Goal: Task Accomplishment & Management: Manage account settings

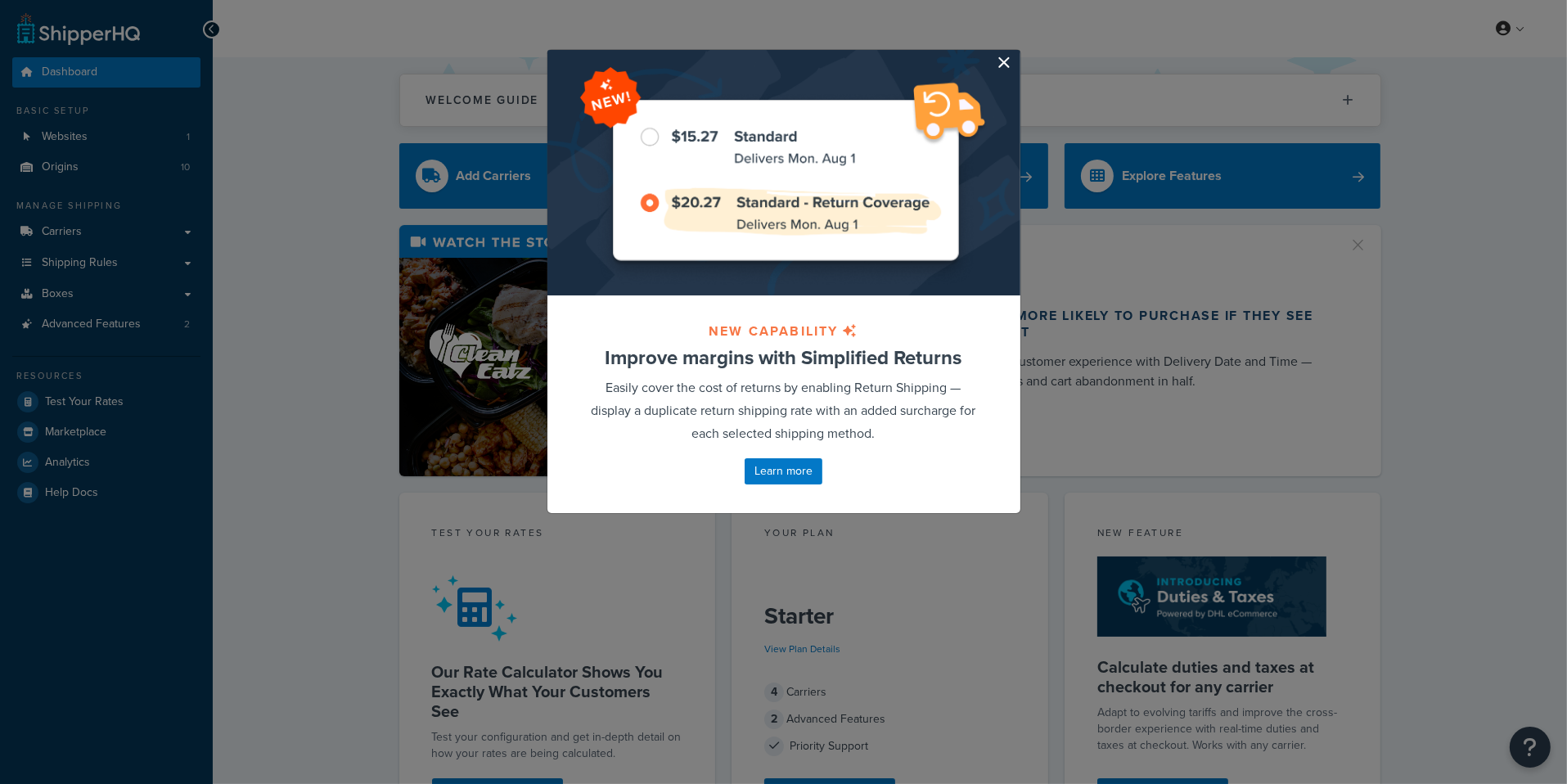
click at [1017, 54] on button "button" at bounding box center [1019, 52] width 4 height 4
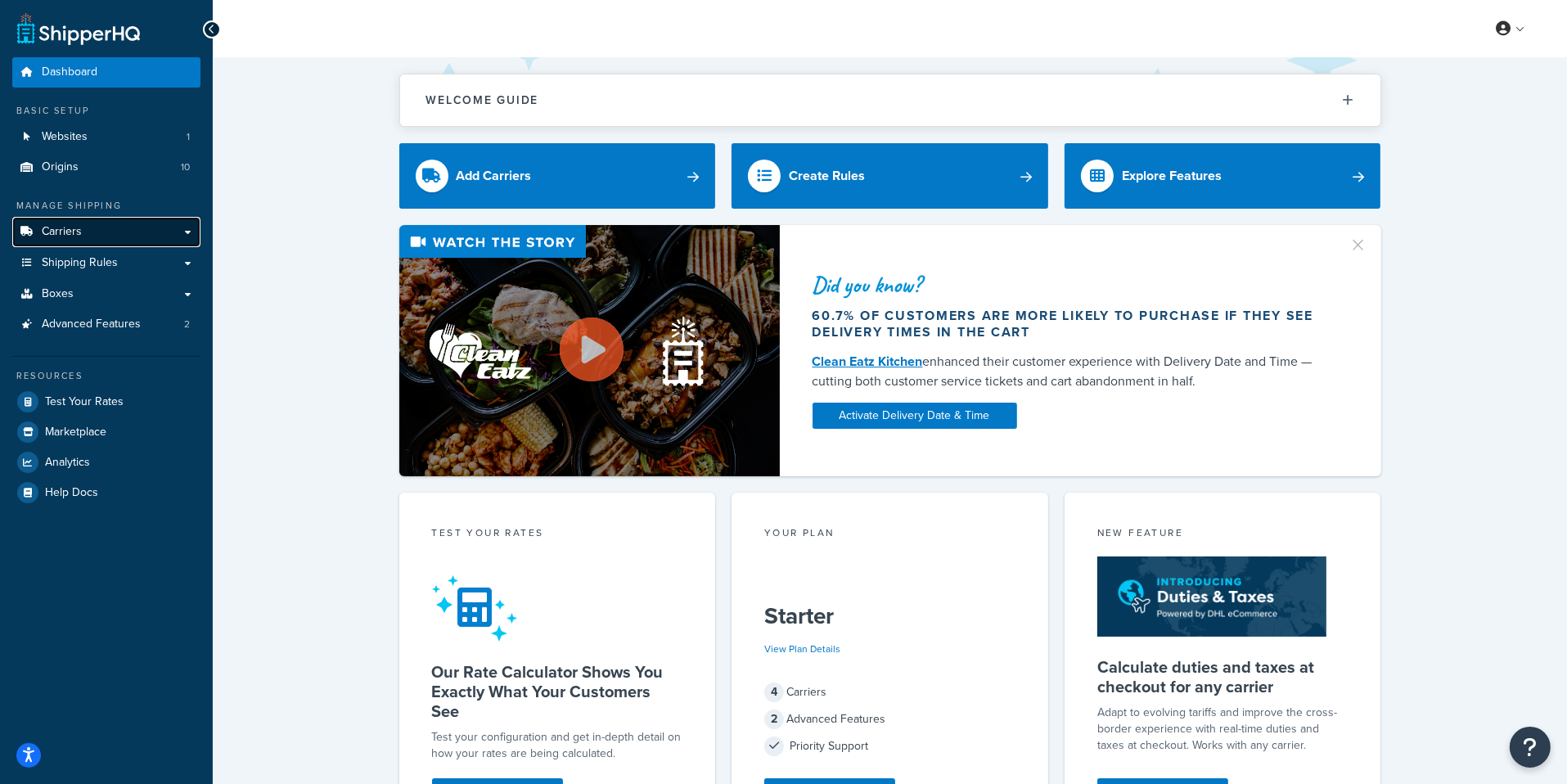
click at [120, 240] on link "Carriers" at bounding box center [106, 231] width 189 height 30
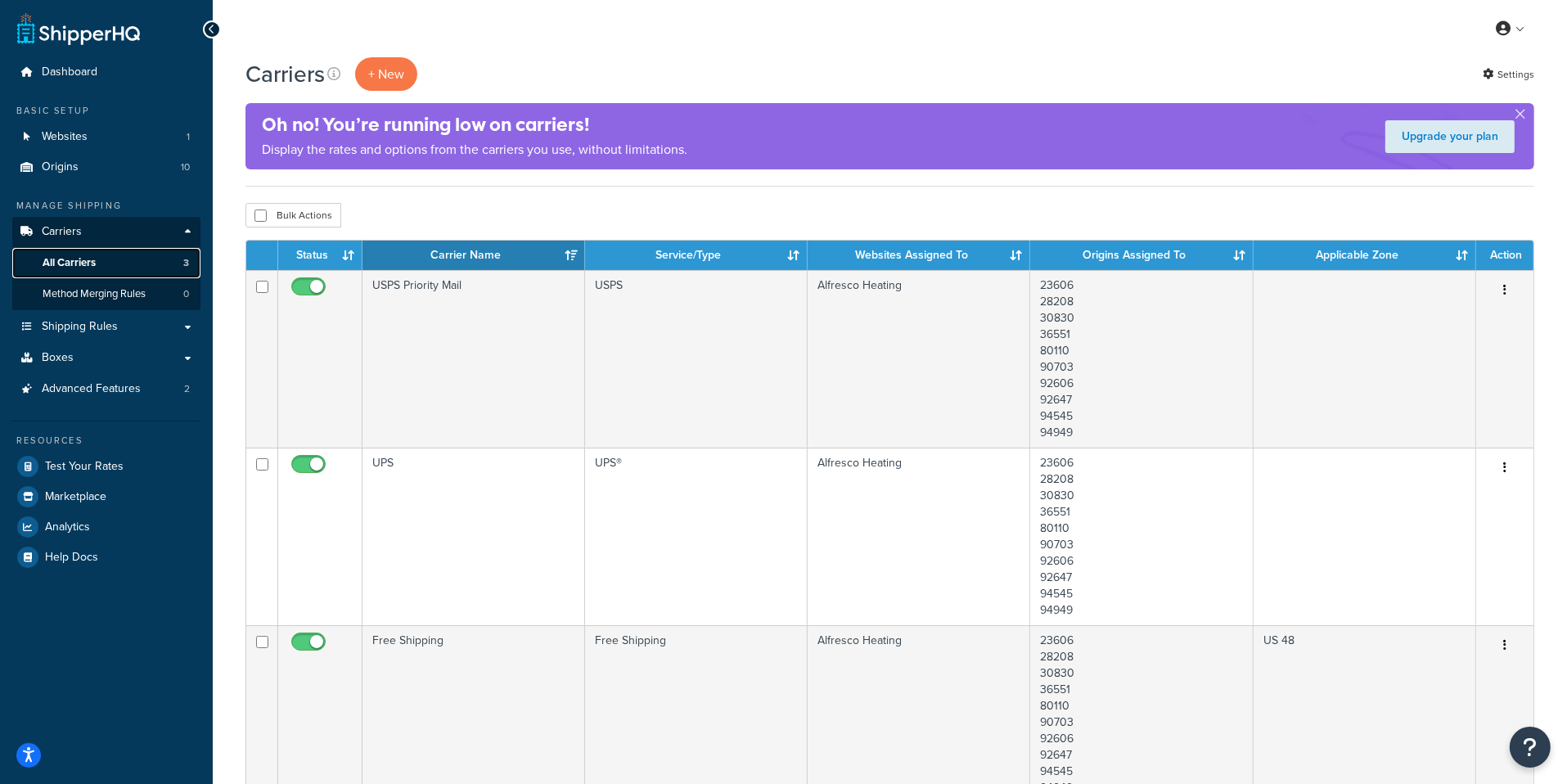
click at [168, 269] on link "All Carriers 3" at bounding box center [106, 262] width 189 height 30
click at [114, 139] on link "Websites 1" at bounding box center [106, 136] width 189 height 30
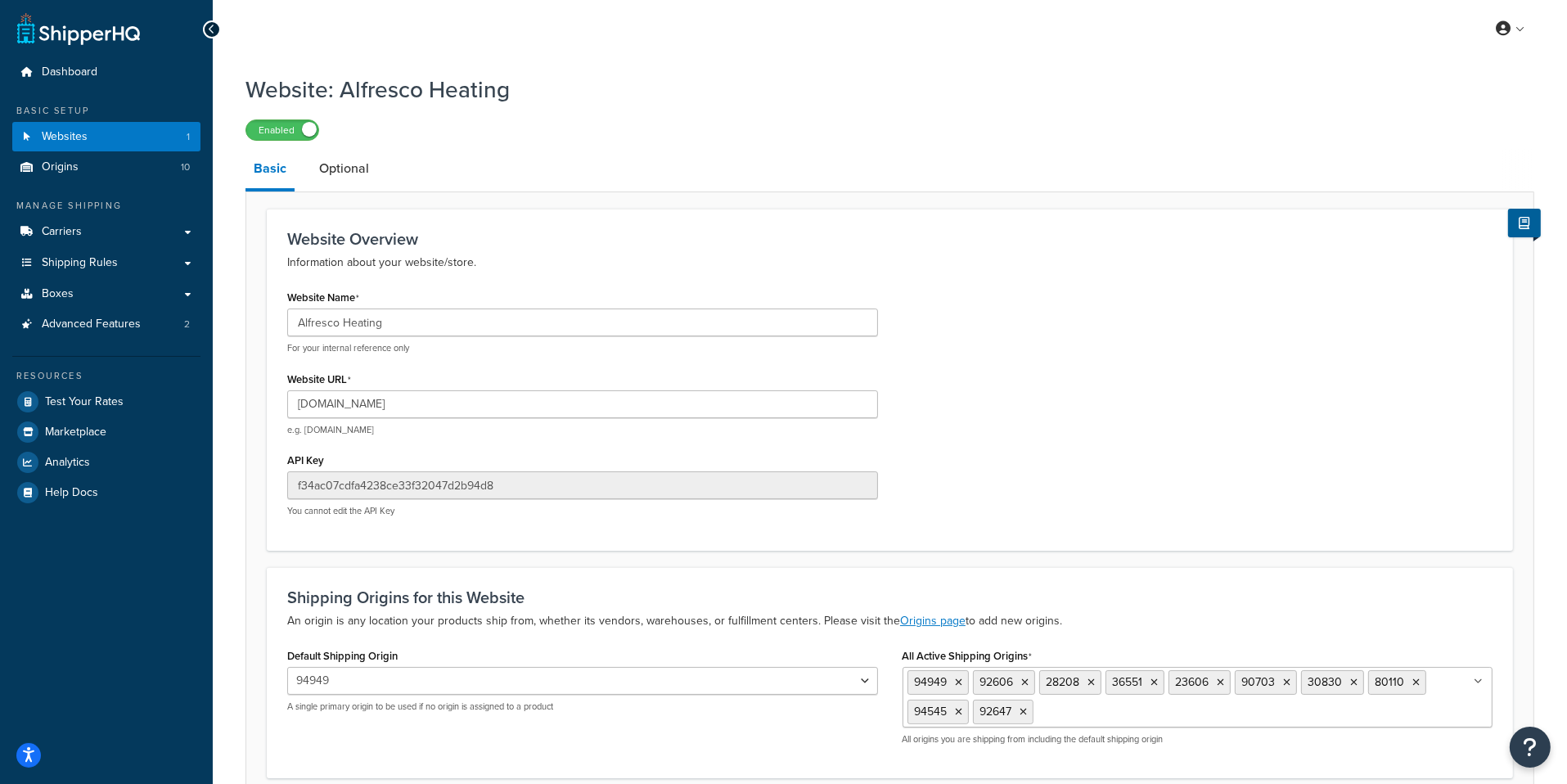
drag, startPoint x: 850, startPoint y: 5, endPoint x: 231, endPoint y: 348, distance: 707.7
click at [231, 348] on div "Website: Alfresco Heating Enabled Basic Optional Website Overview Information a…" at bounding box center [890, 476] width 1354 height 821
click at [141, 327] on link "Advanced Features 2" at bounding box center [106, 324] width 189 height 30
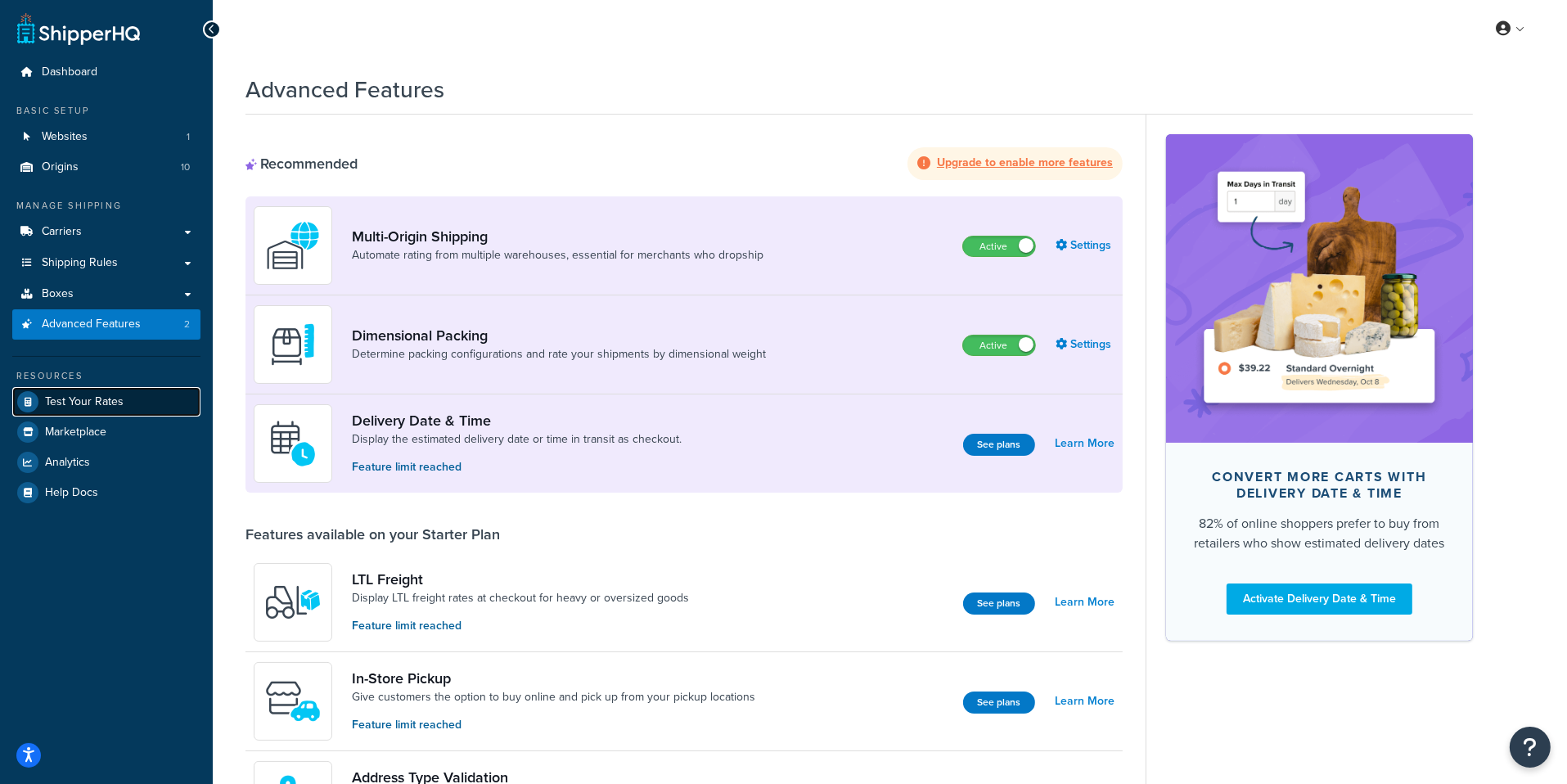
drag, startPoint x: 231, startPoint y: 348, endPoint x: 163, endPoint y: 399, distance: 85.0
click at [163, 399] on link "Test Your Rates" at bounding box center [106, 401] width 189 height 29
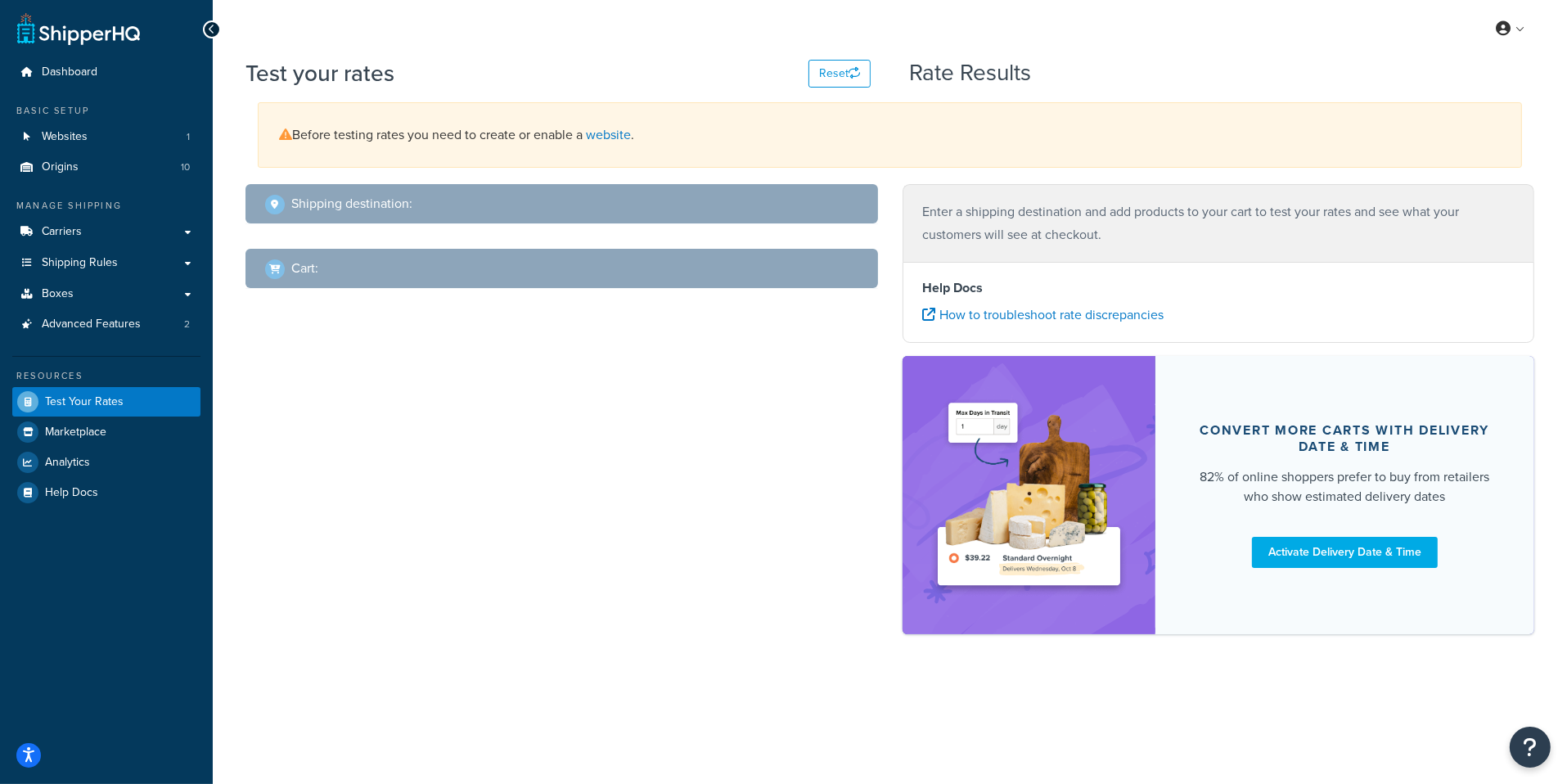
select select "TX"
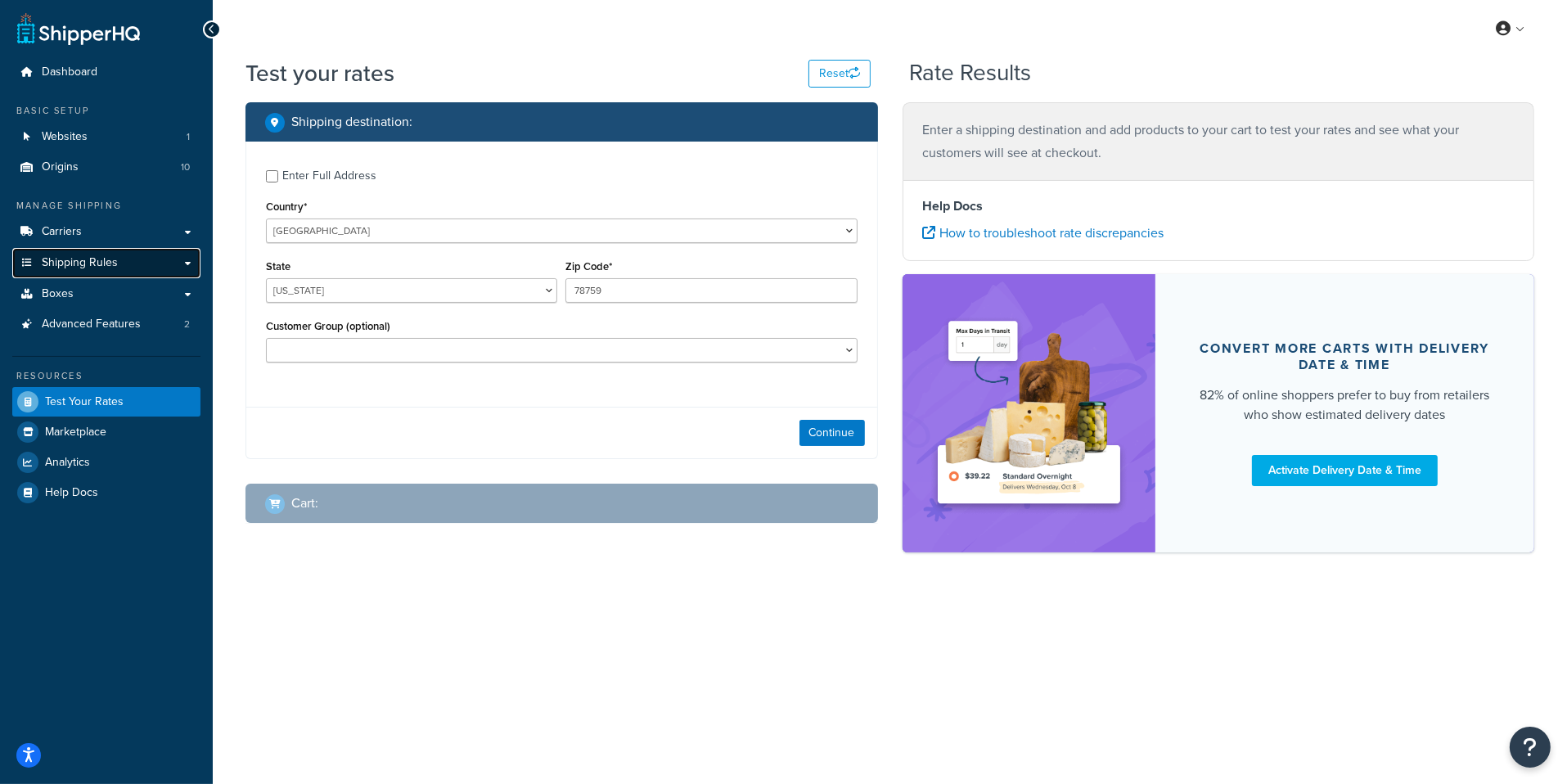
click at [133, 268] on link "Shipping Rules" at bounding box center [106, 262] width 189 height 30
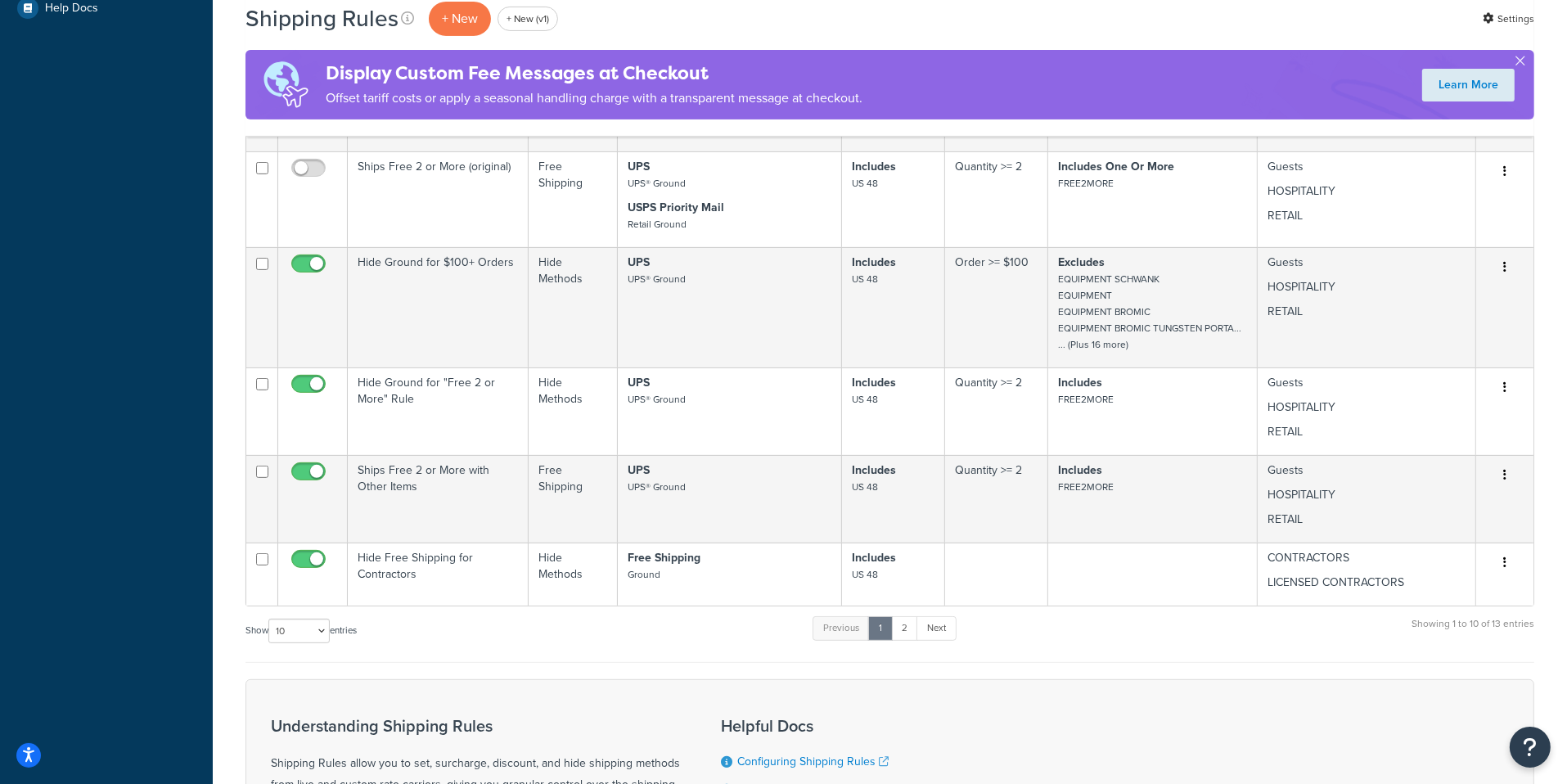
scroll to position [648, 0]
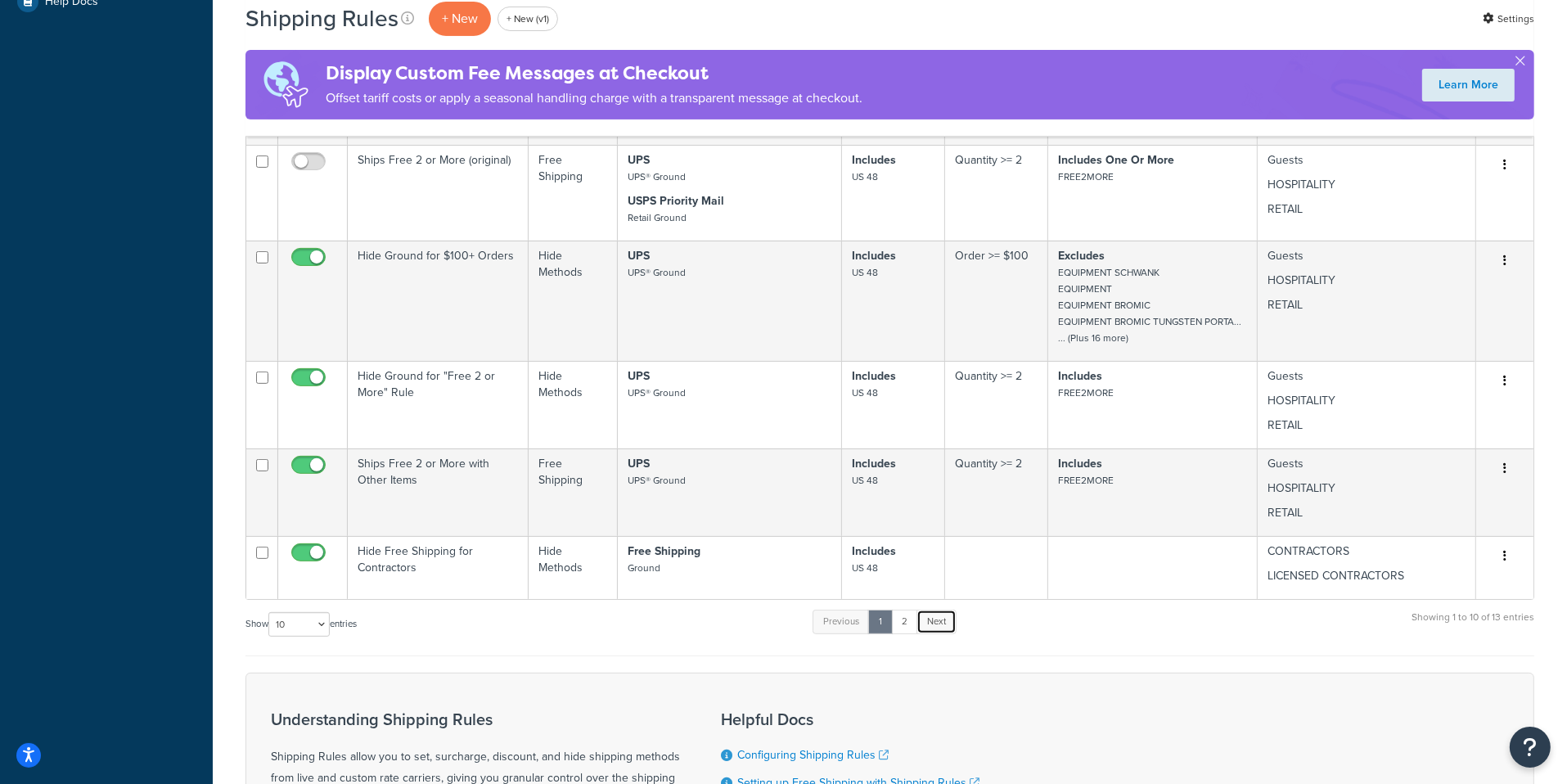
click at [945, 622] on link "Next" at bounding box center [936, 621] width 40 height 24
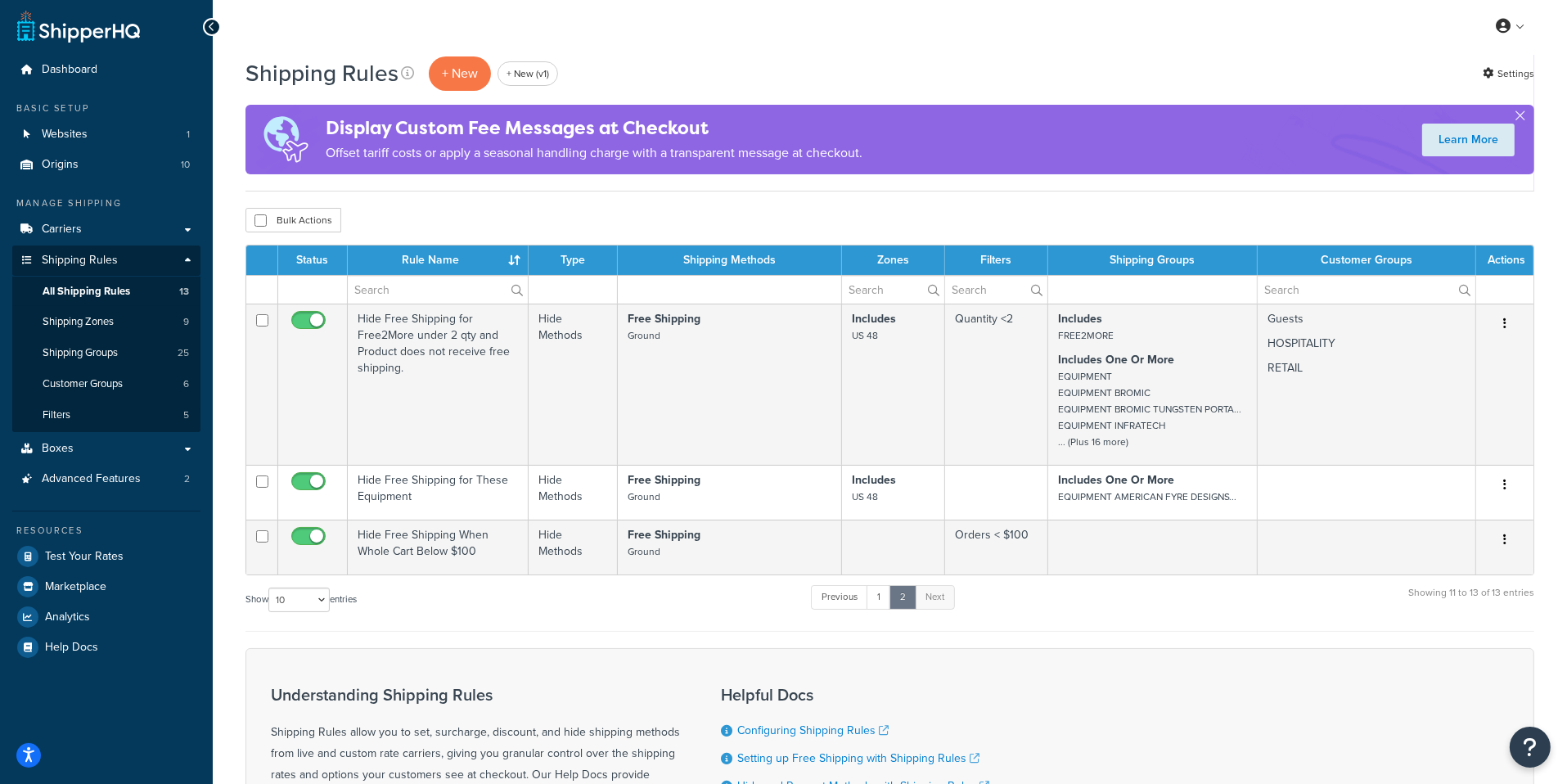
scroll to position [0, 0]
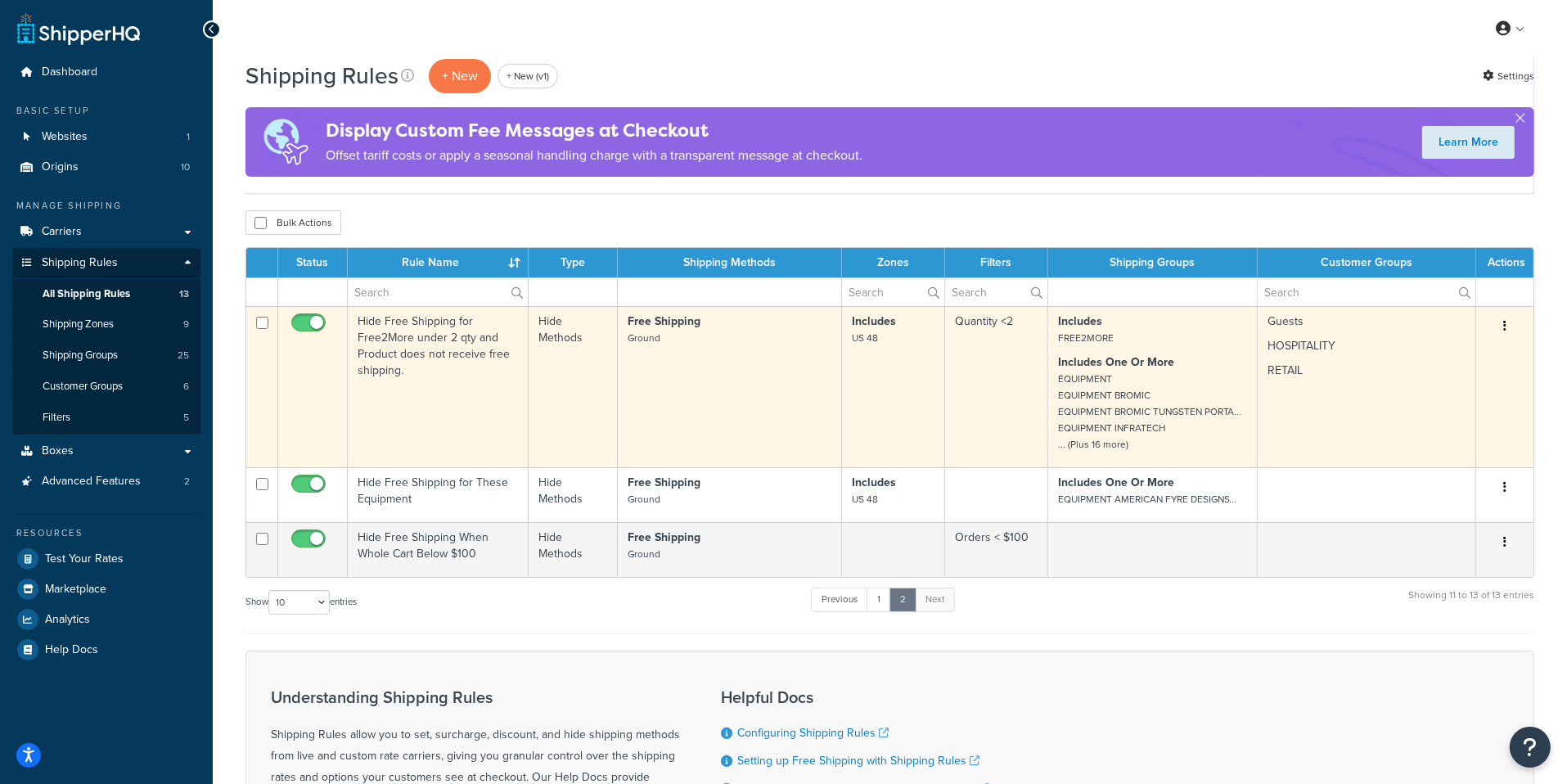
click at [826, 403] on td "Free Shipping Ground" at bounding box center [730, 386] width 224 height 161
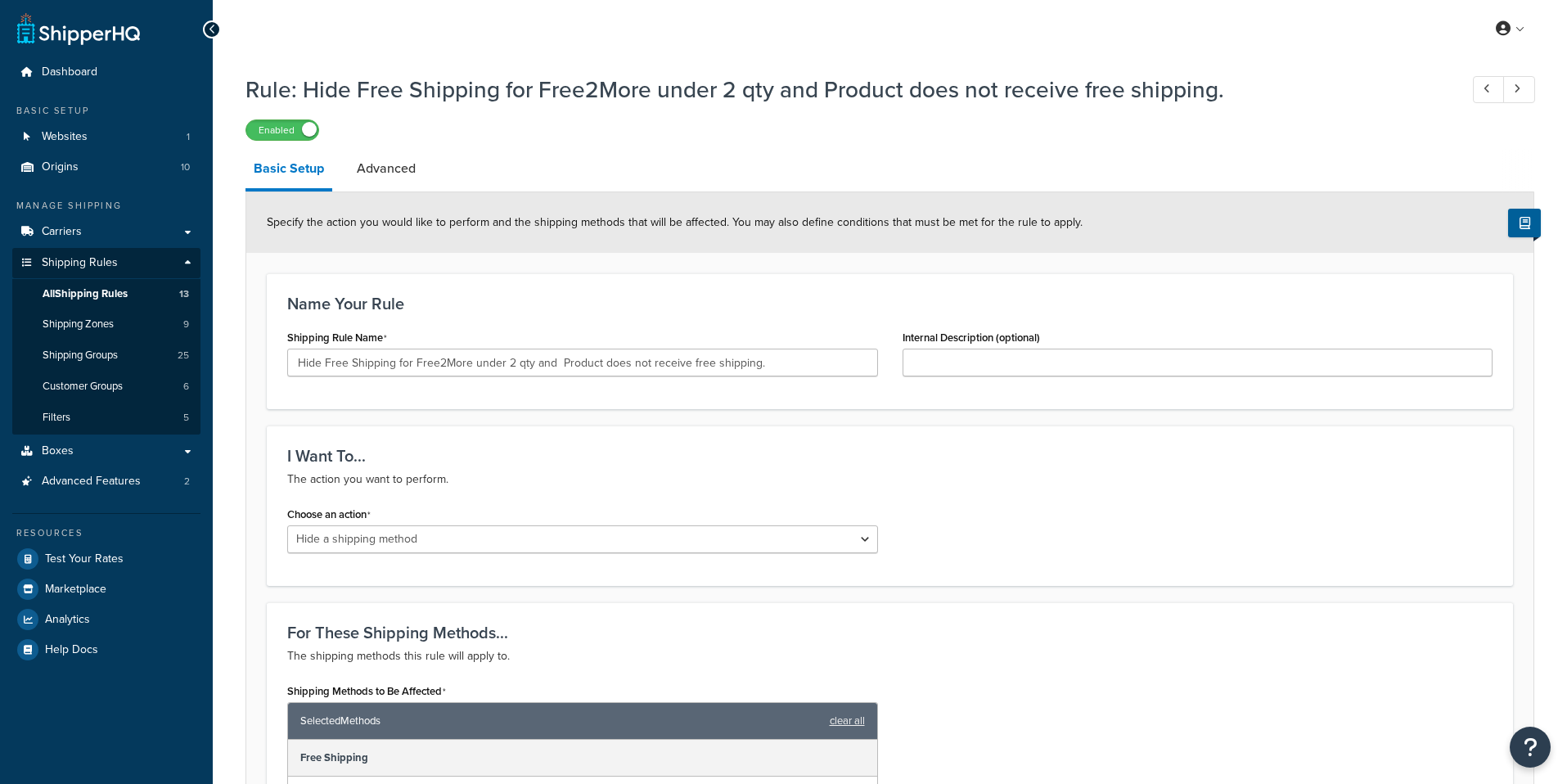
select select "HIDE"
click at [137, 227] on link "Carriers" at bounding box center [106, 231] width 189 height 30
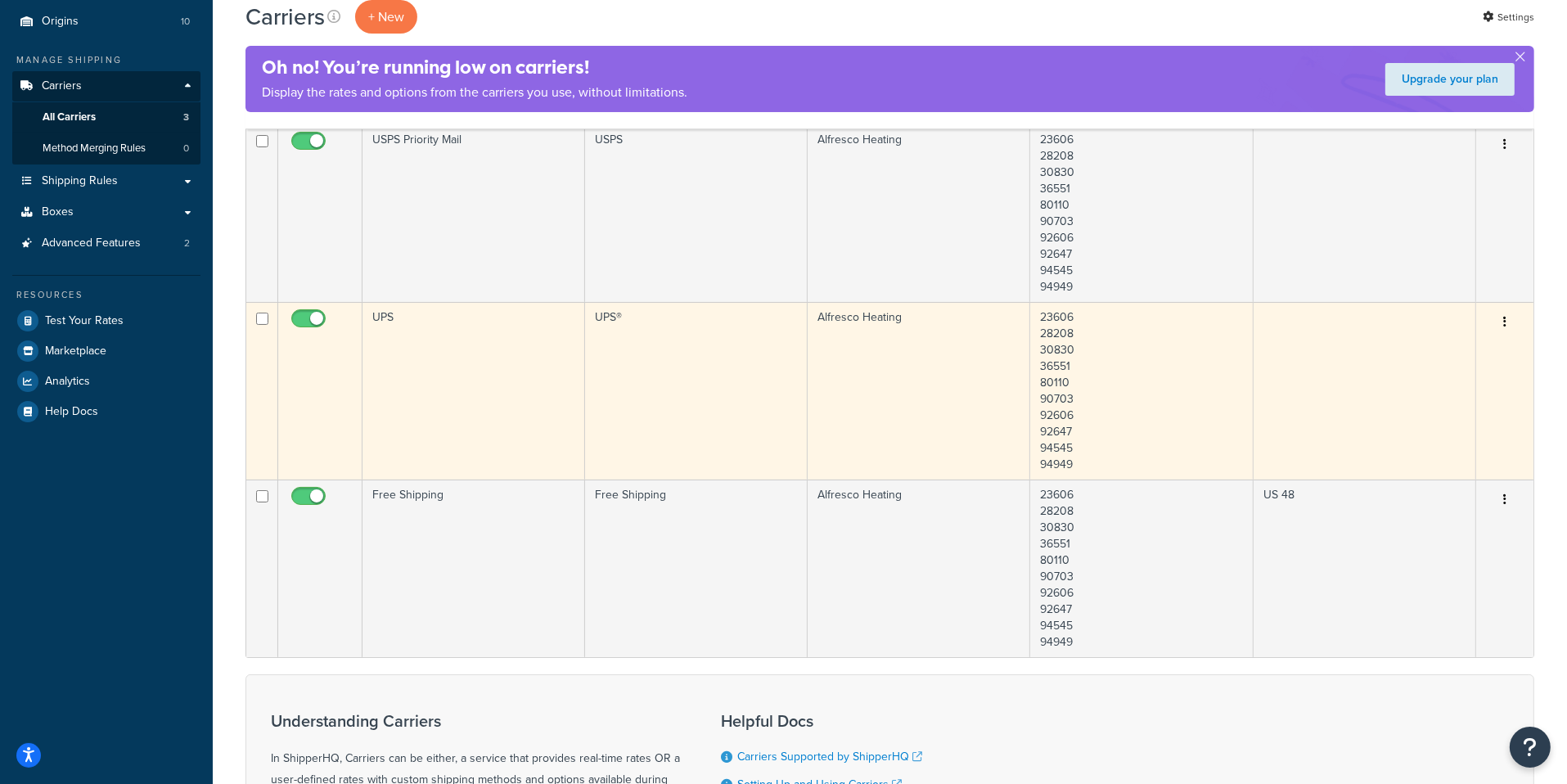
scroll to position [180, 0]
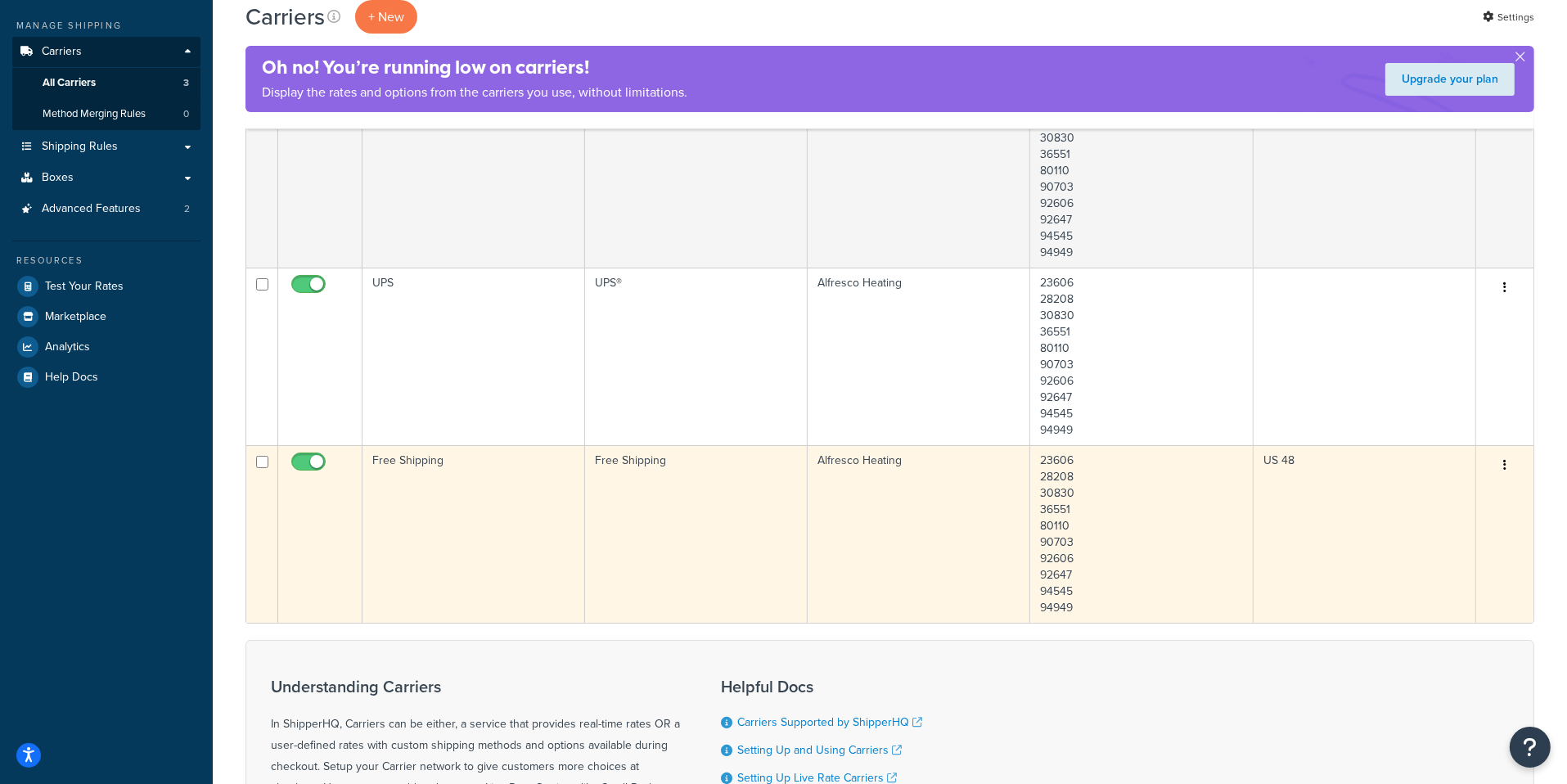
click at [614, 507] on td "Free Shipping" at bounding box center [696, 534] width 222 height 178
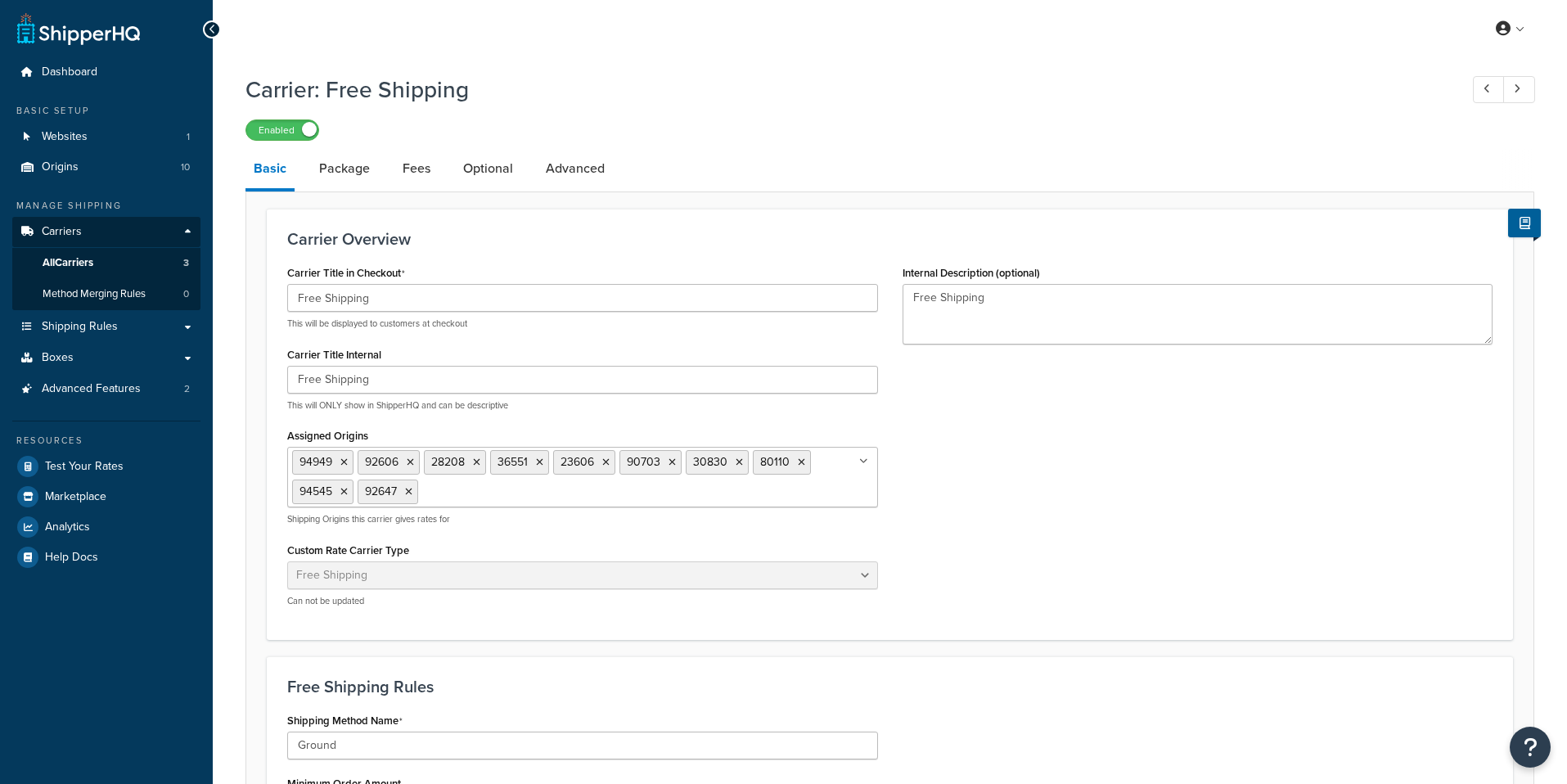
select select "free"
click at [369, 181] on link "Package" at bounding box center [344, 168] width 67 height 40
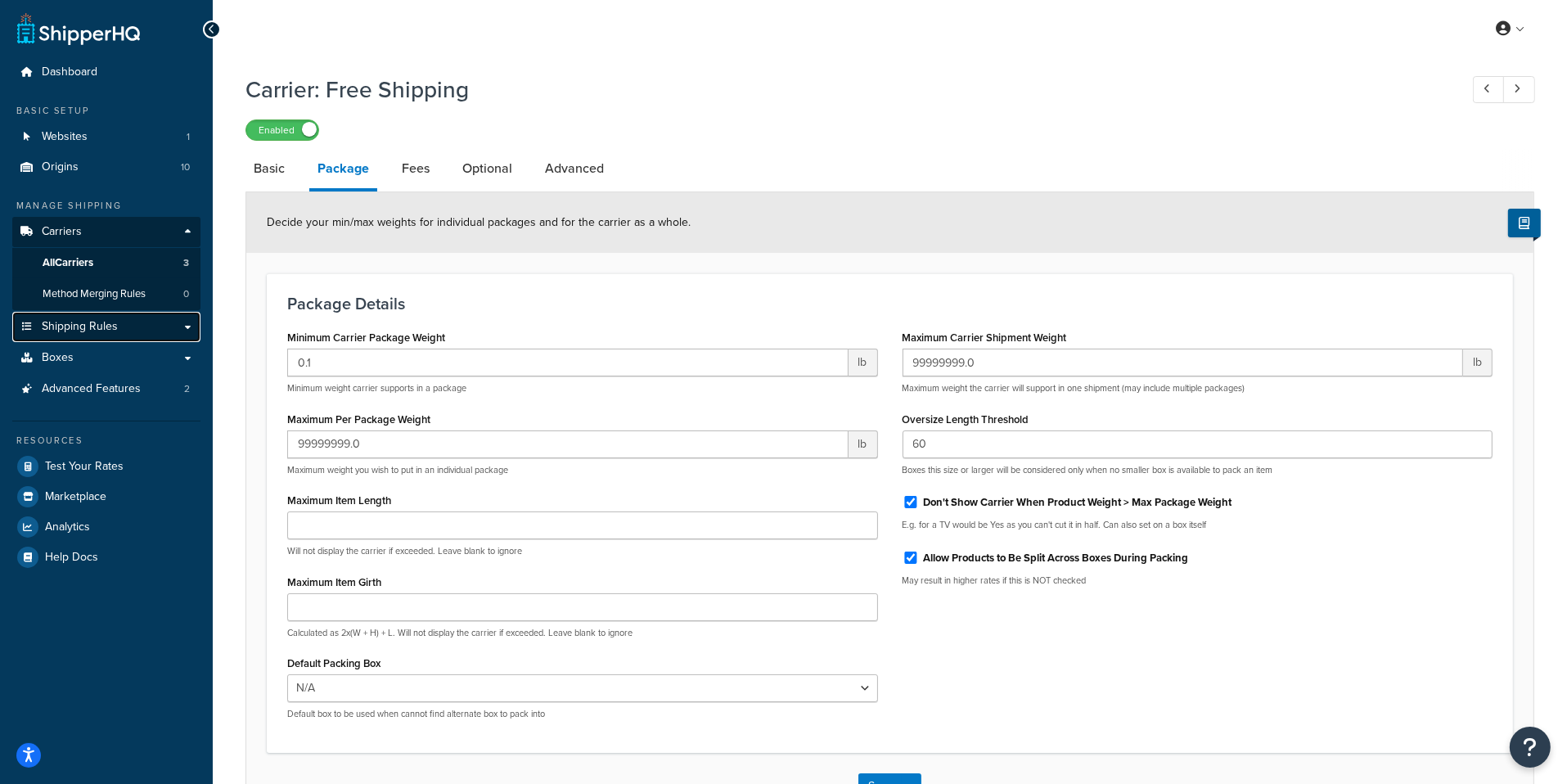
click at [105, 334] on span "Shipping Rules" at bounding box center [79, 327] width 76 height 14
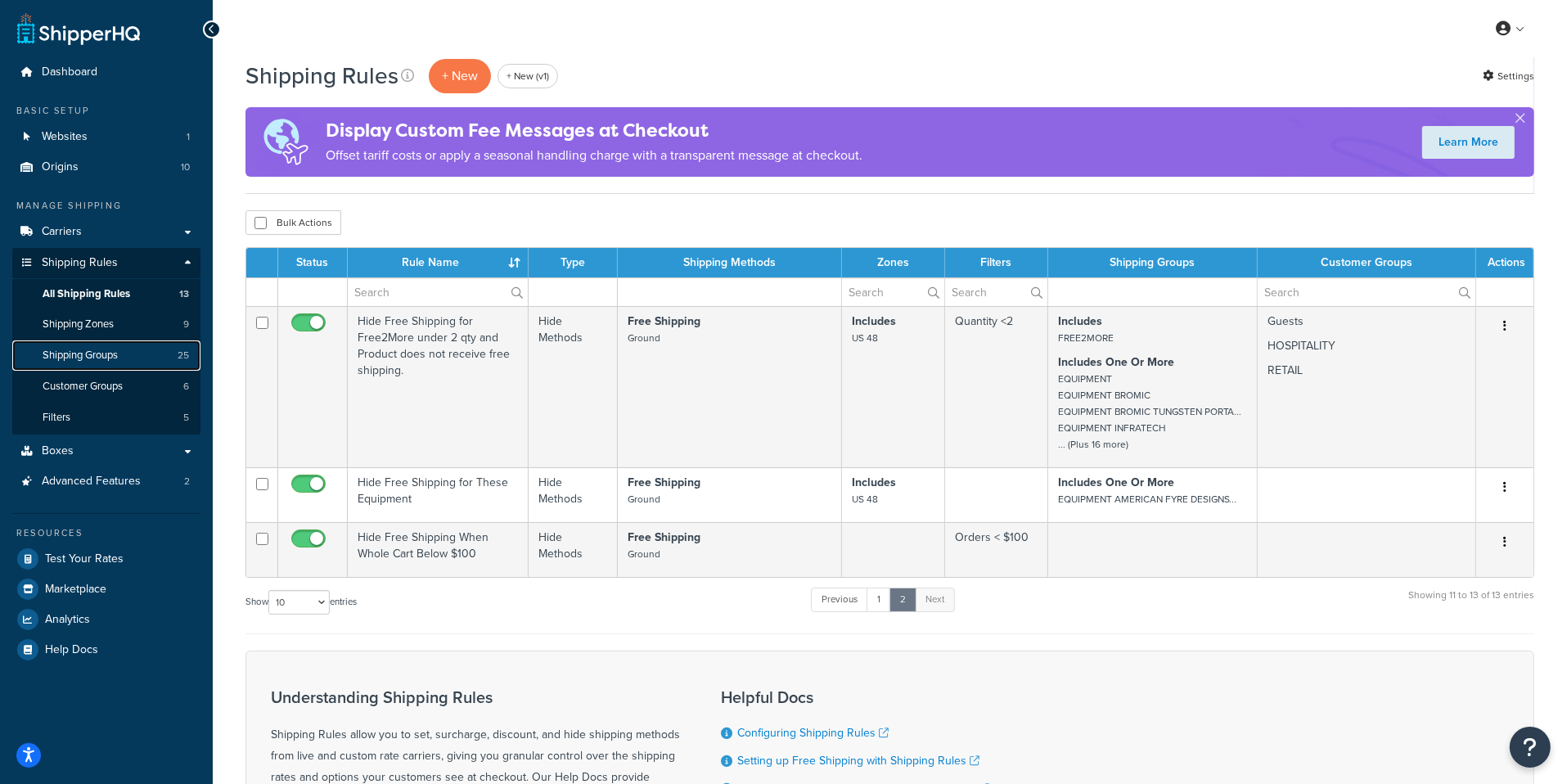
click at [139, 367] on link "Shipping Groups 25" at bounding box center [106, 355] width 189 height 30
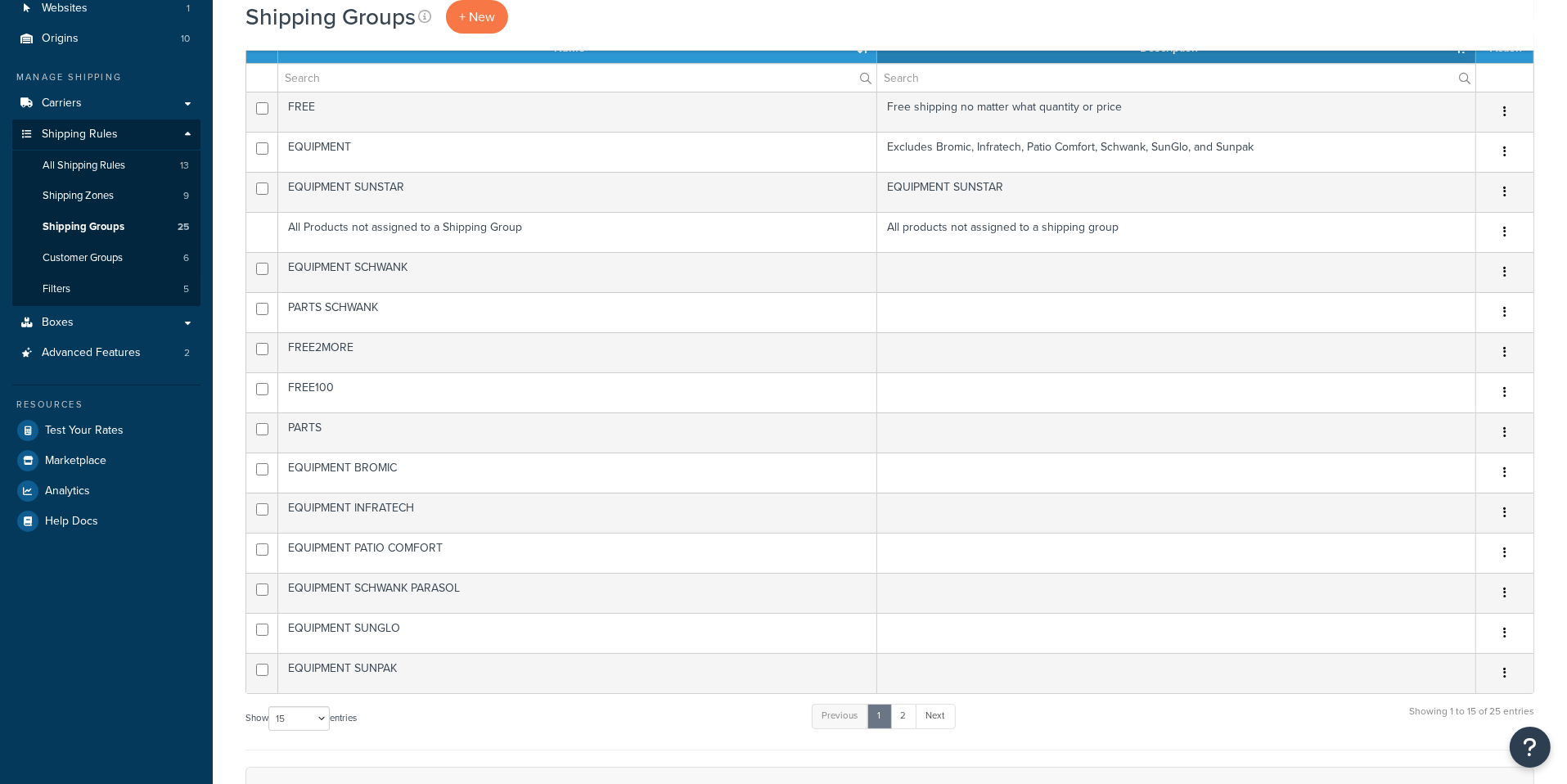
scroll to position [523, 0]
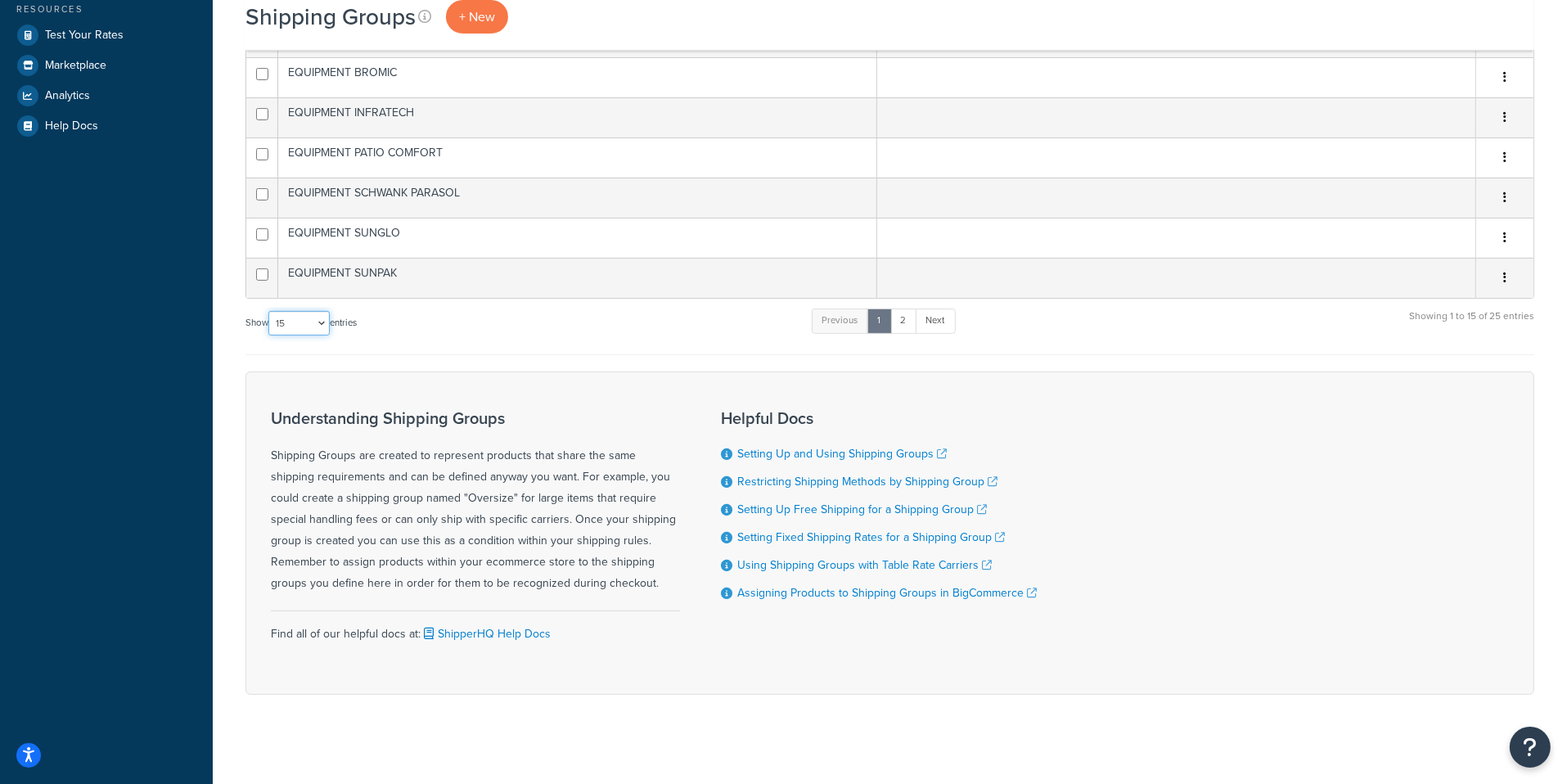
select select "50"
click option "50" at bounding box center [0, 0] width 0 height 0
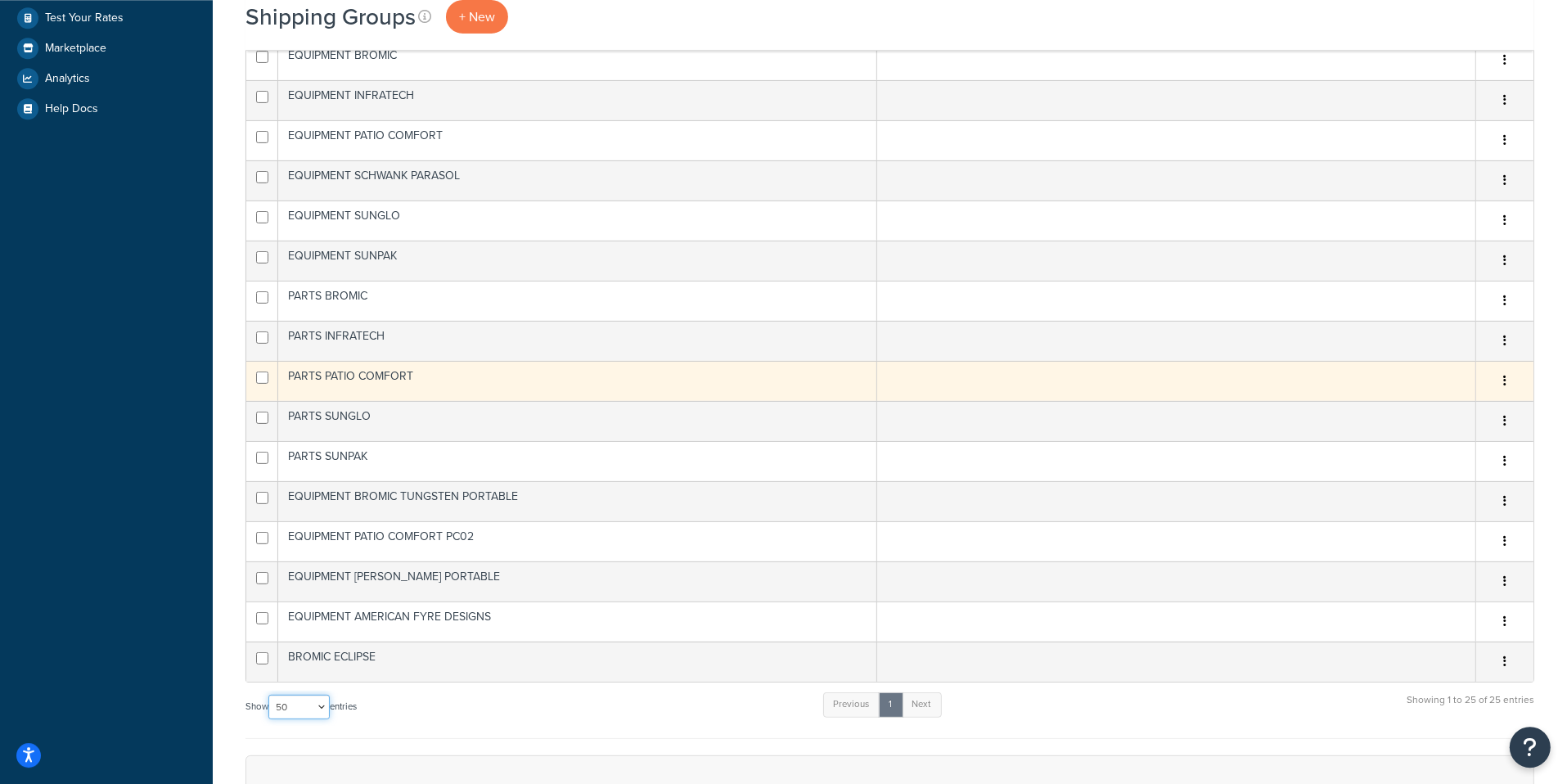
scroll to position [0, 0]
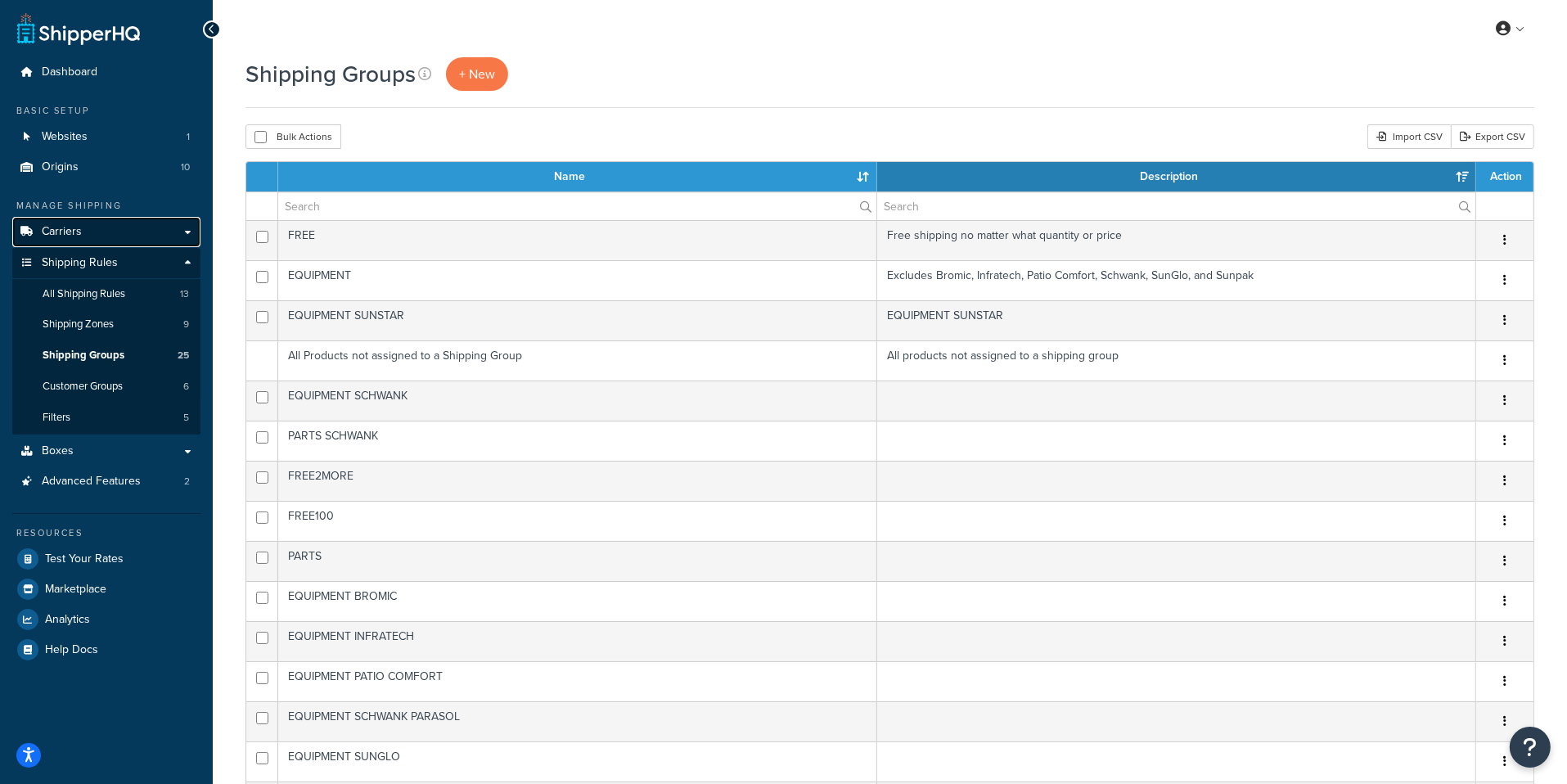
click at [115, 234] on link "Carriers" at bounding box center [106, 231] width 189 height 30
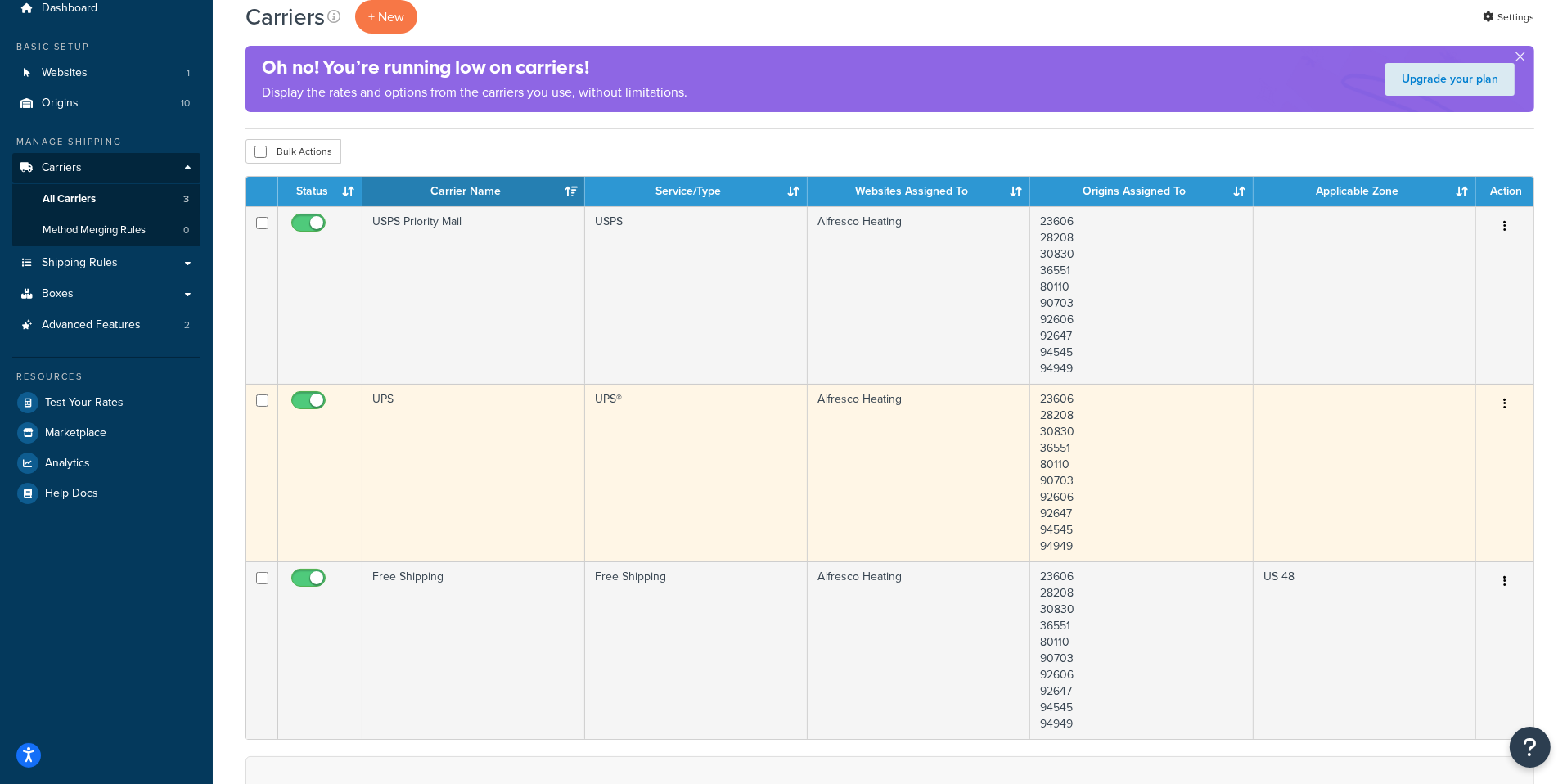
scroll to position [63, 0]
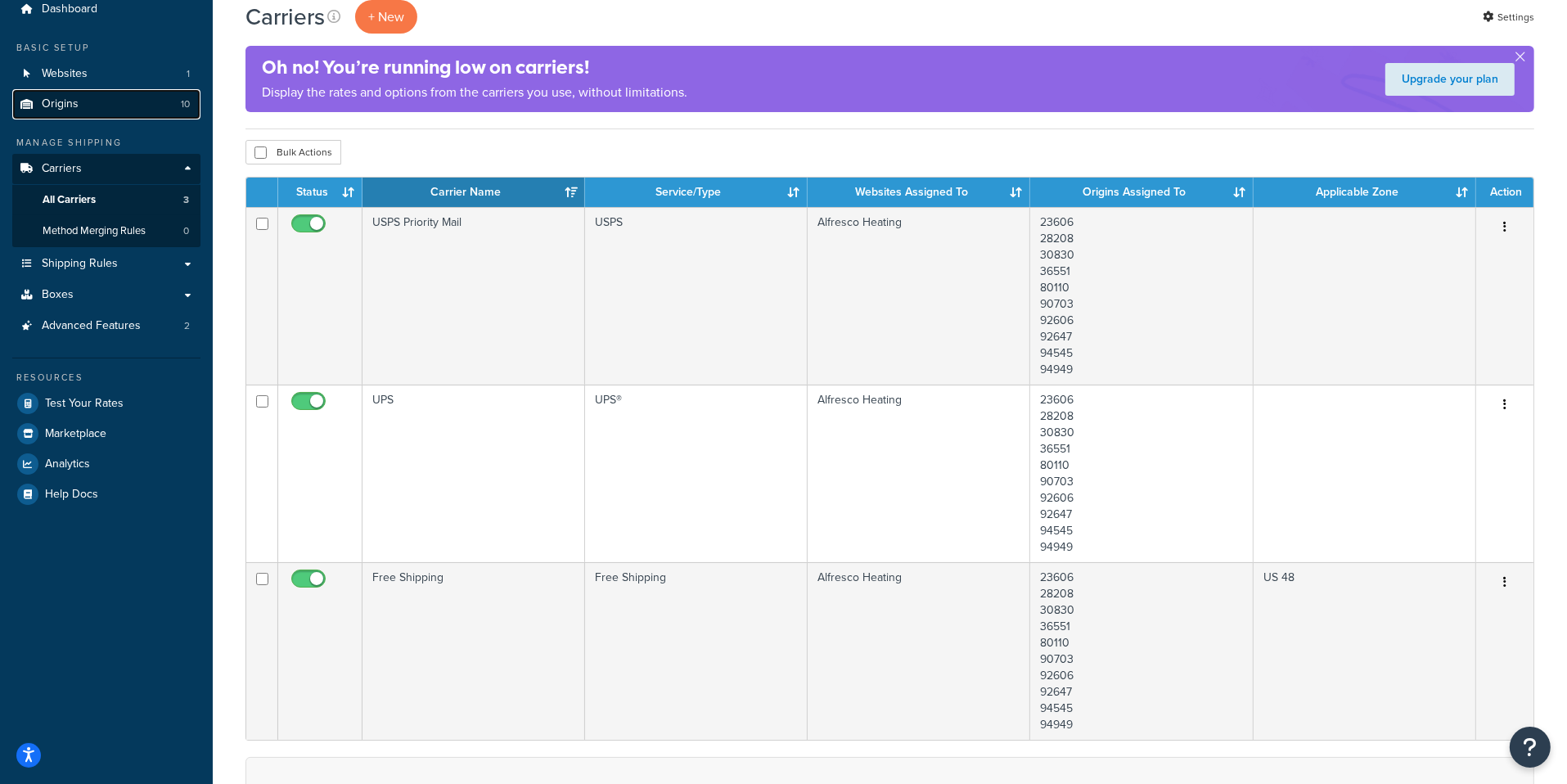
click at [119, 97] on link "Origins 10" at bounding box center [106, 103] width 189 height 30
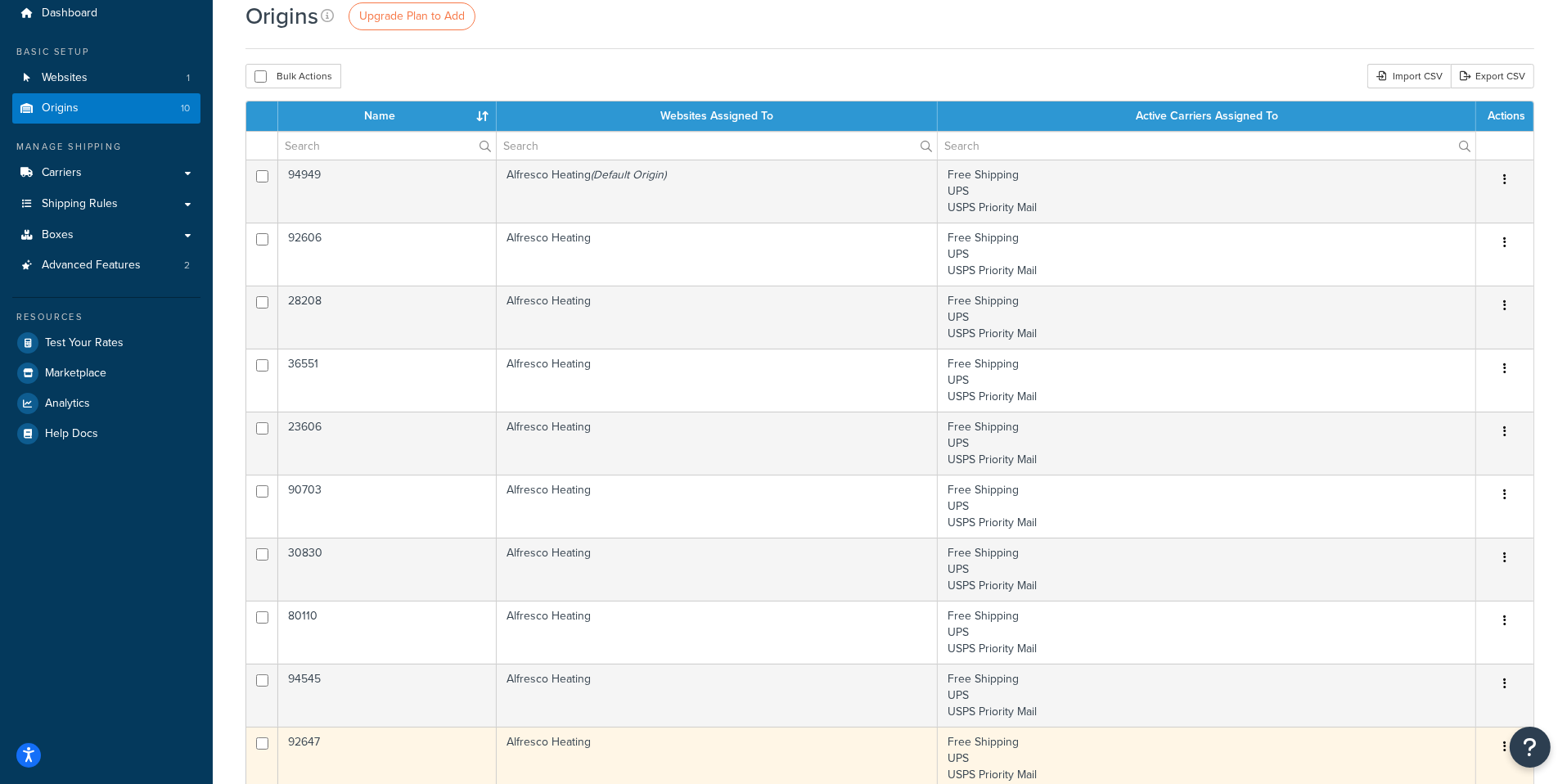
scroll to position [56, 0]
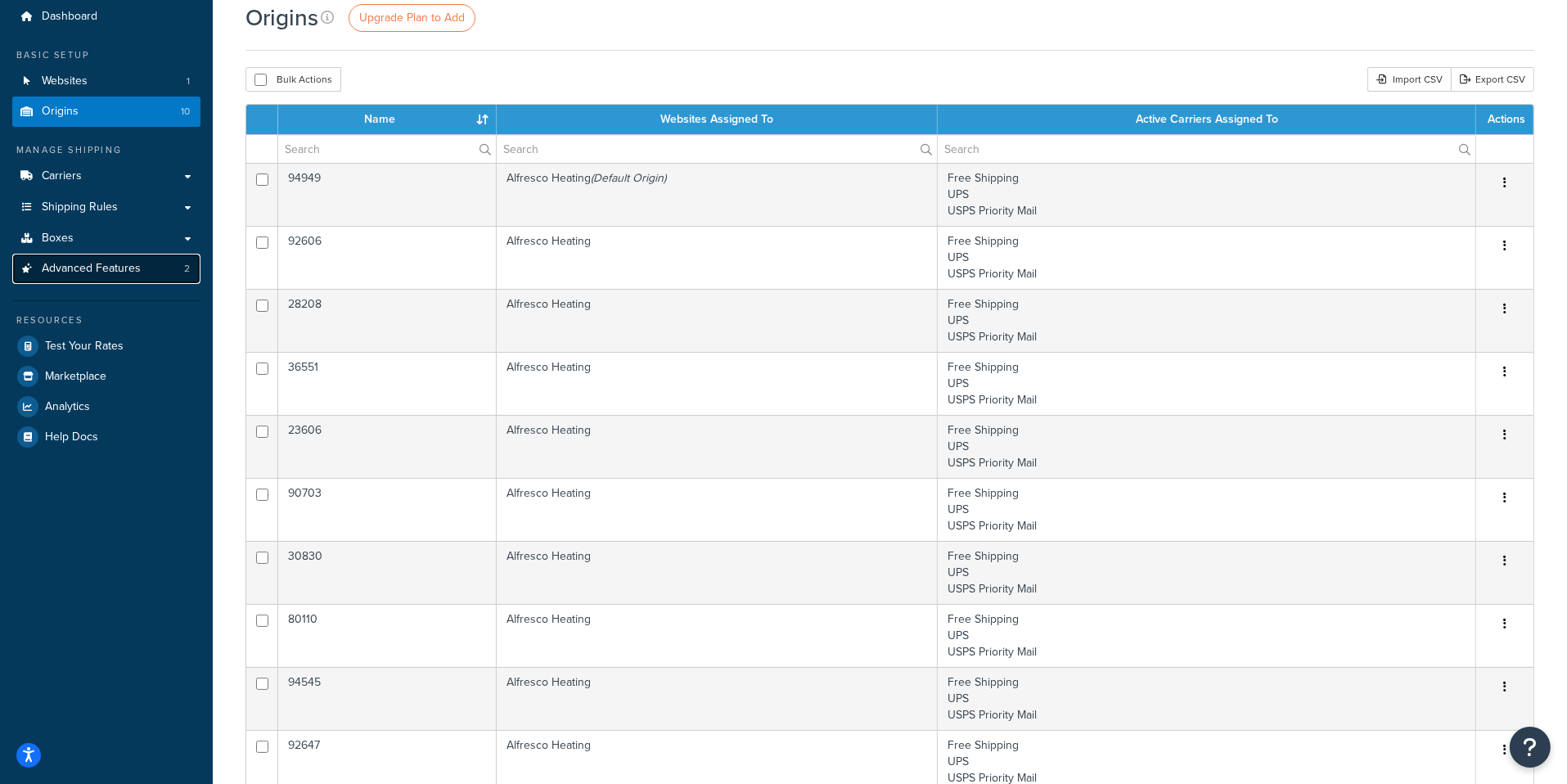
click at [123, 279] on link "Advanced Features 2" at bounding box center [106, 268] width 189 height 30
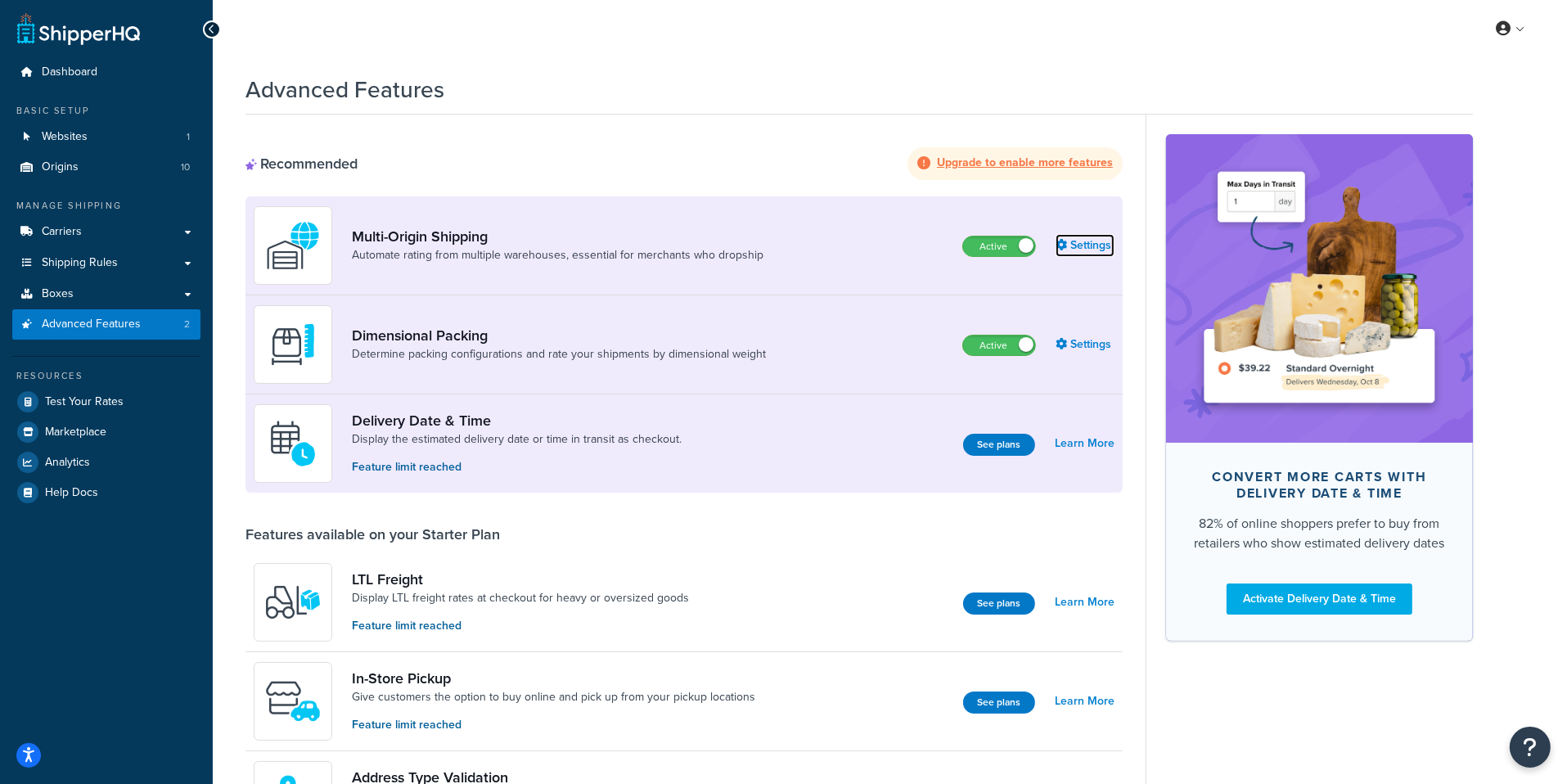
click at [1079, 247] on link "Settings" at bounding box center [1084, 246] width 59 height 23
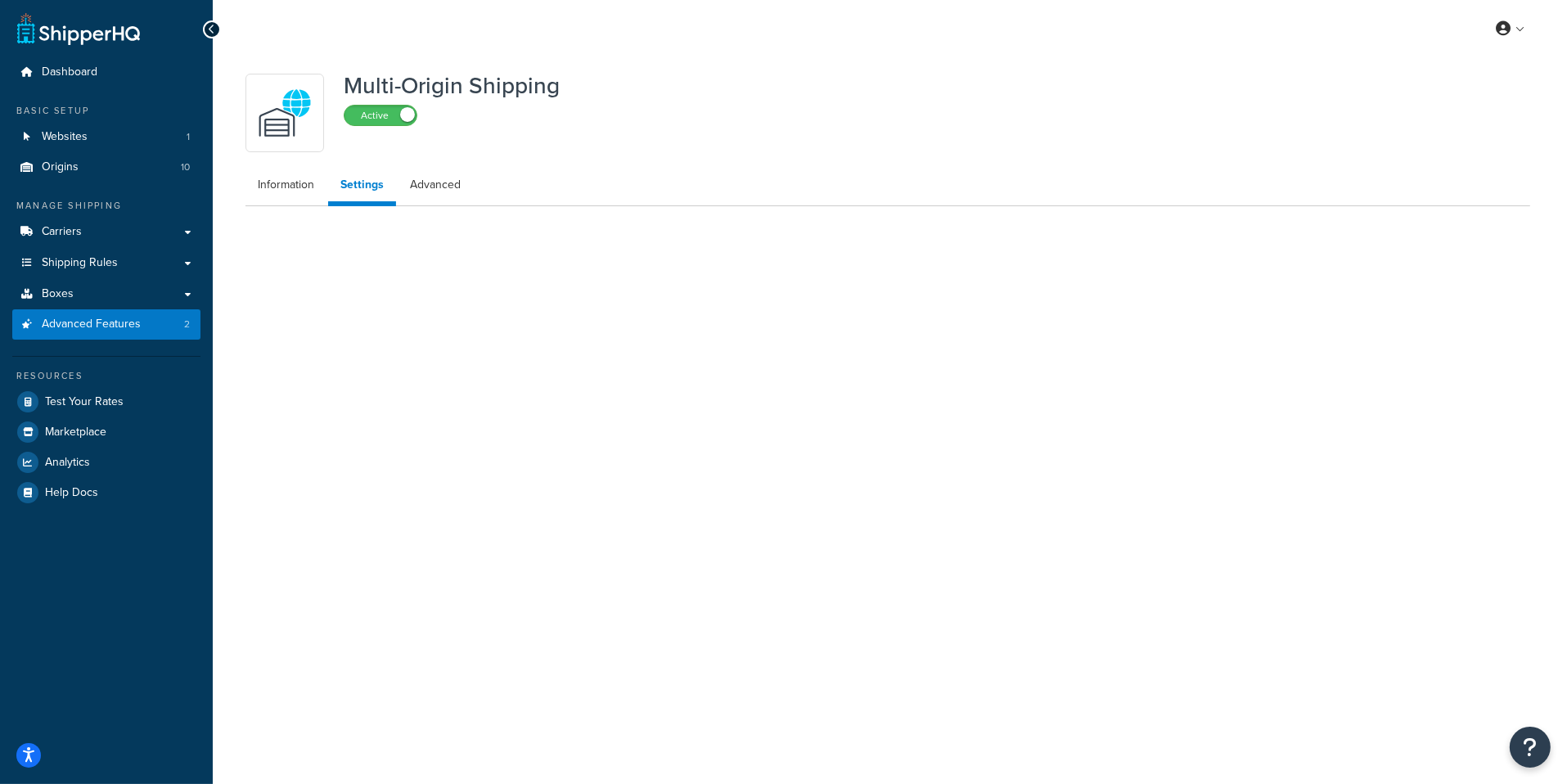
select select "false"
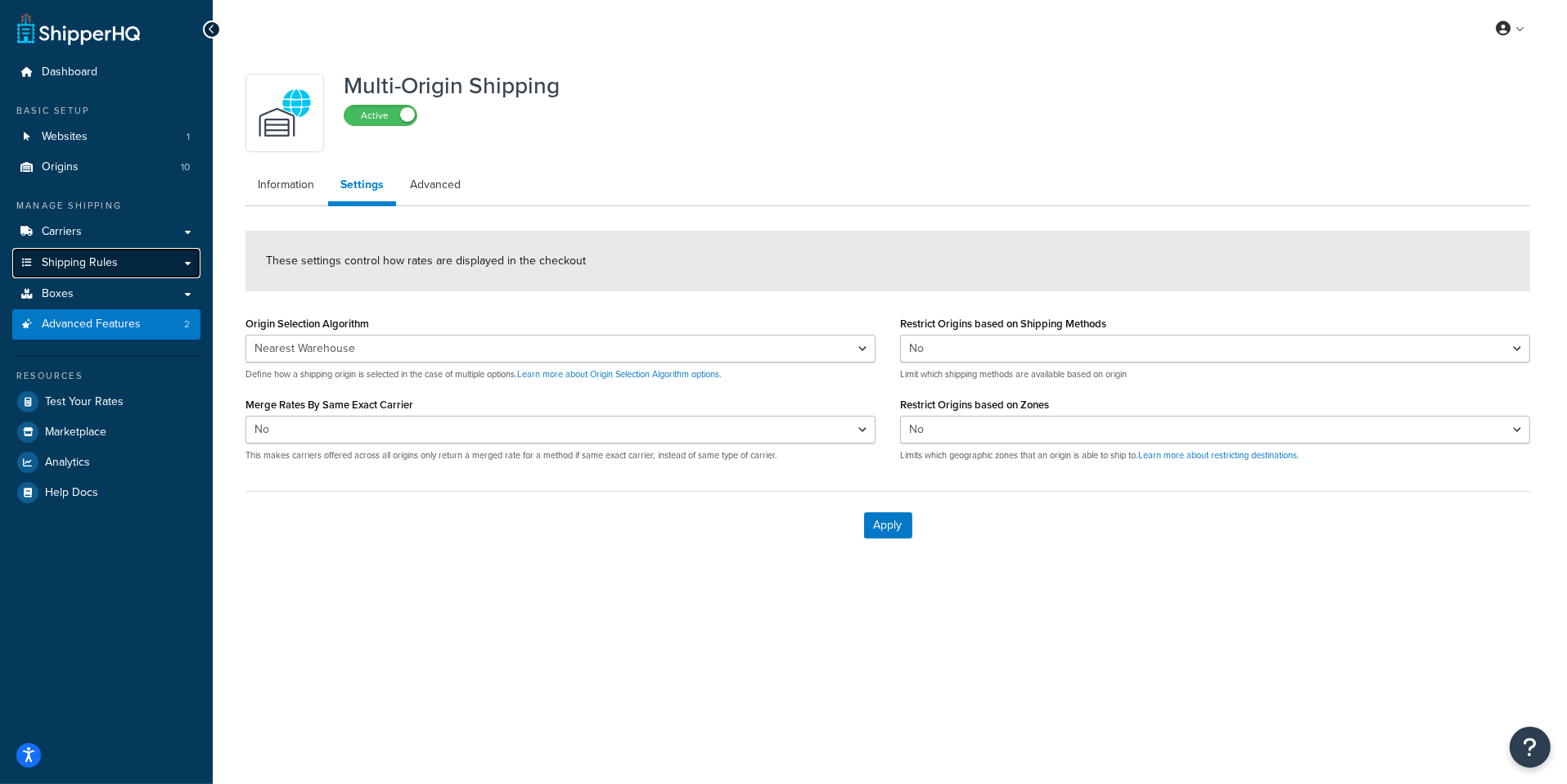
click at [121, 269] on link "Shipping Rules" at bounding box center [106, 262] width 189 height 30
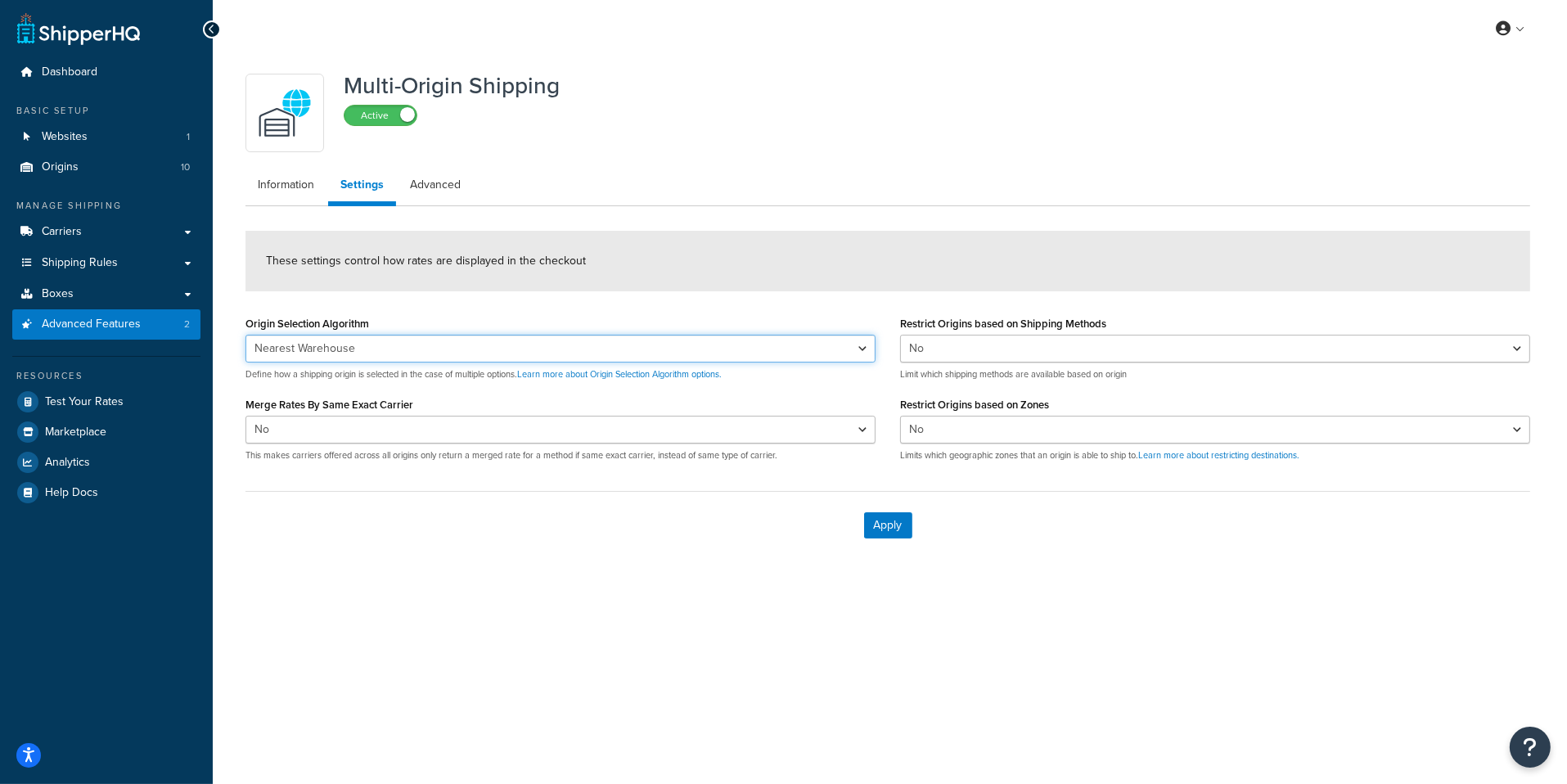
select select "FEWEST"
click option "Fewest Warehouses" at bounding box center [0, 0] width 0 height 0
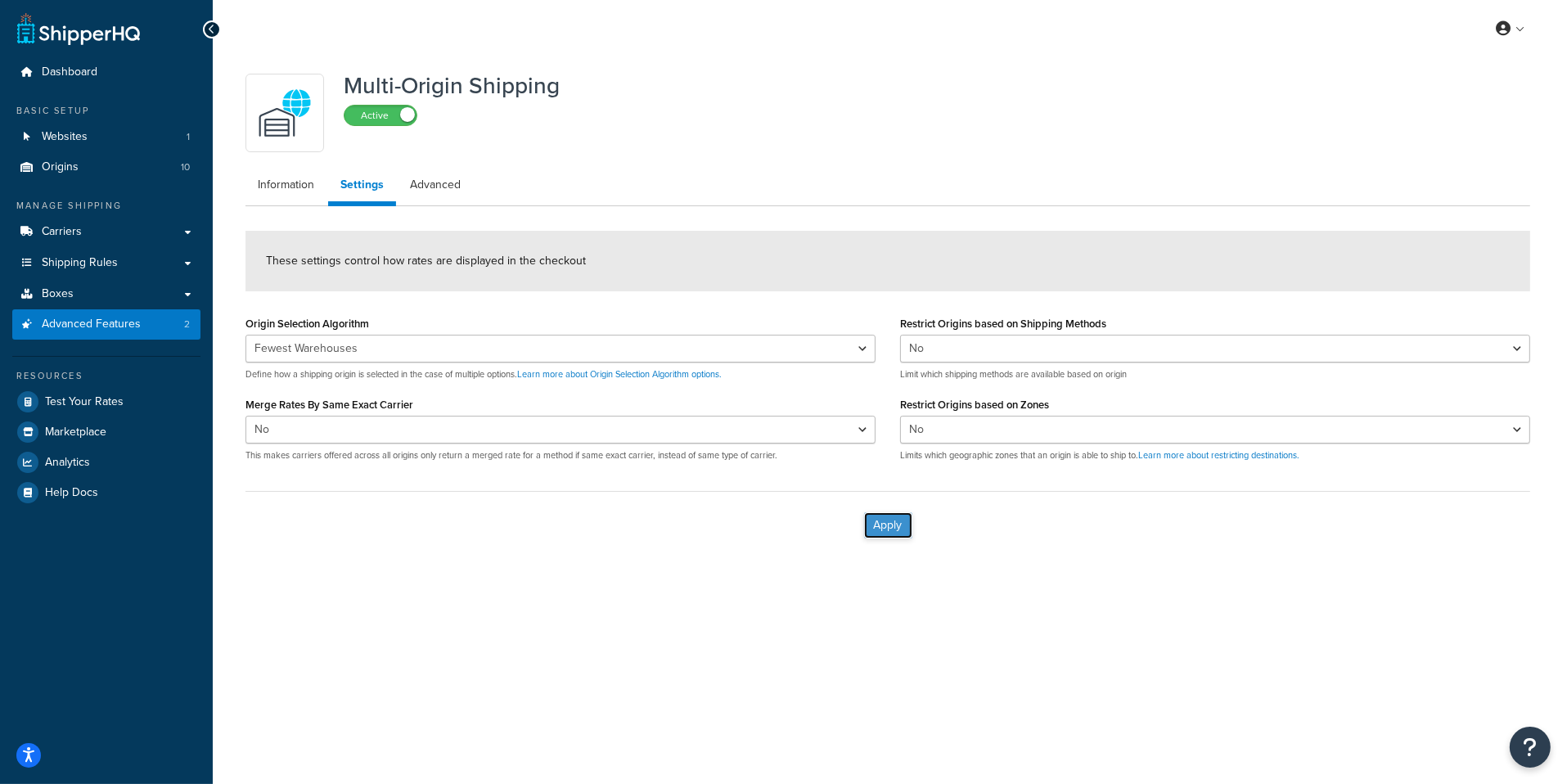
click at [903, 530] on button "Apply" at bounding box center [888, 525] width 48 height 26
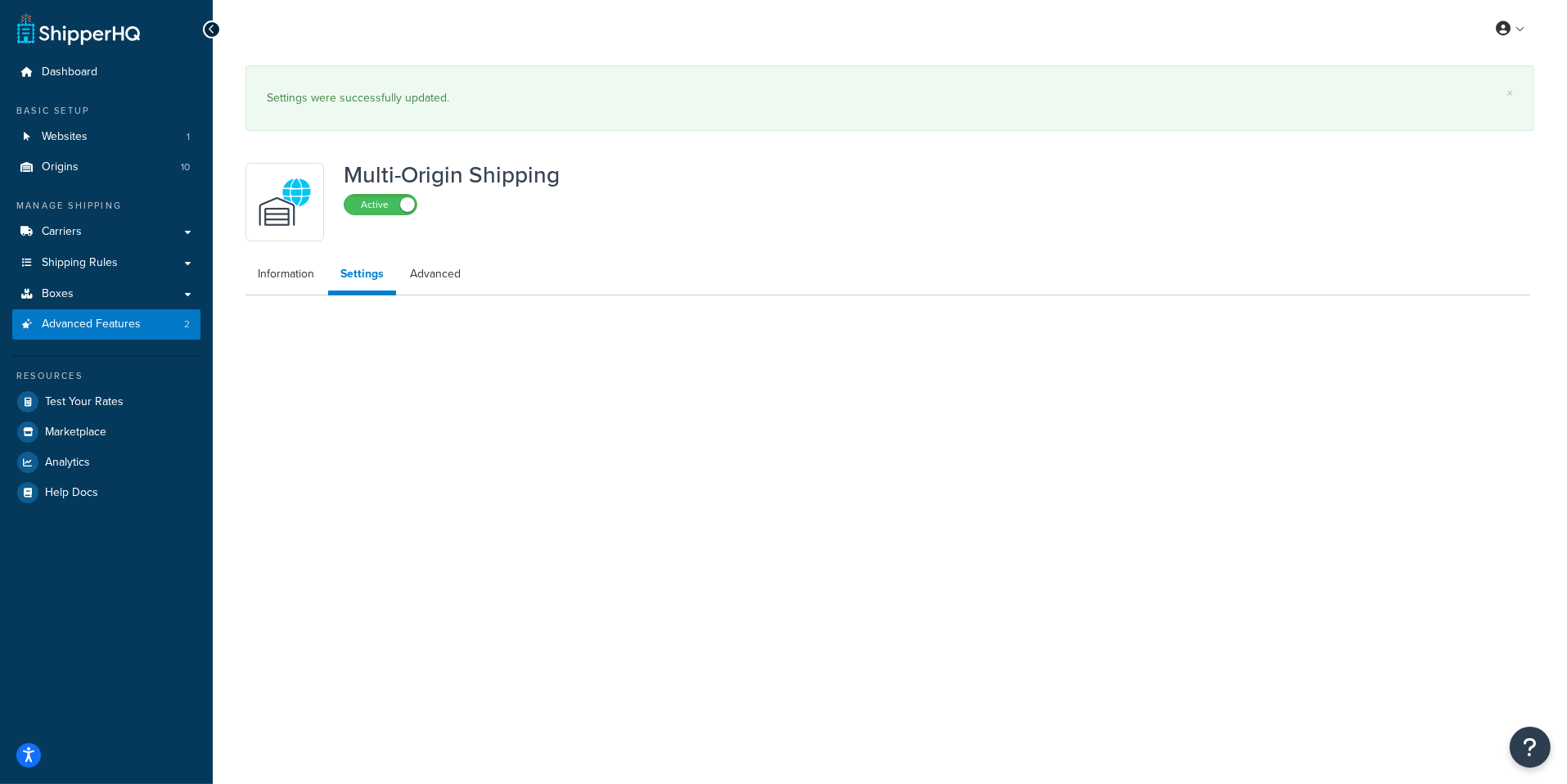
select select "FEWEST"
select select "false"
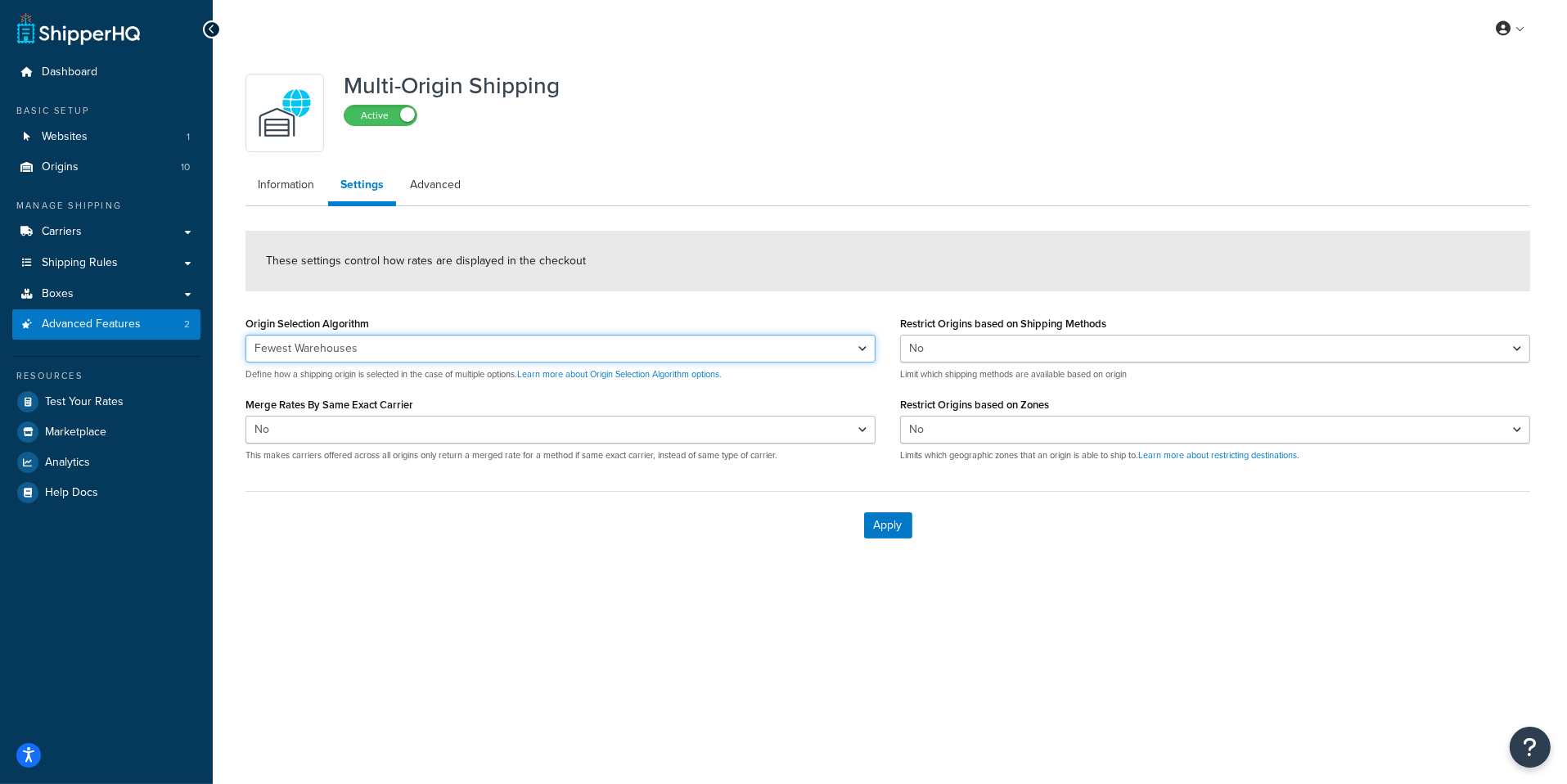
select select "NEAREST"
click option "Nearest Warehouse" at bounding box center [0, 0] width 0 height 0
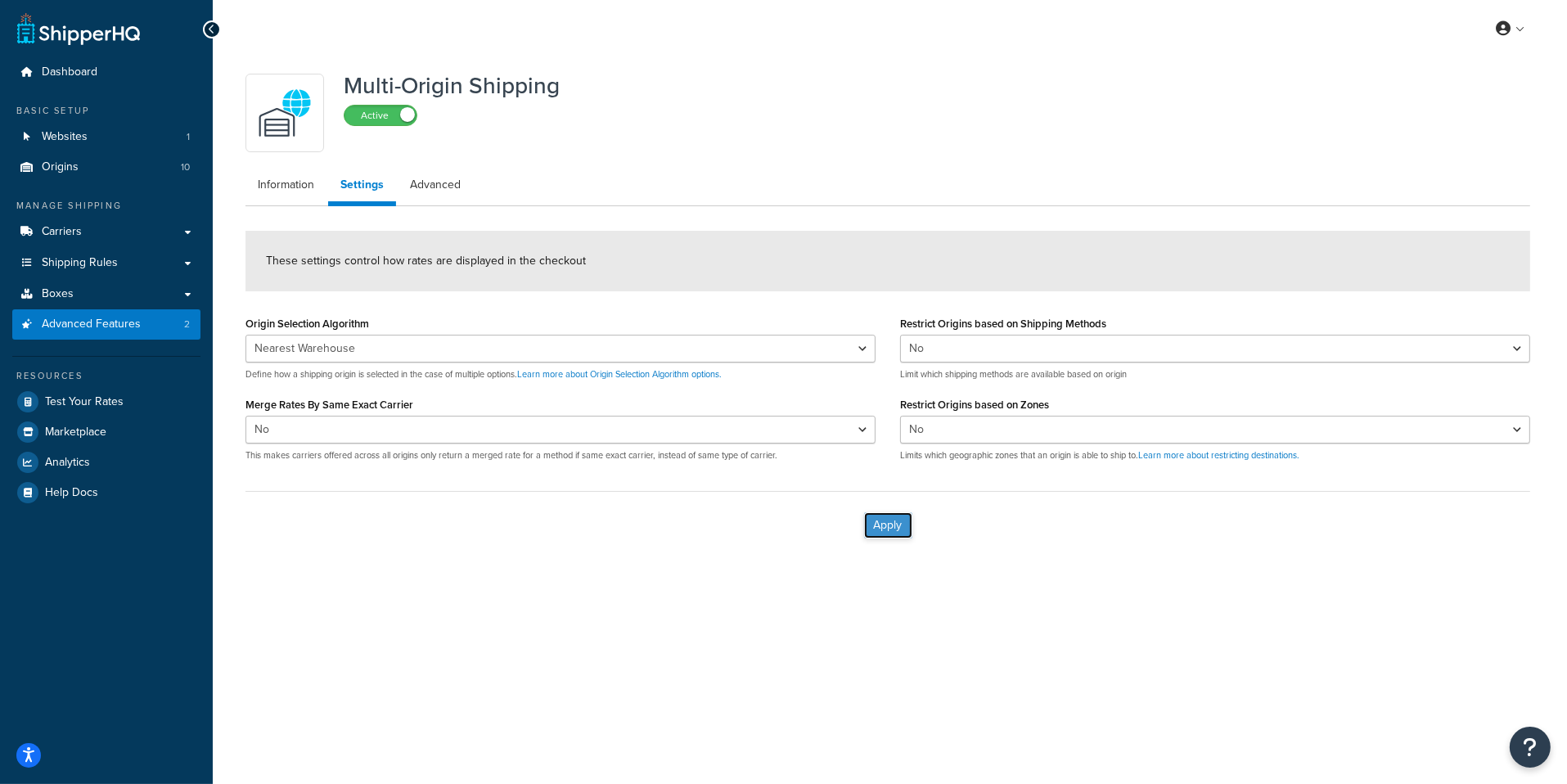
click at [891, 531] on button "Apply" at bounding box center [888, 525] width 48 height 26
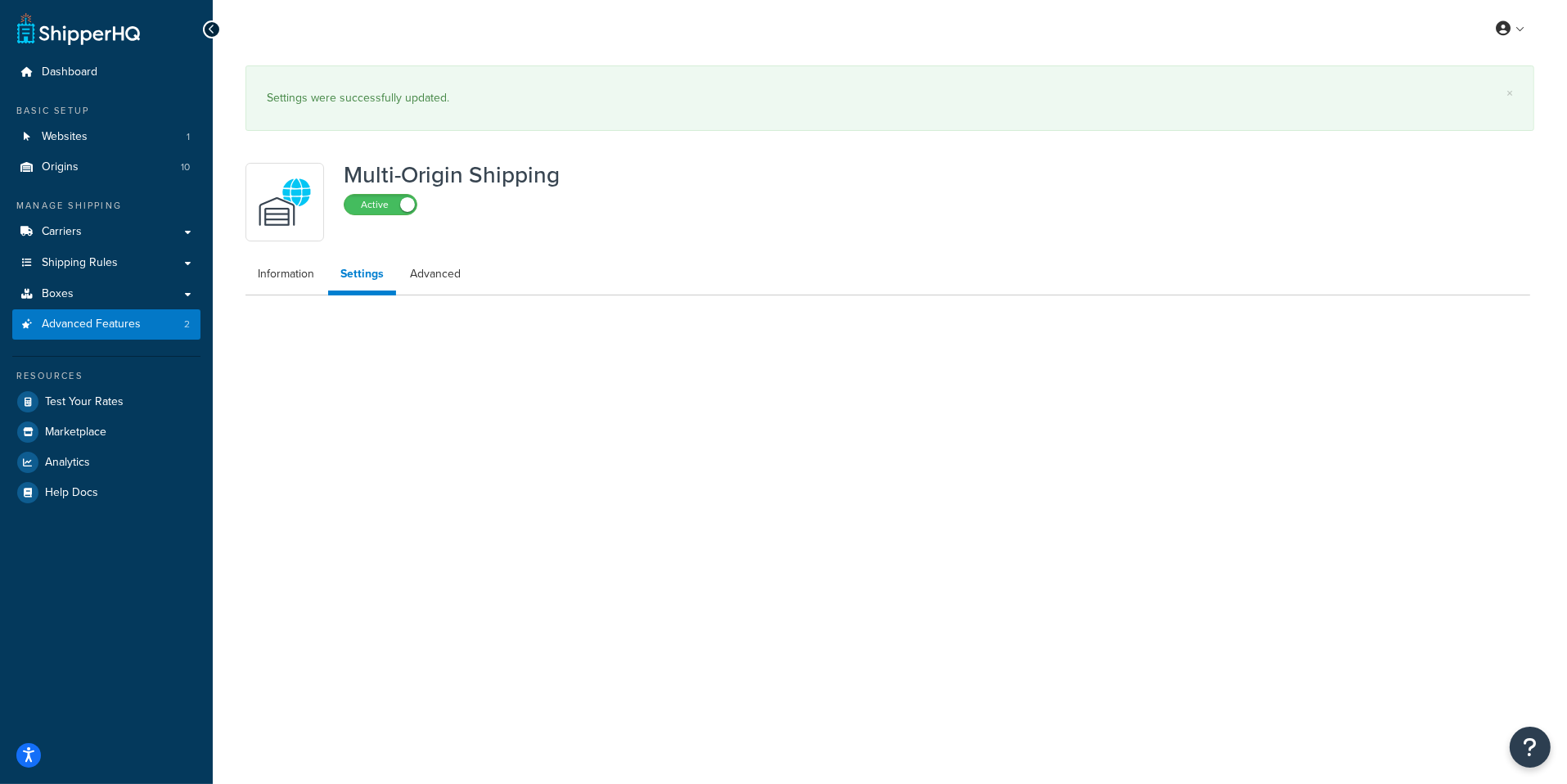
select select "false"
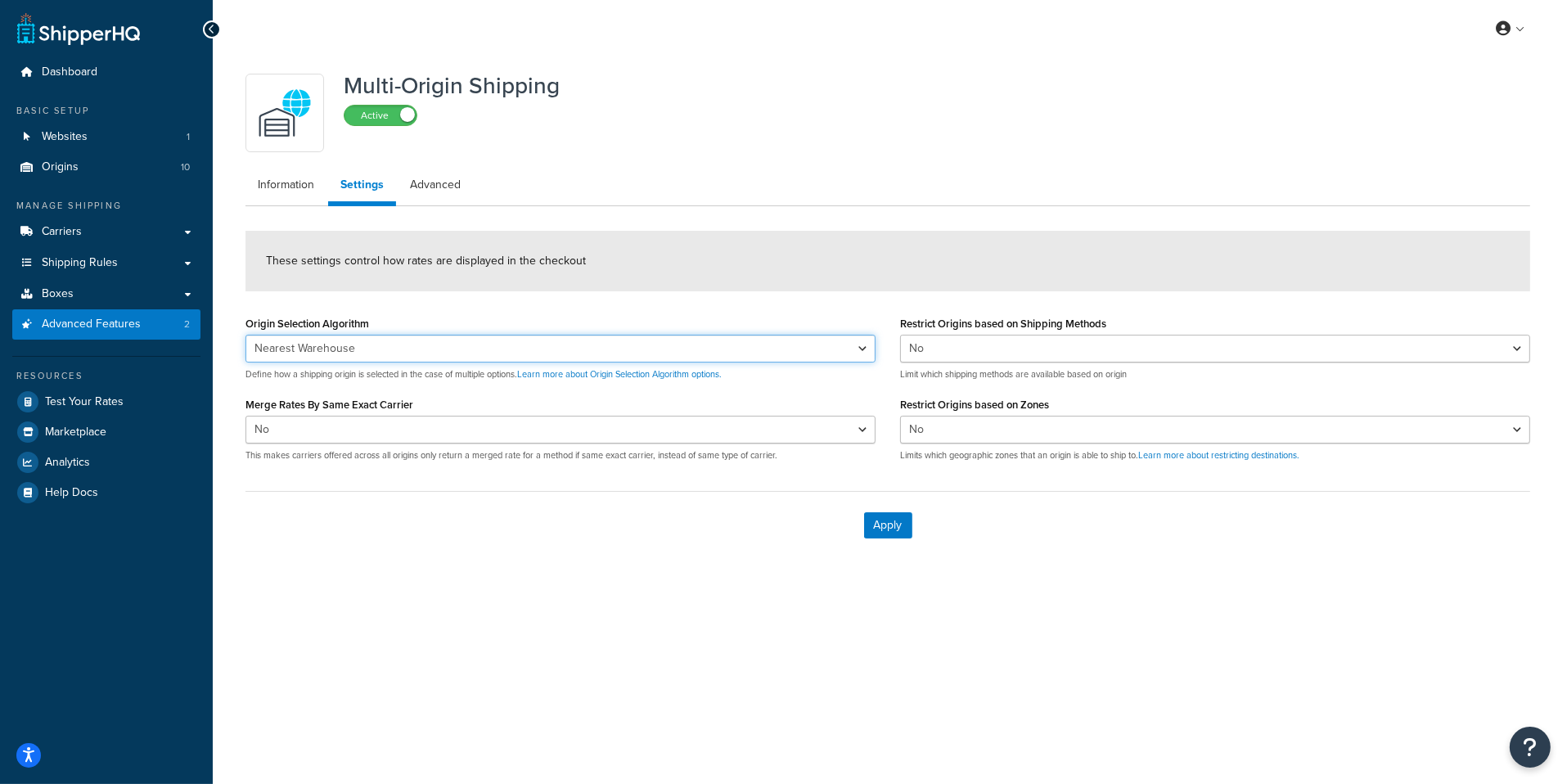
click option "Nearest Warehouse" at bounding box center [0, 0] width 0 height 0
select select "FEWEST"
click option "Fewest Warehouses" at bounding box center [0, 0] width 0 height 0
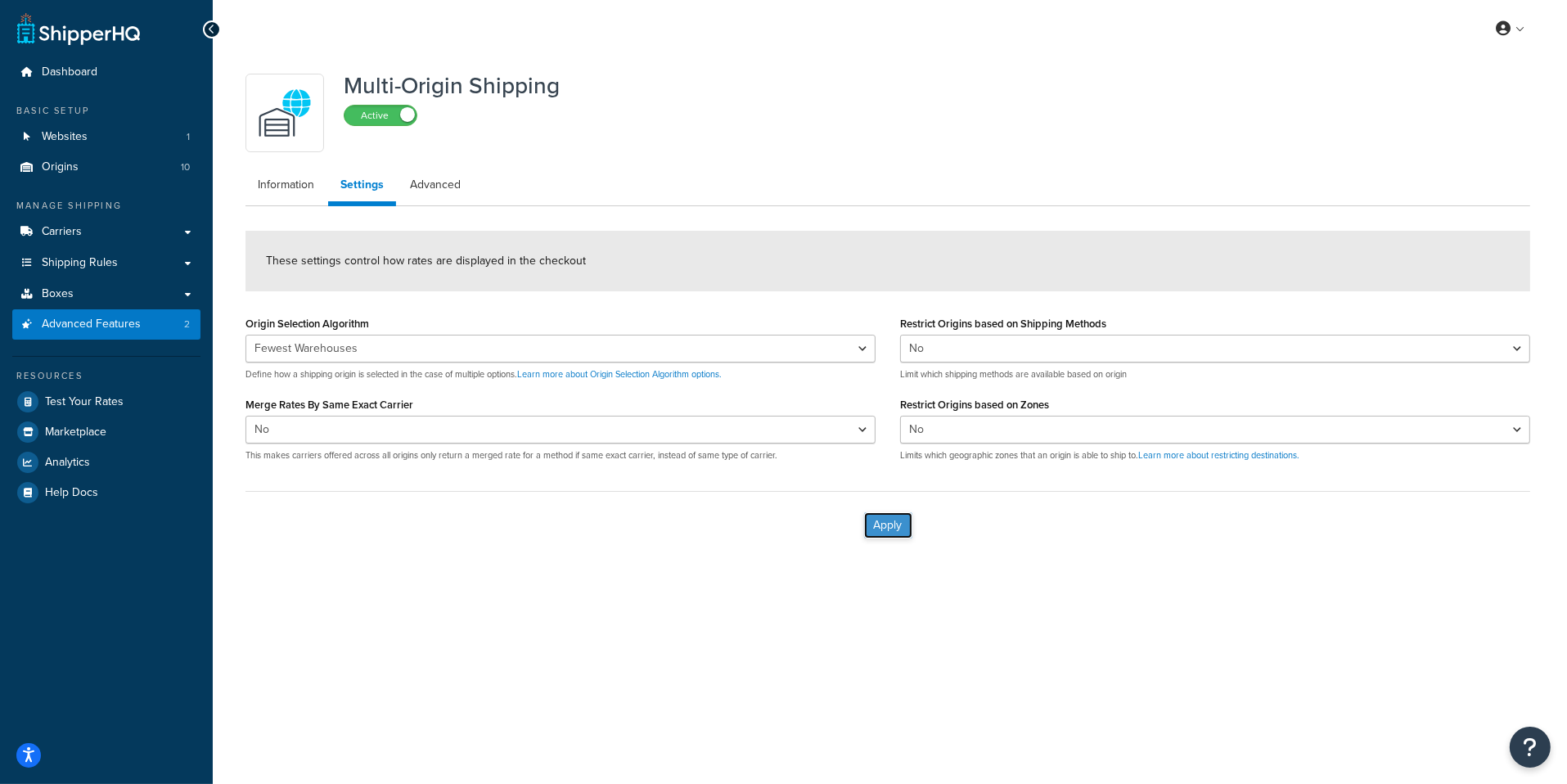
click at [899, 533] on button "Apply" at bounding box center [888, 525] width 48 height 26
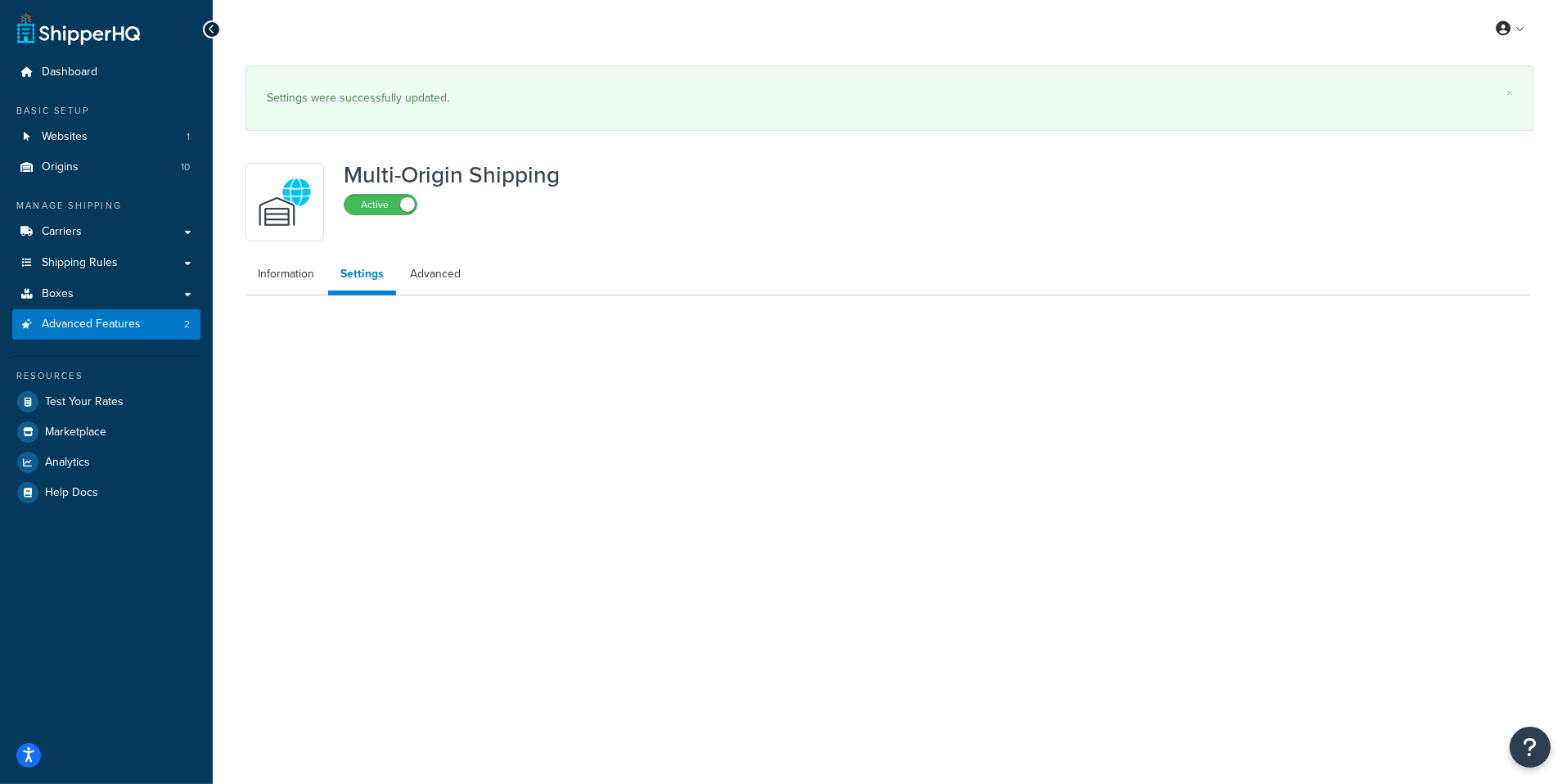
select select "FEWEST"
select select "false"
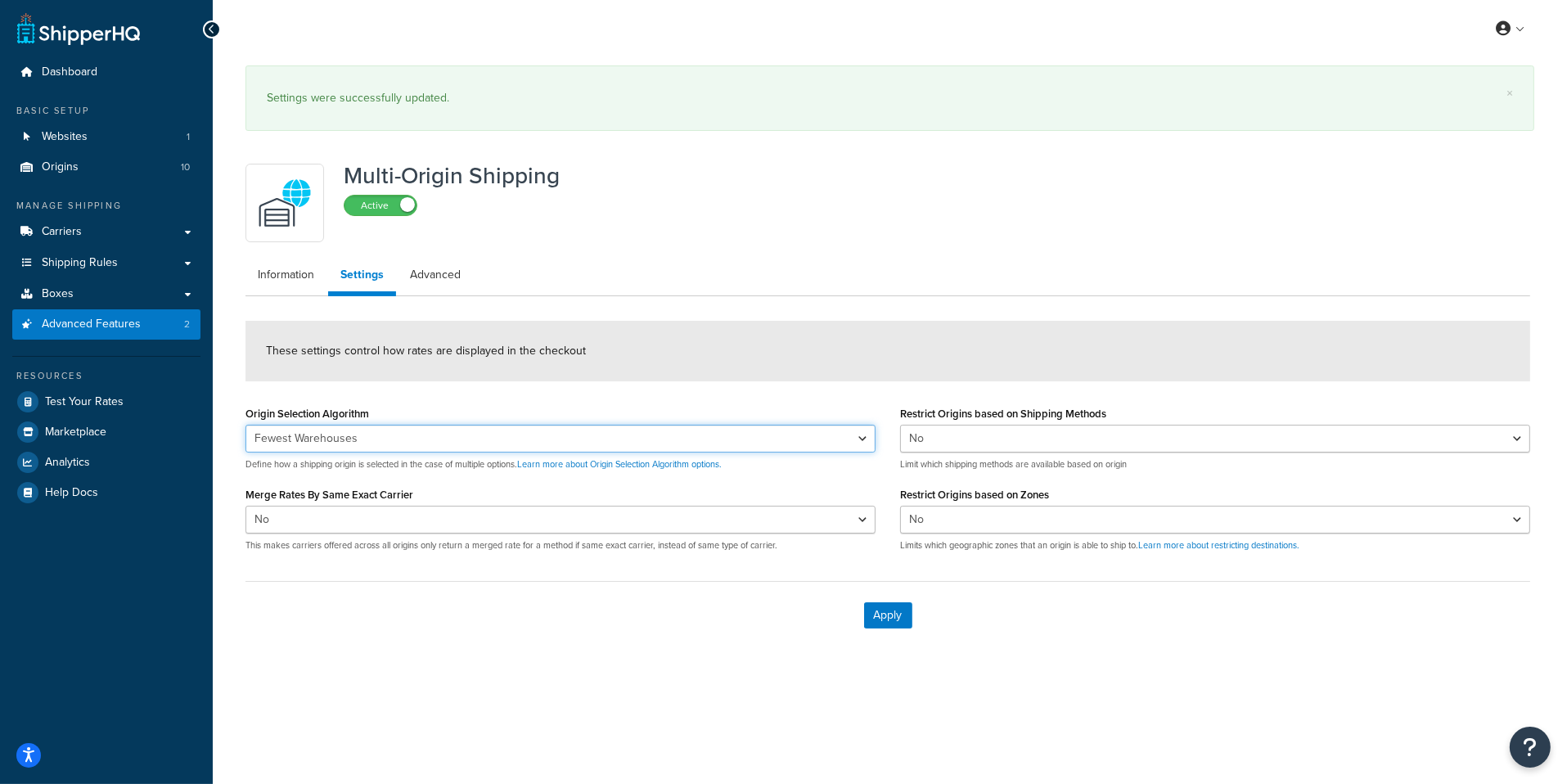
select select "NEAREST"
click option "Nearest Warehouse" at bounding box center [0, 0] width 0 height 0
click at [883, 613] on button "Apply" at bounding box center [888, 615] width 48 height 26
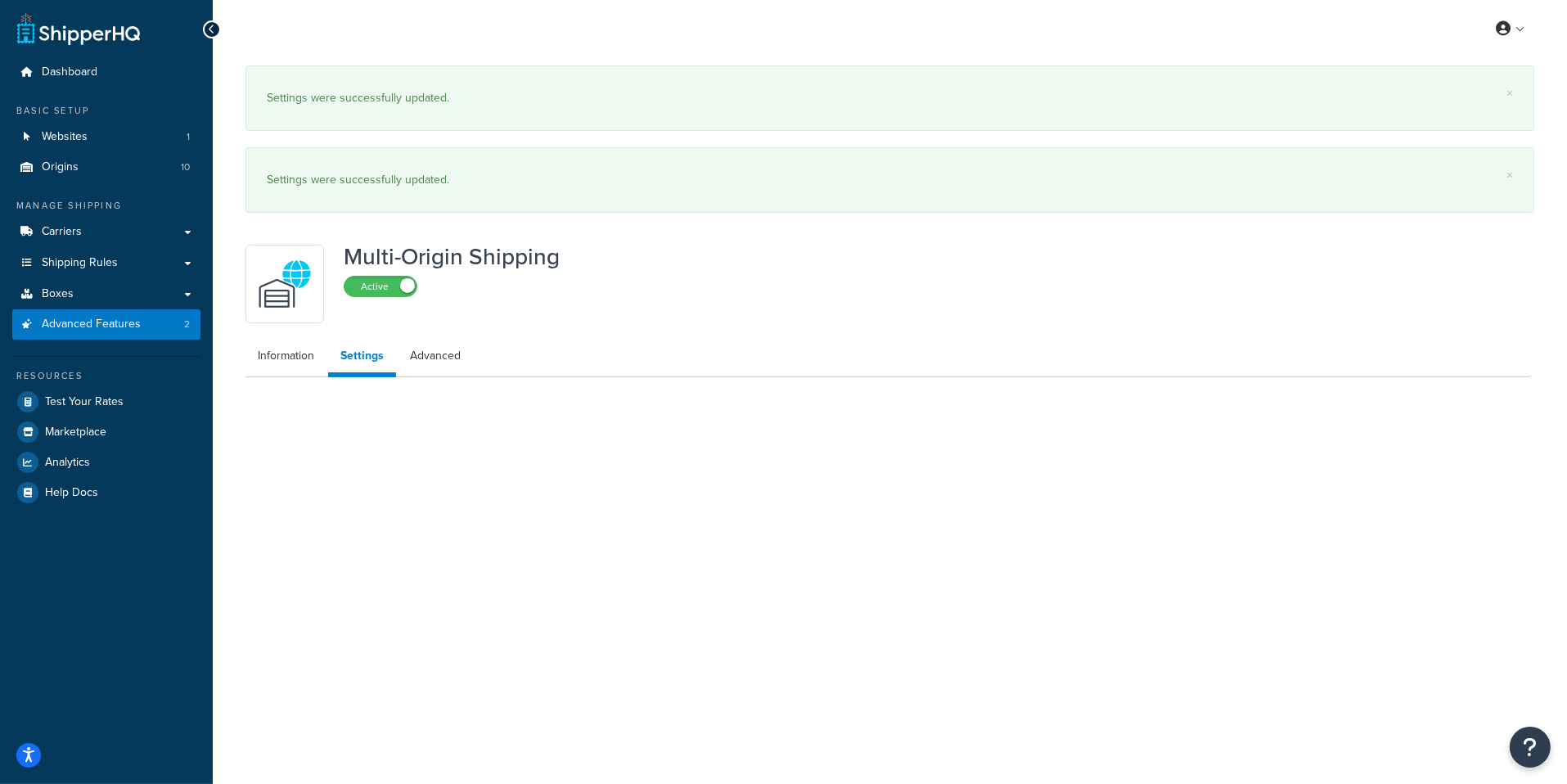
select select "false"
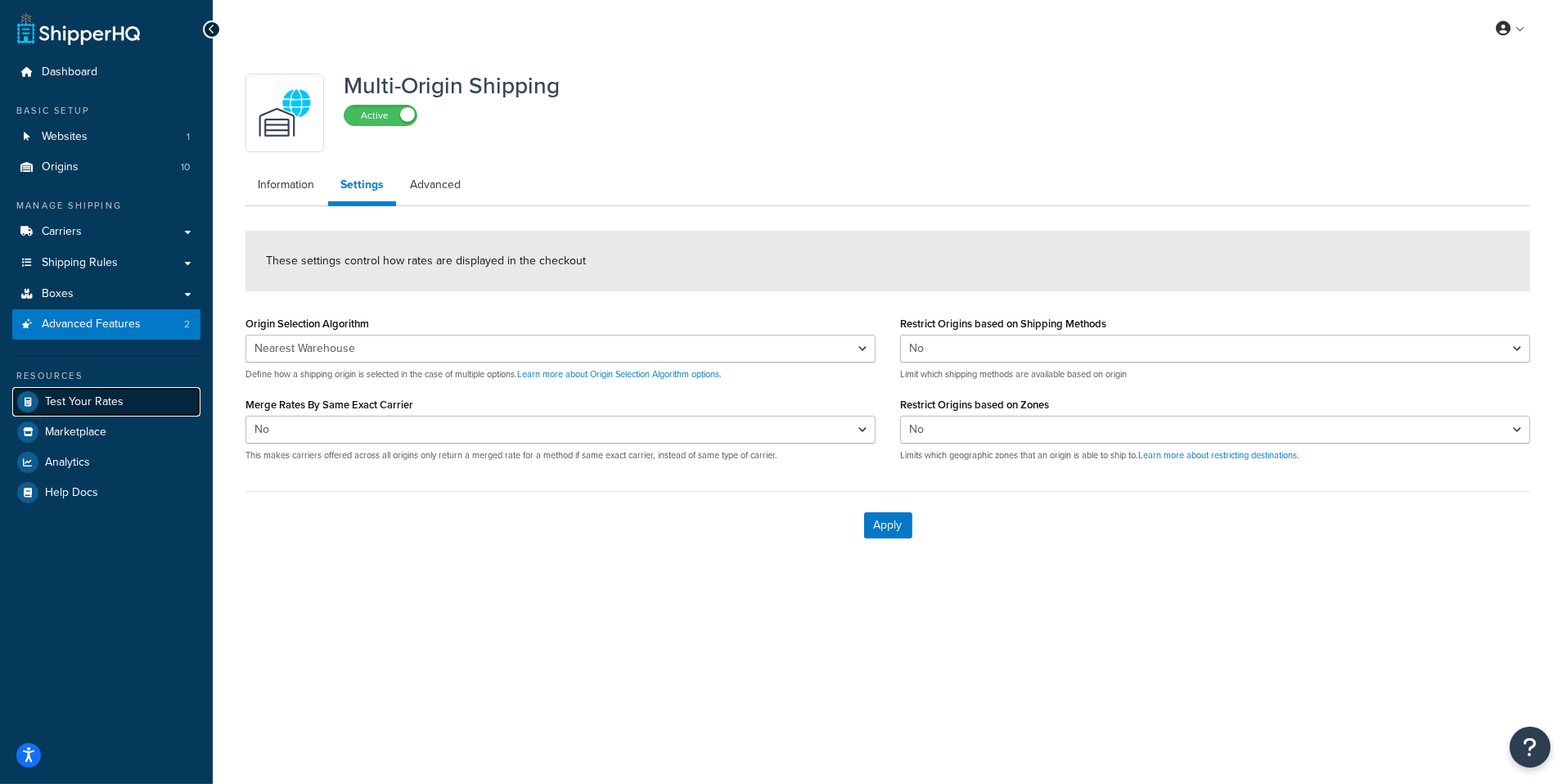
click at [145, 403] on link "Test Your Rates" at bounding box center [106, 401] width 189 height 29
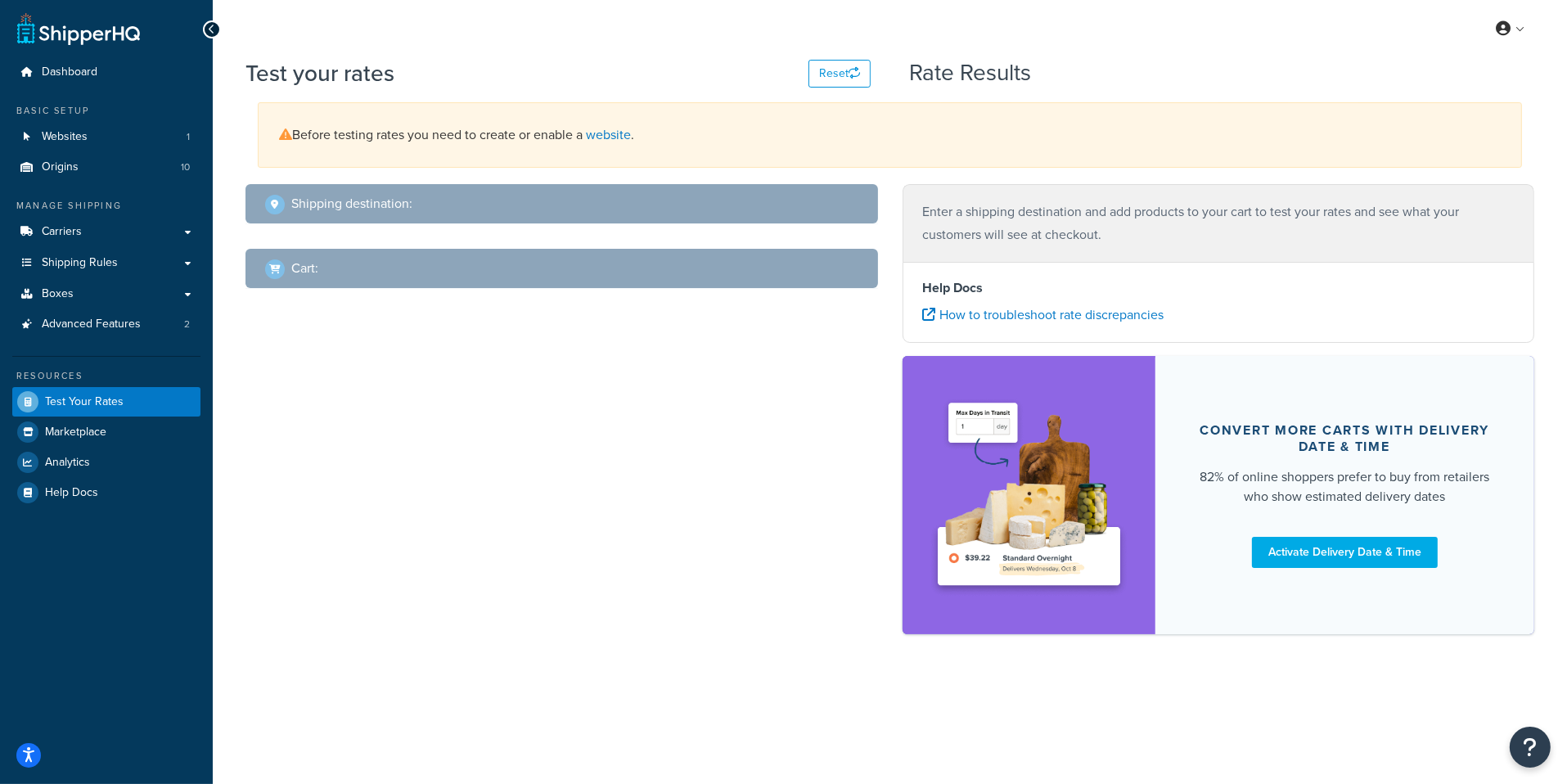
select select "TX"
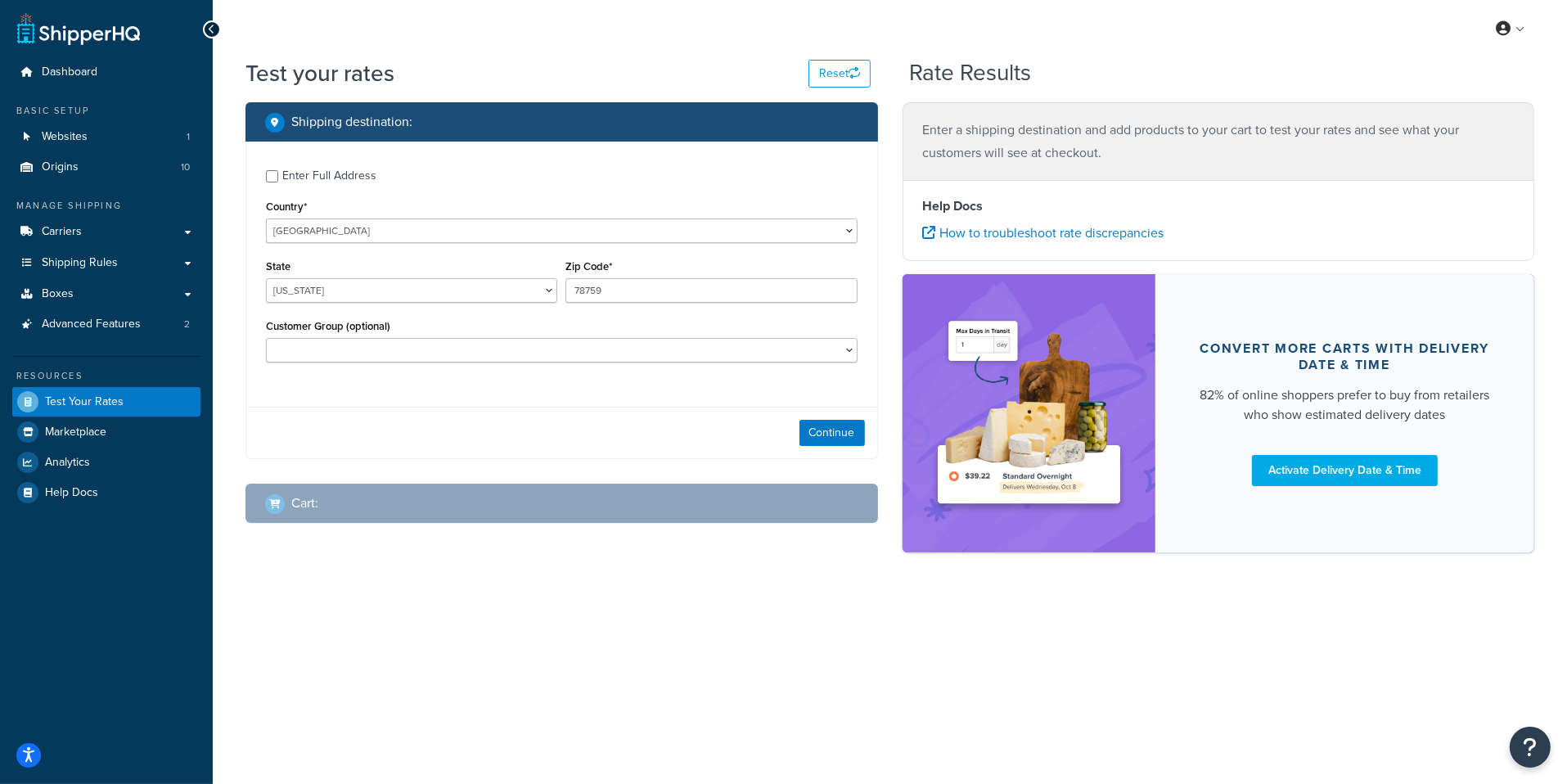
click at [372, 187] on div "Enter Full Address" at bounding box center [329, 176] width 94 height 23
click at [279, 183] on input "Enter Full Address" at bounding box center [272, 176] width 13 height 13
checkbox input "true"
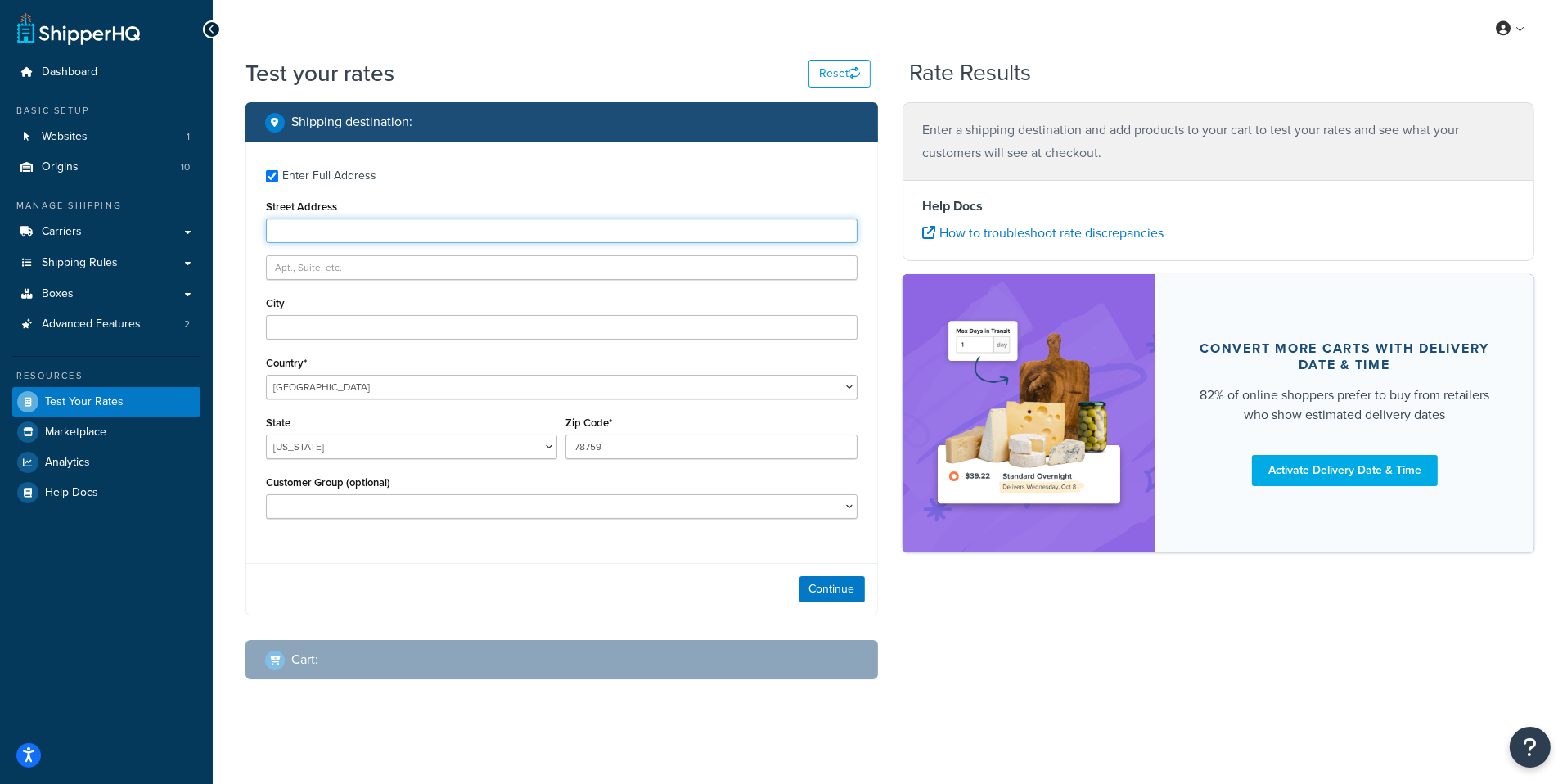
click at [430, 237] on input "Street Address" at bounding box center [562, 230] width 592 height 24
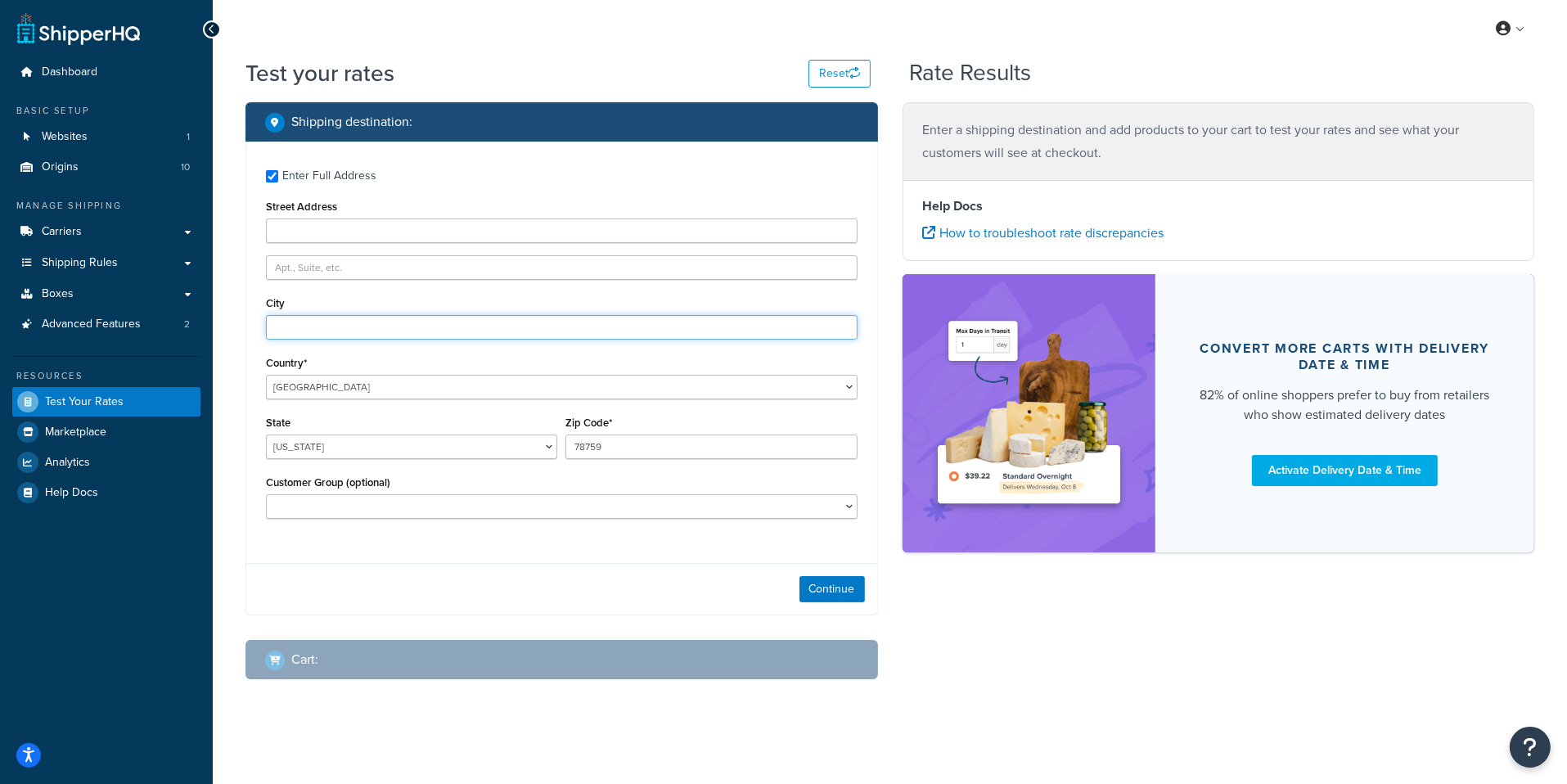
click at [395, 336] on input "City" at bounding box center [562, 327] width 592 height 24
type input "Adamsville"
click at [266, 434] on select "Alabama Alaska American Samoa Arizona Arkansas Armed Forces Americas Armed Forc…" at bounding box center [411, 446] width 291 height 24
select select "AL"
click option "Alabama" at bounding box center [0, 0] width 0 height 0
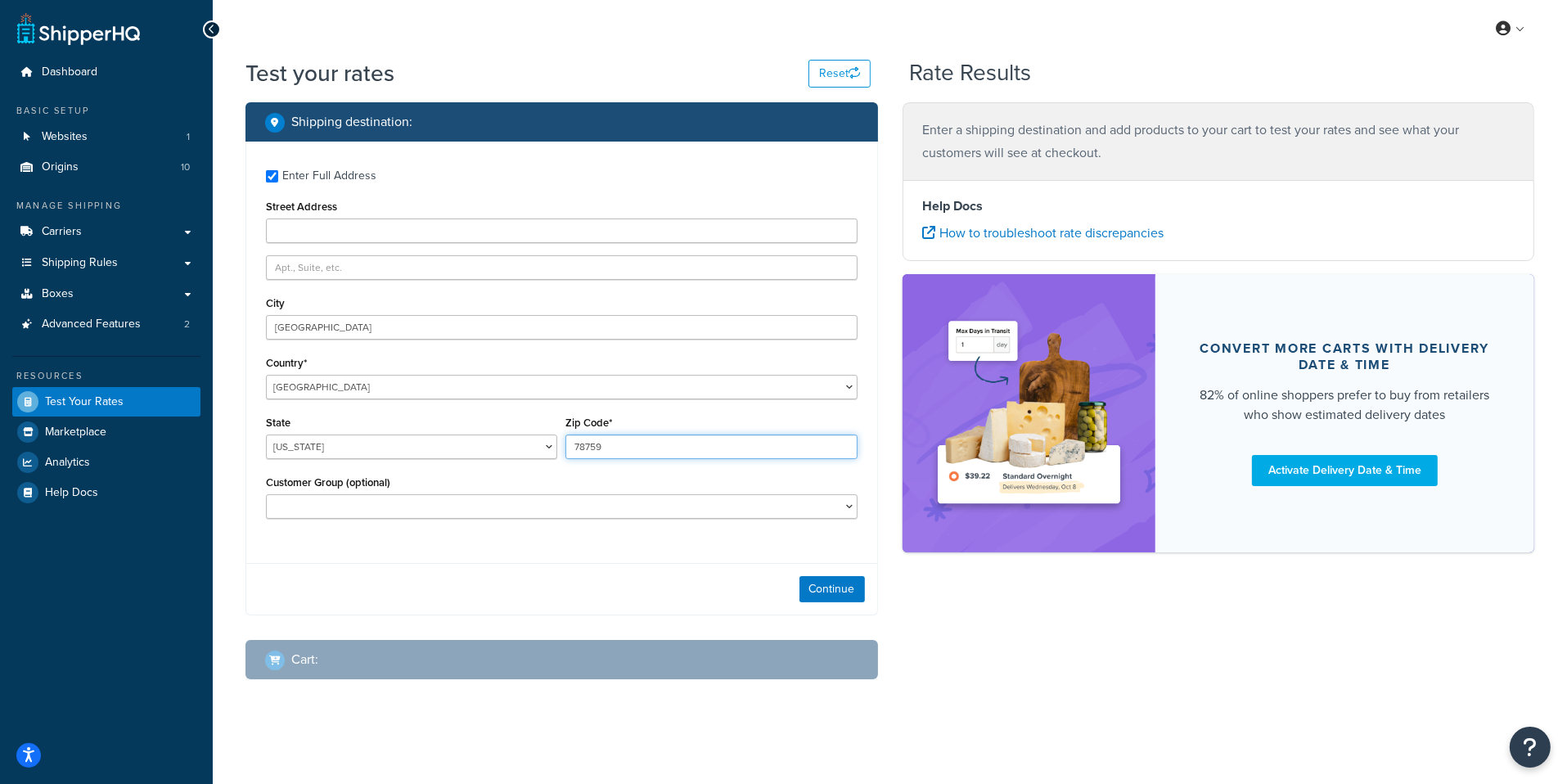
click at [614, 447] on input "78759" at bounding box center [711, 446] width 291 height 24
type input "35005"
click at [825, 587] on button "Continue" at bounding box center [833, 589] width 66 height 26
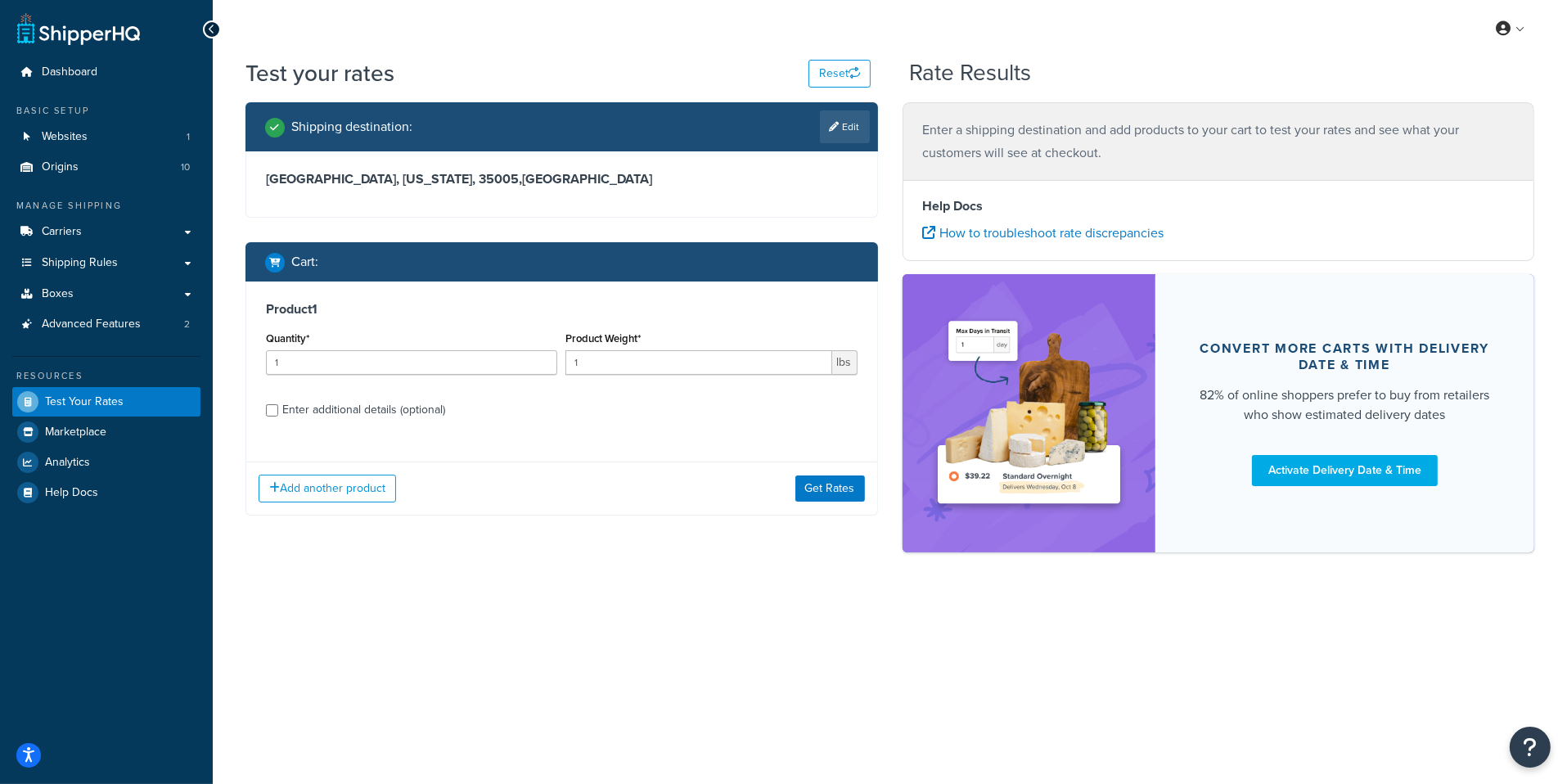
click at [416, 409] on div "Enter additional details (optional)" at bounding box center [364, 410] width 163 height 23
click at [279, 409] on input "Enter additional details (optional)" at bounding box center [272, 410] width 13 height 13
checkbox input "true"
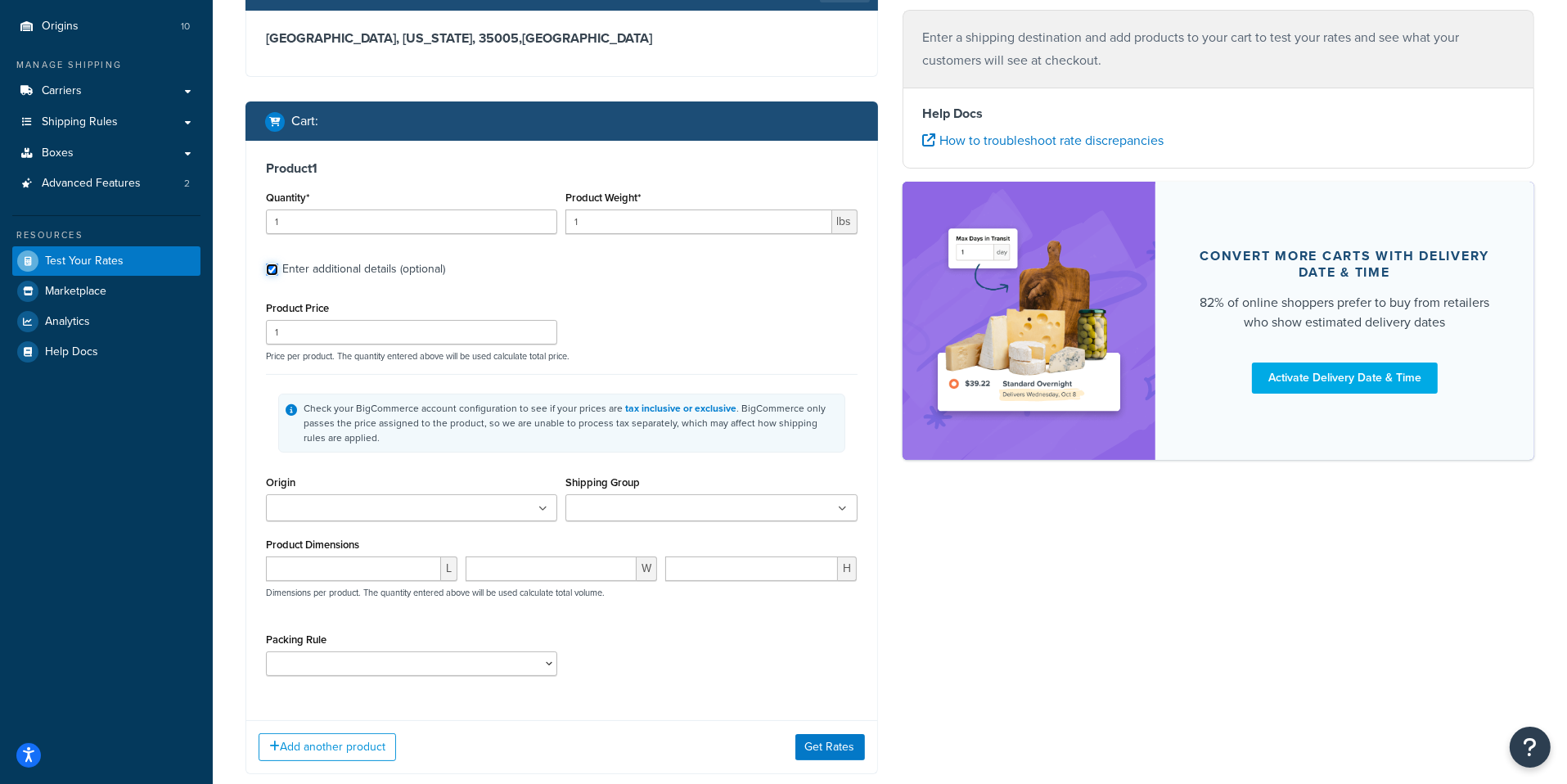
scroll to position [138, 0]
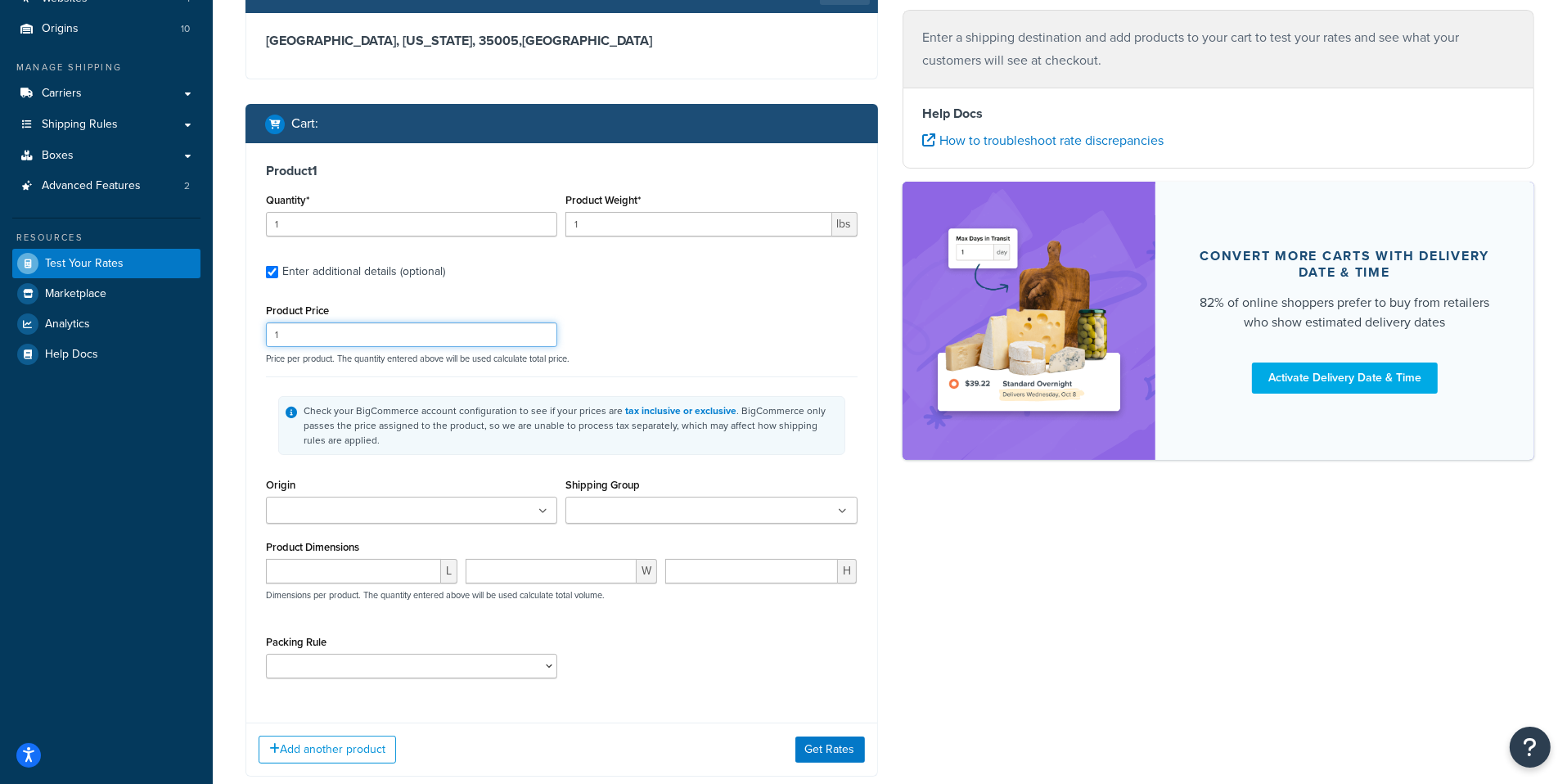
click at [348, 335] on input "1" at bounding box center [411, 334] width 291 height 24
paste input "139"
type input "1139"
click at [705, 224] on input "1" at bounding box center [698, 223] width 266 height 24
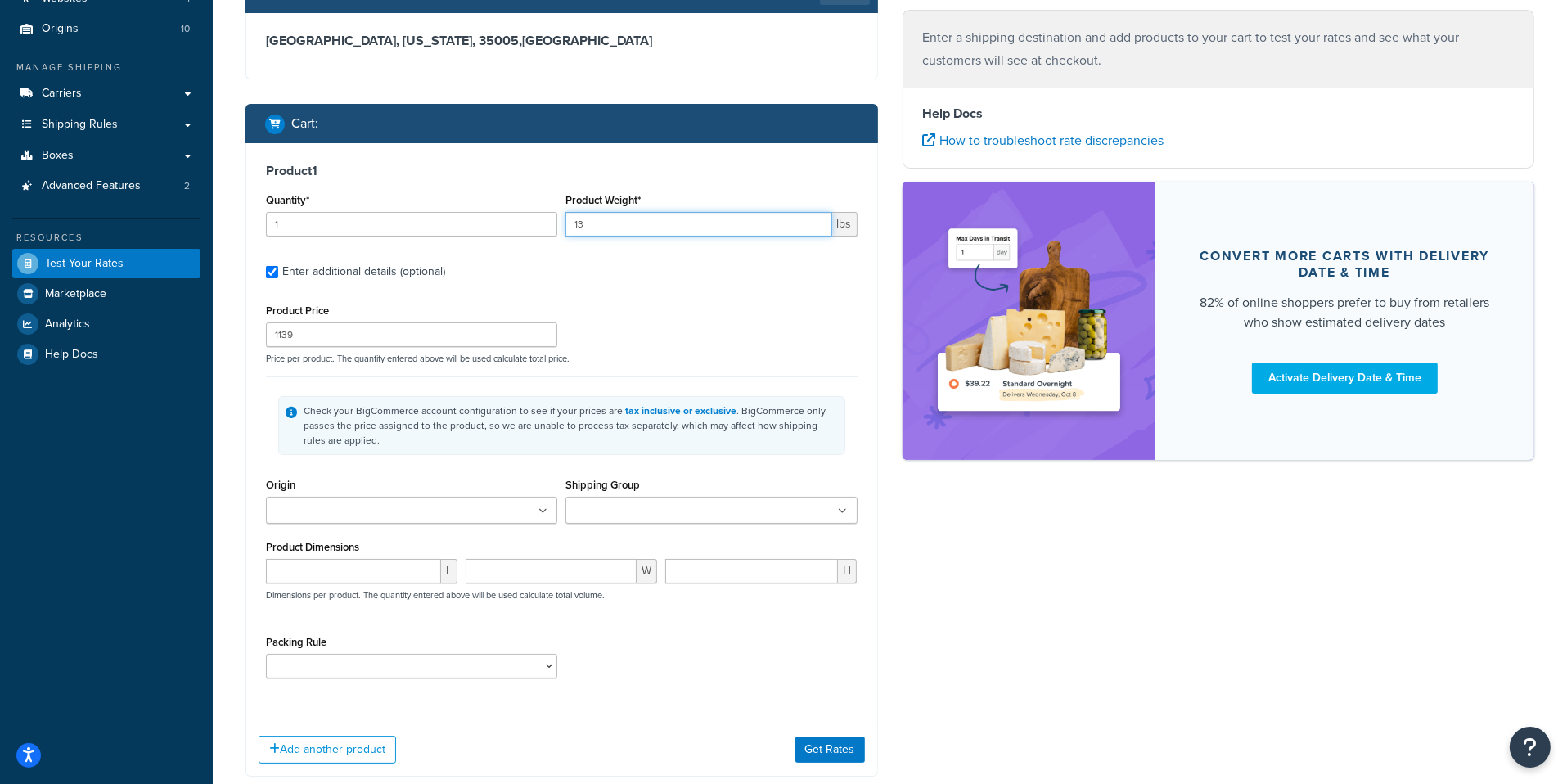
type input "13"
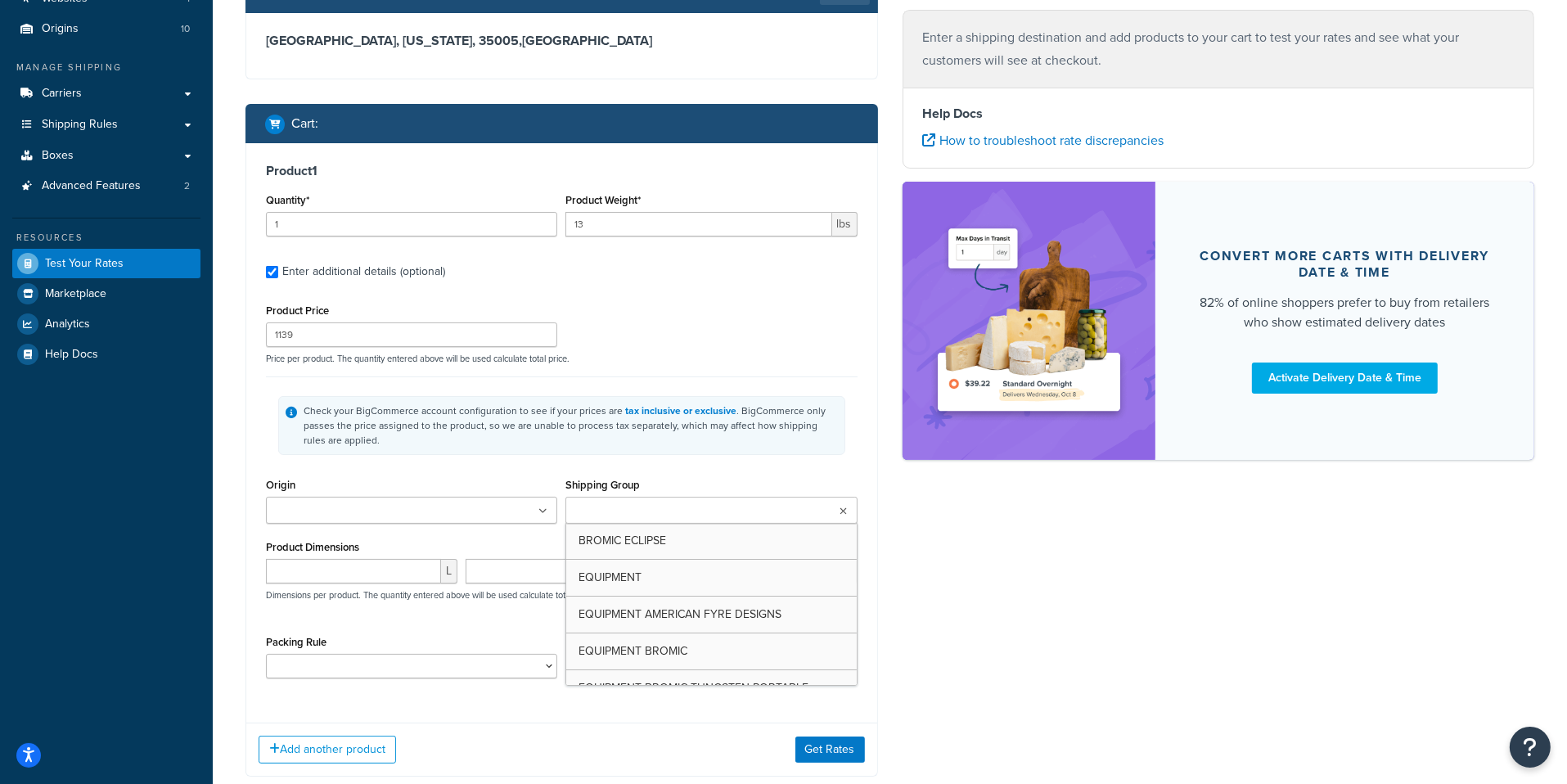
click at [602, 507] on input "Shipping Group" at bounding box center [643, 510] width 145 height 18
type input "r"
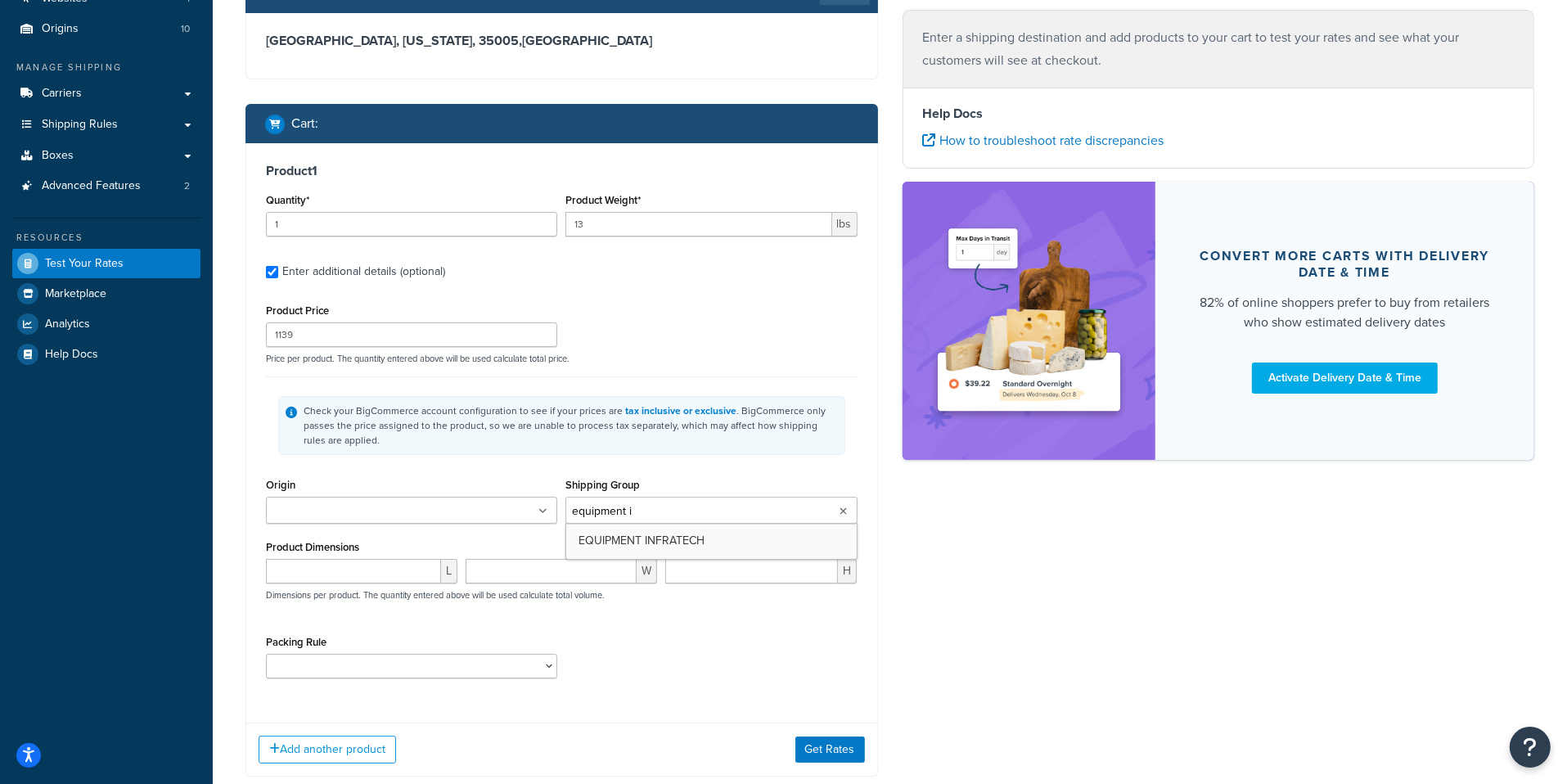
type input "equipment in"
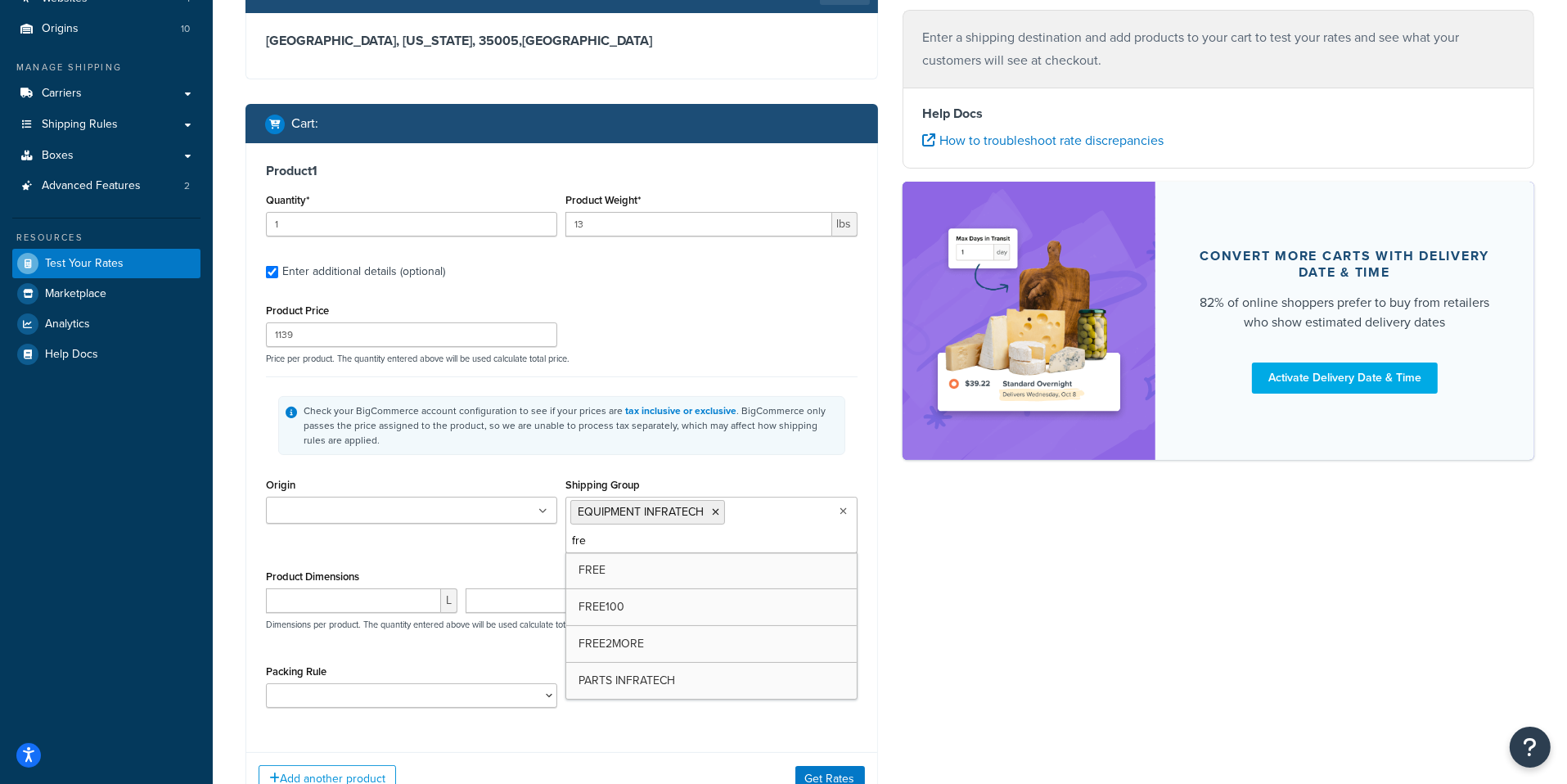
type input "free"
click at [333, 502] on input "Origin" at bounding box center [343, 510] width 145 height 18
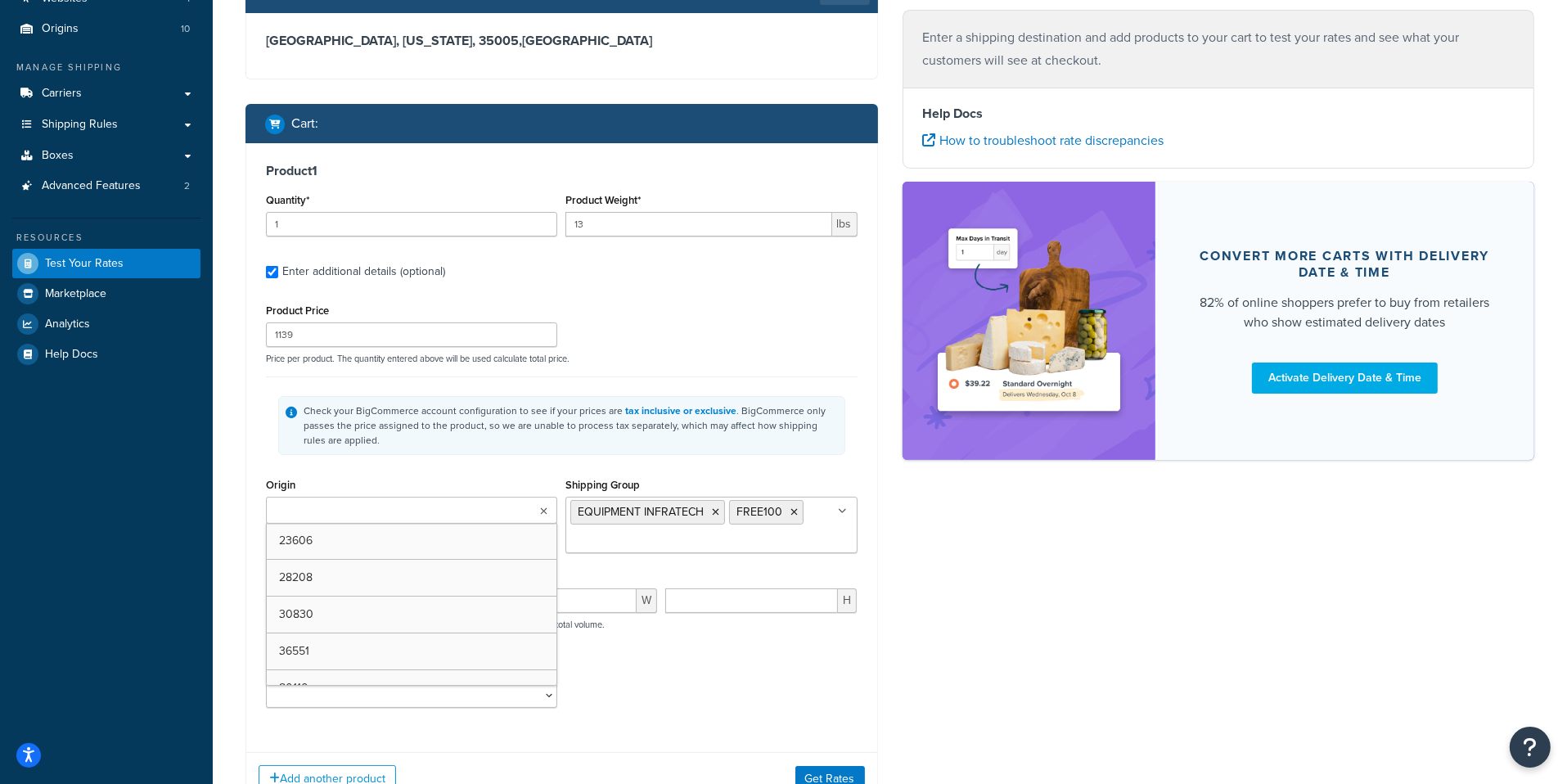
paste input "94949"
type input "94949"
paste input "23606"
type input "23606"
paste input "92606"
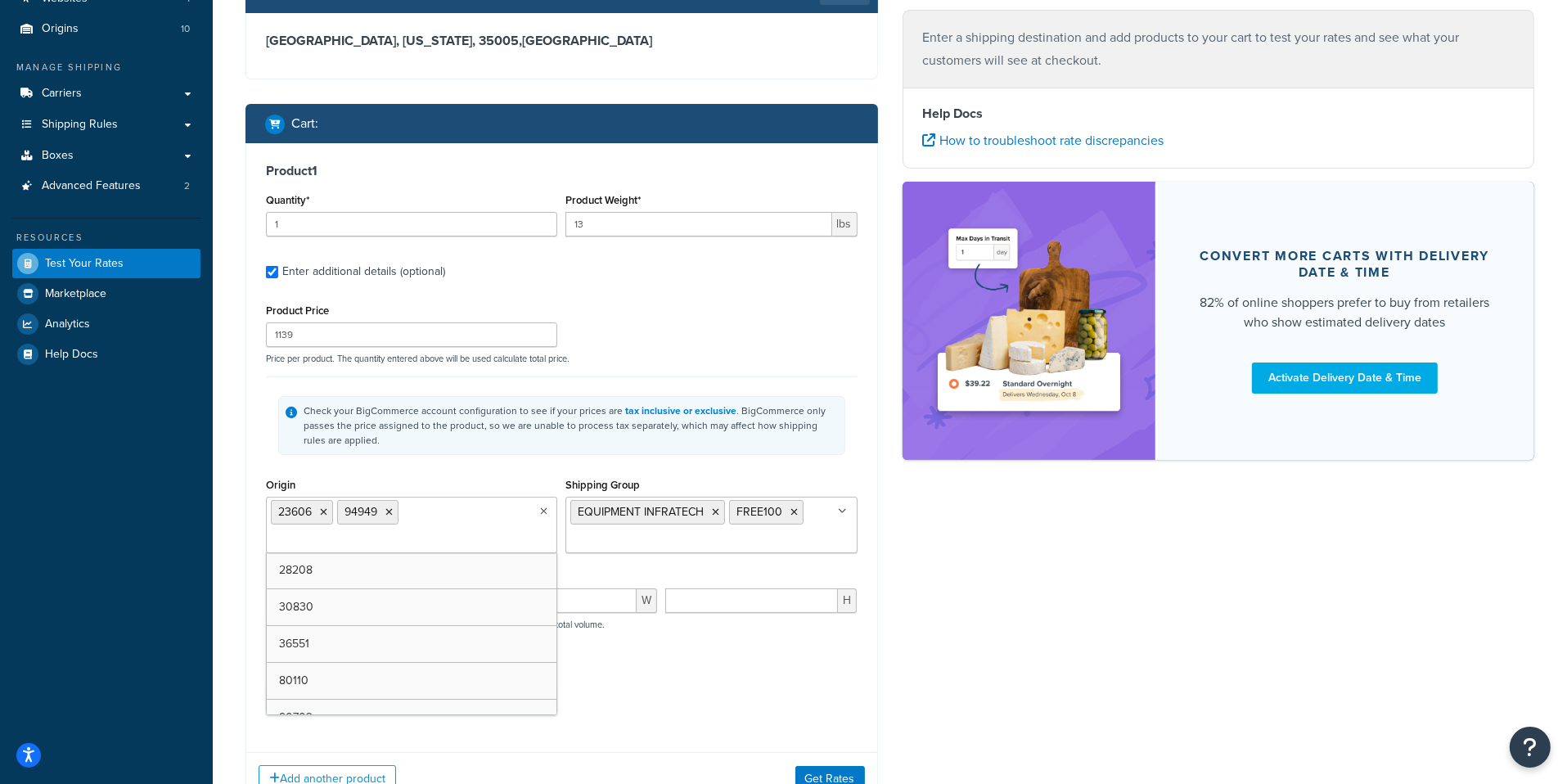
type input "92606"
click at [262, 459] on div "Product 1 Quantity* 1 Product Weight* 13 lbs Enter additional details (optional…" at bounding box center [562, 441] width 631 height 596
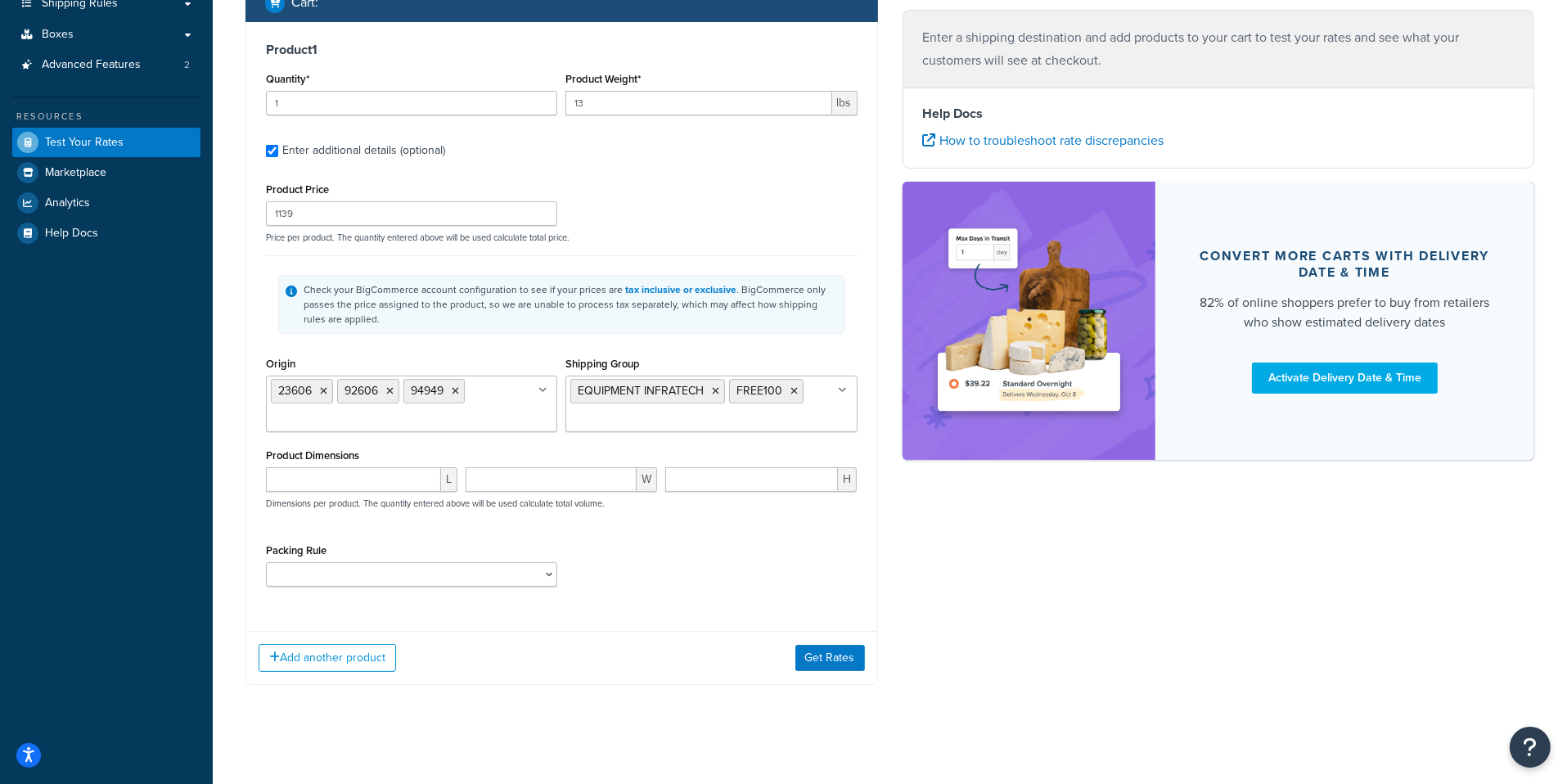
scroll to position [264, 0]
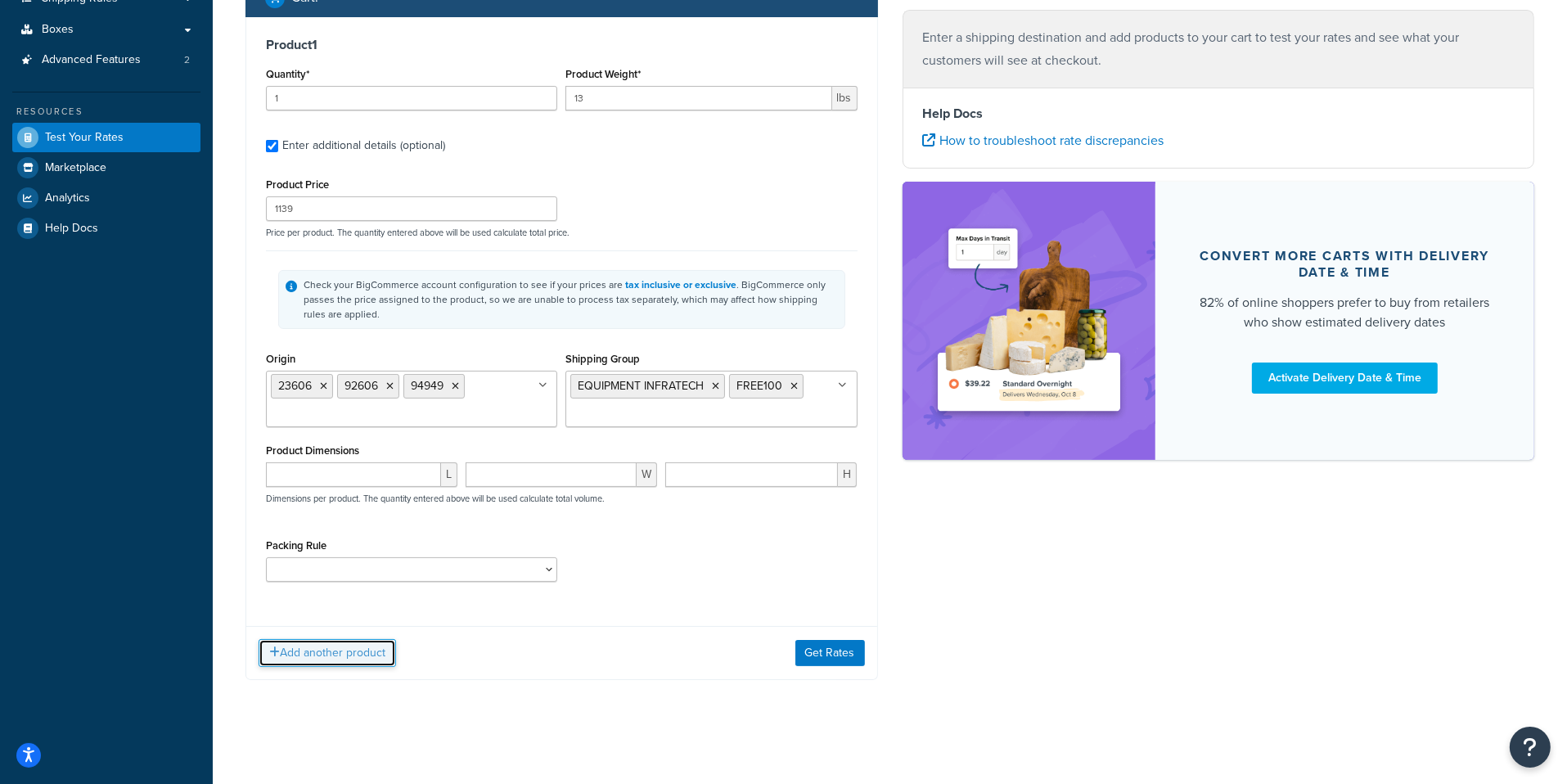
click at [363, 653] on button "Add another product" at bounding box center [327, 653] width 137 height 28
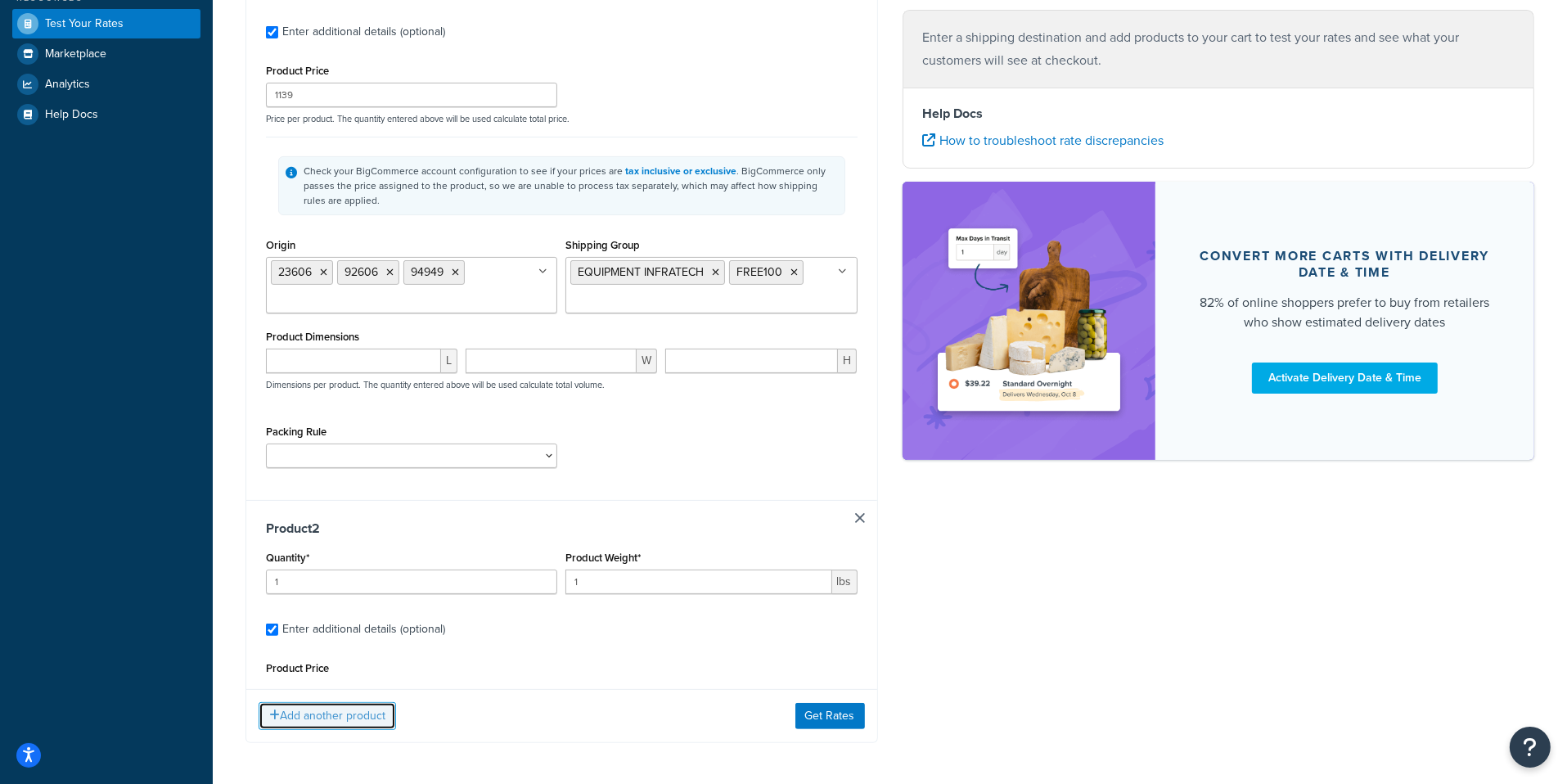
scroll to position [434, 0]
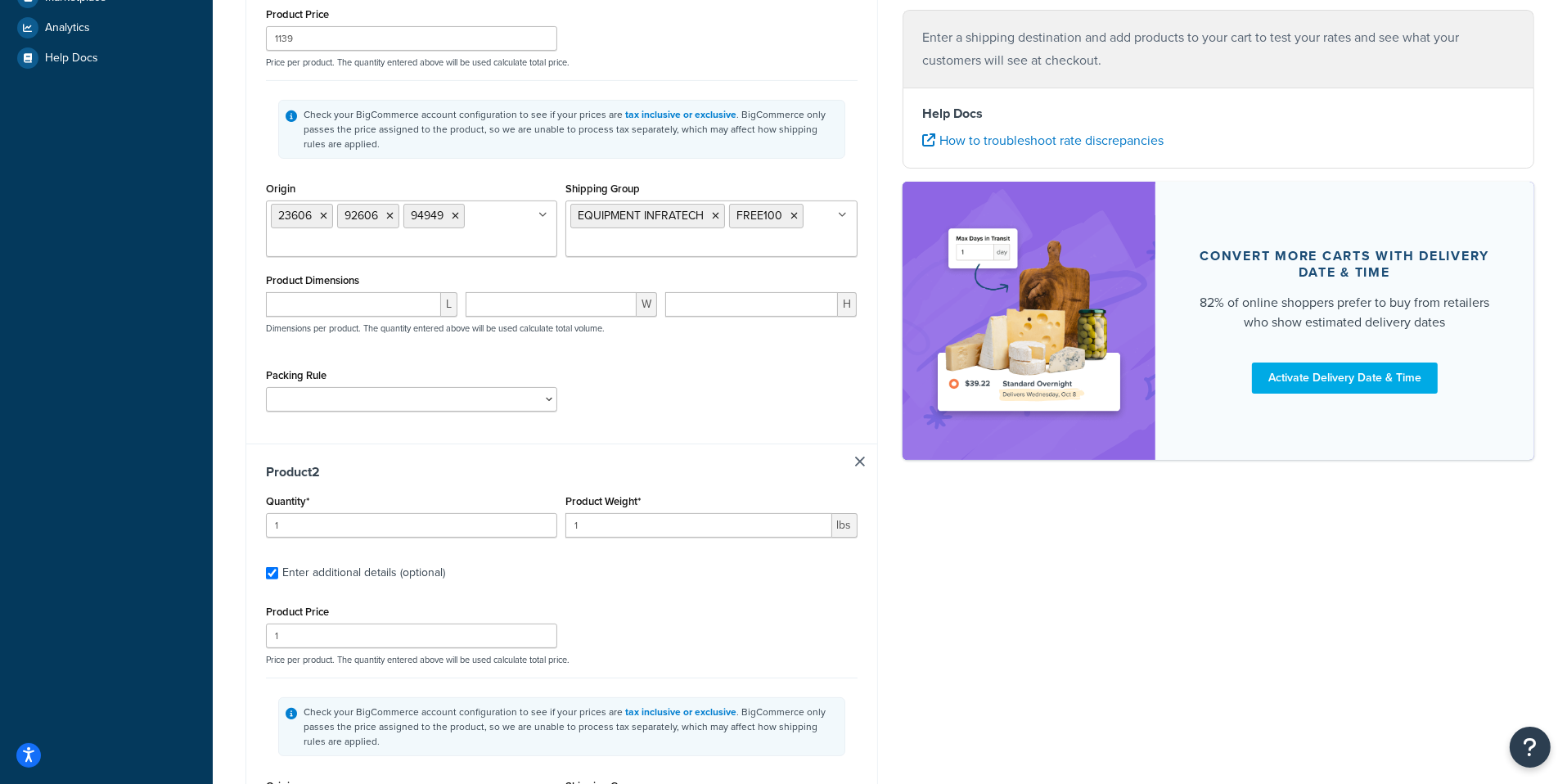
click at [857, 470] on h3 "Product 2" at bounding box center [562, 472] width 592 height 16
click at [859, 464] on link at bounding box center [860, 461] width 10 height 10
checkbox input "false"
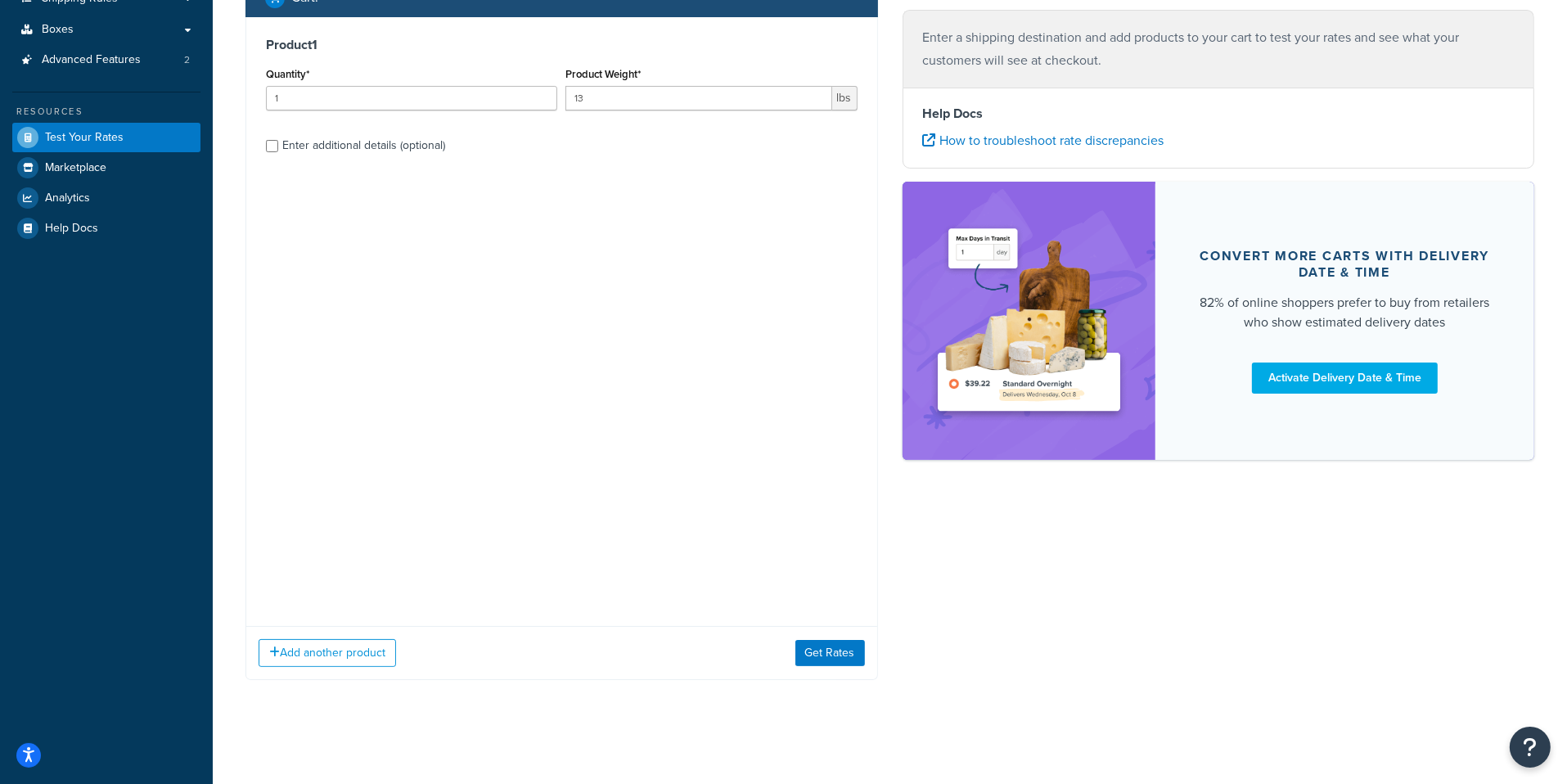
scroll to position [0, 0]
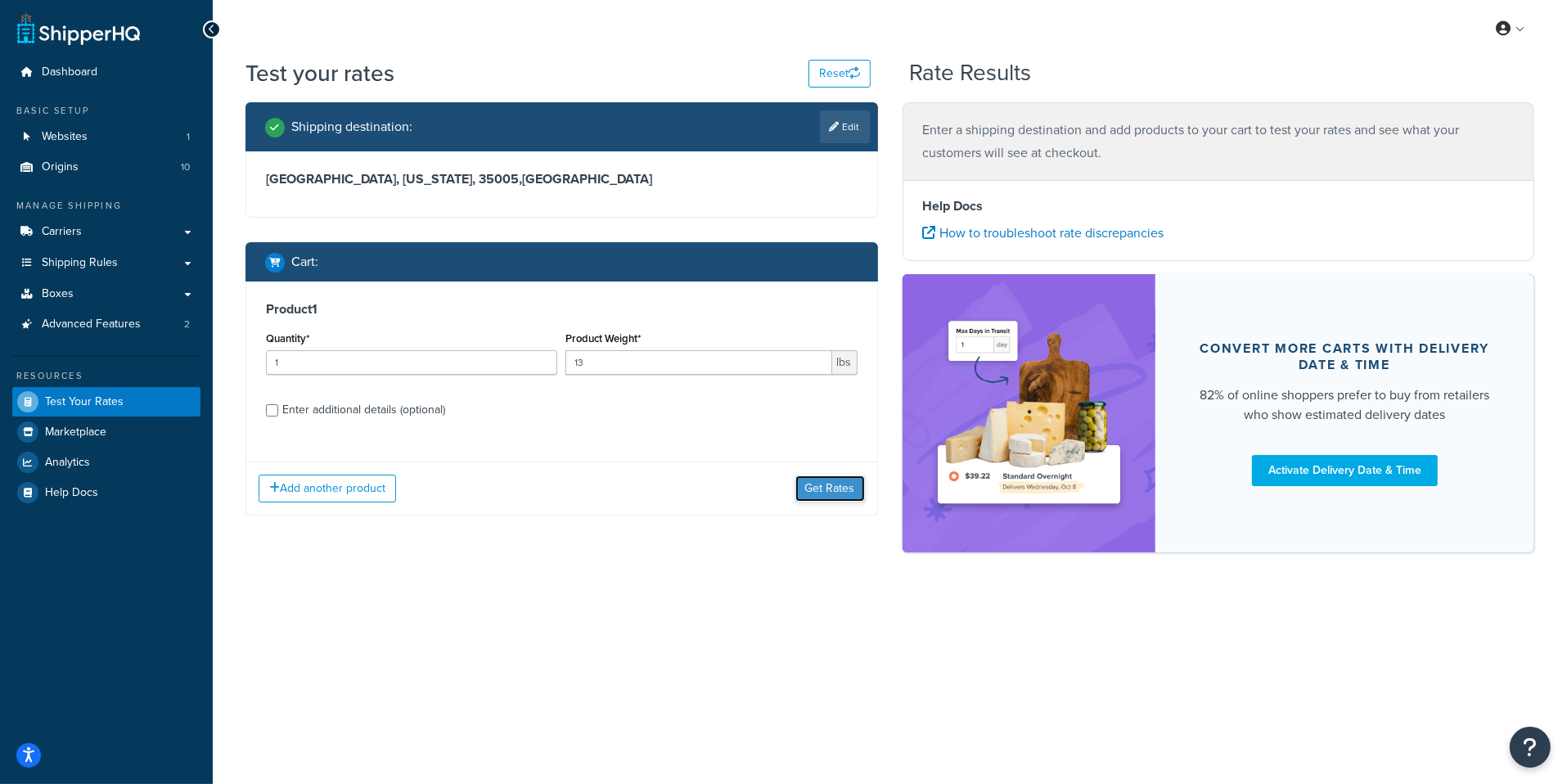
click at [821, 501] on button "Get Rates" at bounding box center [830, 488] width 70 height 26
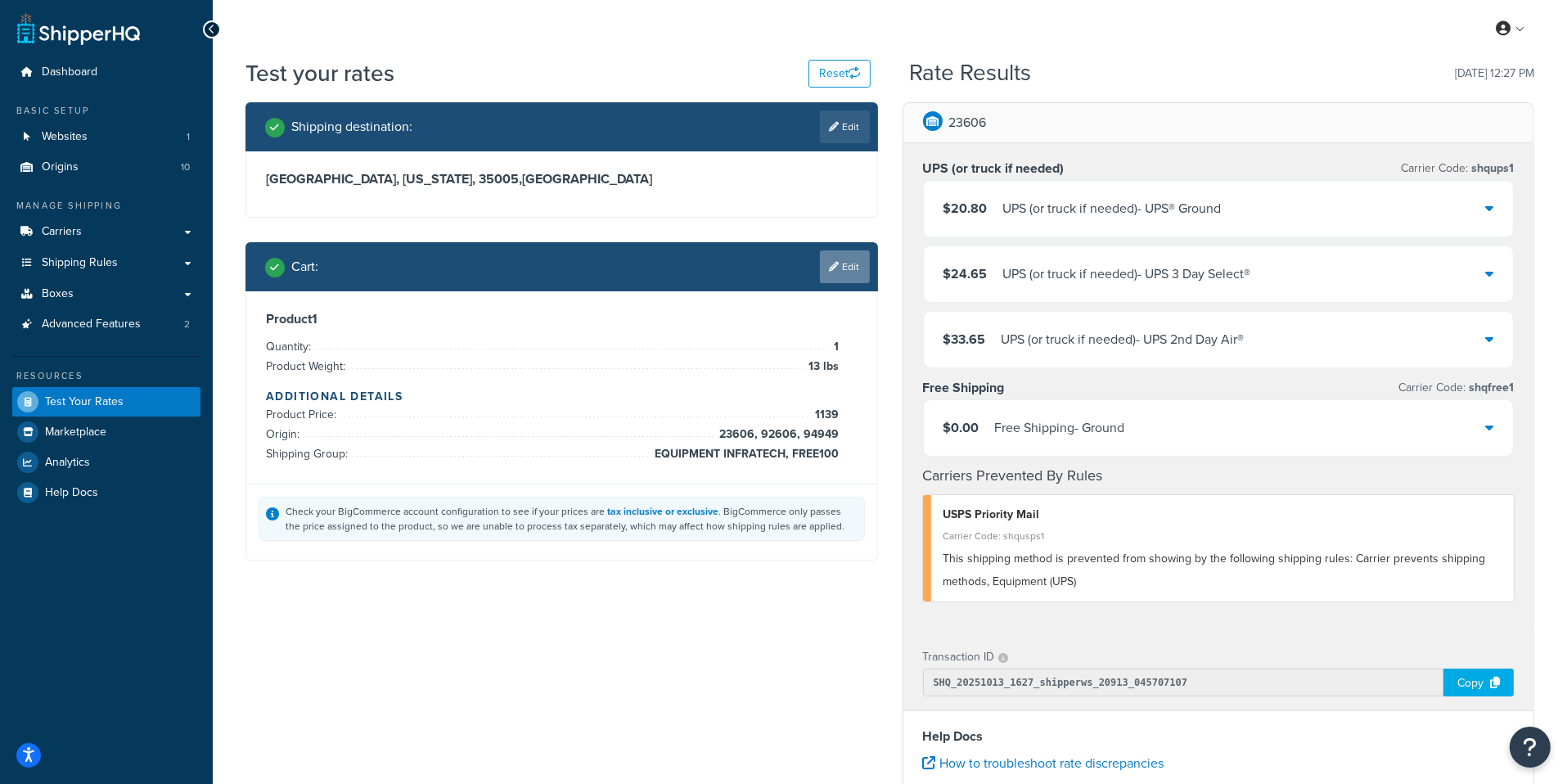
click at [843, 280] on link "Edit" at bounding box center [845, 267] width 50 height 33
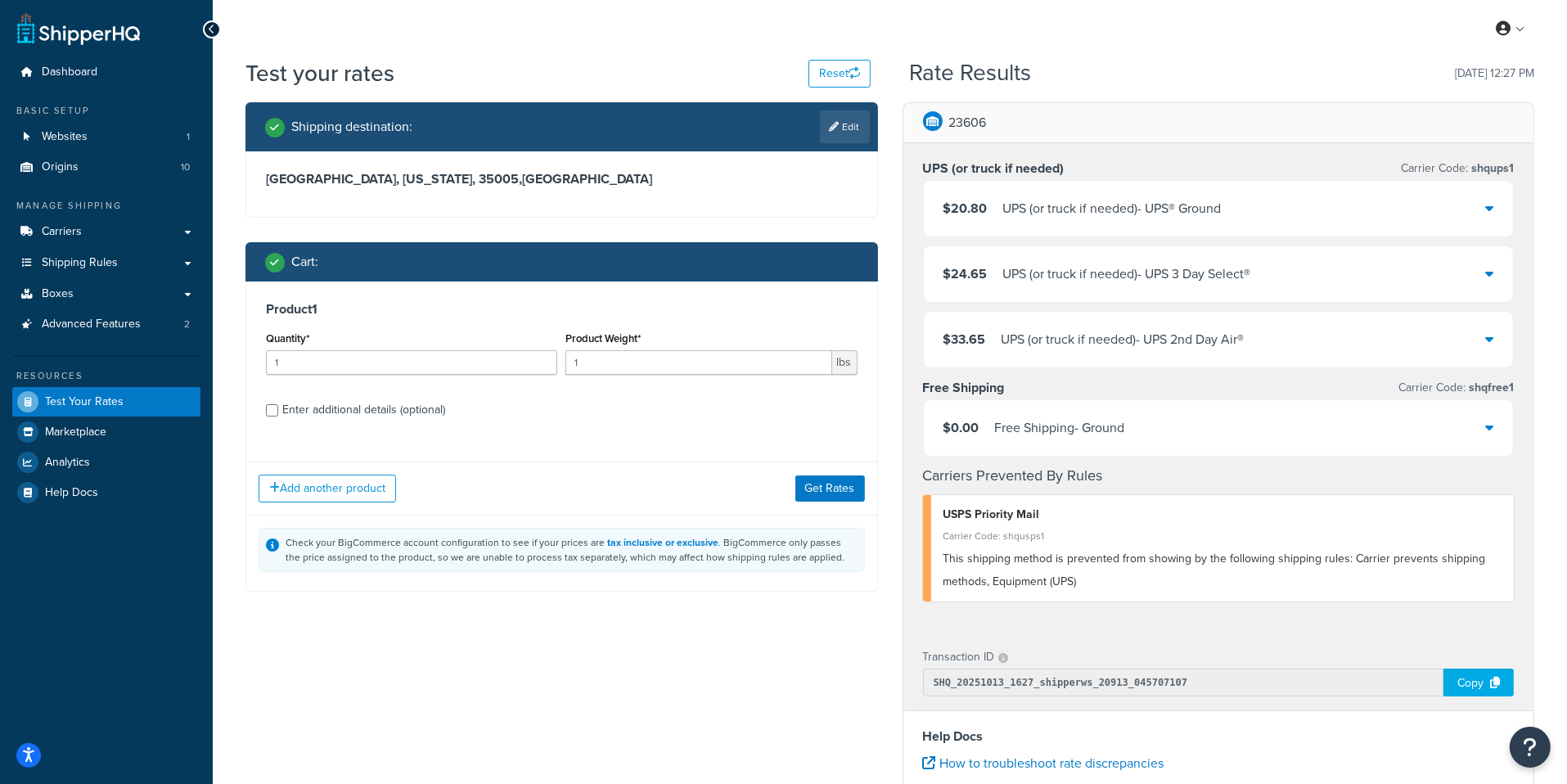
click at [374, 405] on div "Enter additional details (optional)" at bounding box center [364, 410] width 163 height 23
click at [279, 405] on input "Enter additional details (optional)" at bounding box center [272, 410] width 13 height 13
checkbox input "true"
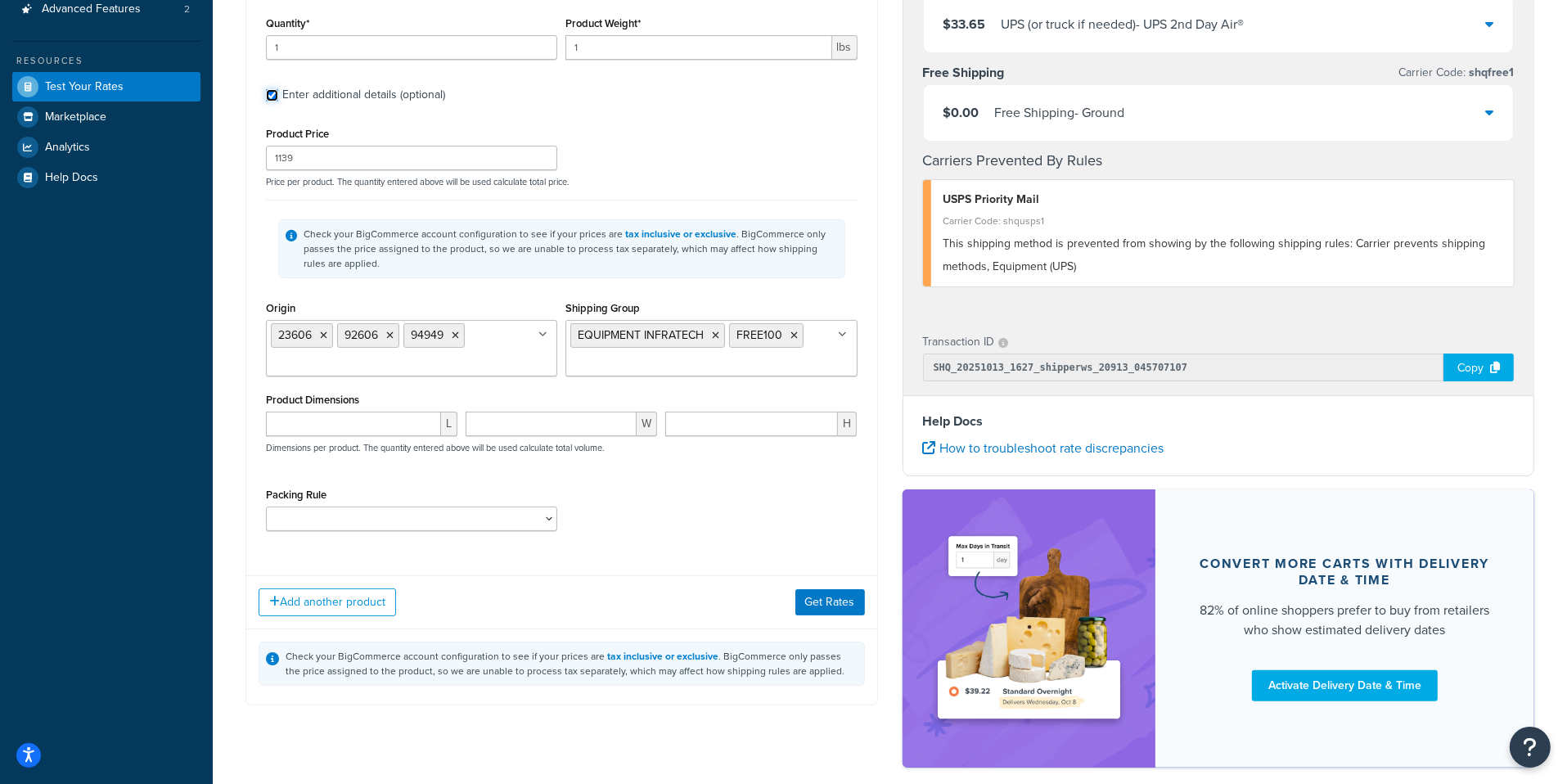
scroll to position [392, 0]
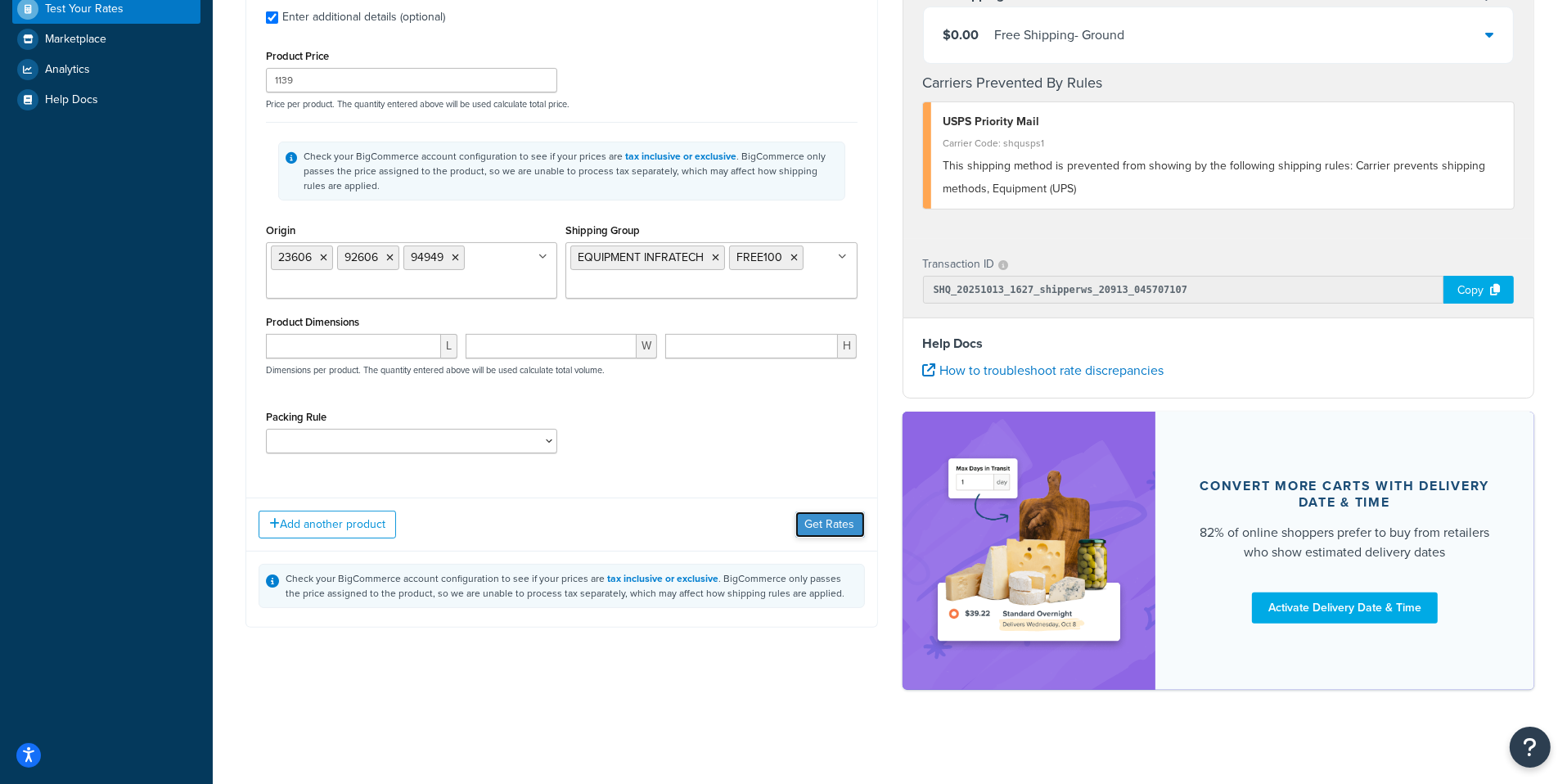
click at [815, 523] on button "Get Rates" at bounding box center [830, 524] width 70 height 26
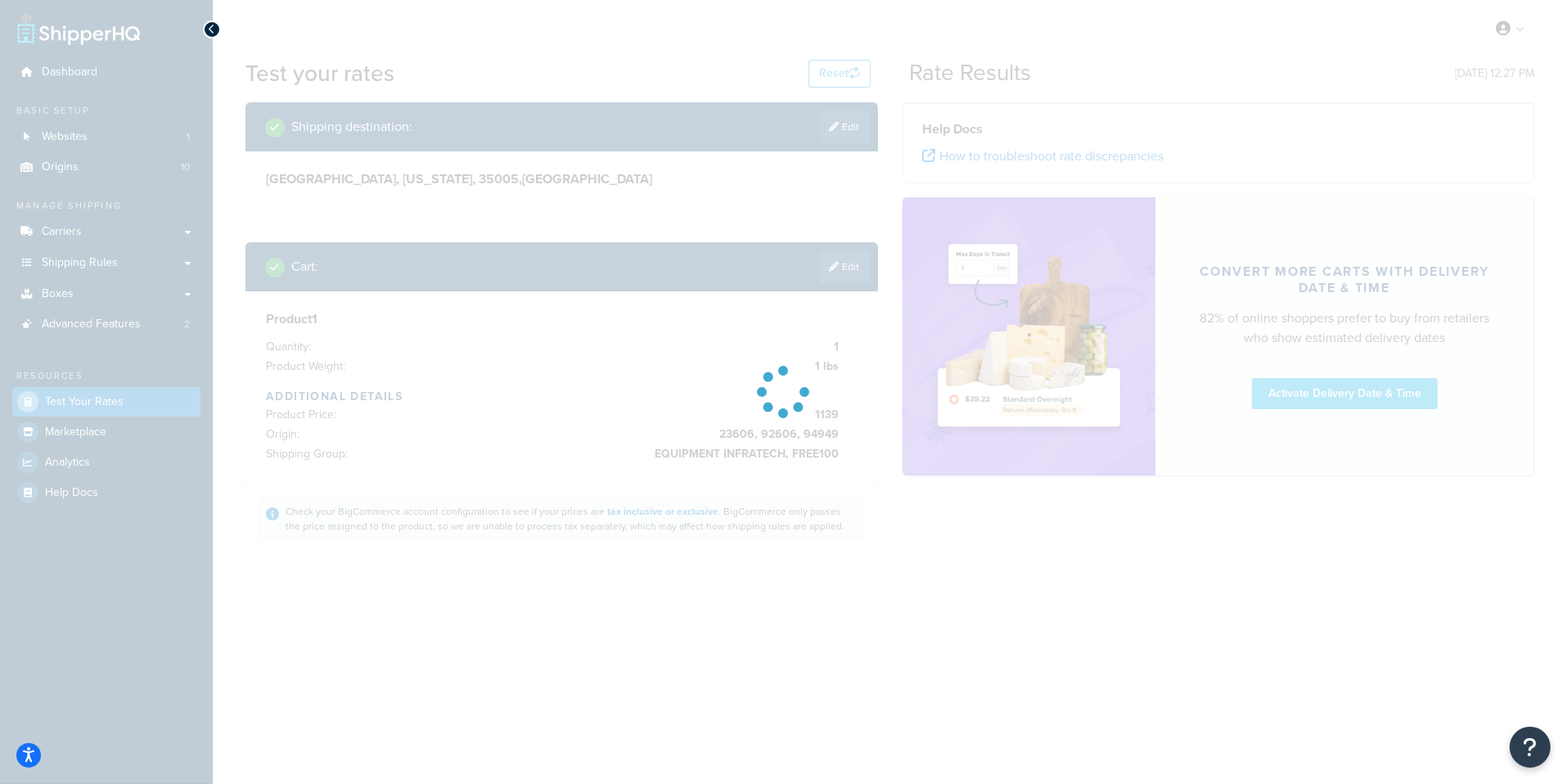
scroll to position [0, 0]
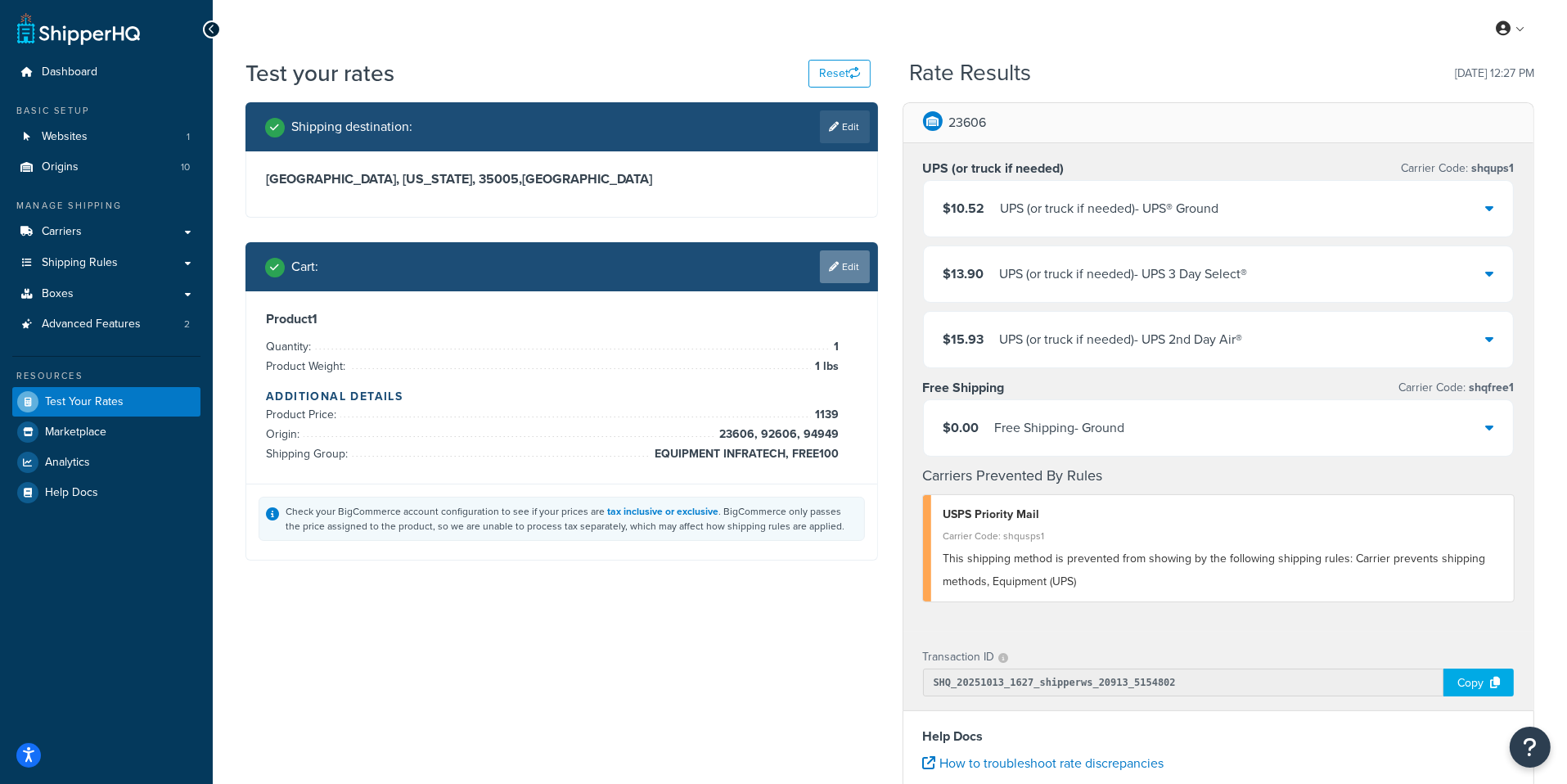
click at [836, 265] on icon at bounding box center [835, 267] width 10 height 10
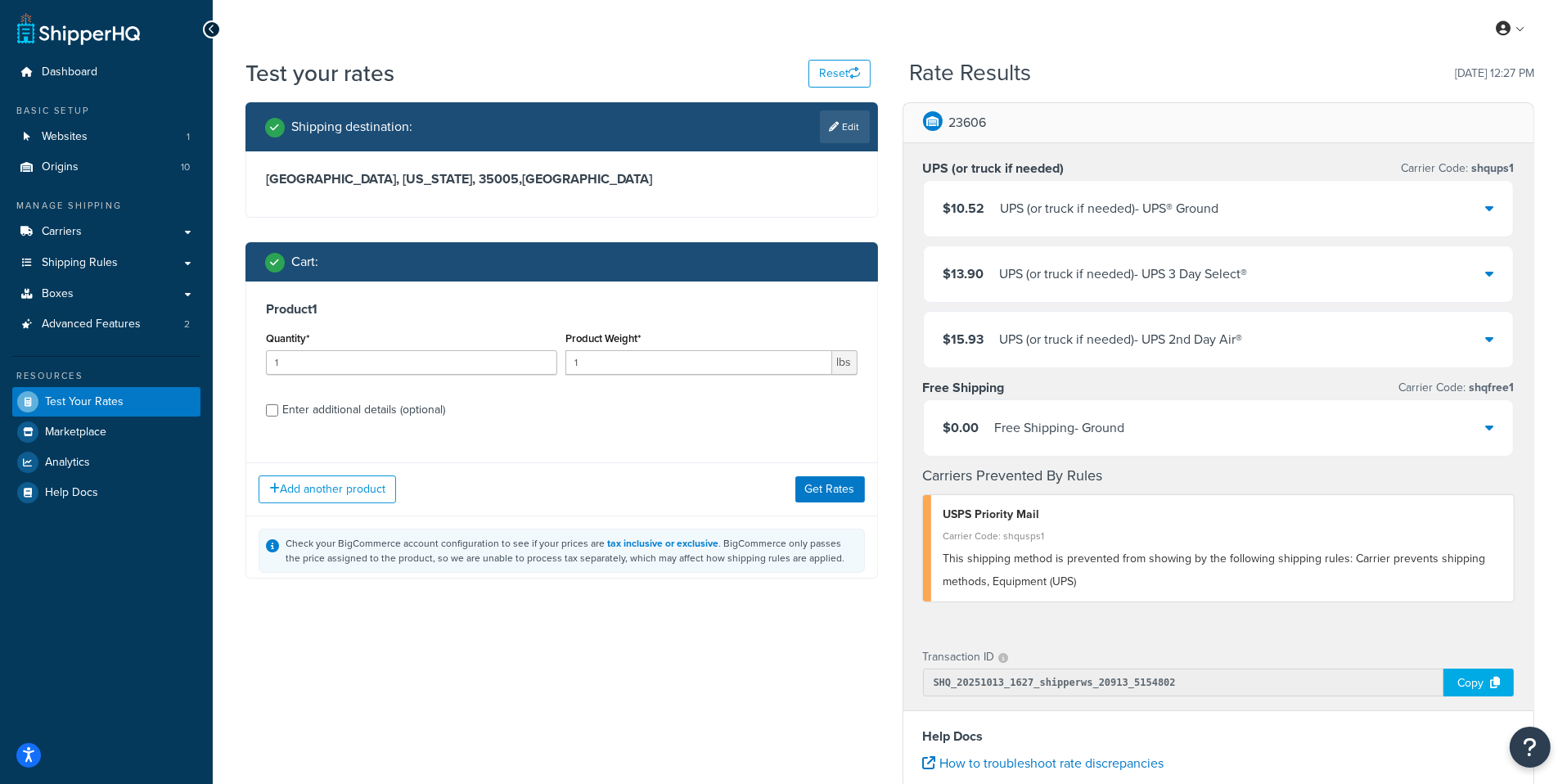
click at [323, 504] on div "Add another product Get Rates" at bounding box center [562, 488] width 631 height 53
click at [324, 493] on button "Add another product" at bounding box center [327, 488] width 137 height 28
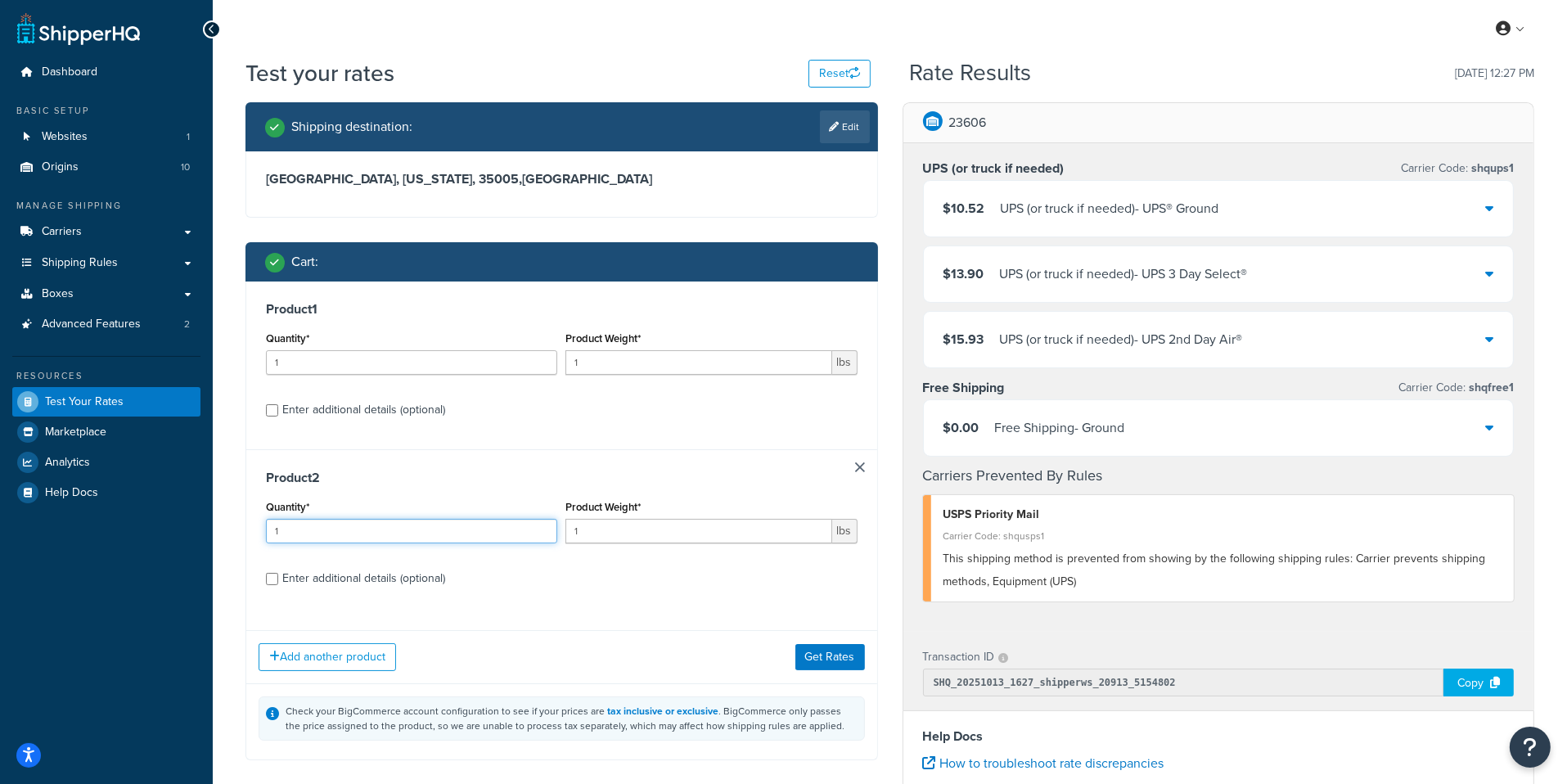
click at [385, 534] on input "1" at bounding box center [411, 530] width 291 height 24
click at [617, 534] on input "1" at bounding box center [698, 530] width 266 height 24
type input "50"
click at [465, 583] on label "Enter additional details (optional)" at bounding box center [570, 576] width 576 height 26
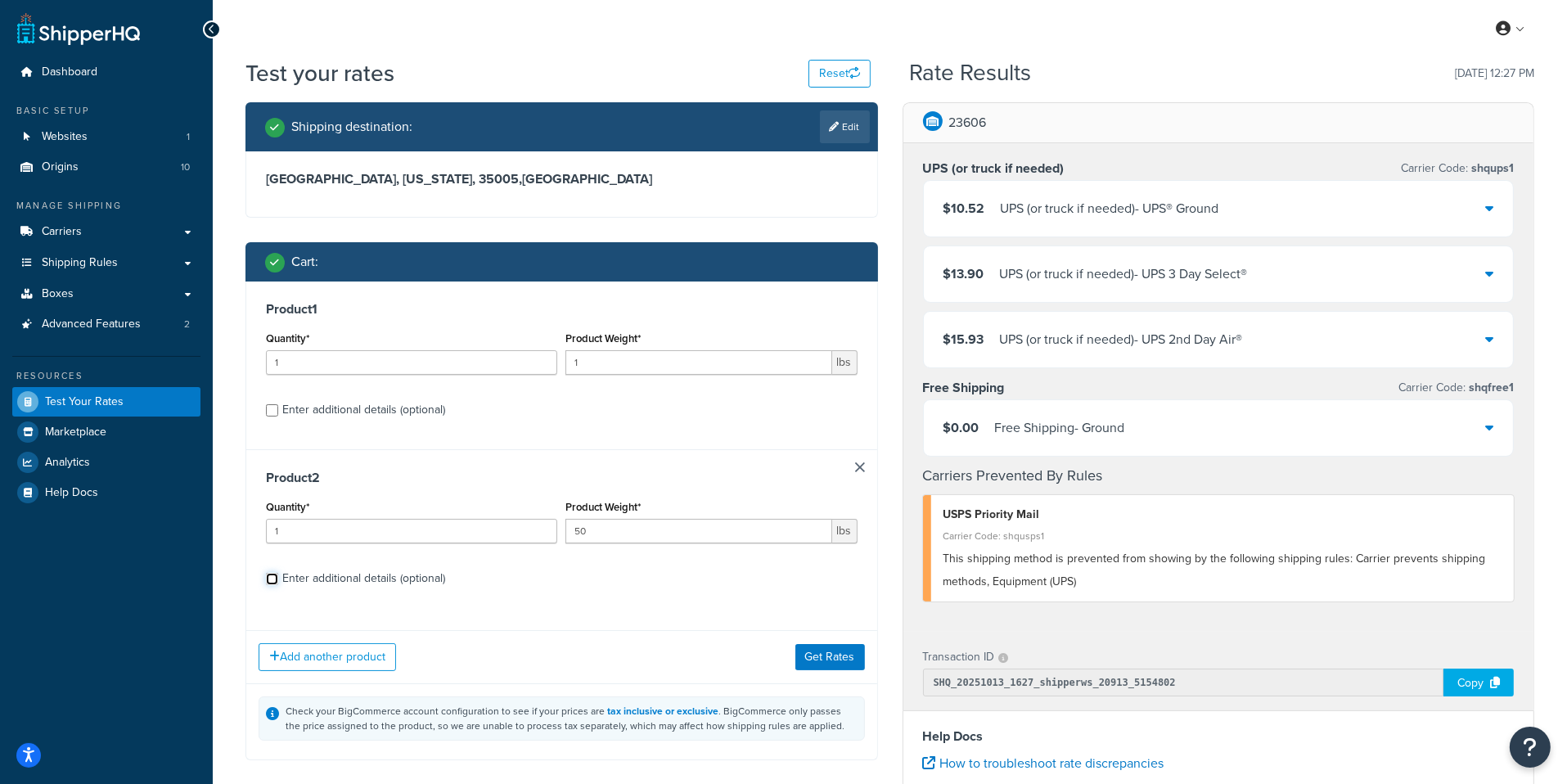
click at [279, 583] on input "Enter additional details (optional)" at bounding box center [272, 578] width 13 height 13
checkbox input "true"
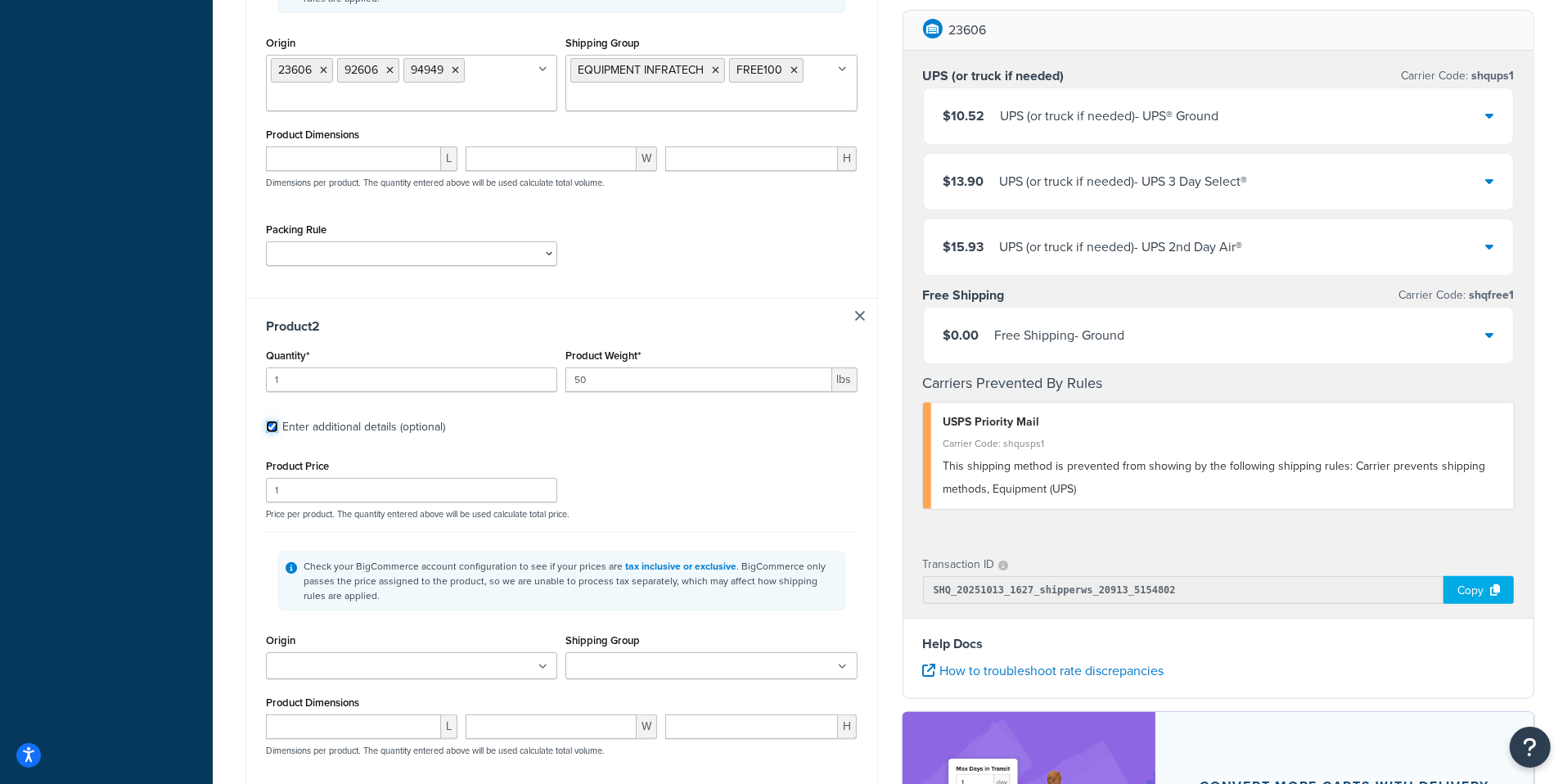
scroll to position [735, 0]
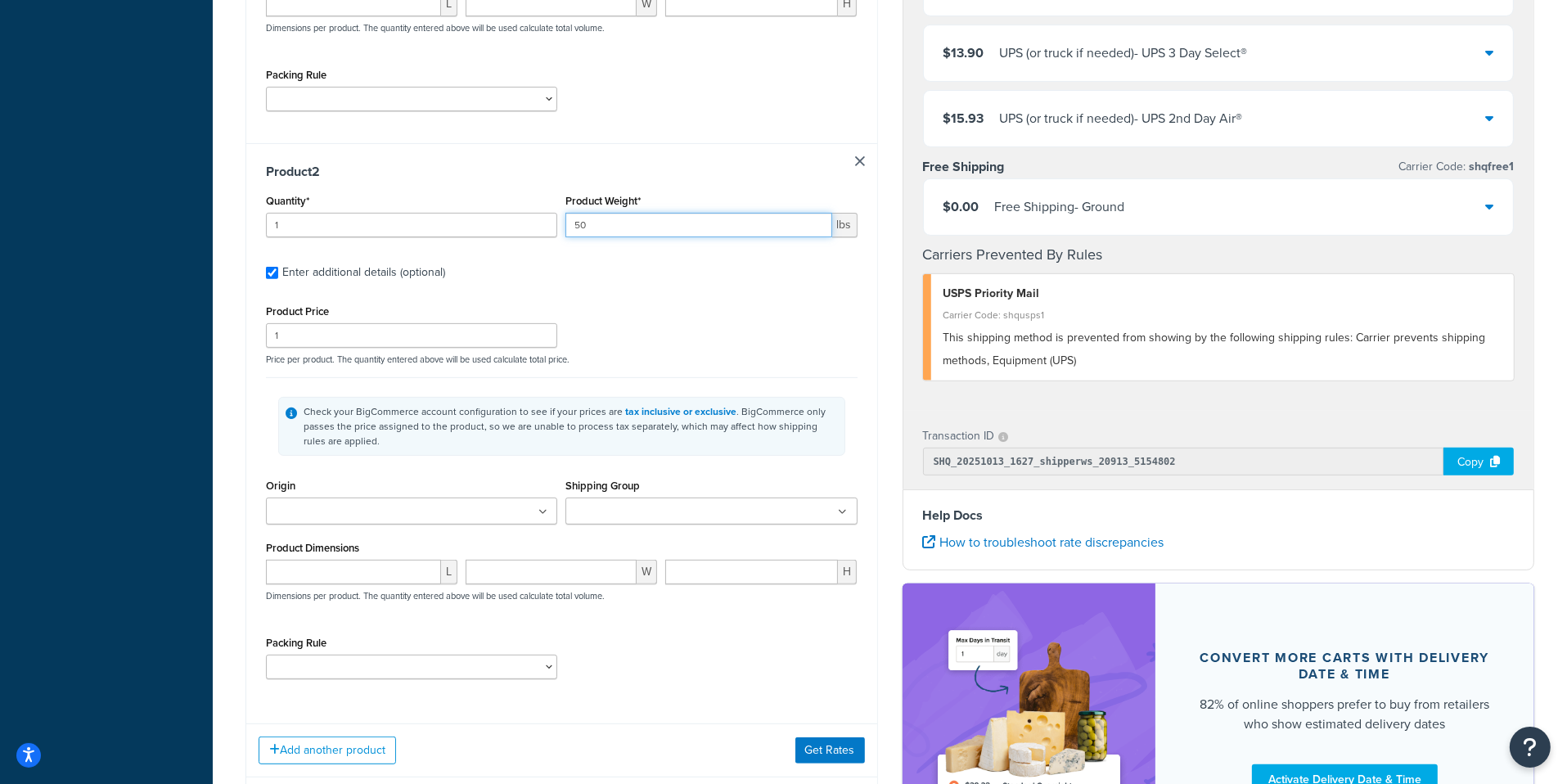
click at [608, 231] on input "50" at bounding box center [698, 224] width 266 height 24
type input "3"
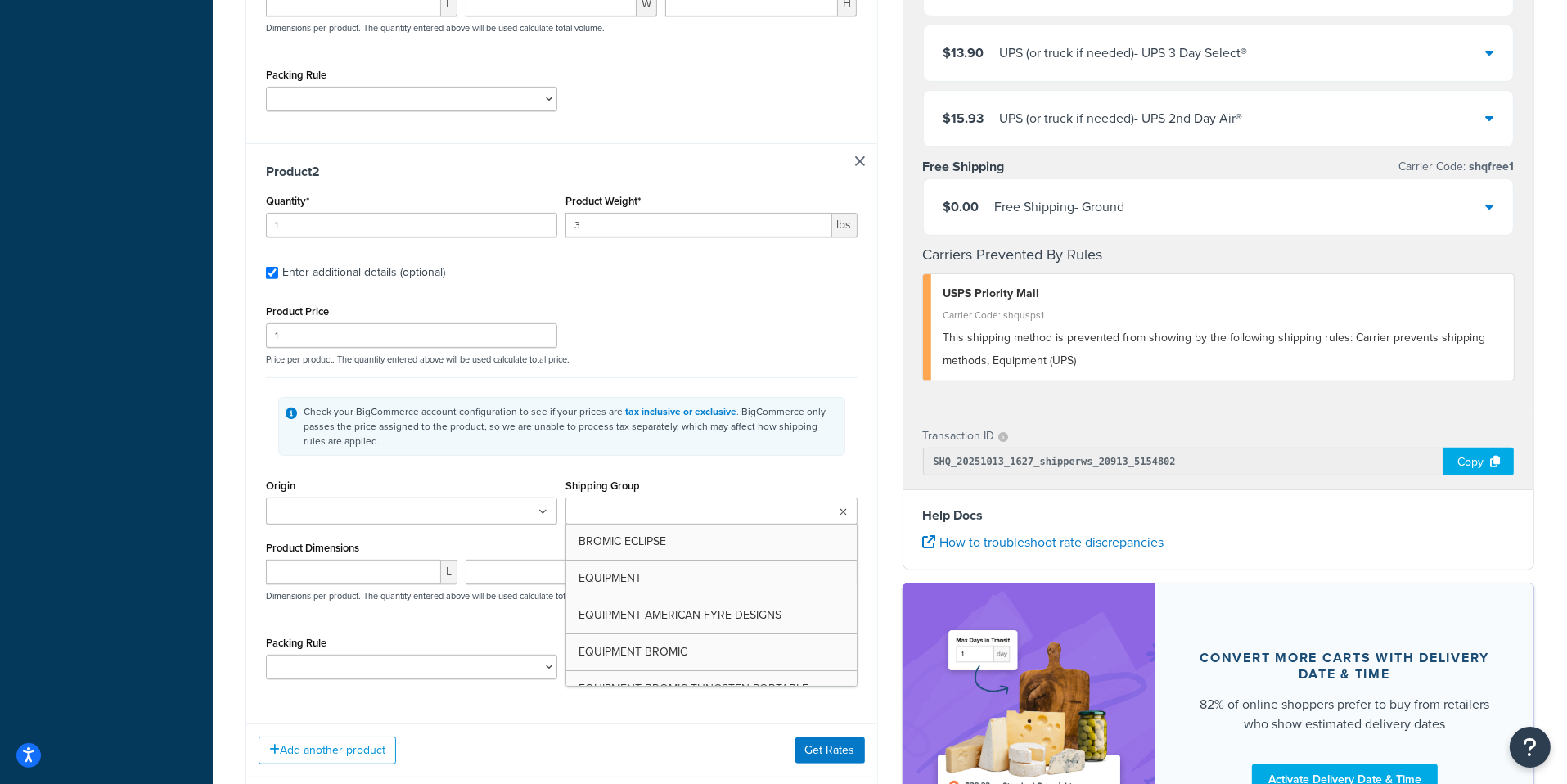
click at [631, 504] on input "Shipping Group" at bounding box center [643, 511] width 145 height 18
type input "part"
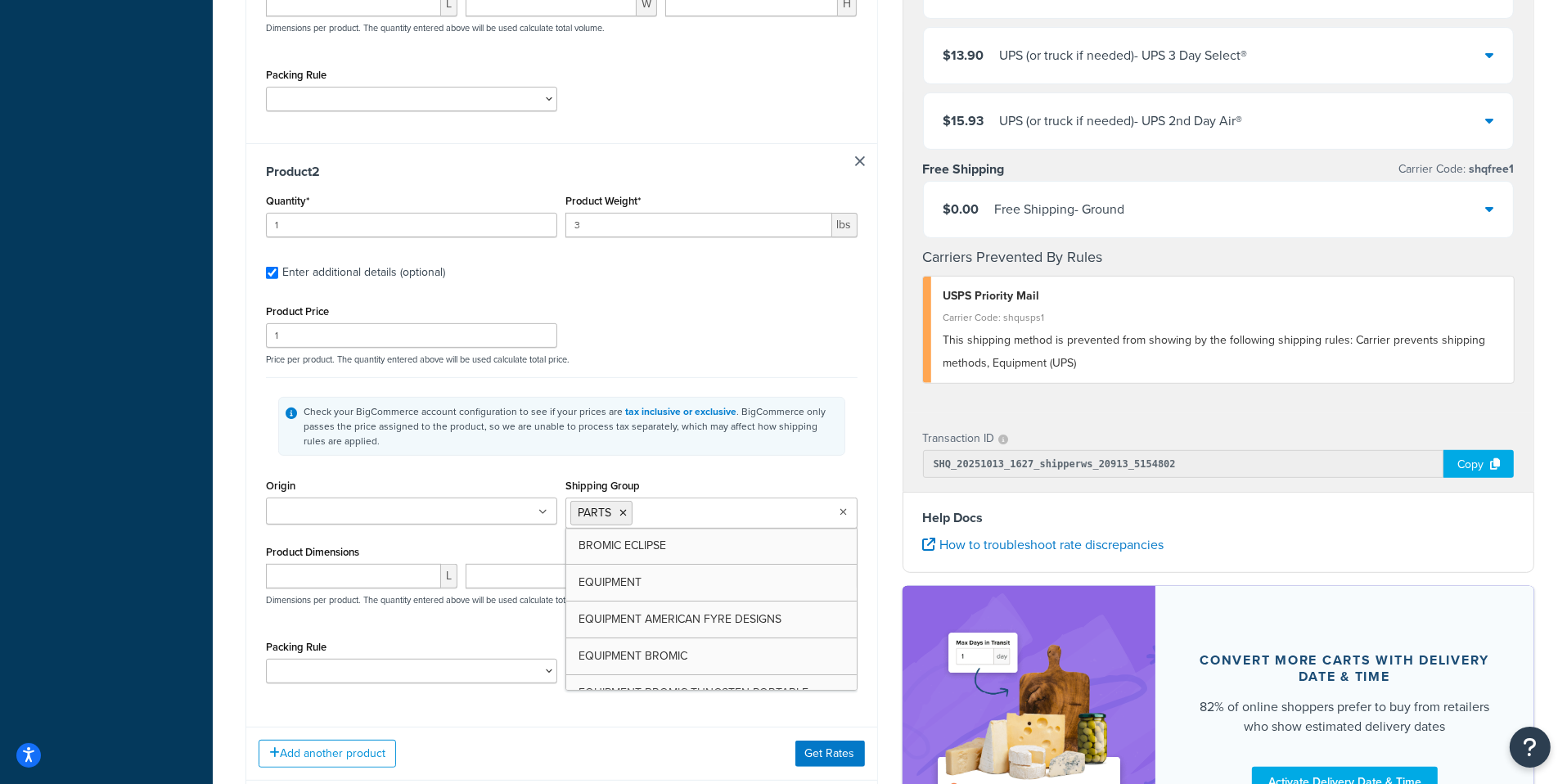
click at [456, 477] on div "Origin 23606 28208 30830 36551 80110 90703 92606 92647 94545 94949" at bounding box center [411, 500] width 291 height 50
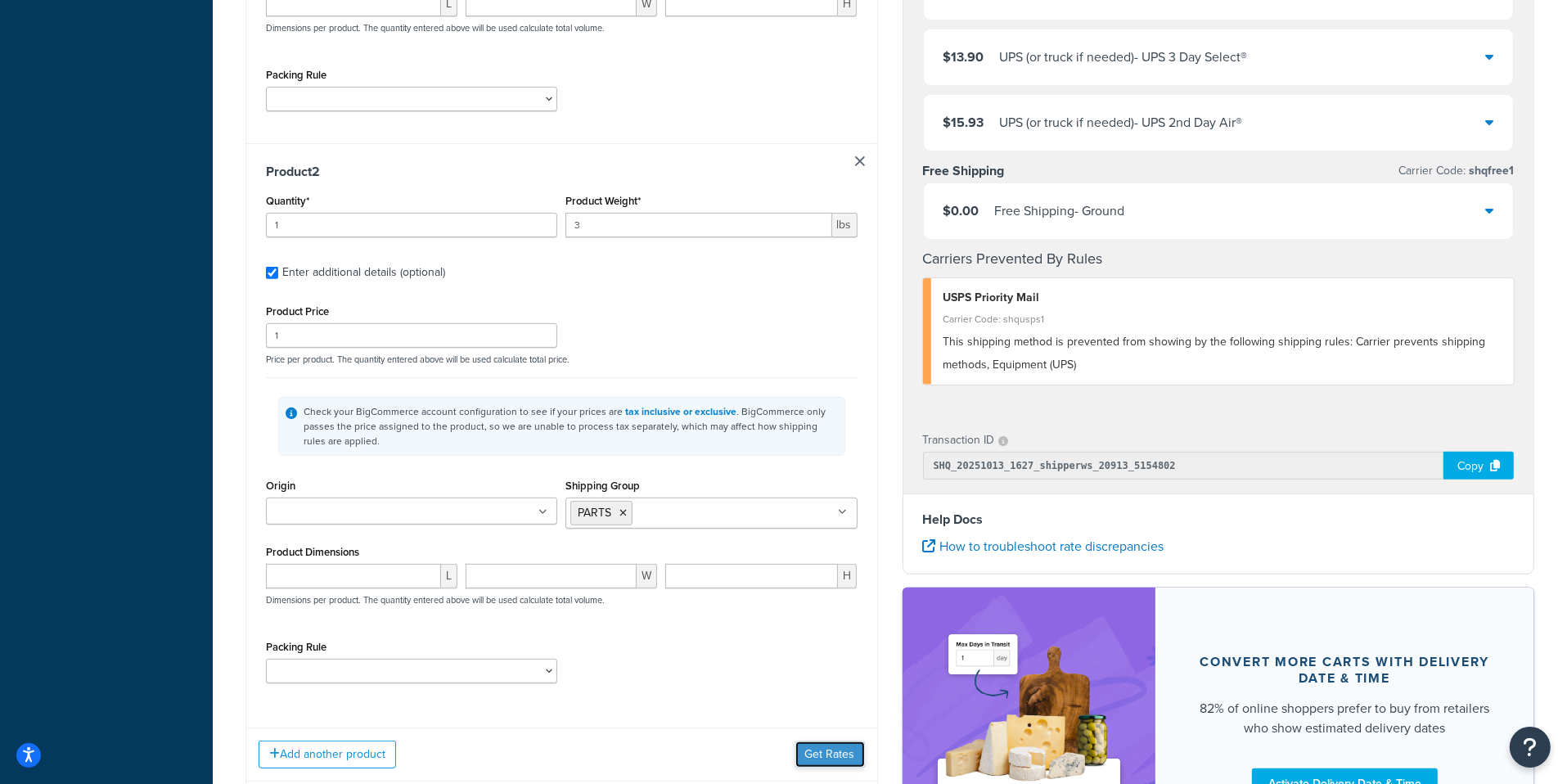
click at [844, 756] on button "Get Rates" at bounding box center [830, 754] width 70 height 26
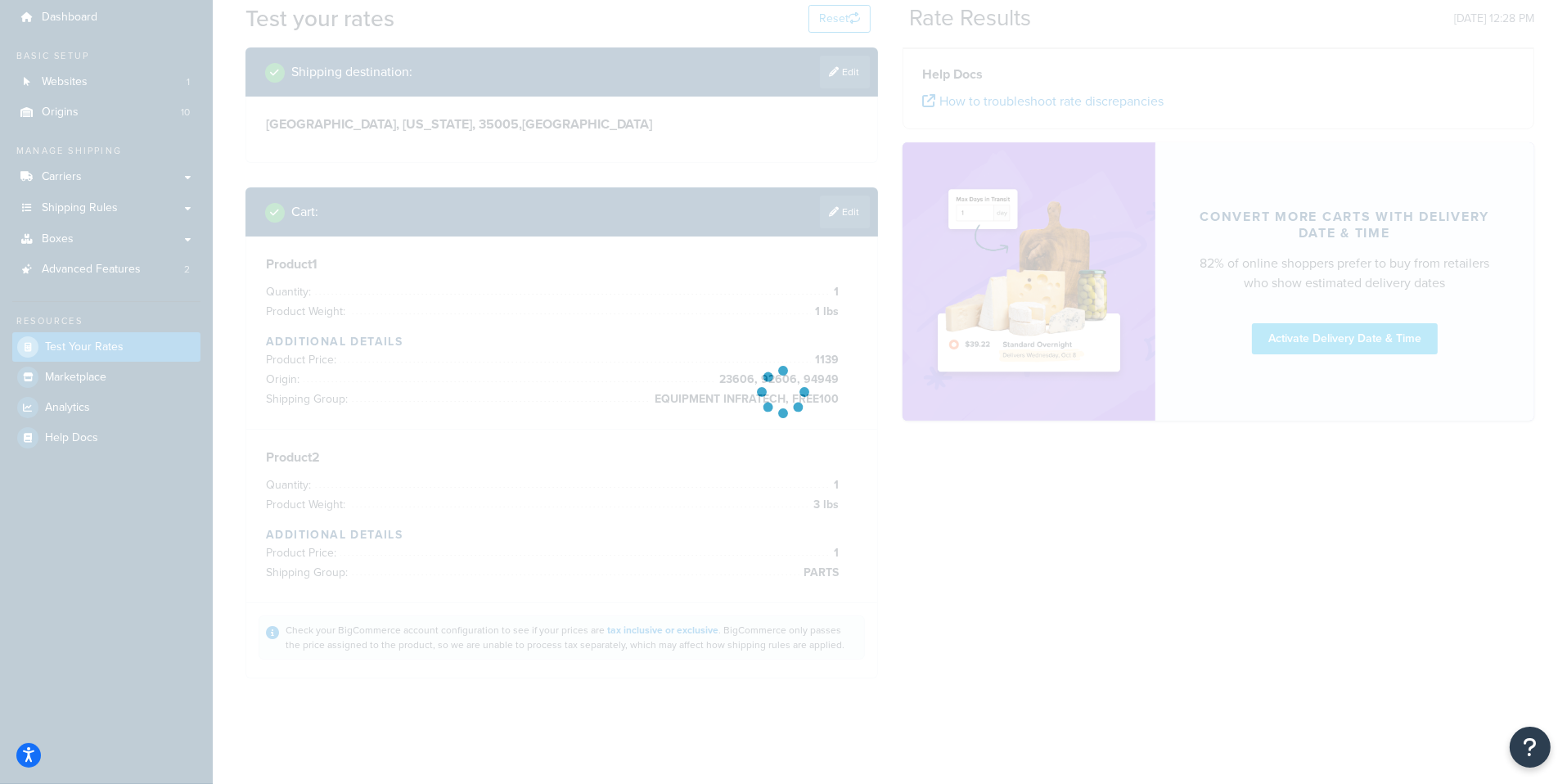
scroll to position [55, 0]
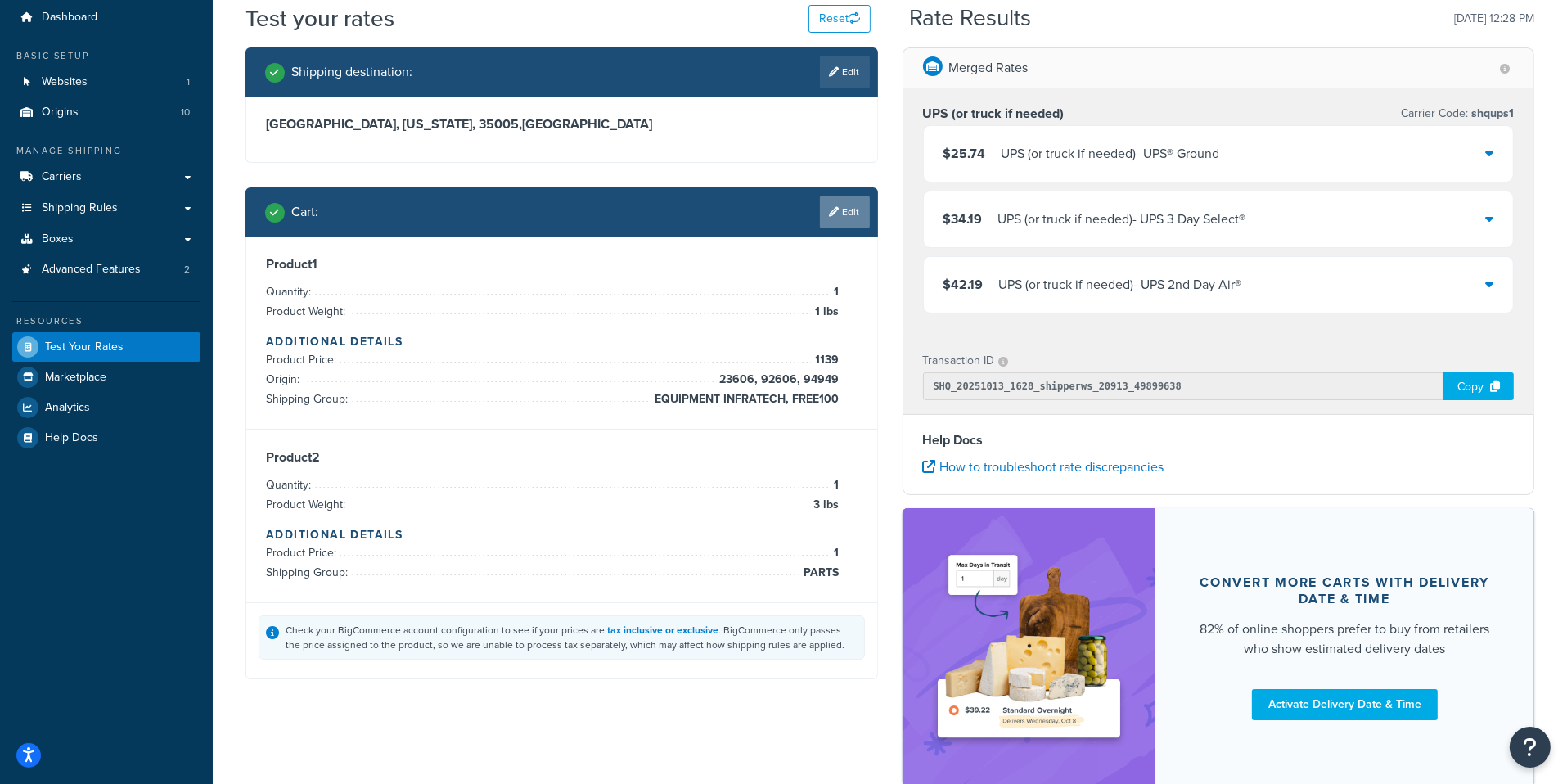
click at [840, 213] on link "Edit" at bounding box center [845, 212] width 50 height 33
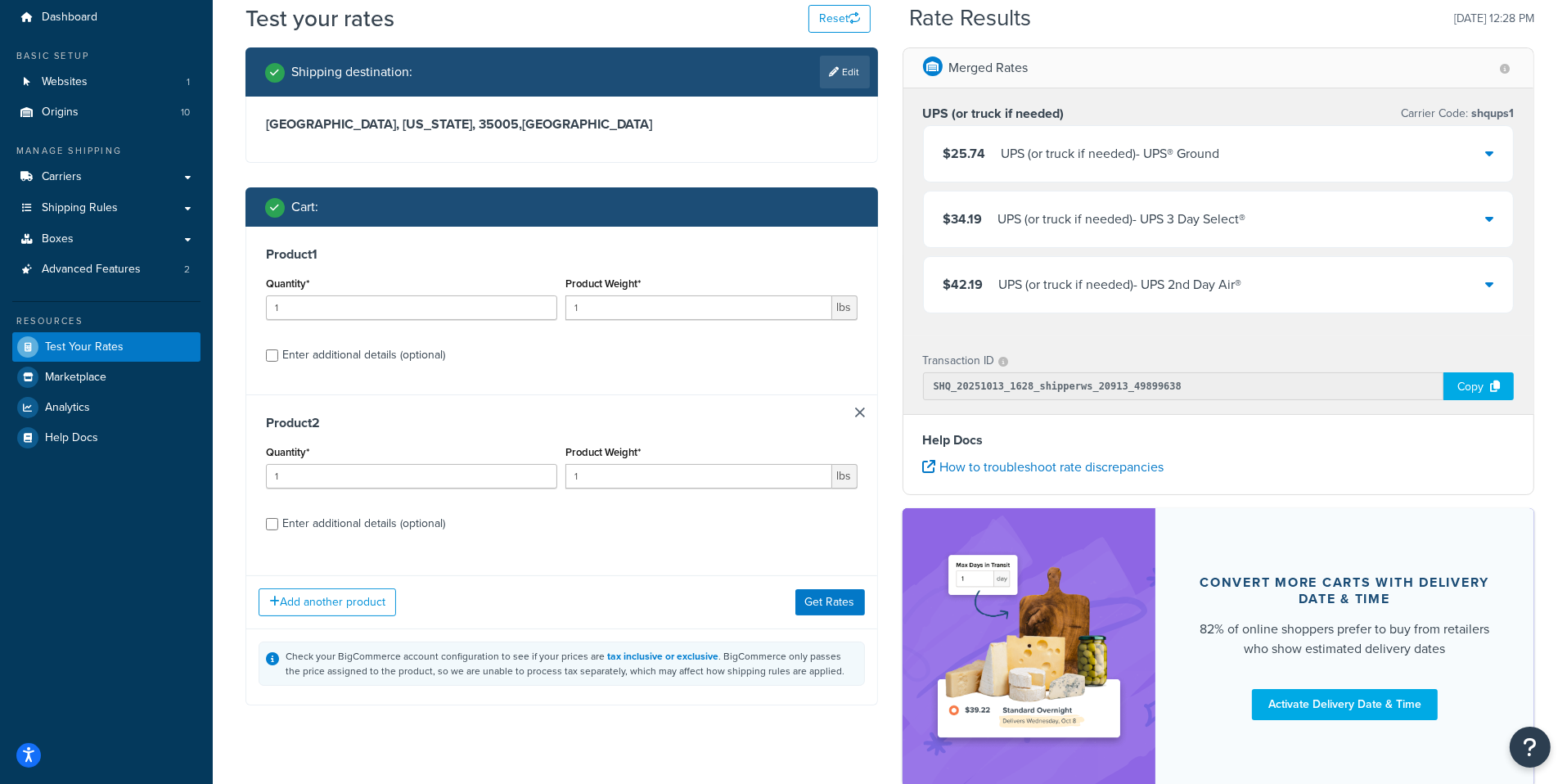
click at [404, 525] on div "Enter additional details (optional)" at bounding box center [364, 524] width 163 height 23
click at [279, 525] on input "Enter additional details (optional)" at bounding box center [272, 524] width 13 height 13
checkbox input "true"
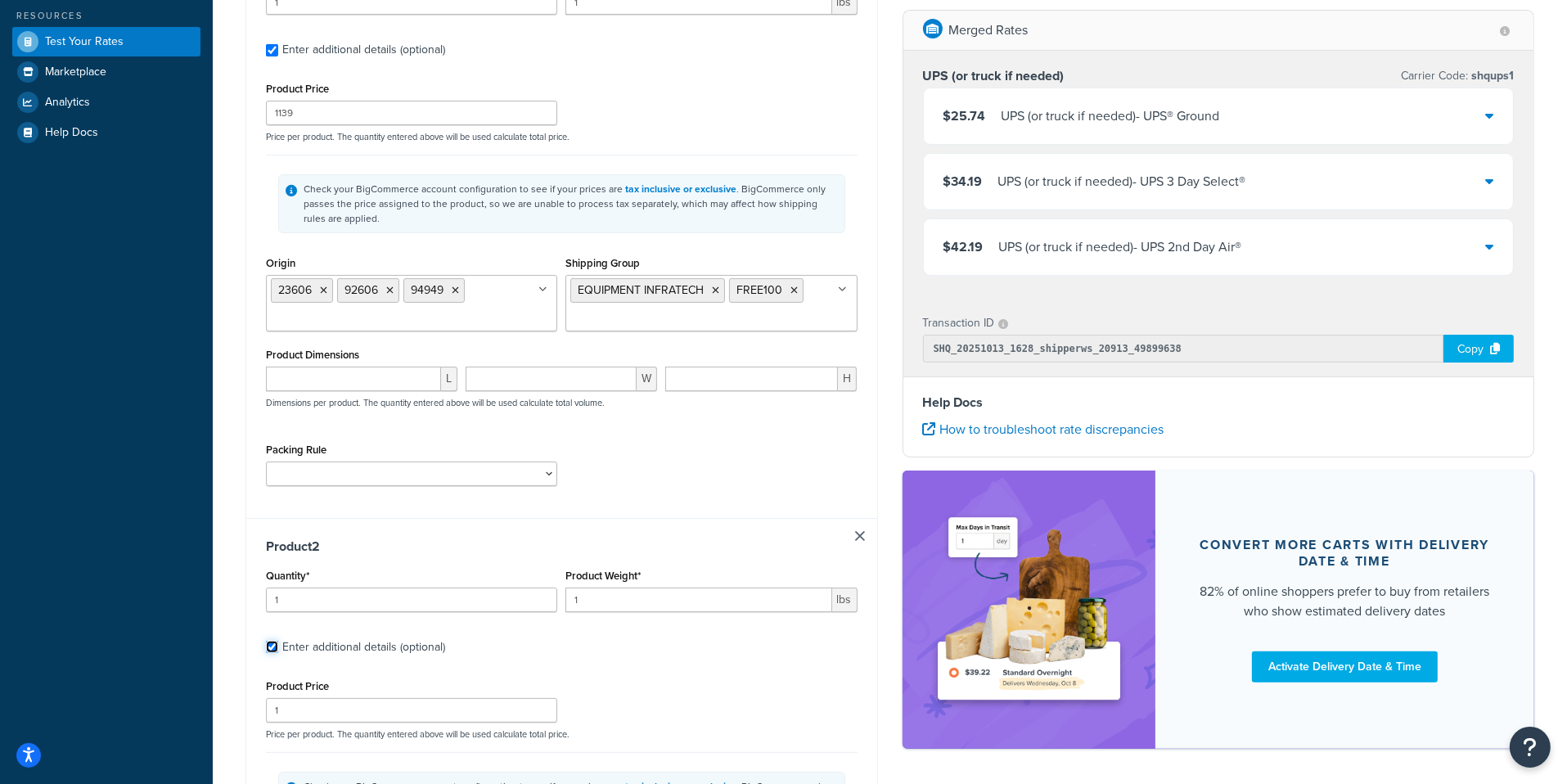
scroll to position [418, 0]
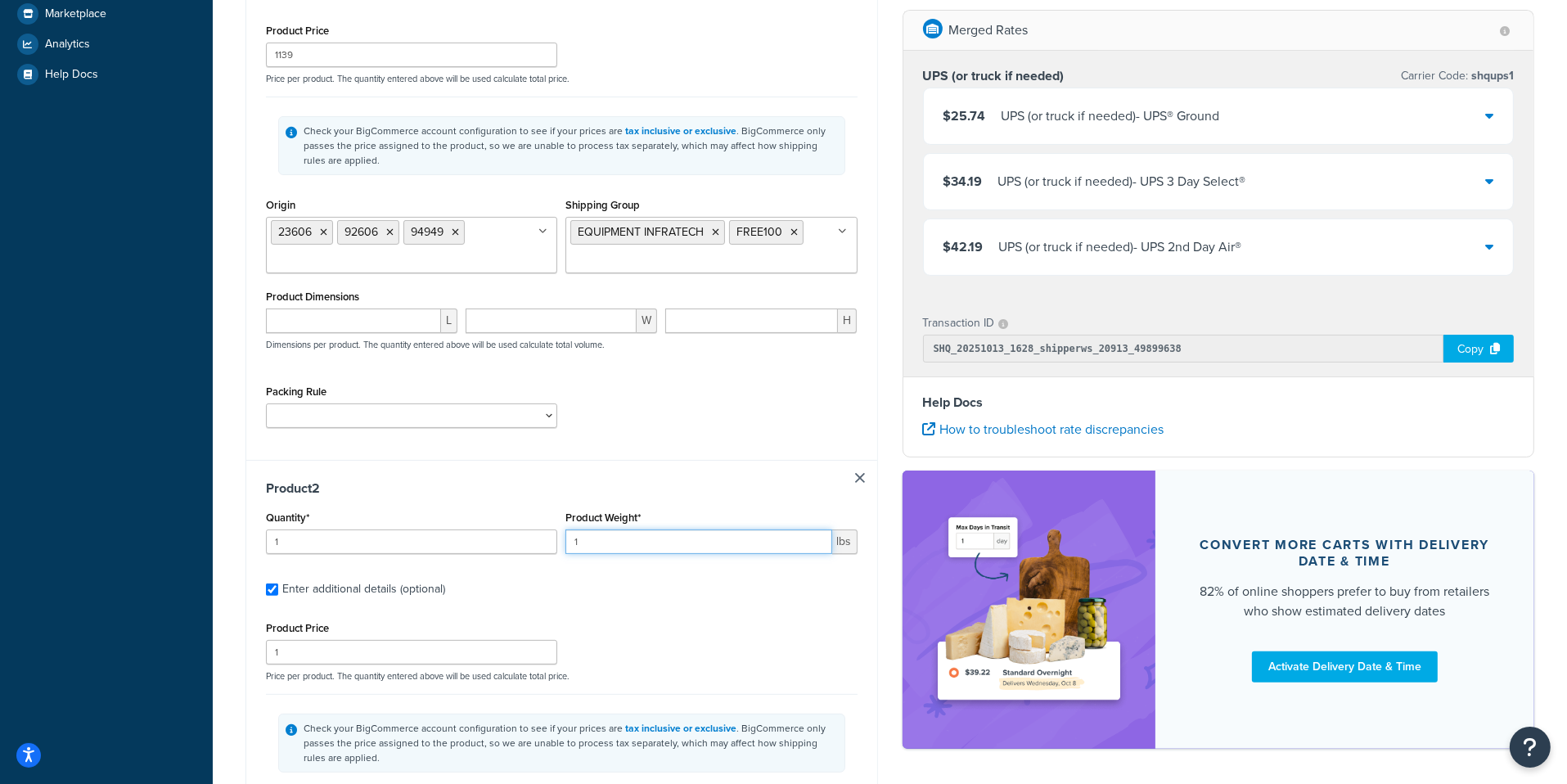
click at [592, 546] on input "1" at bounding box center [698, 540] width 266 height 24
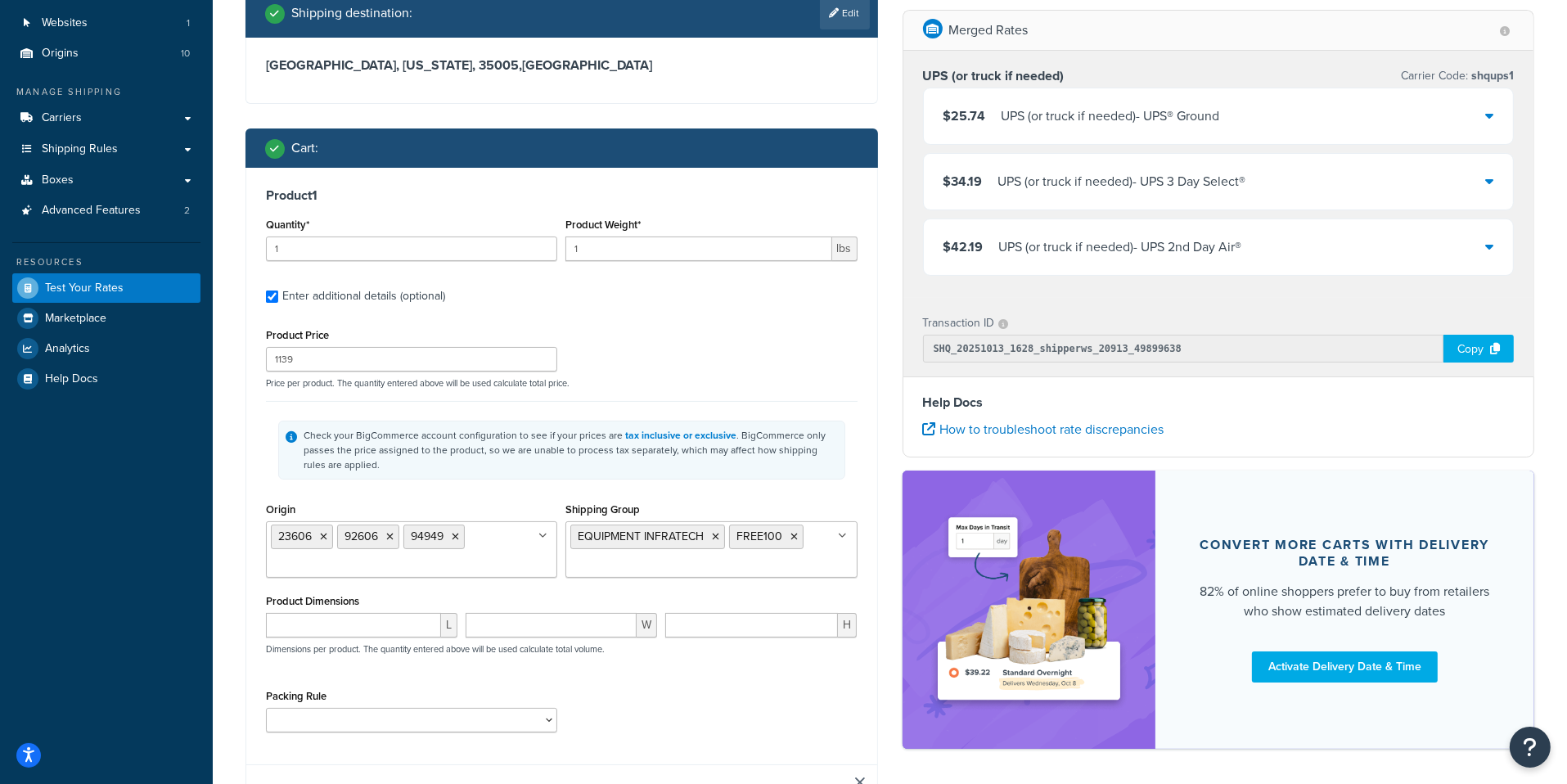
scroll to position [0, 0]
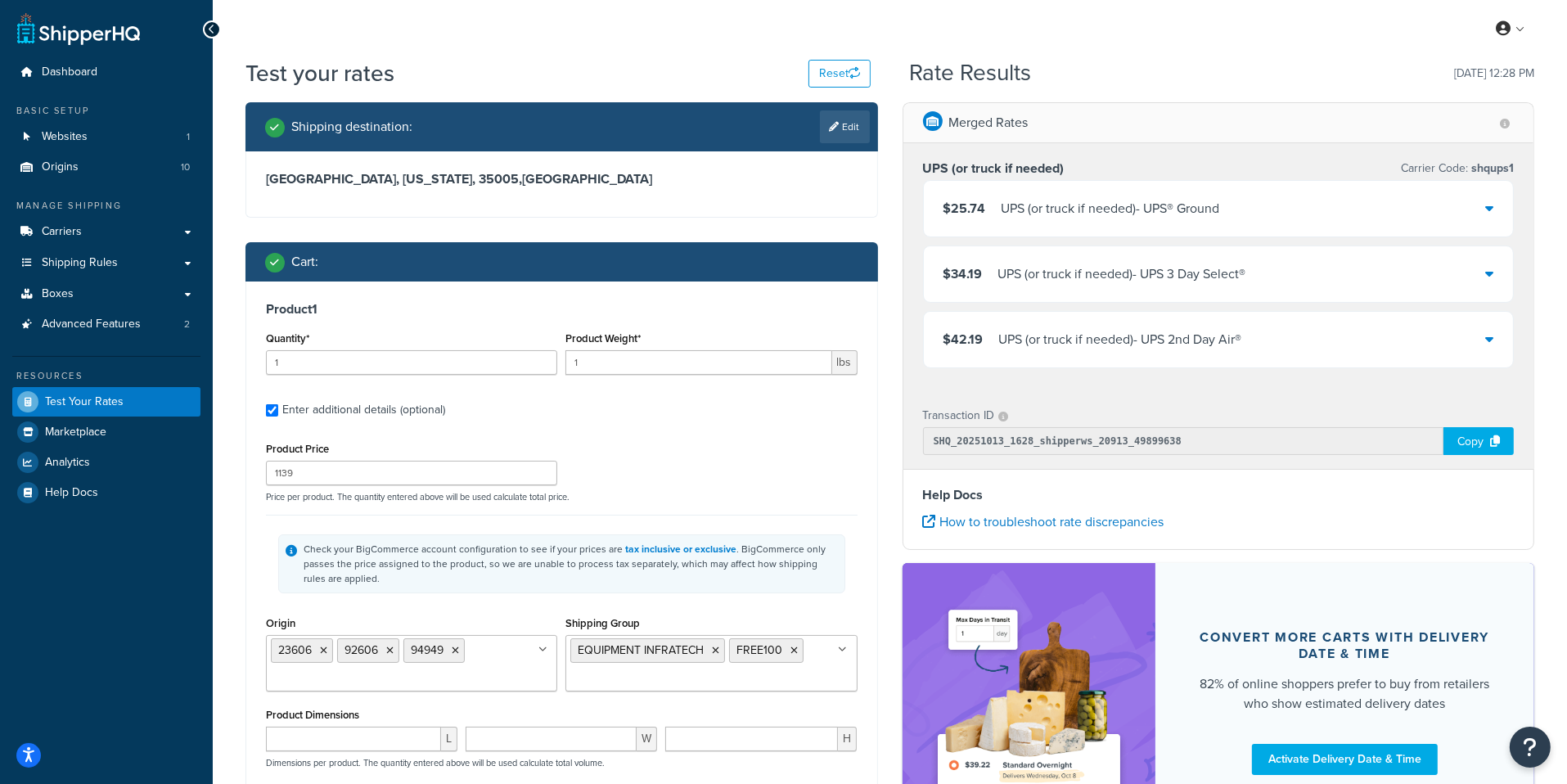
type input "1.5"
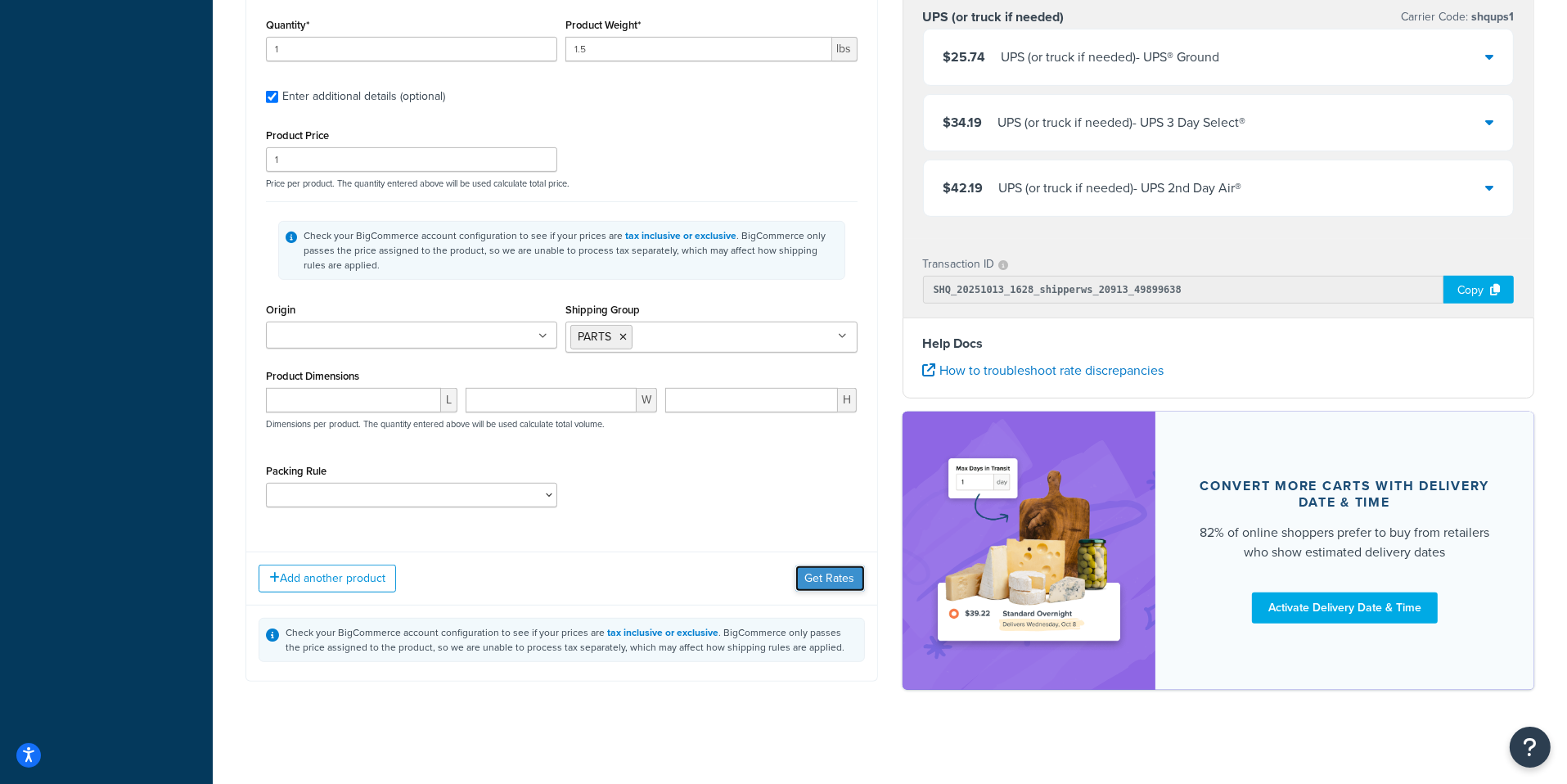
click at [832, 577] on button "Get Rates" at bounding box center [830, 578] width 70 height 26
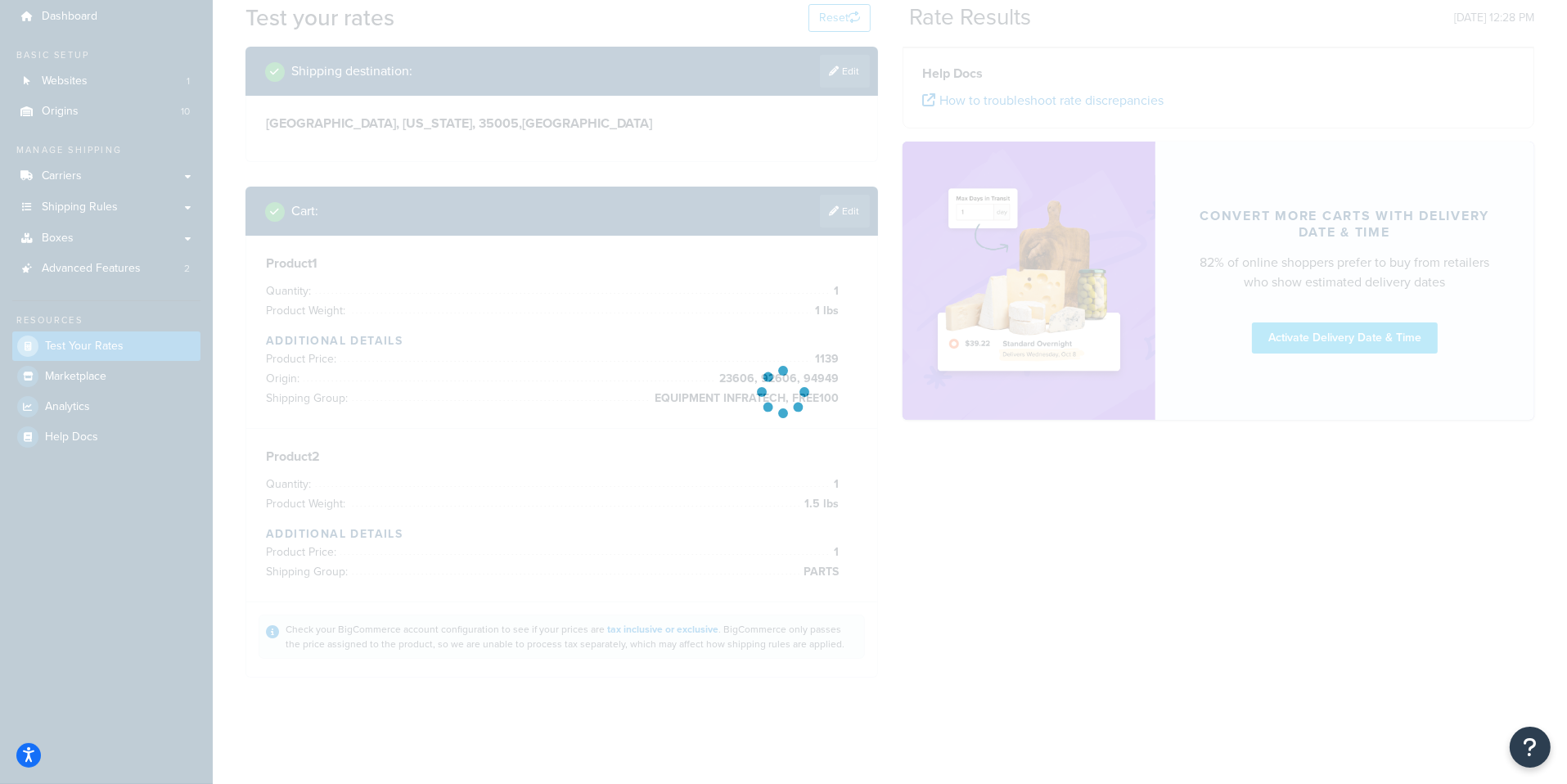
scroll to position [55, 0]
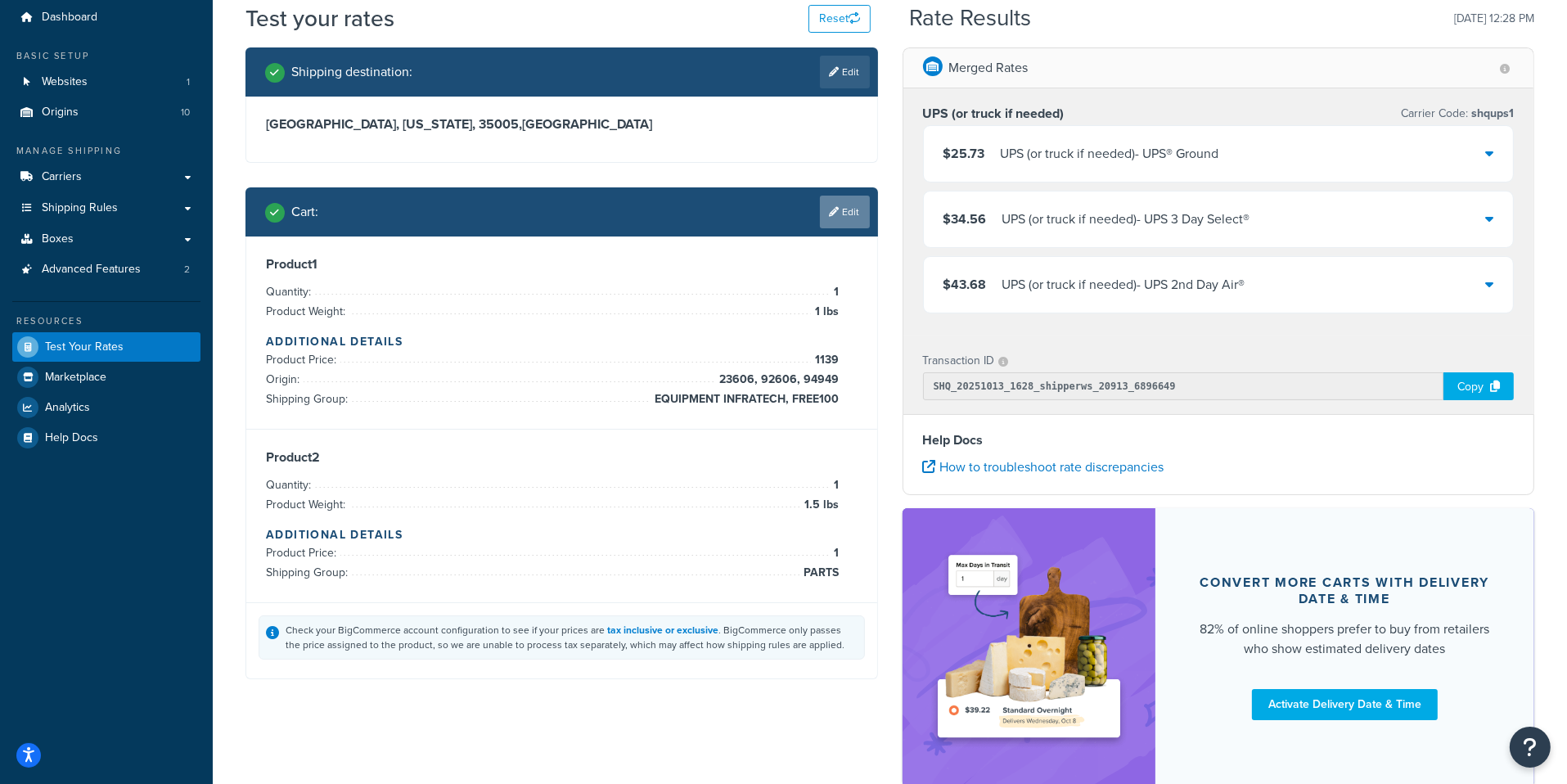
click at [842, 211] on link "Edit" at bounding box center [845, 212] width 50 height 33
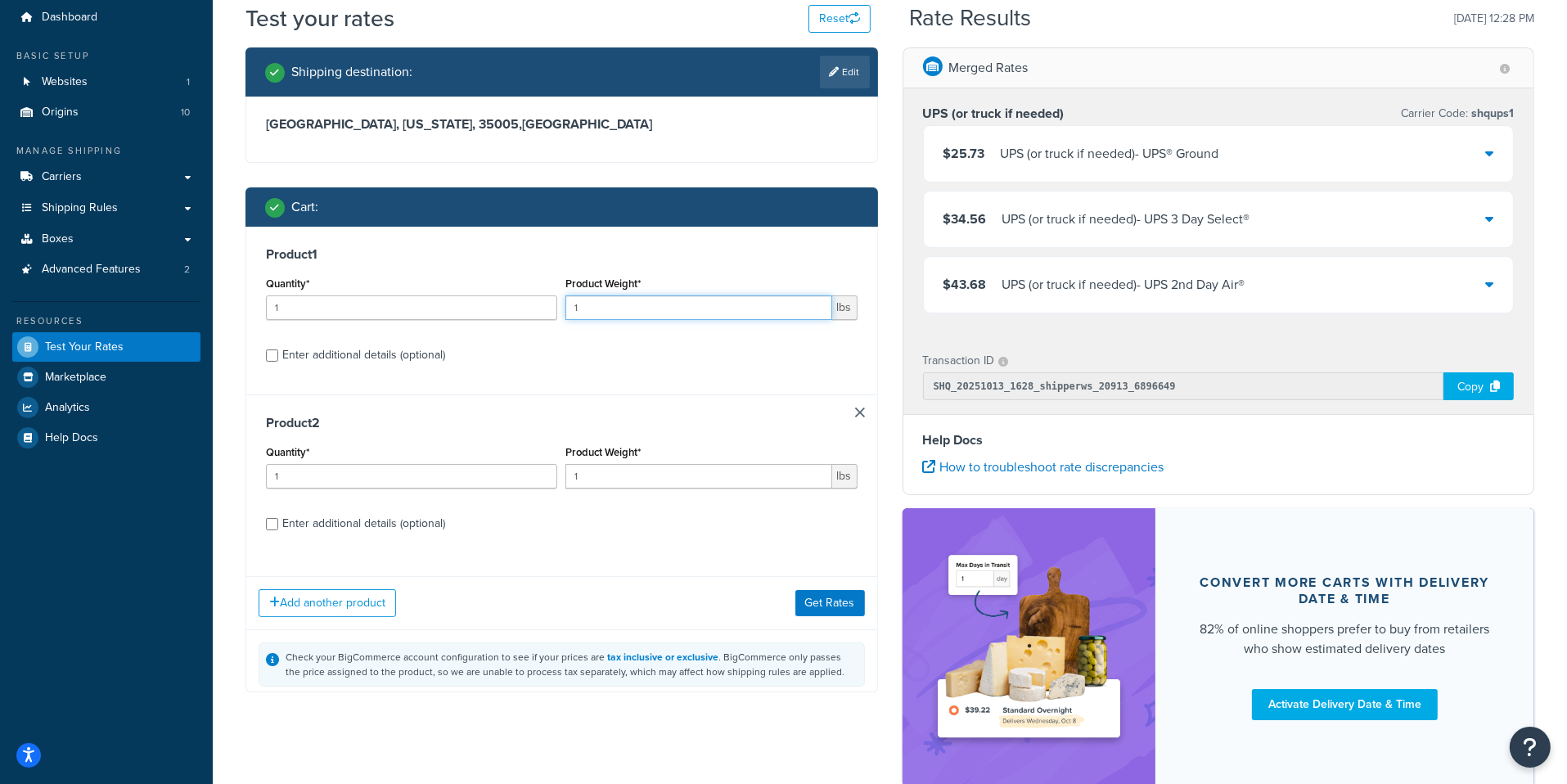
click at [669, 305] on input "1" at bounding box center [698, 306] width 266 height 24
type input "1.2"
click at [833, 611] on button "Get Rates" at bounding box center [830, 601] width 70 height 26
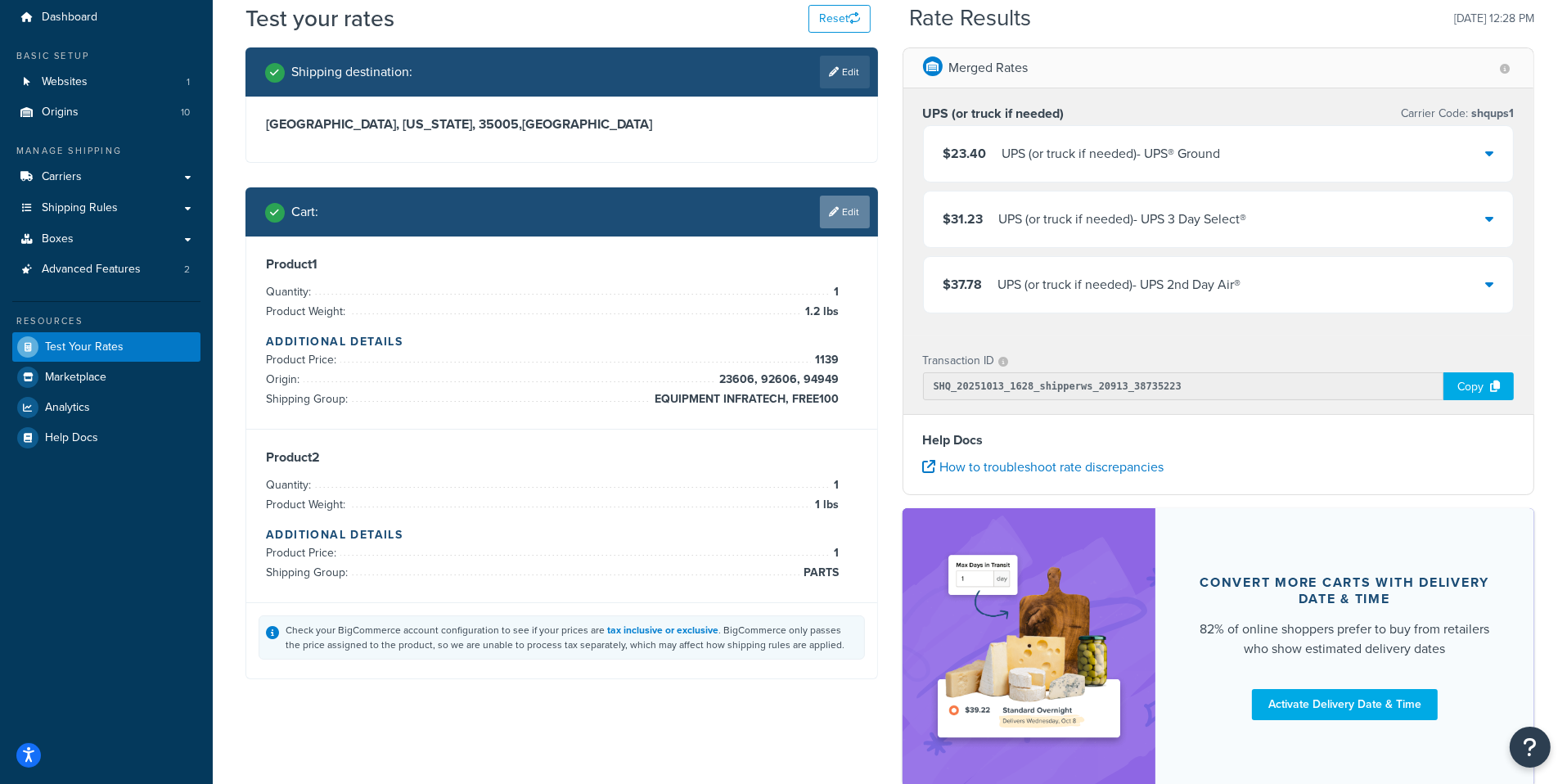
click at [835, 205] on link "Edit" at bounding box center [845, 212] width 50 height 33
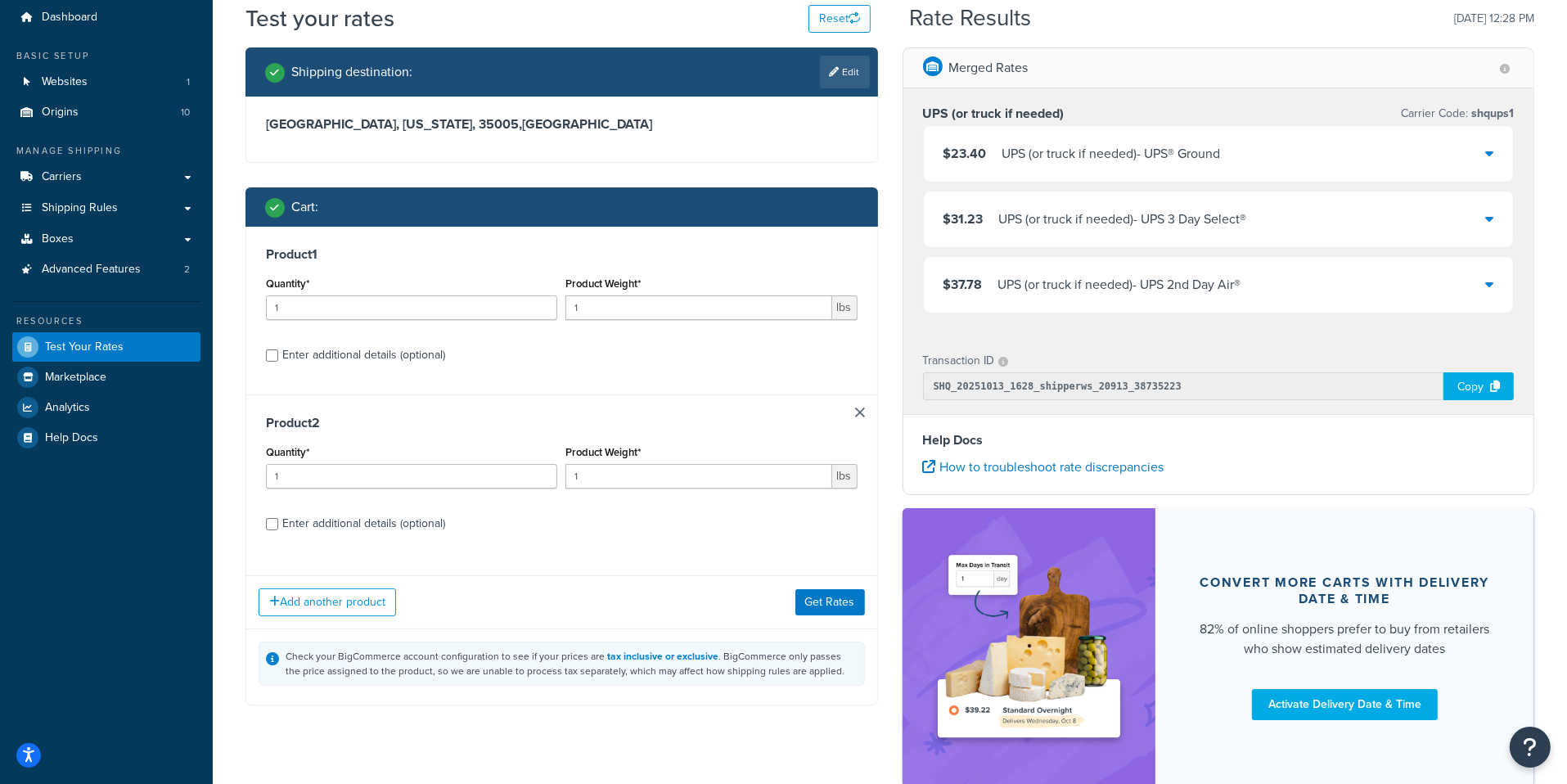
click at [385, 357] on div "Enter additional details (optional)" at bounding box center [364, 355] width 163 height 23
click at [279, 357] on input "Enter additional details (optional)" at bounding box center [272, 355] width 13 height 13
checkbox input "true"
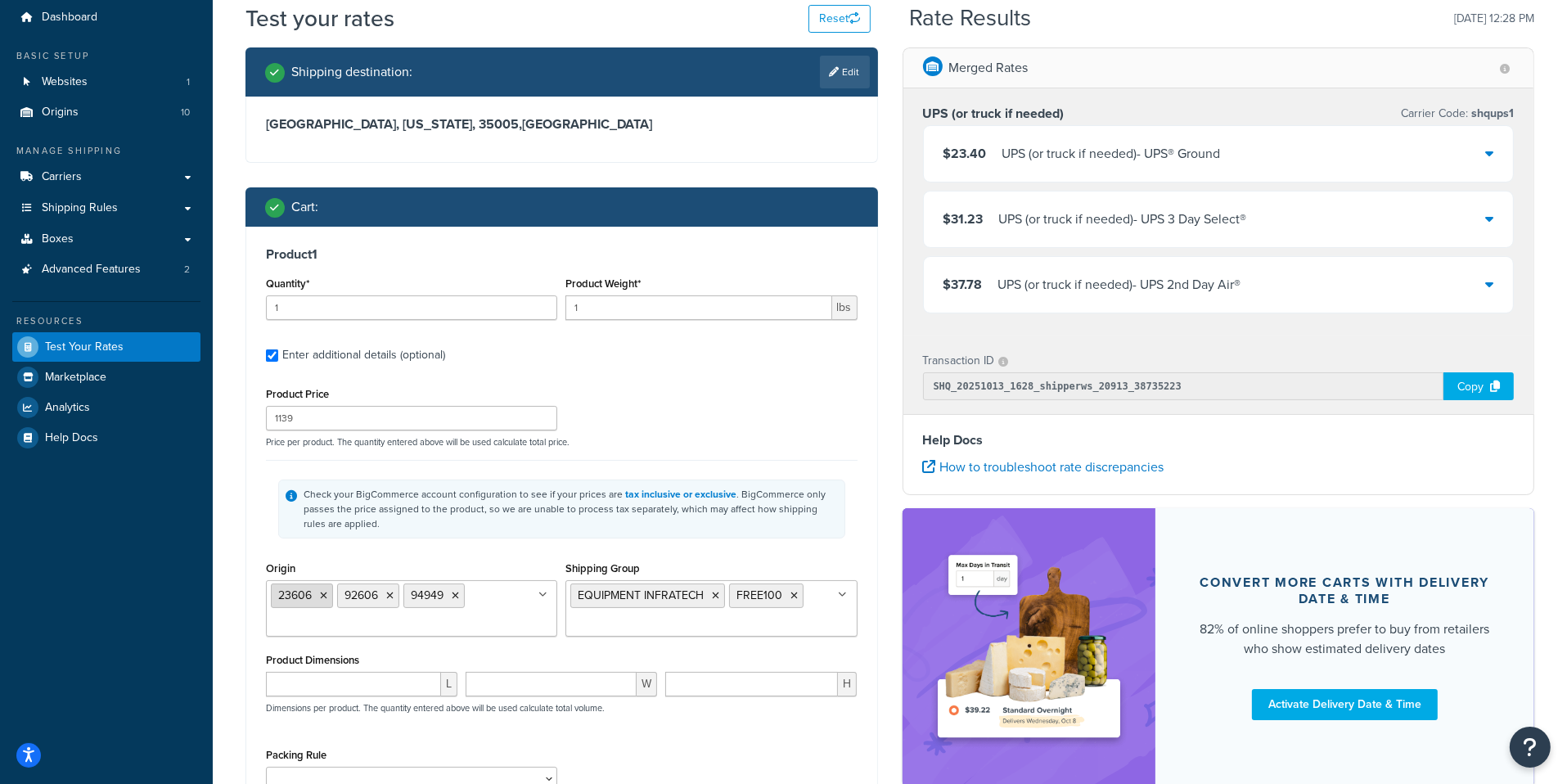
click at [322, 594] on icon at bounding box center [324, 595] width 8 height 10
click at [322, 594] on icon at bounding box center [323, 595] width 8 height 10
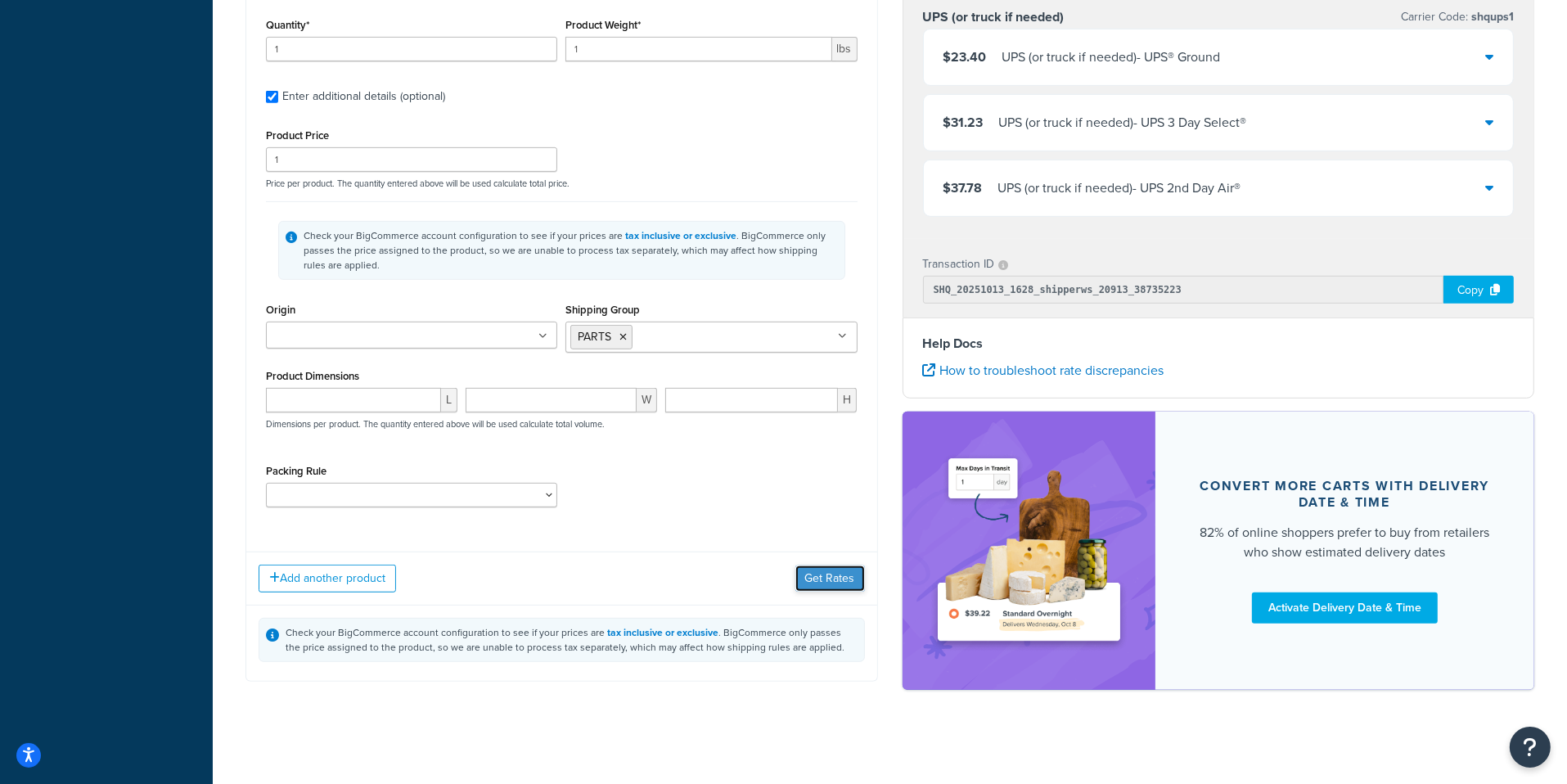
click at [838, 576] on button "Get Rates" at bounding box center [830, 578] width 70 height 26
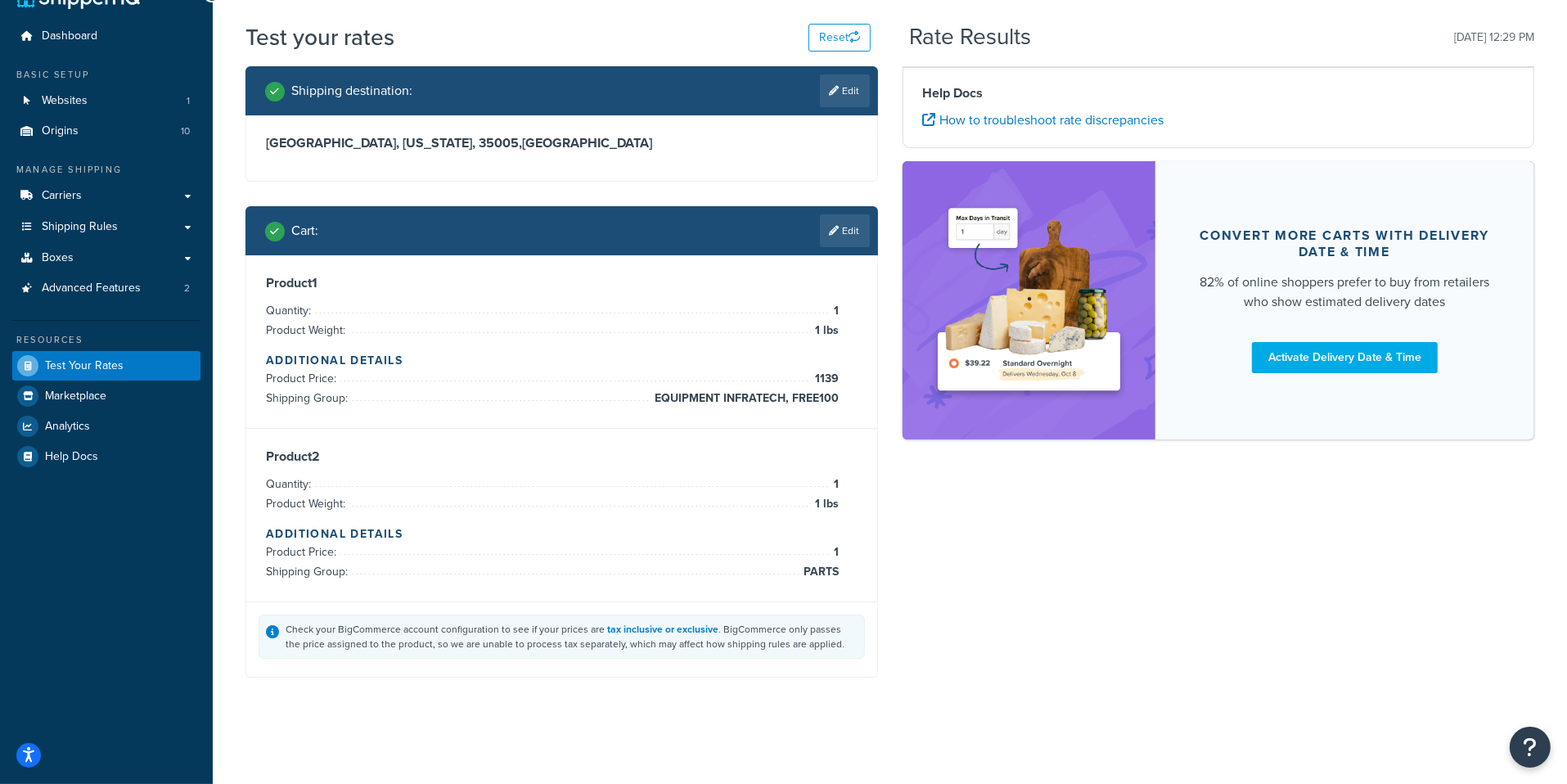
scroll to position [35, 0]
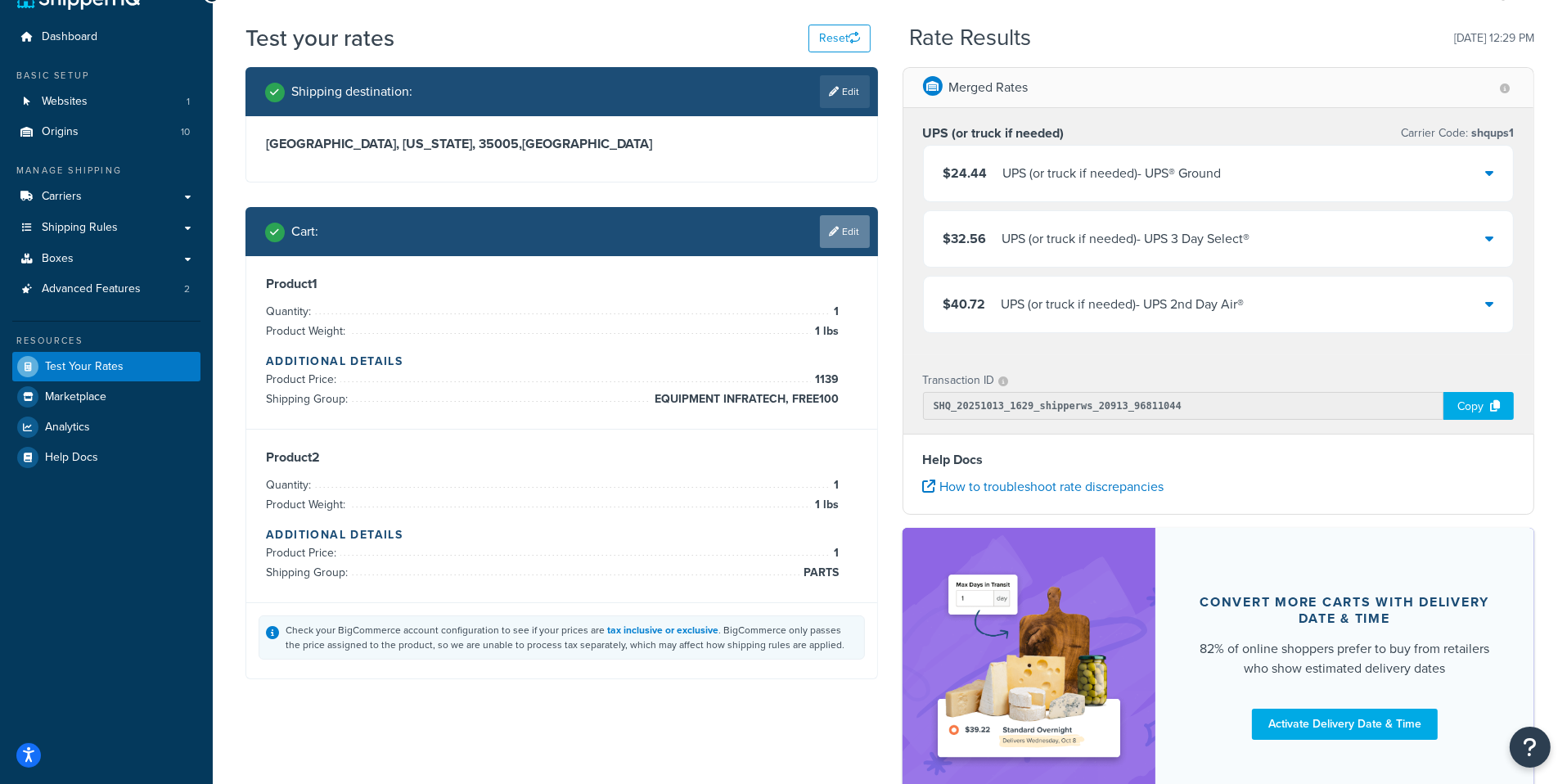
click at [838, 242] on link "Edit" at bounding box center [845, 232] width 50 height 33
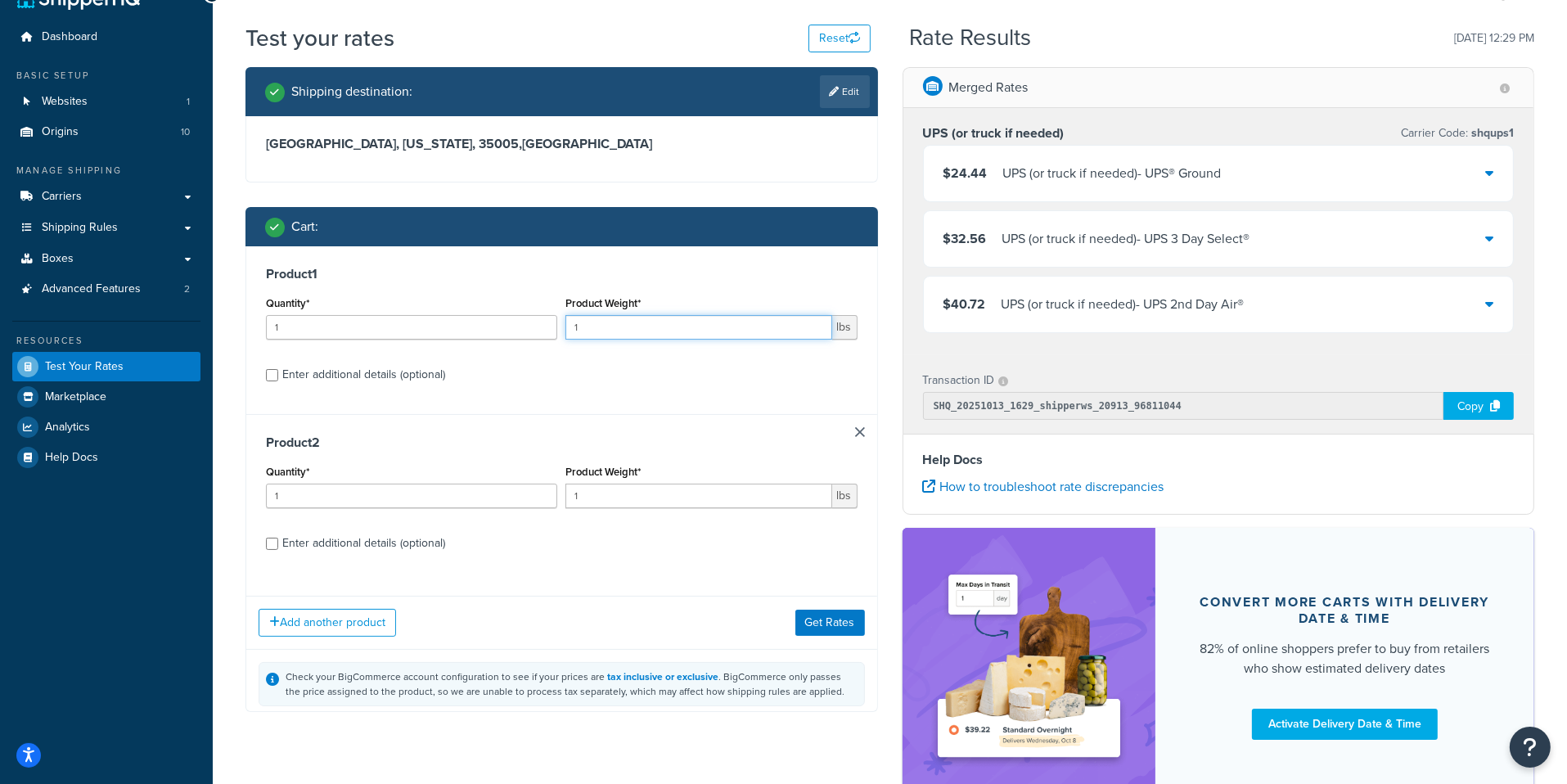
click at [660, 329] on input "1" at bounding box center [698, 327] width 266 height 24
type input "1.9"
click at [842, 624] on button "Get Rates" at bounding box center [830, 621] width 70 height 26
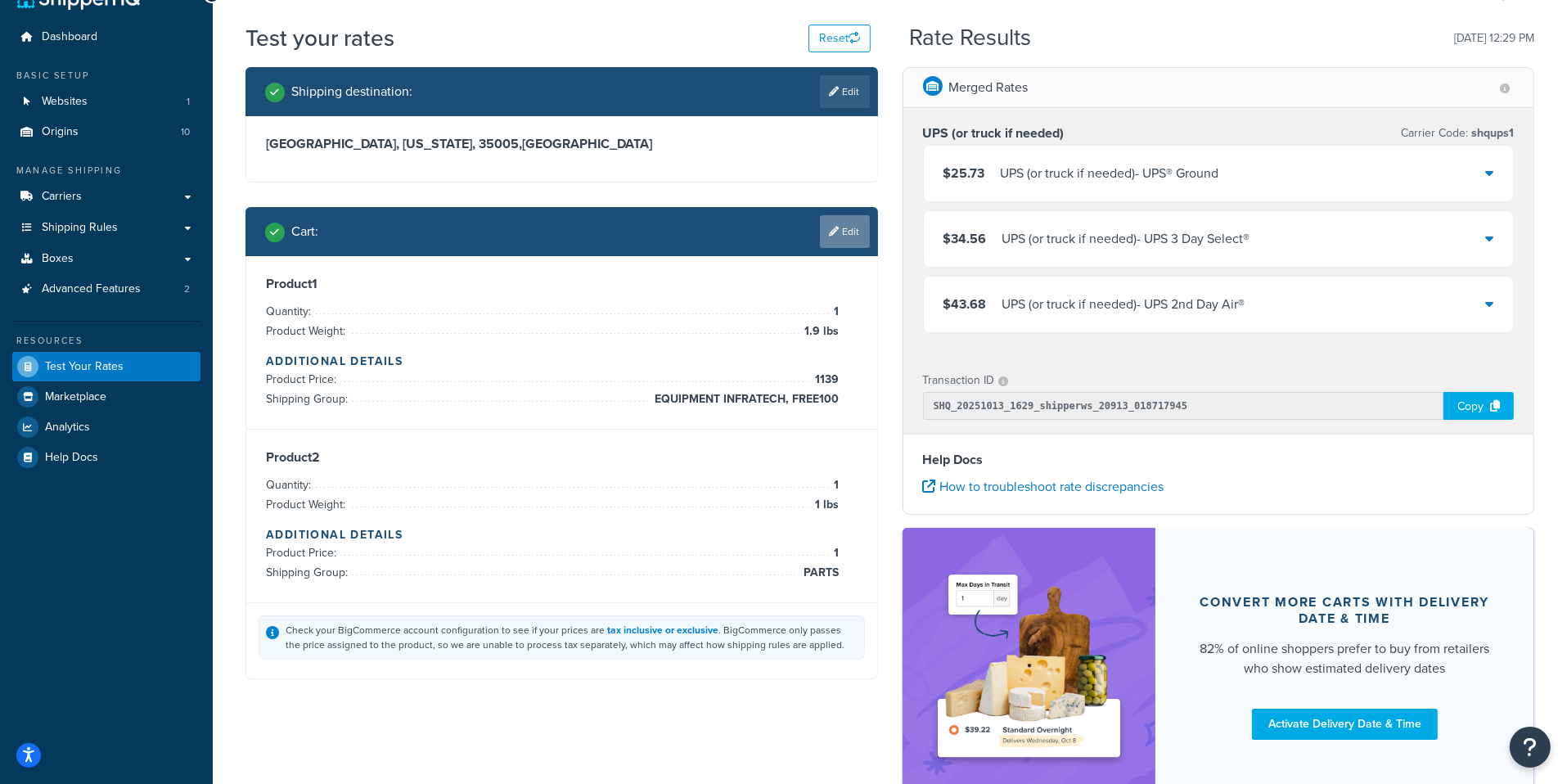
click at [850, 228] on link "Edit" at bounding box center [845, 232] width 50 height 33
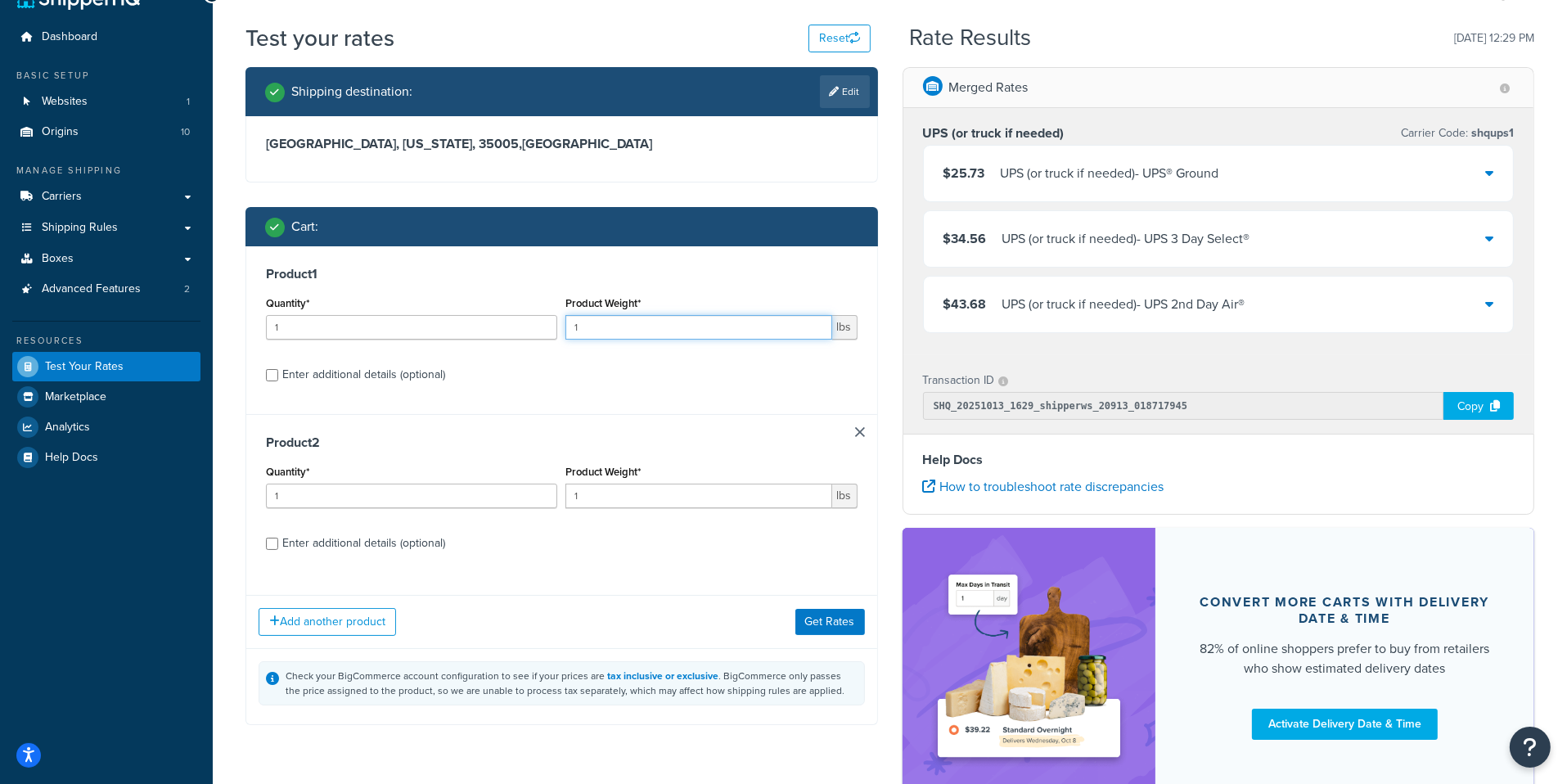
click at [673, 339] on input "1" at bounding box center [698, 327] width 266 height 24
type input "1.9"
click at [838, 610] on button "Get Rates" at bounding box center [830, 621] width 70 height 26
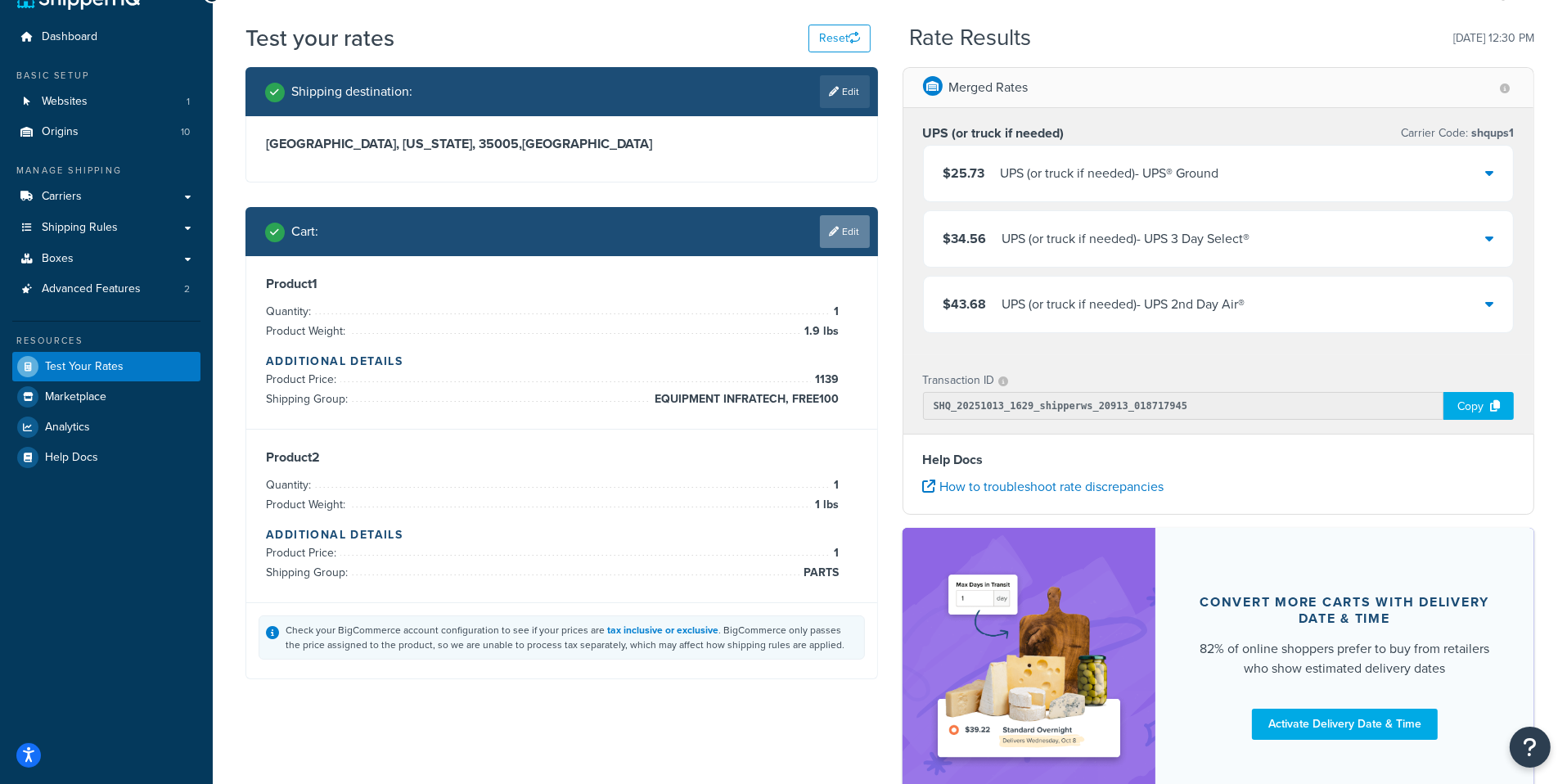
click at [850, 241] on link "Edit" at bounding box center [845, 232] width 50 height 33
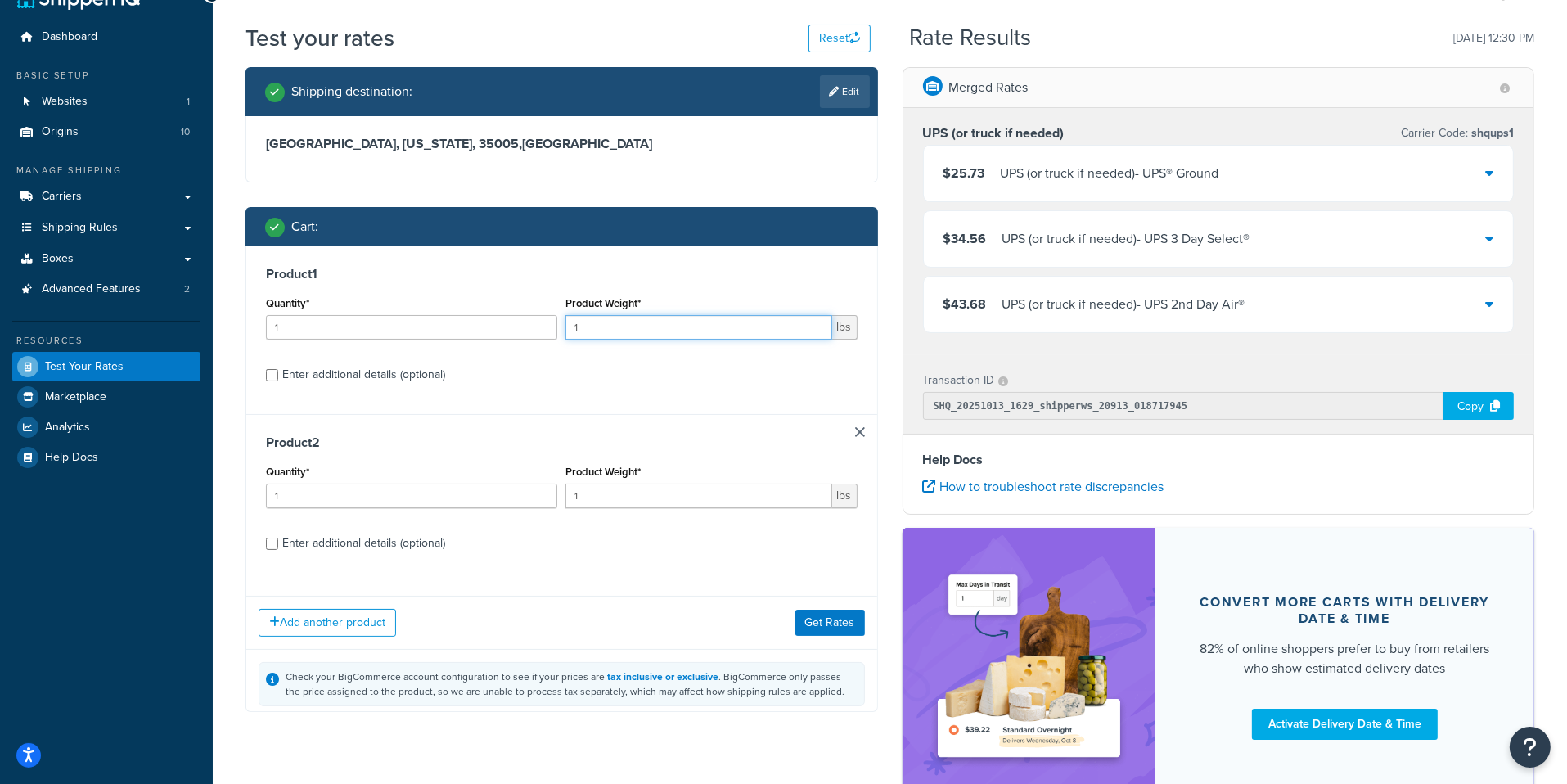
click at [651, 325] on input "1" at bounding box center [698, 327] width 266 height 24
type input "2"
click at [846, 624] on button "Get Rates" at bounding box center [830, 621] width 70 height 26
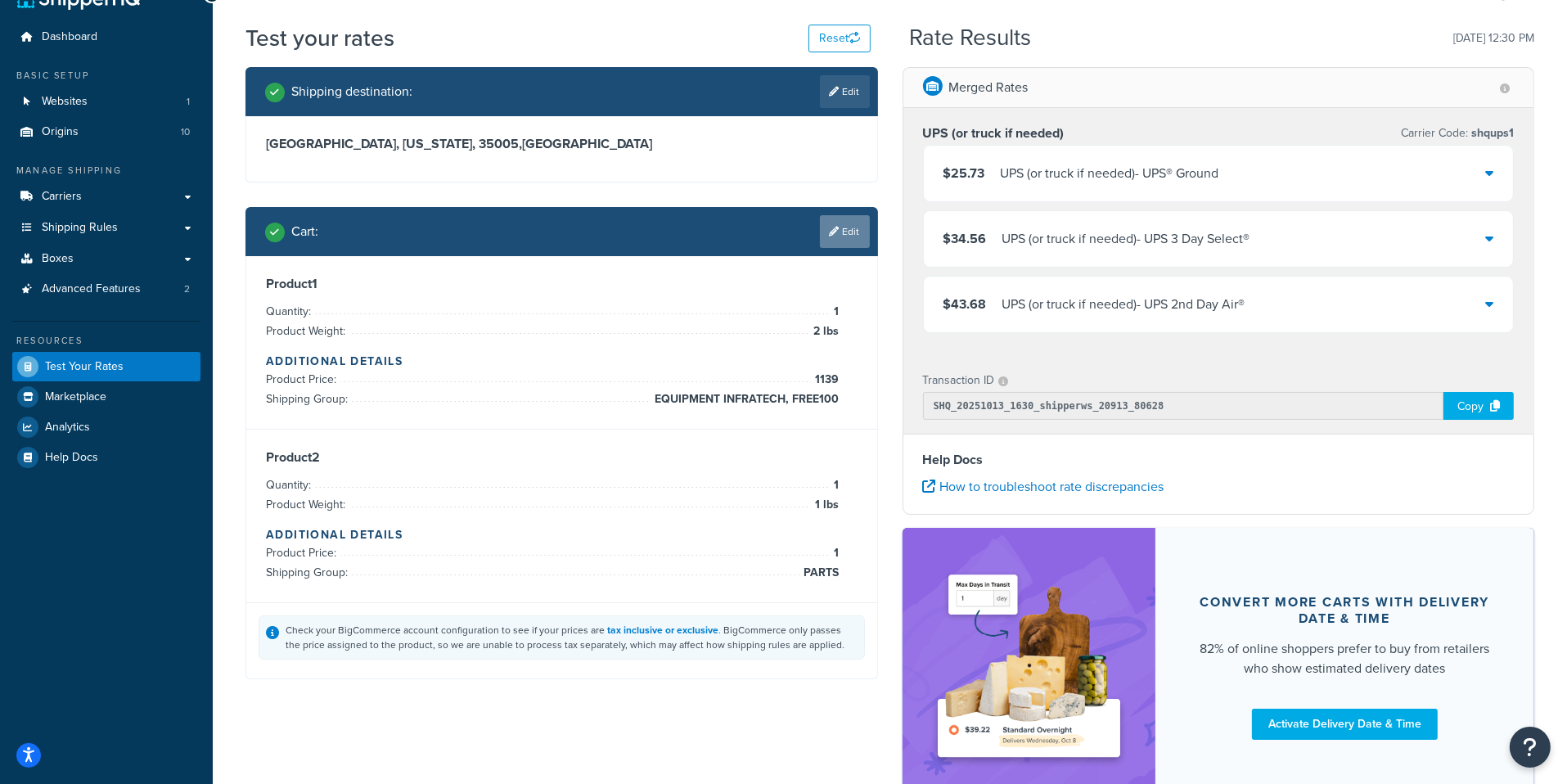
click at [850, 225] on link "Edit" at bounding box center [845, 232] width 50 height 33
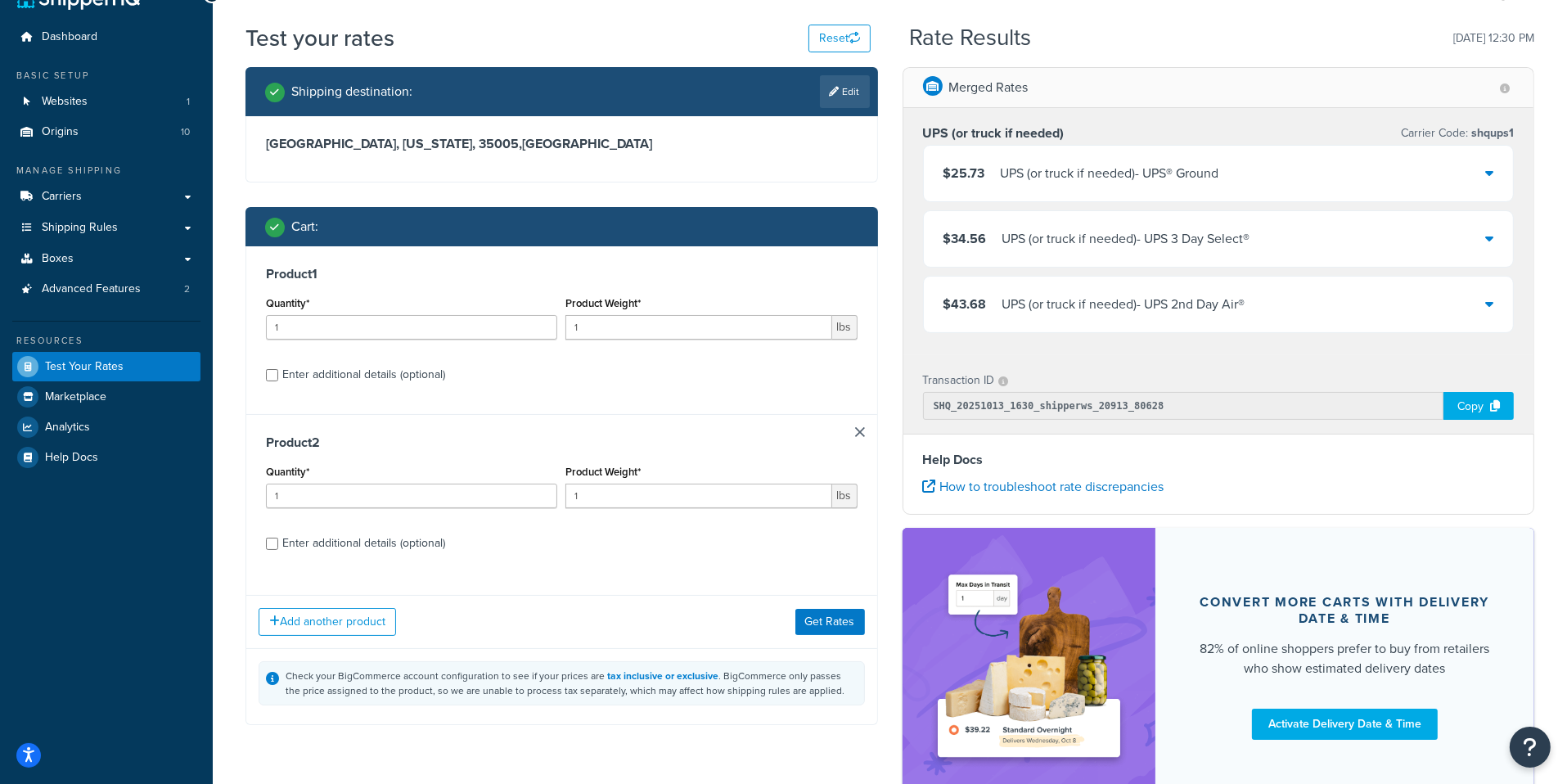
click at [589, 380] on label "Enter additional details (optional)" at bounding box center [570, 372] width 576 height 26
click at [279, 380] on input "Enter additional details (optional)" at bounding box center [272, 375] width 13 height 13
checkbox input "true"
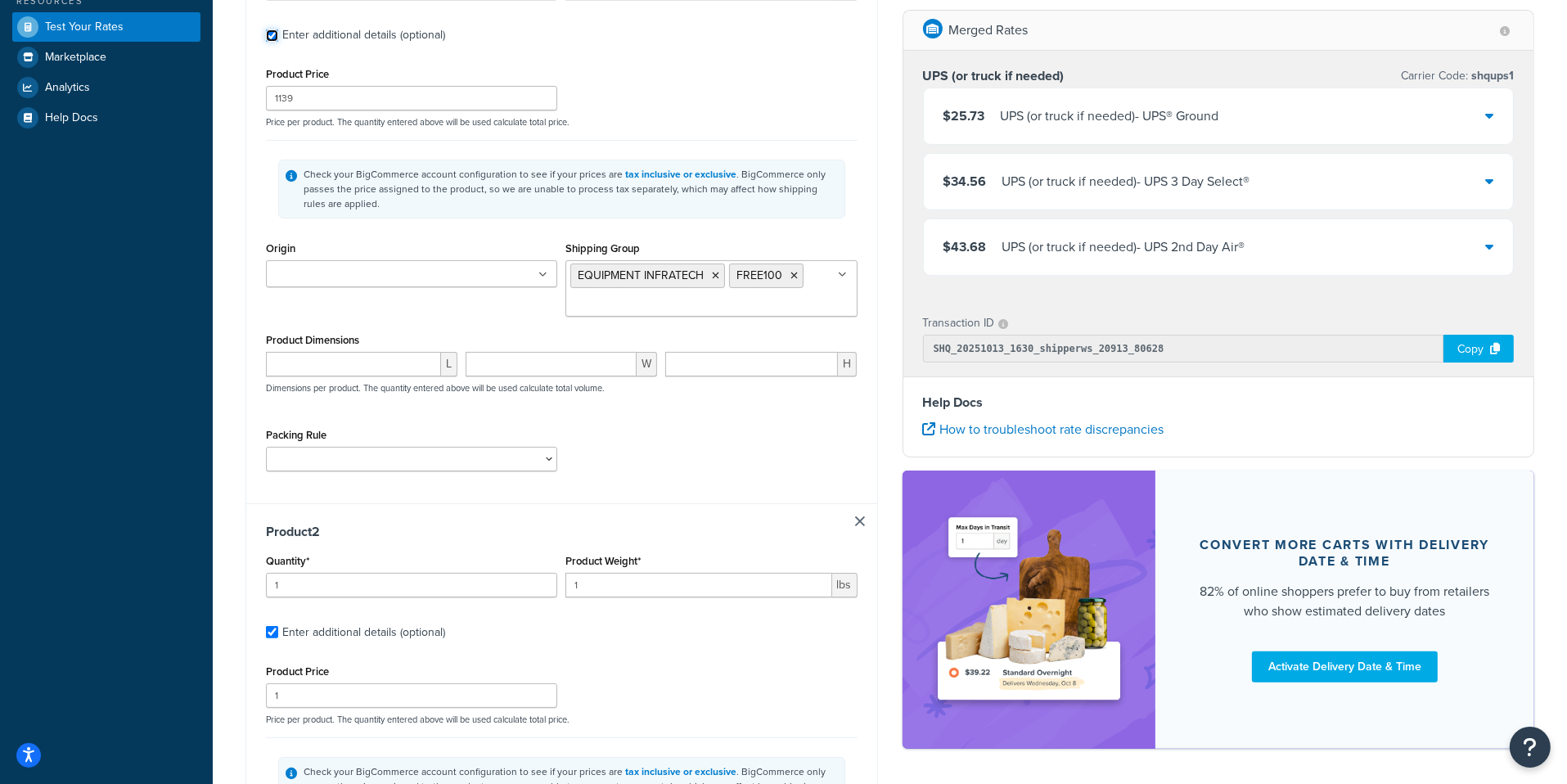
scroll to position [417, 0]
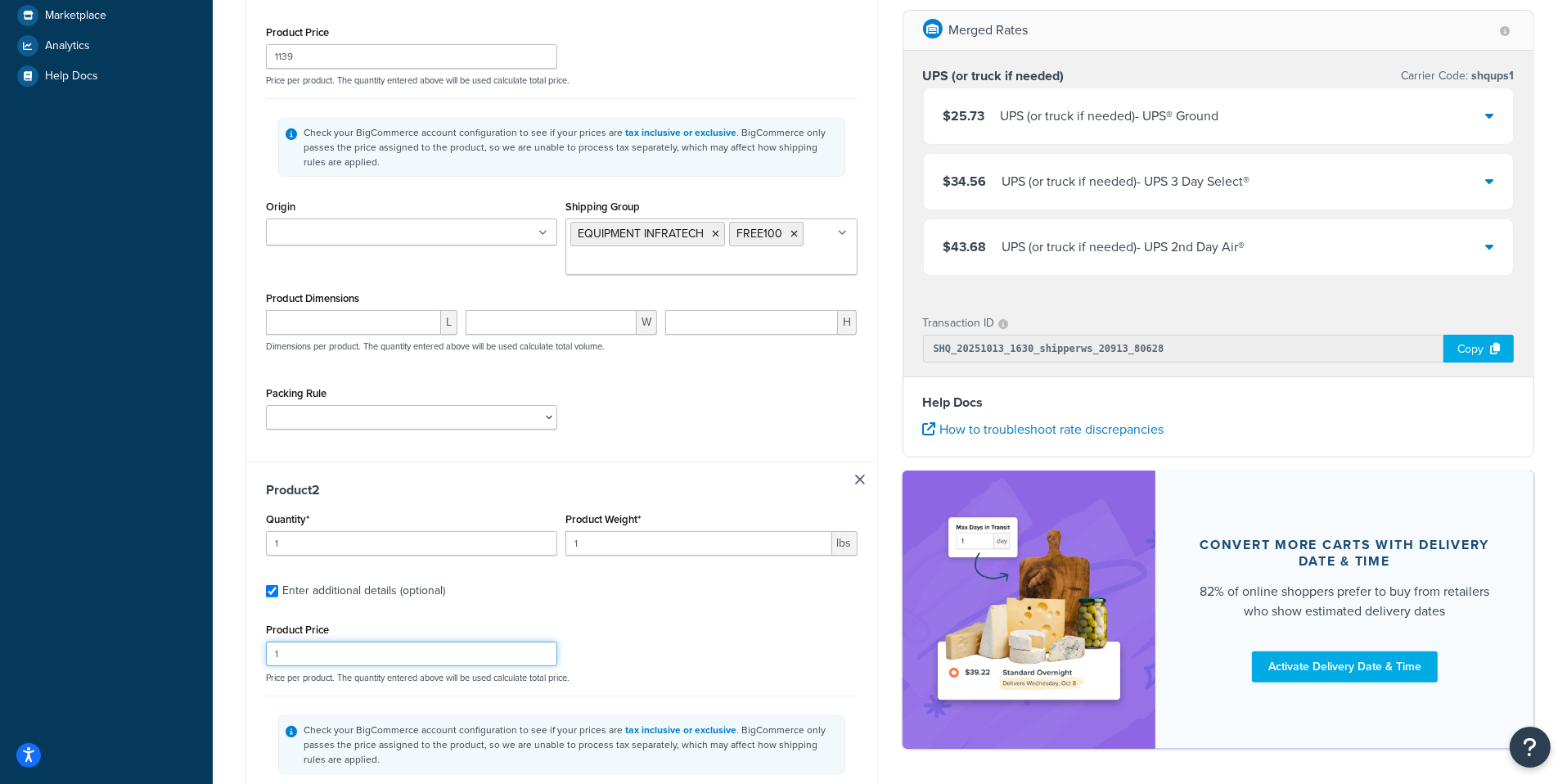
click at [397, 657] on input "1" at bounding box center [411, 653] width 291 height 24
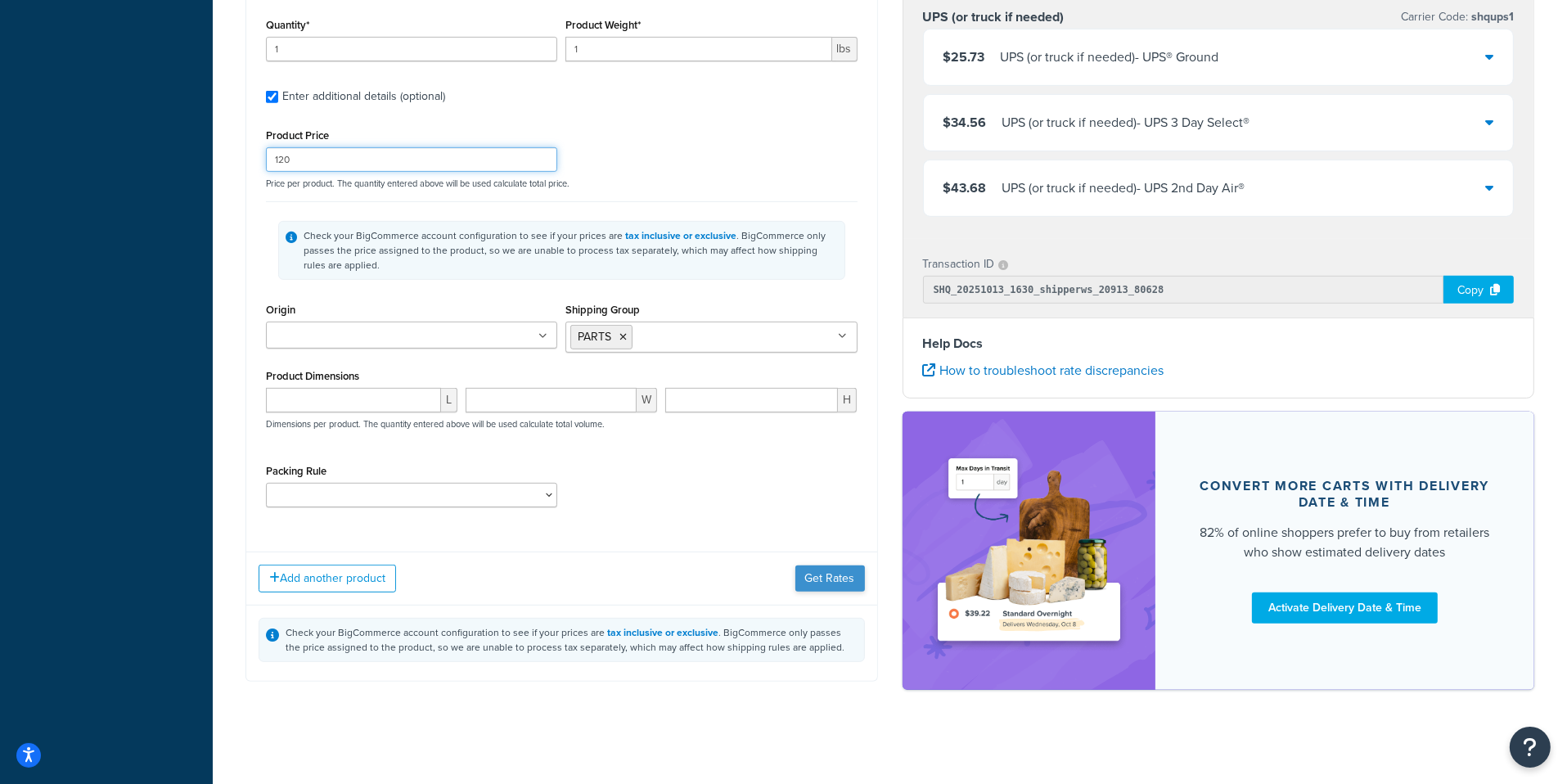
type input "120"
click at [800, 572] on button "Get Rates" at bounding box center [830, 578] width 70 height 26
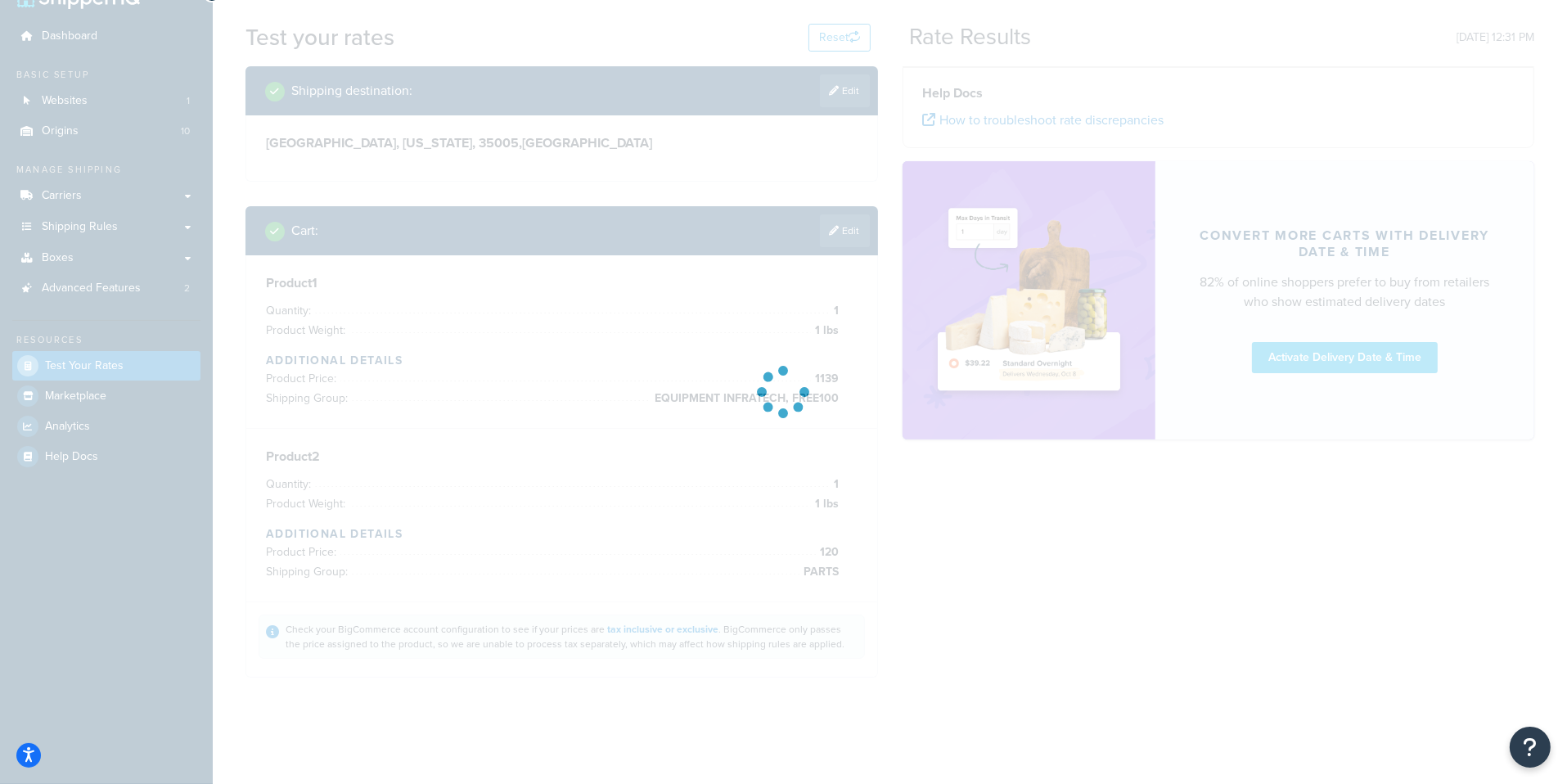
scroll to position [35, 0]
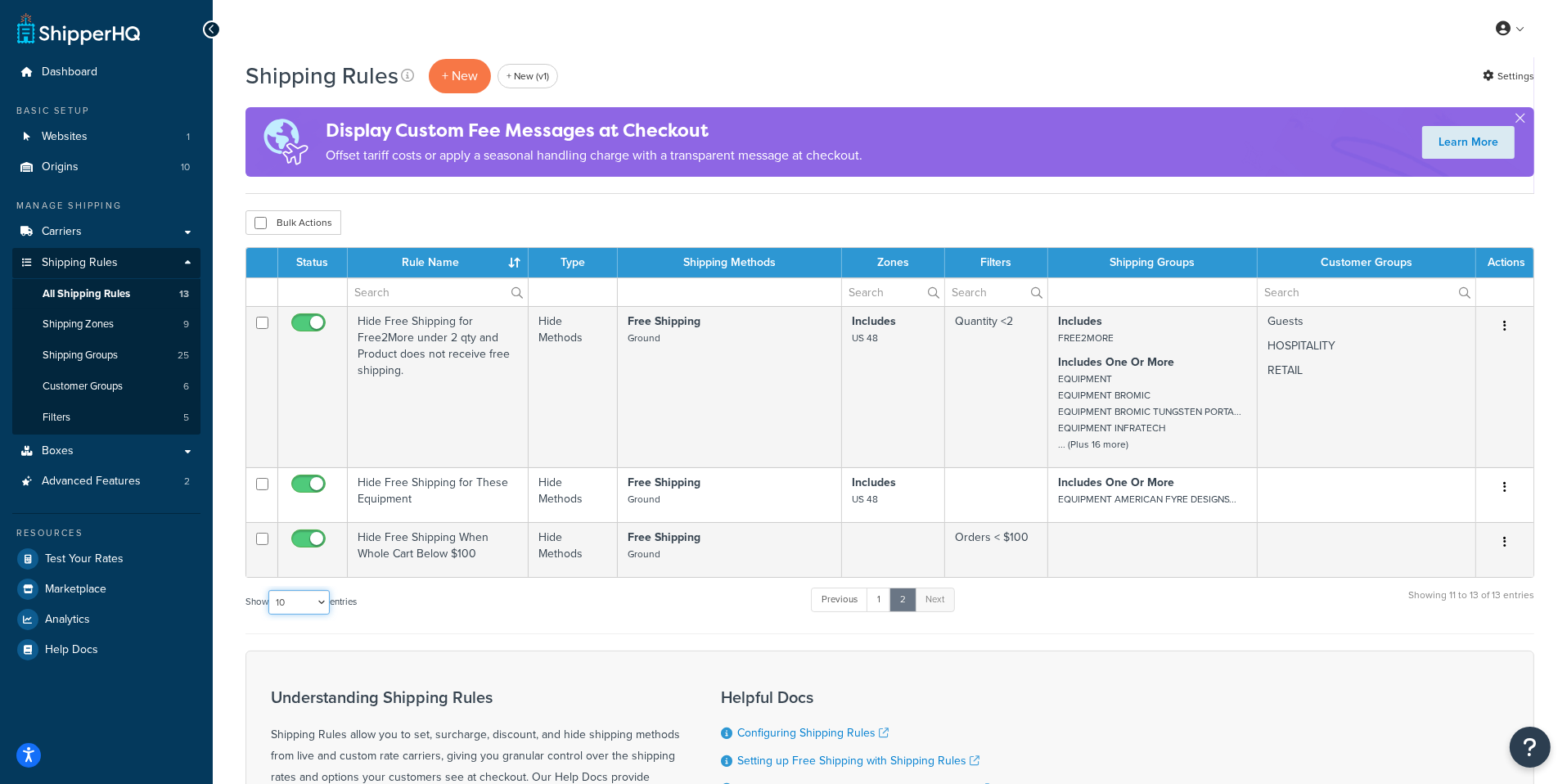
select select "50"
click option "50" at bounding box center [0, 0] width 0 height 0
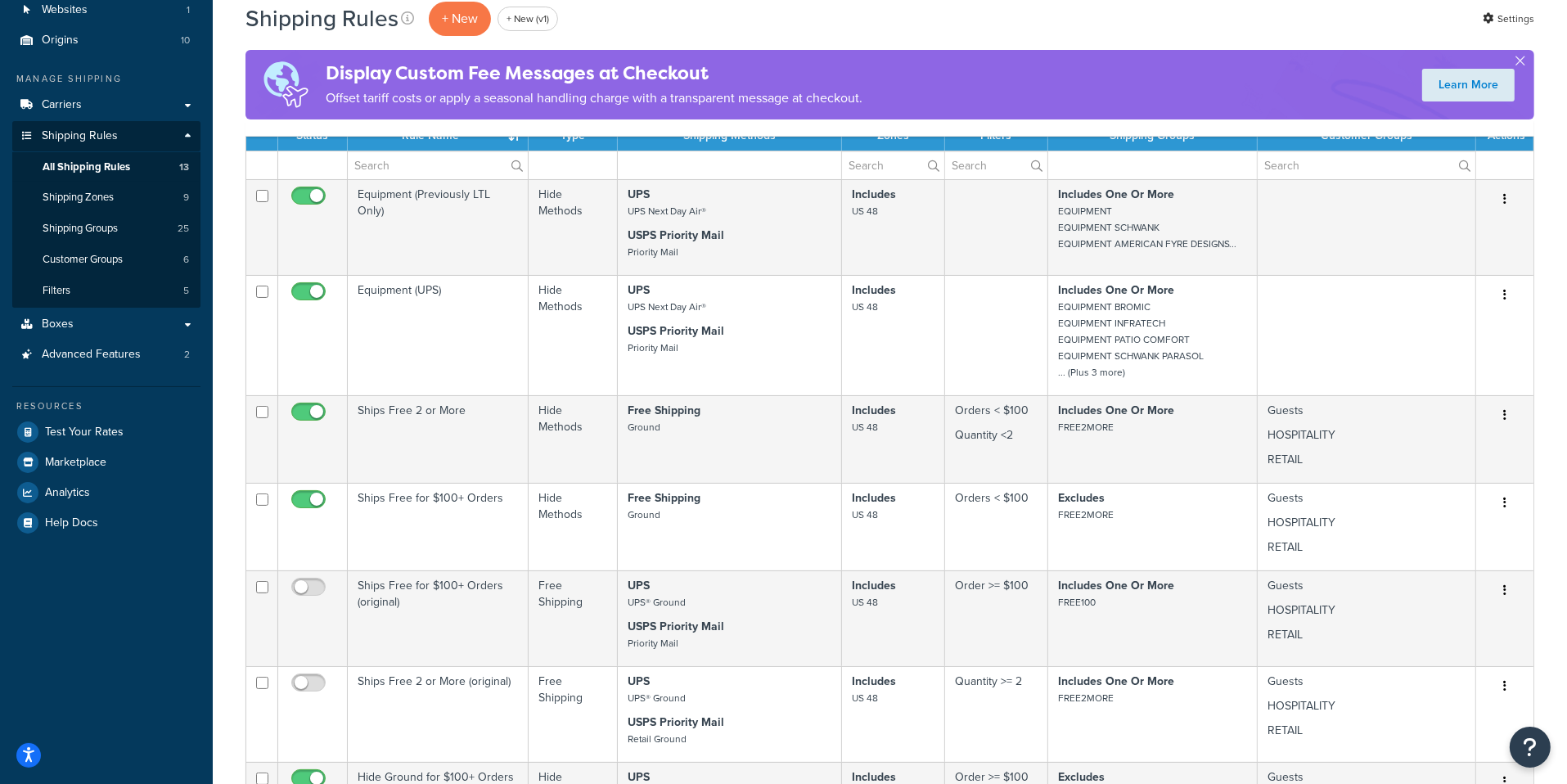
scroll to position [109, 0]
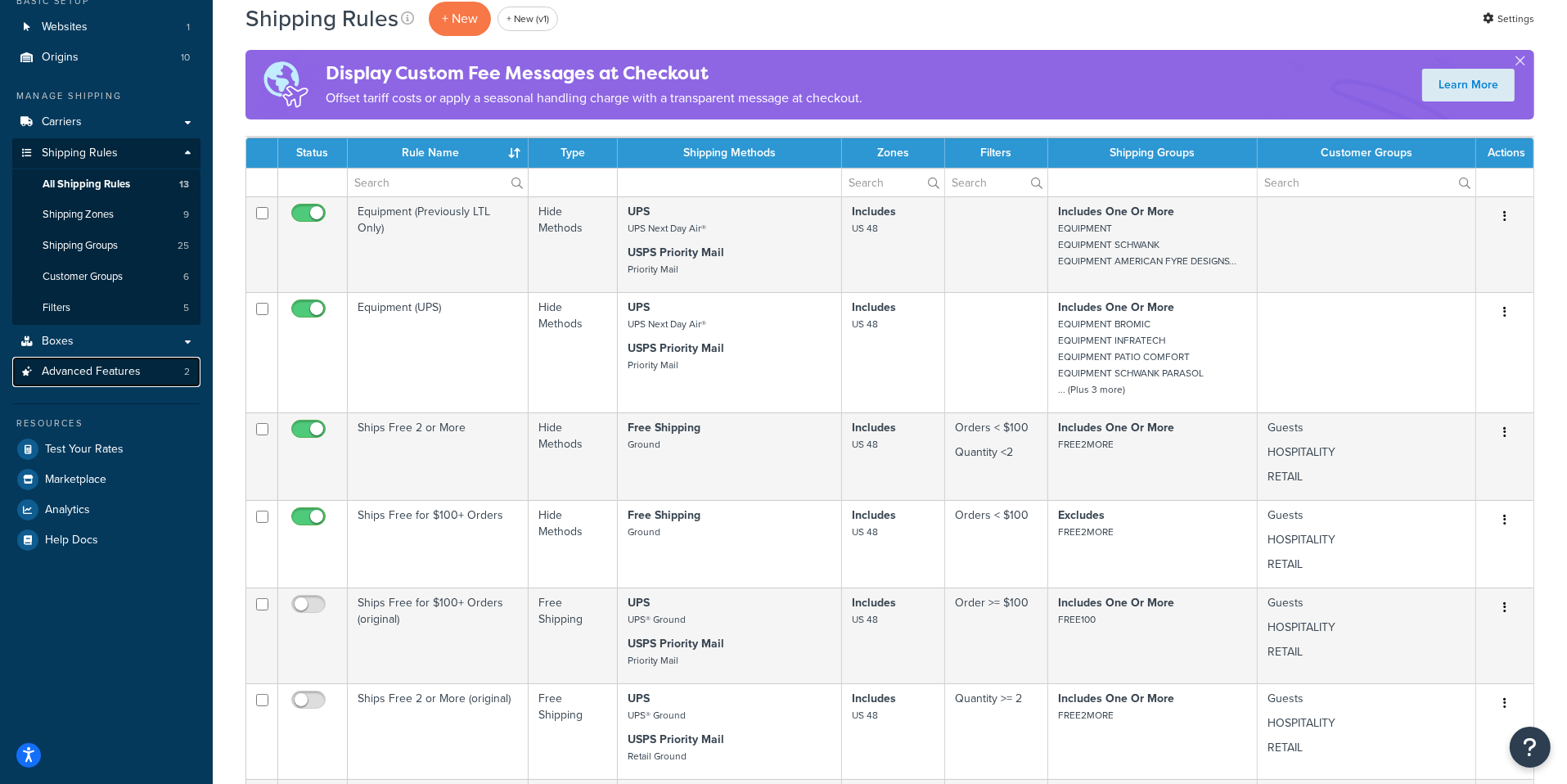
click at [140, 370] on link "Advanced Features 2" at bounding box center [106, 371] width 189 height 30
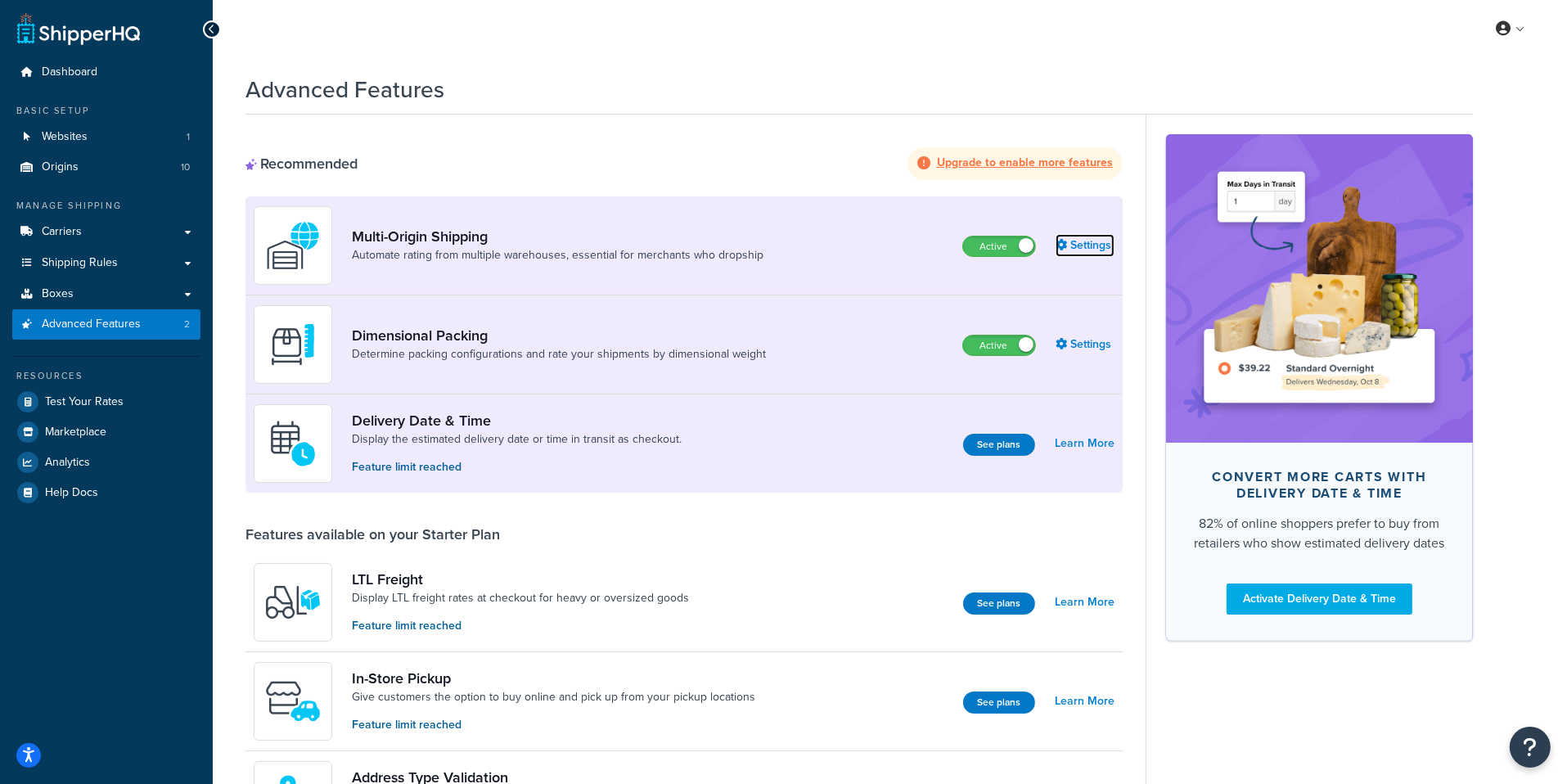
click at [1068, 247] on link "Settings" at bounding box center [1084, 246] width 59 height 23
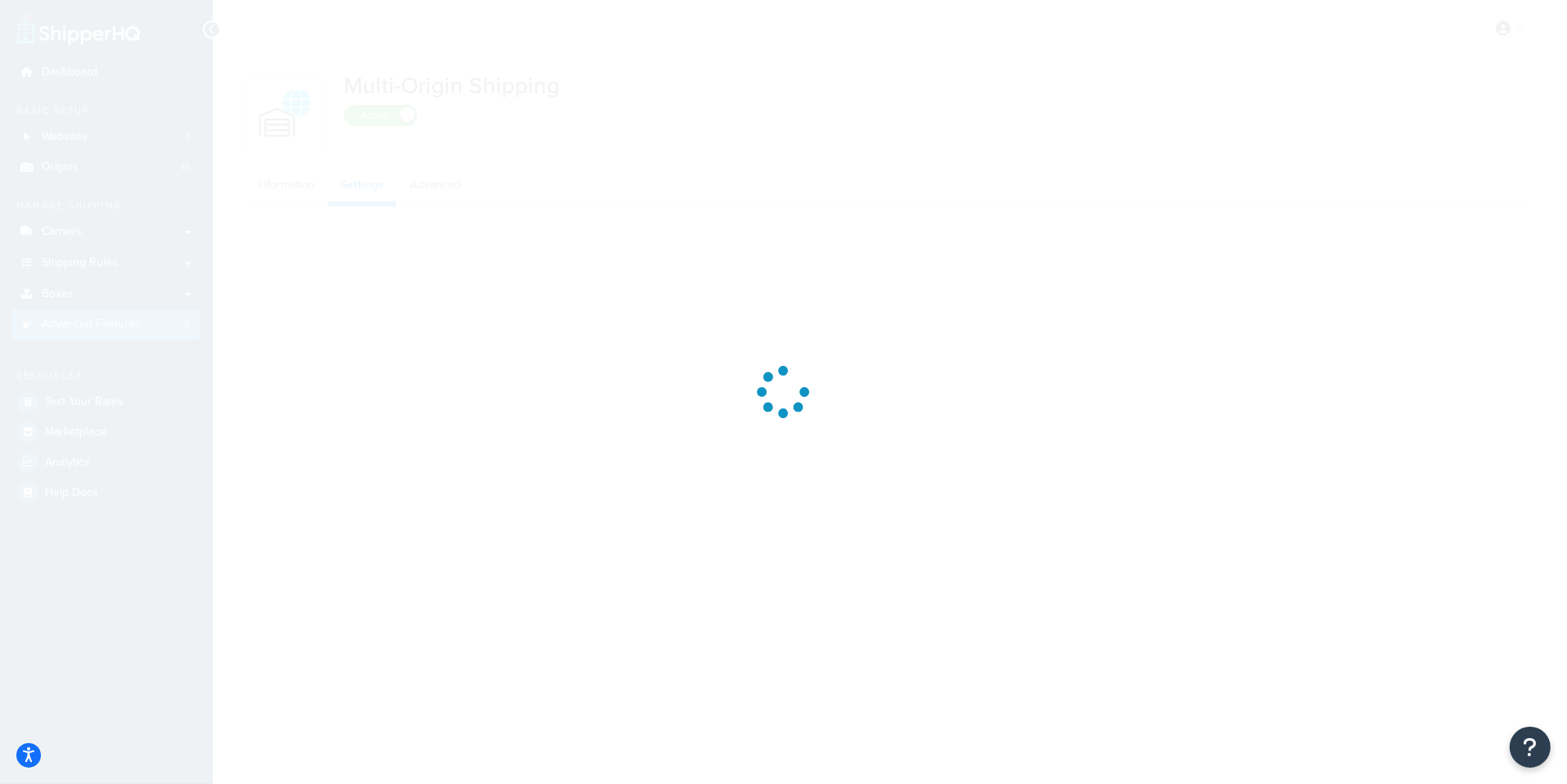
select select "false"
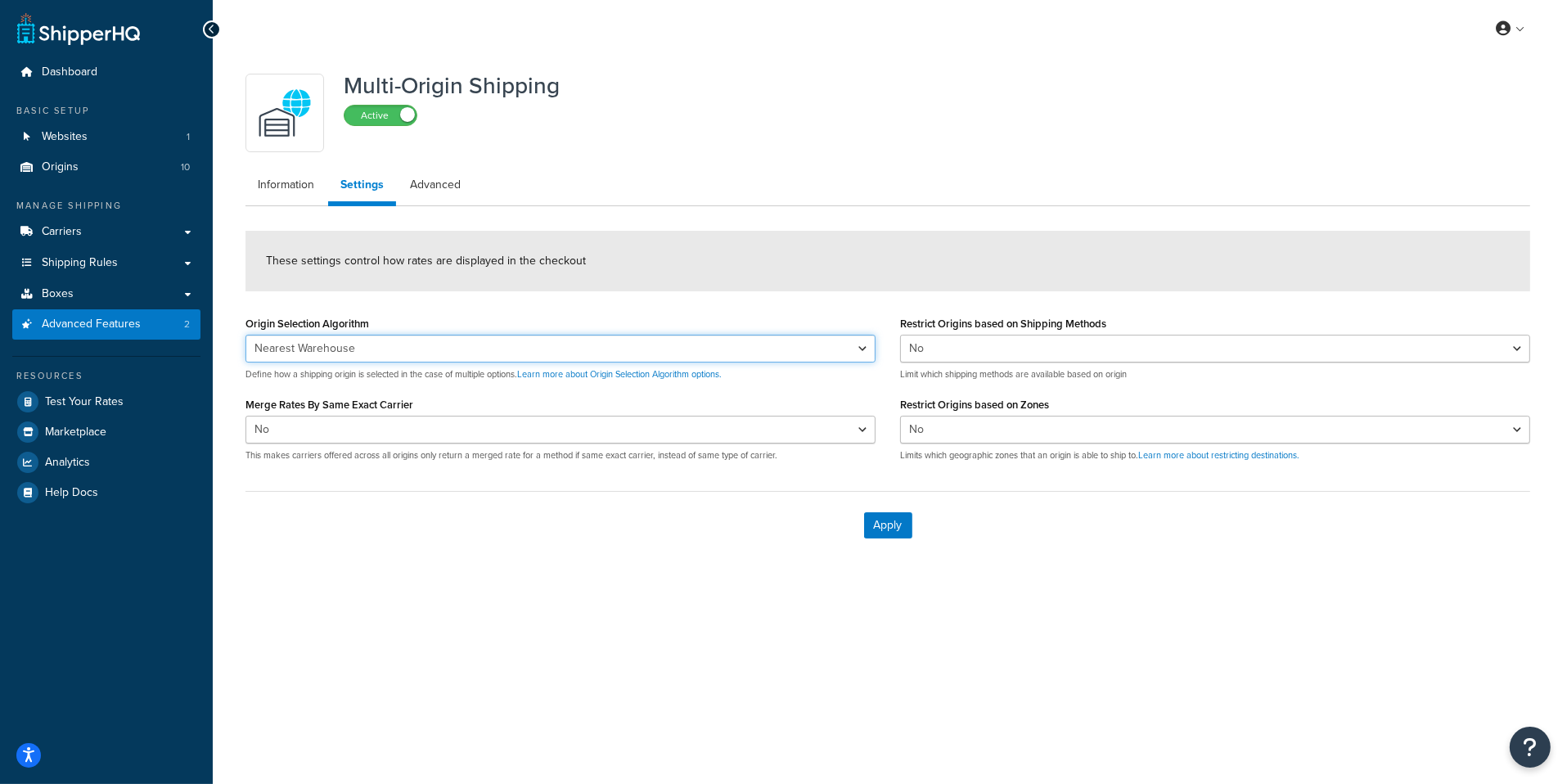
select select "FEWEST"
click option "Fewest Warehouses" at bounding box center [0, 0] width 0 height 0
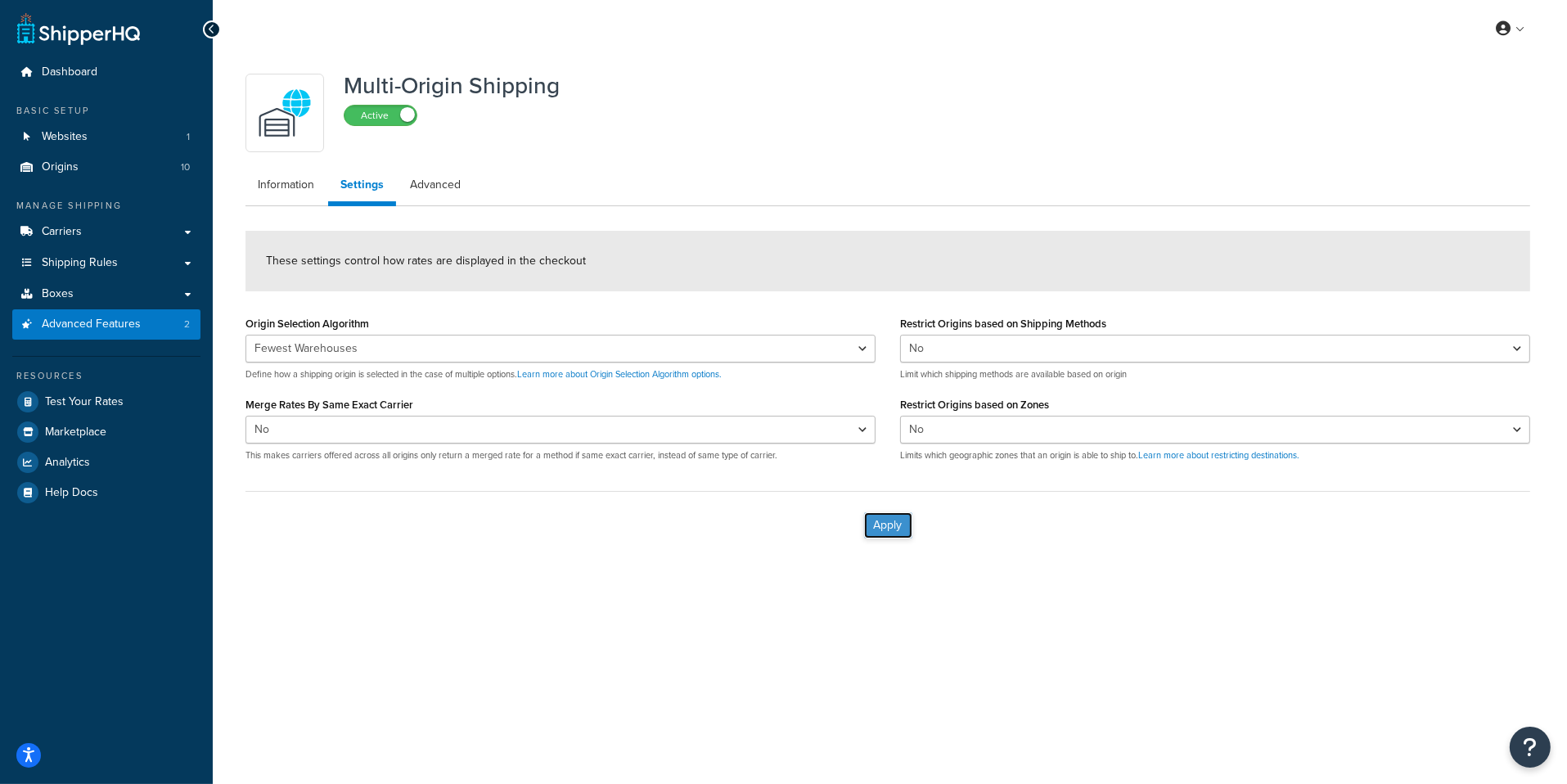
click at [877, 520] on button "Apply" at bounding box center [888, 525] width 48 height 26
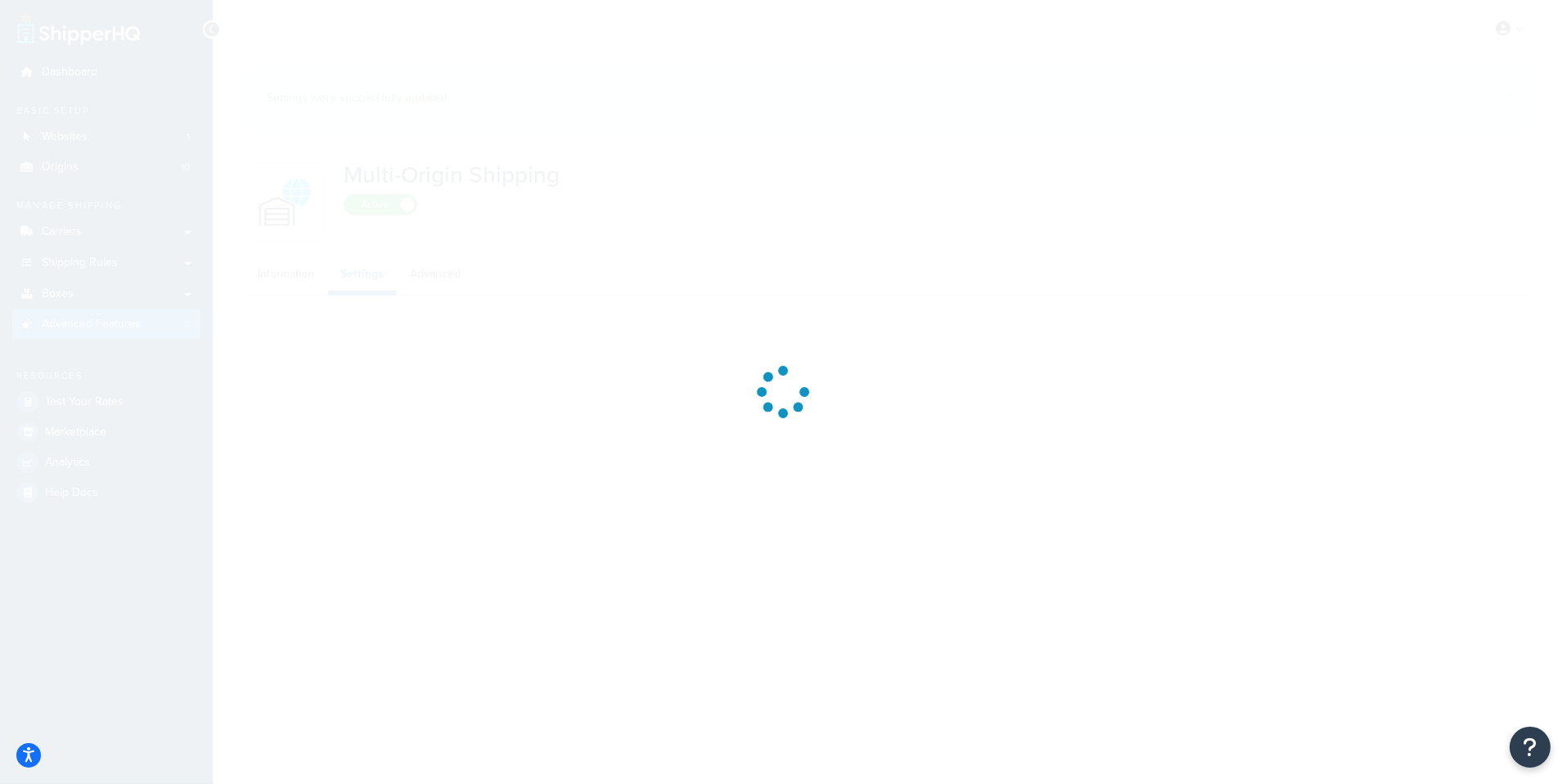
select select "FEWEST"
select select "false"
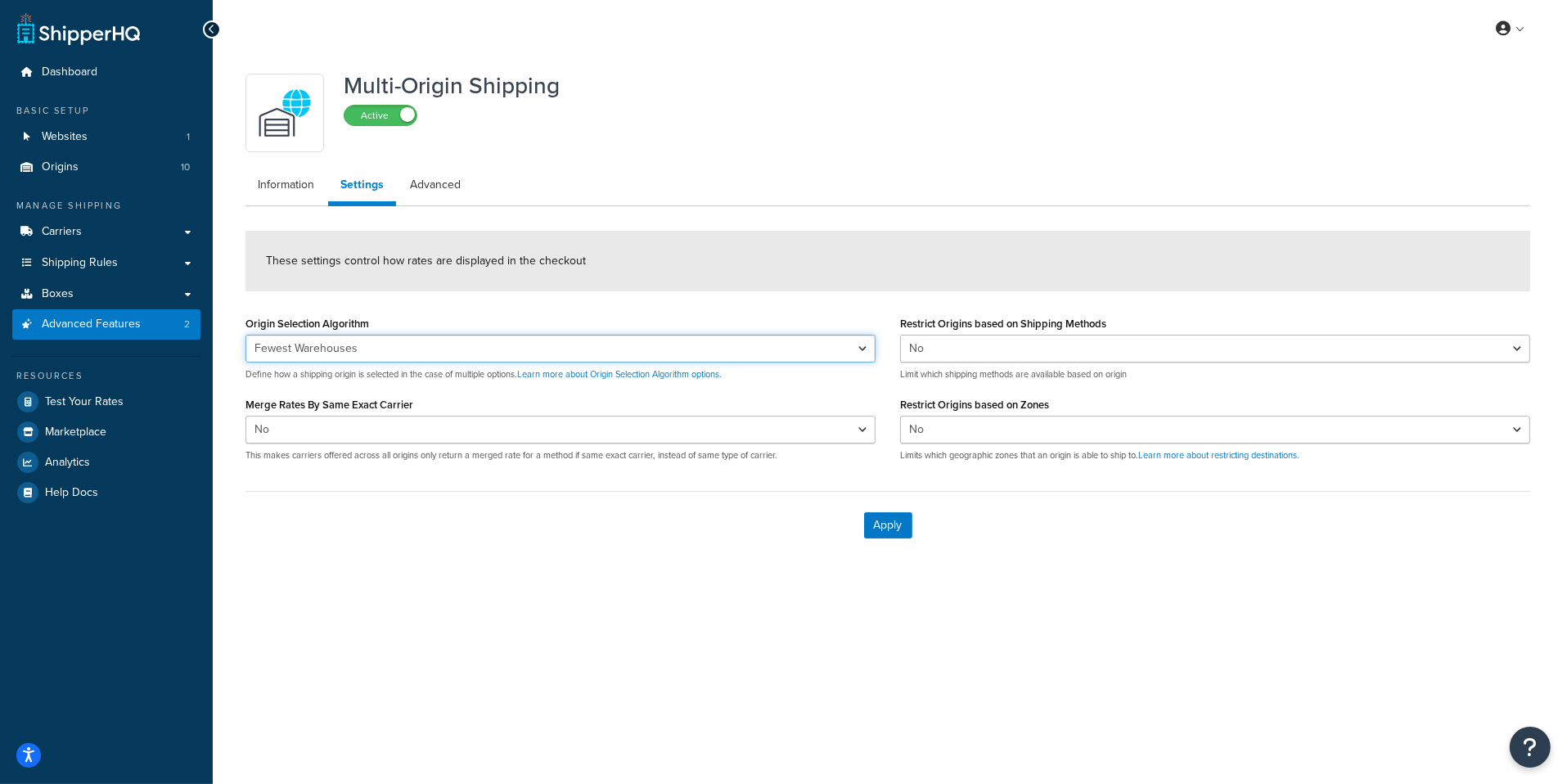
select select "NEAREST"
click option "Nearest Warehouse" at bounding box center [0, 0] width 0 height 0
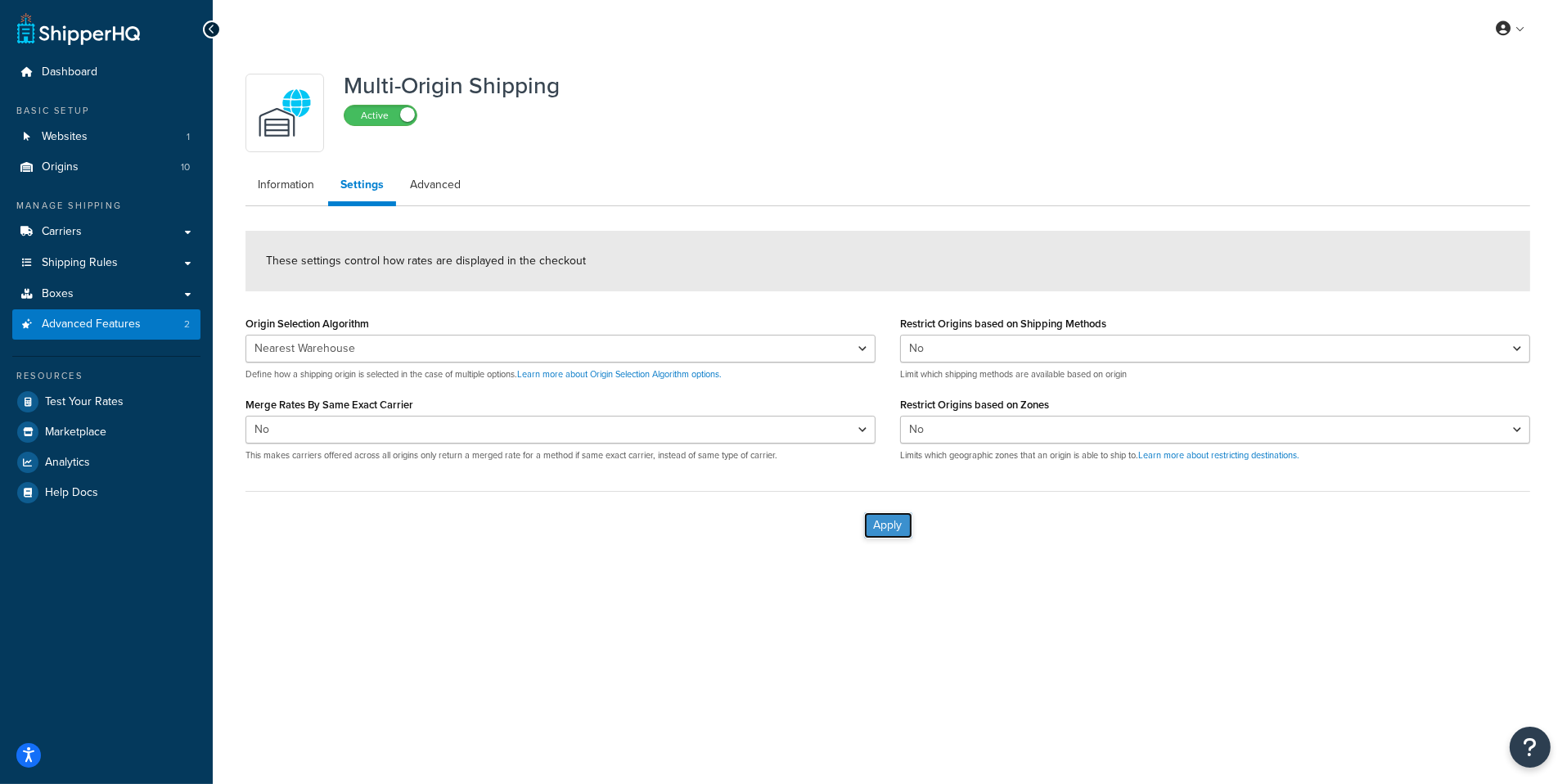
click at [880, 518] on button "Apply" at bounding box center [888, 525] width 48 height 26
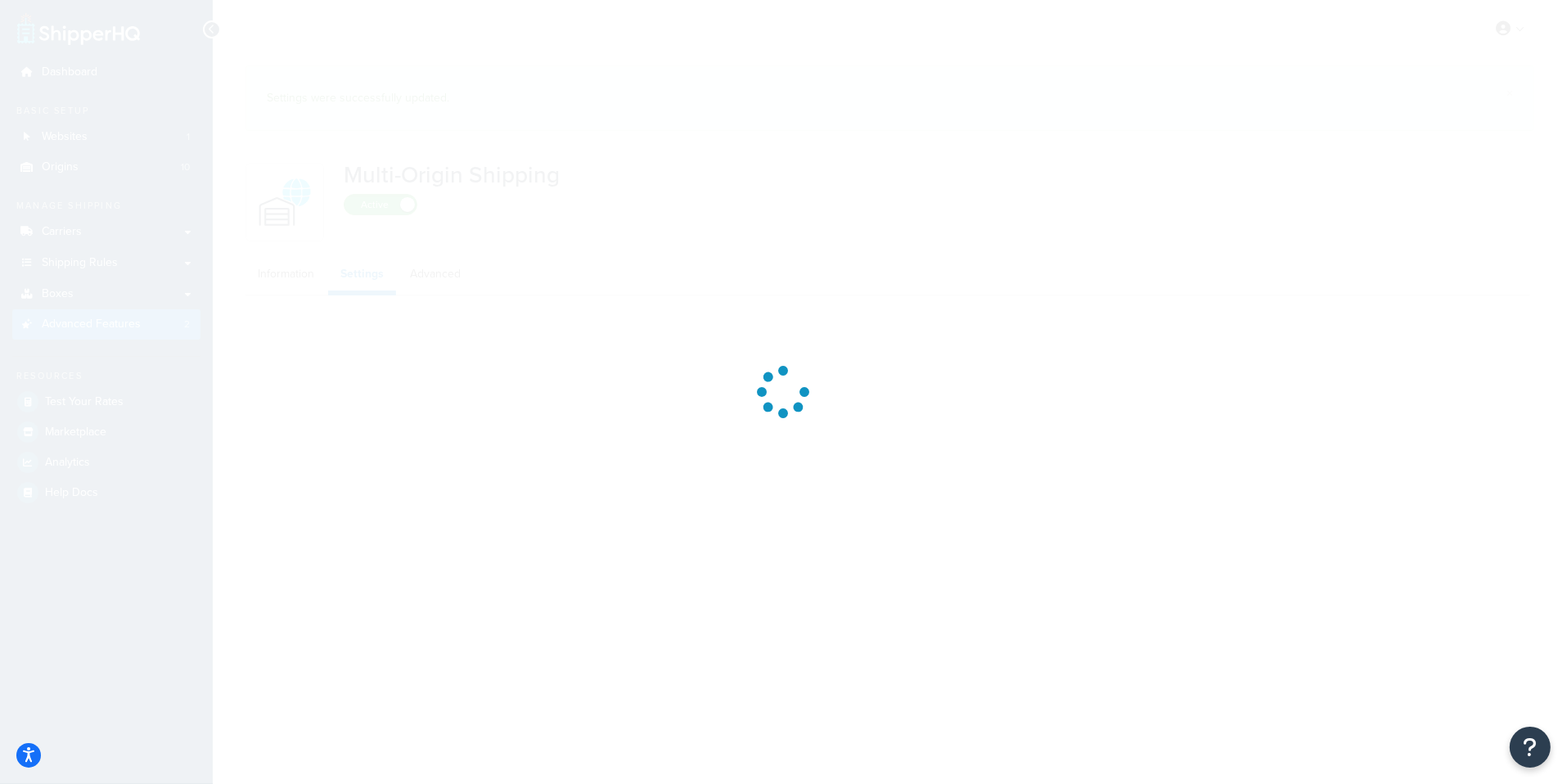
select select "false"
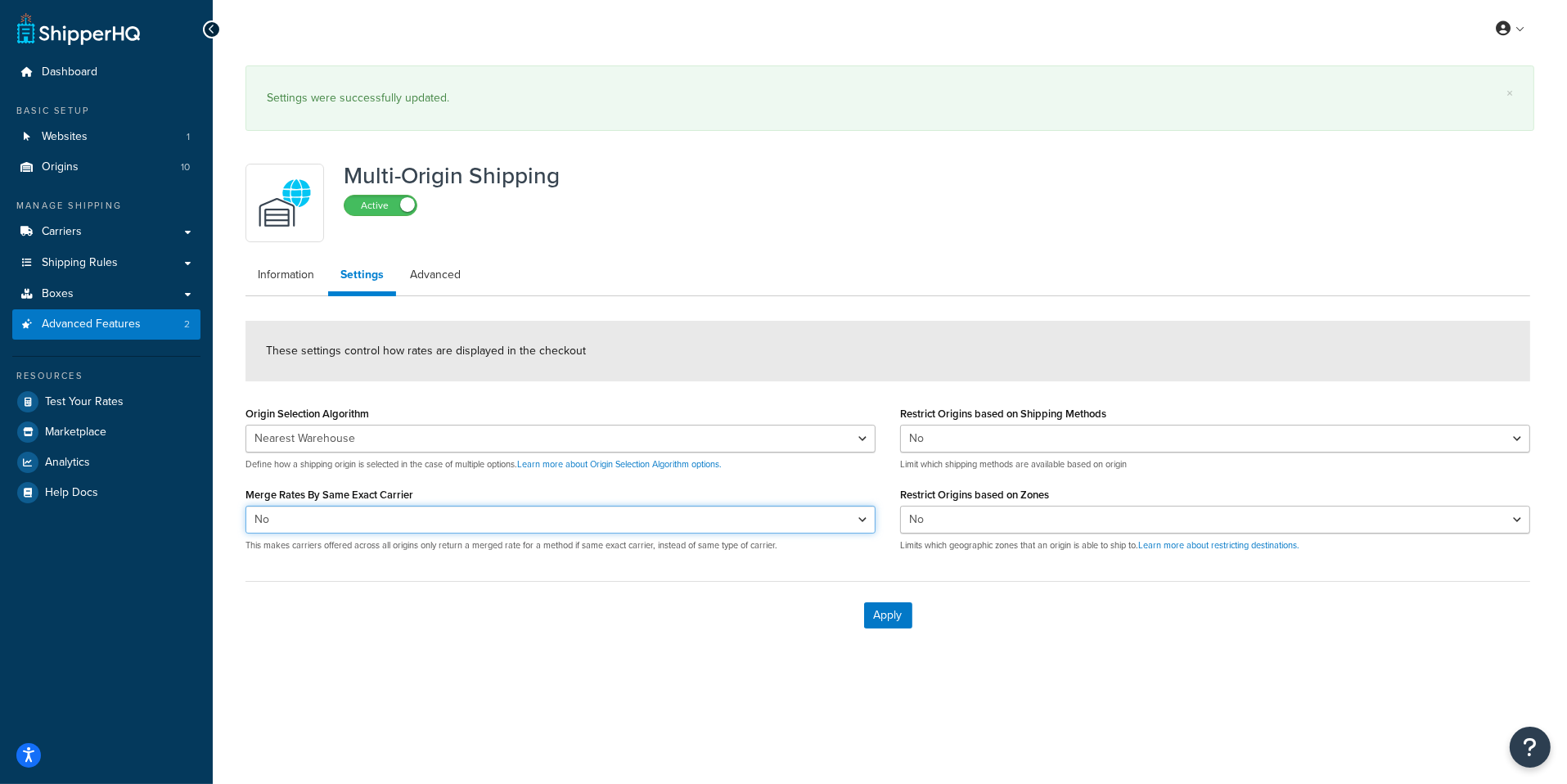
select select "true"
click option "Yes" at bounding box center [0, 0] width 0 height 0
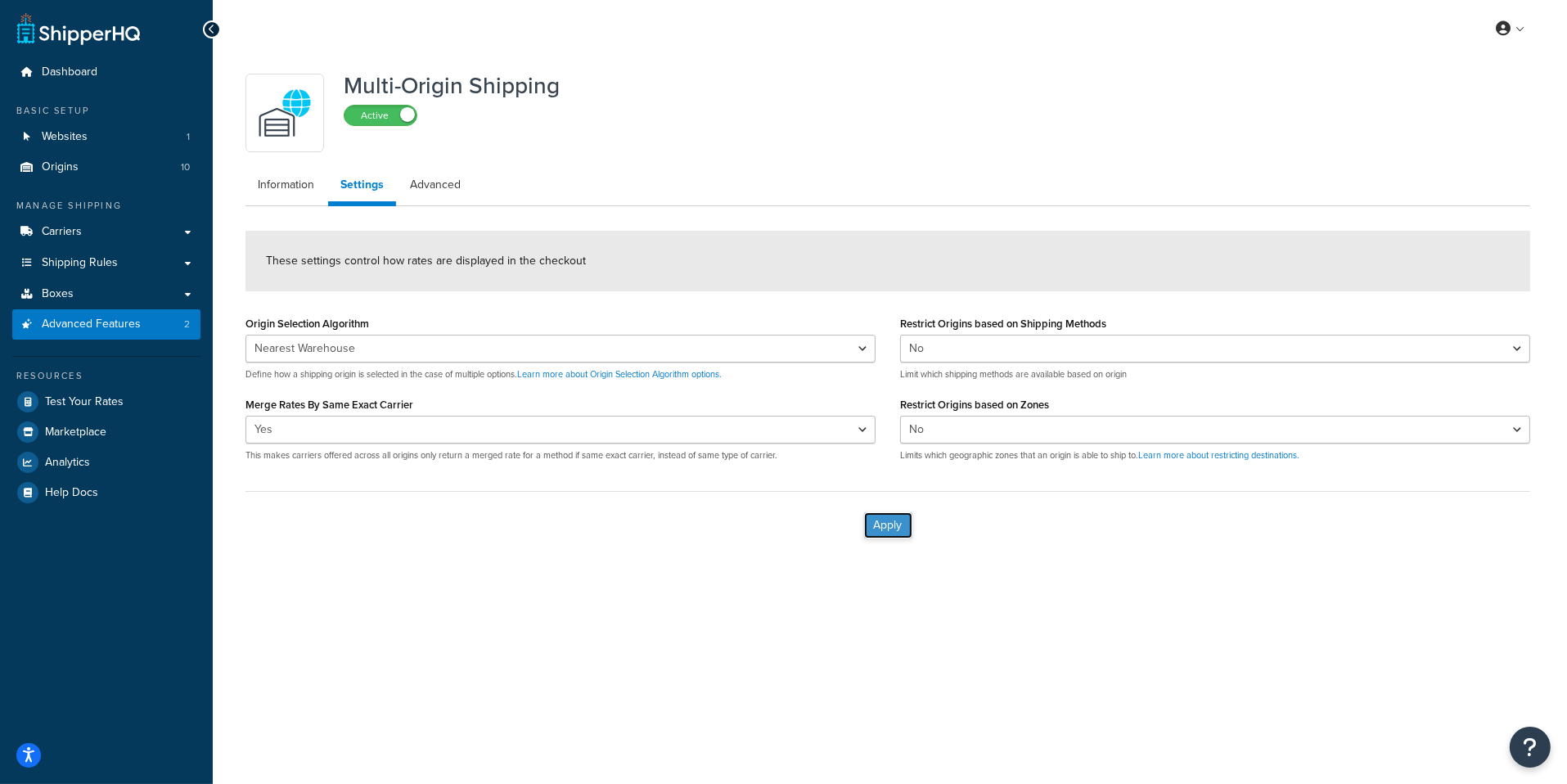
click at [899, 518] on button "Apply" at bounding box center [888, 525] width 48 height 26
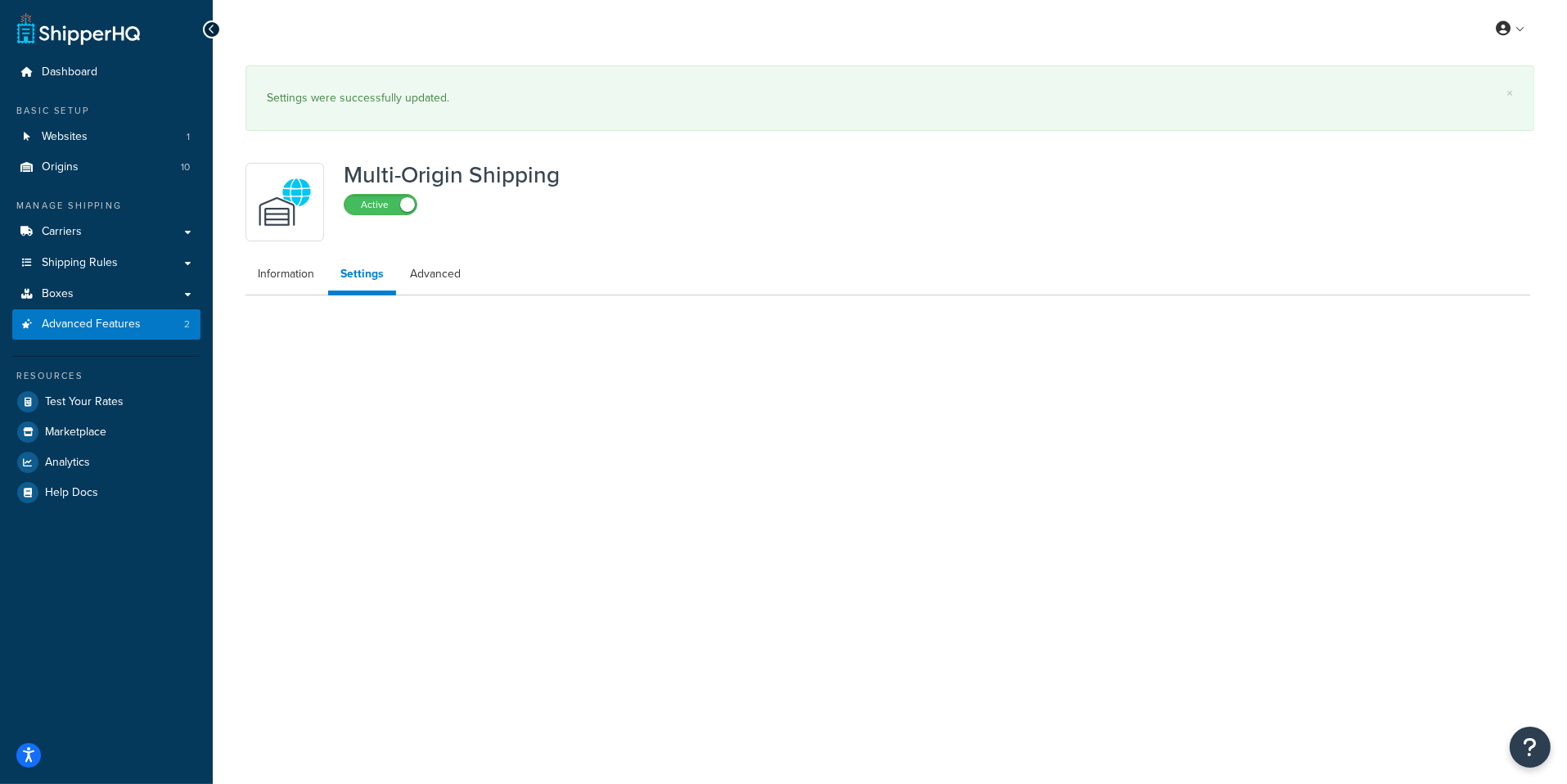
select select "false"
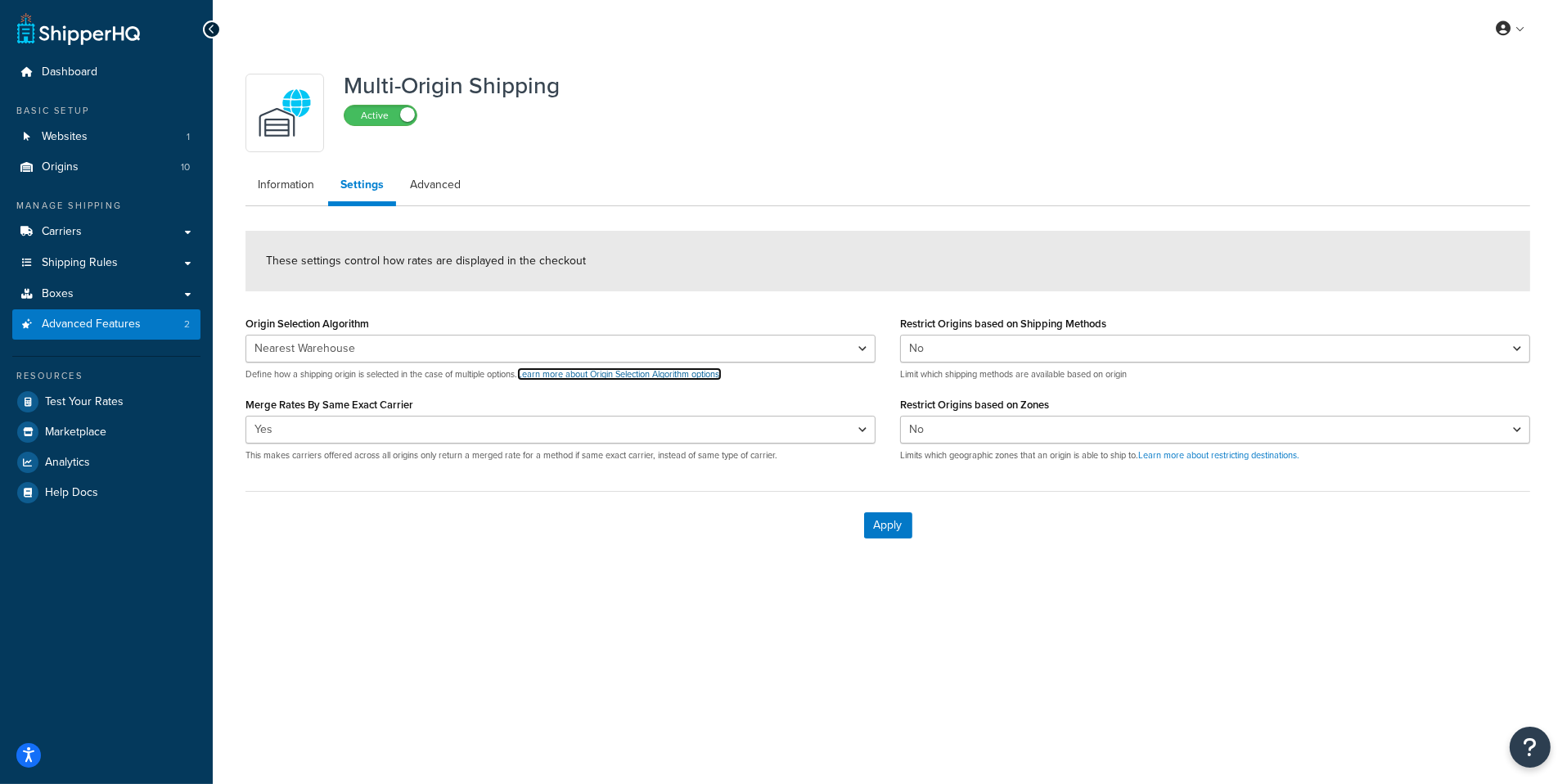
click at [568, 368] on link "Learn more about Origin Selection Algorithm options." at bounding box center [620, 374] width 205 height 14
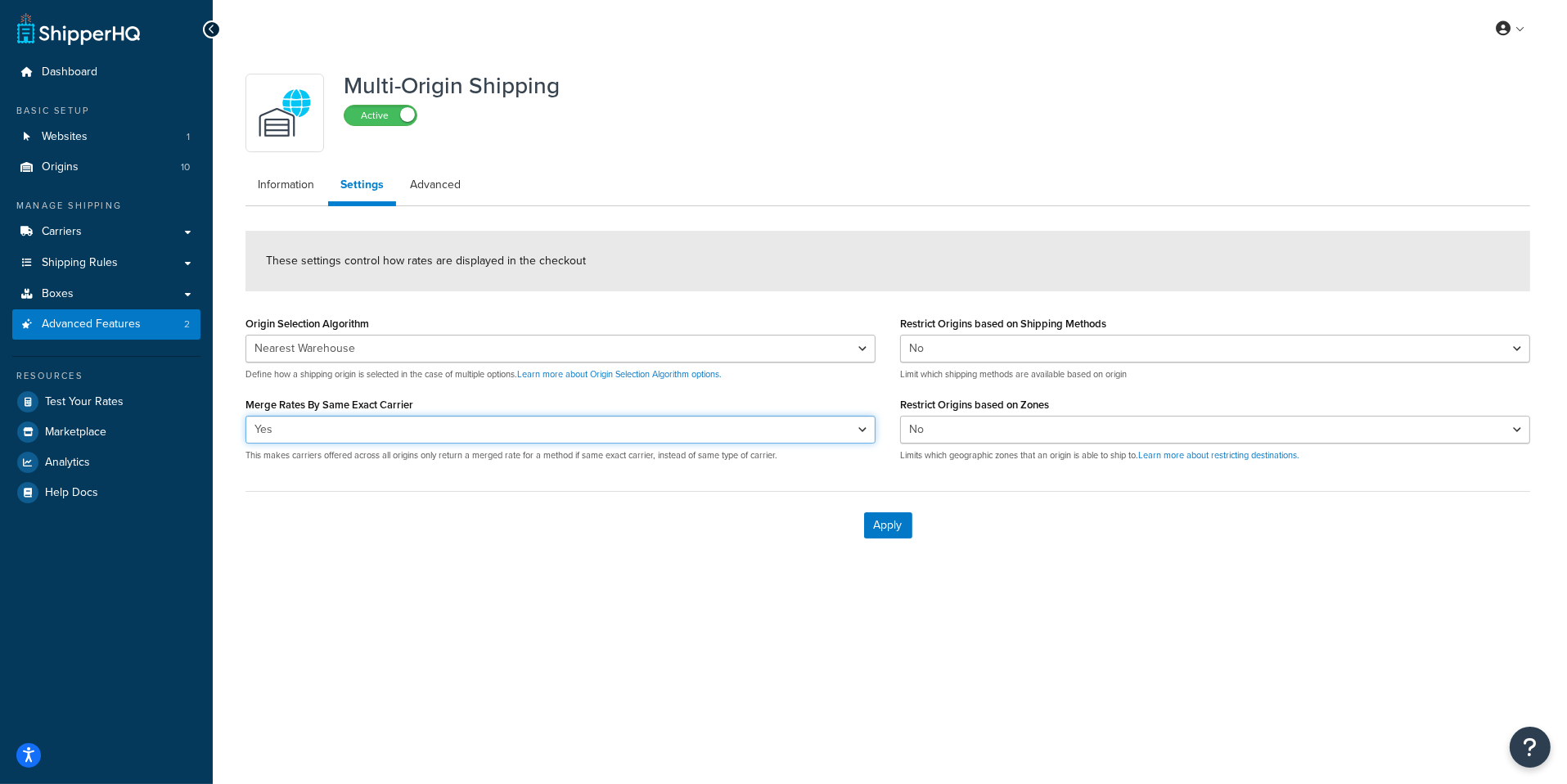
select select "false"
click option "No" at bounding box center [0, 0] width 0 height 0
click at [863, 539] on div "Apply" at bounding box center [888, 525] width 1285 height 68
click at [873, 538] on div "Apply" at bounding box center [888, 525] width 1285 height 68
click at [886, 530] on button "Apply" at bounding box center [888, 525] width 48 height 26
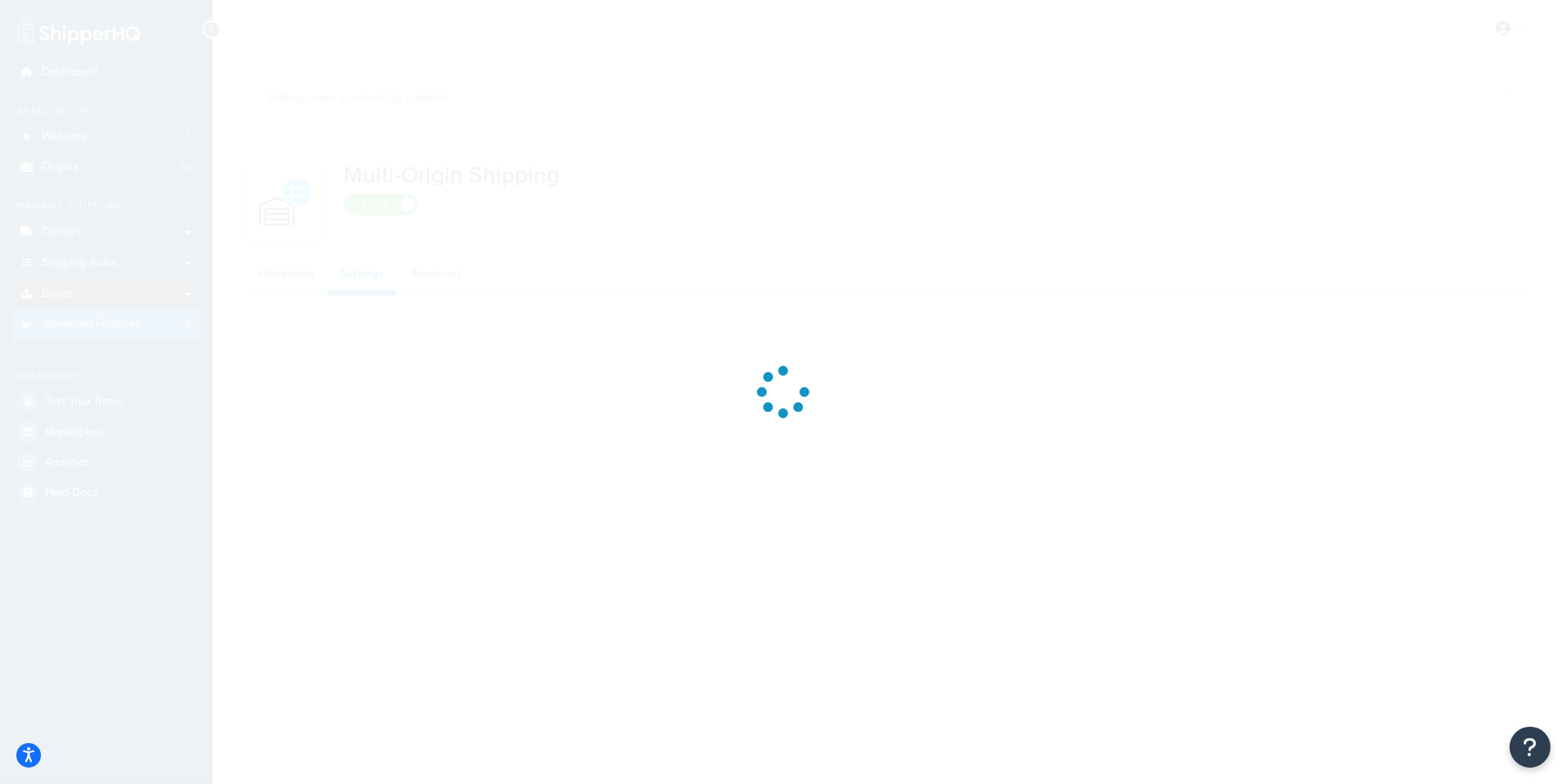
select select "false"
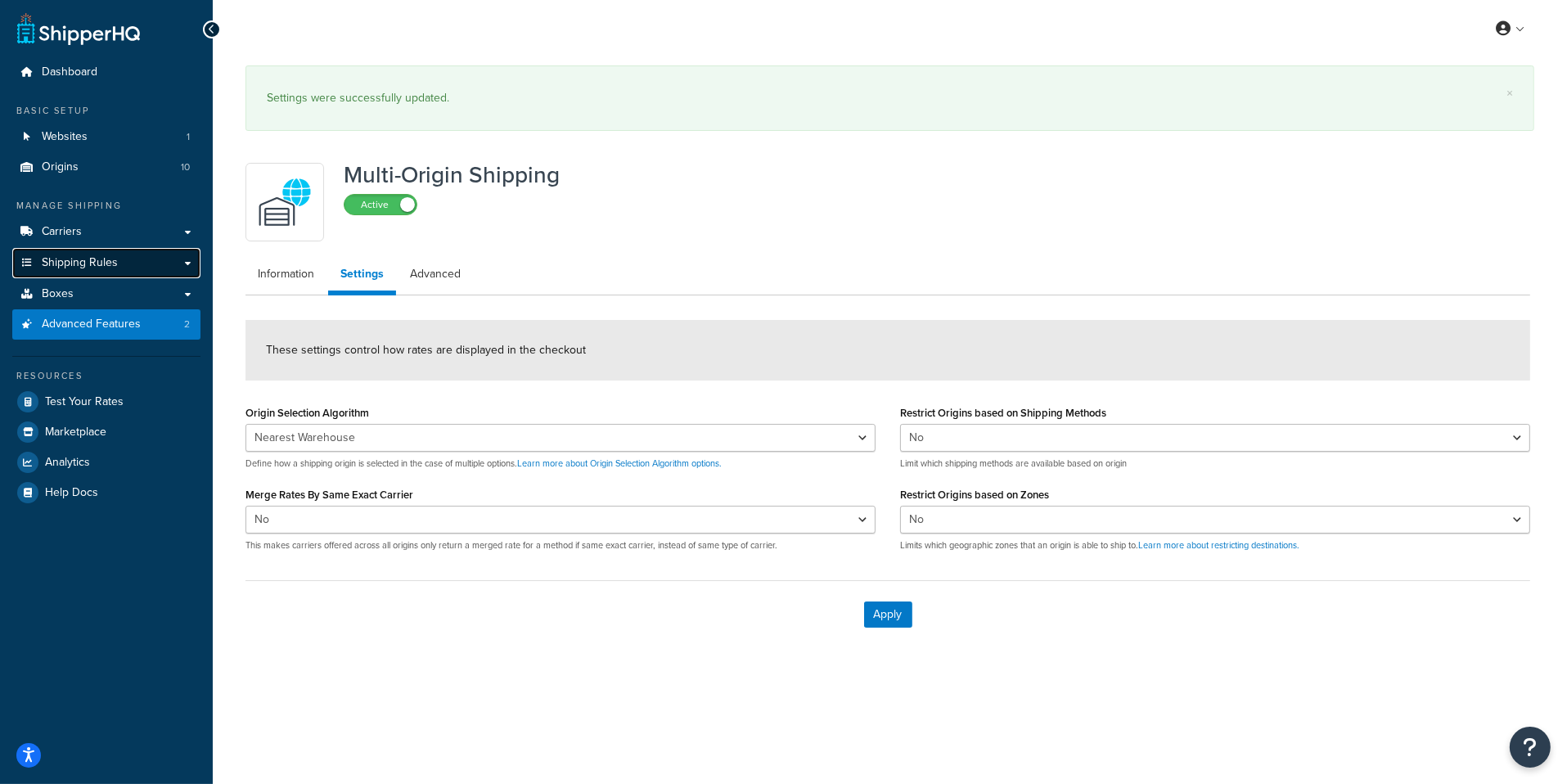
click at [123, 267] on link "Shipping Rules" at bounding box center [106, 262] width 189 height 30
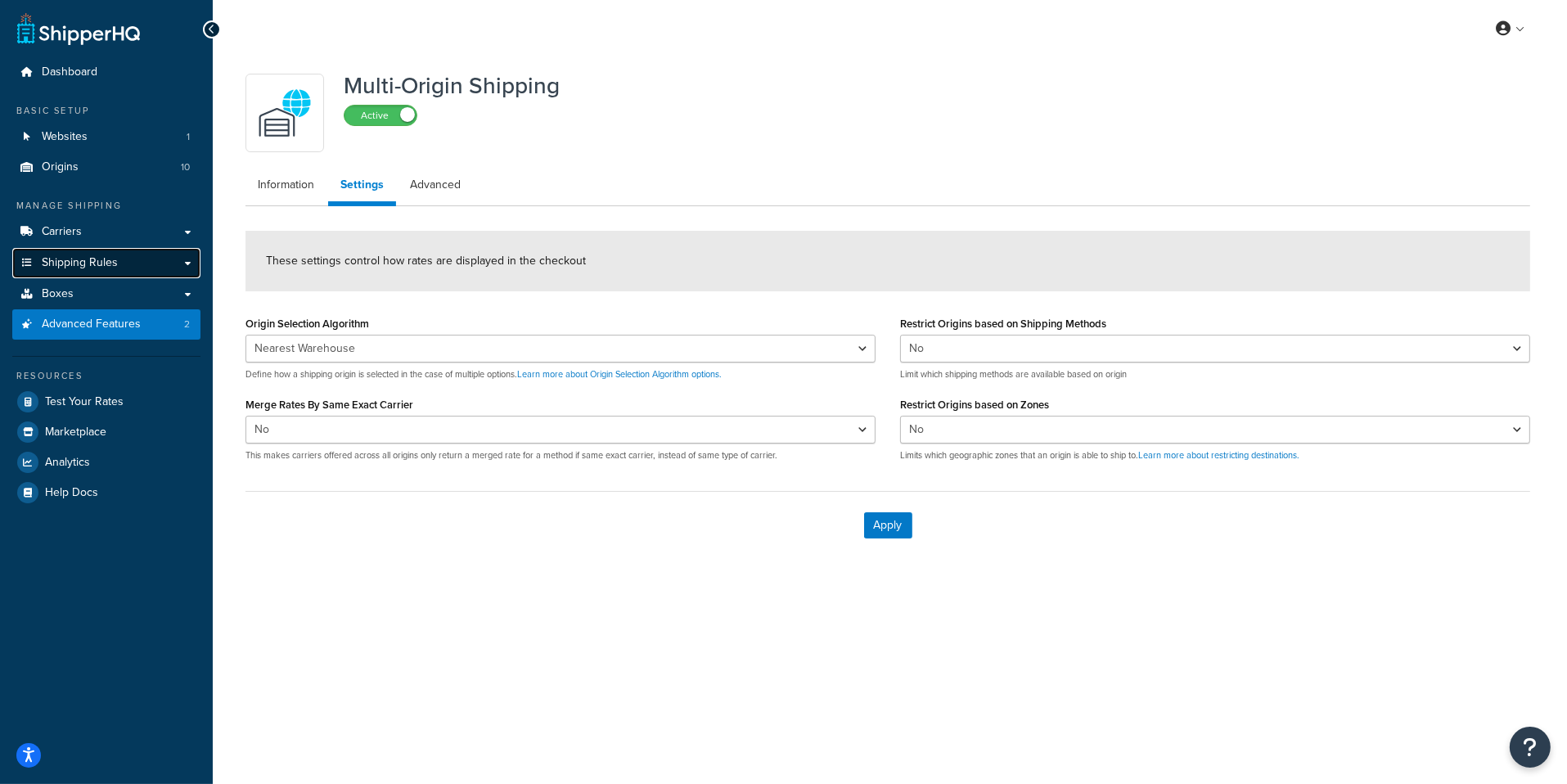
click at [129, 260] on link "Shipping Rules" at bounding box center [106, 262] width 189 height 30
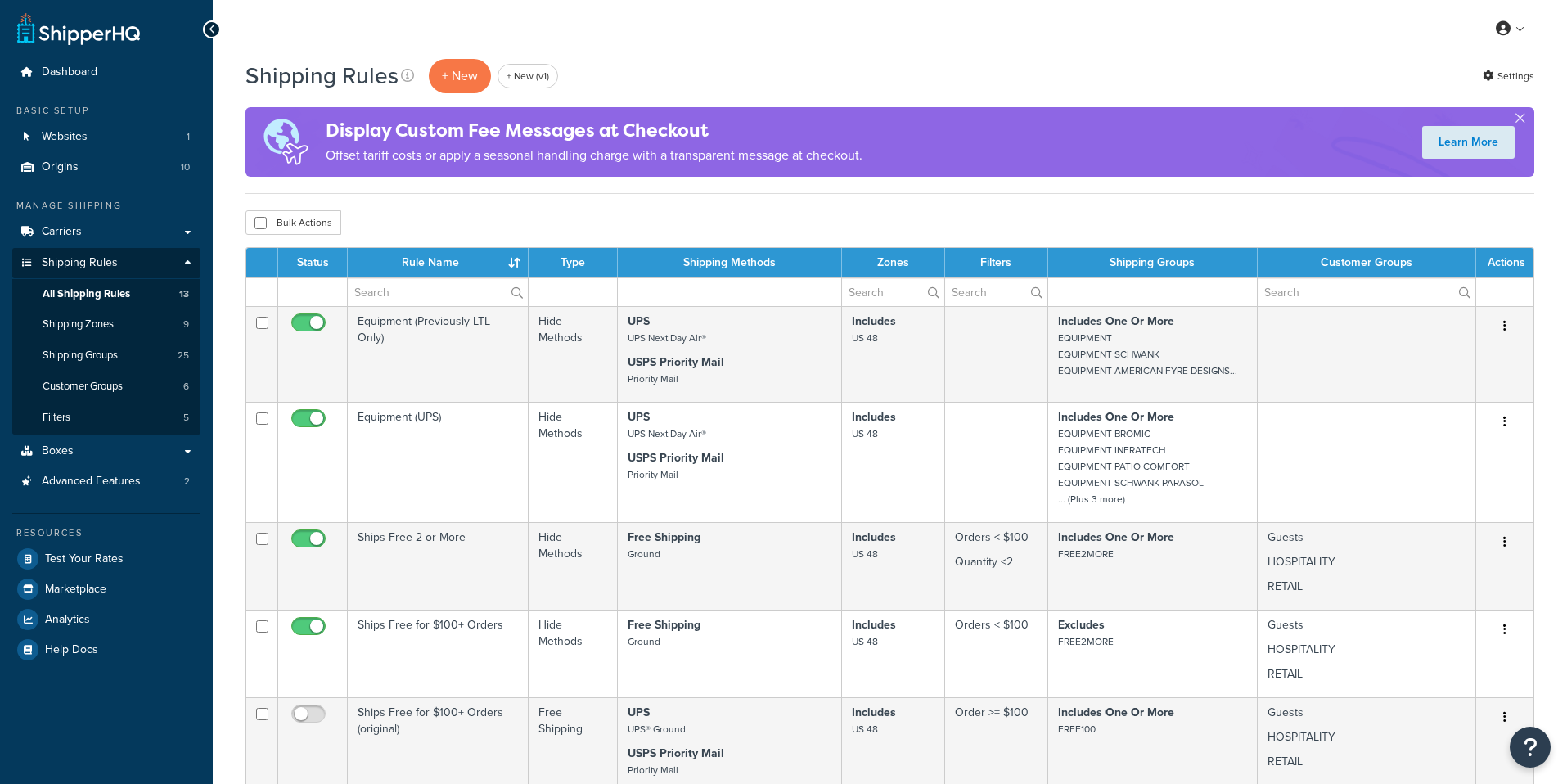
select select "50"
click at [121, 362] on link "Shipping Groups 25" at bounding box center [106, 355] width 189 height 30
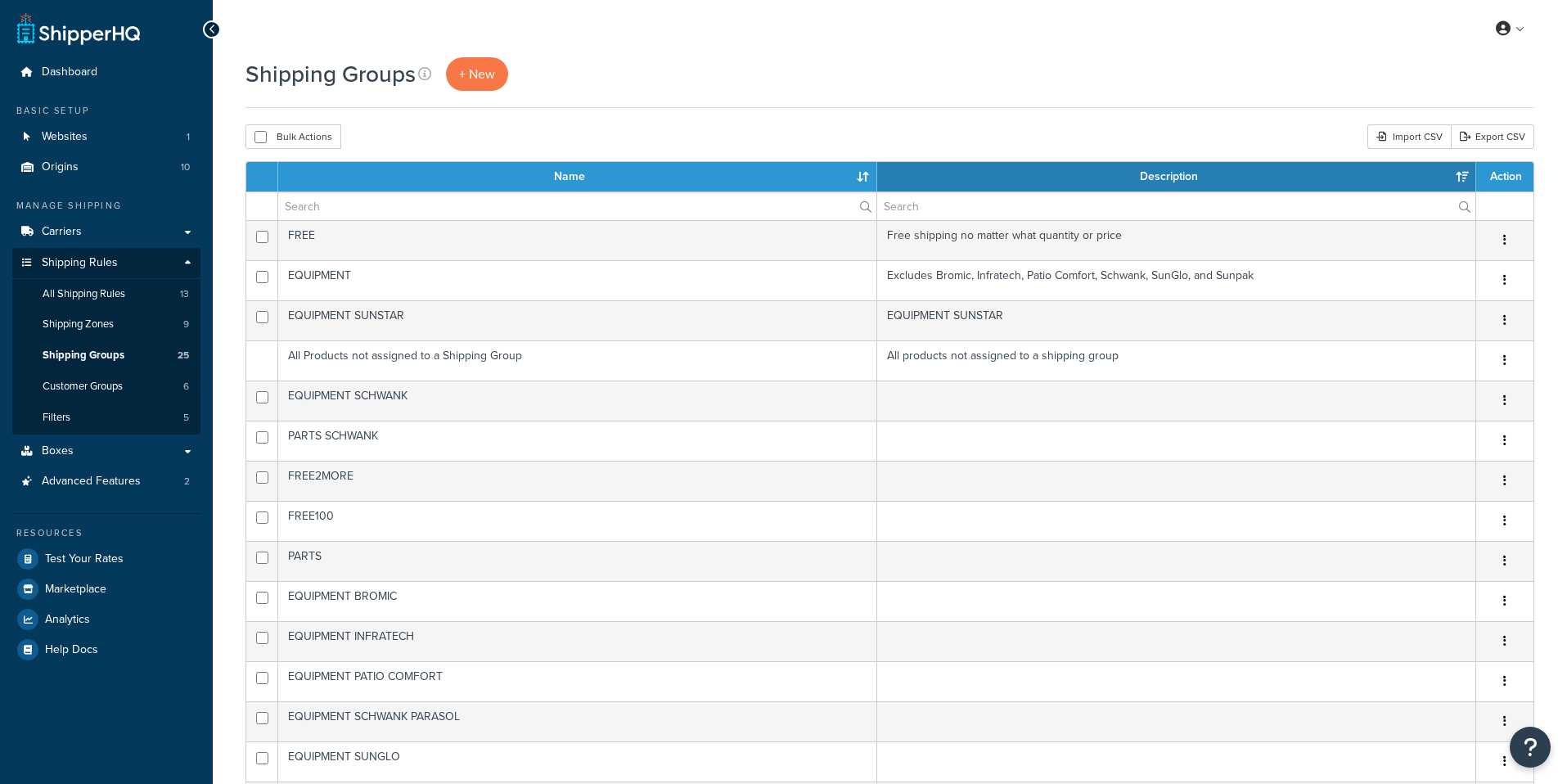
select select "15"
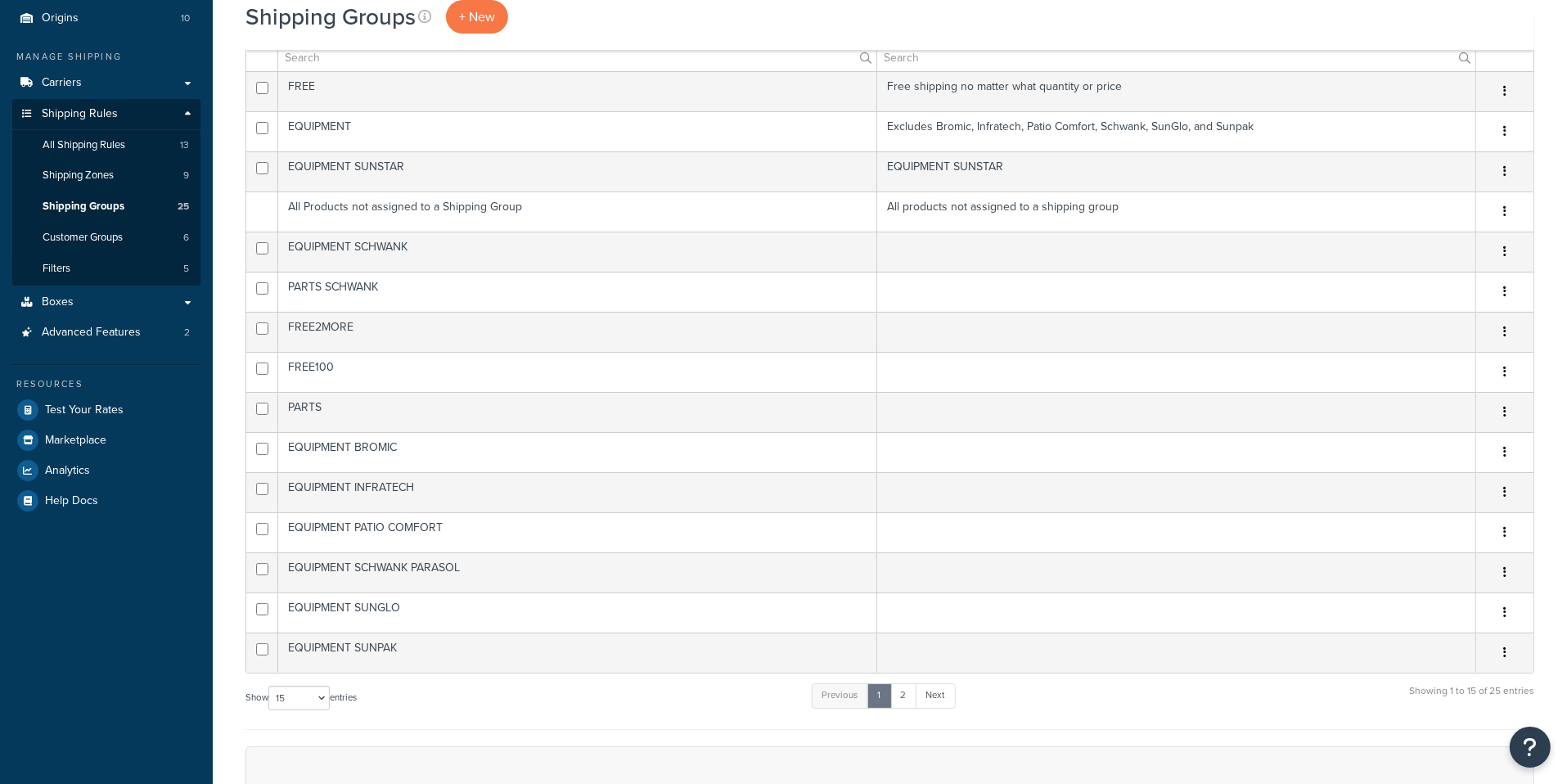
scroll to position [173, 0]
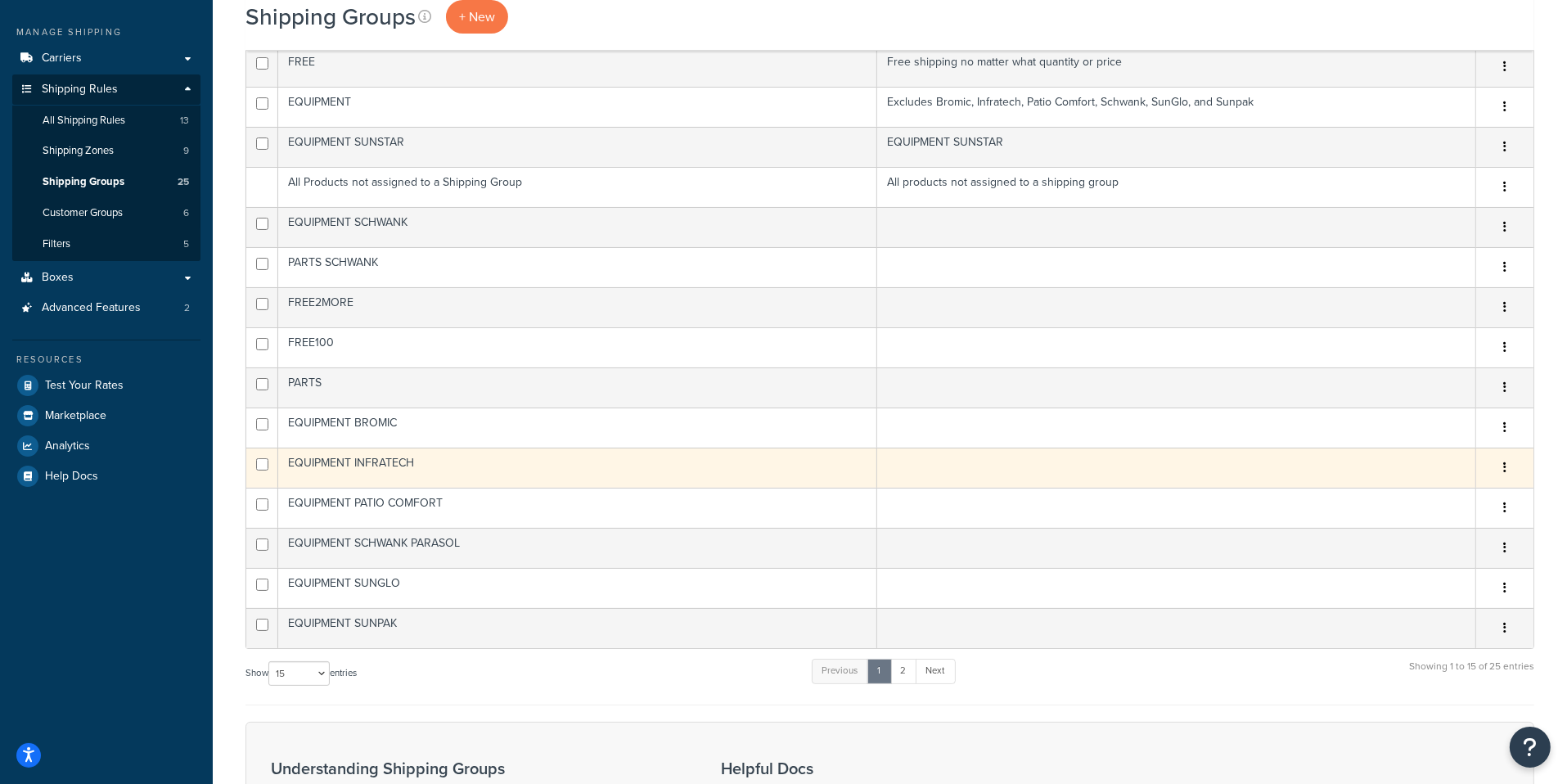
click at [519, 465] on td "EQUIPMENT INFRATECH" at bounding box center [577, 467] width 599 height 40
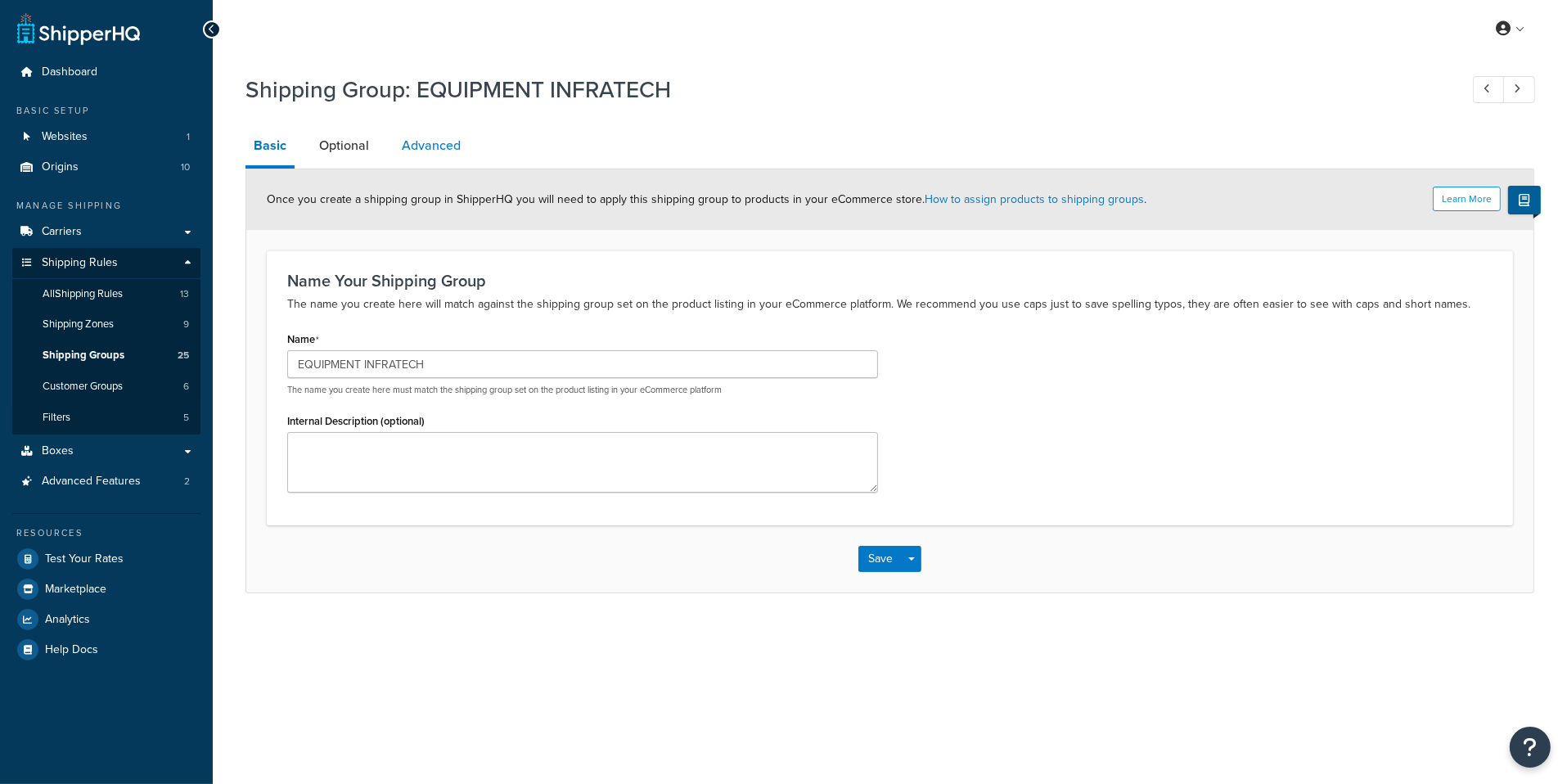
click at [452, 157] on link "Advanced" at bounding box center [431, 145] width 75 height 40
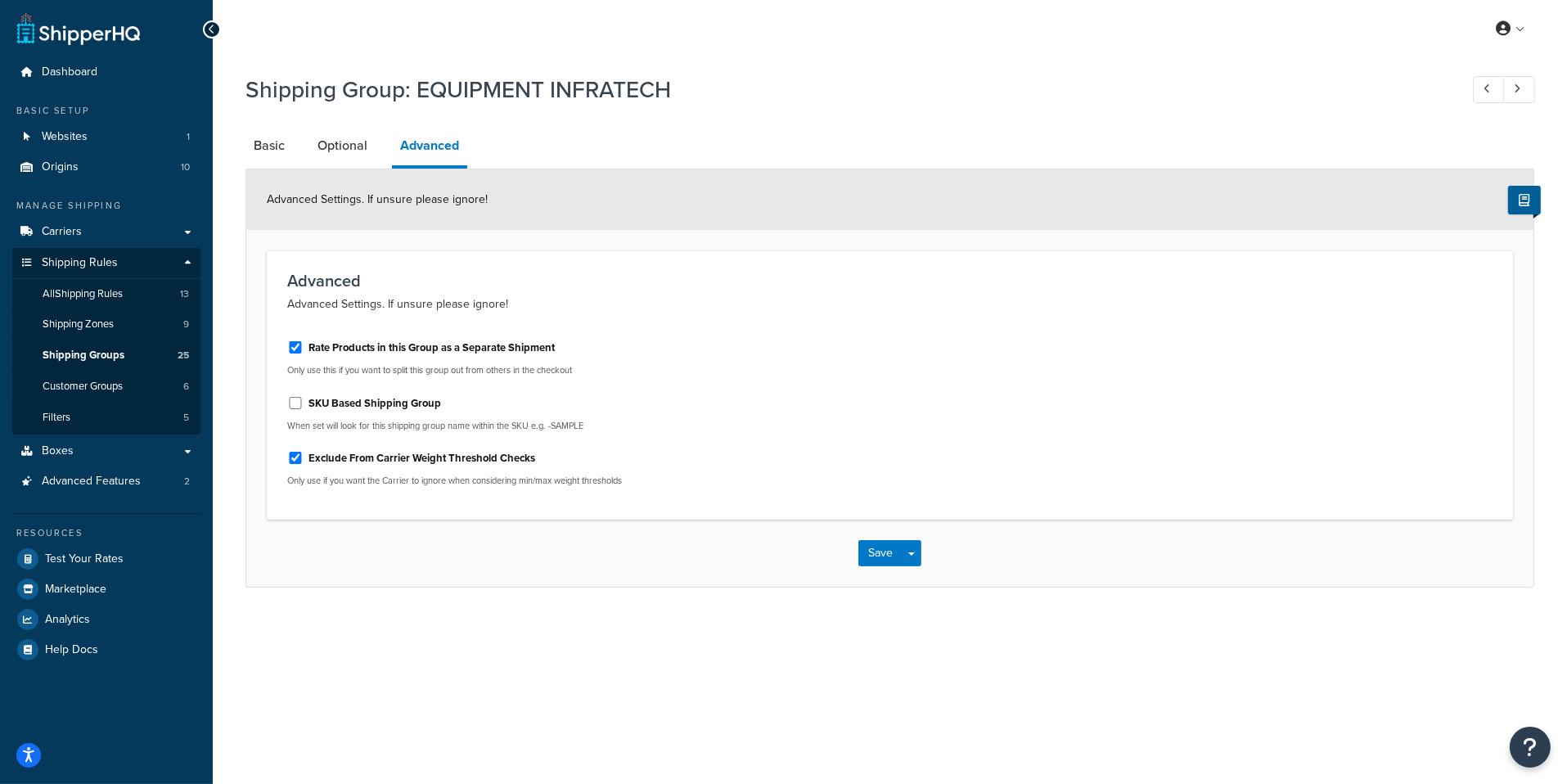
click at [429, 337] on div "Rate Products in this Group as a Separate Shipment" at bounding box center [582, 345] width 591 height 24
click at [437, 348] on label "Rate Products in this Group as a Separate Shipment" at bounding box center [431, 347] width 247 height 15
click at [304, 348] on input "Rate Products in this Group as a Separate Shipment" at bounding box center [295, 347] width 16 height 13
checkbox input "false"
click at [920, 558] on button "Save Dropdown" at bounding box center [911, 552] width 19 height 26
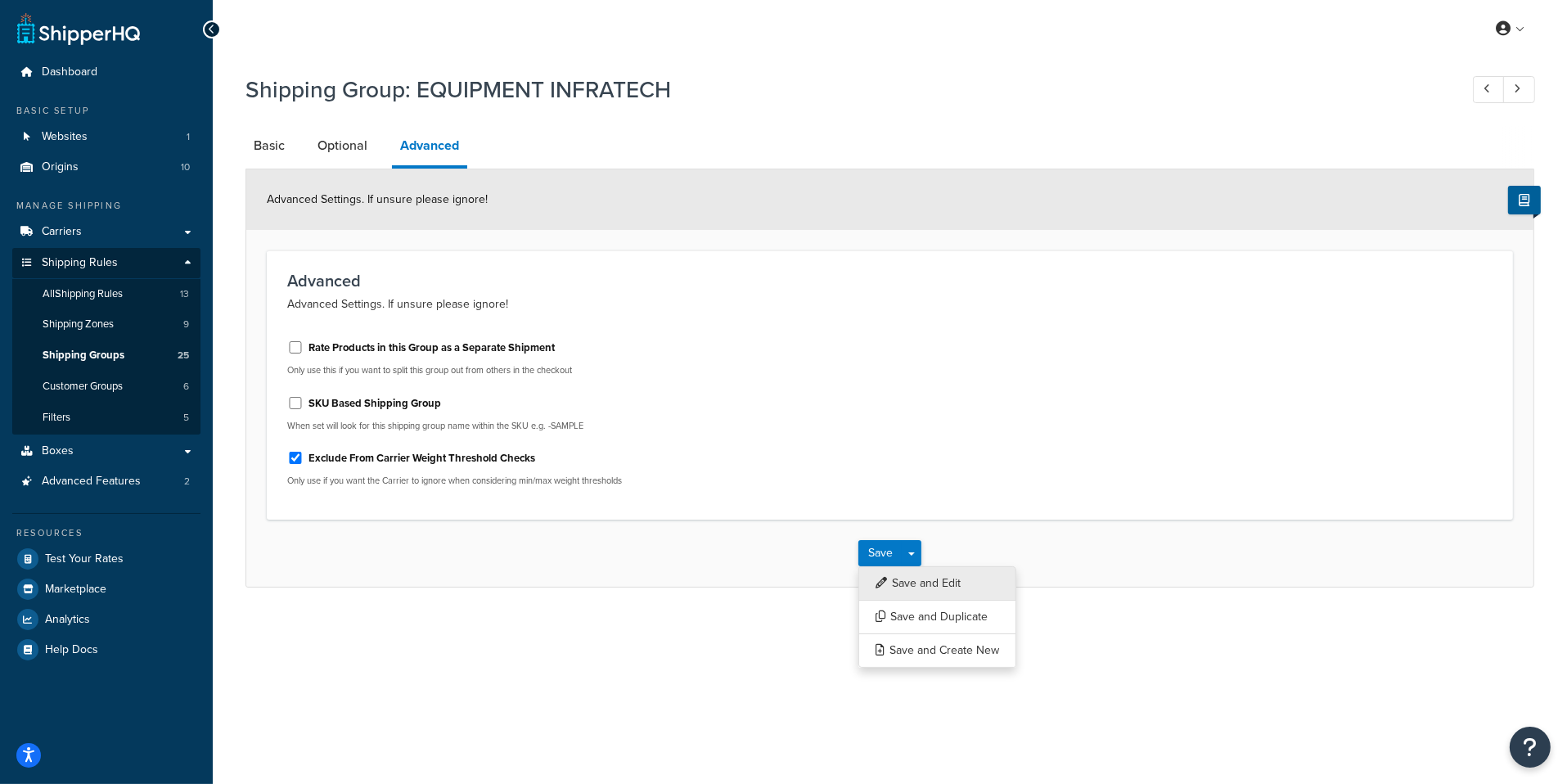
click at [920, 585] on button "Save and Edit" at bounding box center [937, 583] width 158 height 35
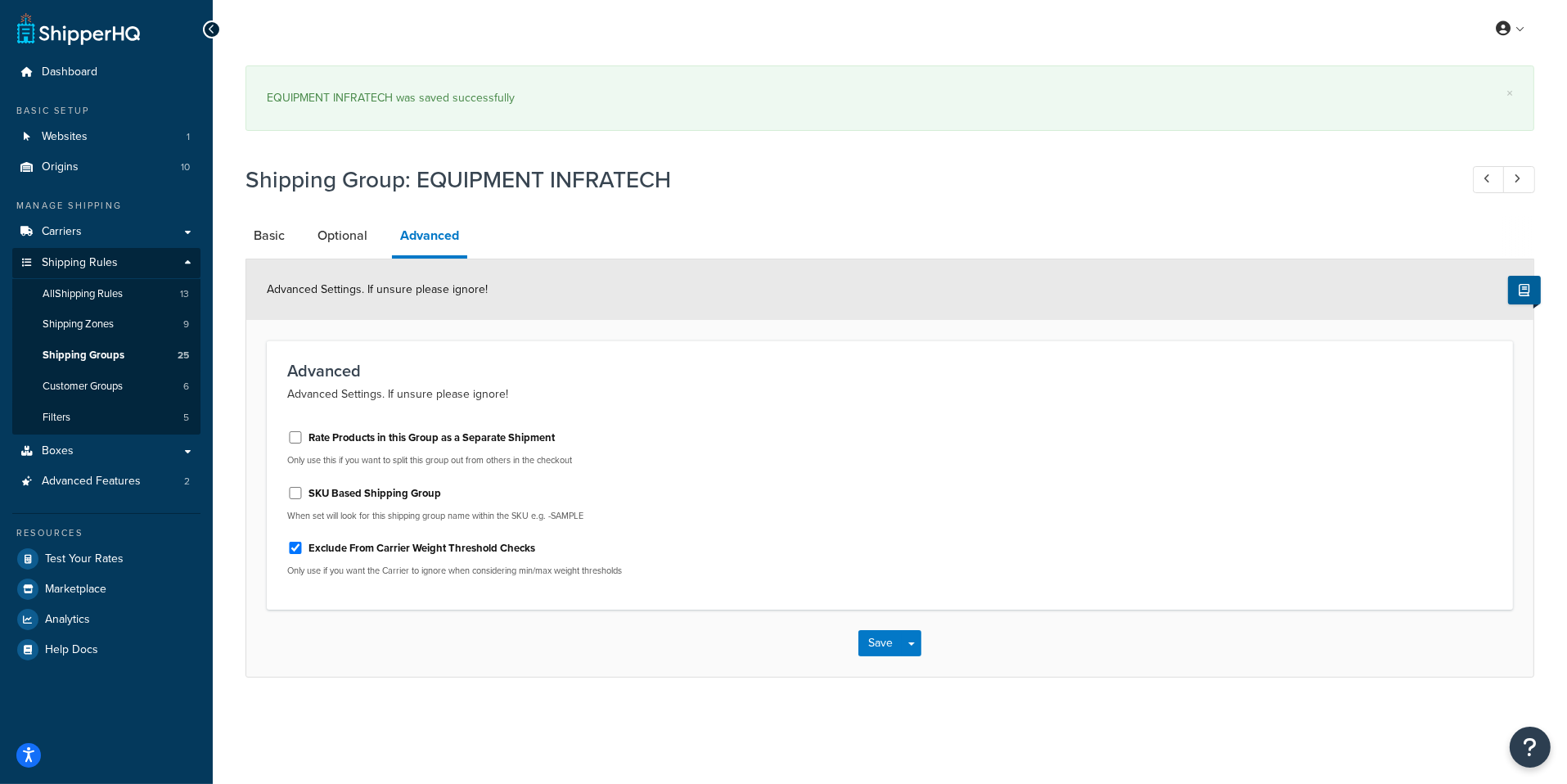
click at [481, 438] on label "Rate Products in this Group as a Separate Shipment" at bounding box center [431, 437] width 247 height 15
click at [304, 438] on input "Rate Products in this Group as a Separate Shipment" at bounding box center [295, 437] width 16 height 13
checkbox input "true"
click at [917, 637] on button "Save Dropdown" at bounding box center [911, 642] width 19 height 26
click at [917, 665] on button "Save and Edit" at bounding box center [937, 674] width 158 height 35
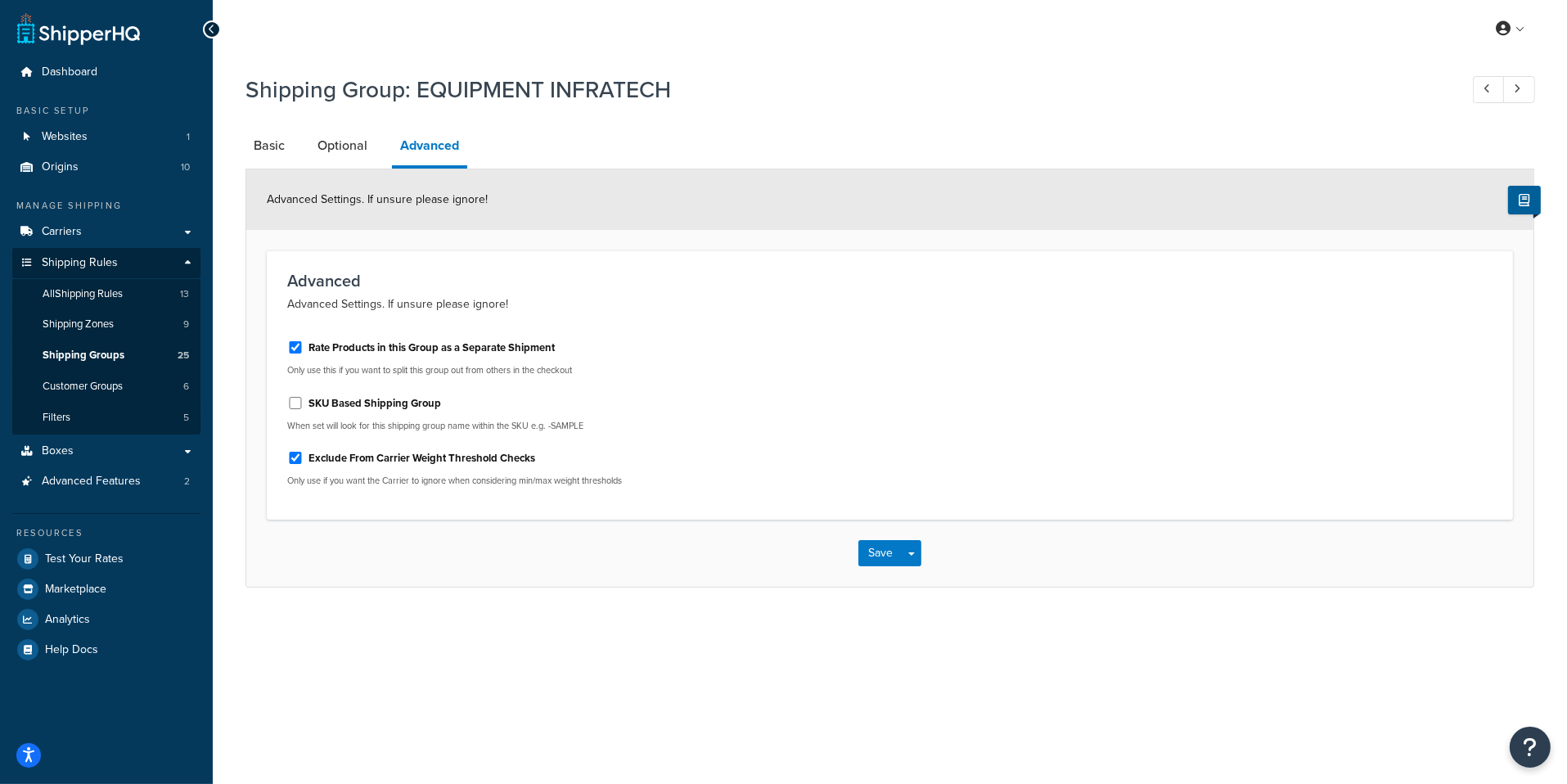
click at [488, 354] on label "Rate Products in this Group as a Separate Shipment" at bounding box center [431, 347] width 247 height 15
click at [304, 353] on input "Rate Products in this Group as a Separate Shipment" at bounding box center [295, 347] width 16 height 13
checkbox input "false"
click at [918, 556] on button "Save Dropdown" at bounding box center [911, 552] width 19 height 26
click at [918, 578] on button "Save and Edit" at bounding box center [937, 583] width 158 height 35
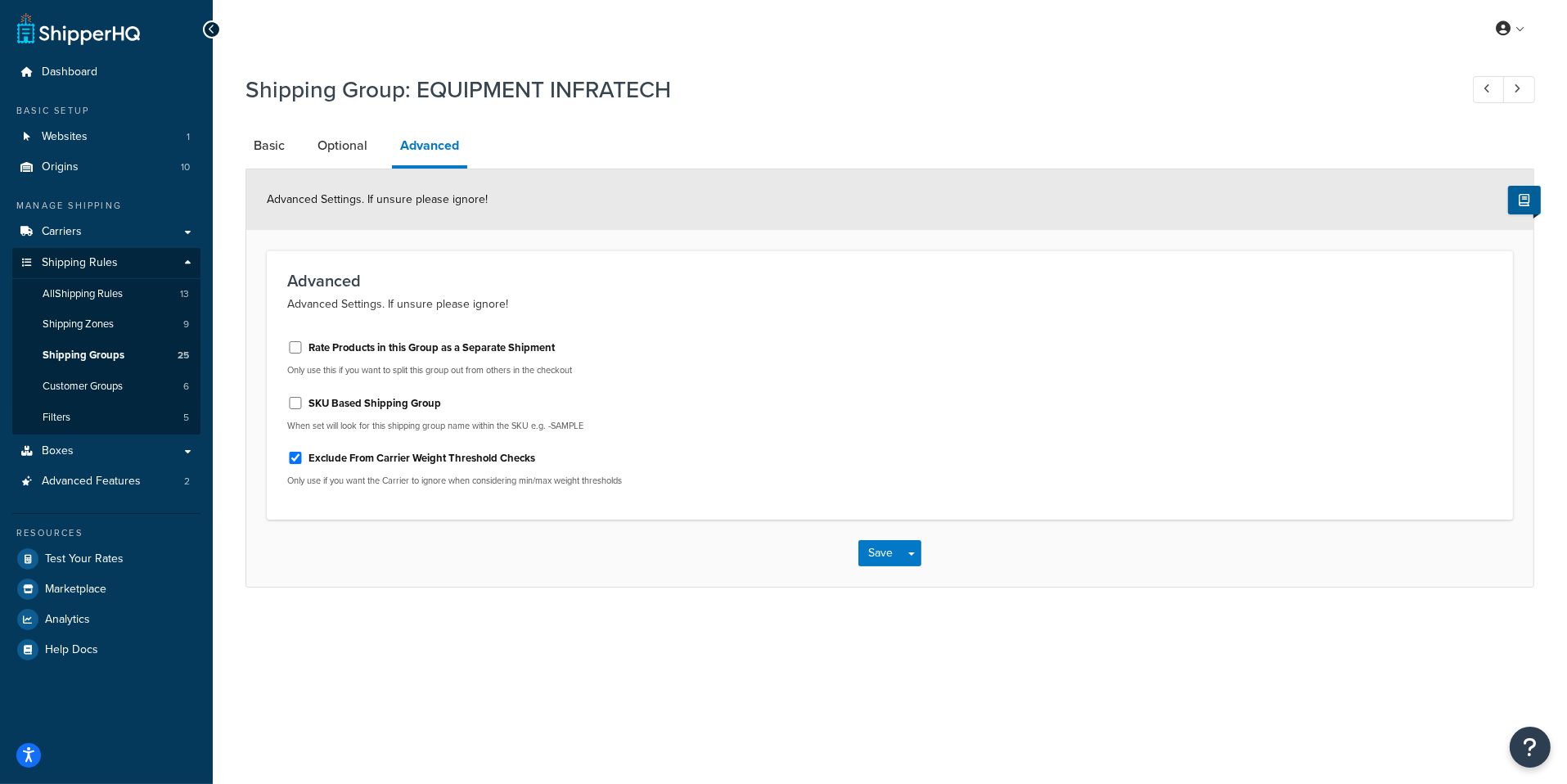
click at [396, 348] on label "Rate Products in this Group as a Separate Shipment" at bounding box center [431, 347] width 247 height 15
click at [304, 348] on input "Rate Products in this Group as a Separate Shipment" at bounding box center [295, 347] width 16 height 13
checkbox input "true"
click at [917, 551] on button "Save Dropdown" at bounding box center [911, 552] width 19 height 26
click at [913, 576] on button "Save and Edit" at bounding box center [937, 583] width 158 height 35
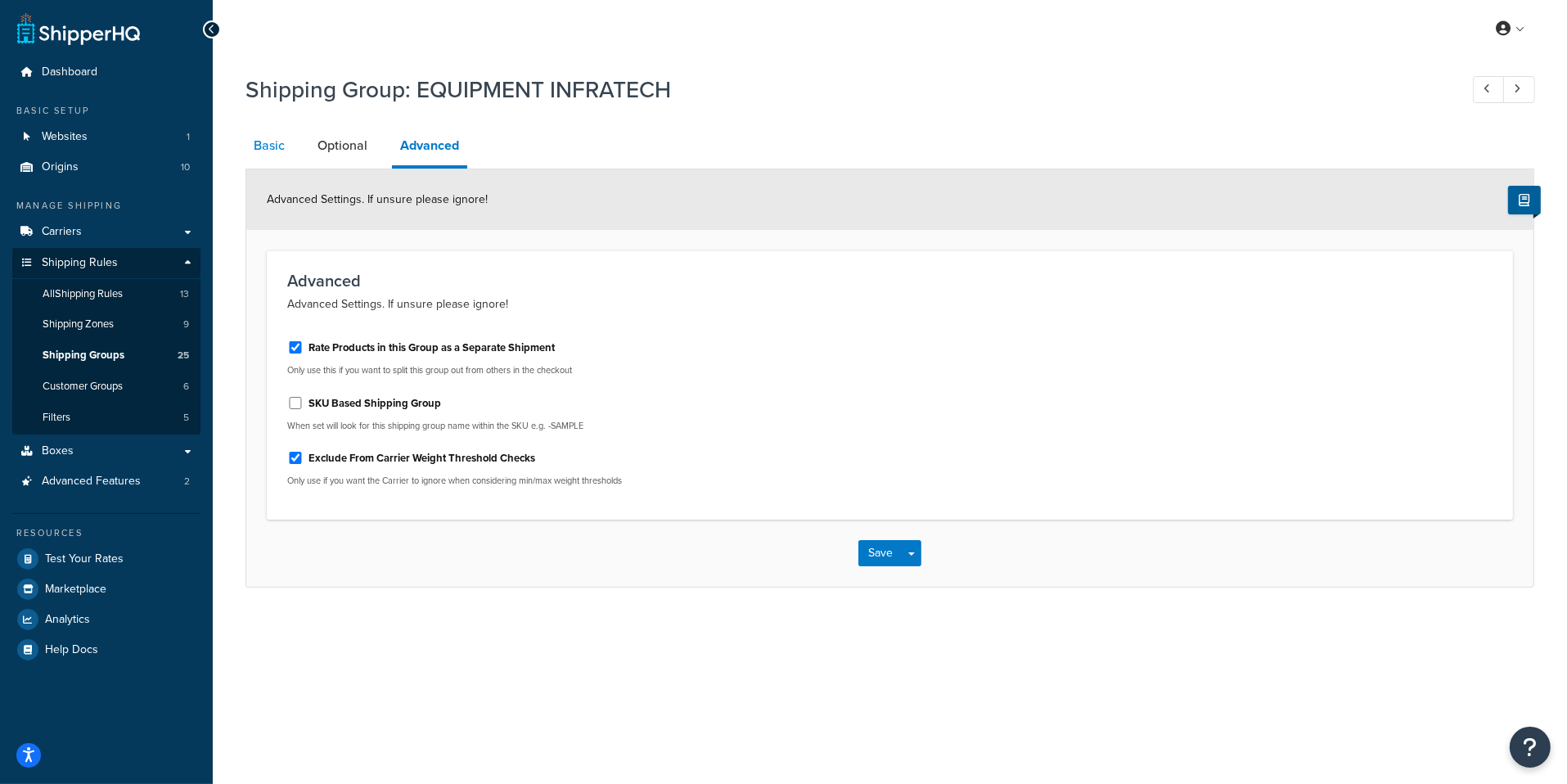
click at [263, 164] on link "Basic" at bounding box center [269, 145] width 47 height 40
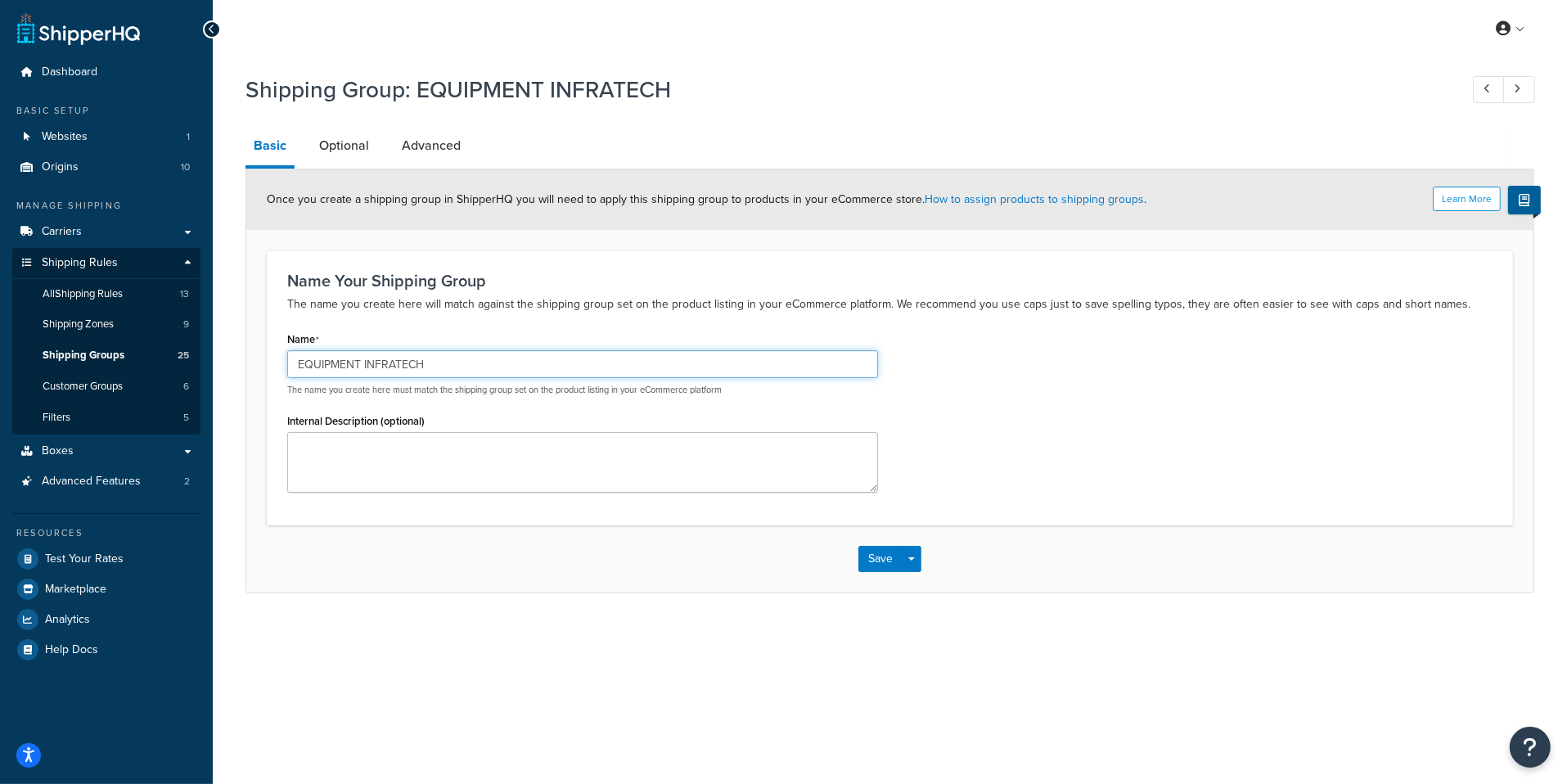
click at [394, 373] on input "EQUIPMENT INFRATECH" at bounding box center [582, 363] width 591 height 28
click at [452, 148] on link "Advanced" at bounding box center [431, 145] width 75 height 40
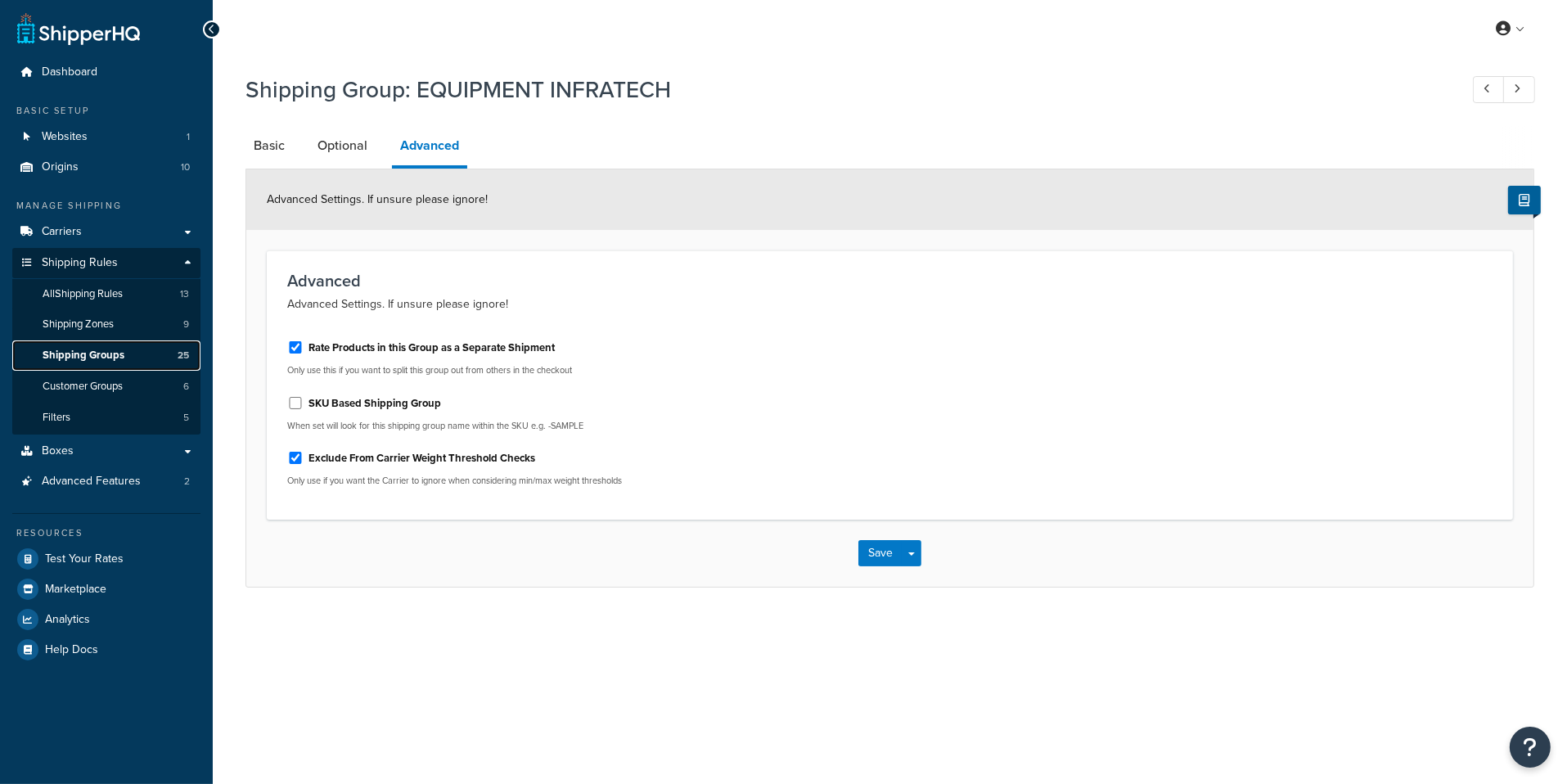
click at [142, 363] on link "Shipping Groups 25" at bounding box center [106, 355] width 189 height 30
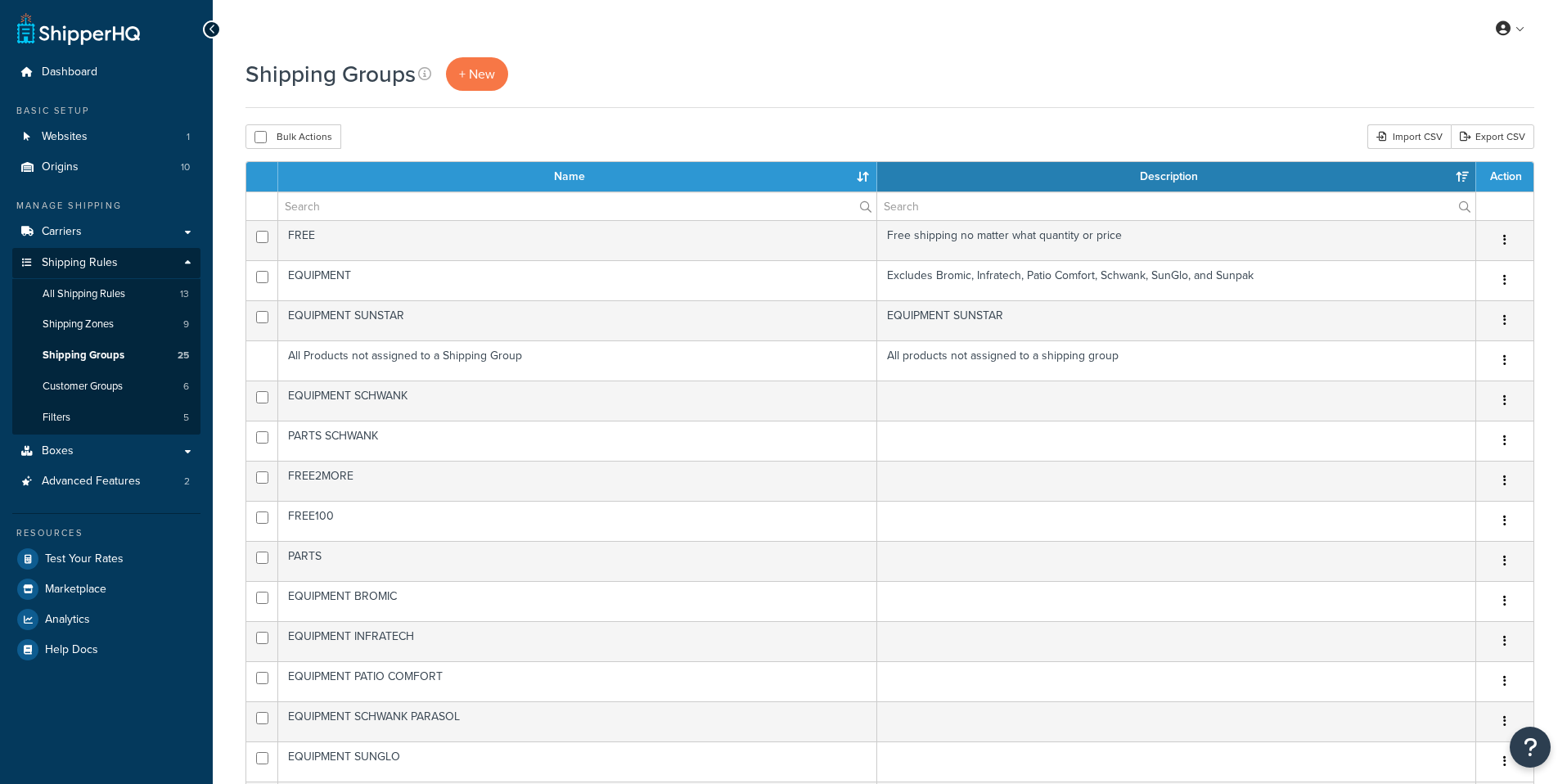
select select "15"
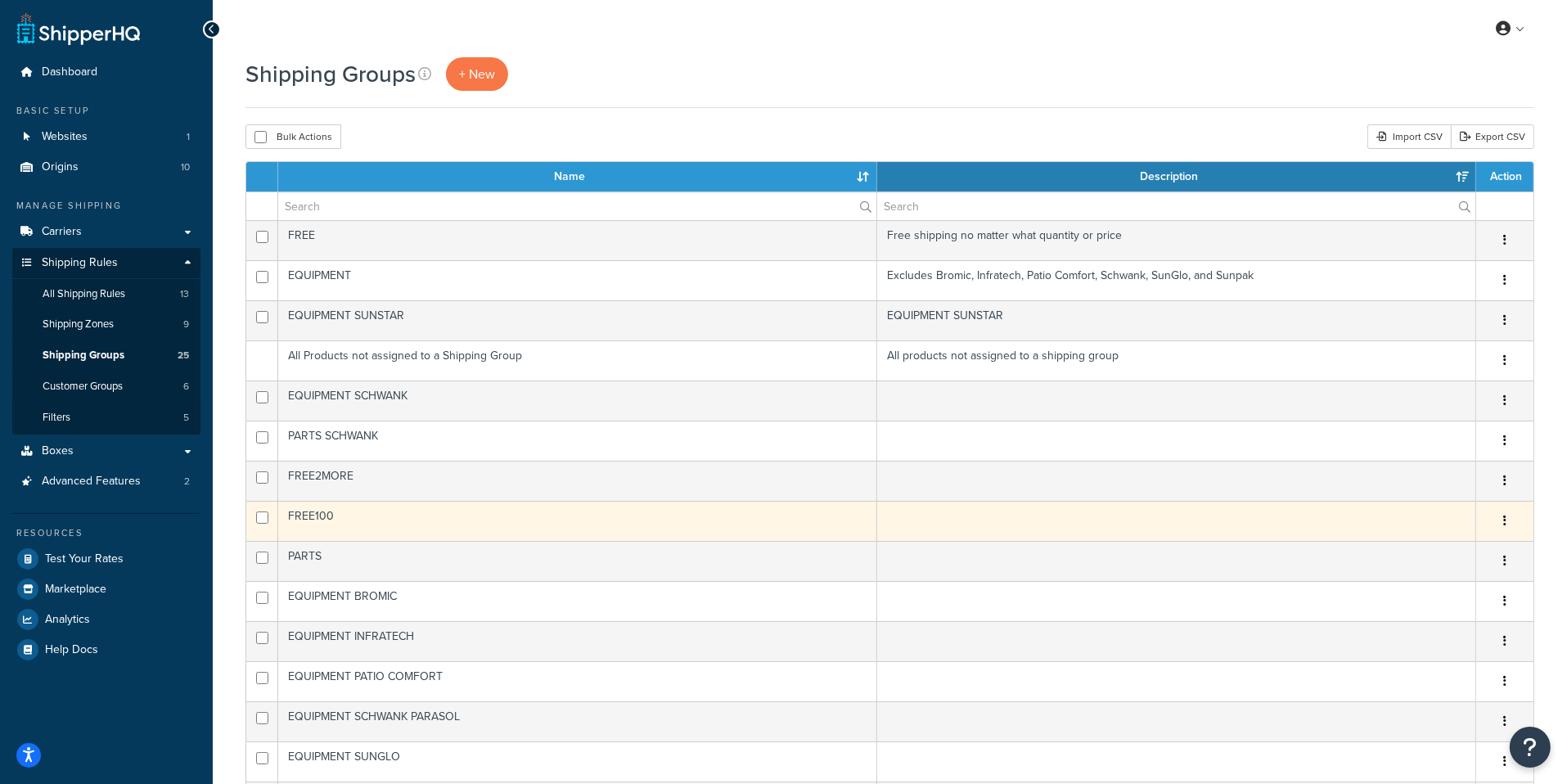
click at [507, 521] on td "FREE100" at bounding box center [577, 520] width 599 height 40
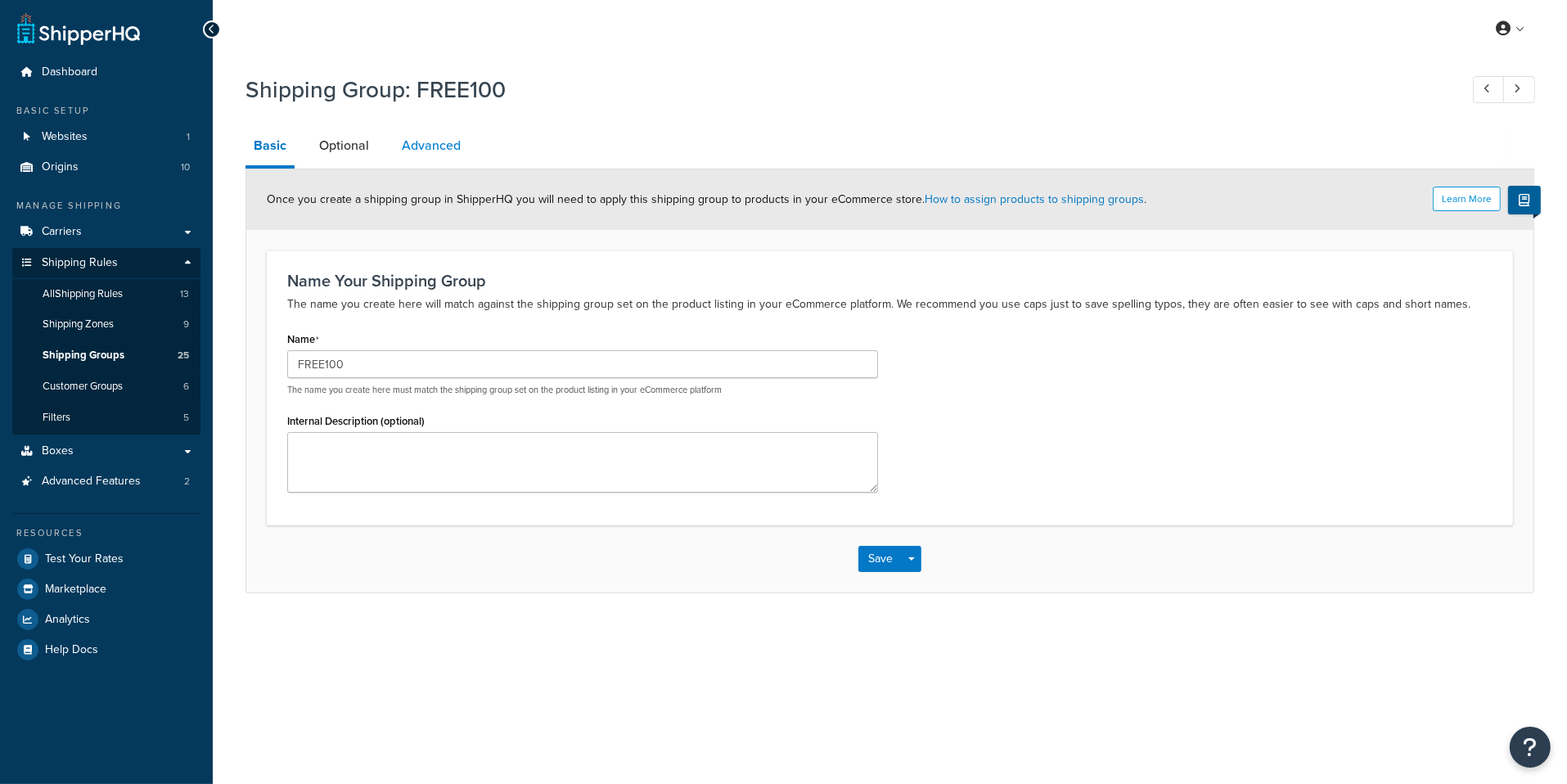
click at [438, 148] on link "Advanced" at bounding box center [431, 145] width 75 height 40
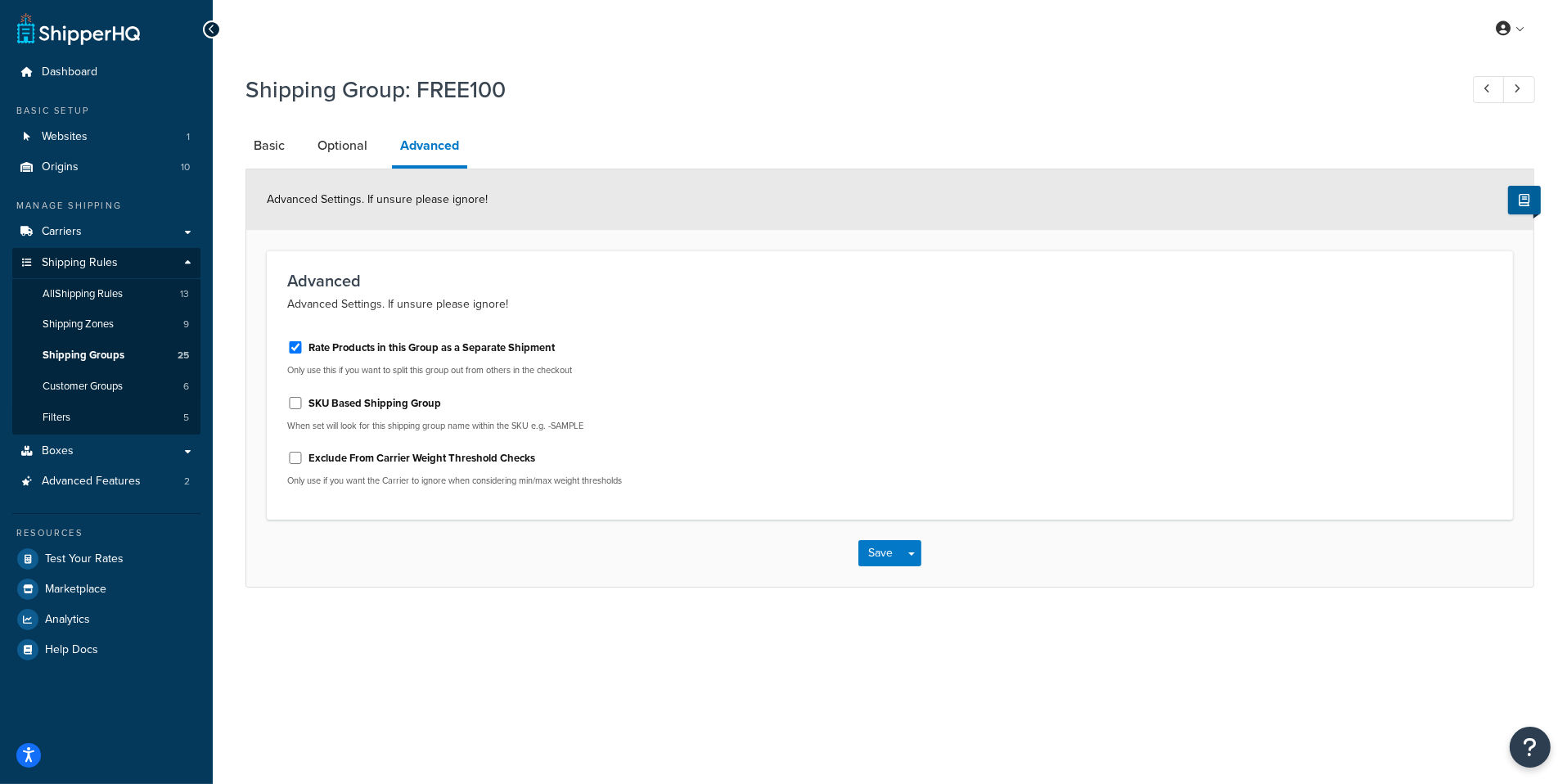
click at [482, 354] on label "Rate Products in this Group as a Separate Shipment" at bounding box center [431, 347] width 247 height 15
click at [304, 353] on input "Rate Products in this Group as a Separate Shipment" at bounding box center [295, 347] width 16 height 13
checkbox input "false"
click at [921, 565] on button "Save Dropdown" at bounding box center [911, 552] width 19 height 26
click at [921, 576] on button "Save and Edit" at bounding box center [937, 583] width 158 height 35
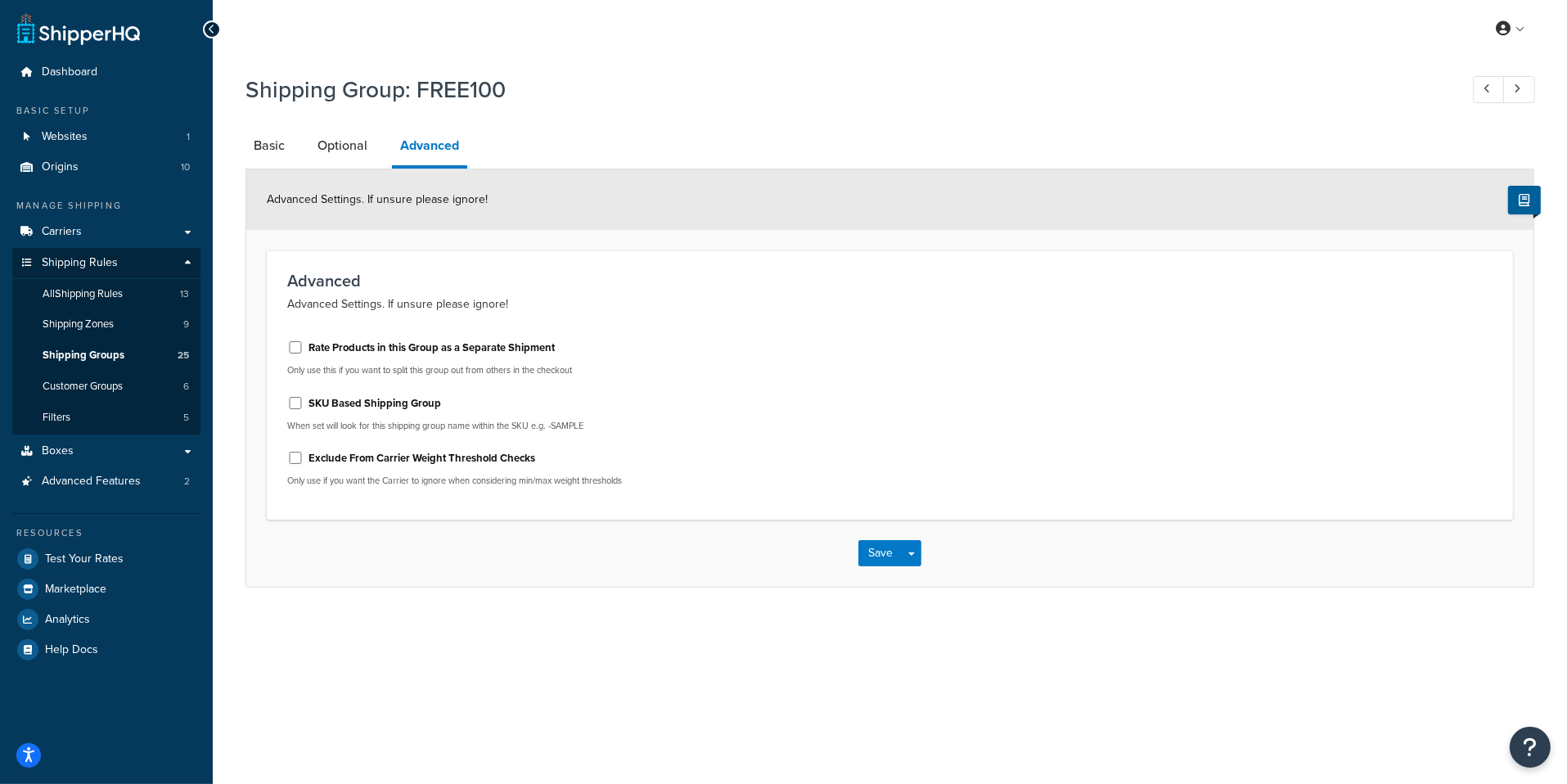
click at [514, 341] on label "Rate Products in this Group as a Separate Shipment" at bounding box center [431, 347] width 247 height 15
click at [304, 341] on input "Rate Products in this Group as a Separate Shipment" at bounding box center [295, 347] width 16 height 13
checkbox input "true"
click at [912, 561] on button "Save Dropdown" at bounding box center [911, 552] width 19 height 26
click at [912, 574] on button "Save and Edit" at bounding box center [937, 583] width 158 height 35
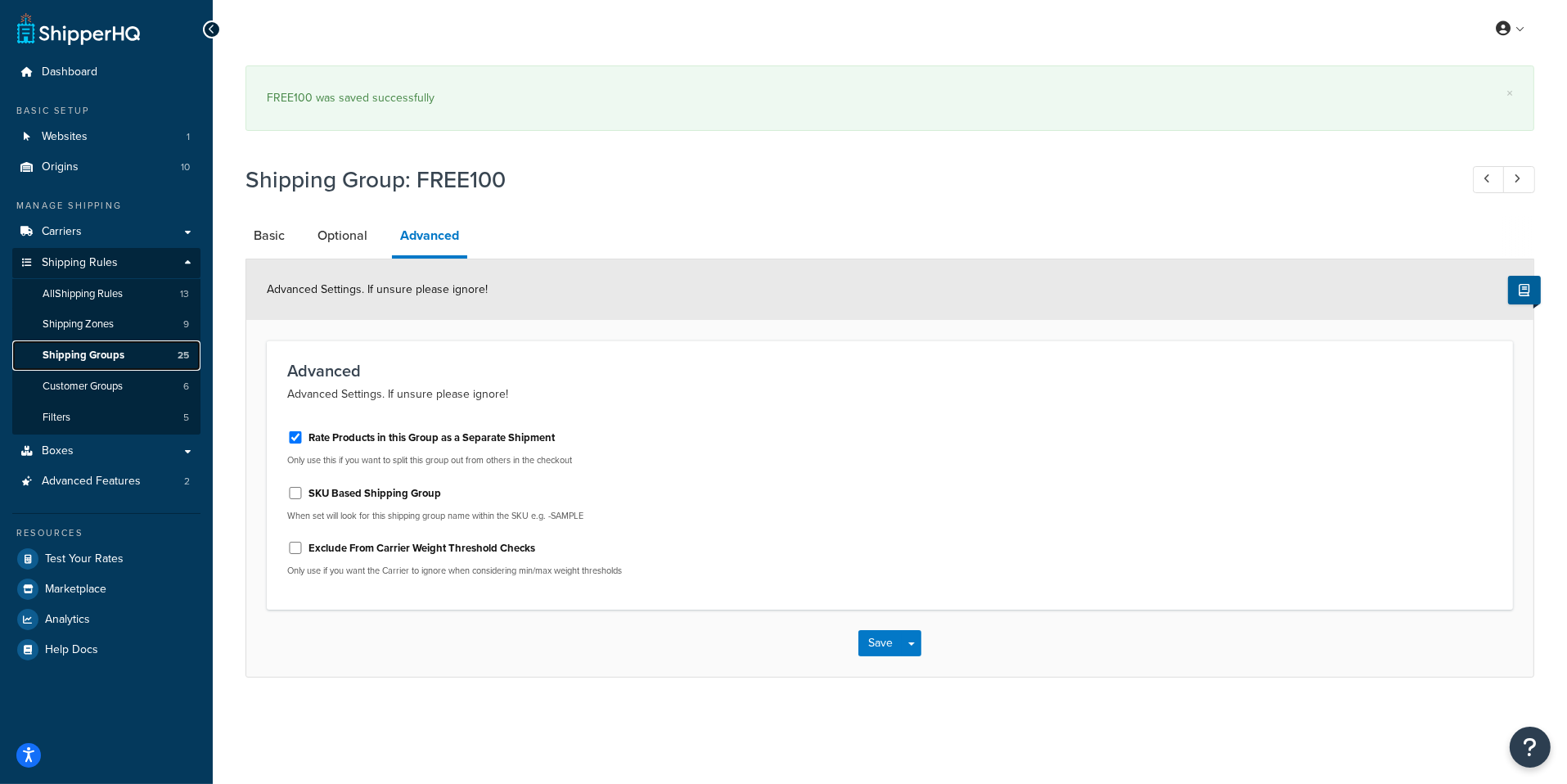
click at [141, 357] on link "Shipping Groups 25" at bounding box center [106, 355] width 189 height 30
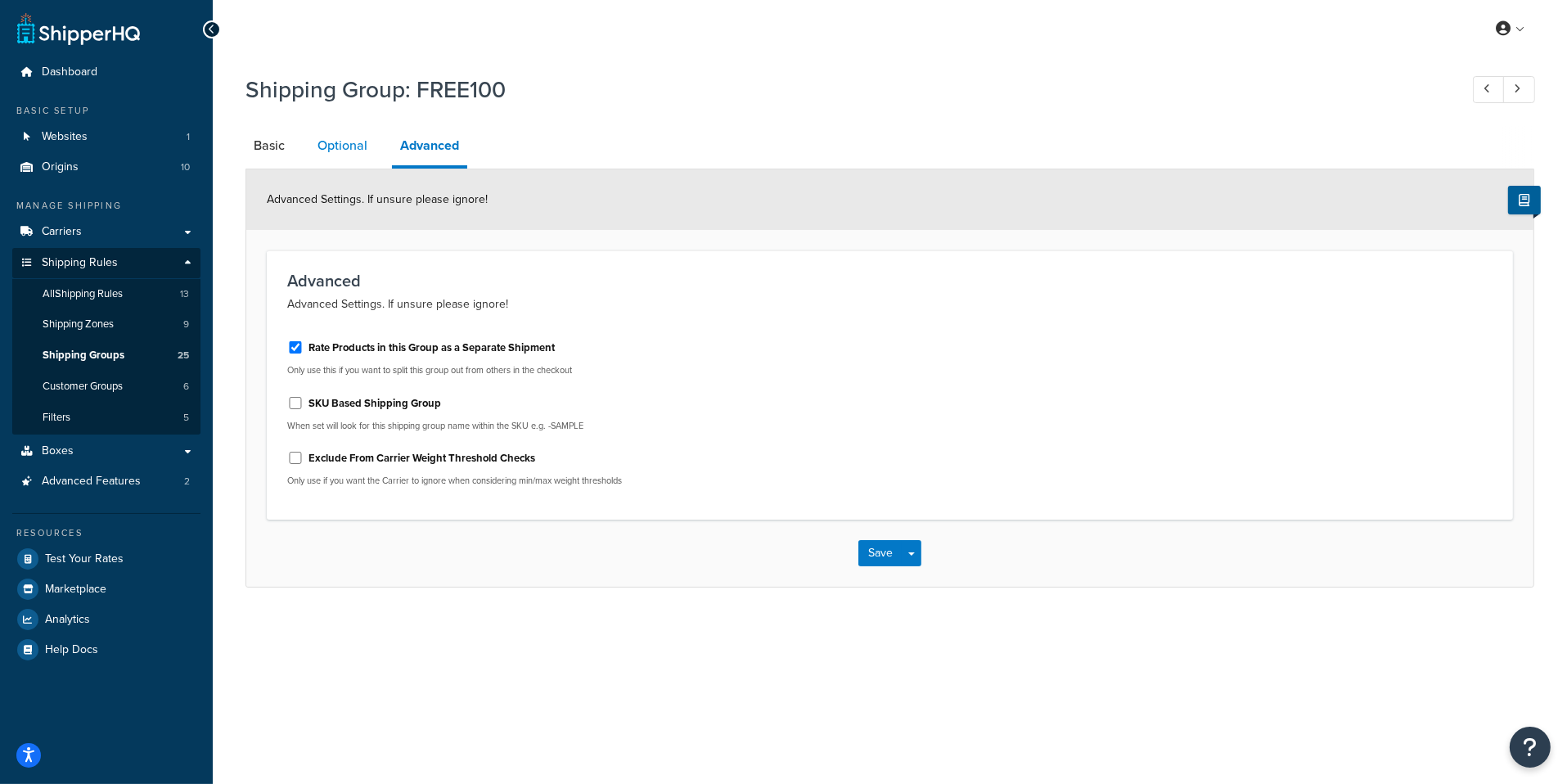
click at [335, 154] on link "Optional" at bounding box center [342, 145] width 67 height 40
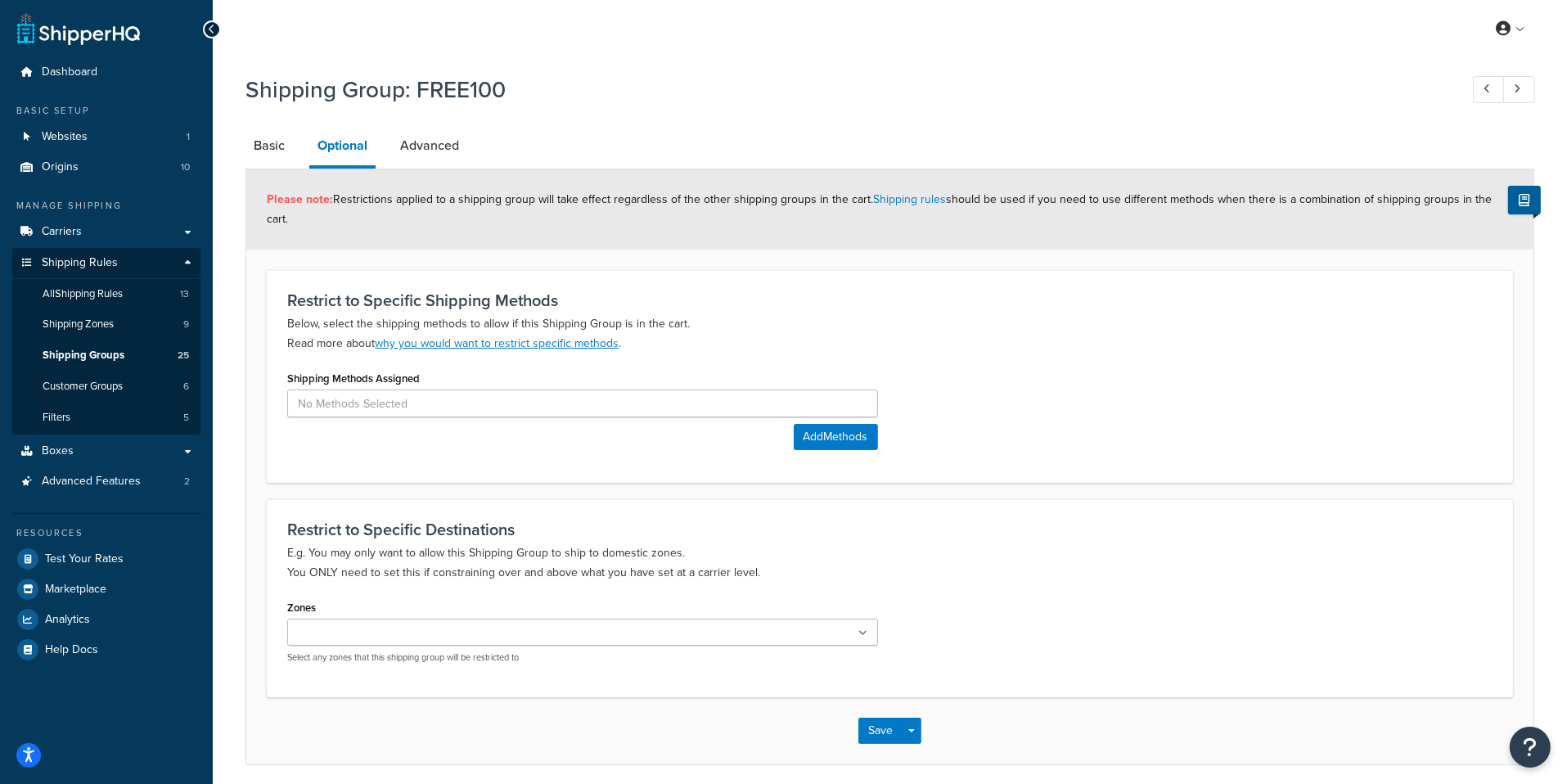
click at [472, 131] on li "Advanced" at bounding box center [437, 145] width 92 height 40
click at [448, 142] on link "Advanced" at bounding box center [429, 145] width 75 height 40
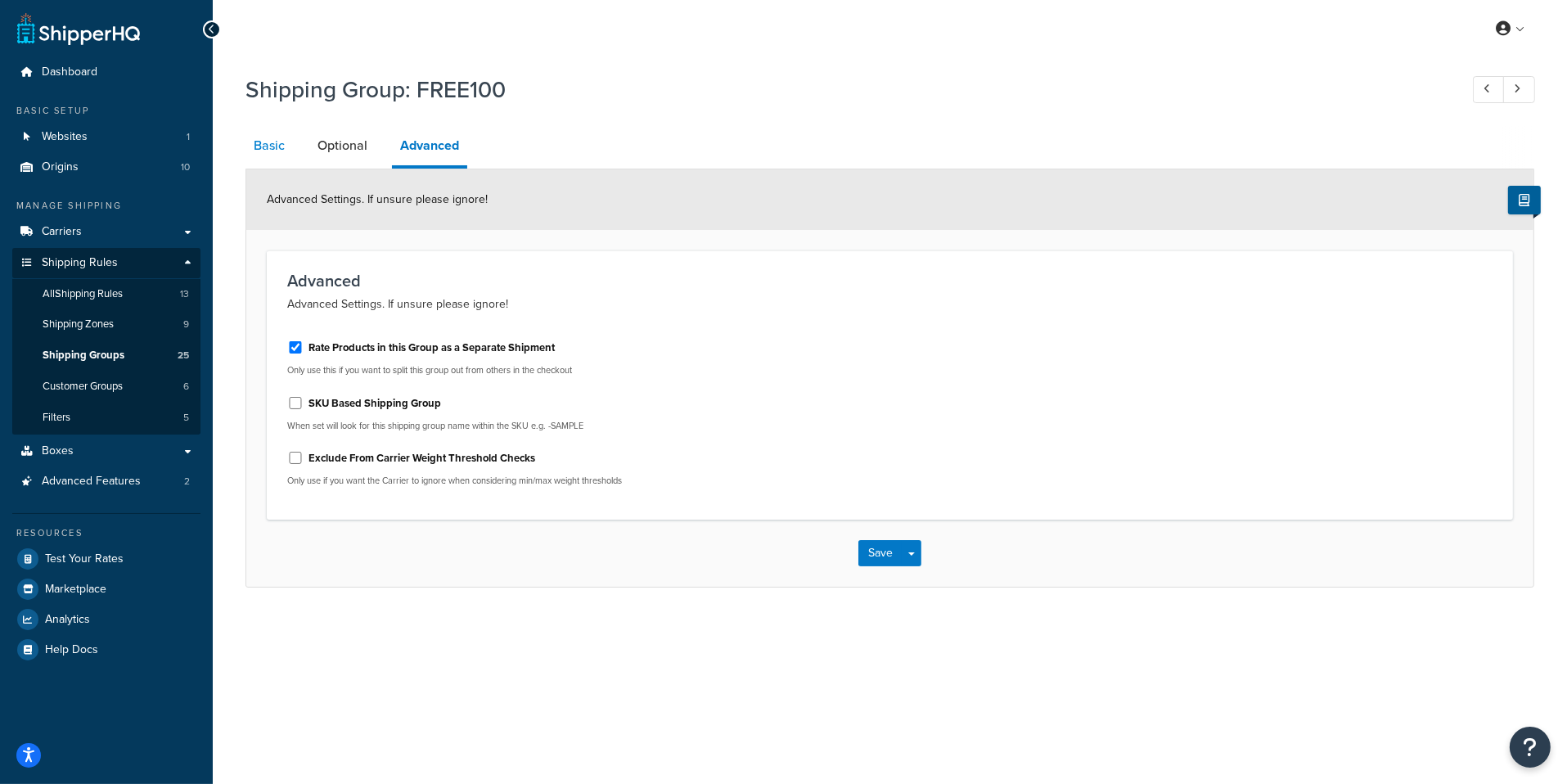
click at [290, 135] on link "Basic" at bounding box center [269, 145] width 47 height 40
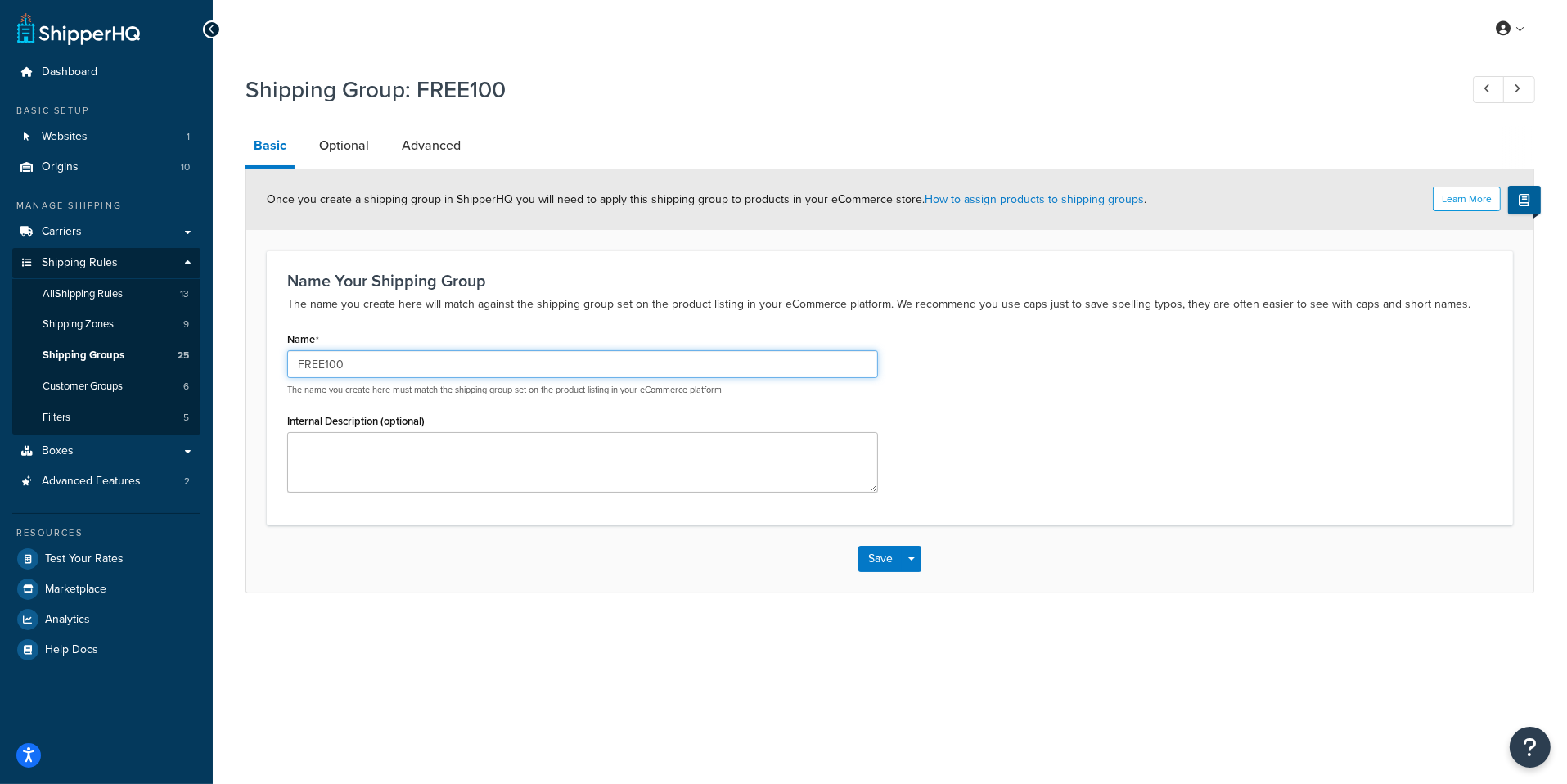
click at [394, 371] on input "FREE100" at bounding box center [582, 363] width 591 height 28
click at [433, 144] on link "Advanced" at bounding box center [431, 145] width 75 height 40
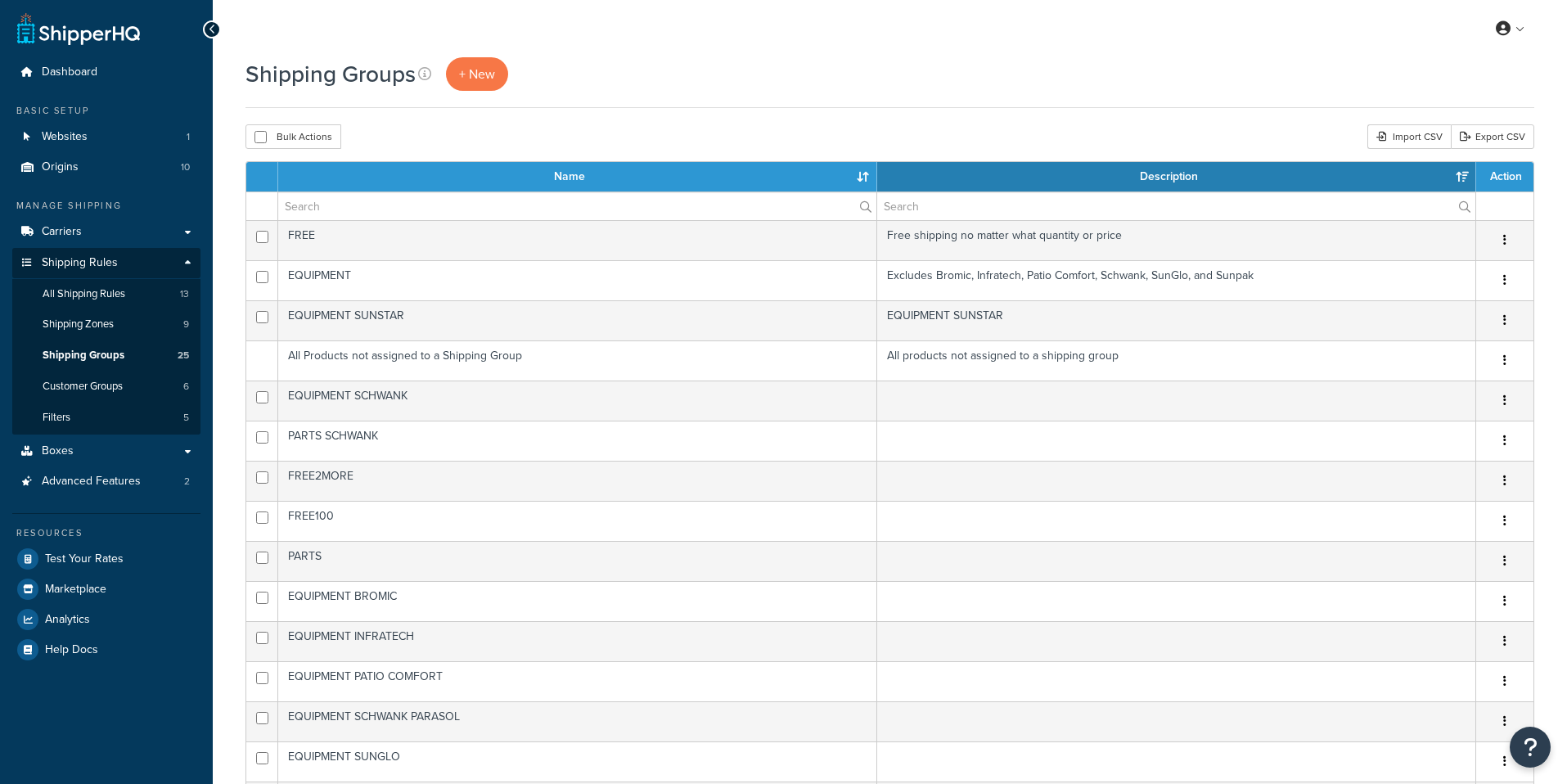
select select "15"
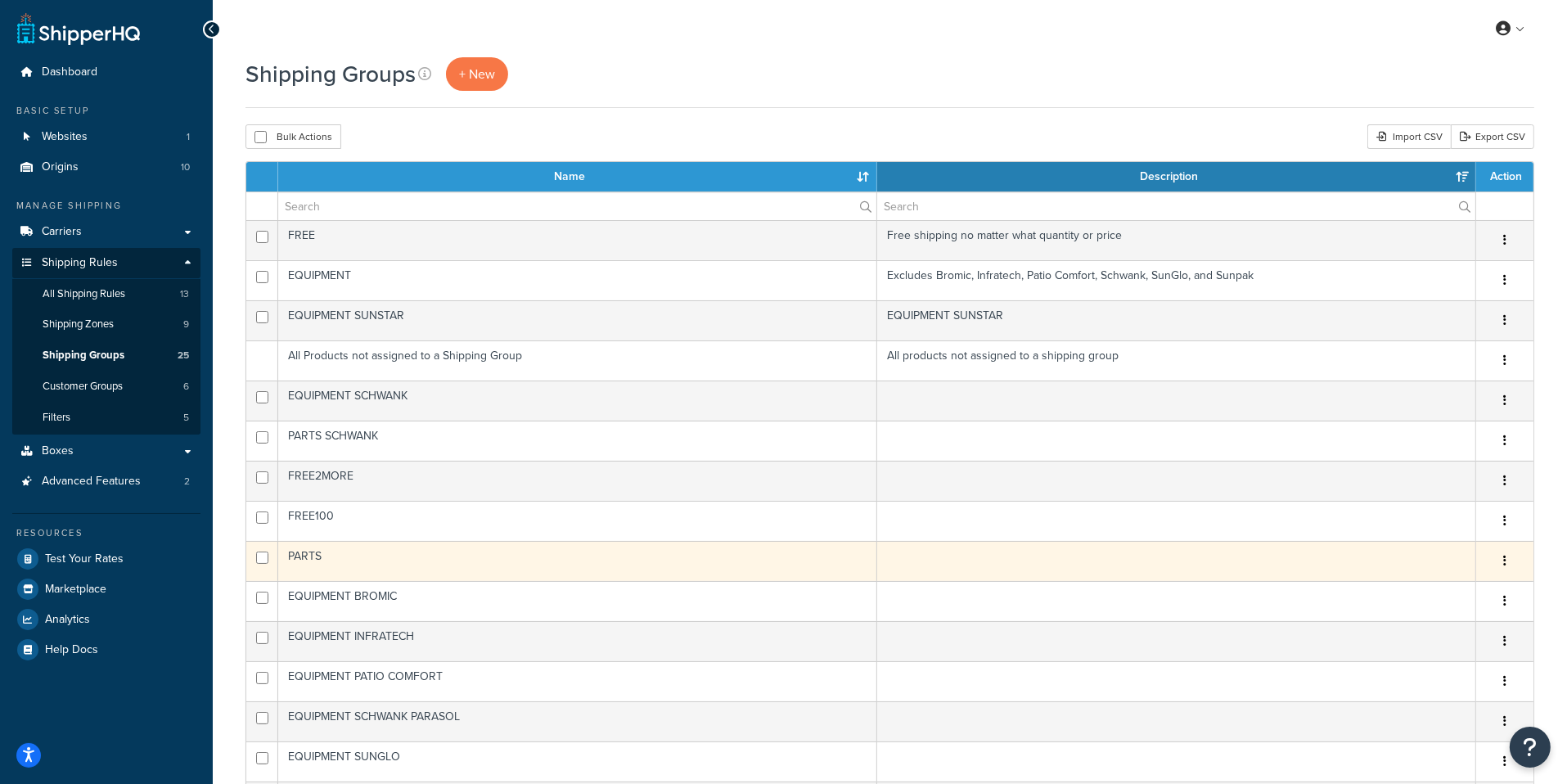
click at [527, 549] on td "PARTS" at bounding box center [577, 560] width 599 height 40
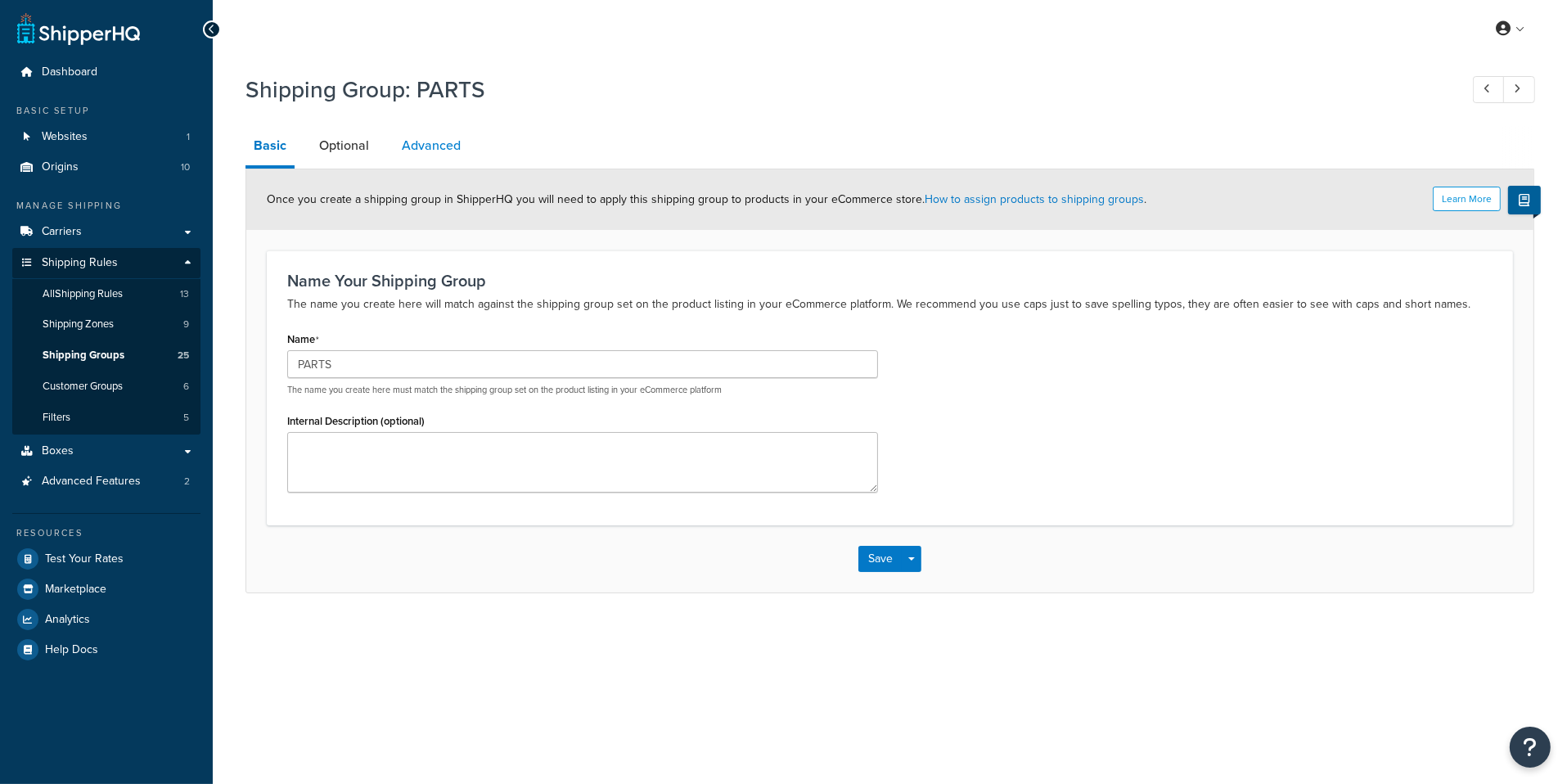
click at [440, 150] on link "Advanced" at bounding box center [431, 145] width 75 height 40
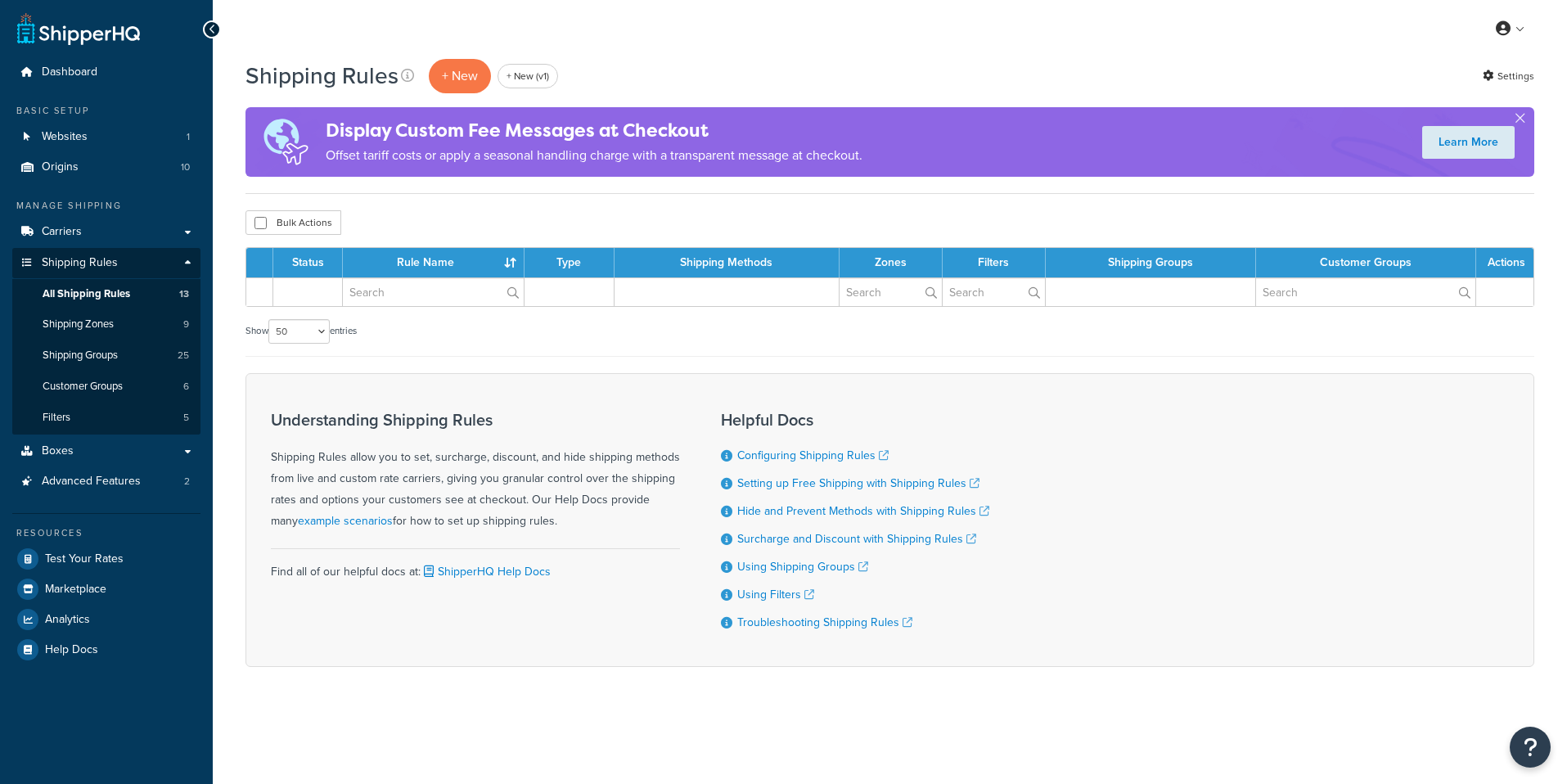
select select "50"
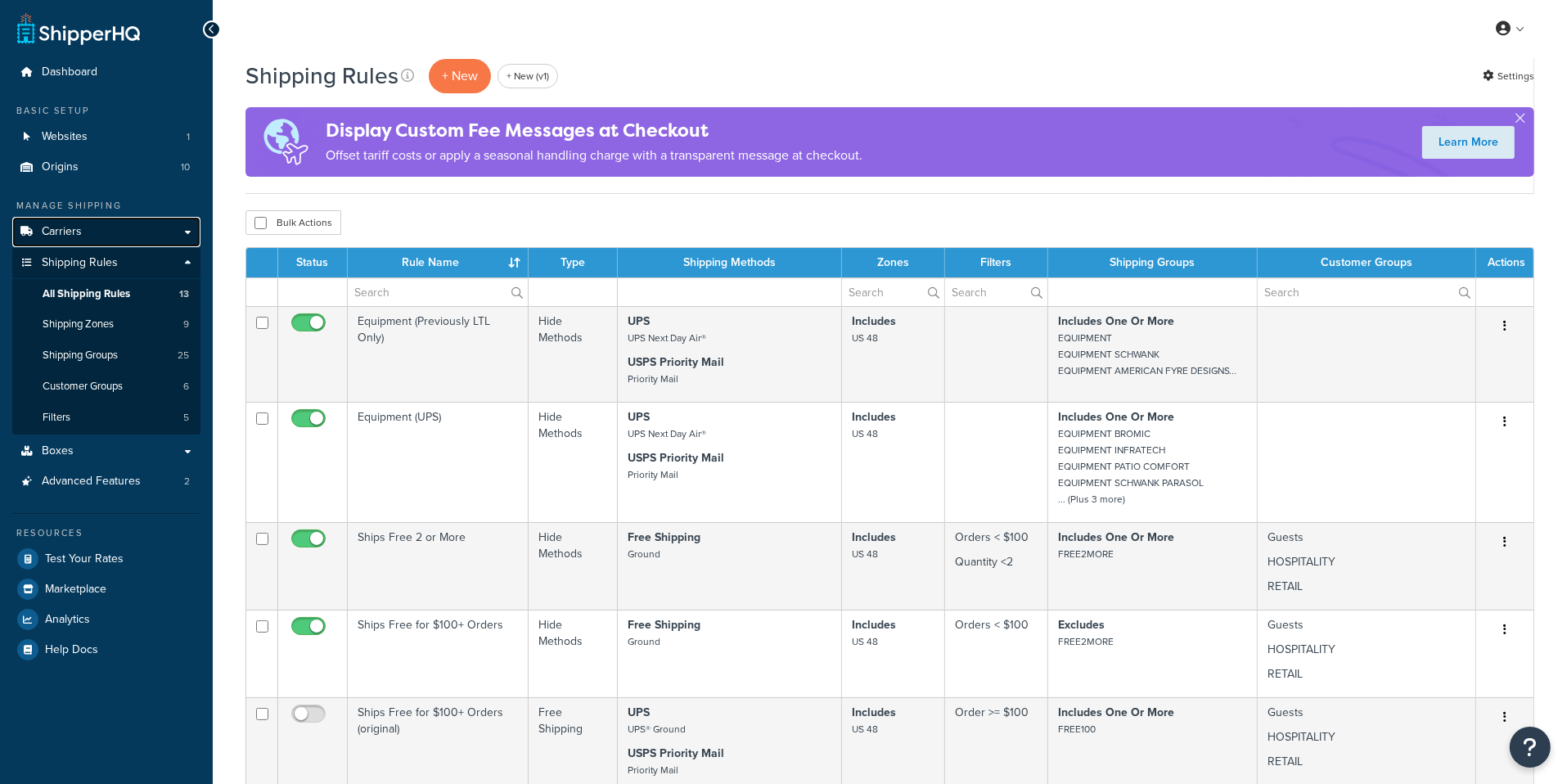
click at [96, 234] on link "Carriers" at bounding box center [106, 231] width 189 height 30
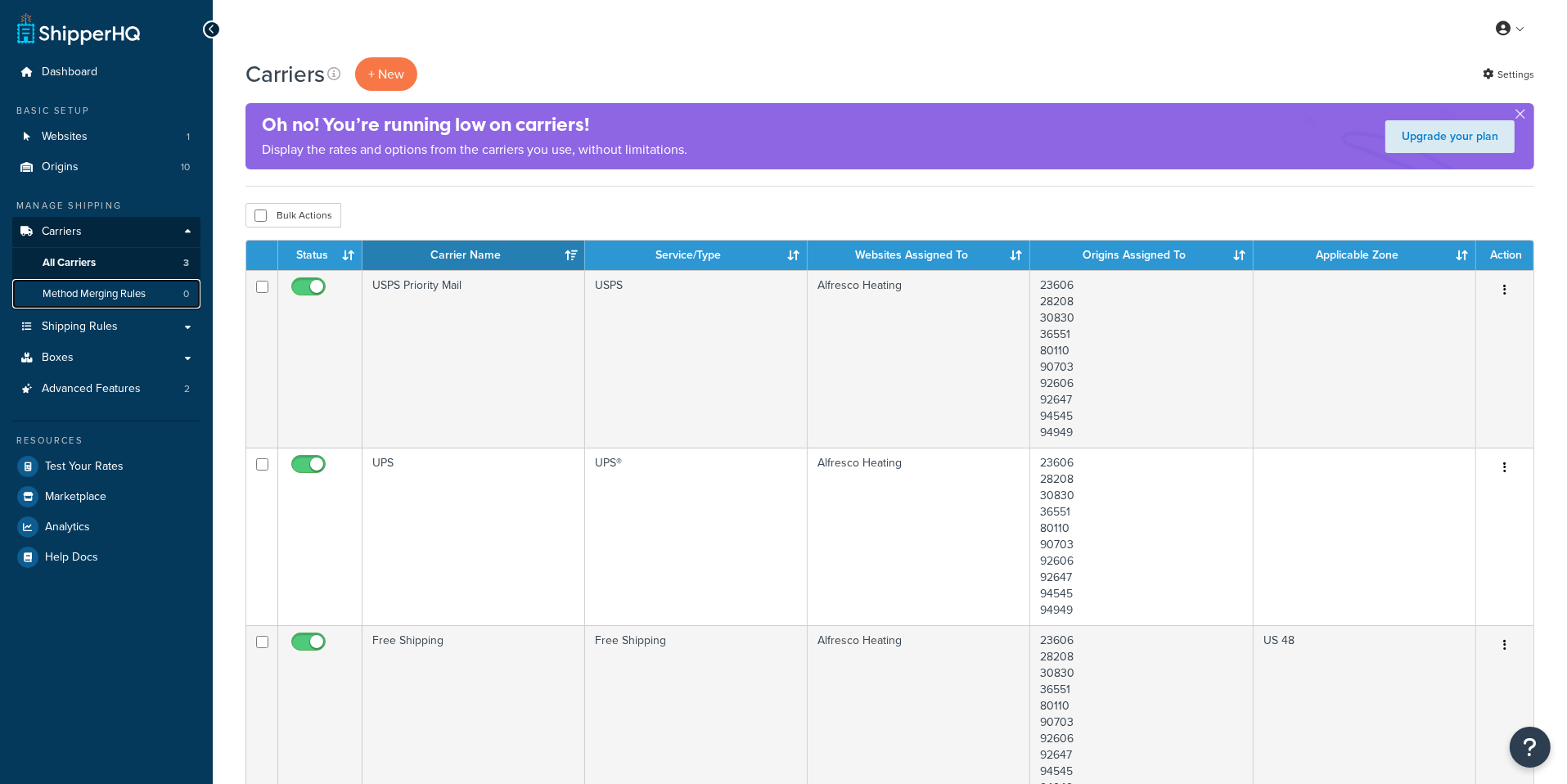
click at [164, 301] on link "Method Merging Rules 0" at bounding box center [106, 294] width 189 height 30
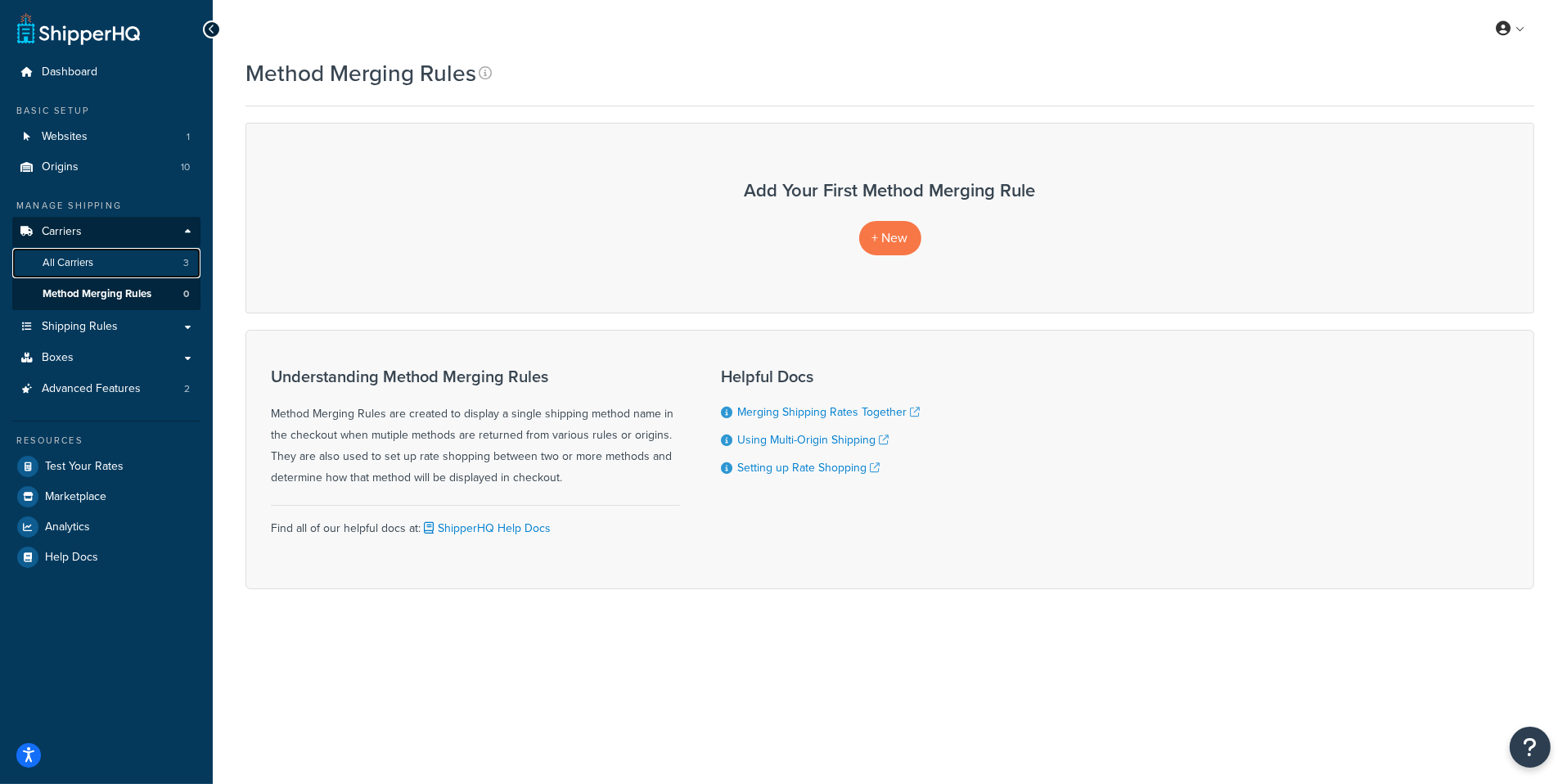
click at [157, 274] on link "All Carriers 3" at bounding box center [106, 262] width 189 height 30
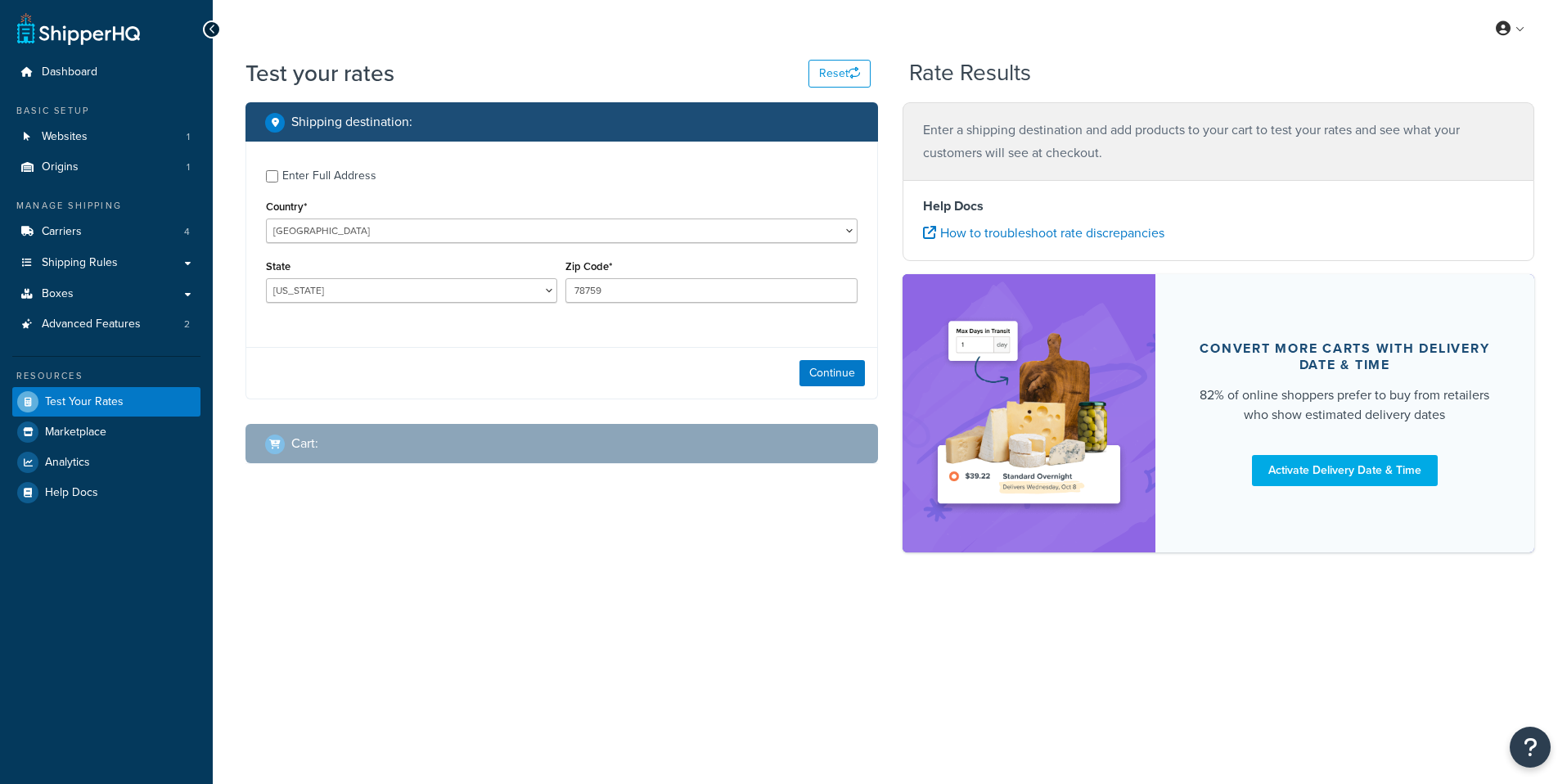
select select "[GEOGRAPHIC_DATA]"
click at [120, 269] on link "Shipping Rules" at bounding box center [106, 262] width 189 height 30
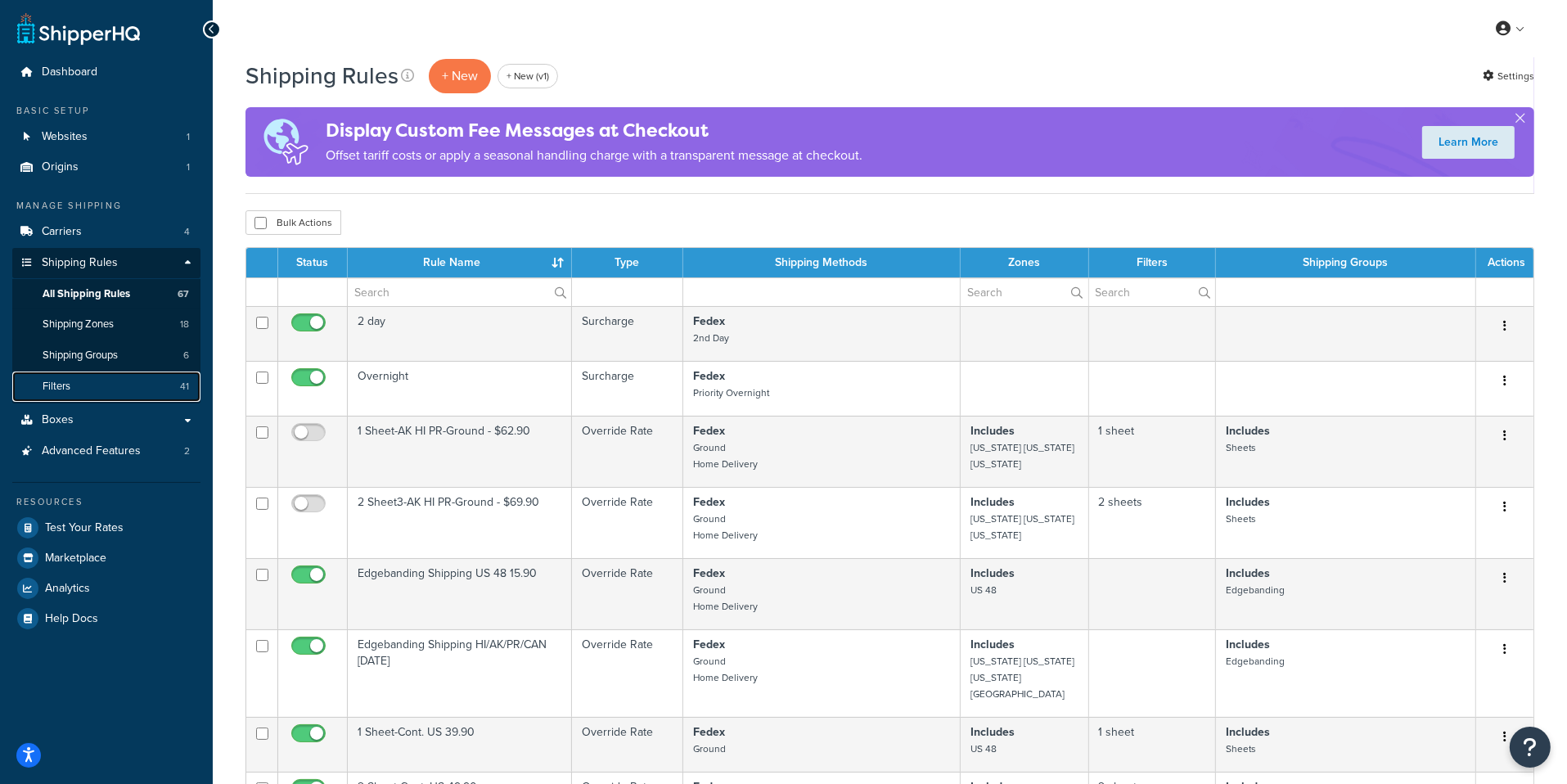
click at [114, 392] on link "Filters 41" at bounding box center [106, 386] width 189 height 30
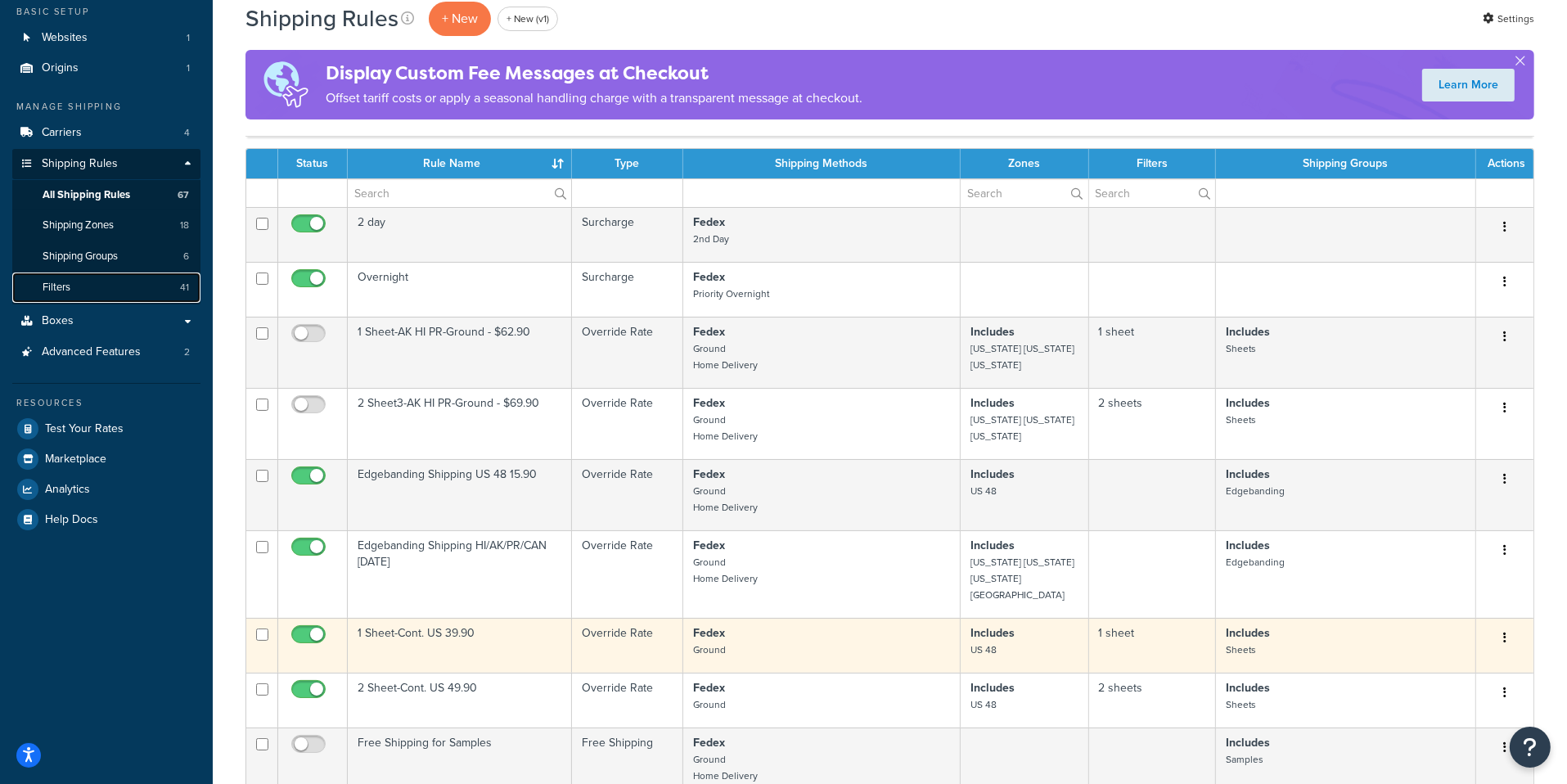
scroll to position [98, 0]
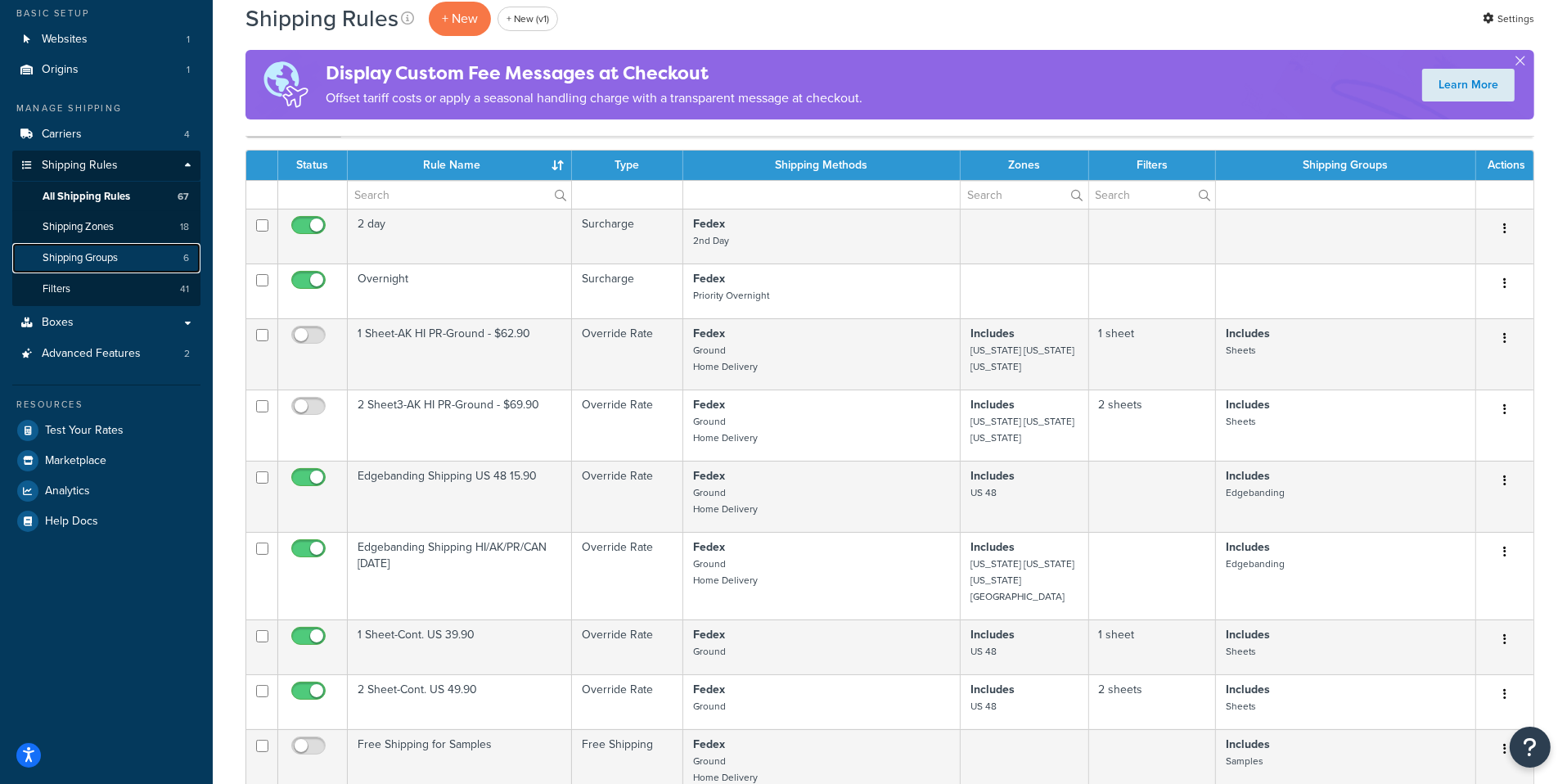
click at [151, 258] on link "Shipping Groups 6" at bounding box center [106, 257] width 189 height 30
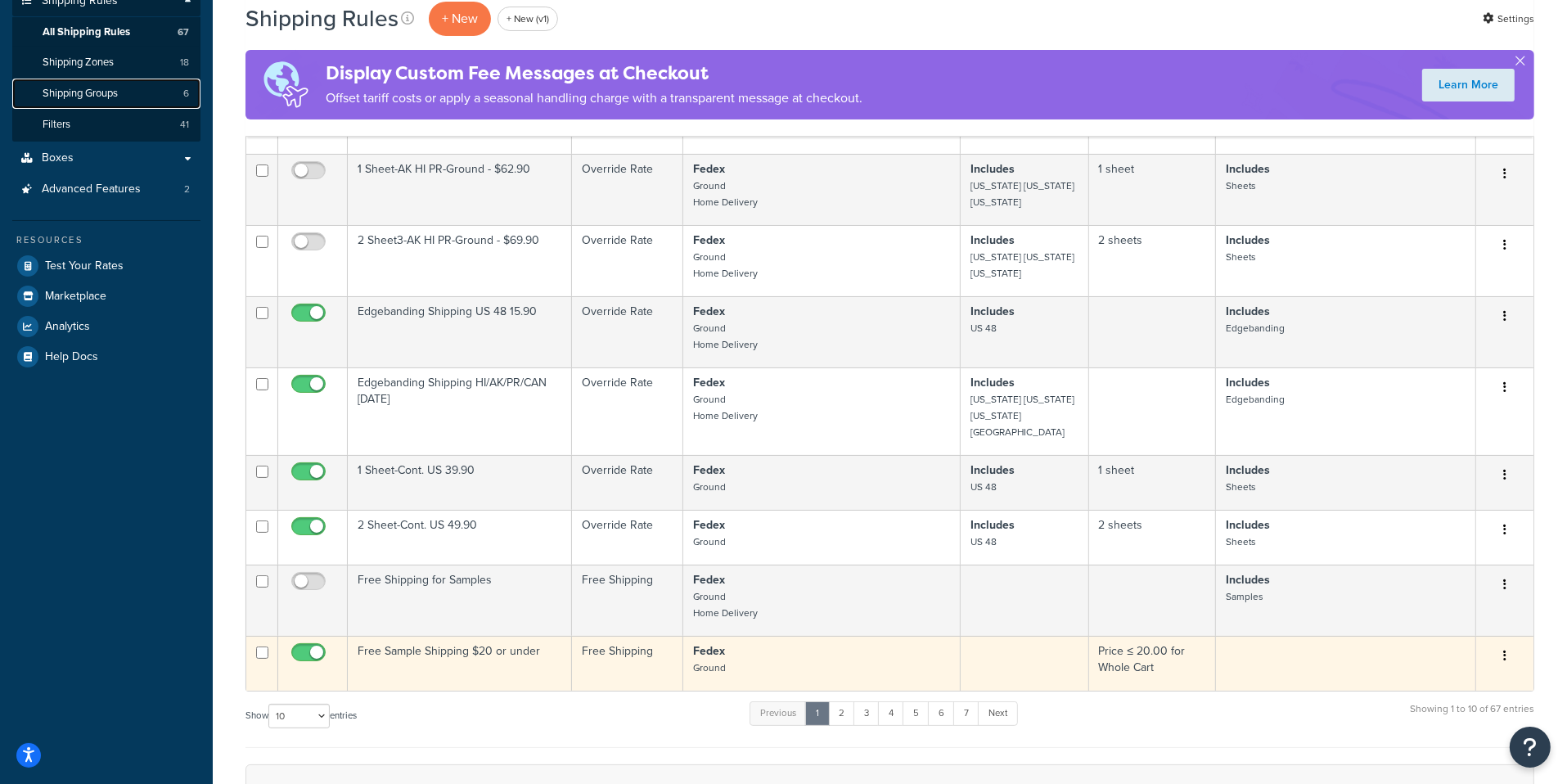
scroll to position [280, 0]
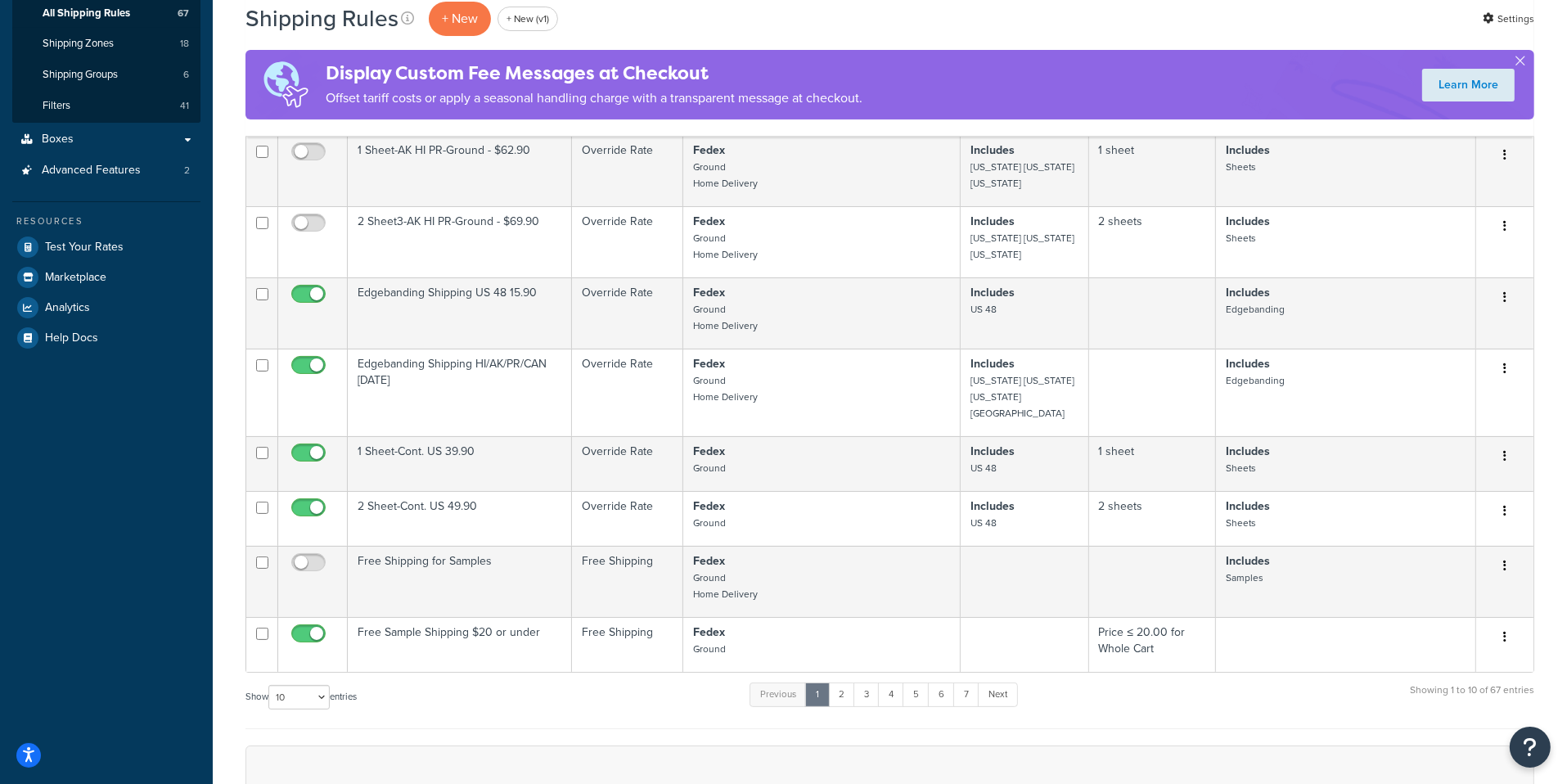
click at [336, 688] on label "Show 10 15 25 50 100 1000 entries" at bounding box center [301, 696] width 111 height 24
click at [330, 688] on select "10 15 25 50 100 1000" at bounding box center [299, 696] width 61 height 24
click at [269, 684] on select "10 15 25 50 100 1000" at bounding box center [299, 696] width 61 height 24
select select "1000"
click option "1000" at bounding box center [0, 0] width 0 height 0
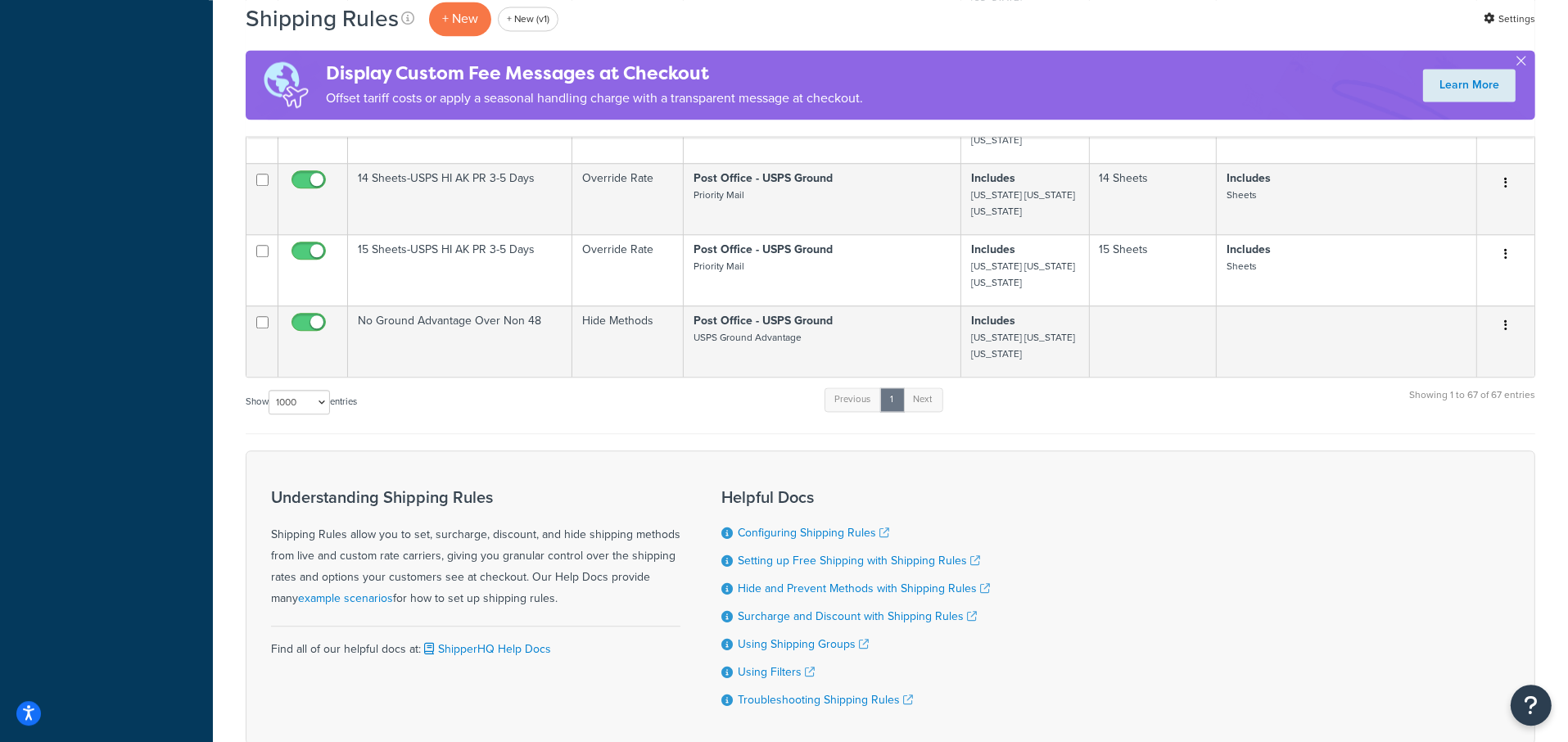
scroll to position [466, 0]
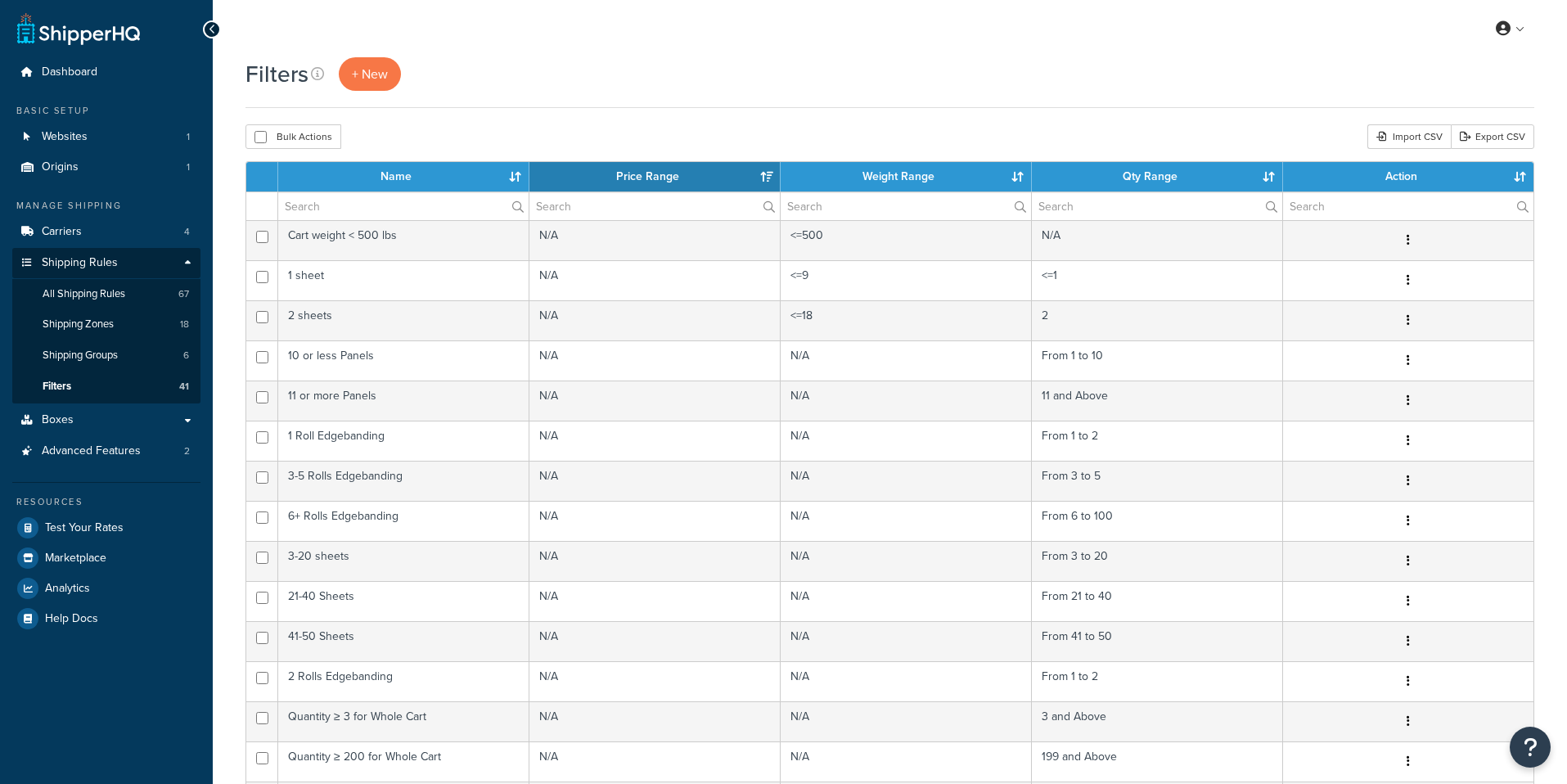
select select "15"
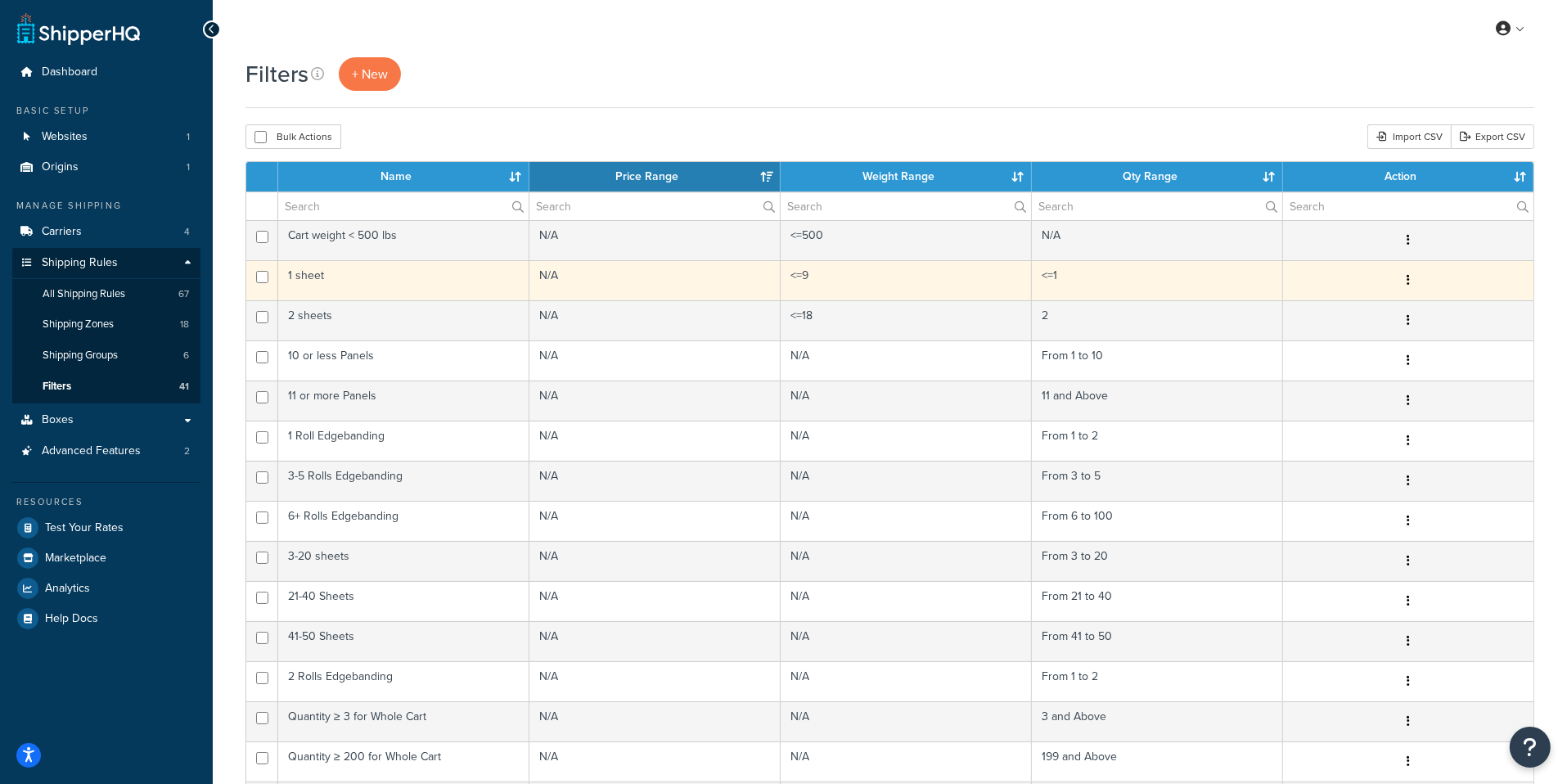
click at [573, 291] on td "N/A" at bounding box center [655, 279] width 251 height 40
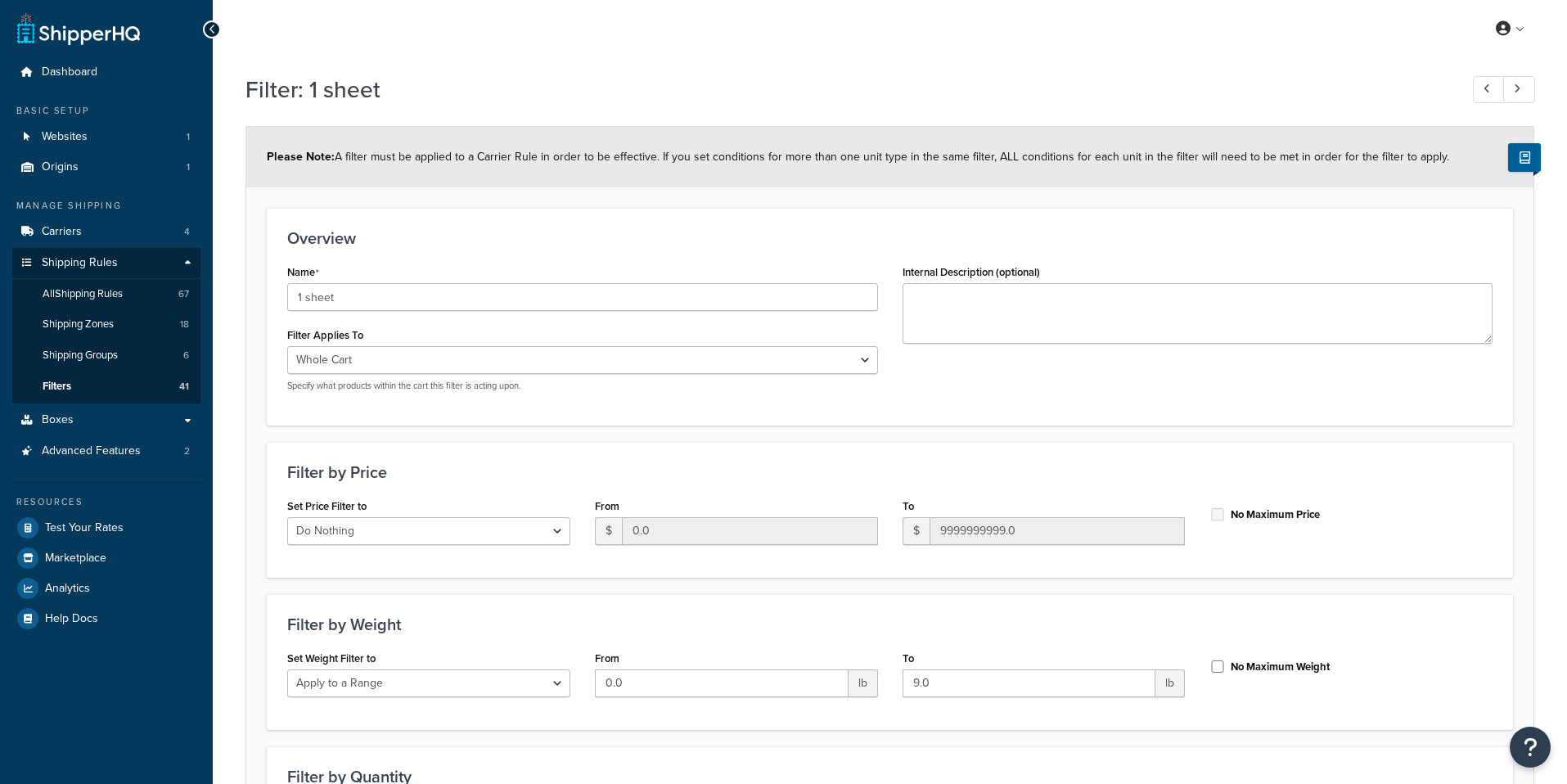
select select "range"
click at [133, 226] on link "Carriers 4" at bounding box center [106, 231] width 189 height 30
click at [169, 235] on link "Carriers 4" at bounding box center [106, 231] width 189 height 30
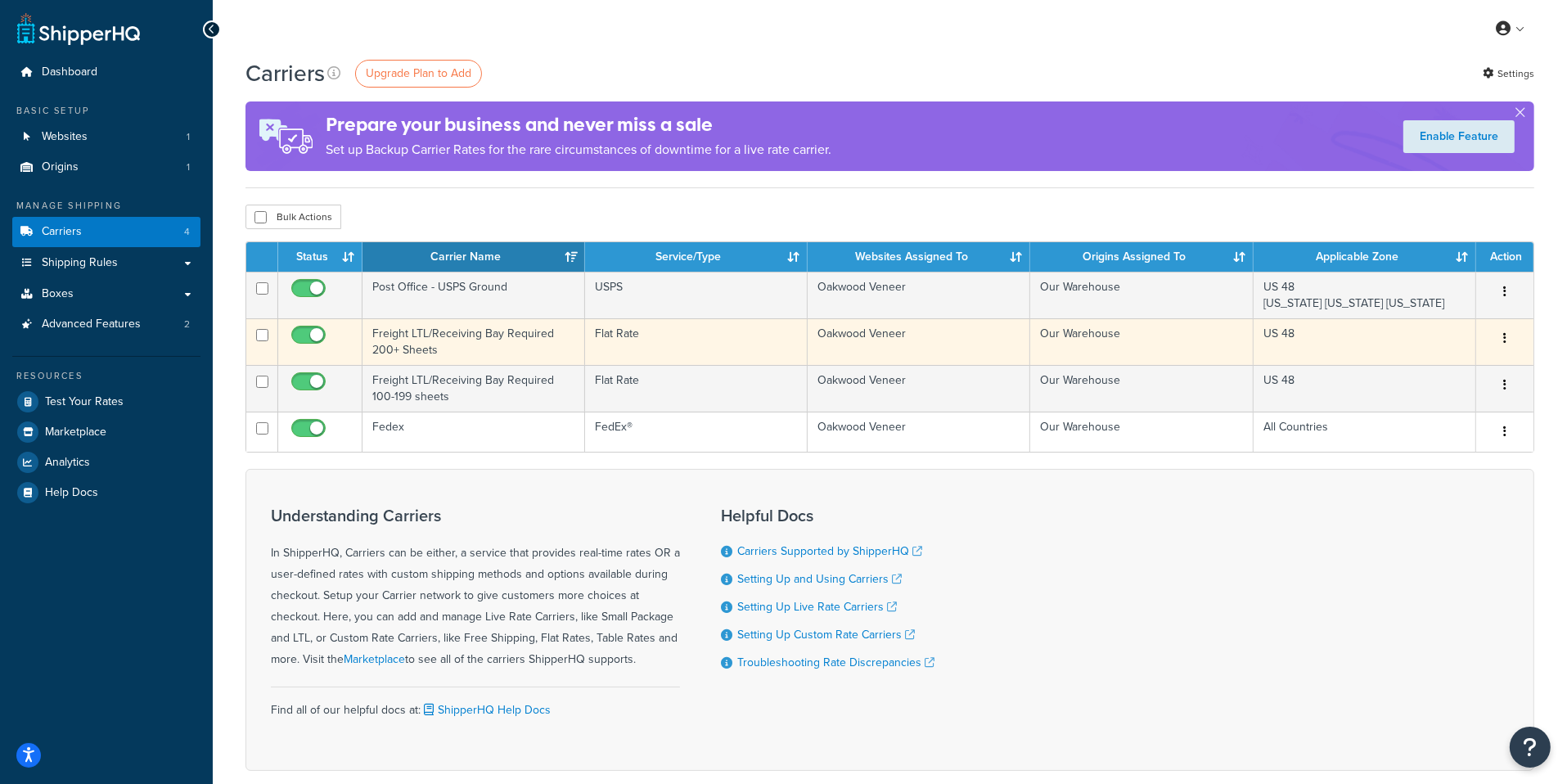
click at [534, 348] on td "Freight LTL/Receiving Bay Required 200+ Sheets" at bounding box center [474, 341] width 222 height 46
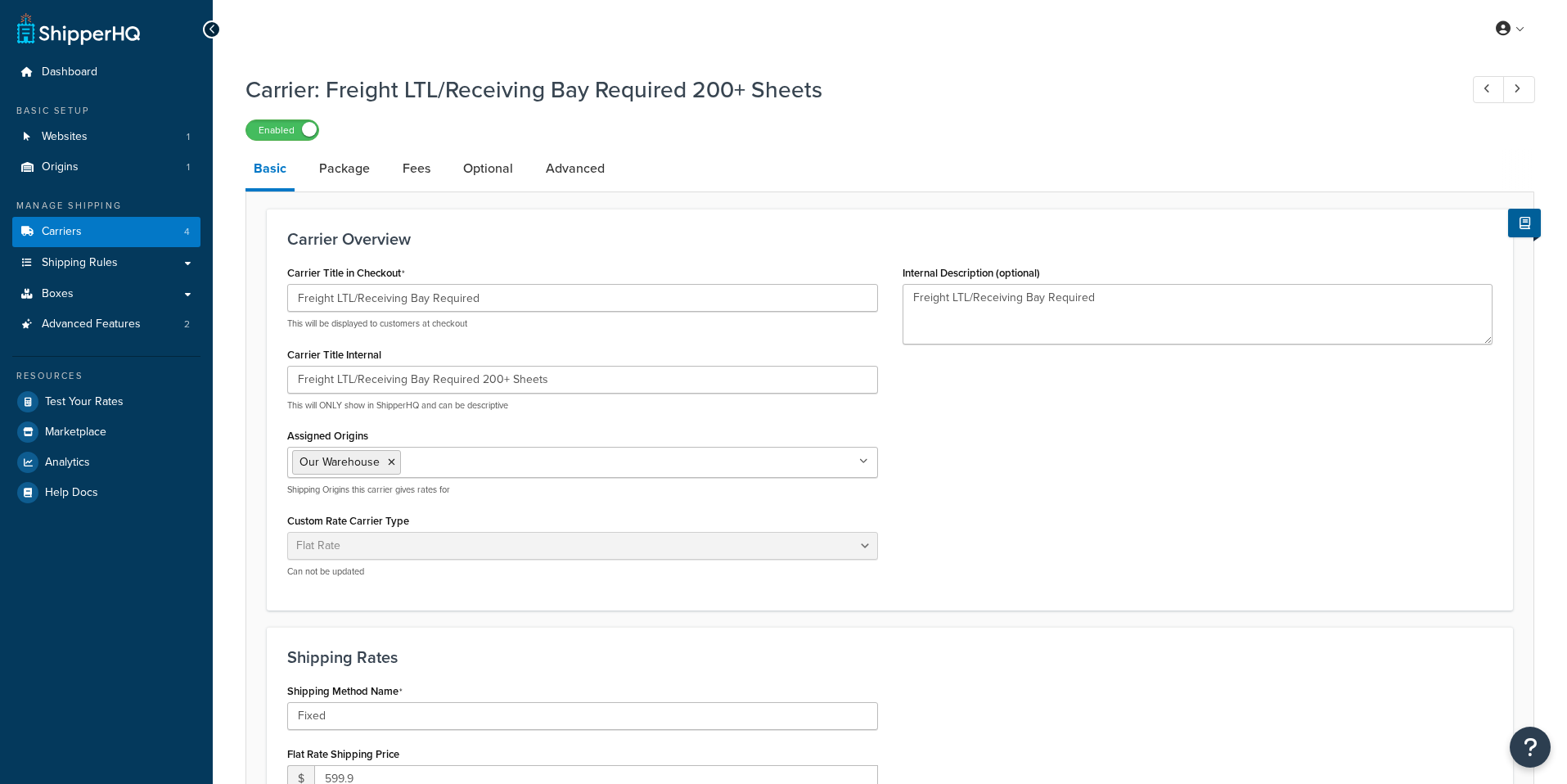
select select "flat"
click at [367, 175] on link "Package" at bounding box center [344, 168] width 67 height 40
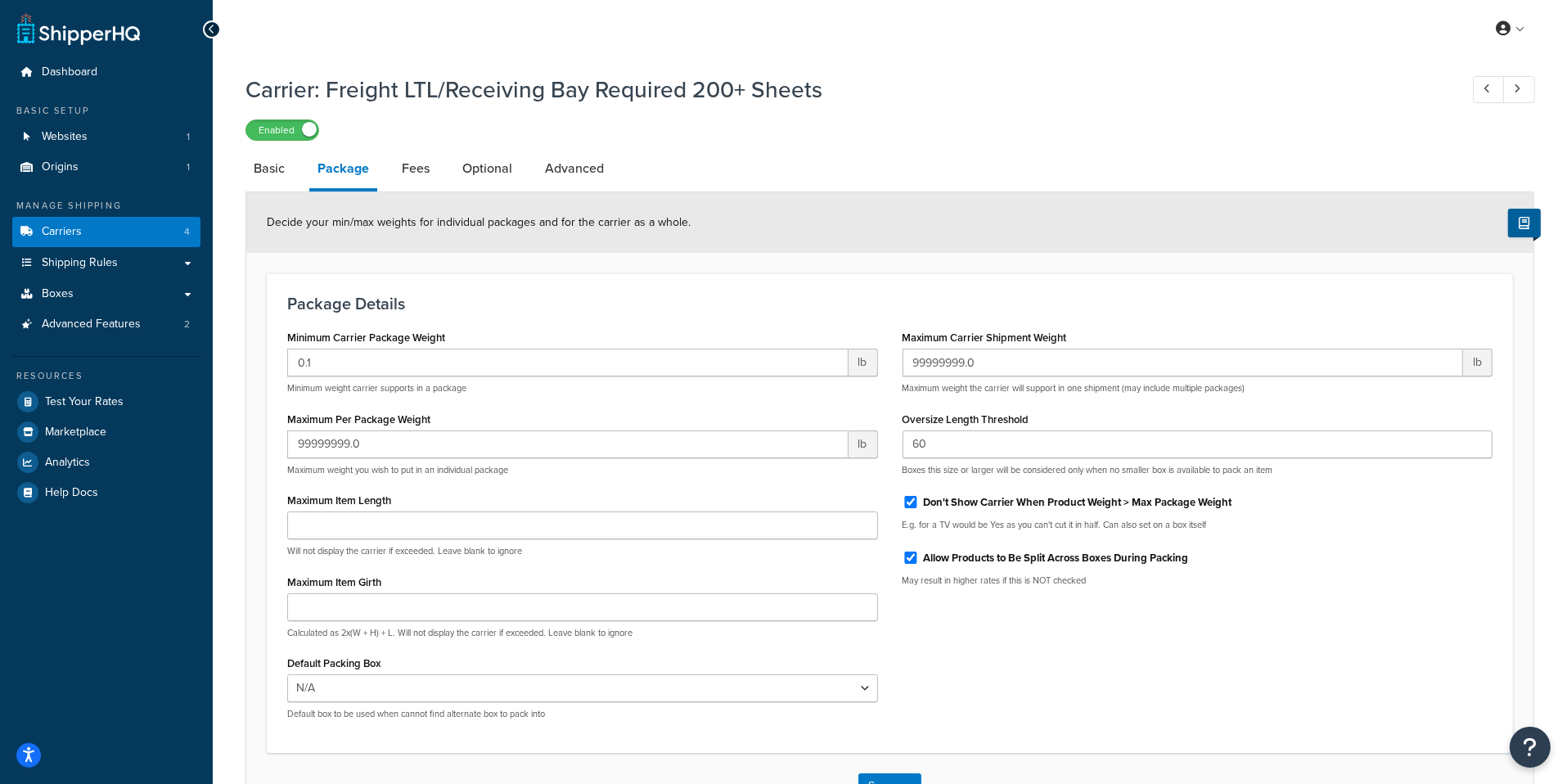
click at [441, 178] on li "Fees" at bounding box center [424, 168] width 61 height 40
click at [413, 178] on link "Fees" at bounding box center [416, 168] width 44 height 40
select select "AFTER"
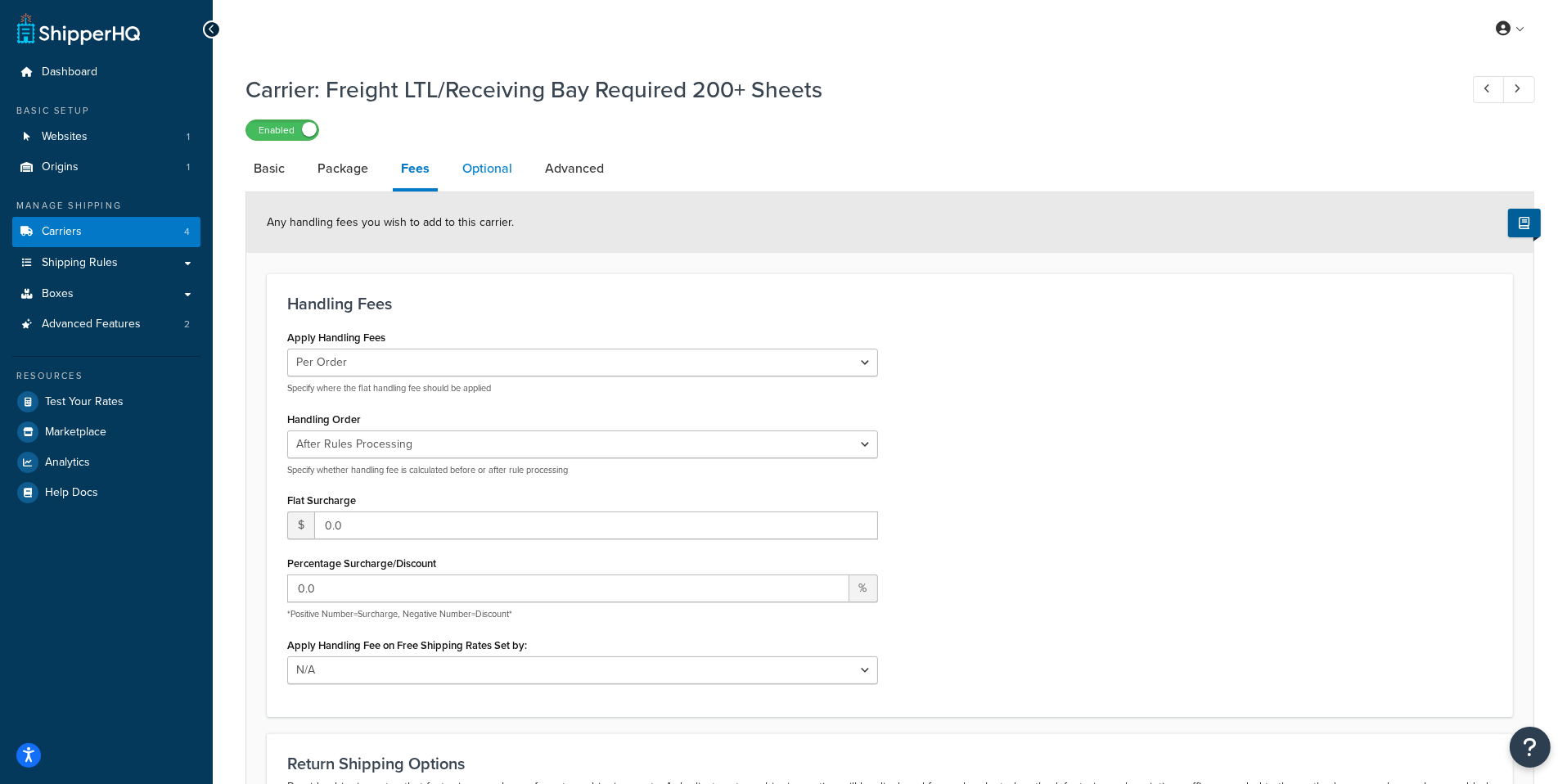
click at [482, 180] on link "Optional" at bounding box center [488, 168] width 67 height 40
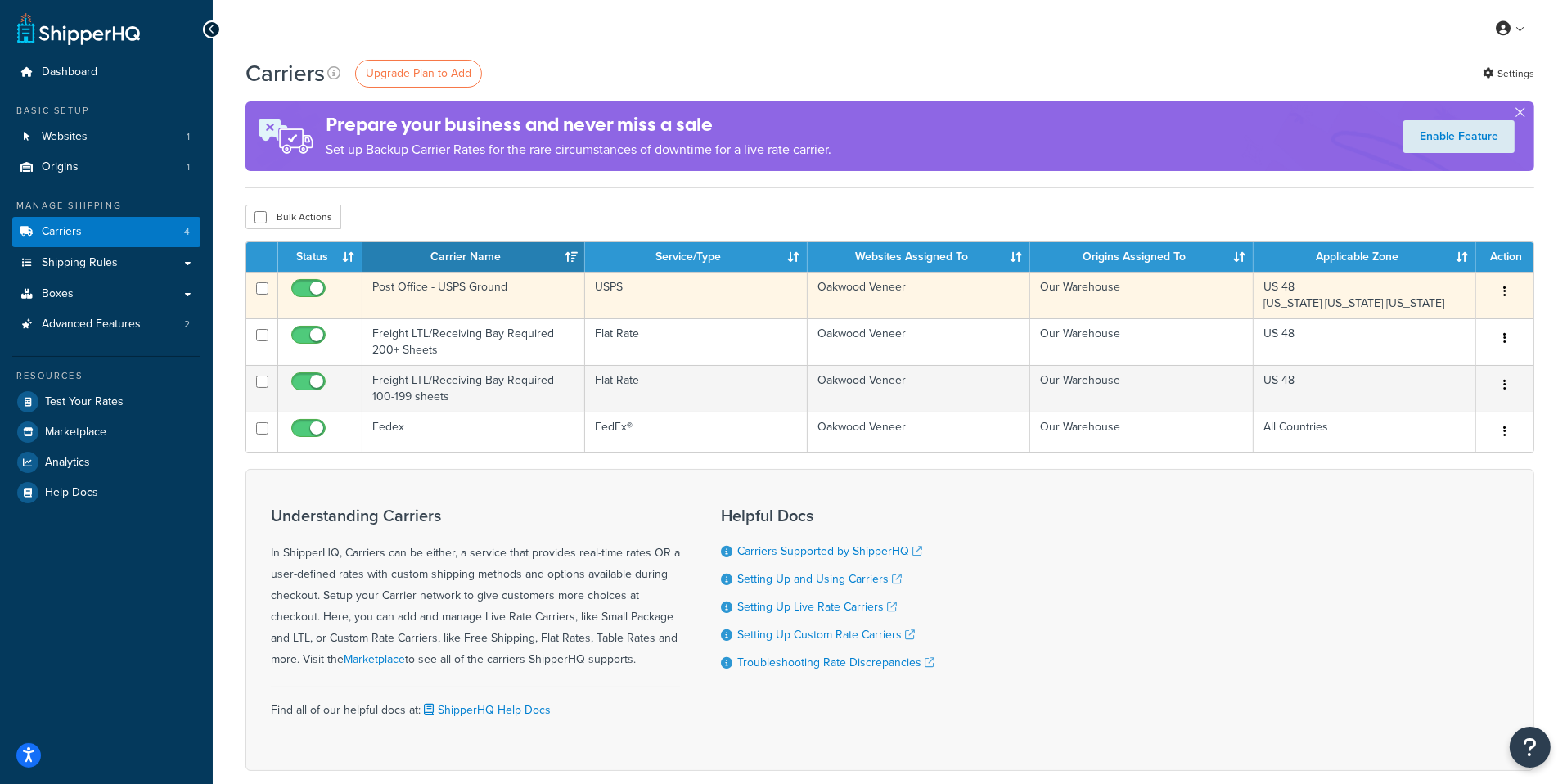
click at [714, 304] on td "USPS" at bounding box center [696, 295] width 222 height 46
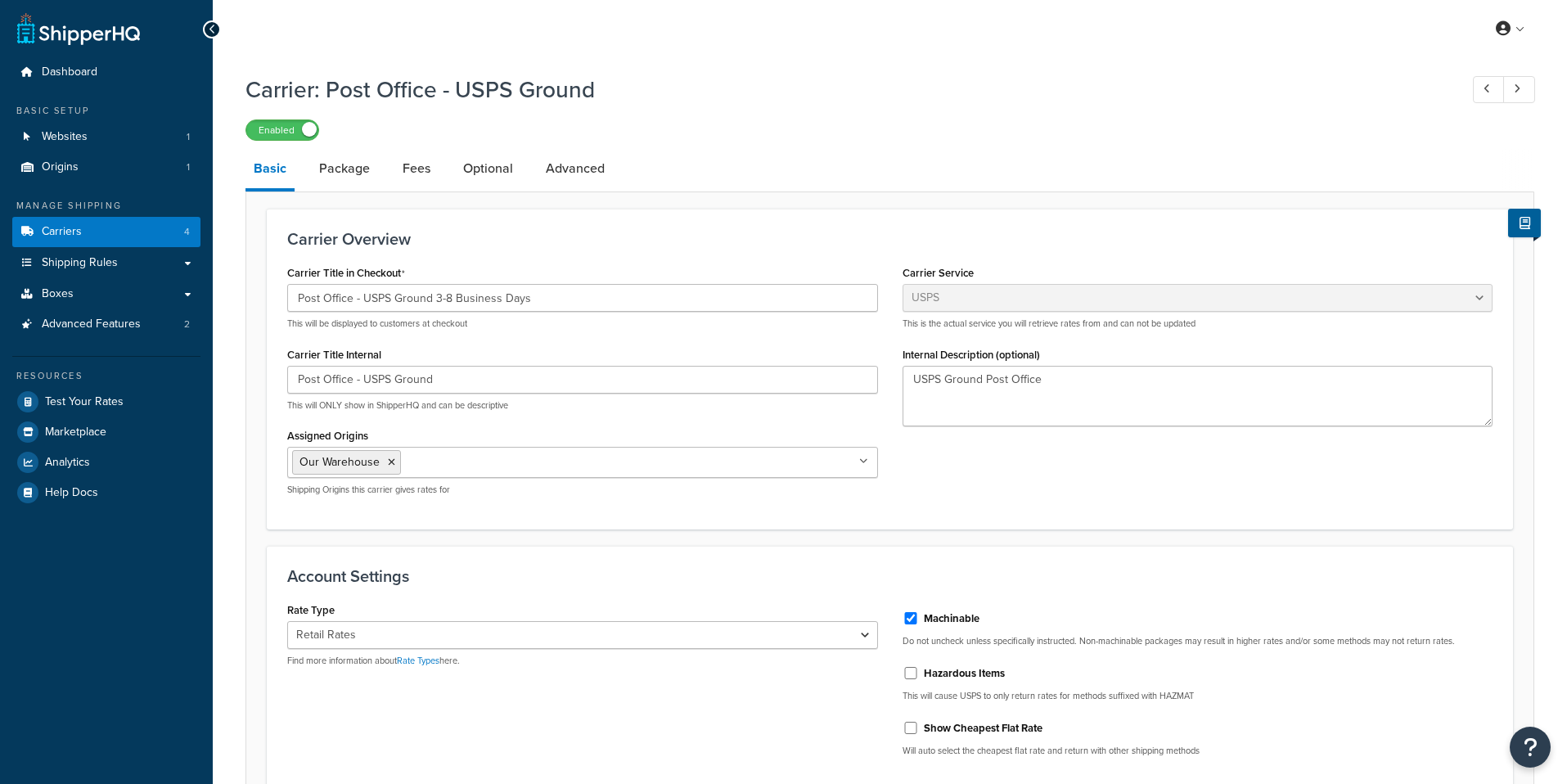
select select "usps"
click at [168, 237] on link "Carriers 4" at bounding box center [106, 231] width 189 height 30
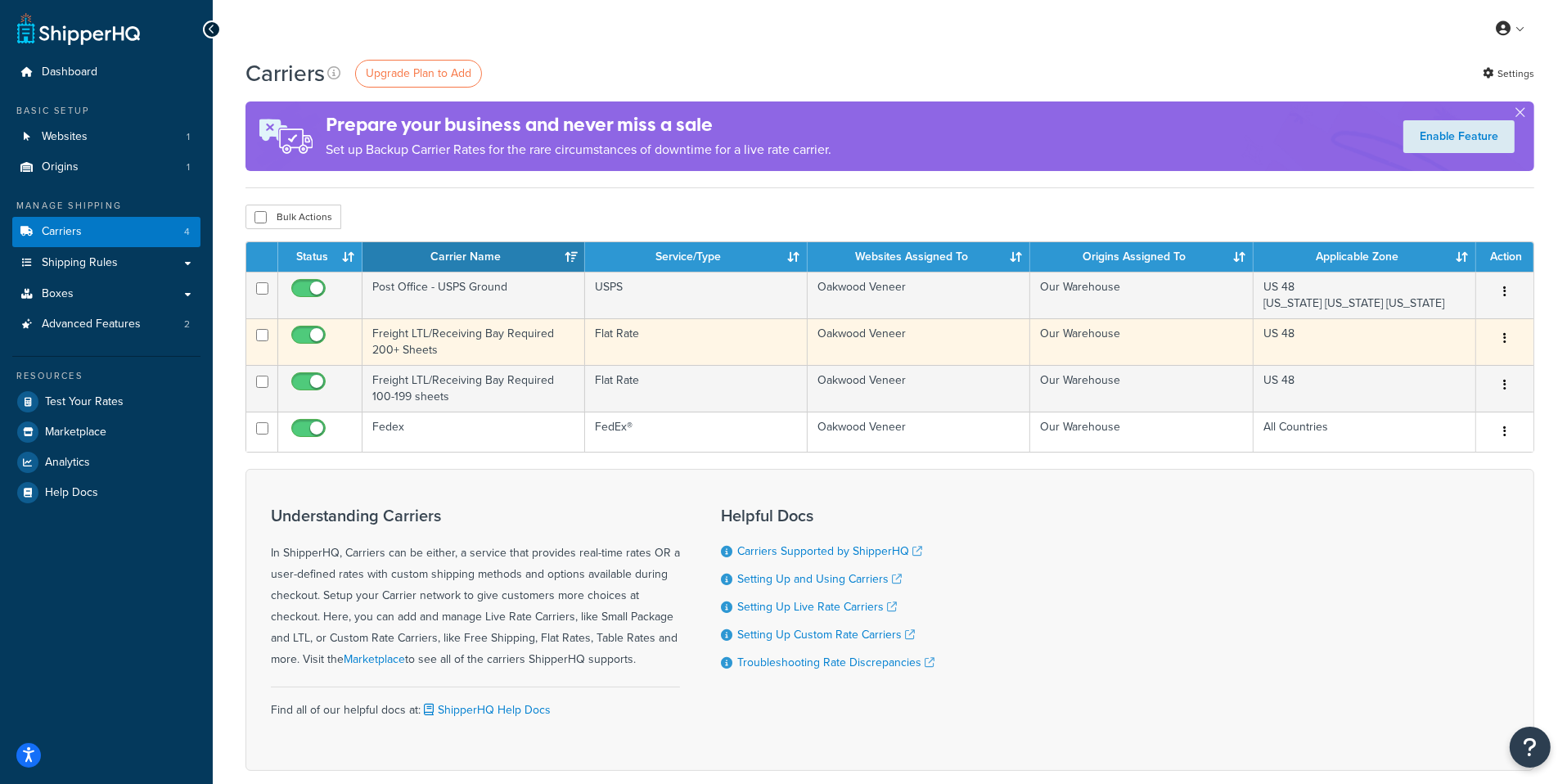
click at [532, 356] on td "Freight LTL/Receiving Bay Required 200+ Sheets" at bounding box center [474, 341] width 222 height 46
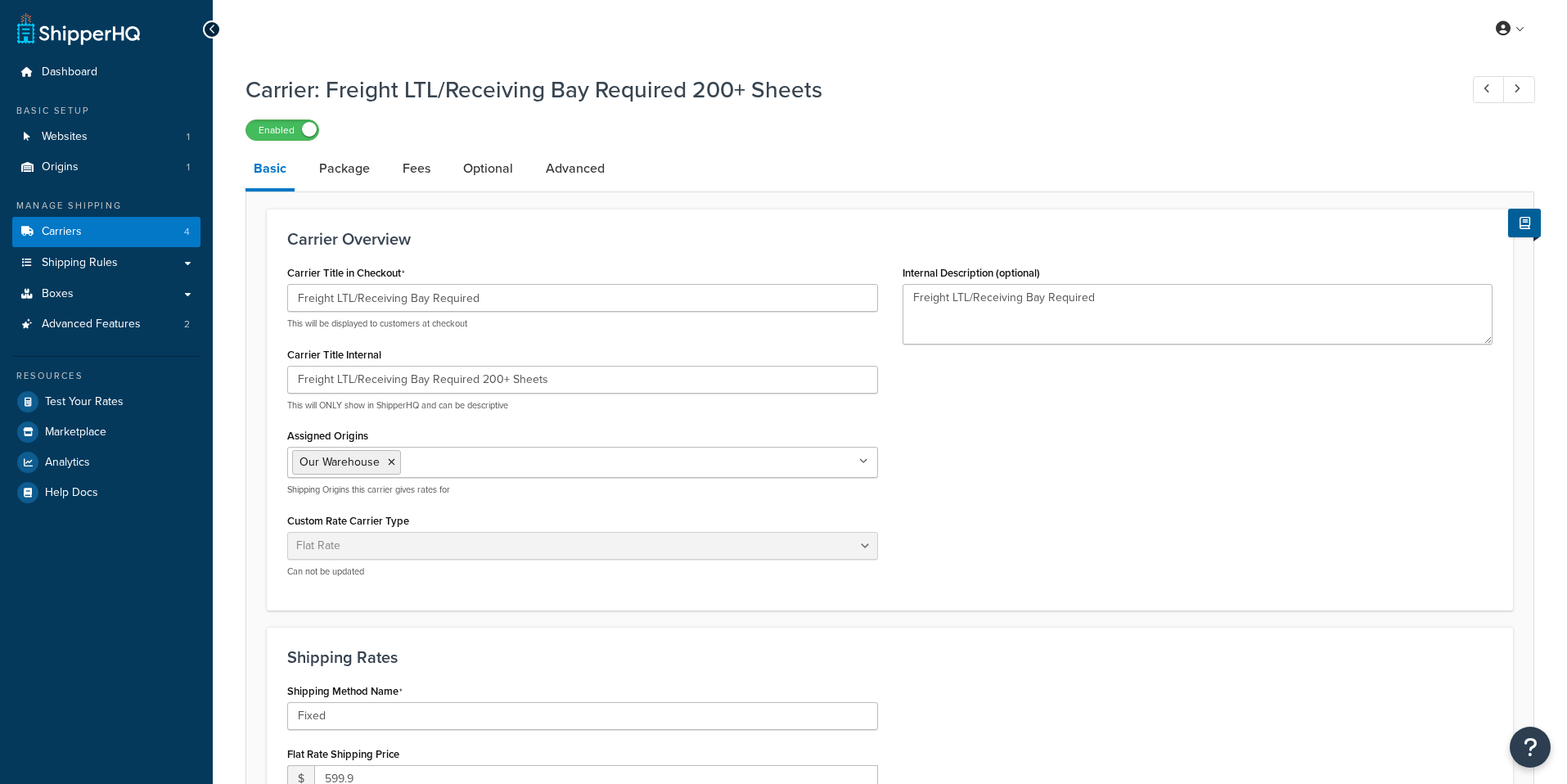
select select "flat"
click at [1519, 84] on icon at bounding box center [1517, 88] width 7 height 11
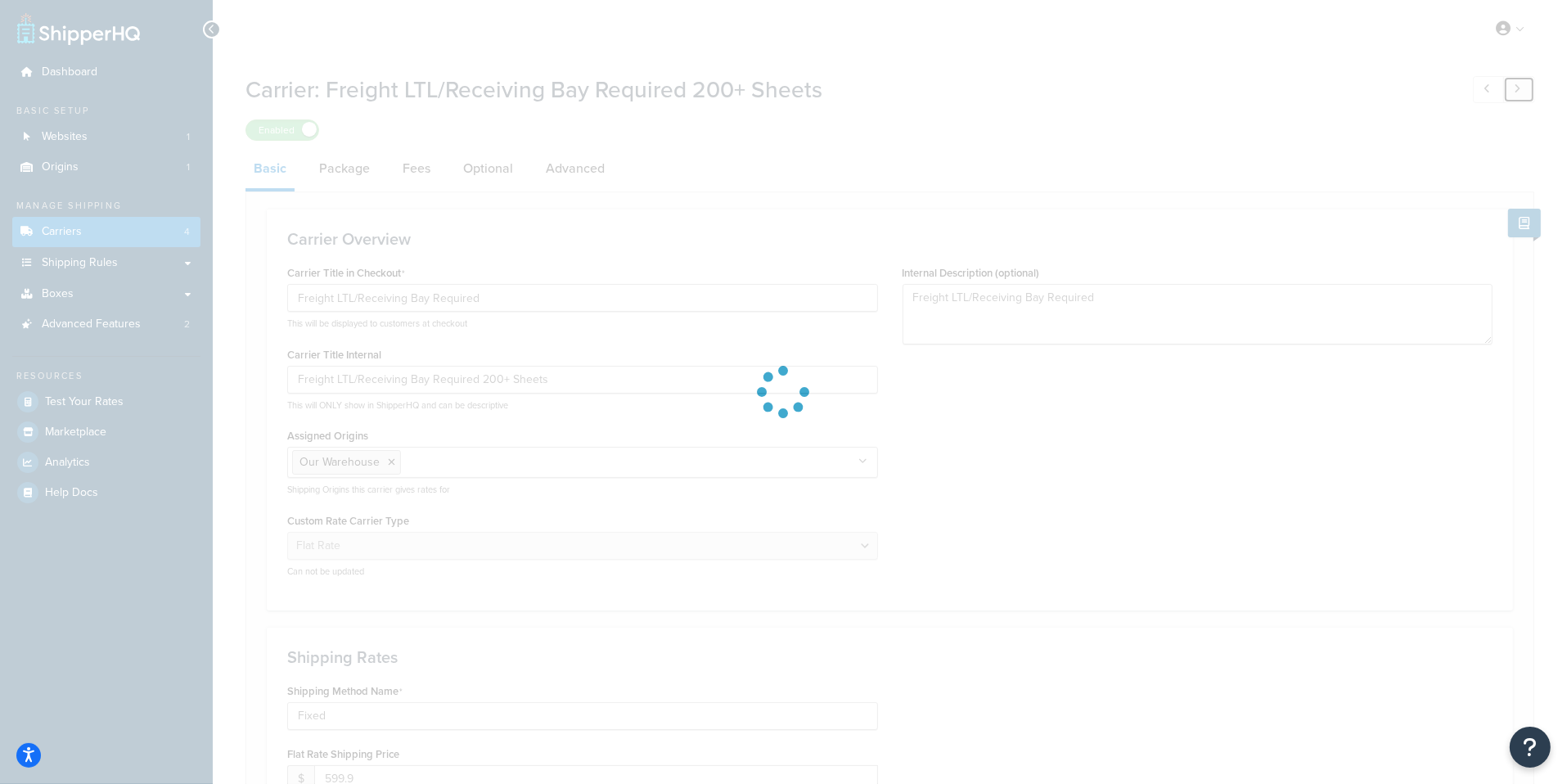
type input "Ship Via"
type input "Fedex"
select select "REGULAR_PICKUP"
select select "YOUR_PACKAGING"
select select "fedEx"
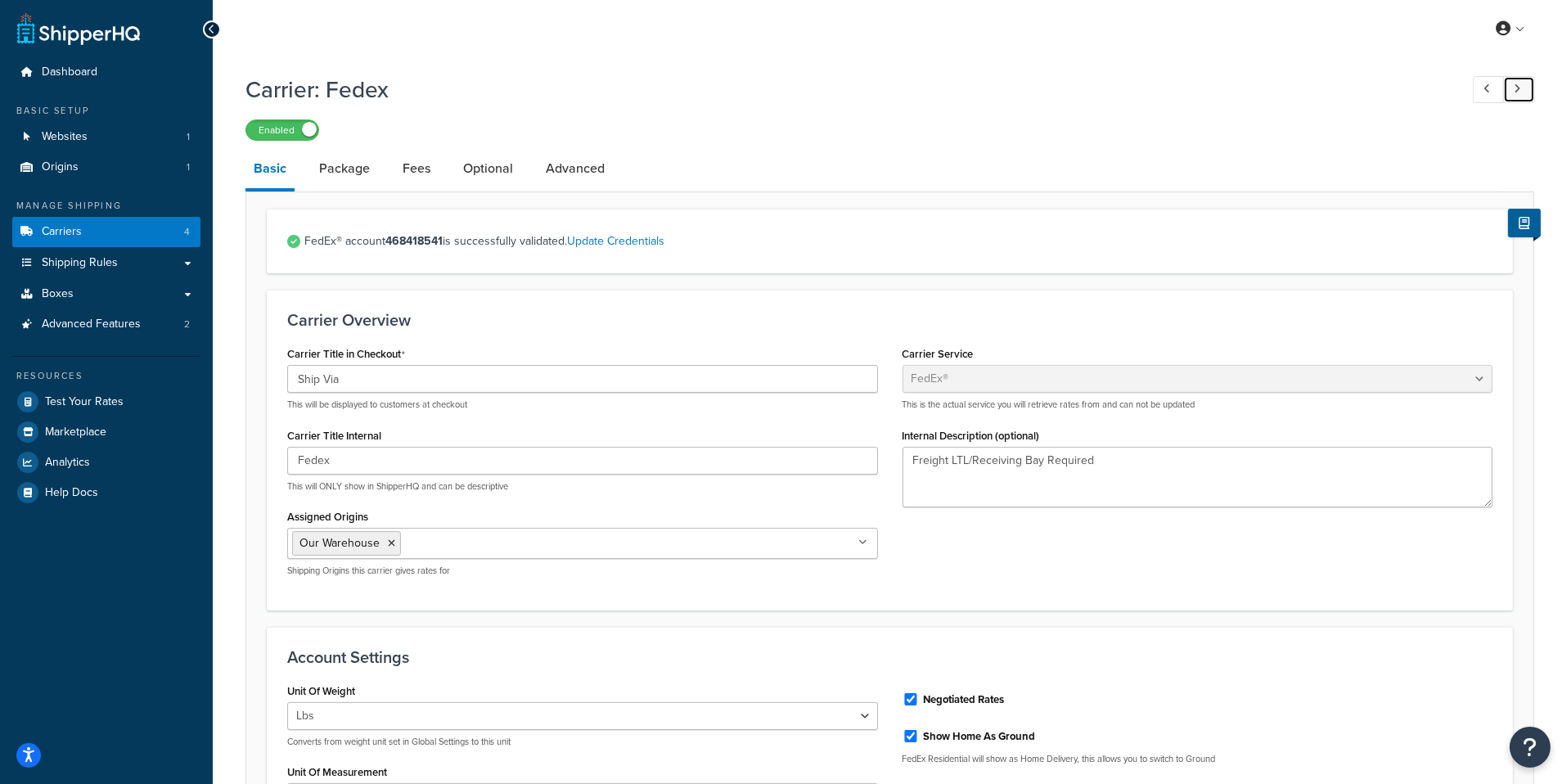
click at [1519, 84] on icon at bounding box center [1517, 88] width 7 height 11
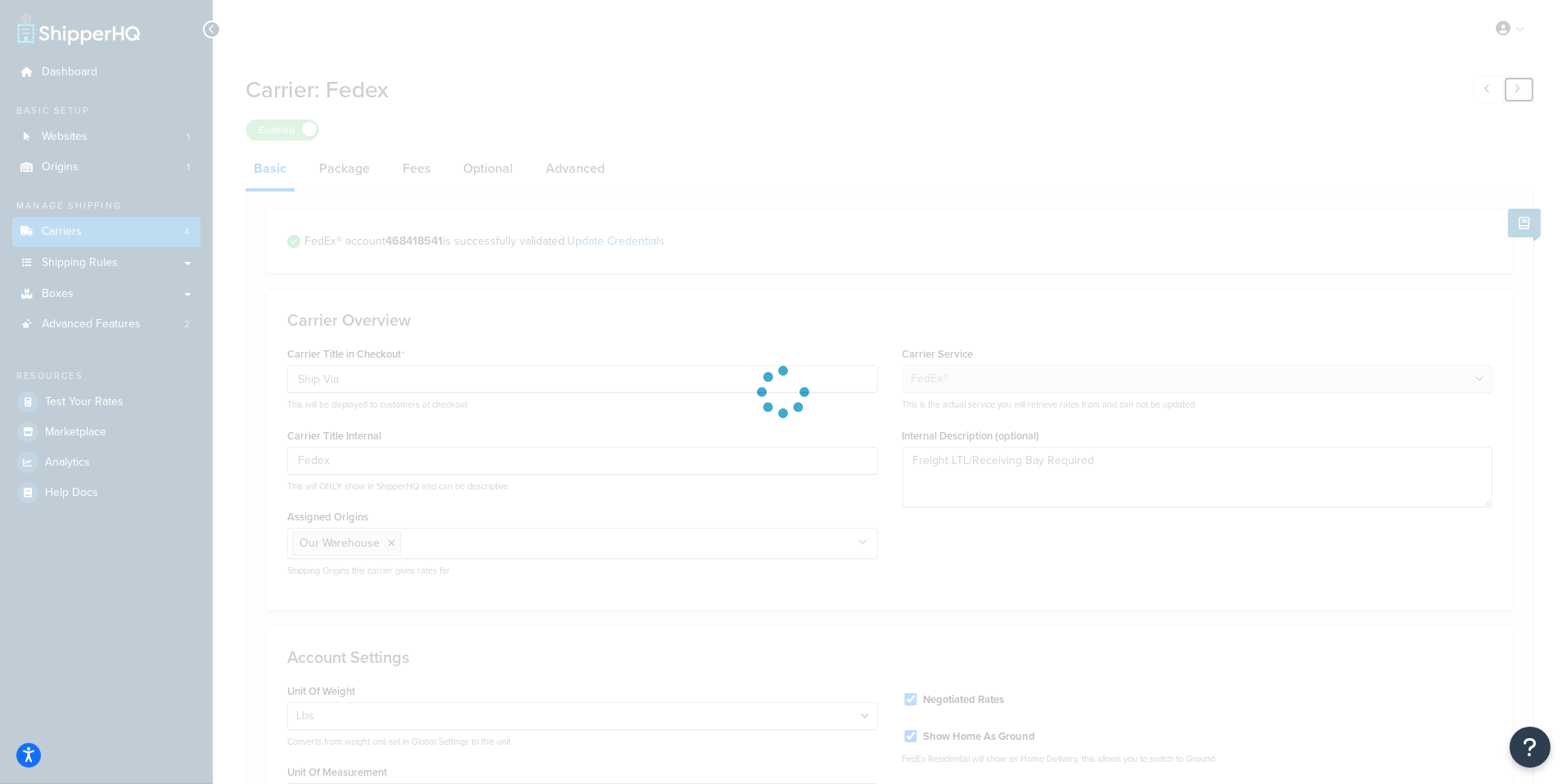
type input "Post Office - USPS Ground 3-8 Business Days"
type input "Post Office - USPS Ground"
select select "usps"
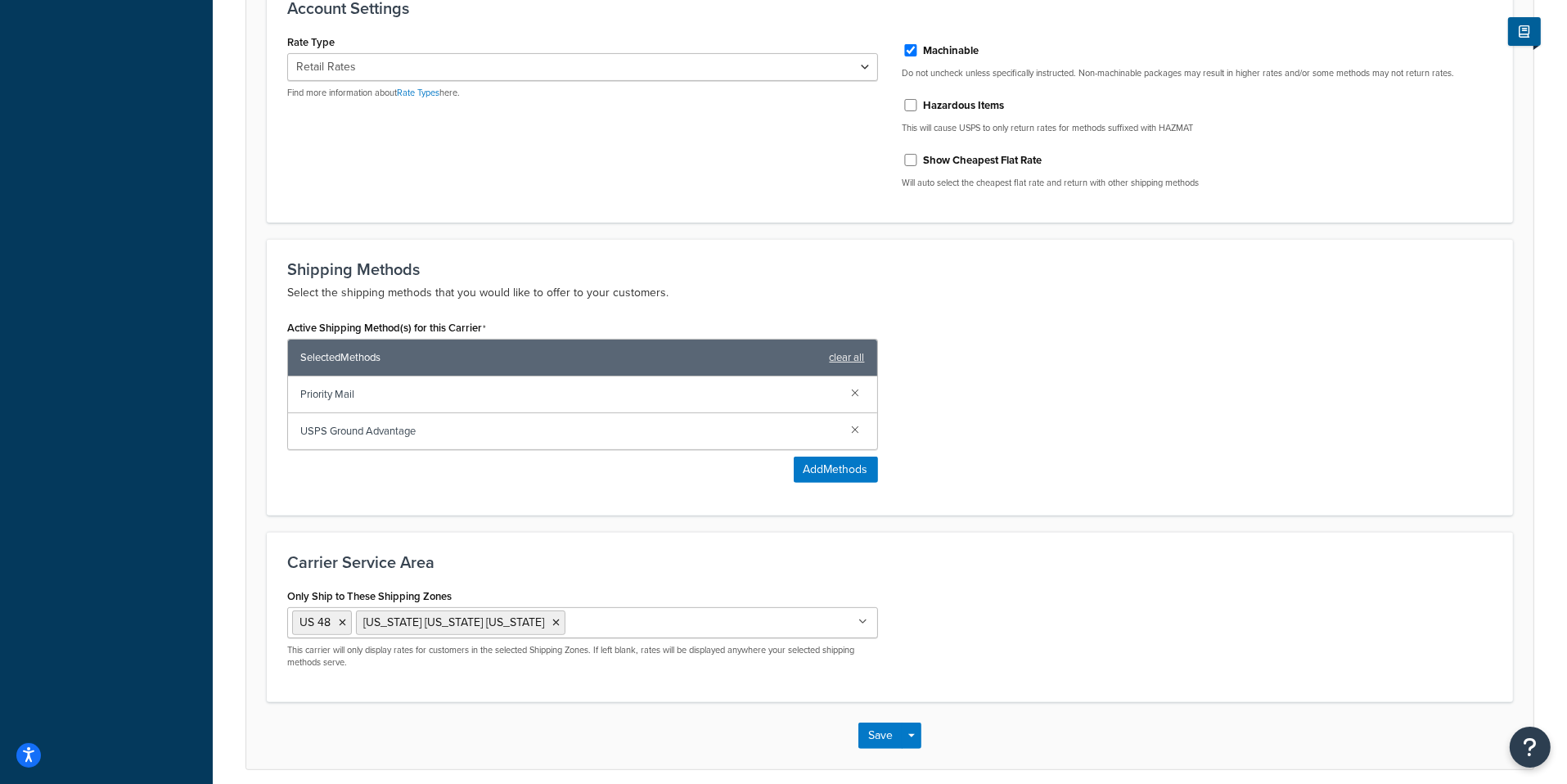
scroll to position [629, 0]
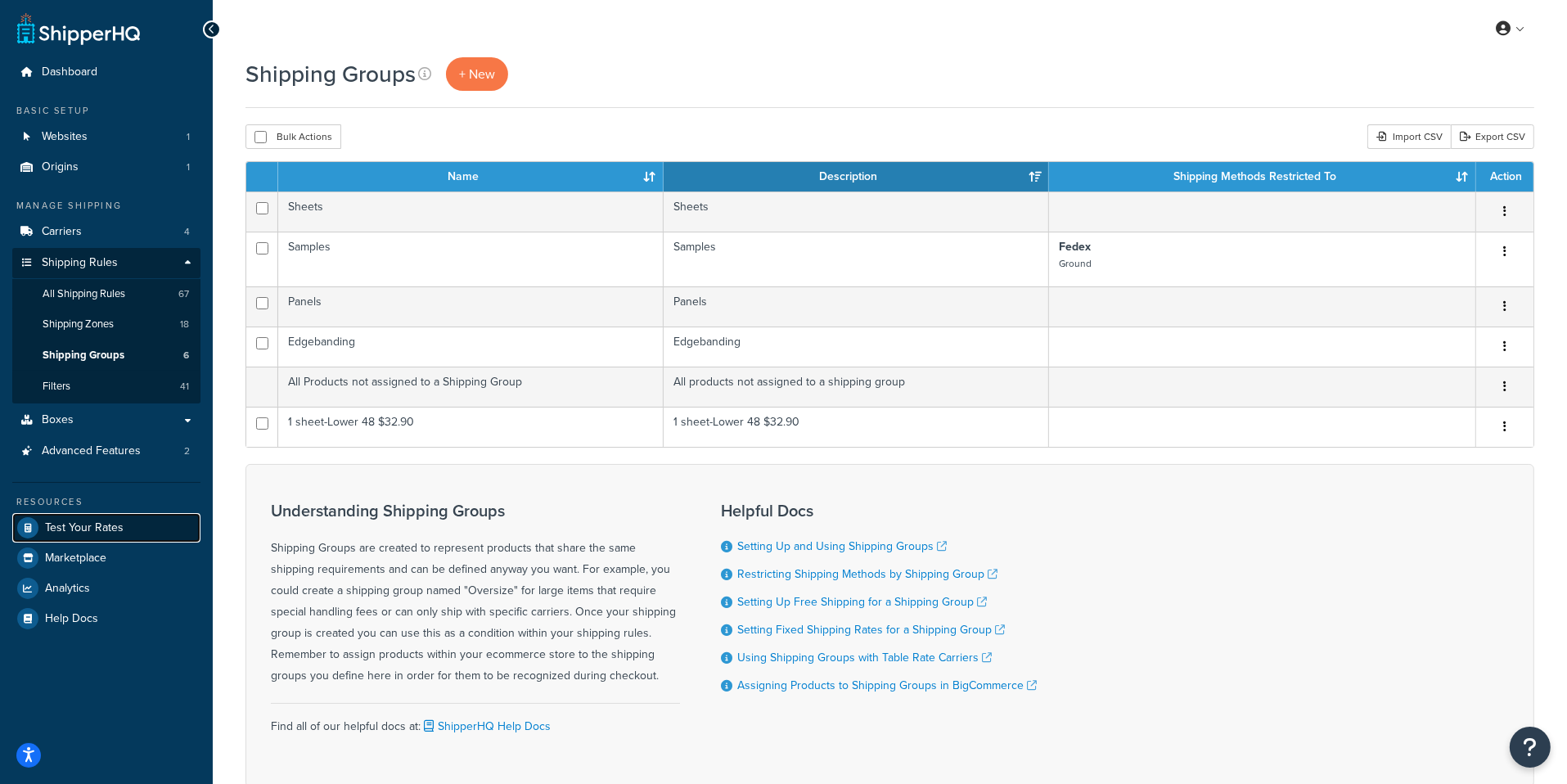
click at [118, 525] on span "Test Your Rates" at bounding box center [84, 528] width 78 height 14
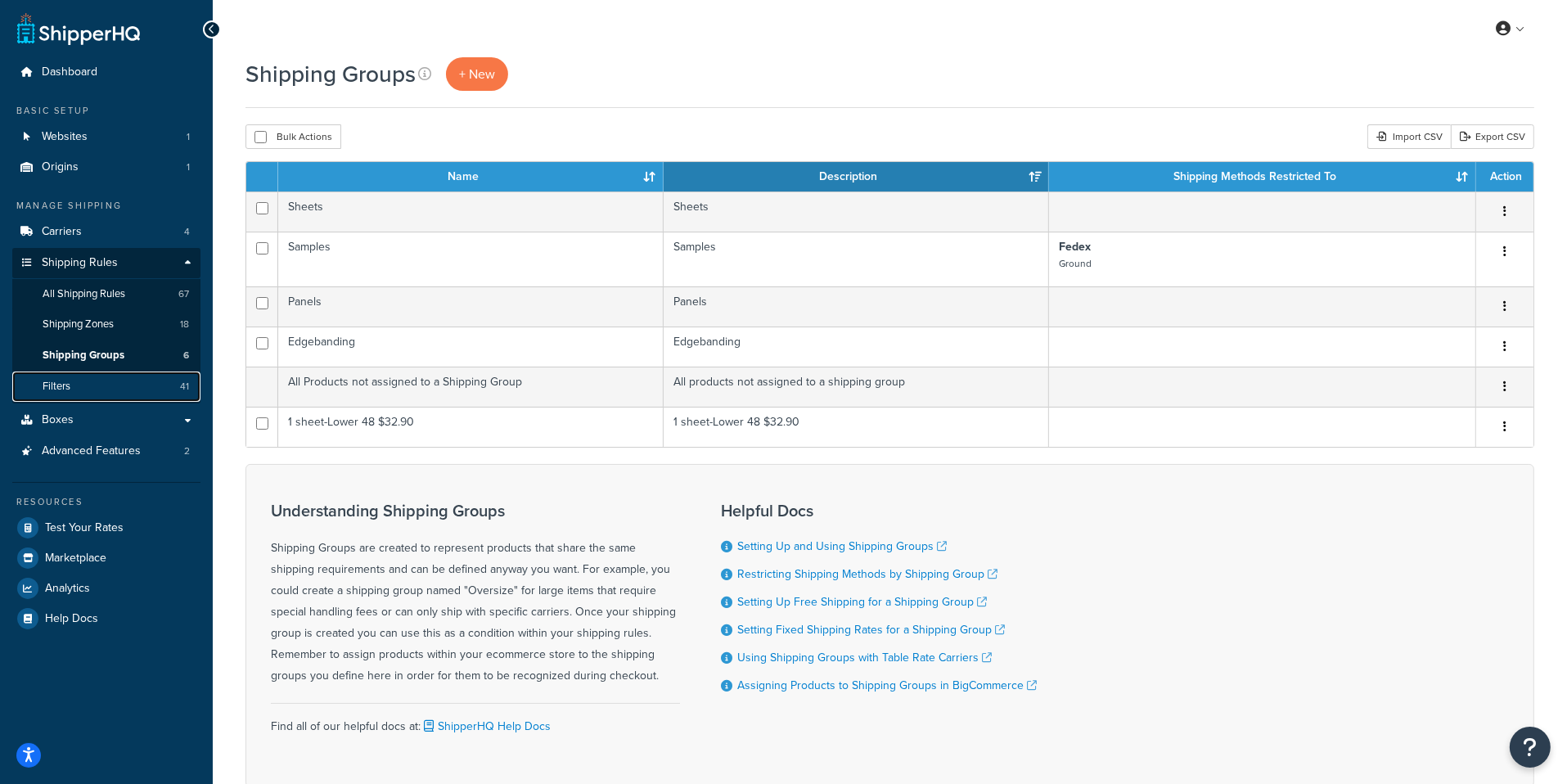
click at [130, 391] on link "Filters 41" at bounding box center [106, 386] width 189 height 30
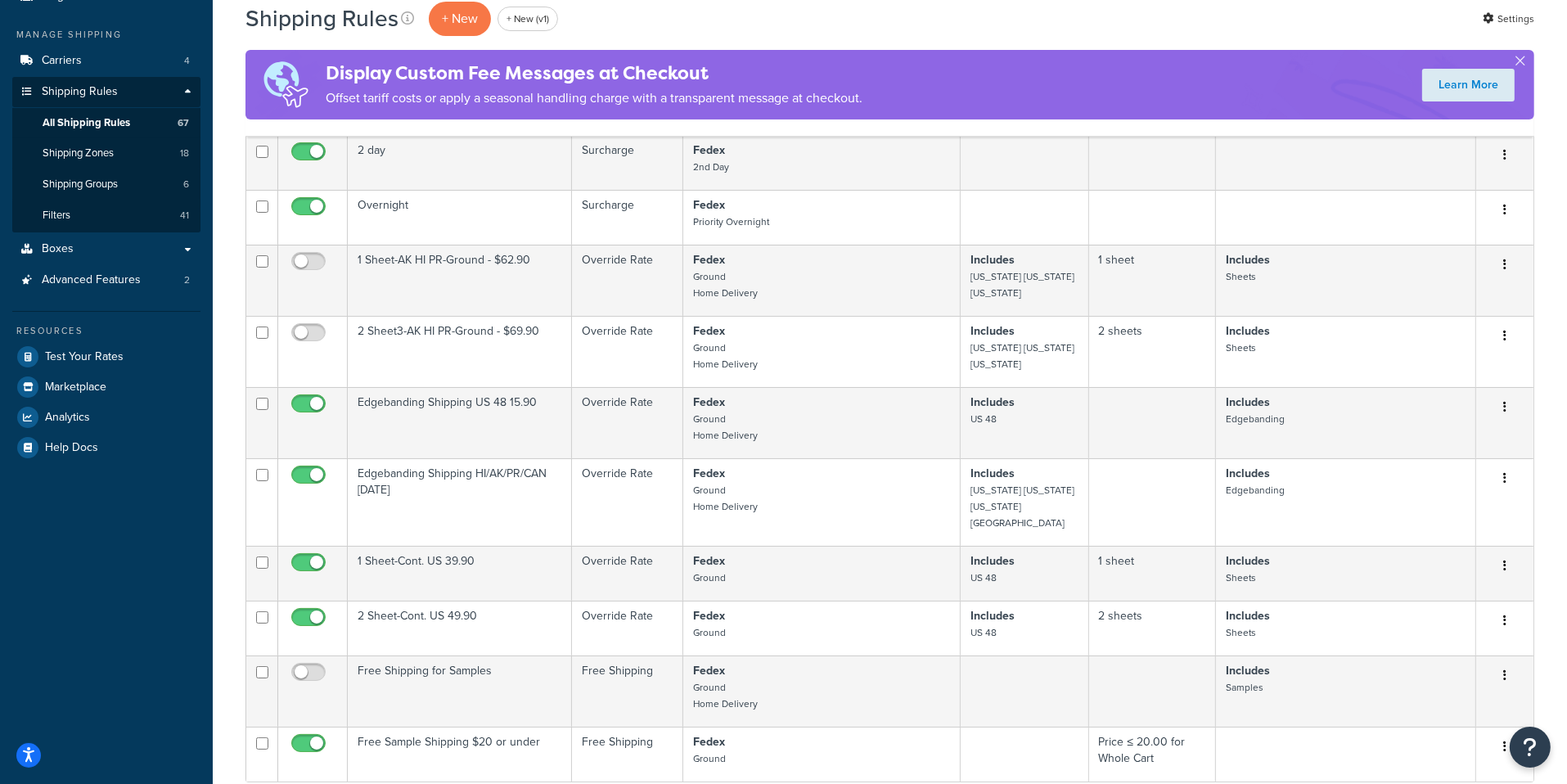
scroll to position [180, 0]
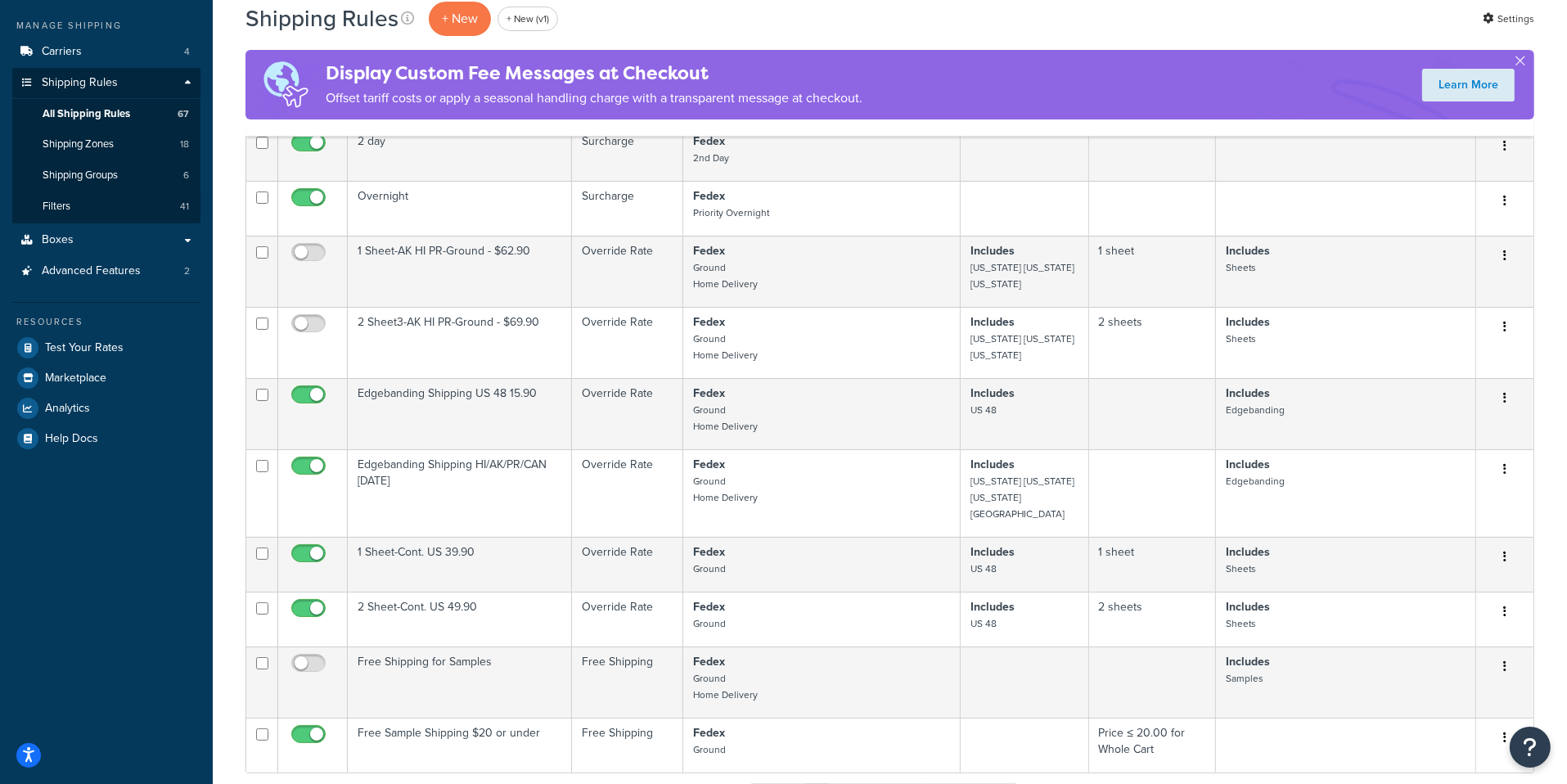
click at [747, 436] on td "Fedex Ground Home Delivery" at bounding box center [822, 414] width 279 height 72
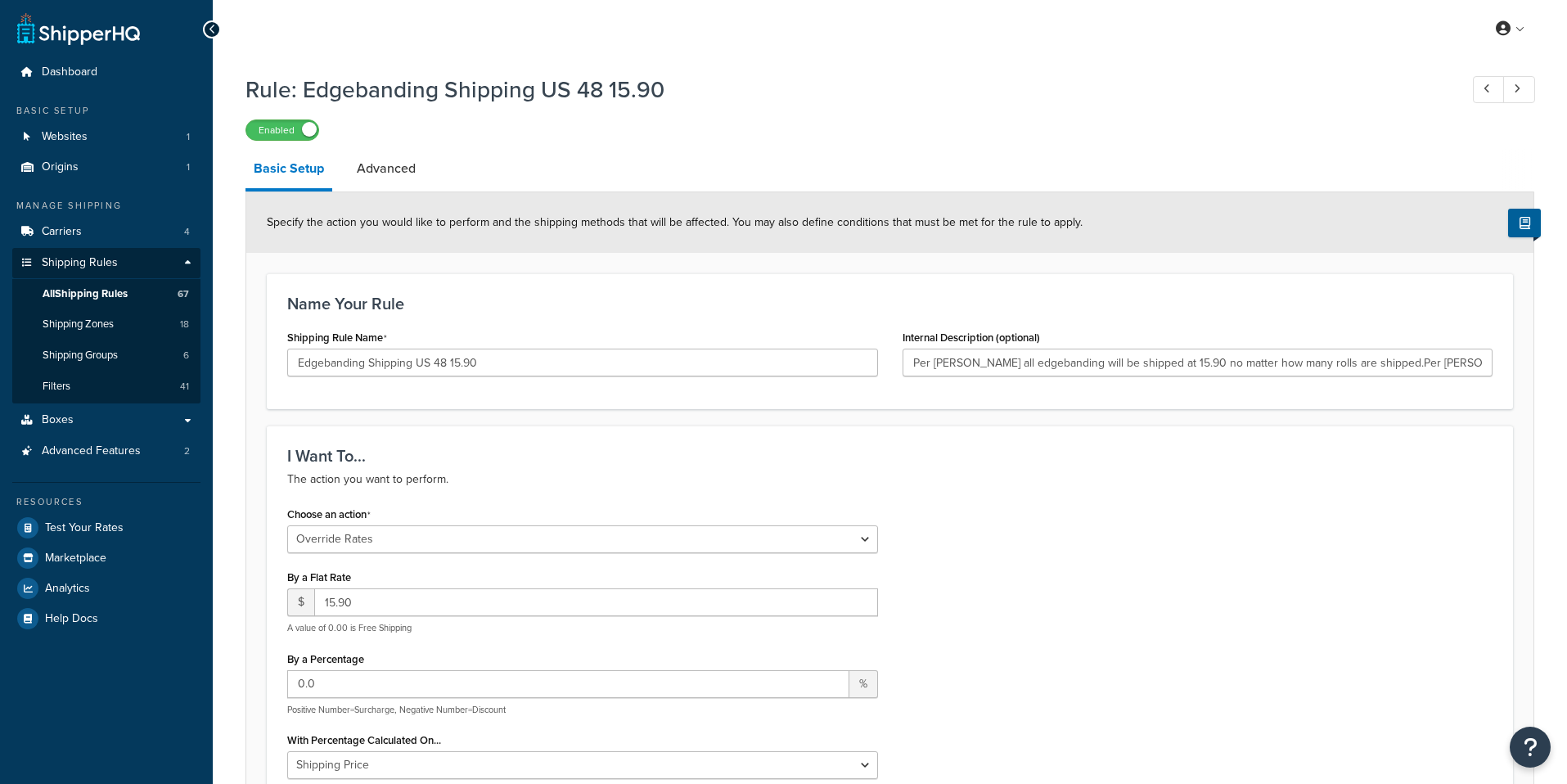
select select "OVERRIDE"
select select "SHIPPING_GROUP"
click at [152, 287] on link "All Shipping Rules 67" at bounding box center [106, 294] width 189 height 30
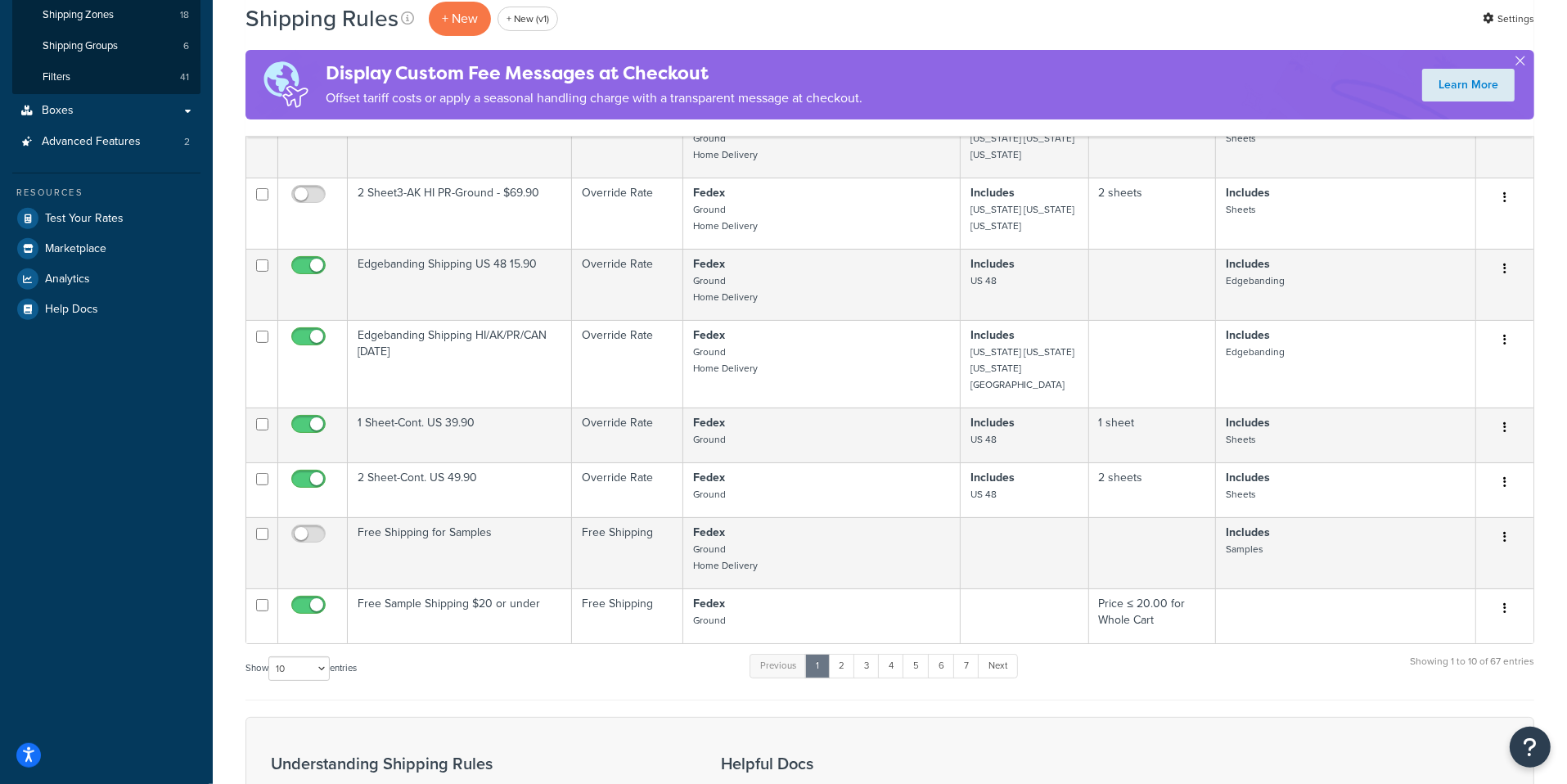
scroll to position [340, 0]
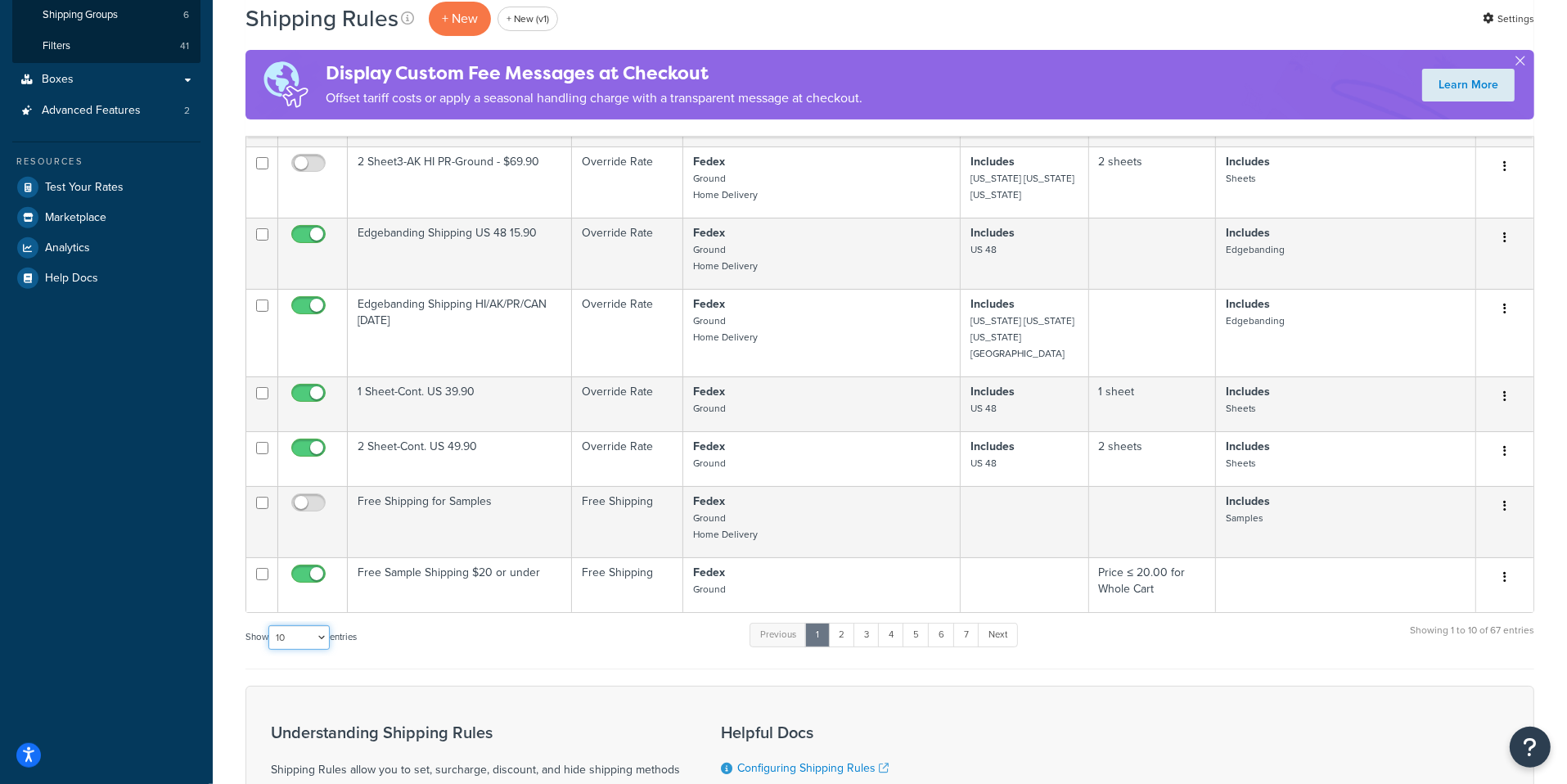
select select "100"
click option "100" at bounding box center [0, 0] width 0 height 0
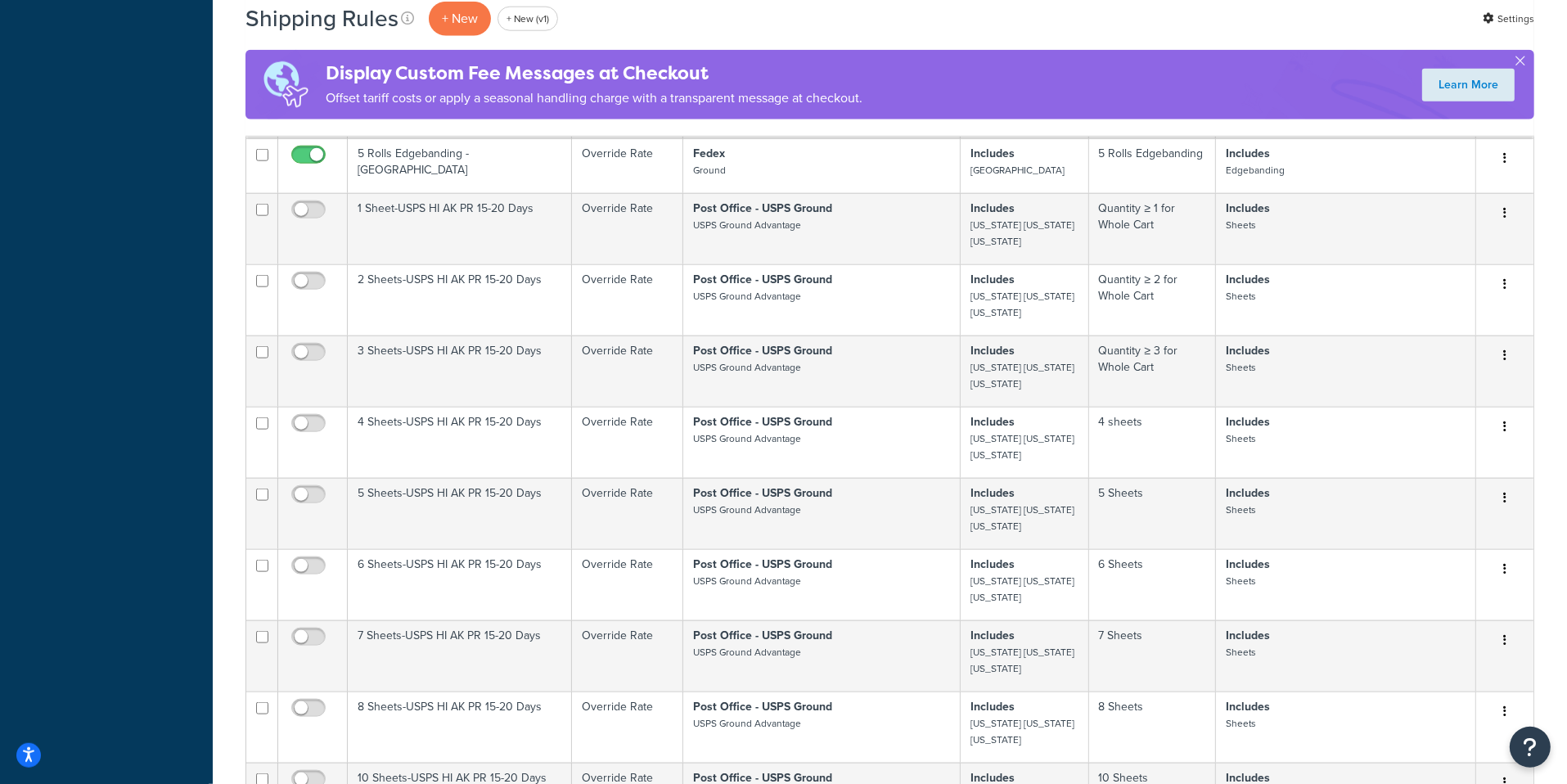
scroll to position [2383, 0]
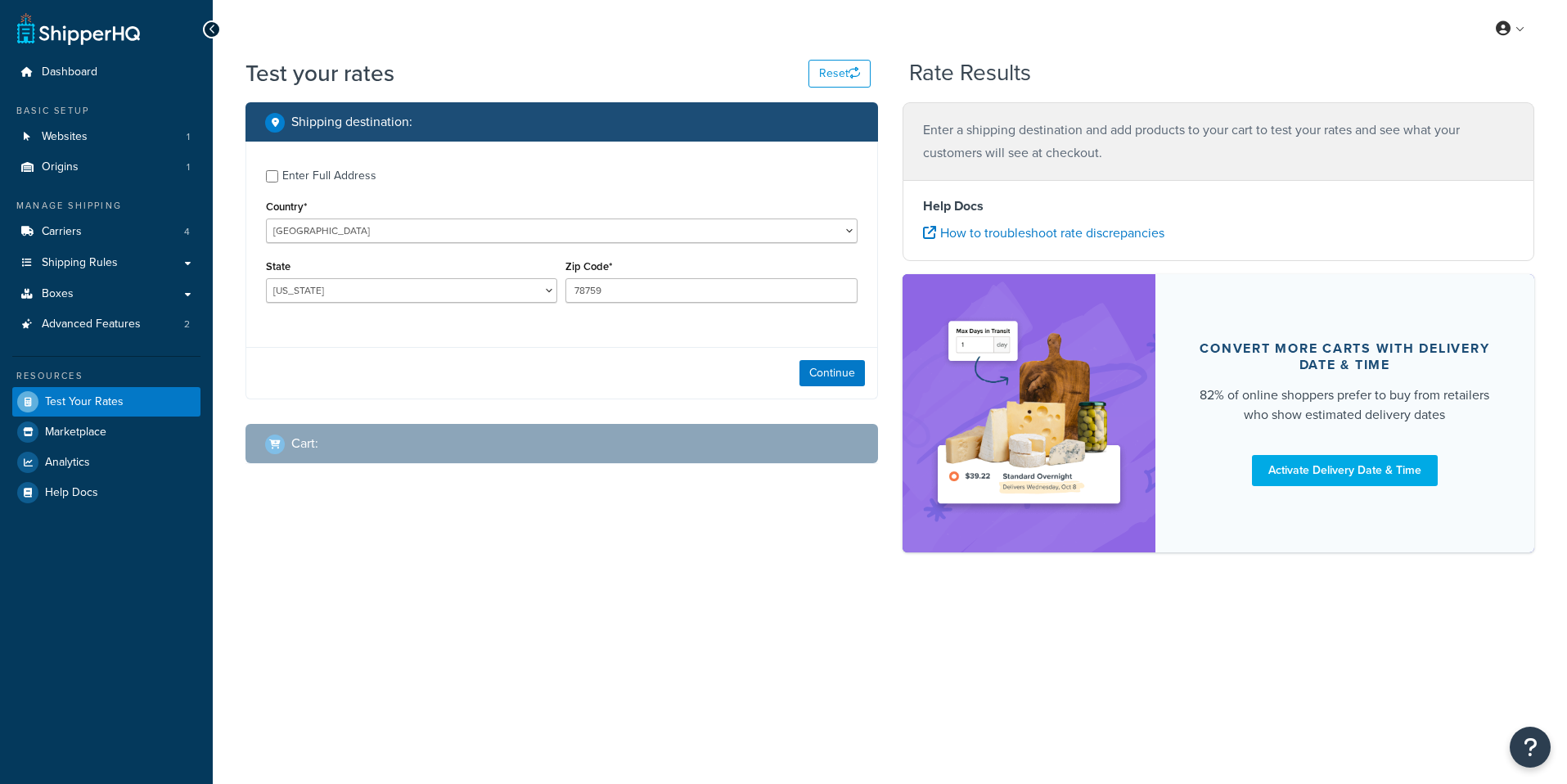
select select "[GEOGRAPHIC_DATA]"
click at [353, 183] on div "Enter Full Address" at bounding box center [329, 176] width 94 height 23
click at [279, 183] on input "Enter Full Address" at bounding box center [272, 176] width 13 height 13
checkbox input "true"
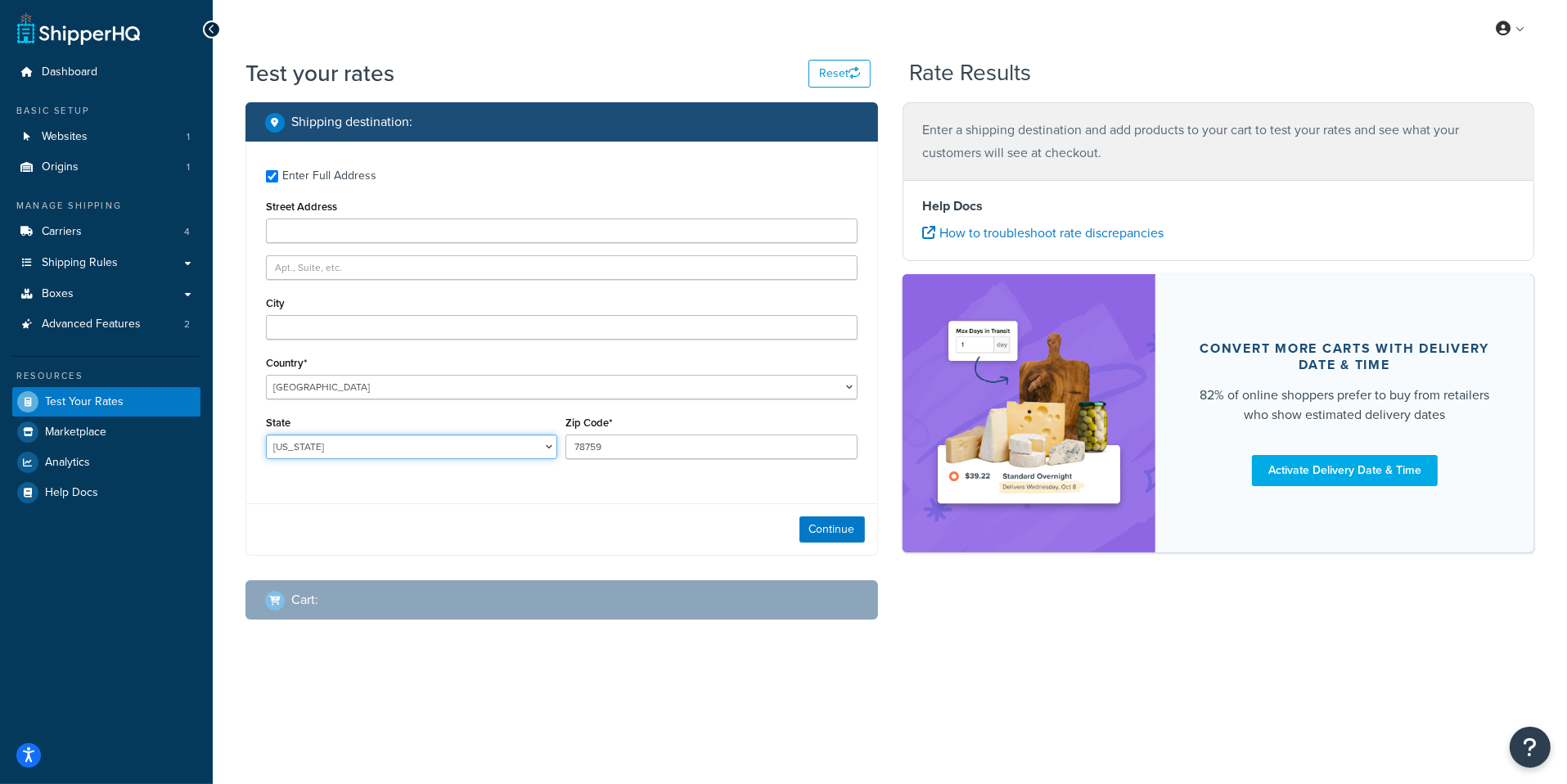
click at [266, 434] on select "Alabama Alaska American Samoa Arizona Arkansas Armed Forces Americas Armed Forc…" at bounding box center [411, 446] width 291 height 24
select select "HI"
click option "Hawaii" at bounding box center [0, 0] width 0 height 0
click at [614, 454] on input "78759" at bounding box center [711, 446] width 291 height 24
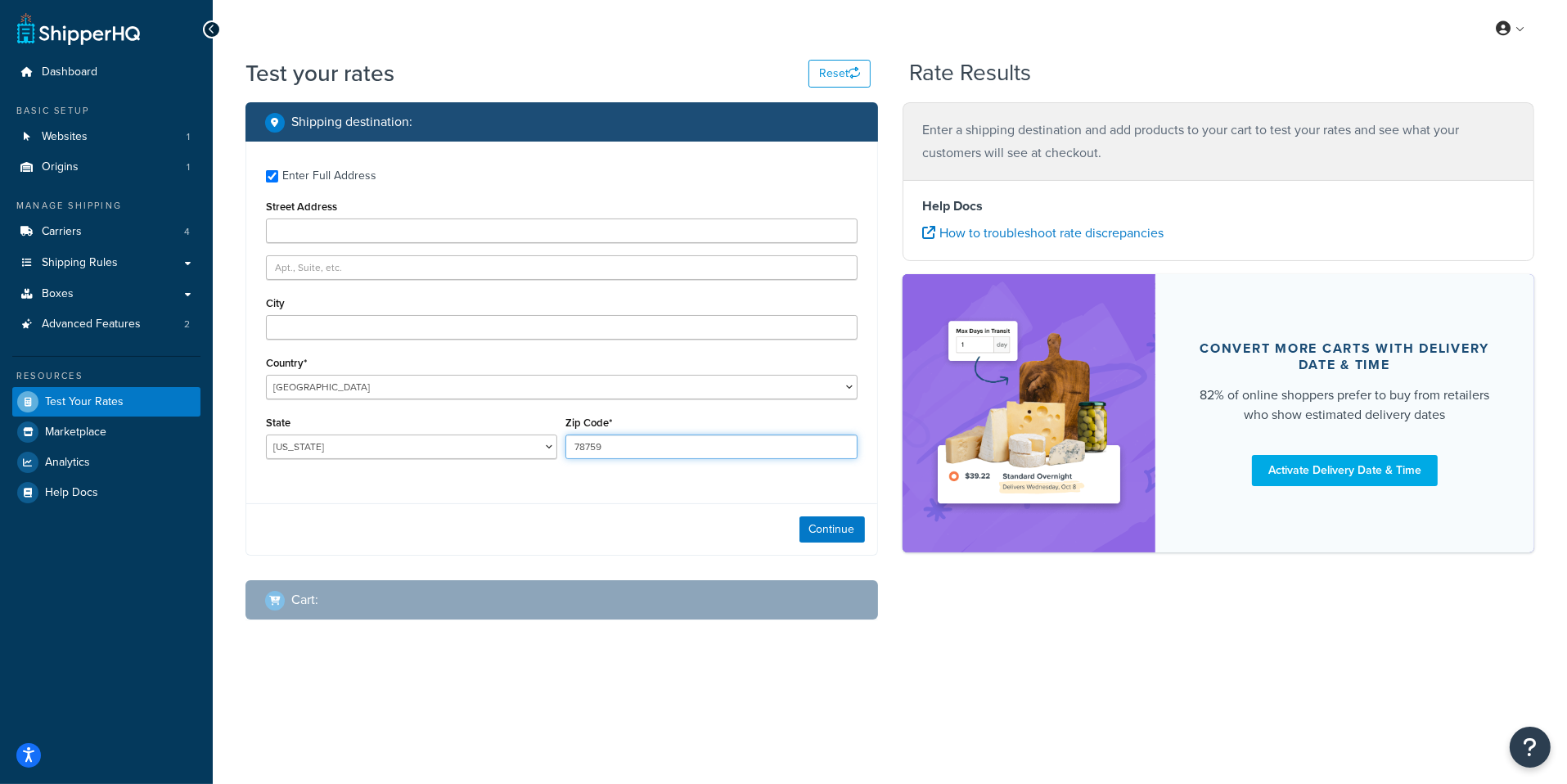
paste input "96813"
type input "96813"
click at [344, 326] on input "City" at bounding box center [562, 327] width 592 height 24
paste input "Honolulu"
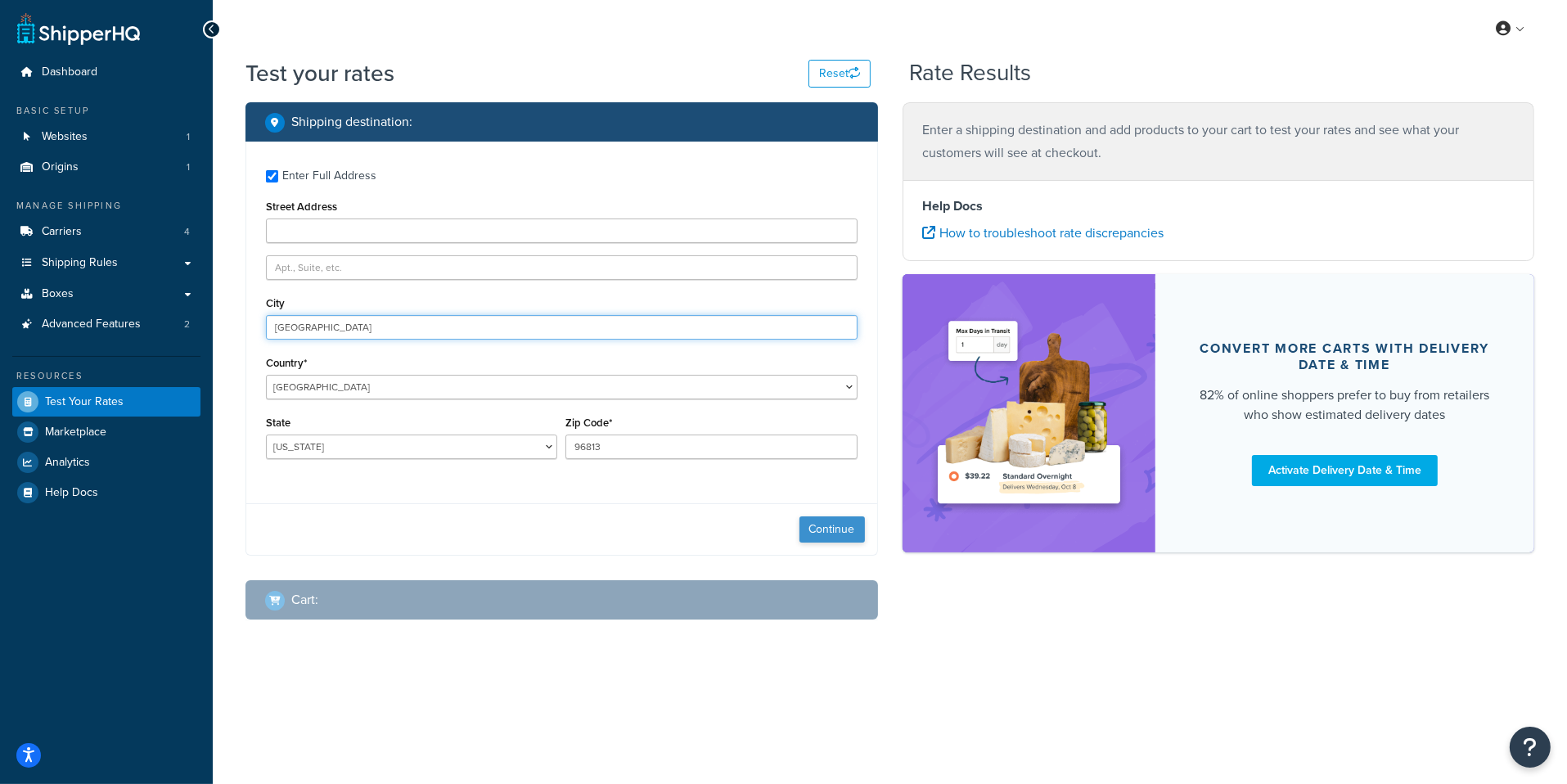
type input "Honolulu"
click at [837, 522] on button "Continue" at bounding box center [833, 529] width 66 height 26
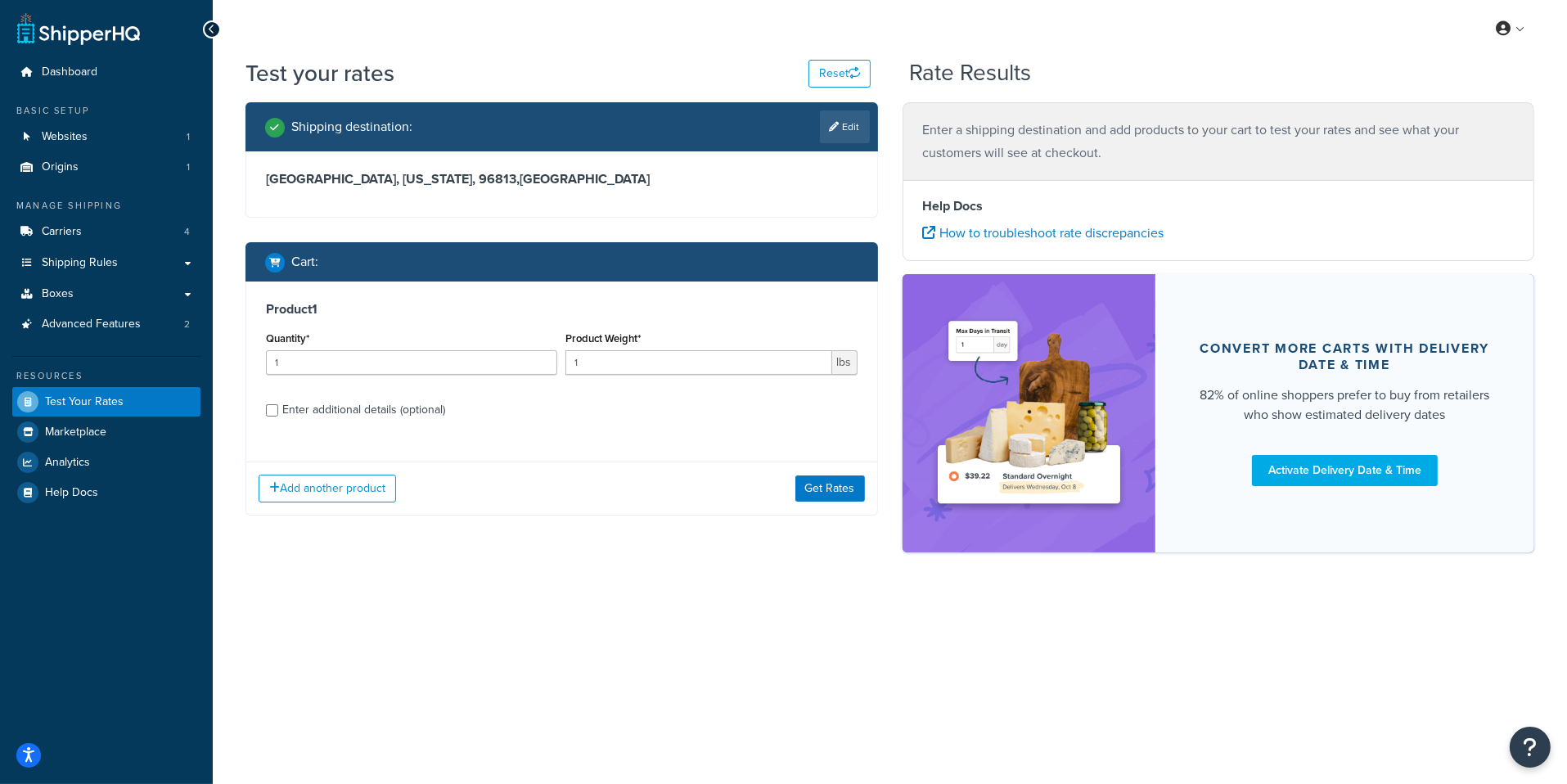
click at [432, 405] on div "Enter additional details (optional)" at bounding box center [364, 410] width 163 height 23
click at [279, 405] on input "Enter additional details (optional)" at bounding box center [272, 410] width 13 height 13
checkbox input "true"
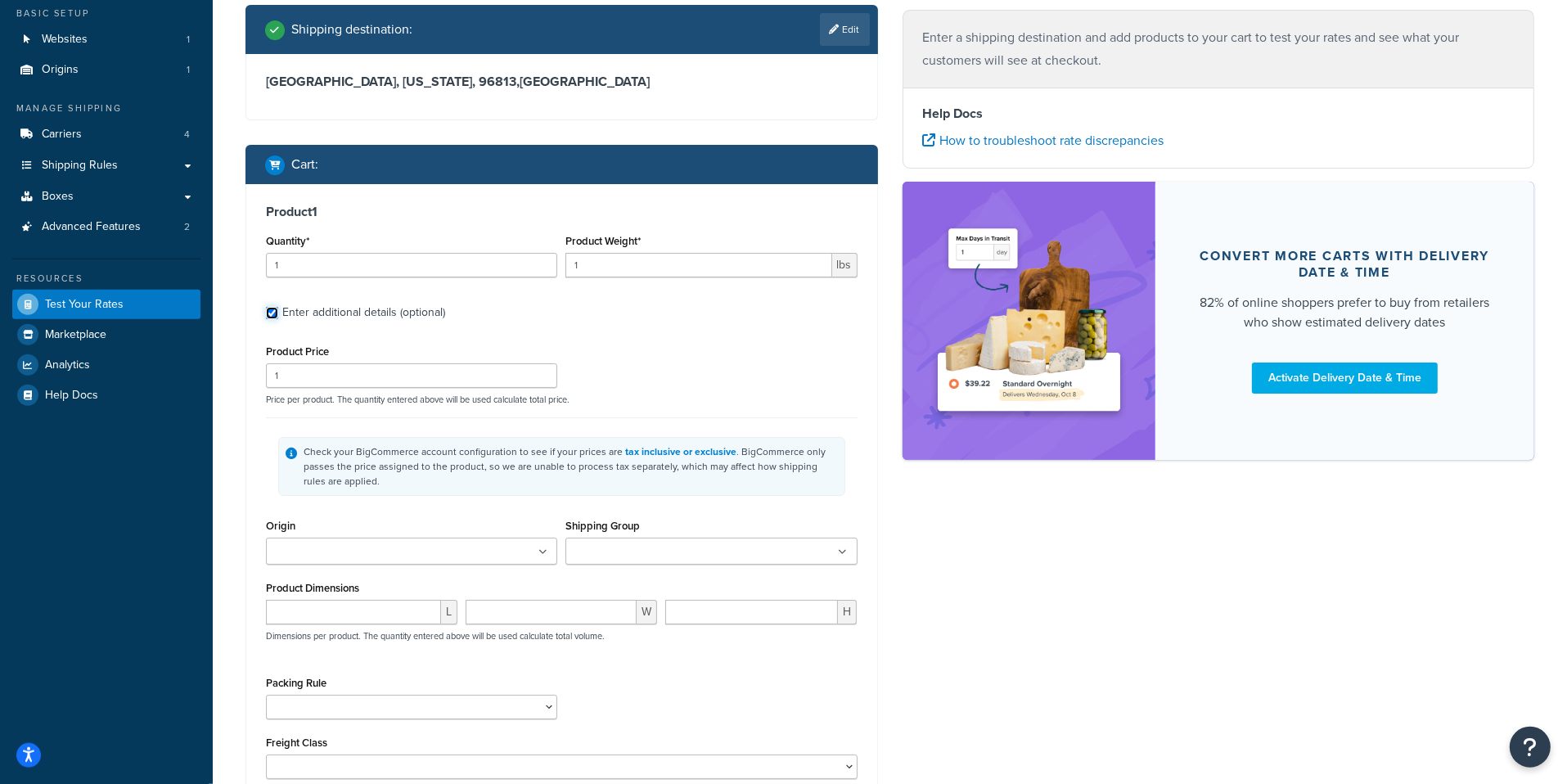
scroll to position [169, 0]
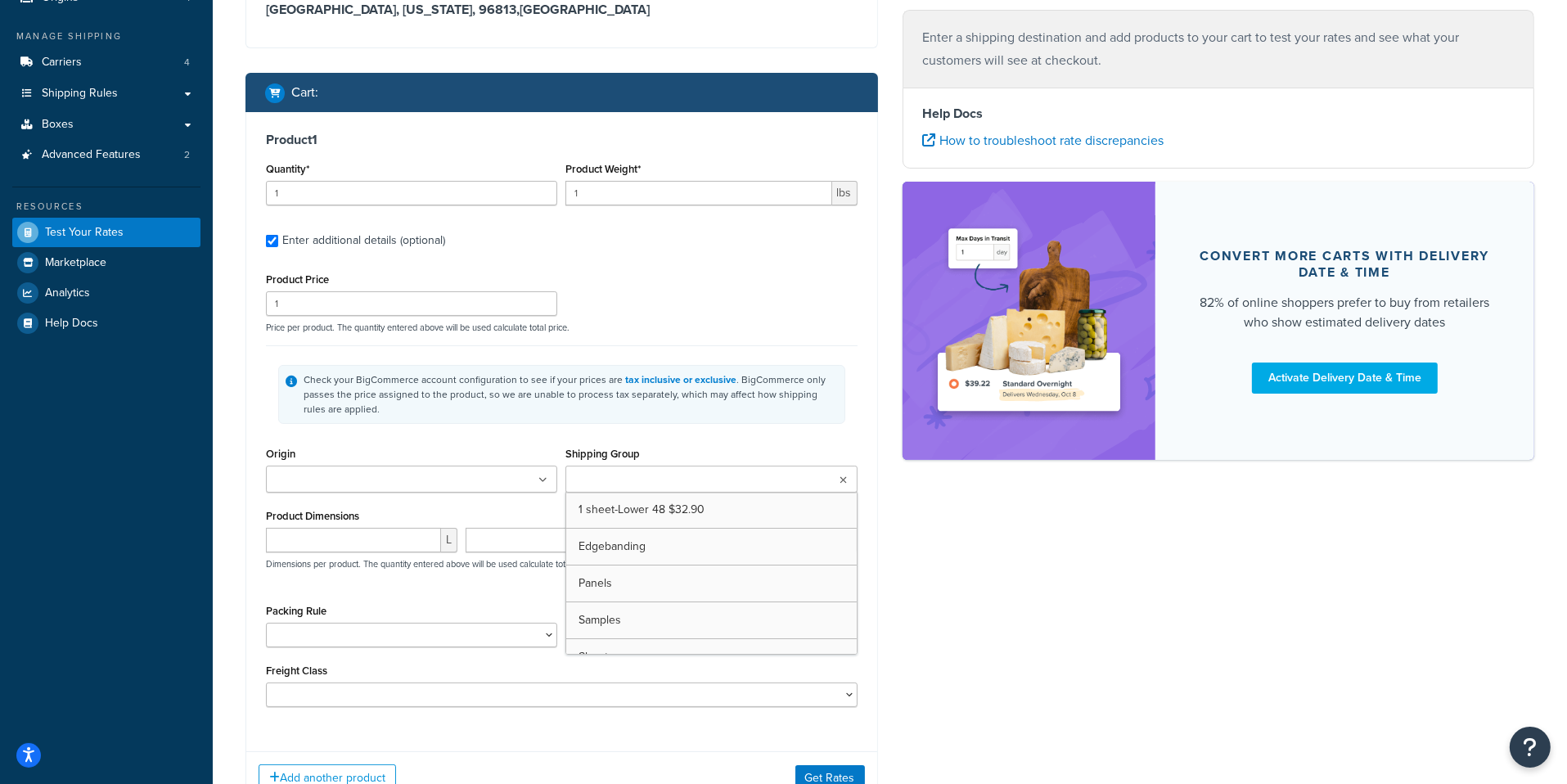
click at [637, 486] on input "Shipping Group" at bounding box center [643, 479] width 145 height 18
type input "she"
click at [677, 417] on div "Check your BigCommerce account configuration to see if your prices are tax incl…" at bounding box center [562, 393] width 567 height 59
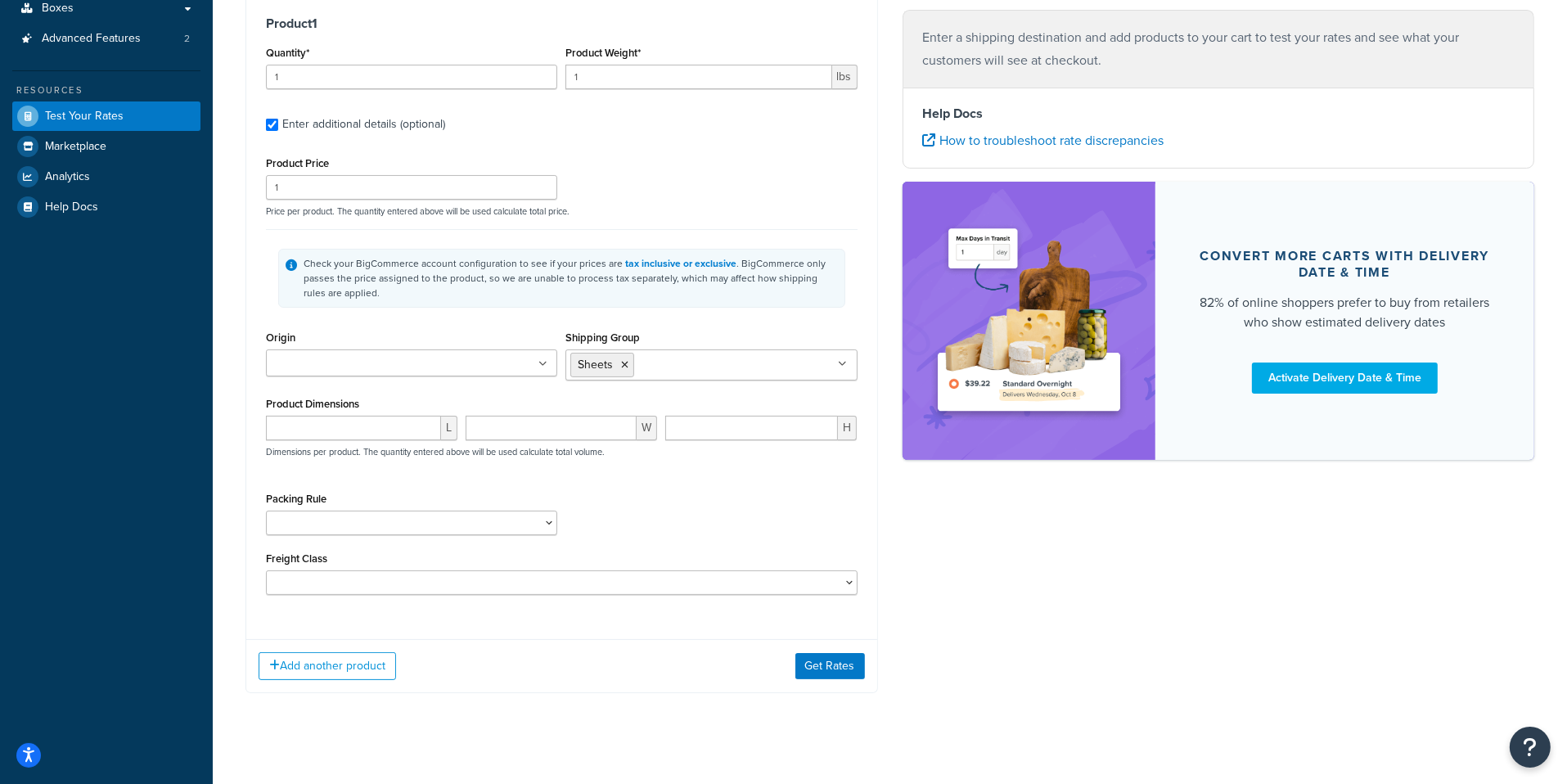
click at [845, 648] on div "Add another product Get Rates" at bounding box center [562, 665] width 631 height 53
click at [844, 663] on button "Get Rates" at bounding box center [830, 665] width 70 height 26
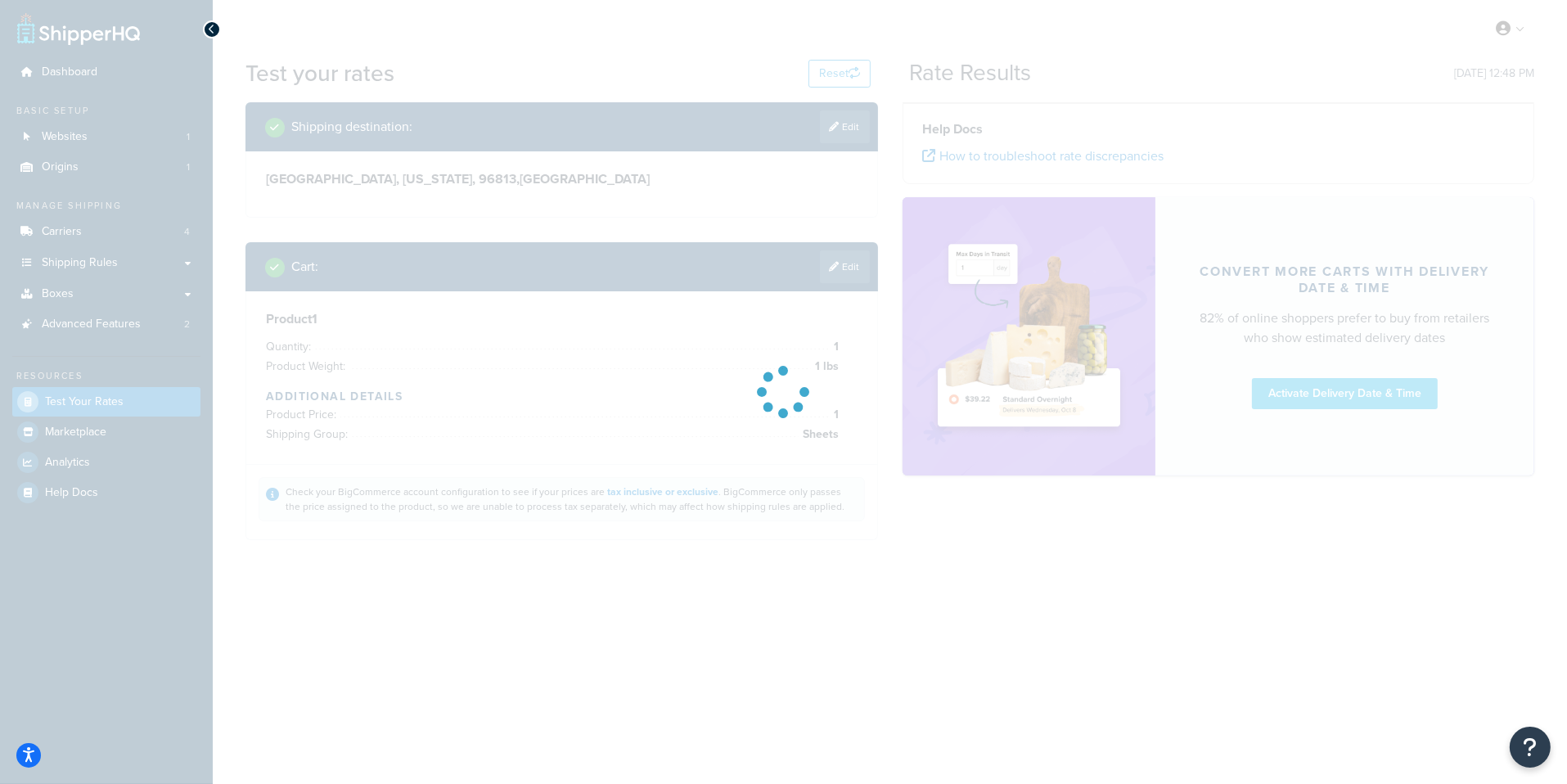
scroll to position [0, 0]
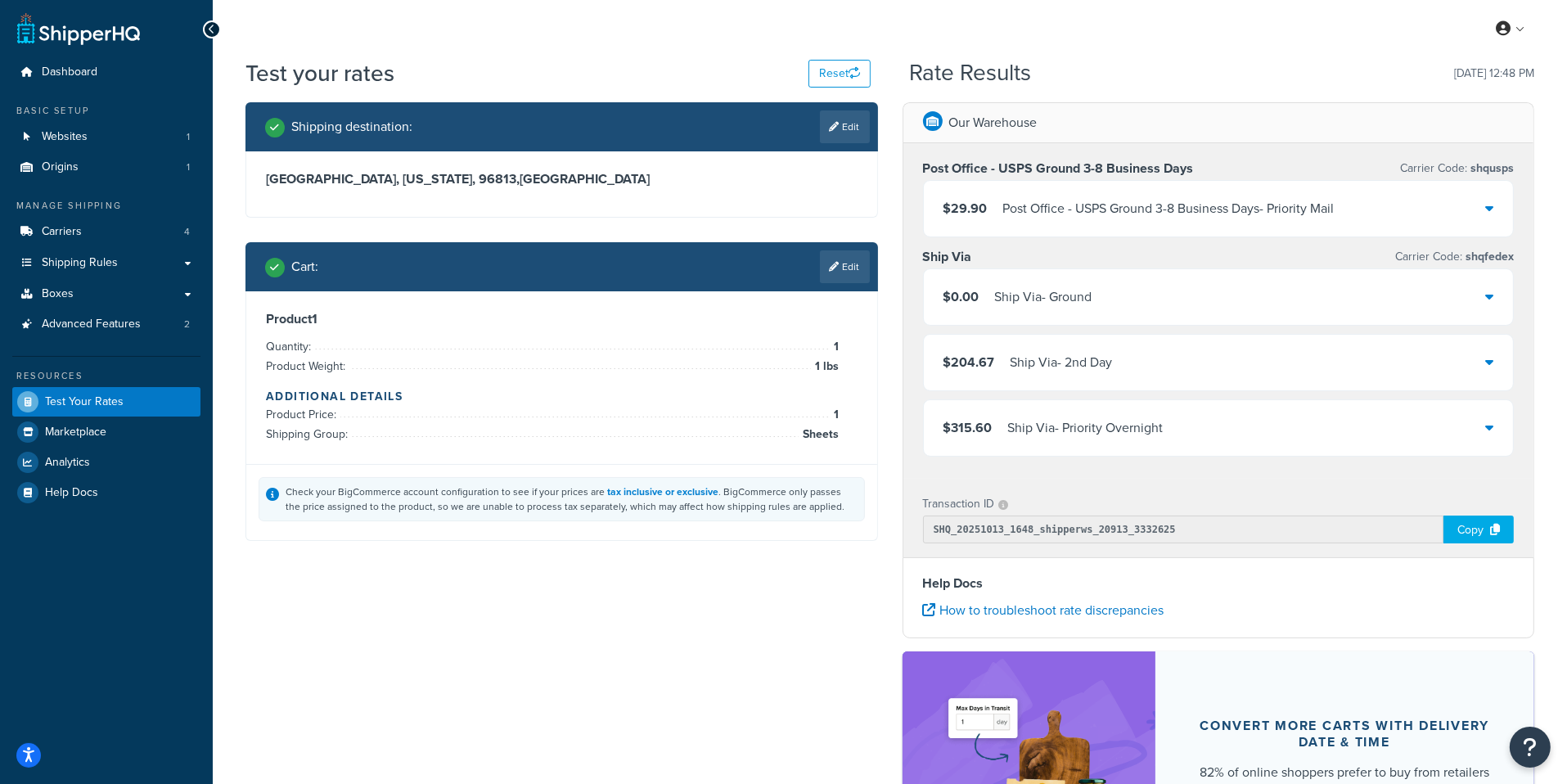
click at [1066, 216] on div "Post Office - USPS Ground 3-8 Business Days - Priority Mail" at bounding box center [1168, 209] width 332 height 23
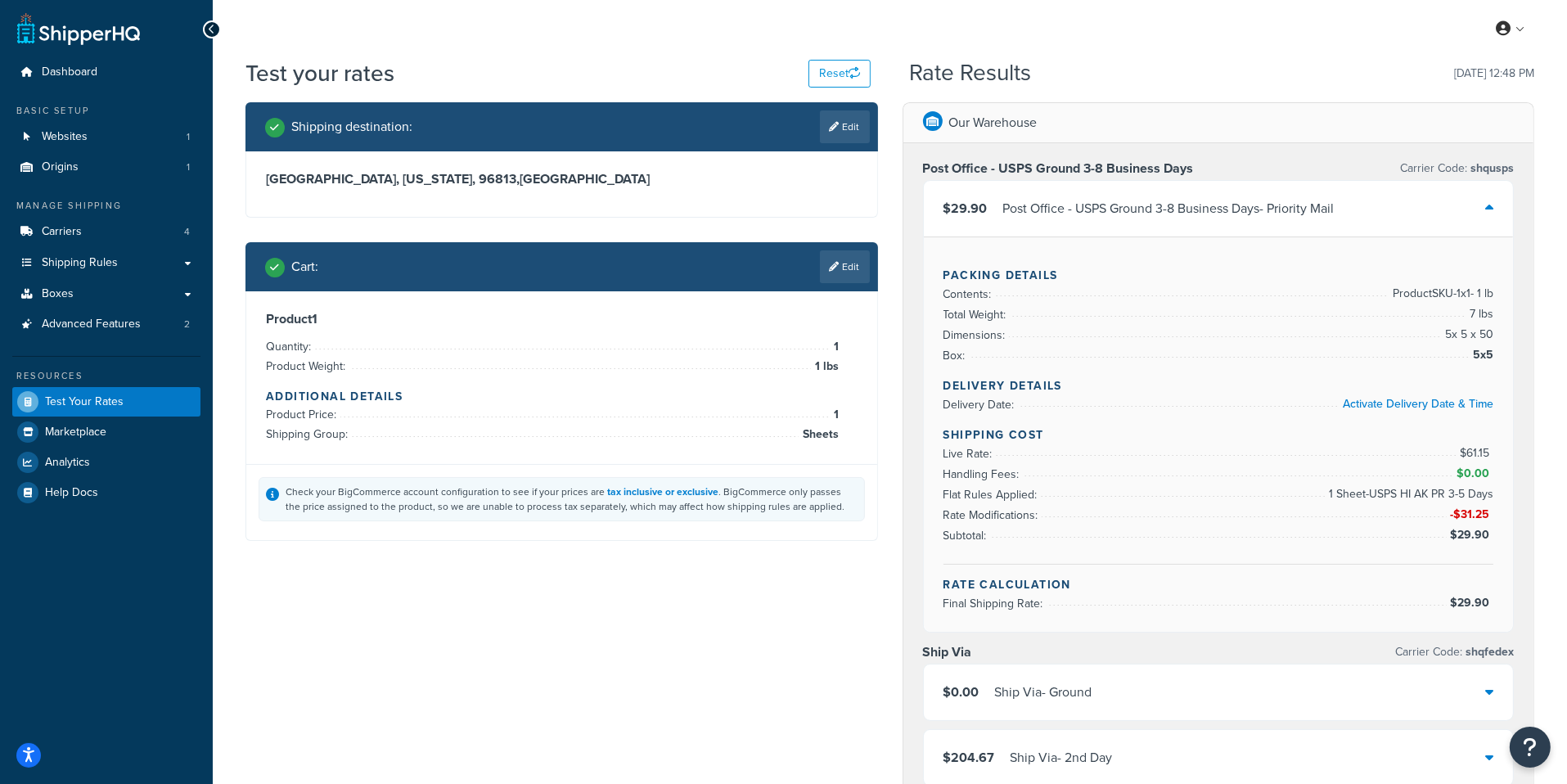
click at [1443, 500] on span "1 Sheet-USPS HI AK PR 3-5 Days" at bounding box center [1409, 494] width 168 height 19
click at [97, 266] on span "Shipping Rules" at bounding box center [79, 263] width 76 height 14
click at [1023, 210] on div "Post Office - USPS Ground 3-8 Business Days - Priority Mail" at bounding box center [1168, 209] width 332 height 23
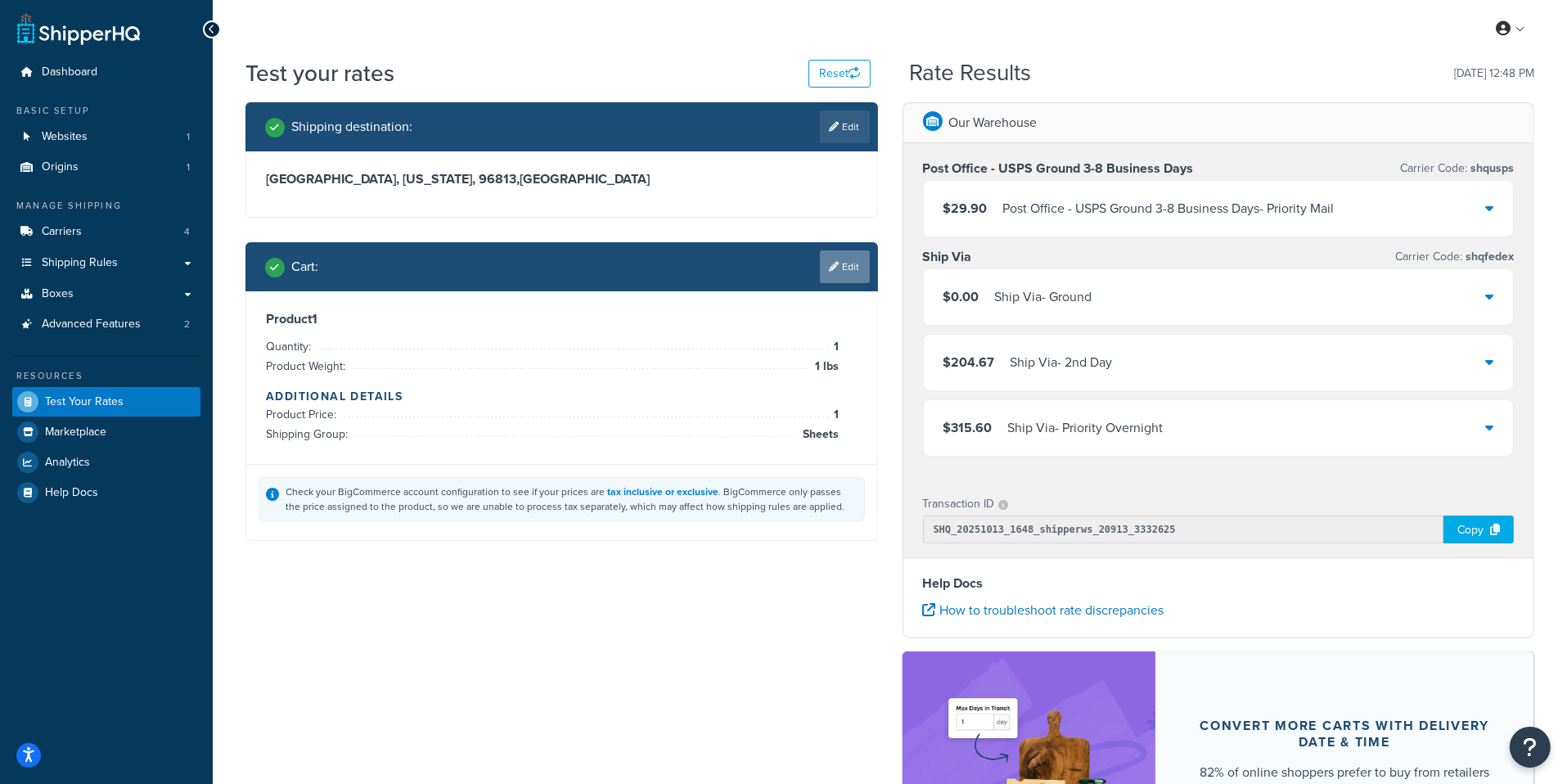
click at [858, 277] on link "Edit" at bounding box center [845, 267] width 50 height 33
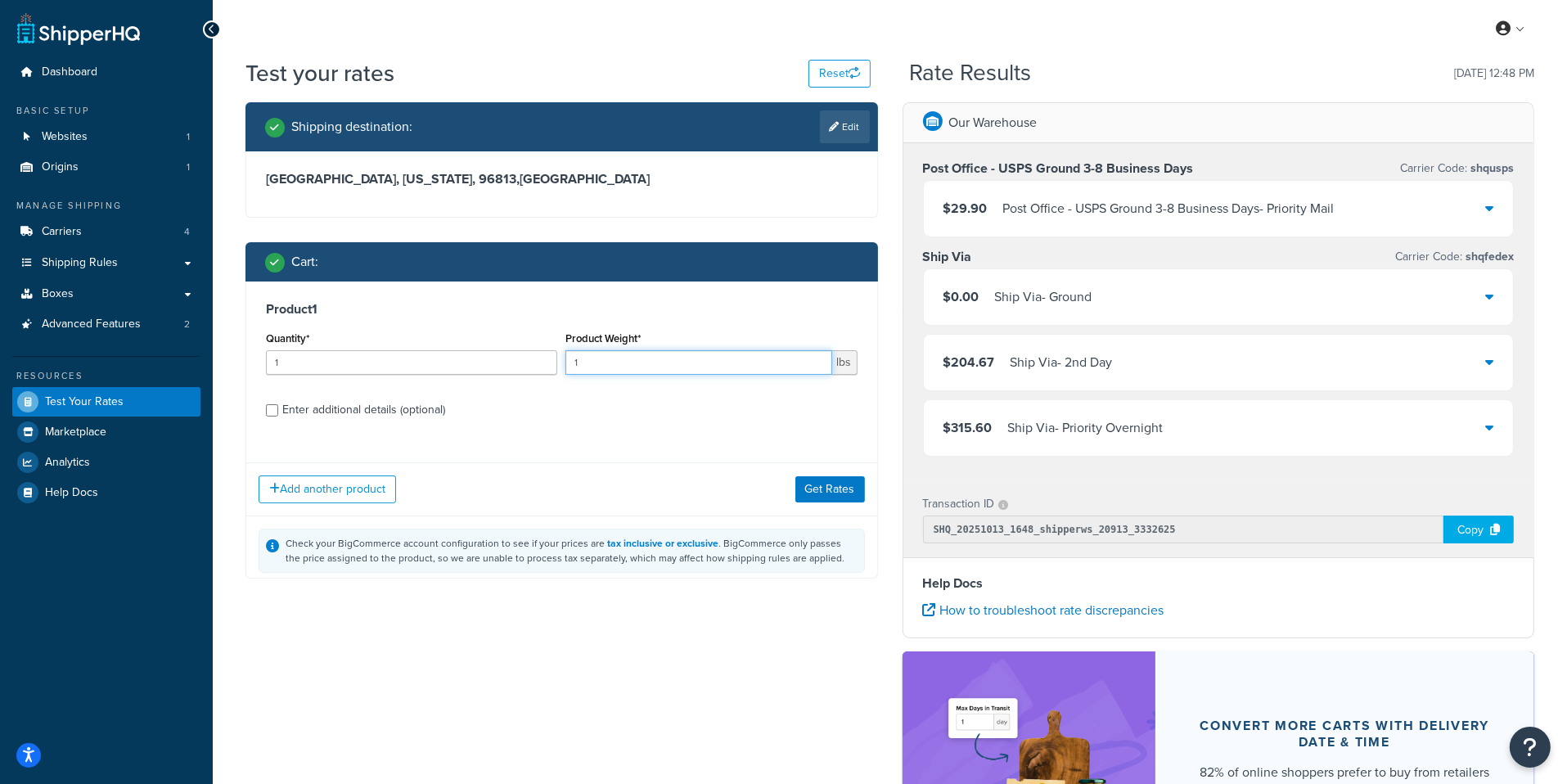
click at [640, 355] on input "1" at bounding box center [698, 362] width 266 height 24
type input "0.1"
click at [821, 493] on button "Get Rates" at bounding box center [830, 488] width 70 height 26
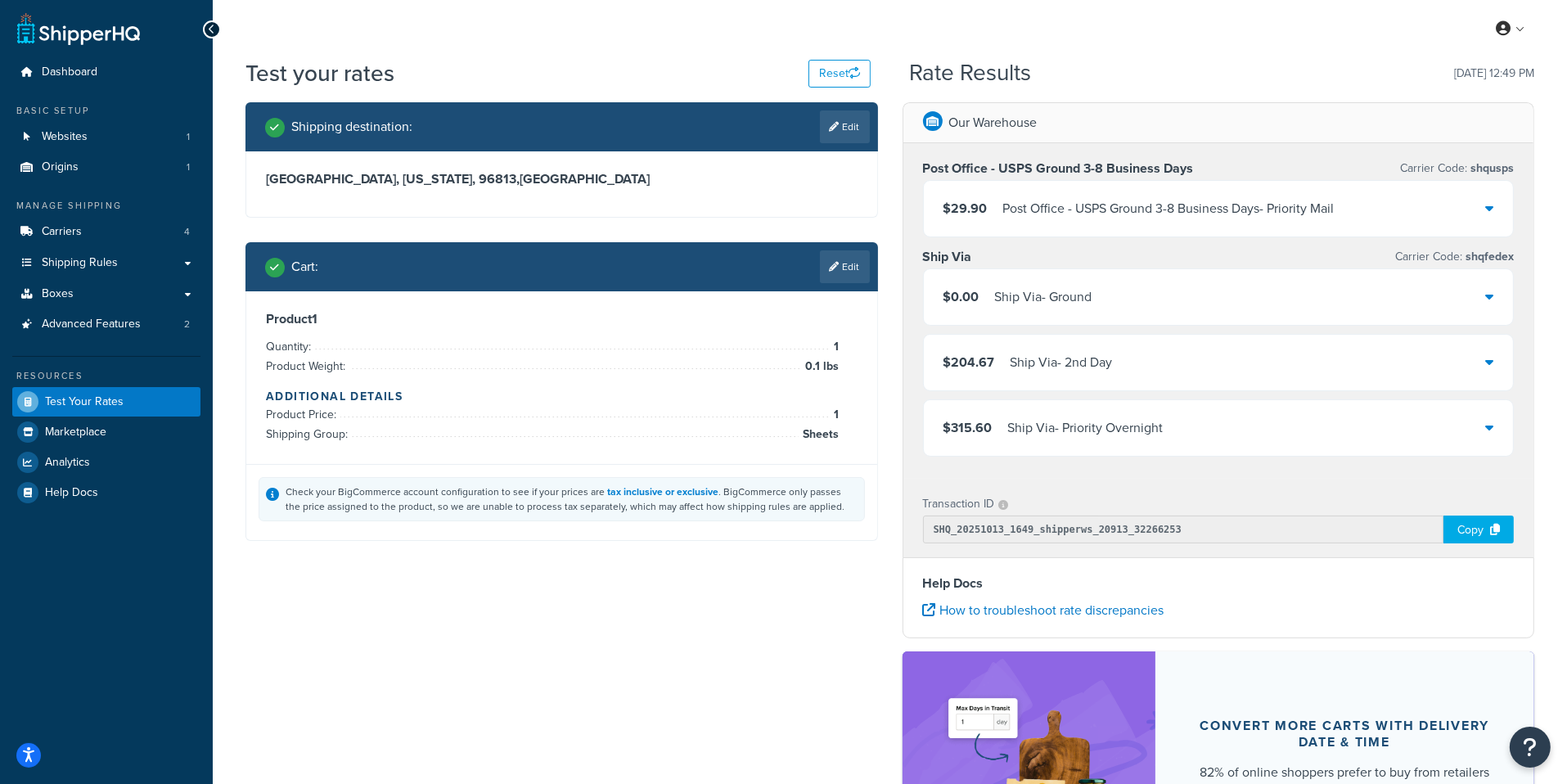
click at [1056, 210] on div "Post Office - USPS Ground 3-8 Business Days - Priority Mail" at bounding box center [1168, 209] width 332 height 23
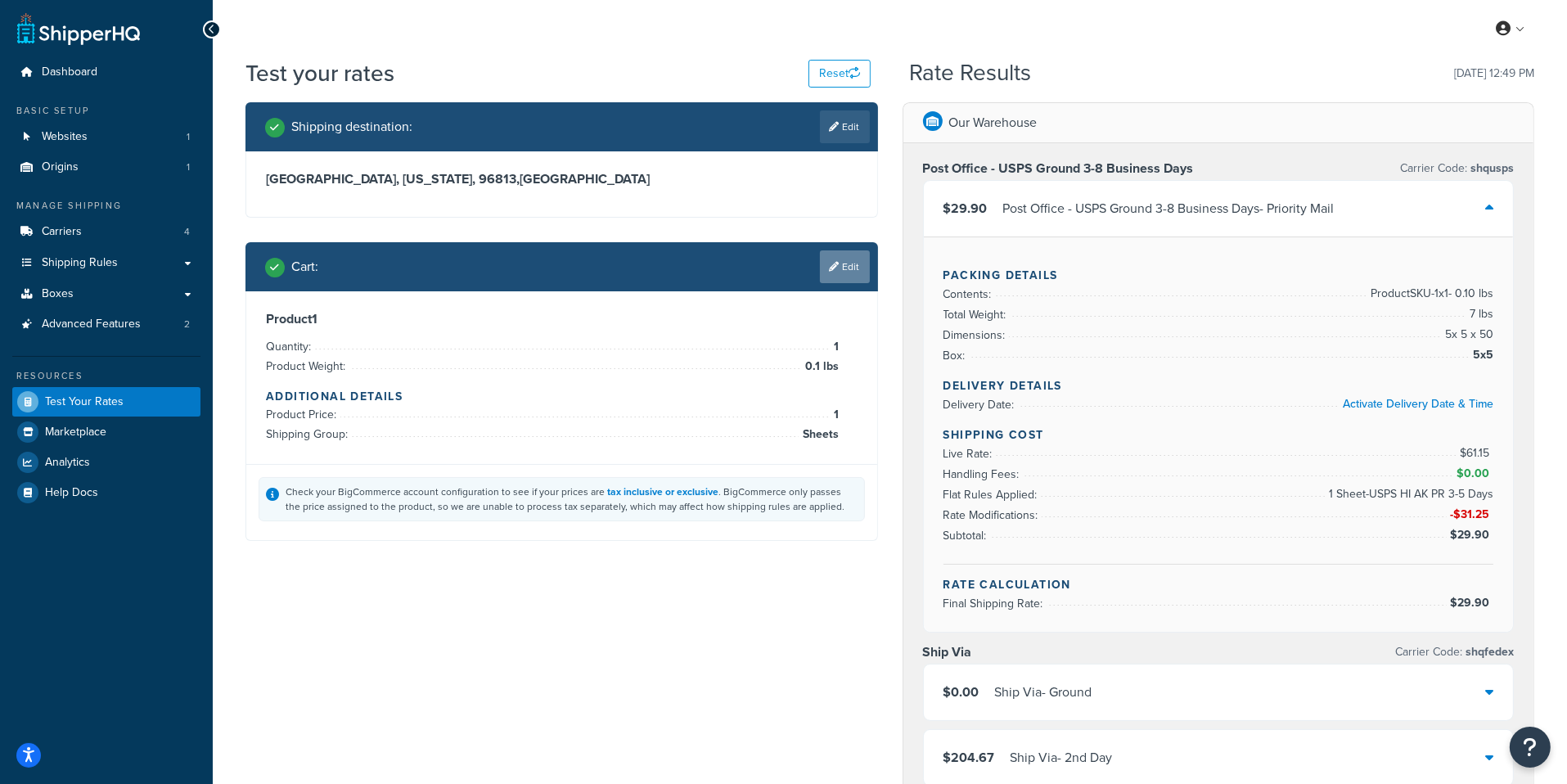
click at [848, 269] on link "Edit" at bounding box center [845, 267] width 50 height 33
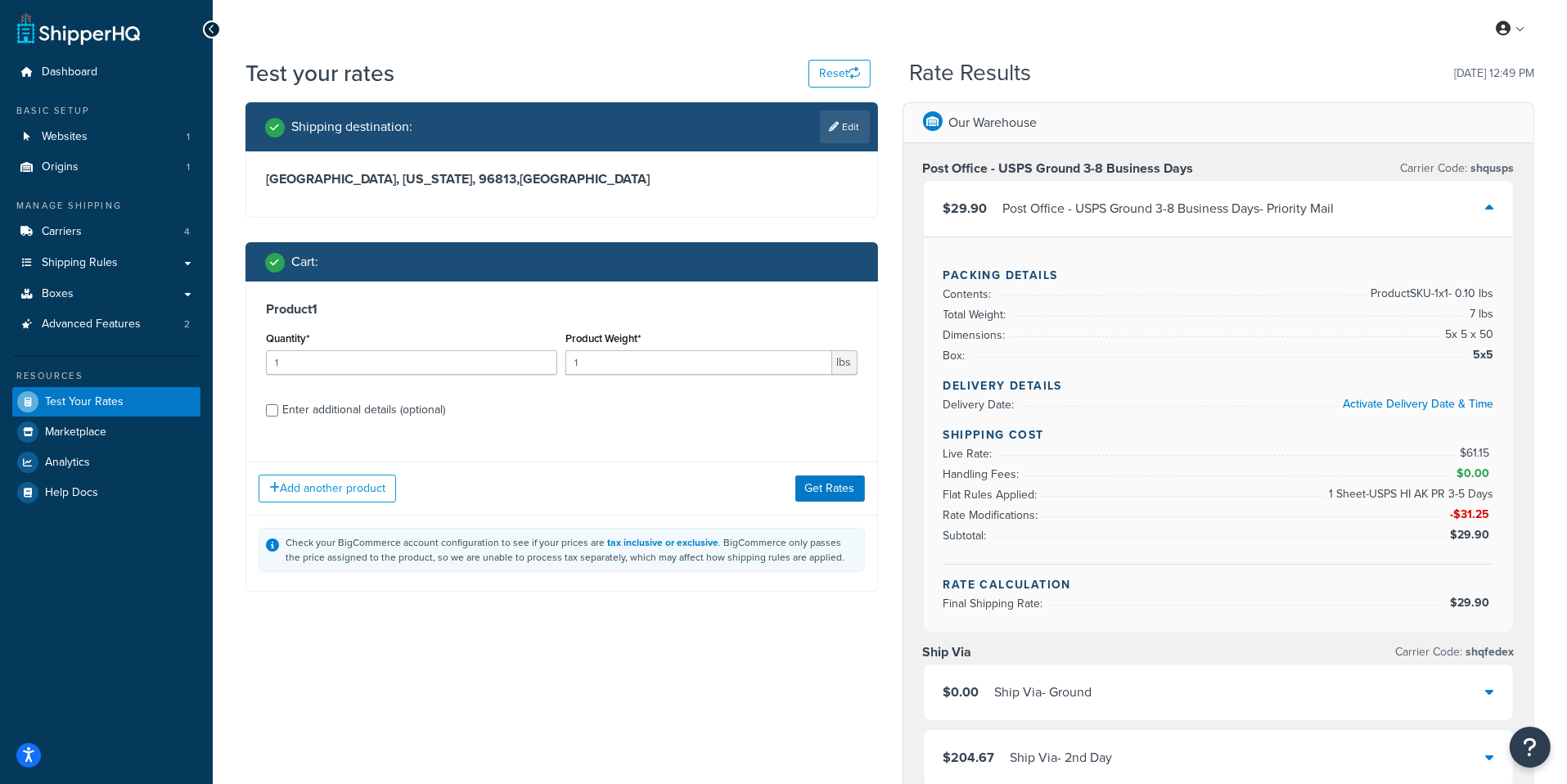
click at [374, 415] on div "Enter additional details (optional)" at bounding box center [364, 410] width 163 height 23
click at [279, 415] on input "Enter additional details (optional)" at bounding box center [272, 410] width 13 height 13
checkbox input "true"
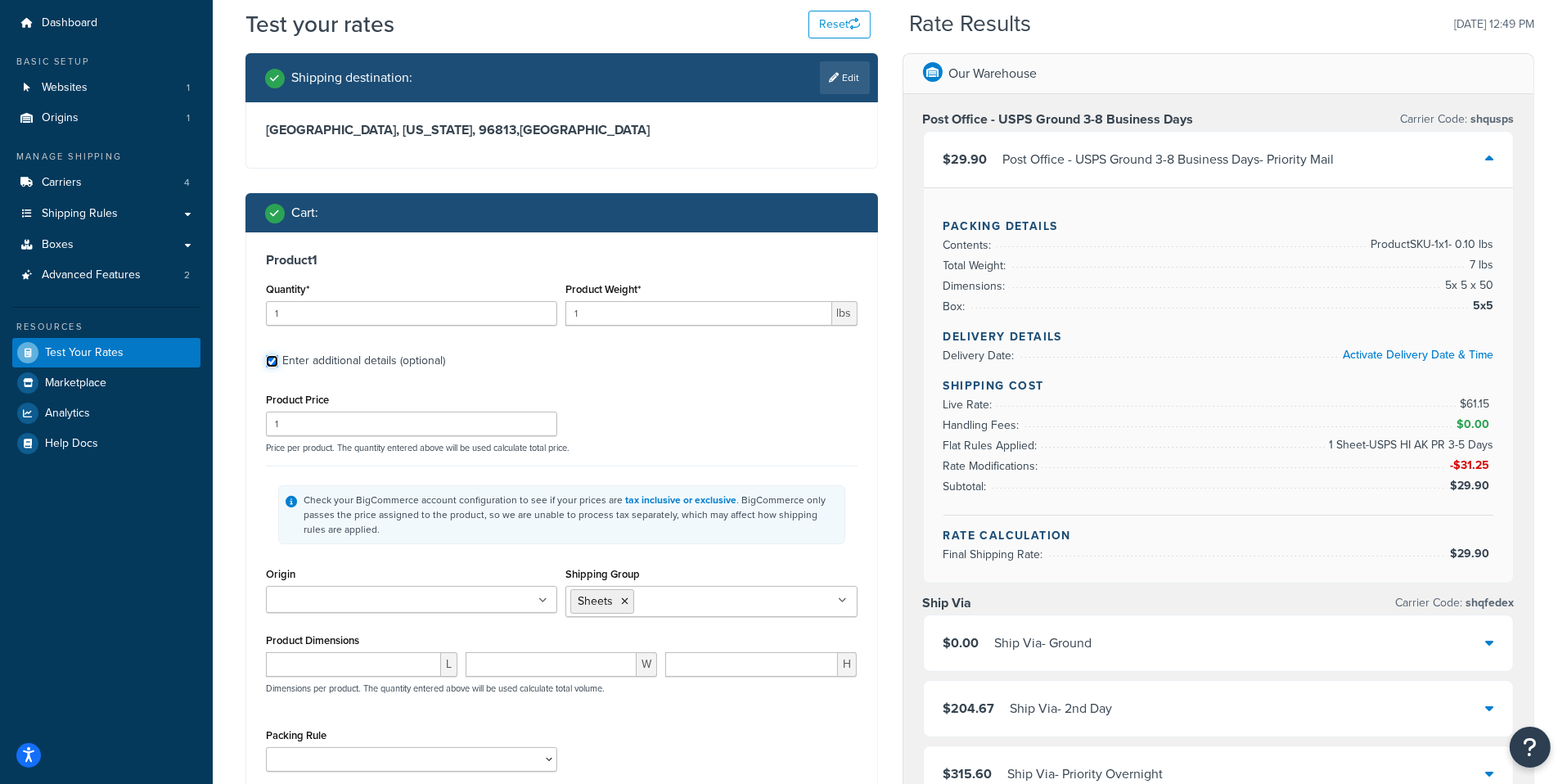
scroll to position [52, 0]
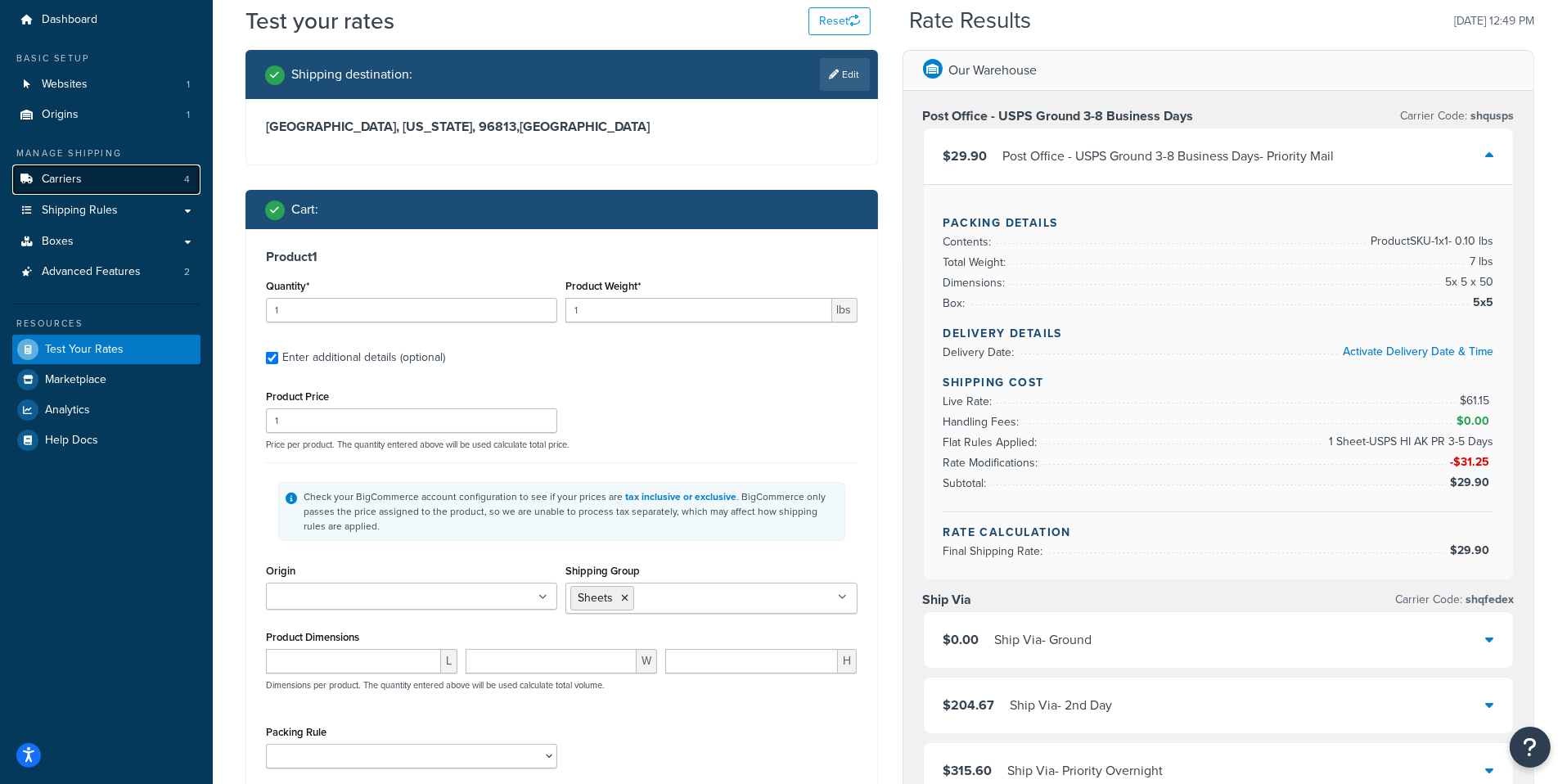
click at [123, 178] on link "Carriers 4" at bounding box center [106, 179] width 189 height 30
click at [438, 314] on input "1" at bounding box center [411, 309] width 291 height 24
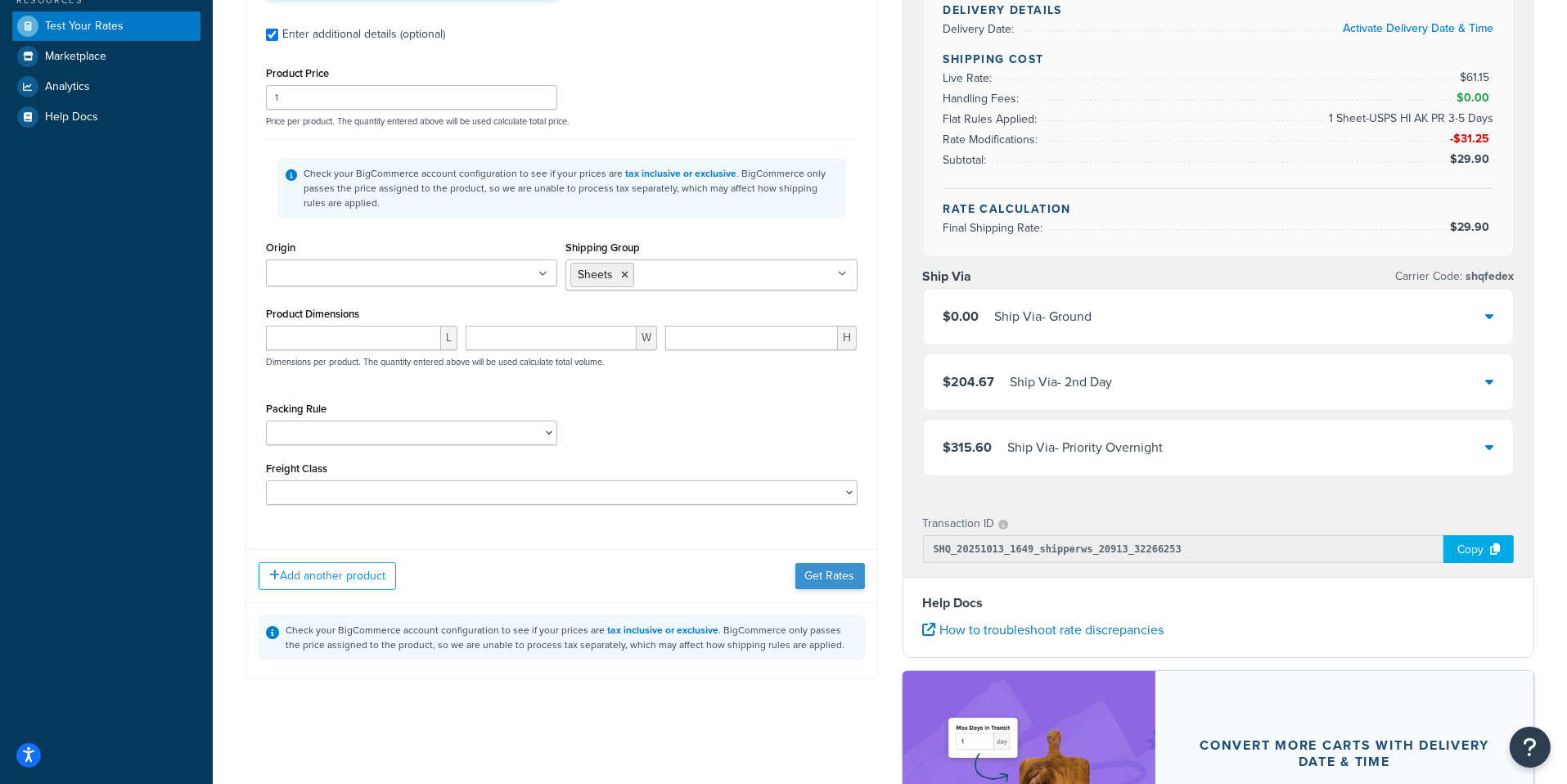
type input "2"
click at [806, 571] on button "Get Rates" at bounding box center [830, 575] width 70 height 26
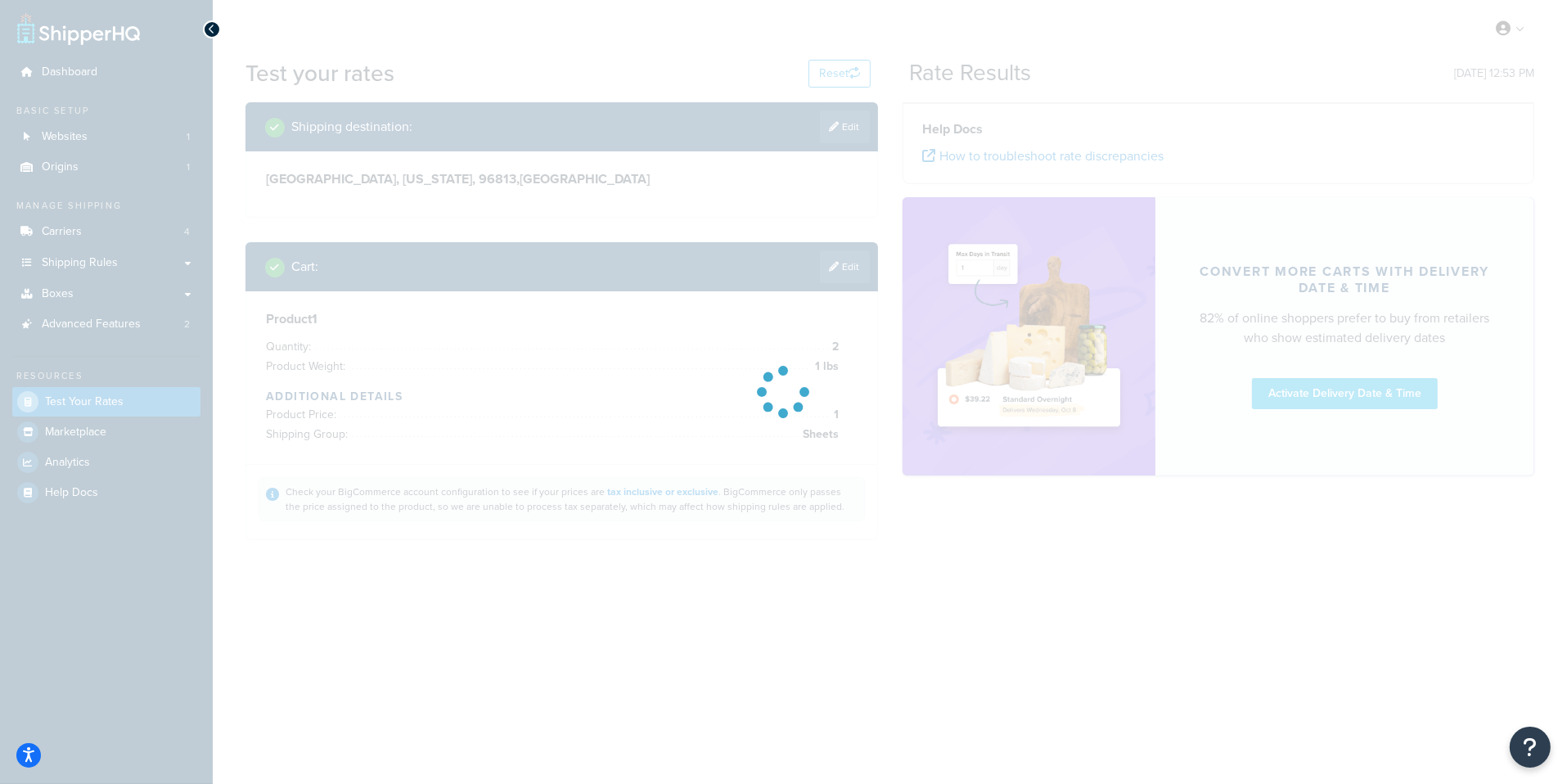
scroll to position [0, 0]
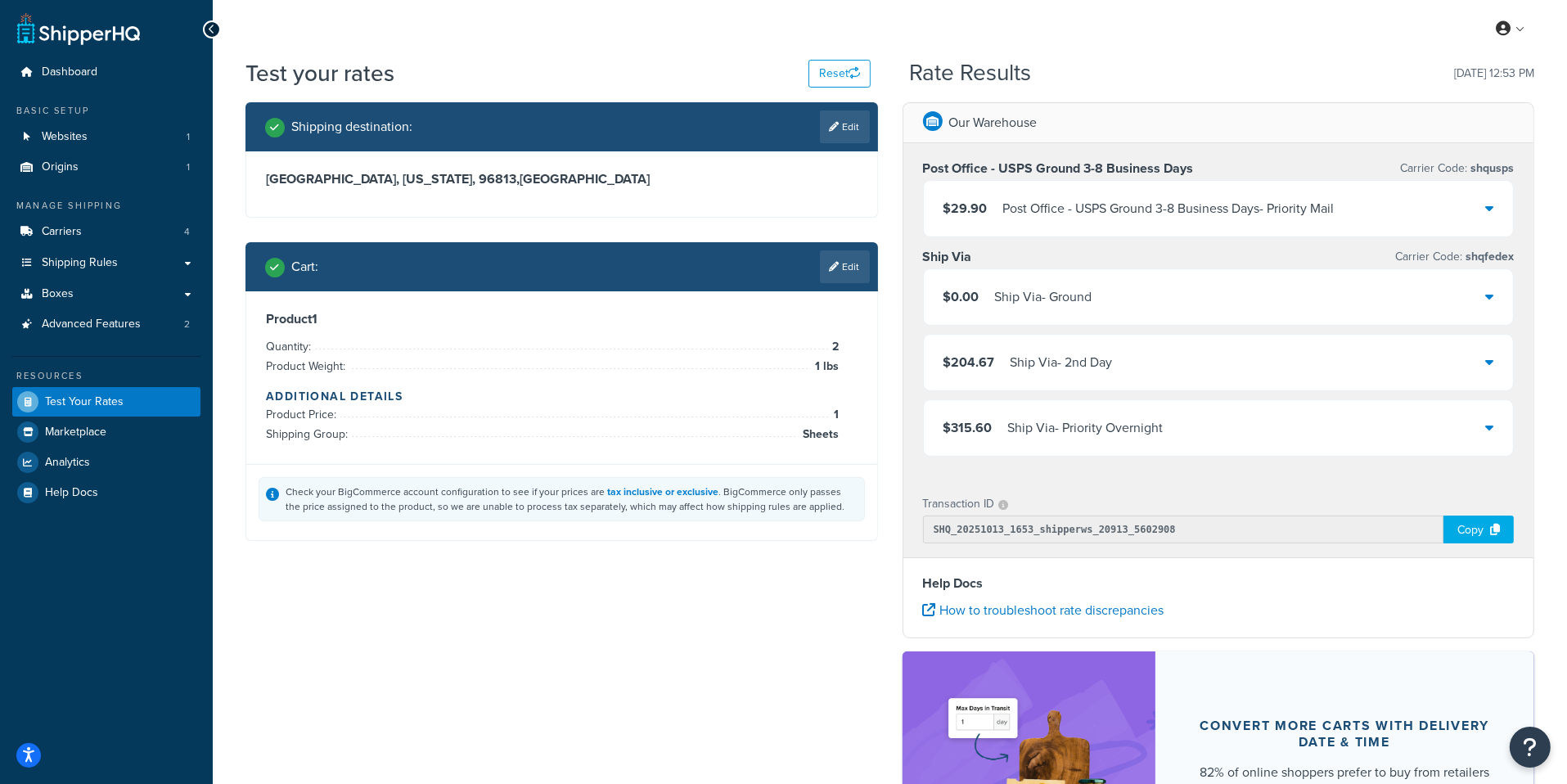
click at [1052, 215] on div "Post Office - USPS Ground 3-8 Business Days - Priority Mail" at bounding box center [1168, 209] width 332 height 23
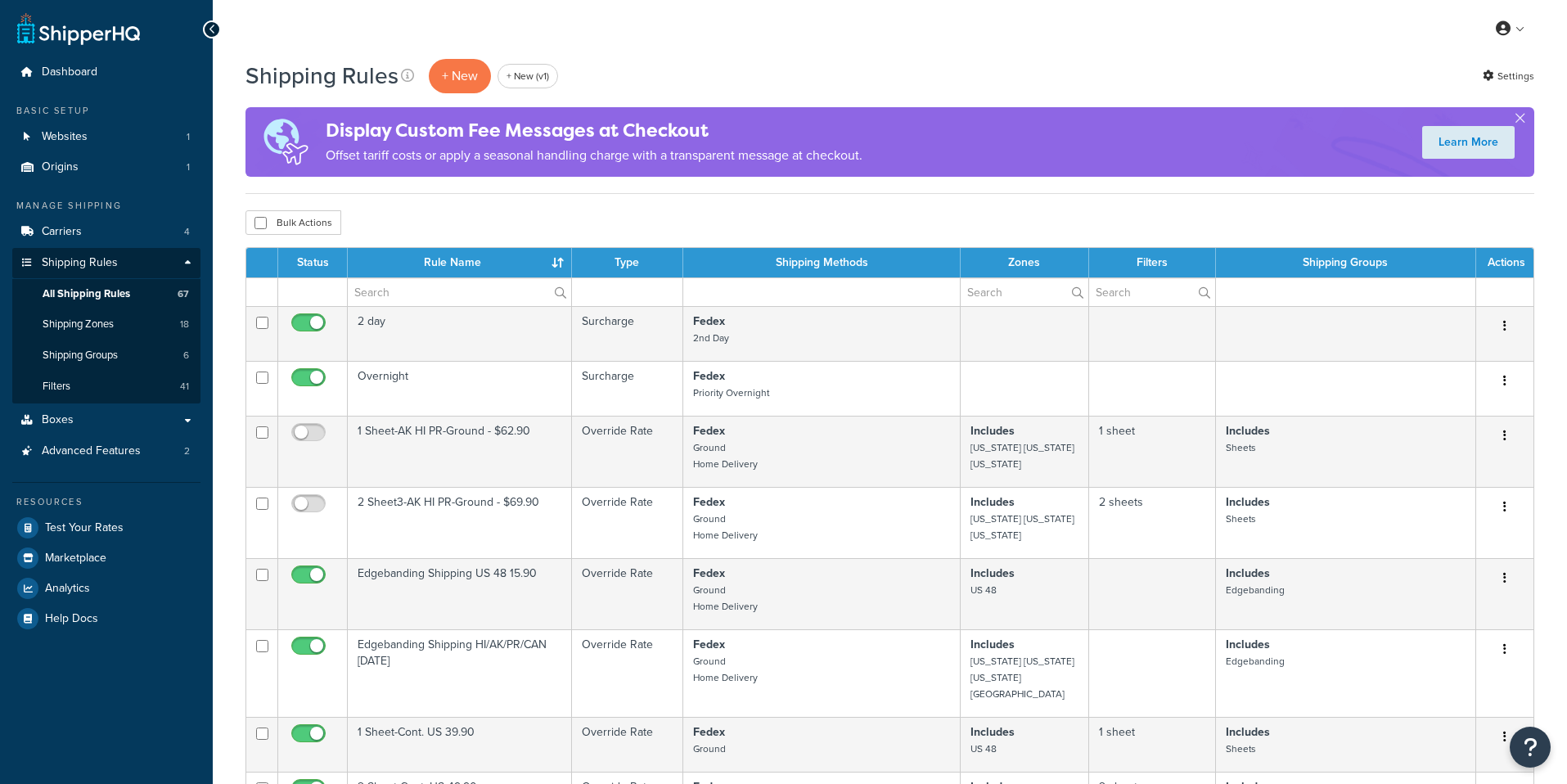
select select "1000"
click at [445, 290] on input "text" at bounding box center [459, 292] width 223 height 28
paste input "1 Sheet-USPS HI AK PR 3-5 Days"
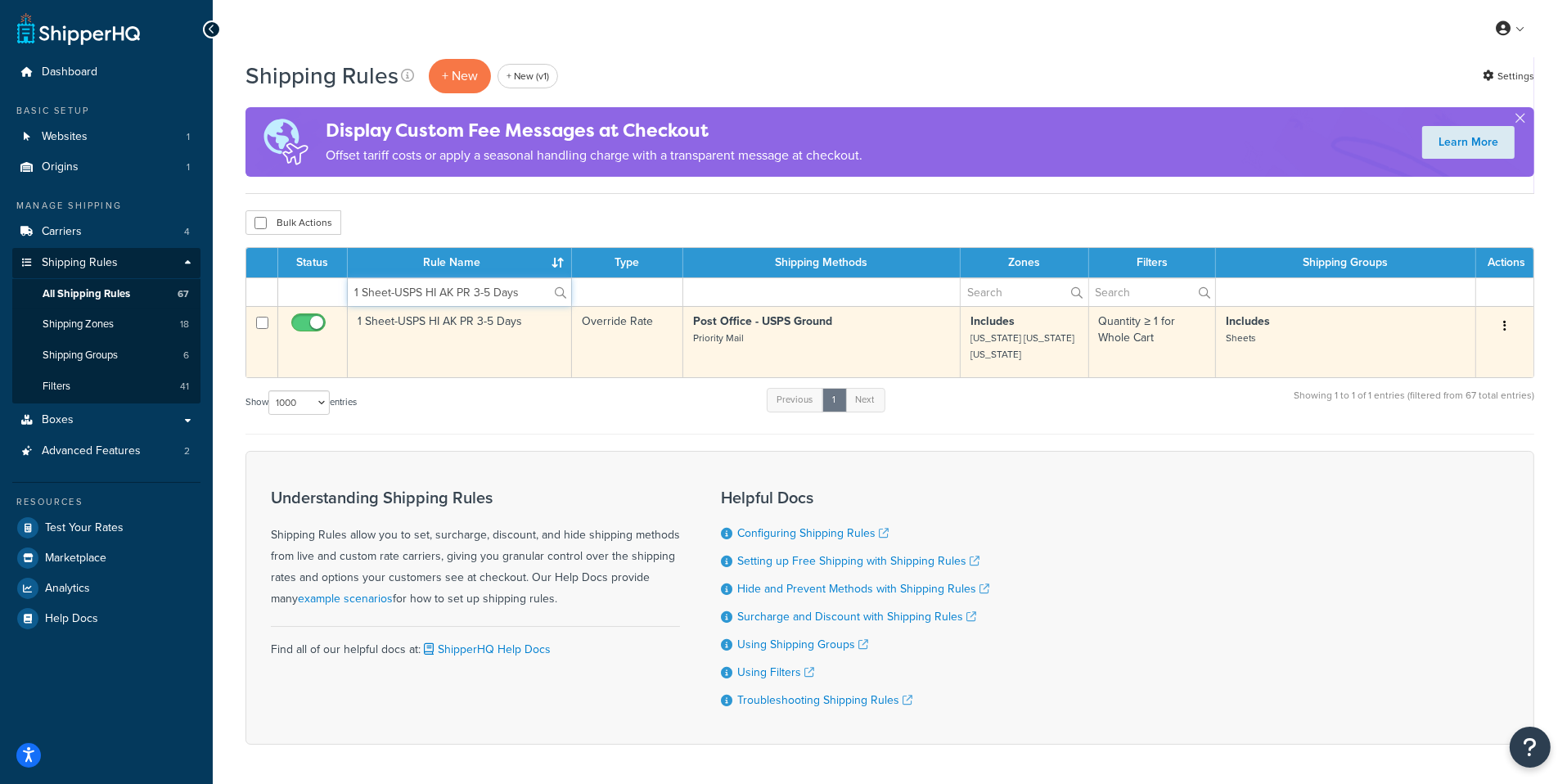
type input "1 Sheet-USPS HI AK PR 3-5 Days"
click at [481, 347] on td "1 Sheet-USPS HI AK PR 3-5 Days" at bounding box center [460, 341] width 224 height 72
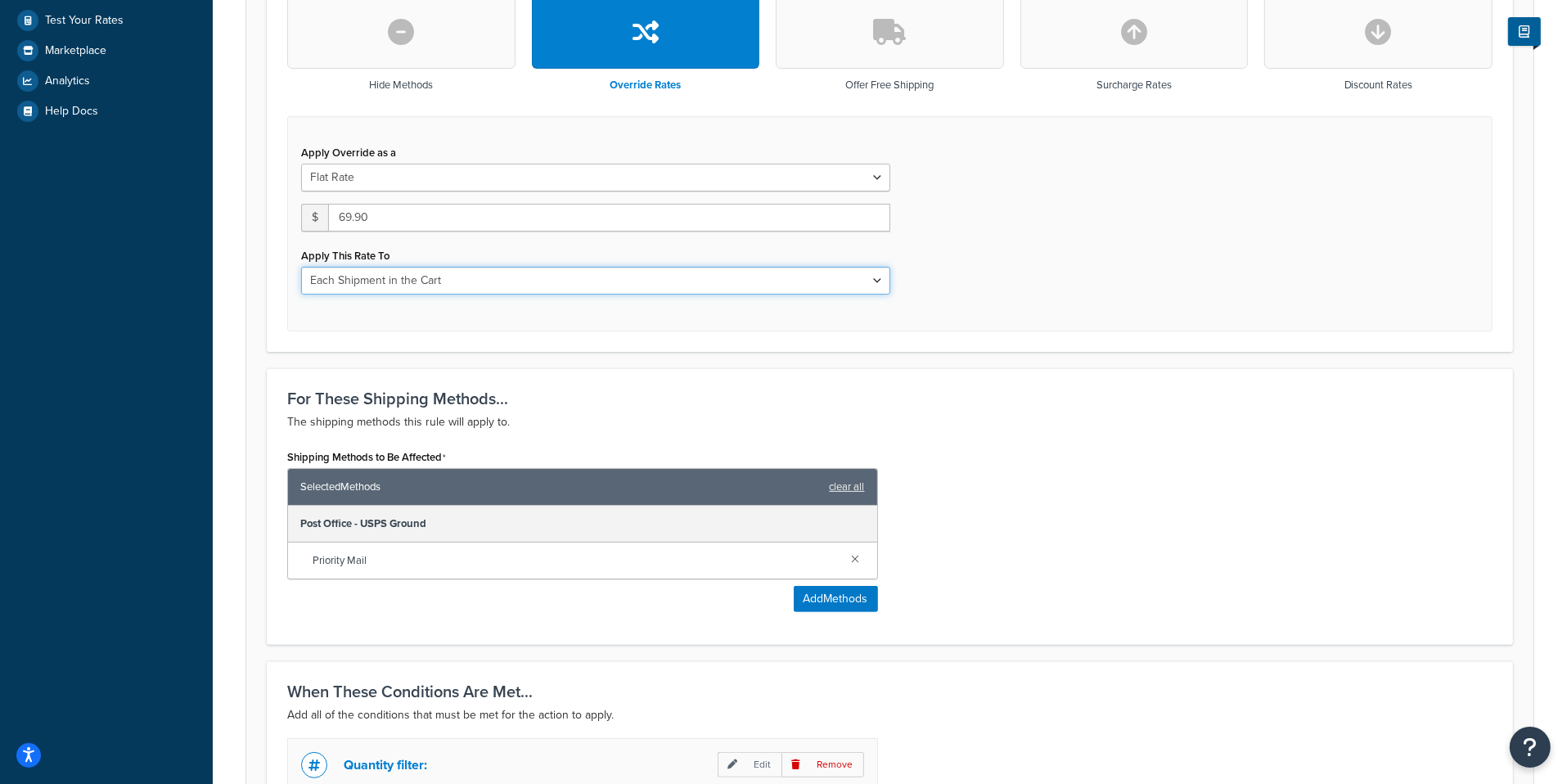
scroll to position [185, 0]
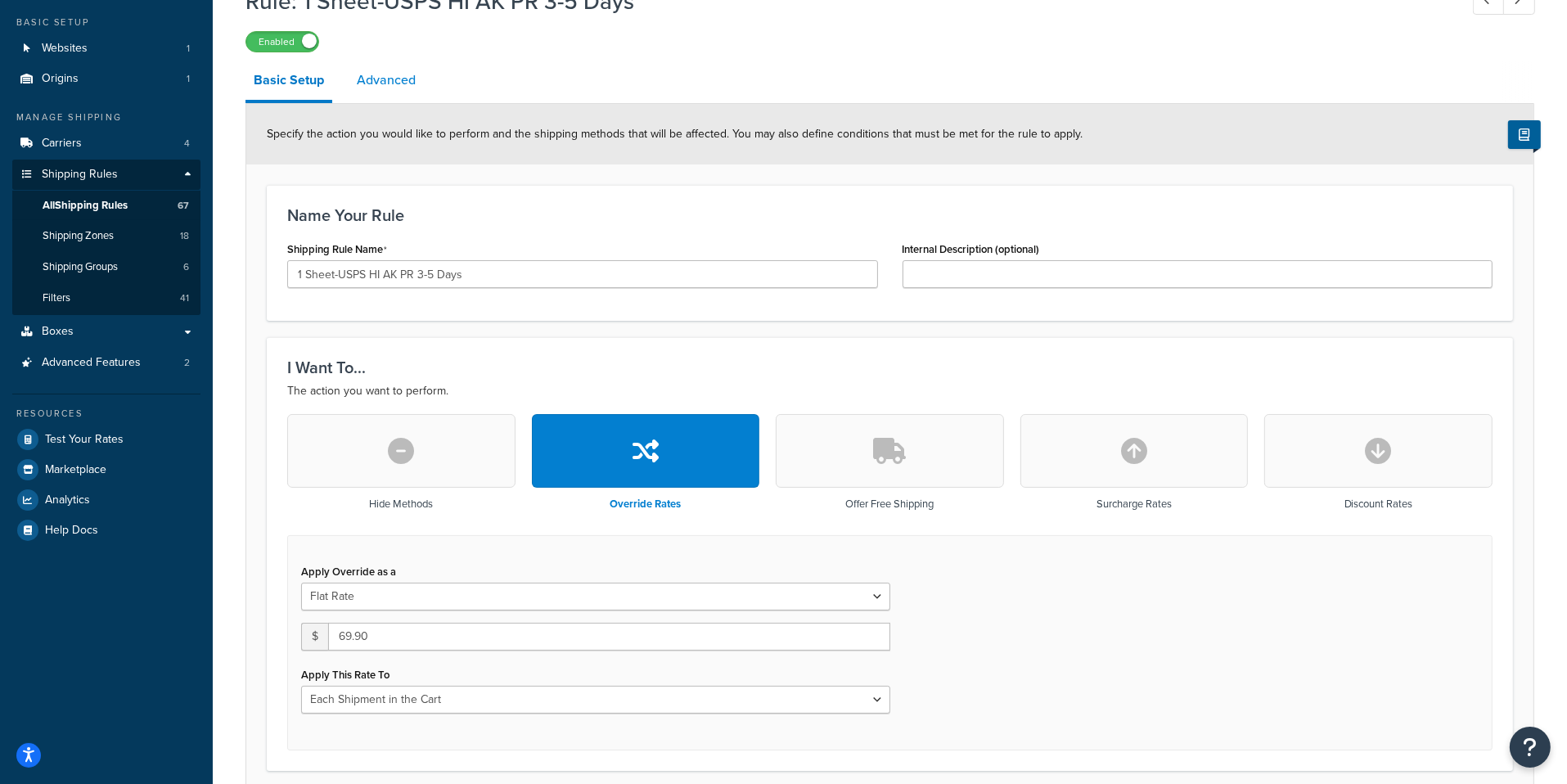
click at [374, 82] on link "Advanced" at bounding box center [386, 80] width 75 height 40
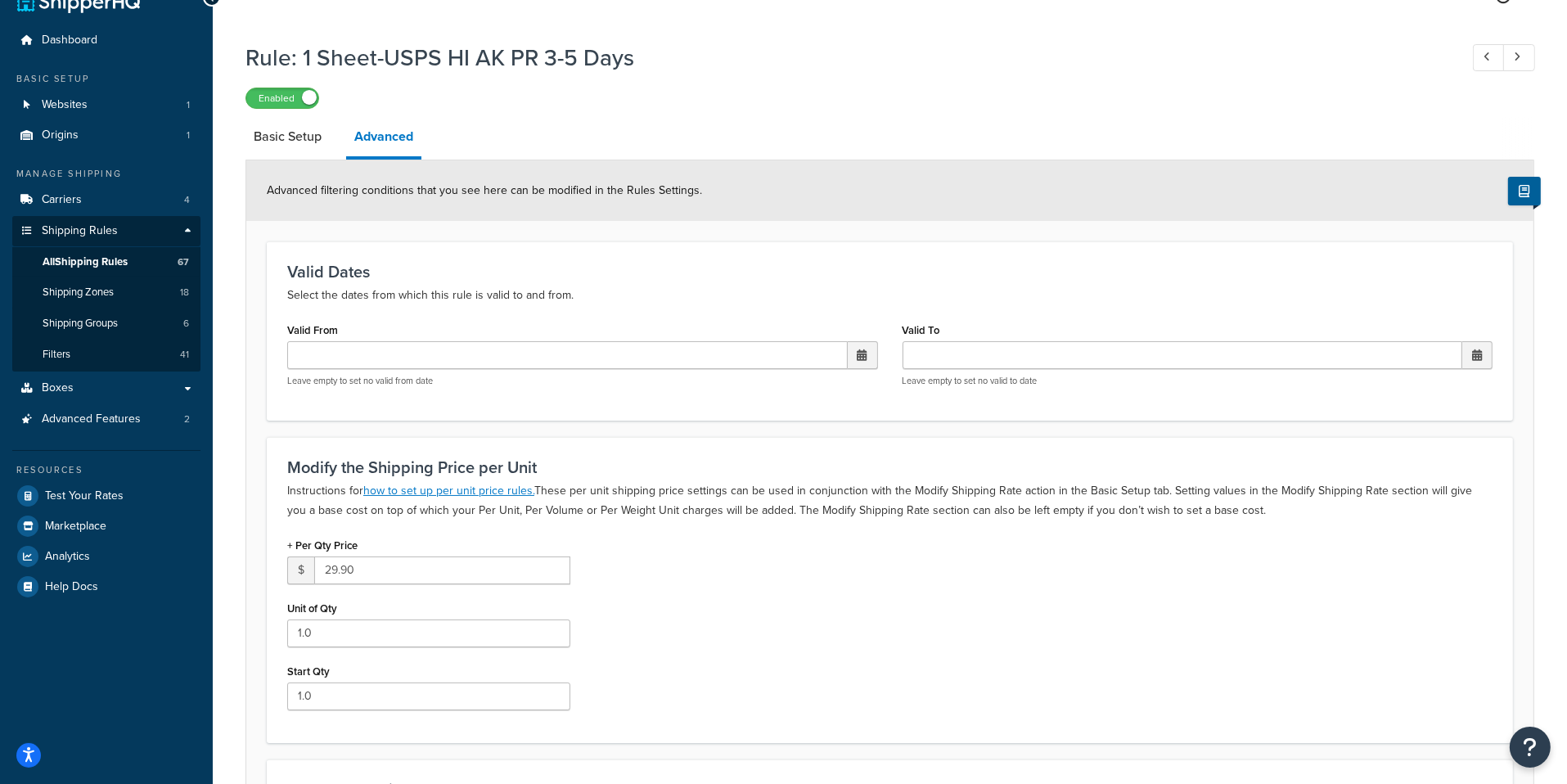
scroll to position [46, 0]
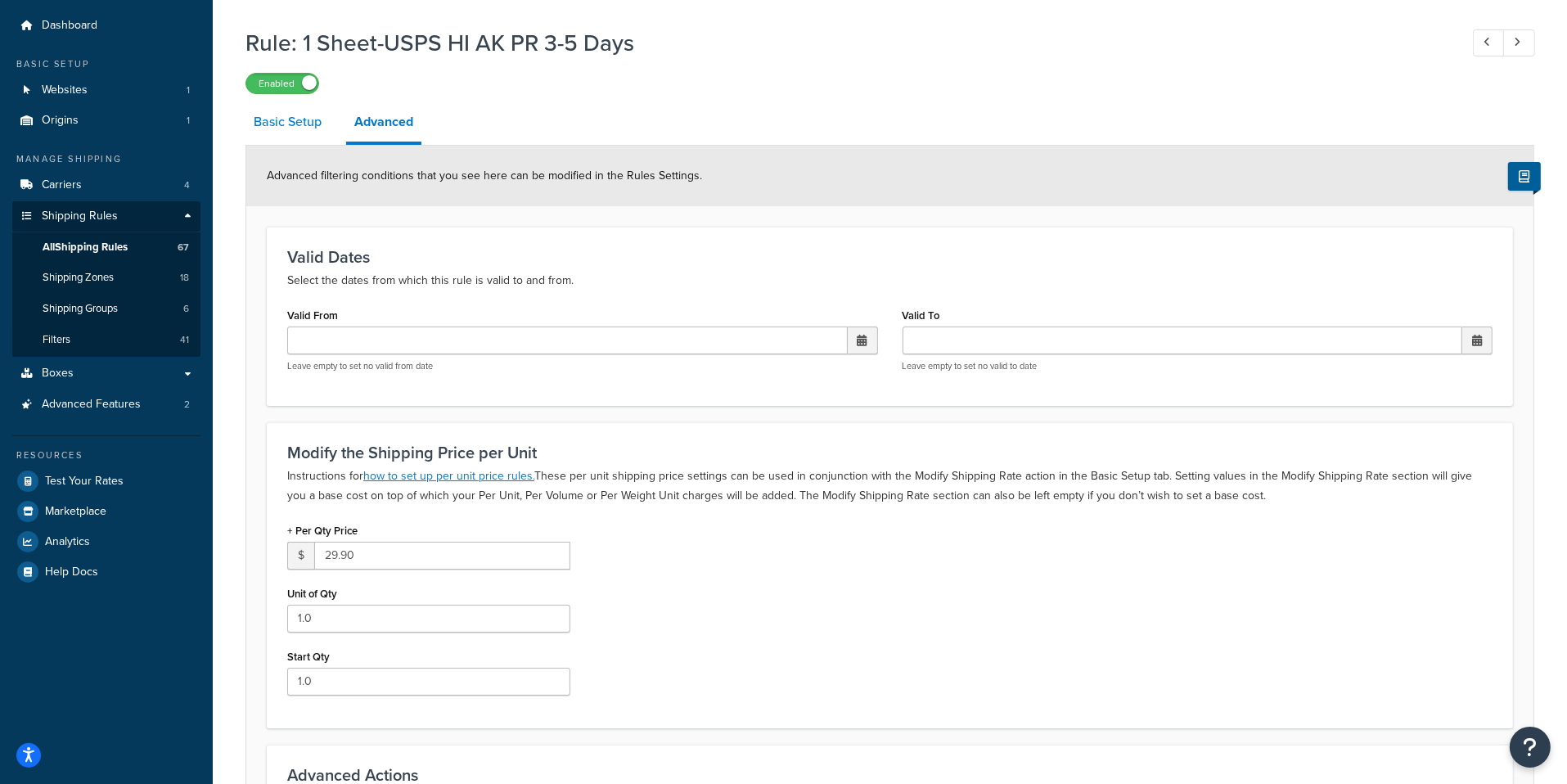
click at [326, 136] on link "Basic Setup" at bounding box center [287, 122] width 84 height 40
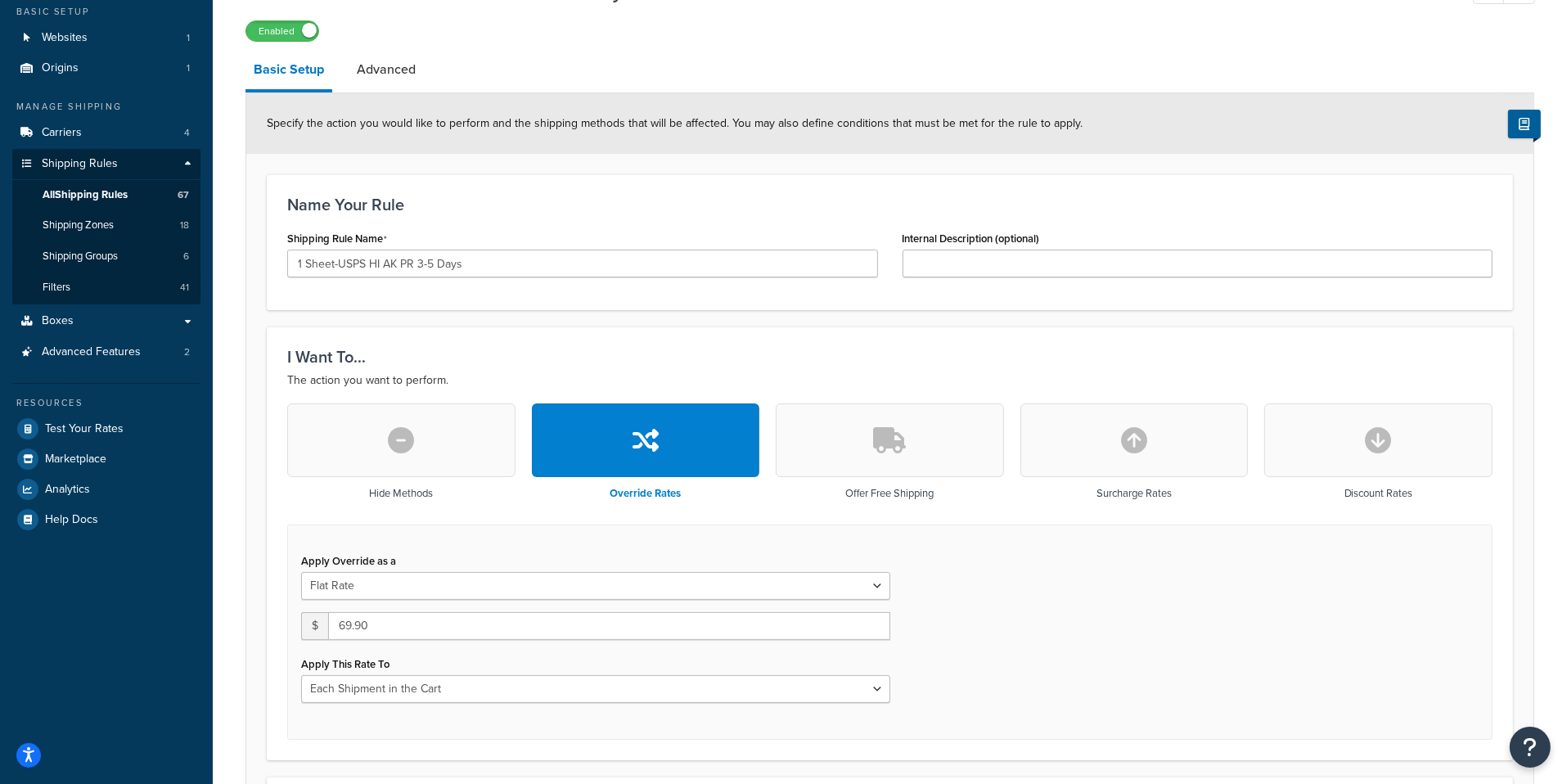
scroll to position [65, 0]
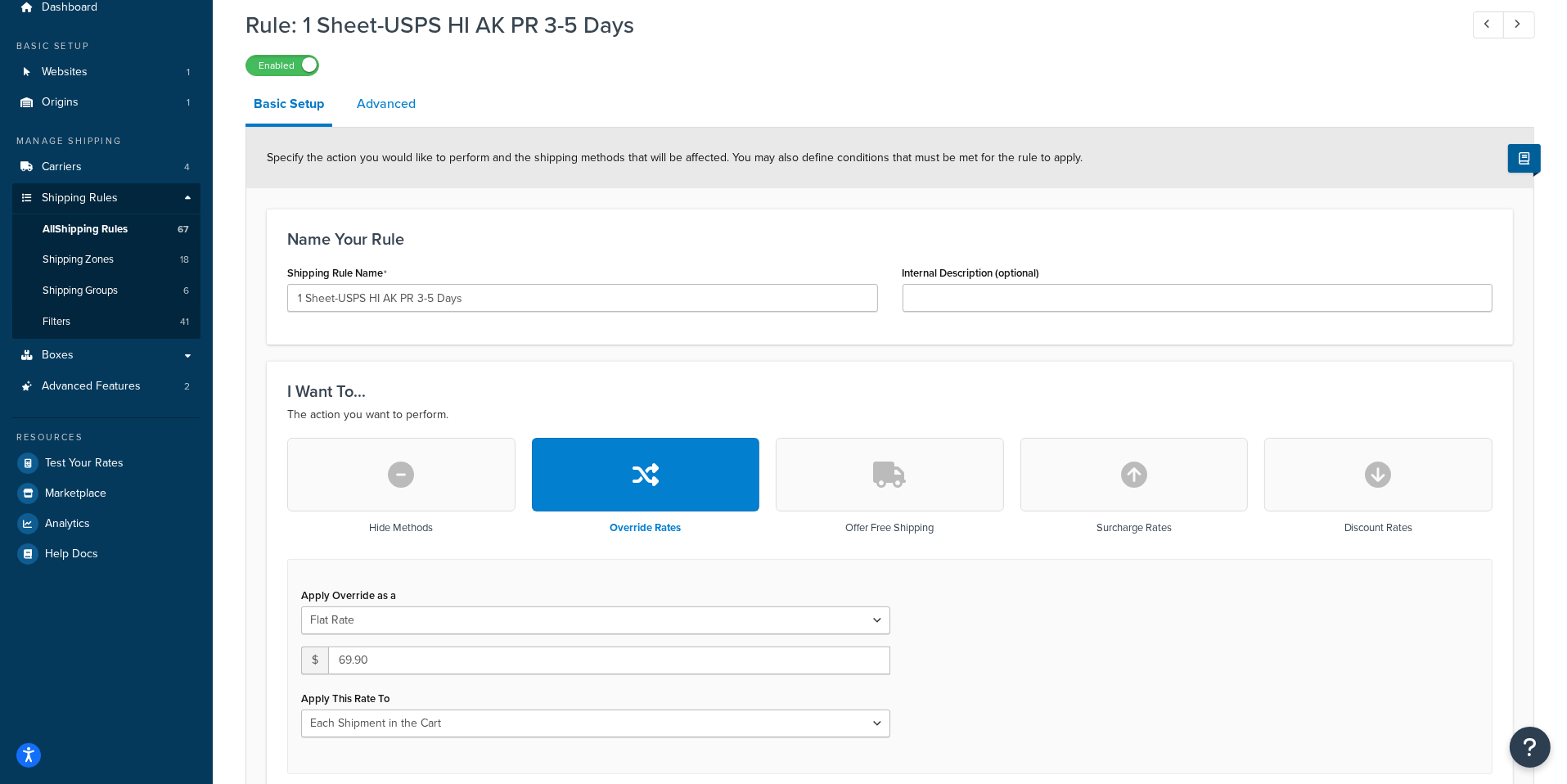
click at [397, 109] on link "Advanced" at bounding box center [386, 103] width 75 height 40
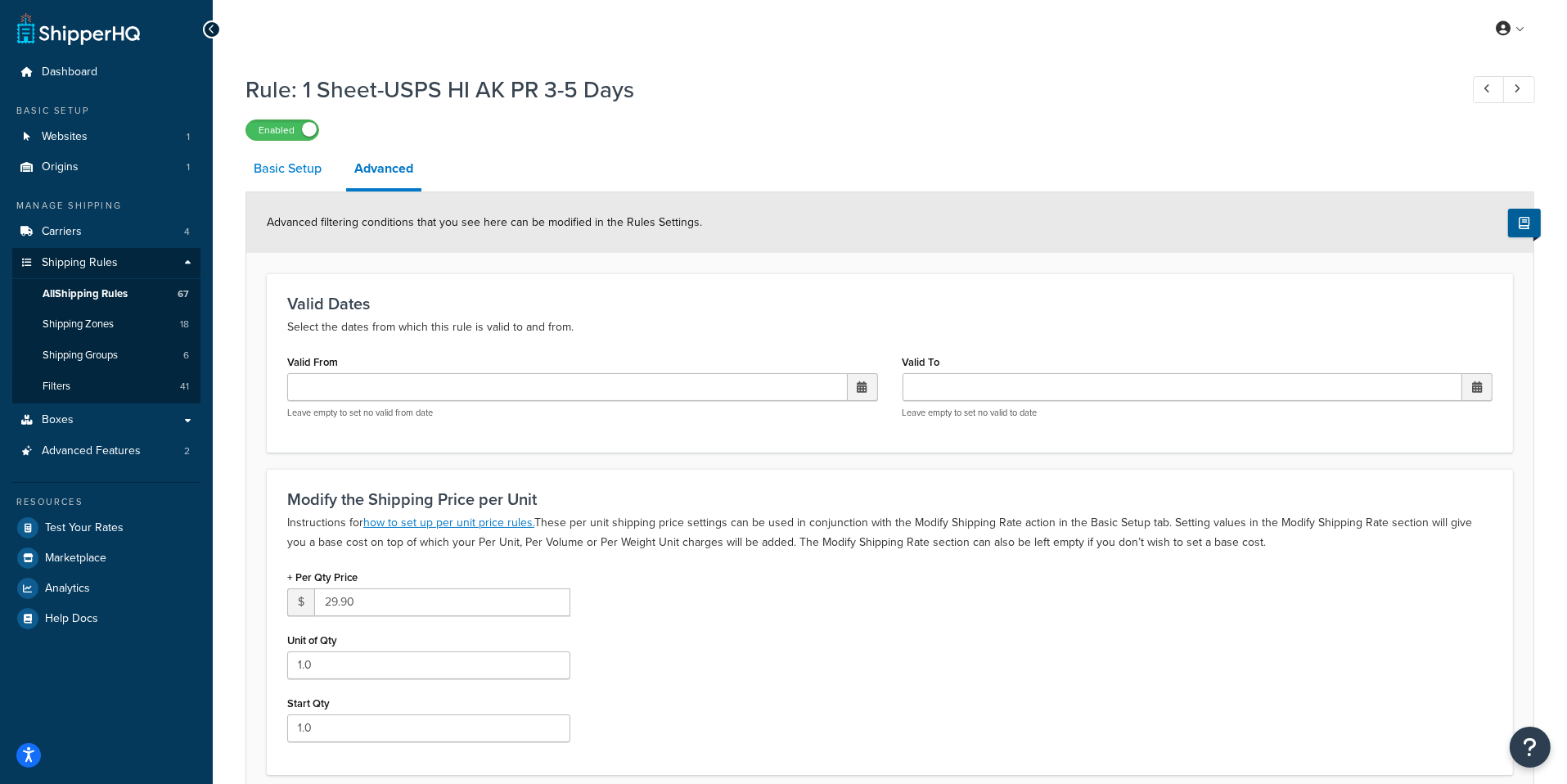
click at [304, 181] on link "Basic Setup" at bounding box center [287, 168] width 84 height 40
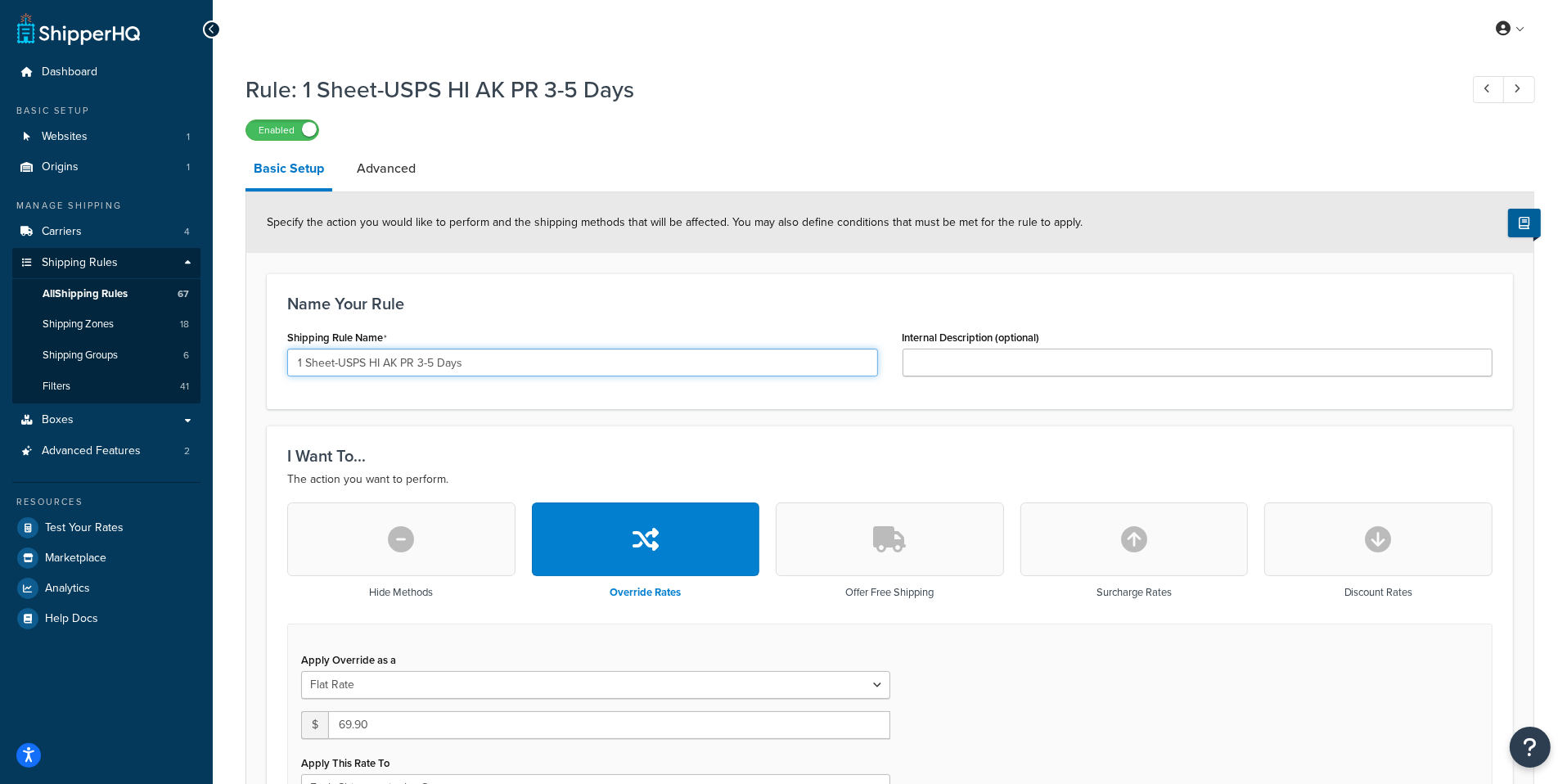
click at [440, 350] on input "1 Sheet-USPS HI AK PR 3-5 Days" at bounding box center [582, 362] width 591 height 28
click at [477, 376] on input "1 Sheet-USPS HI AK PR 3-5 Days" at bounding box center [582, 362] width 591 height 28
click at [477, 372] on input "1 Sheet-USPS HI AK PR 3-5 Days" at bounding box center [582, 362] width 591 height 28
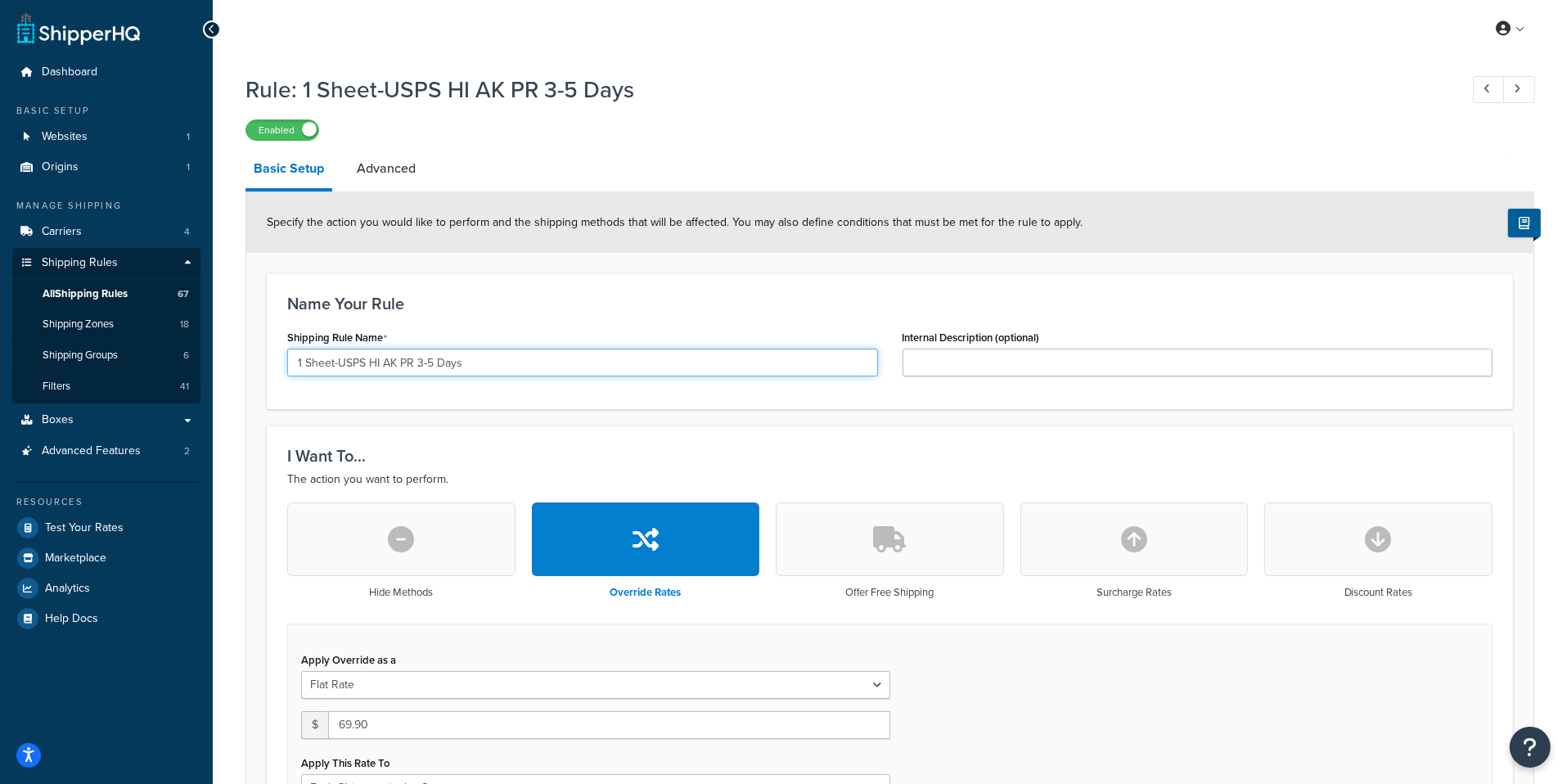
click at [477, 372] on input "1 Sheet-USPS HI AK PR 3-5 Days" at bounding box center [582, 362] width 591 height 28
click at [405, 182] on link "Advanced" at bounding box center [386, 168] width 75 height 40
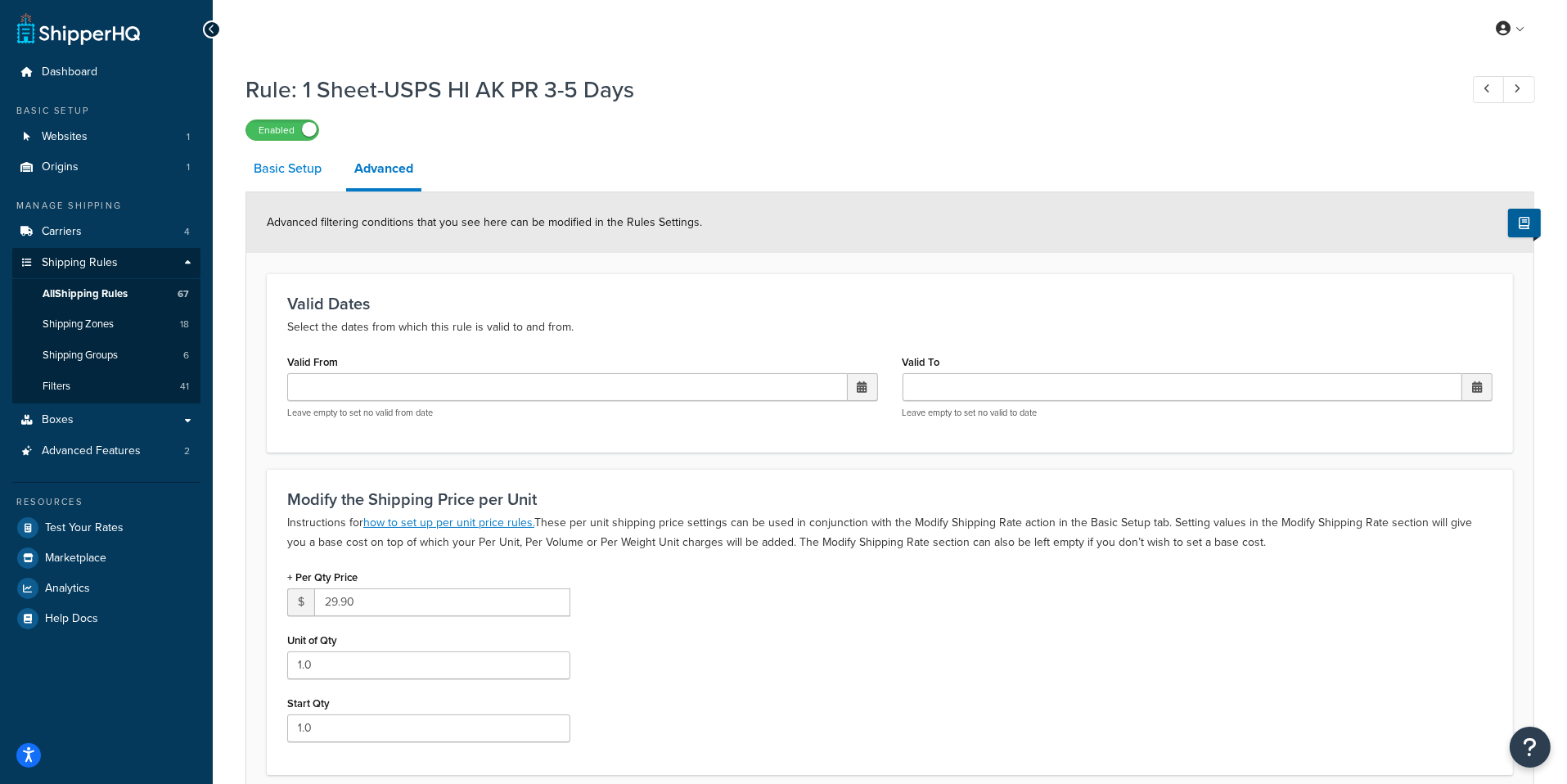
click at [320, 173] on link "Basic Setup" at bounding box center [287, 168] width 84 height 40
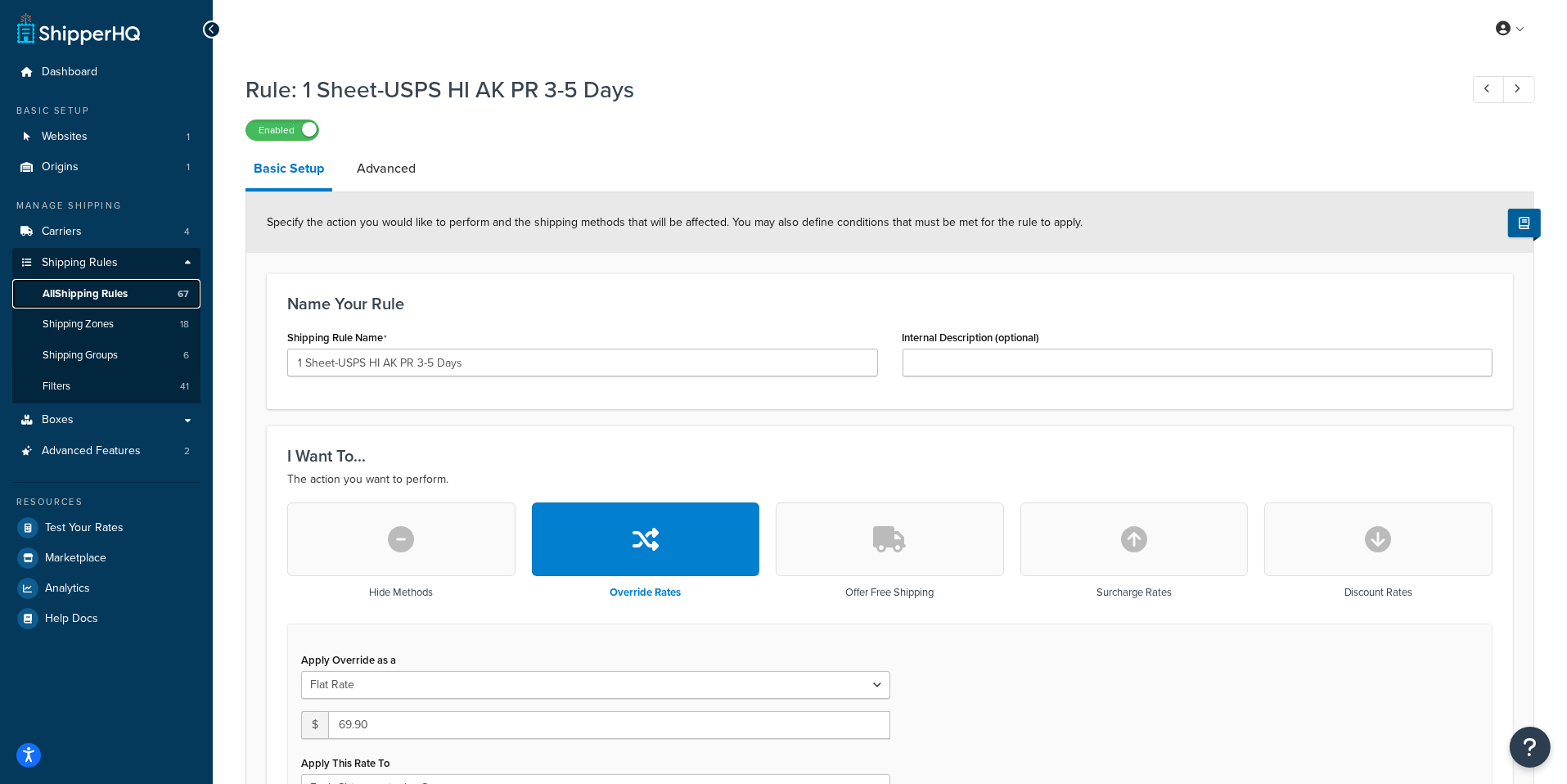
click at [146, 288] on link "All Shipping Rules 67" at bounding box center [106, 294] width 189 height 30
click at [164, 302] on link "All Shipping Rules 67" at bounding box center [106, 294] width 189 height 30
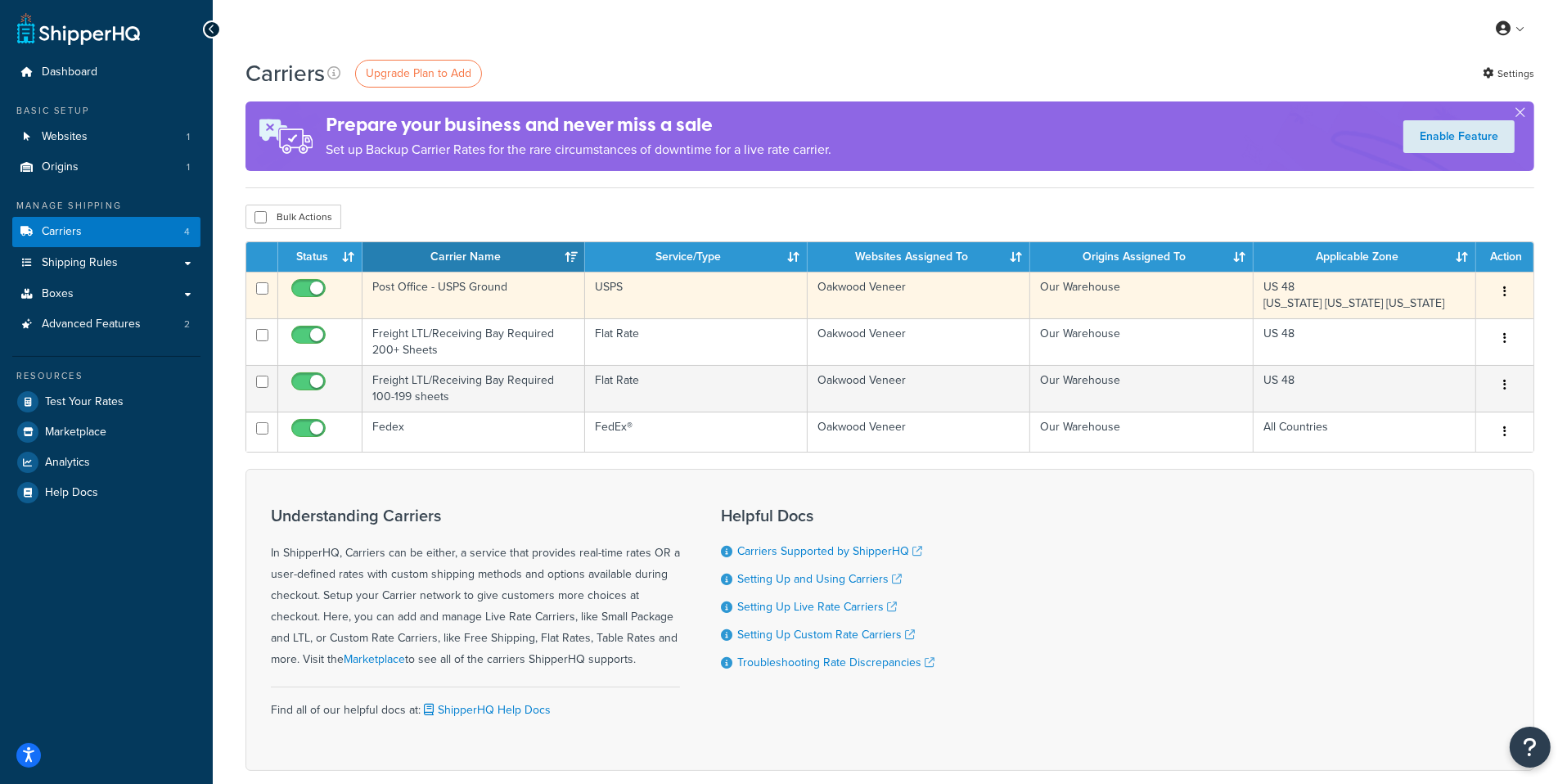
click at [477, 311] on td "Post Office - USPS Ground" at bounding box center [474, 295] width 222 height 46
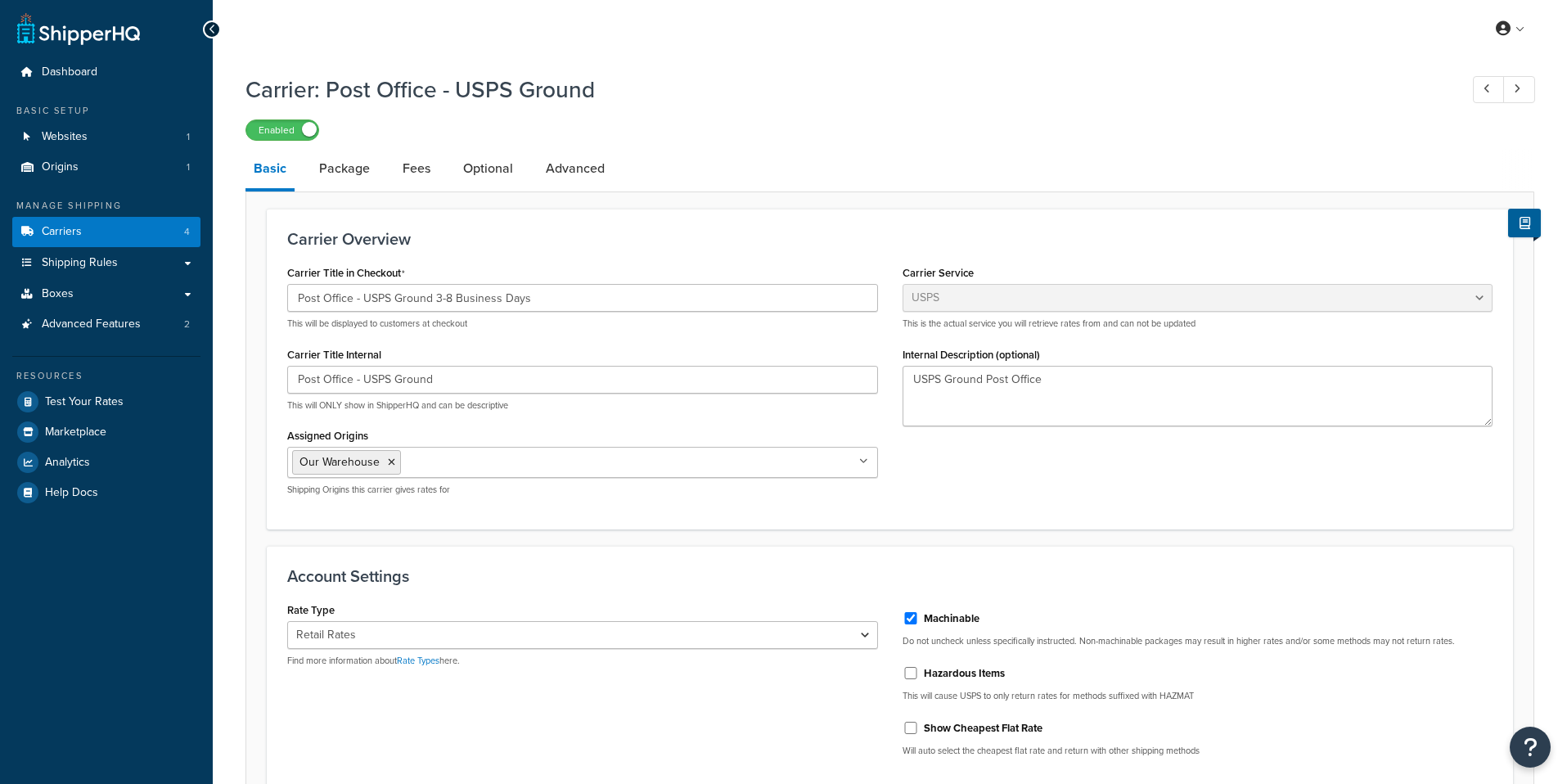
select select "usps"
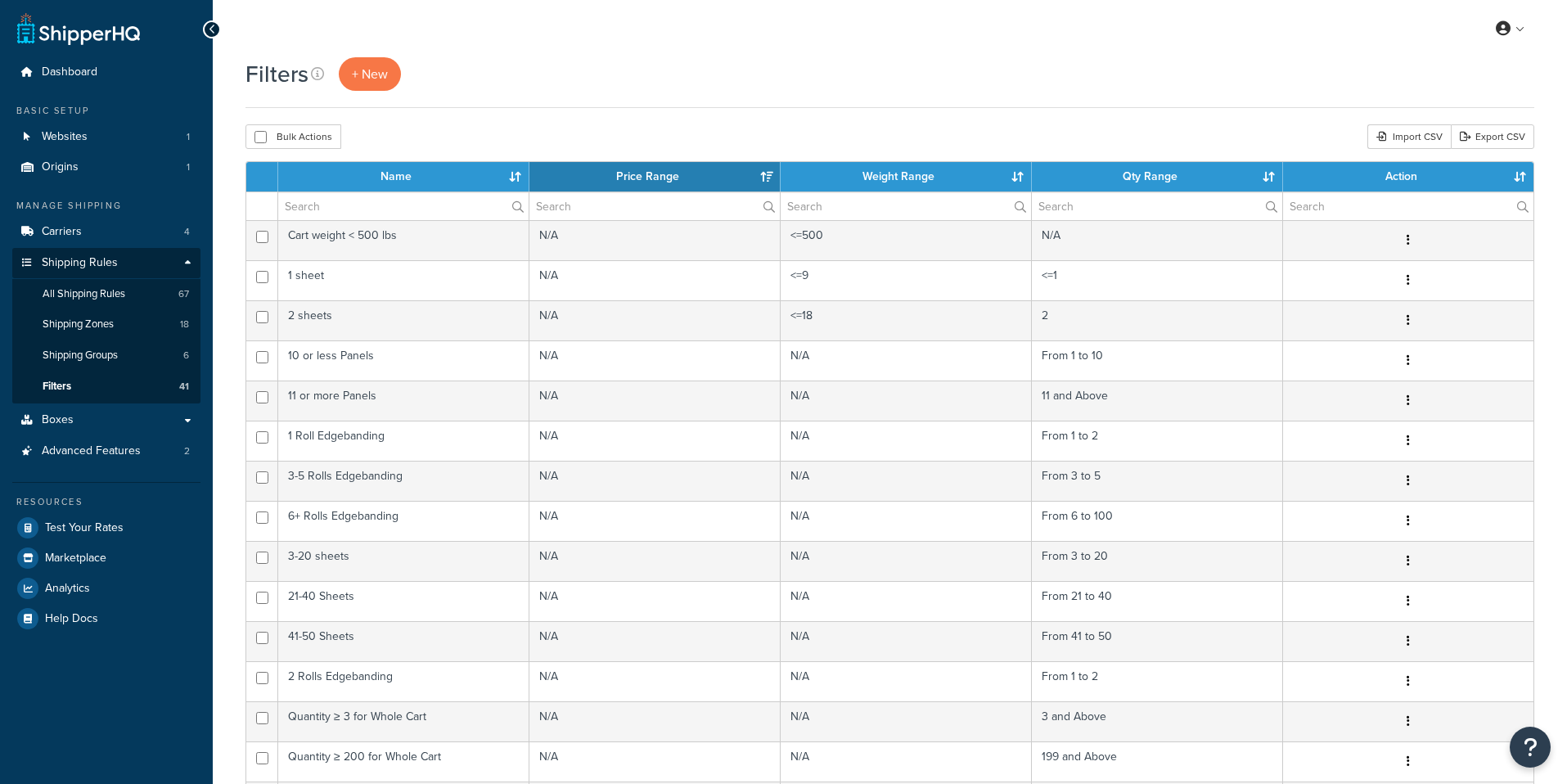
select select "15"
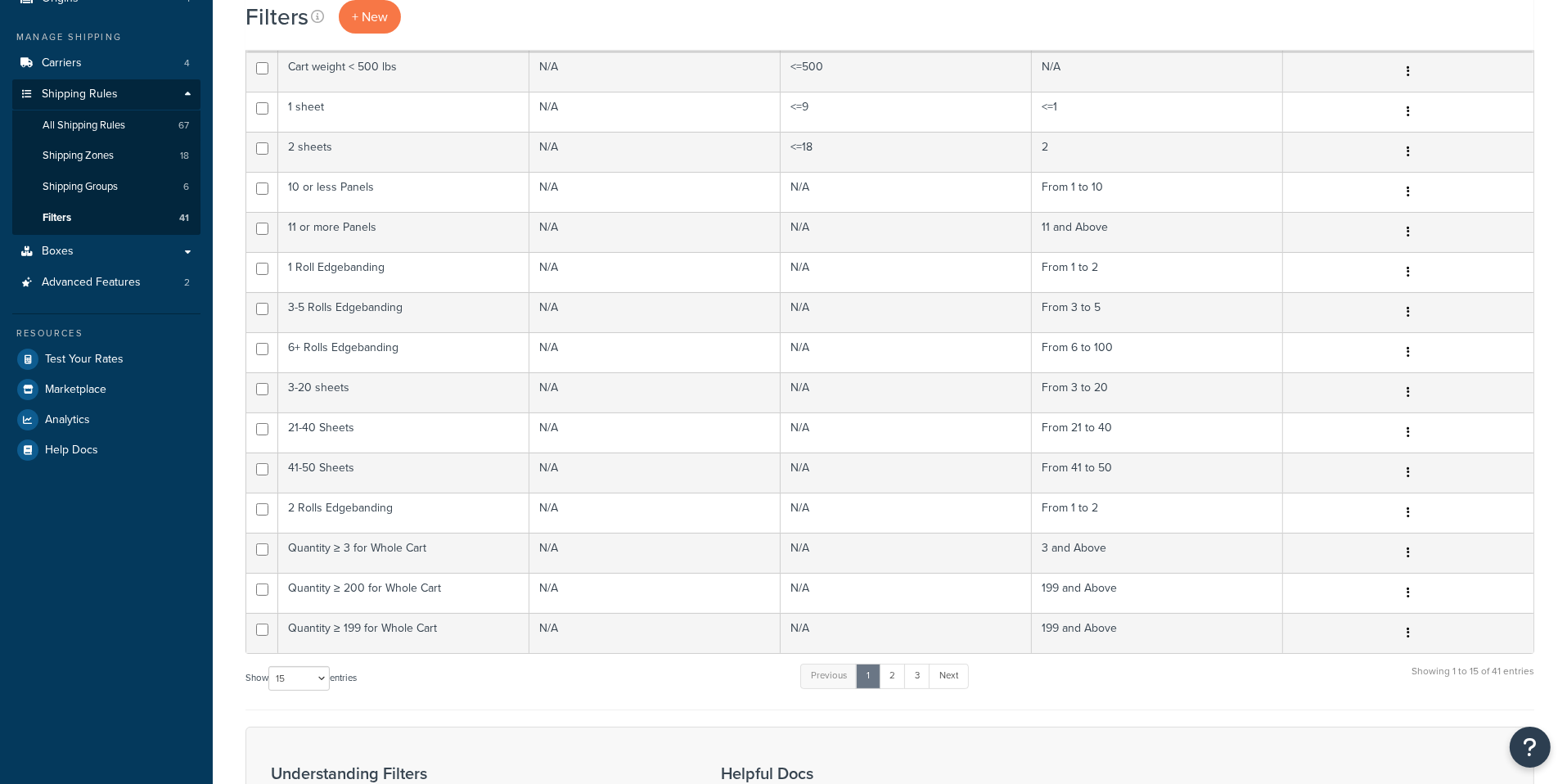
scroll to position [171, 0]
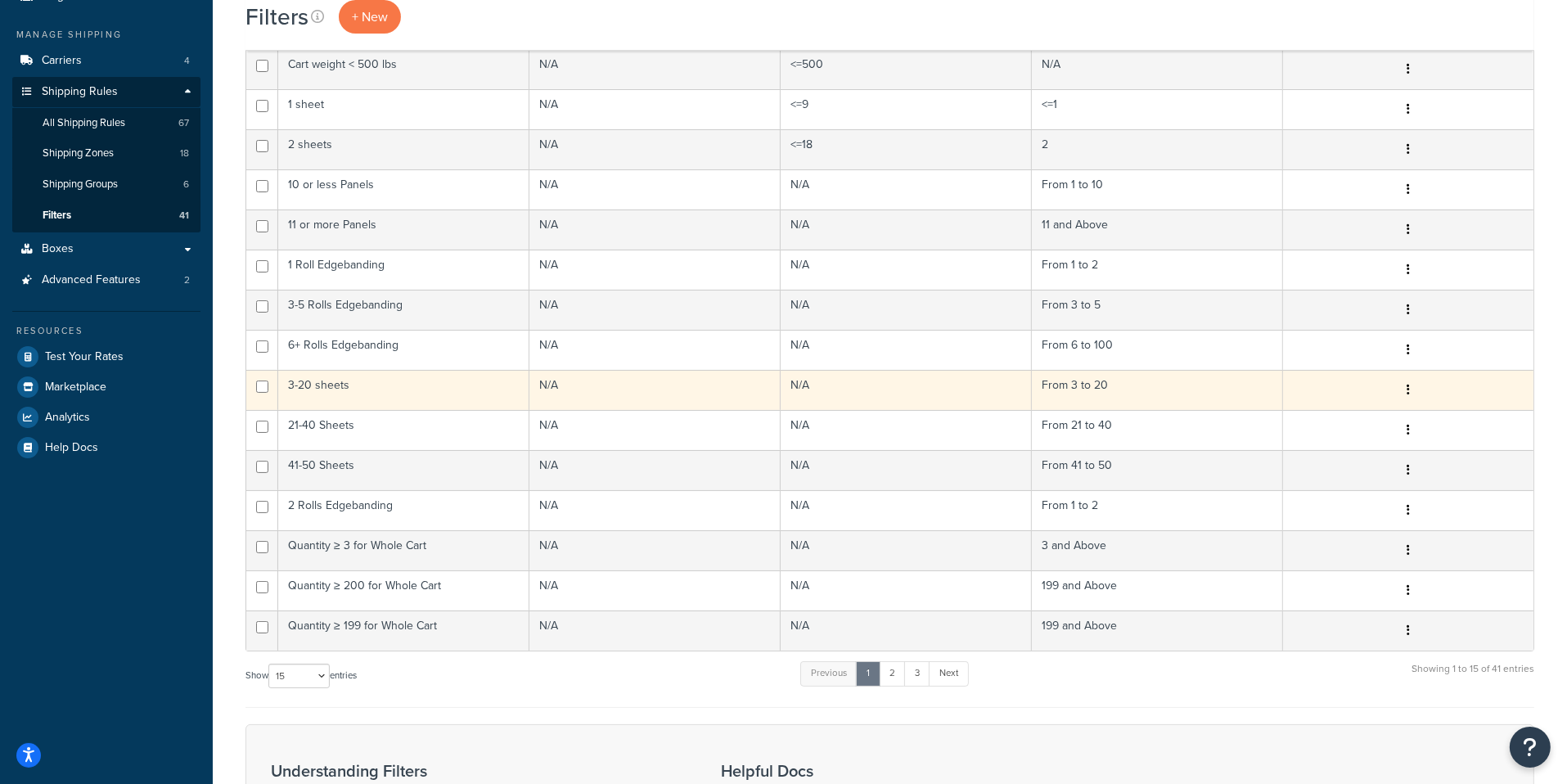
click at [419, 401] on td "3-20 sheets" at bounding box center [404, 389] width 251 height 40
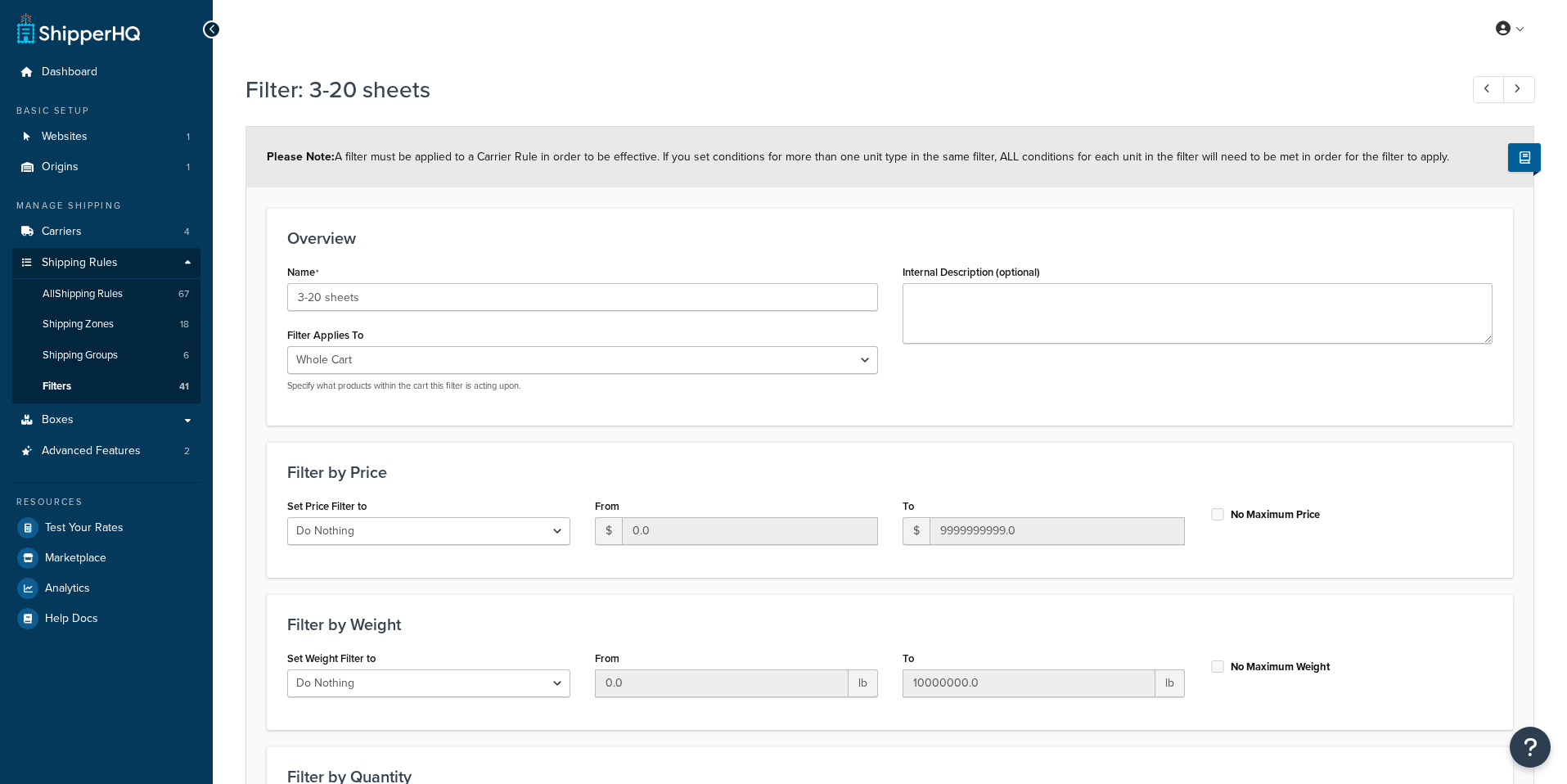
select select "range"
click at [139, 283] on link "All Shipping Rules 67" at bounding box center [106, 294] width 189 height 30
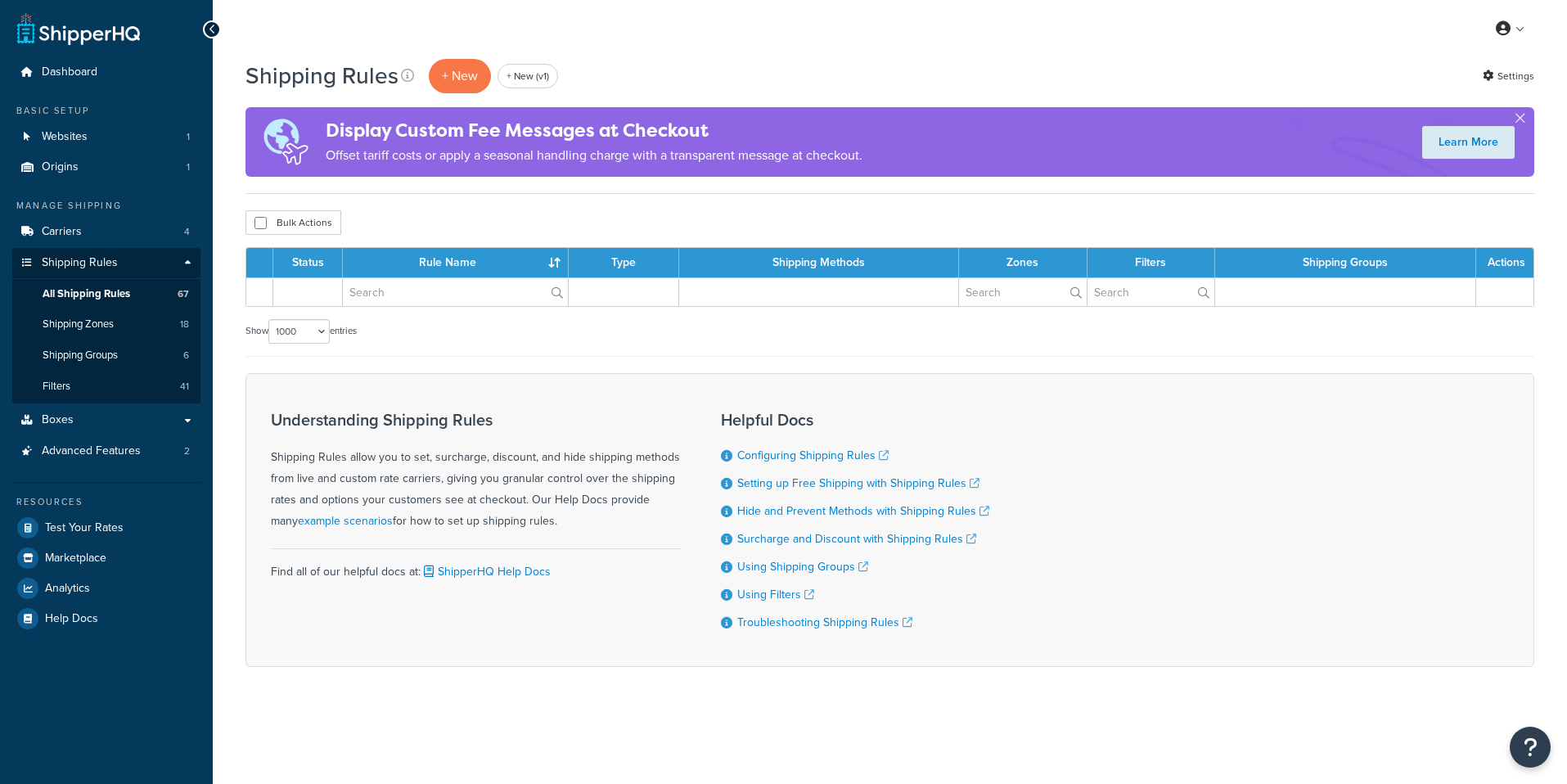
select select "1000"
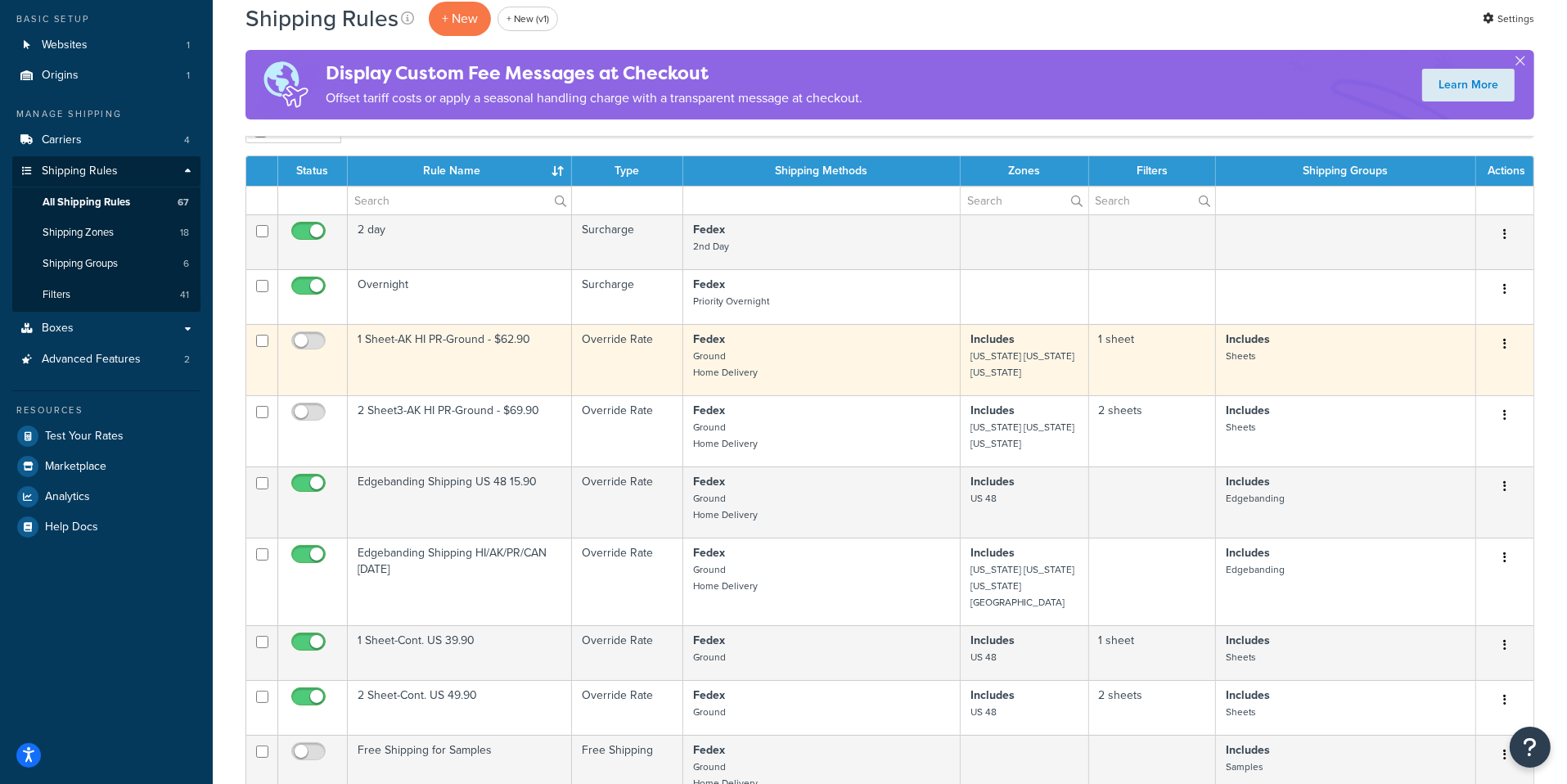
scroll to position [95, 0]
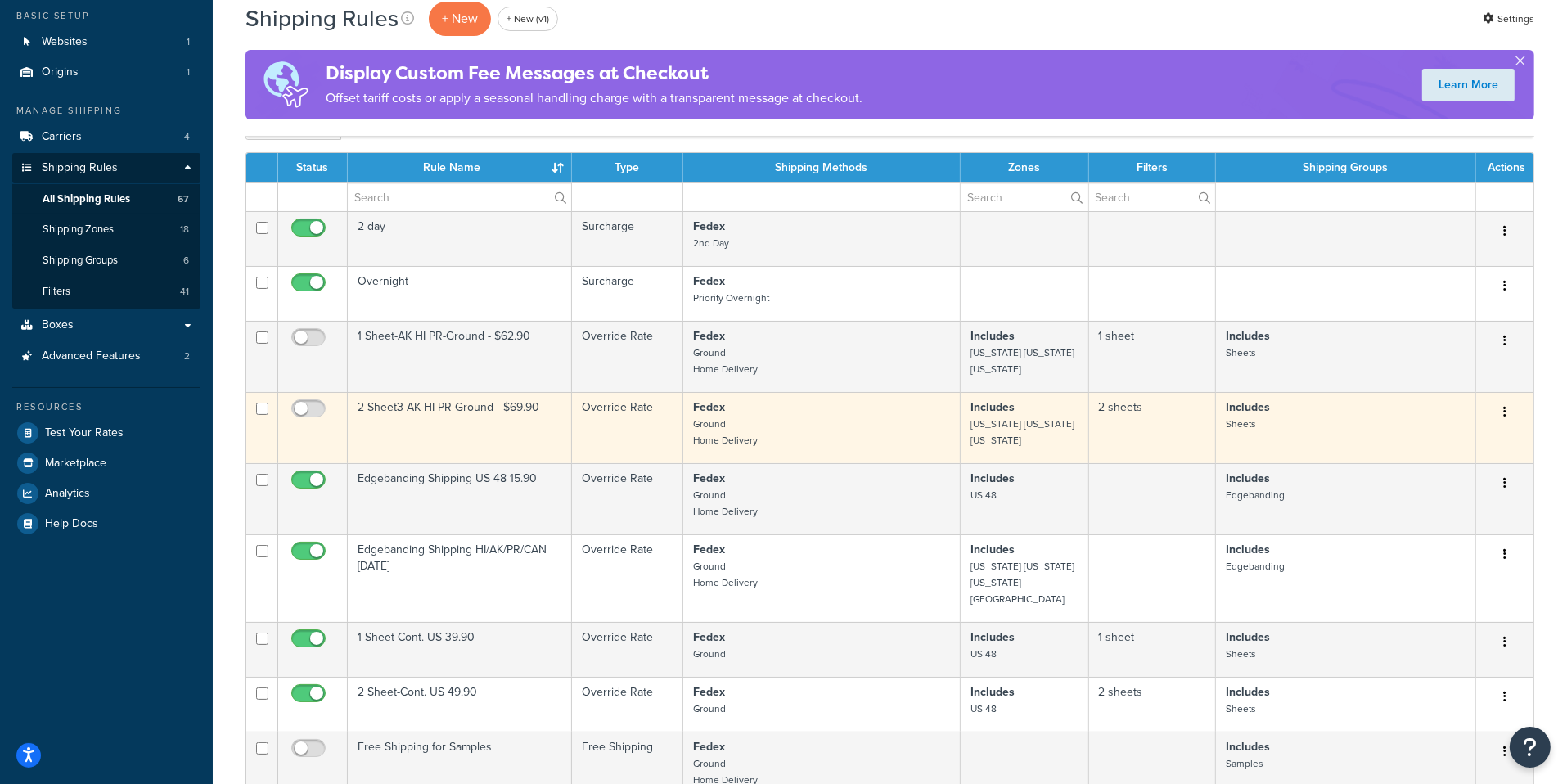
click at [561, 433] on td "2 Sheet3-AK HI PR-Ground - $69.90" at bounding box center [460, 427] width 224 height 72
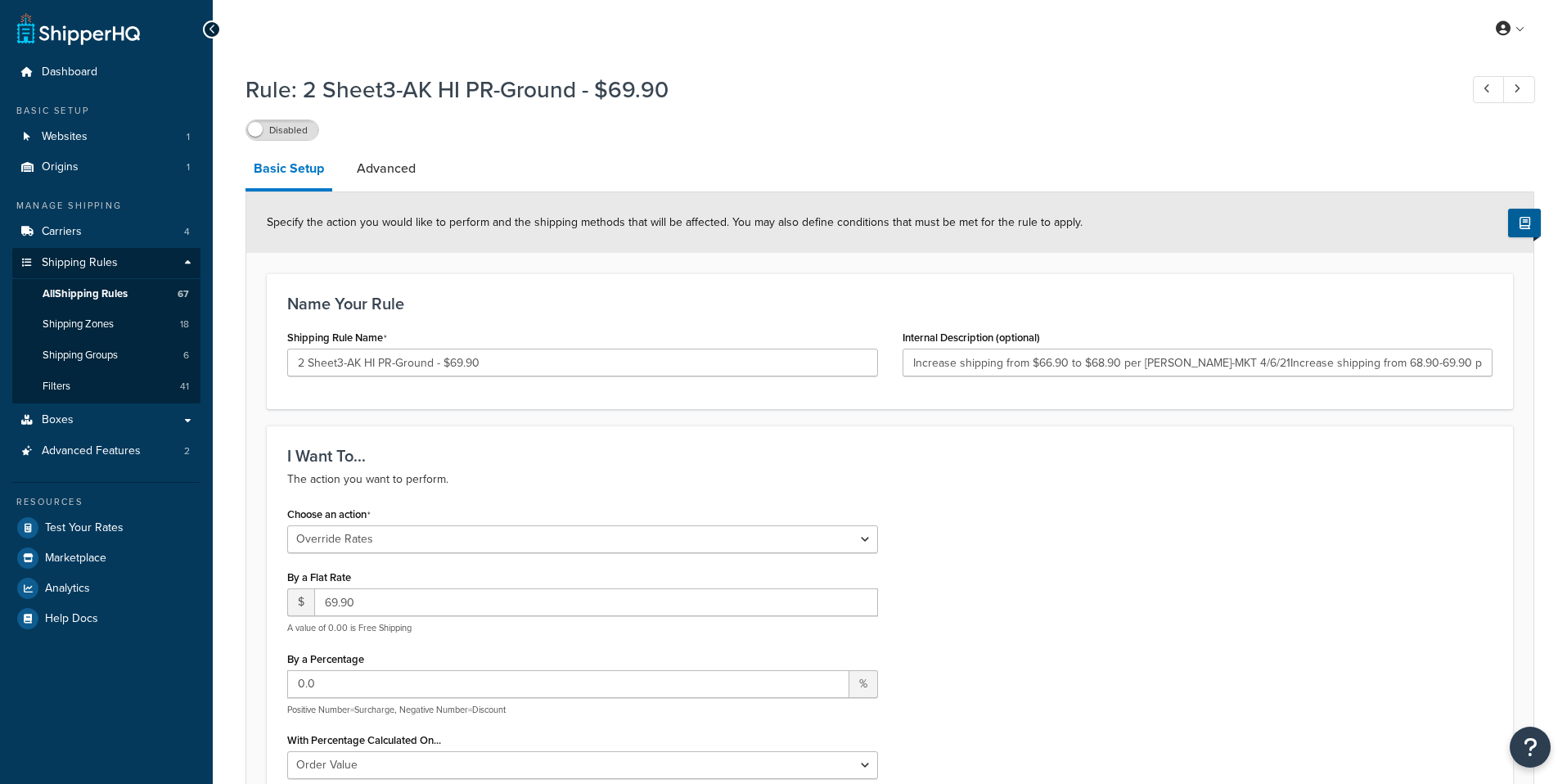
select select "OVERRIDE"
select select "LOCATION"
click at [167, 387] on link "Filters 41" at bounding box center [106, 386] width 189 height 30
click at [368, 164] on link "Advanced" at bounding box center [386, 168] width 75 height 40
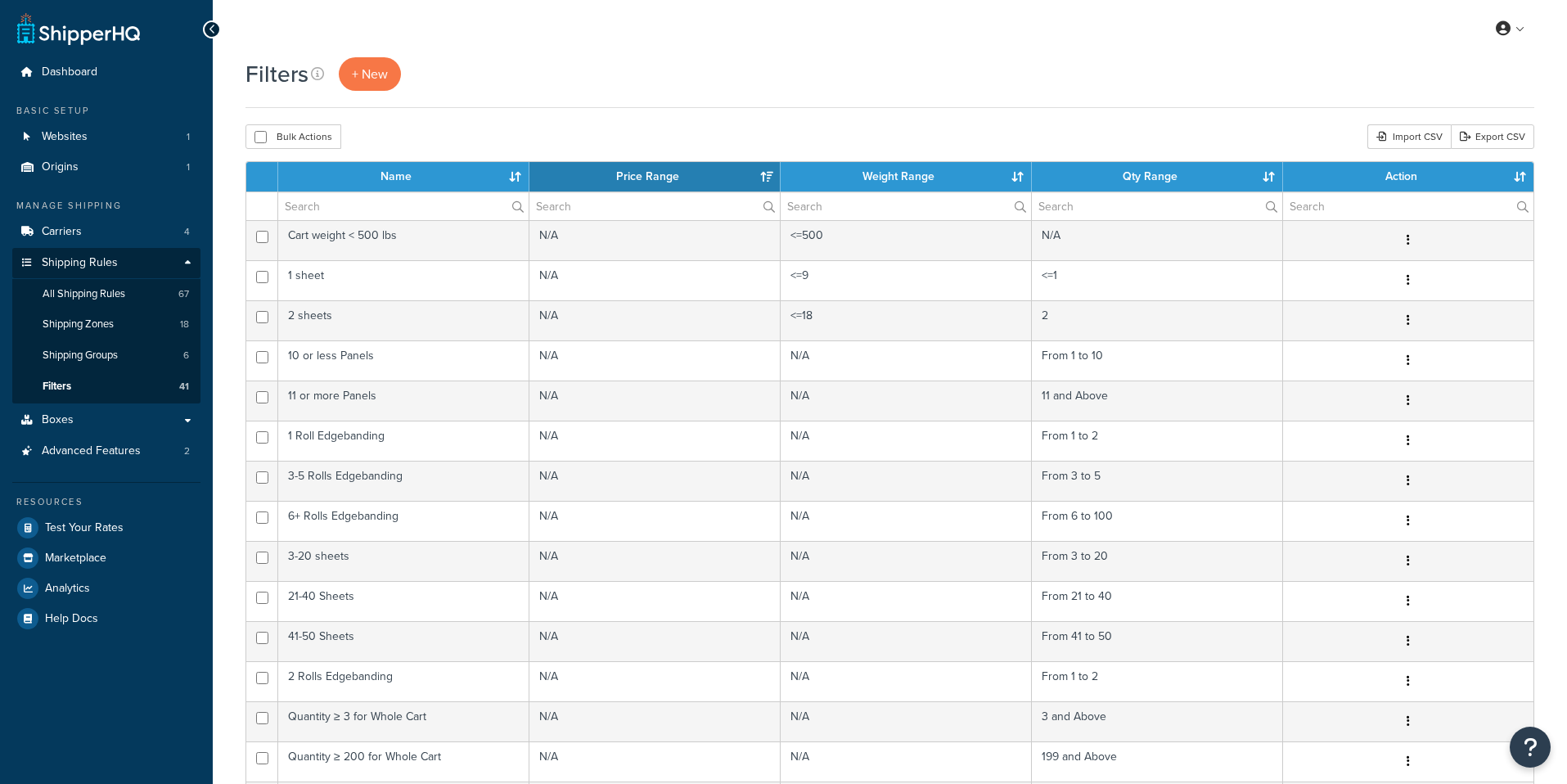
select select "15"
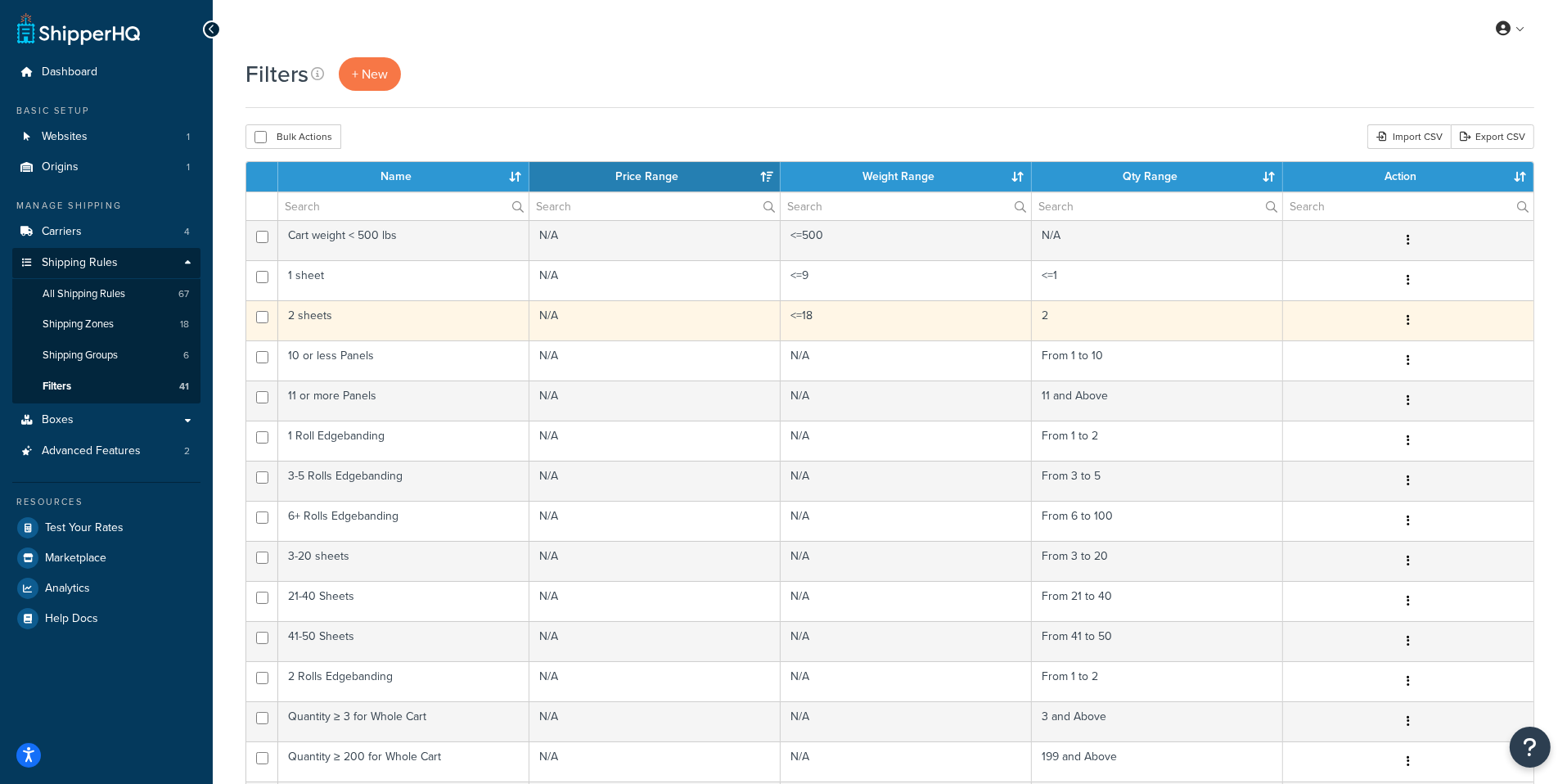
click at [473, 320] on td "2 sheets" at bounding box center [404, 320] width 251 height 40
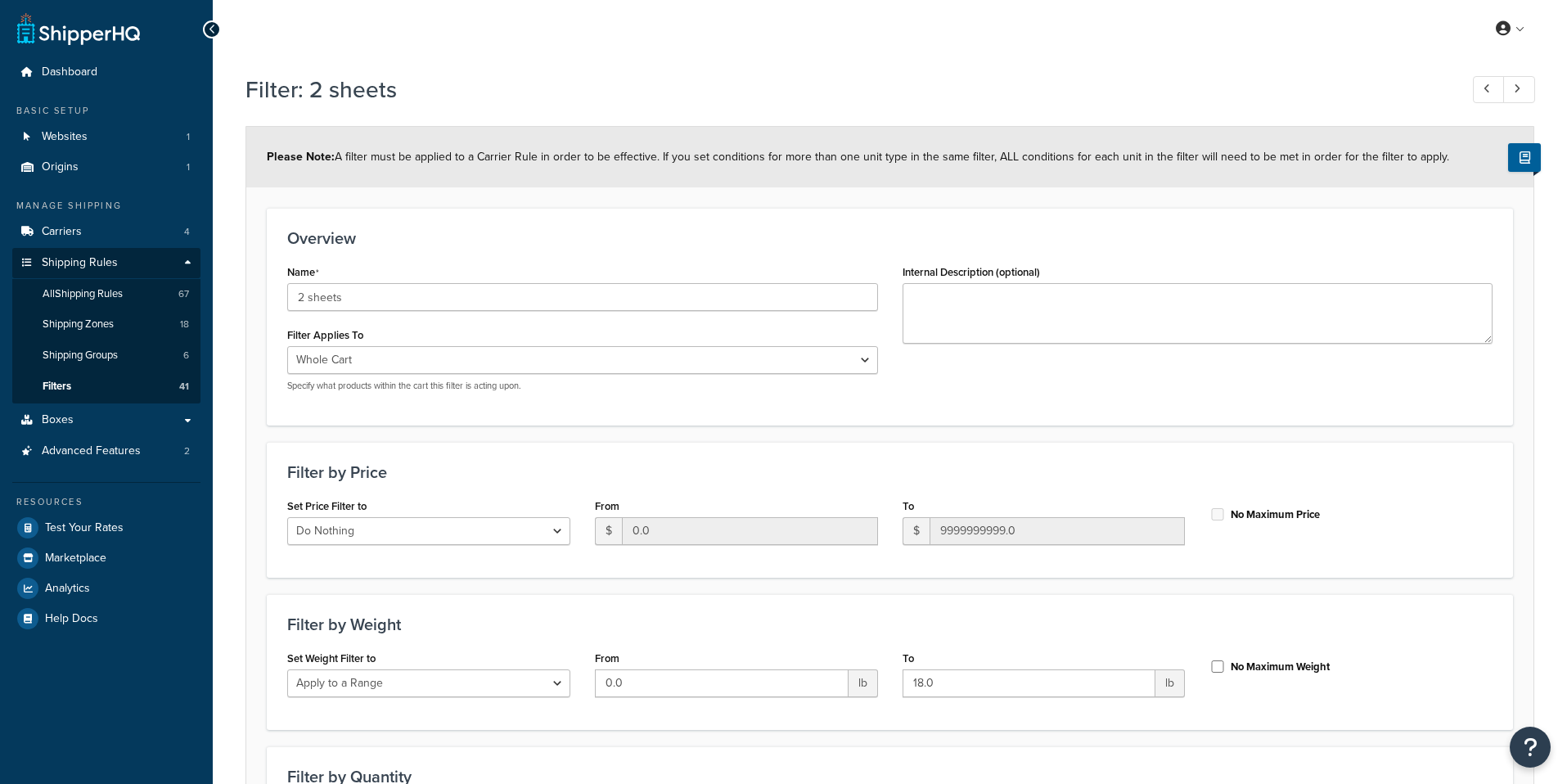
select select "range"
click at [140, 384] on link "Filters 41" at bounding box center [106, 386] width 189 height 30
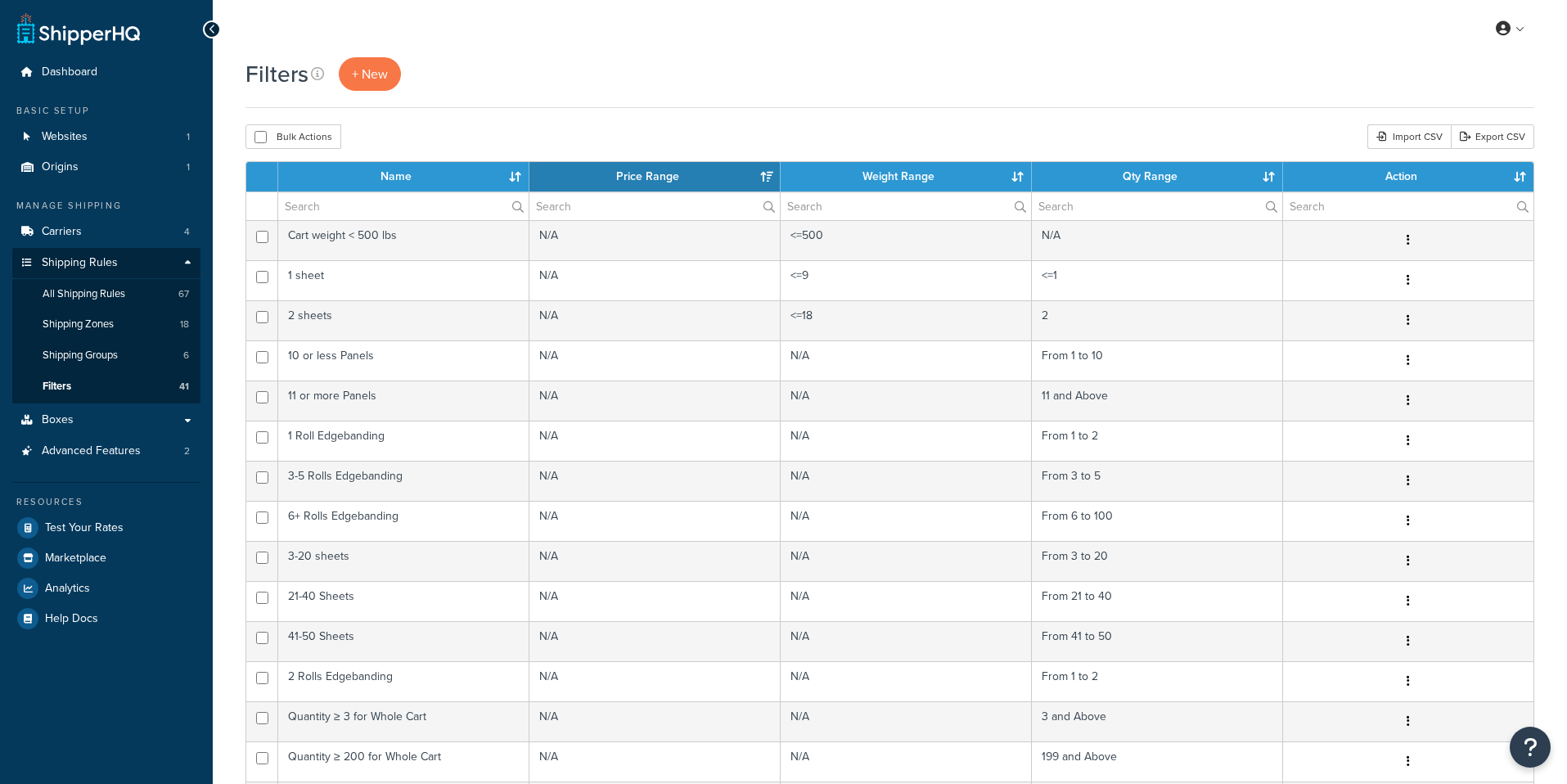
select select "15"
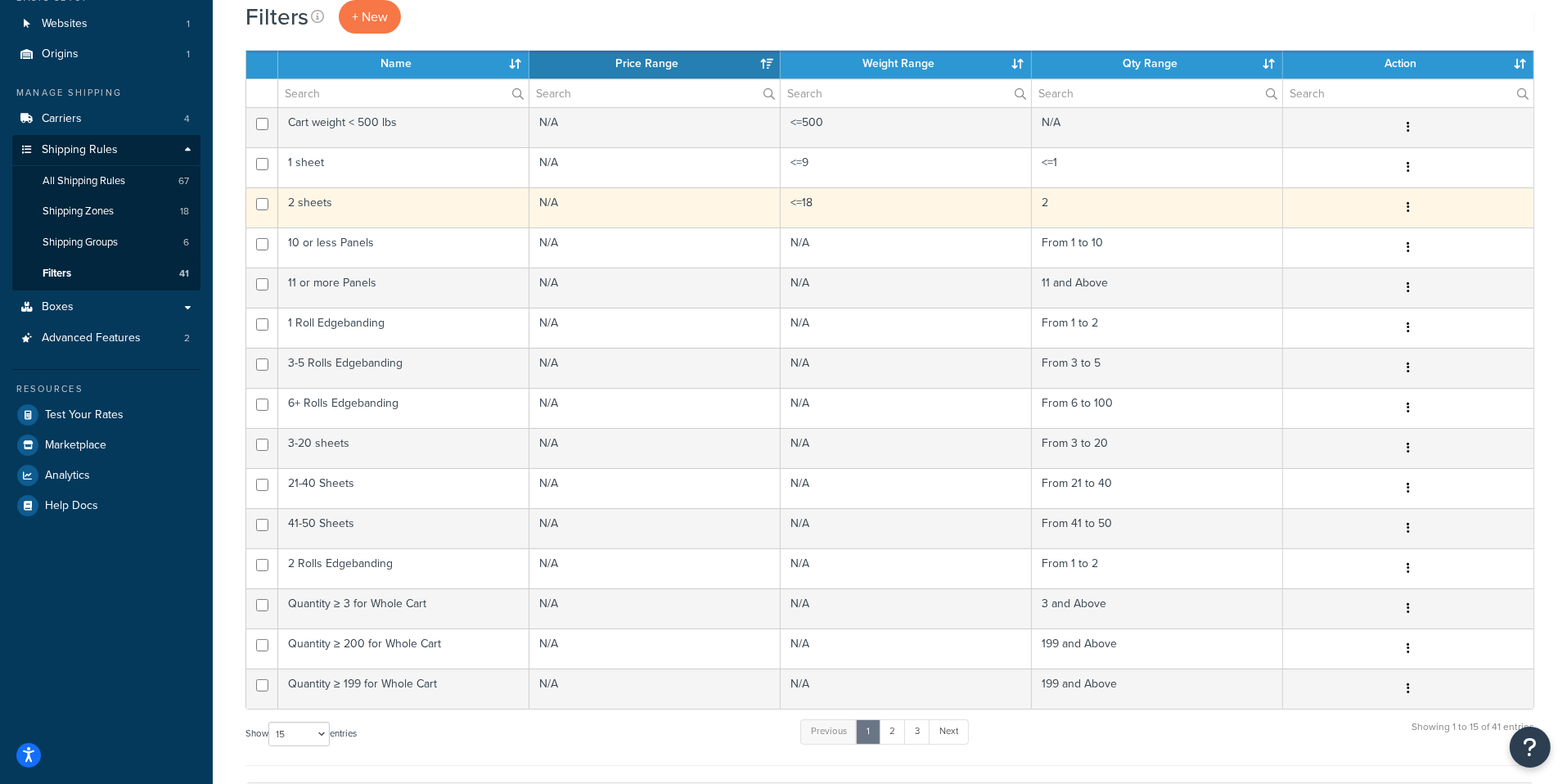
scroll to position [127, 0]
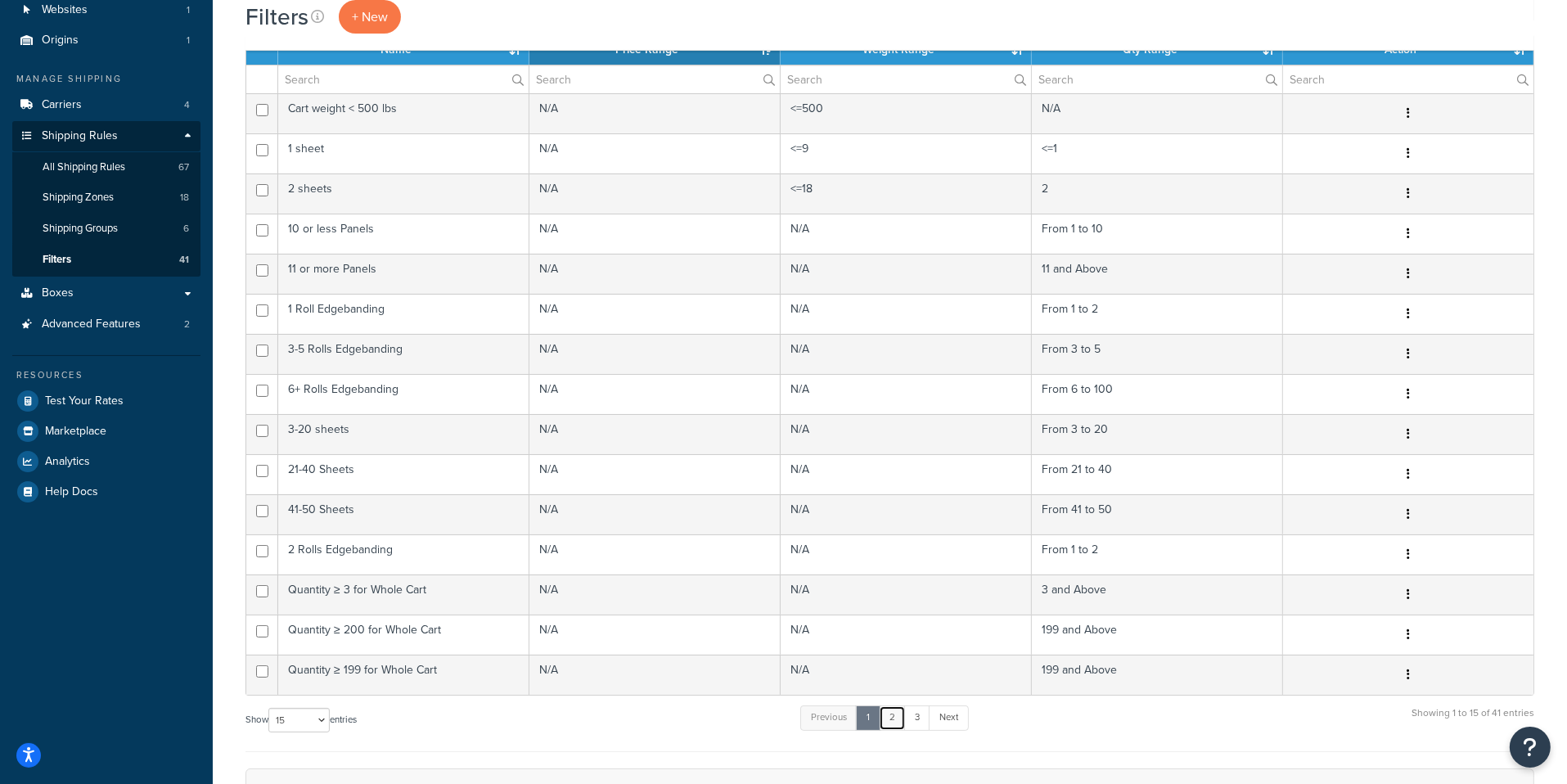
click at [890, 705] on link "2" at bounding box center [893, 716] width 27 height 24
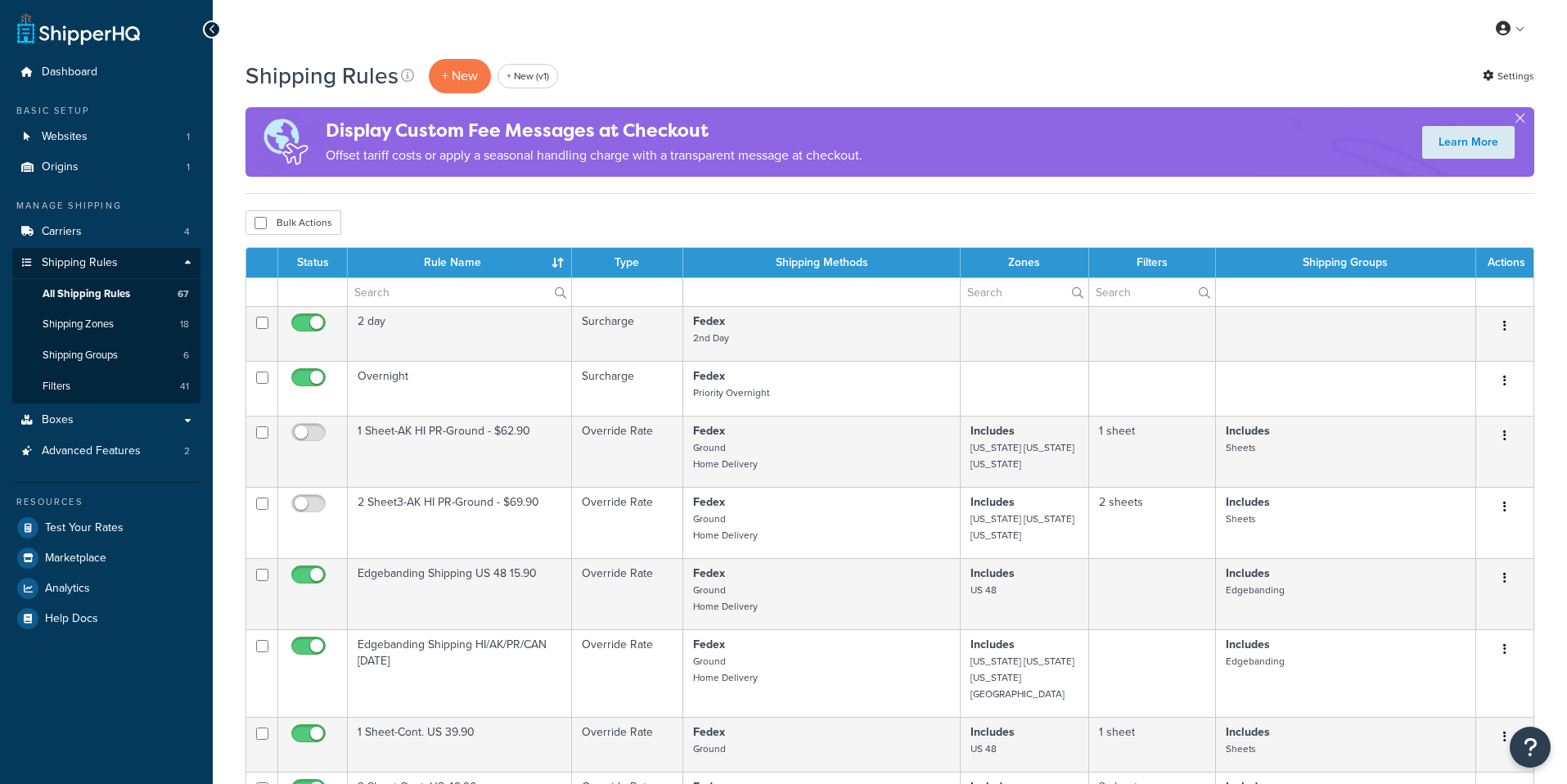
select select "1000"
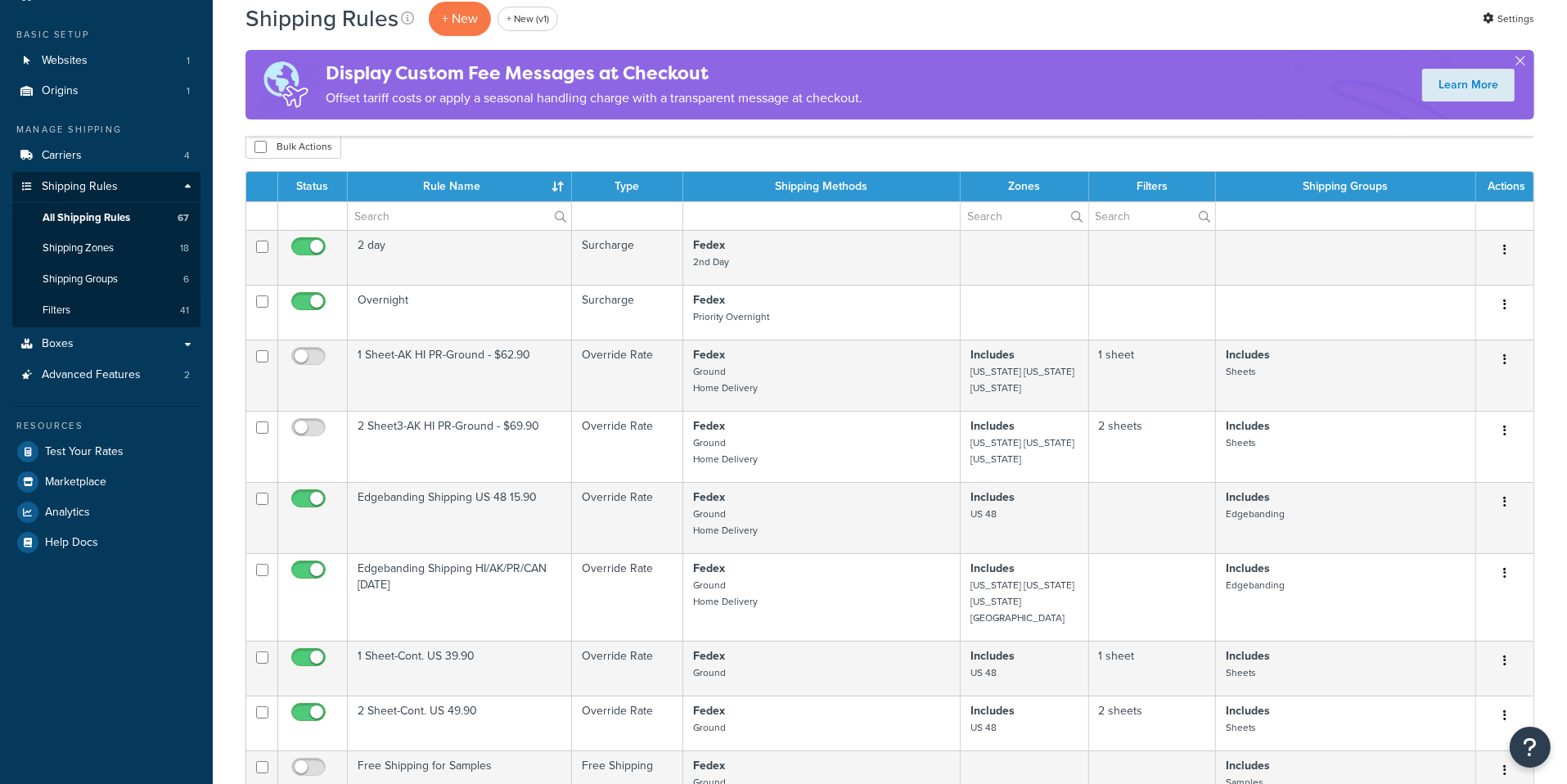
scroll to position [82, 0]
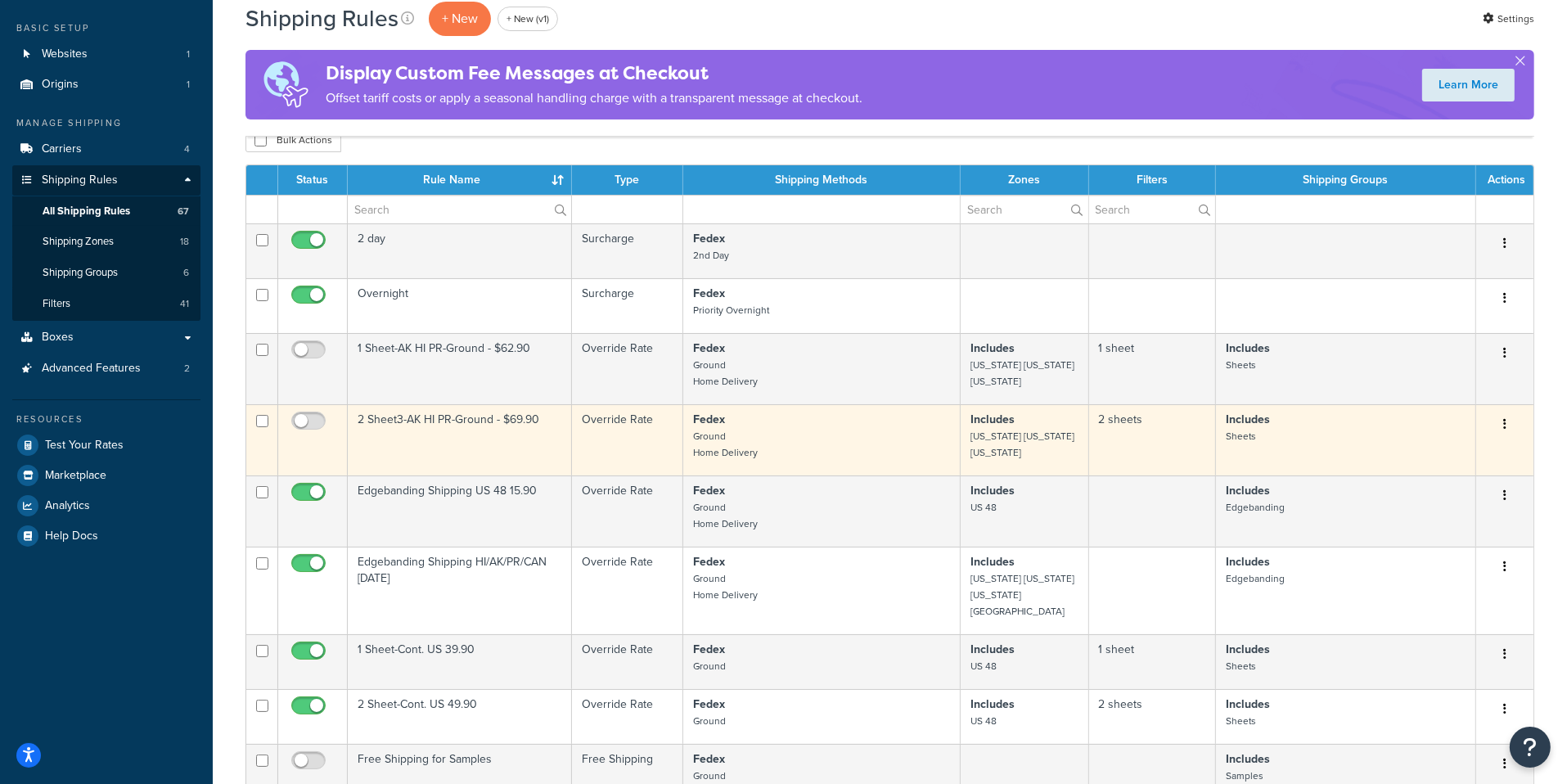
click at [801, 438] on p "Fedex Ground Home Delivery" at bounding box center [822, 436] width 258 height 49
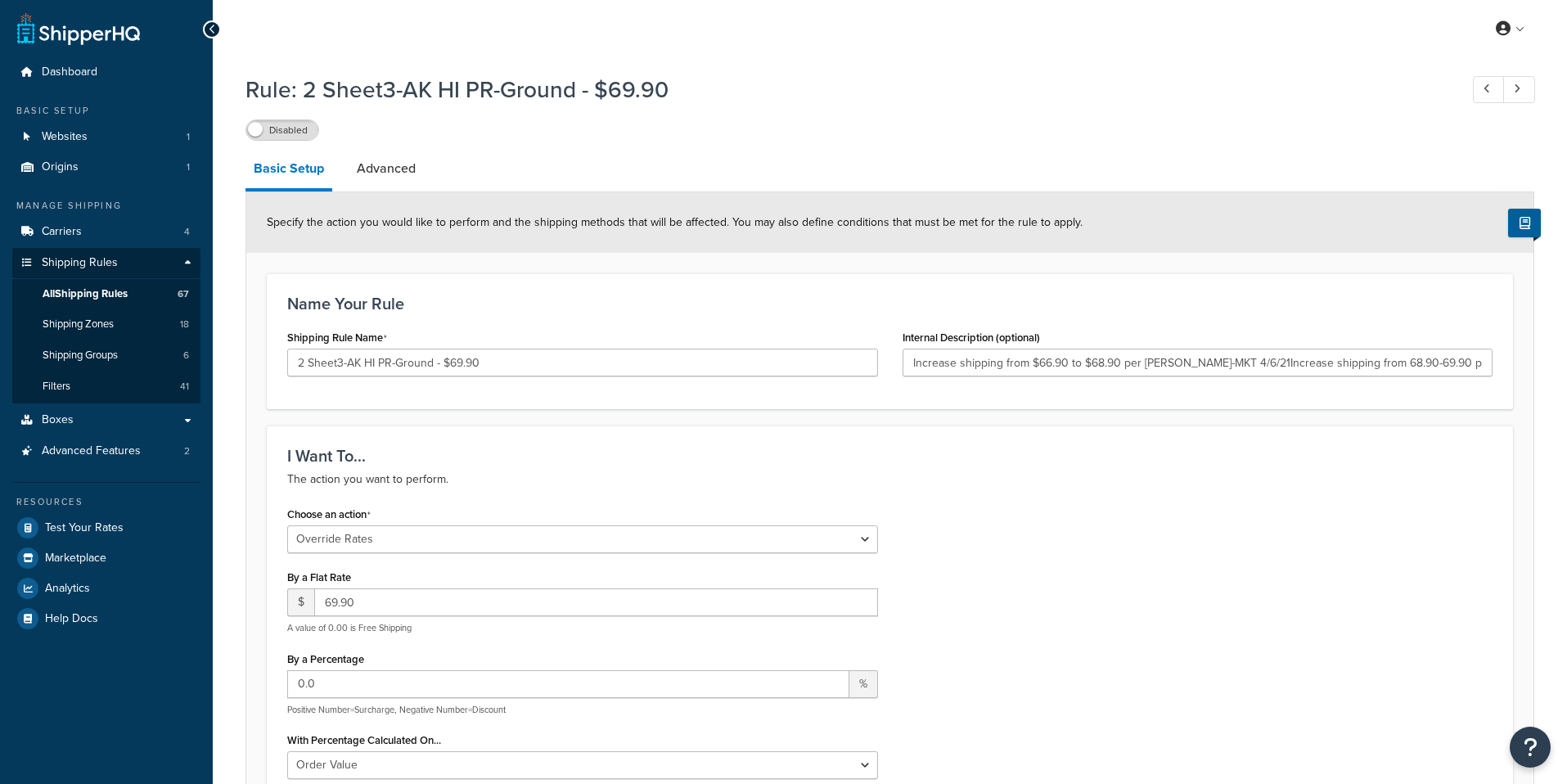
select select "OVERRIDE"
select select "LOCATION"
type input "Increase shipping from $66.90 to $68.90 per [PERSON_NAME]-MKT 4/6/21Increase sh…"
click at [411, 179] on link "Advanced" at bounding box center [386, 168] width 75 height 40
